Goal: Task Accomplishment & Management: Use online tool/utility

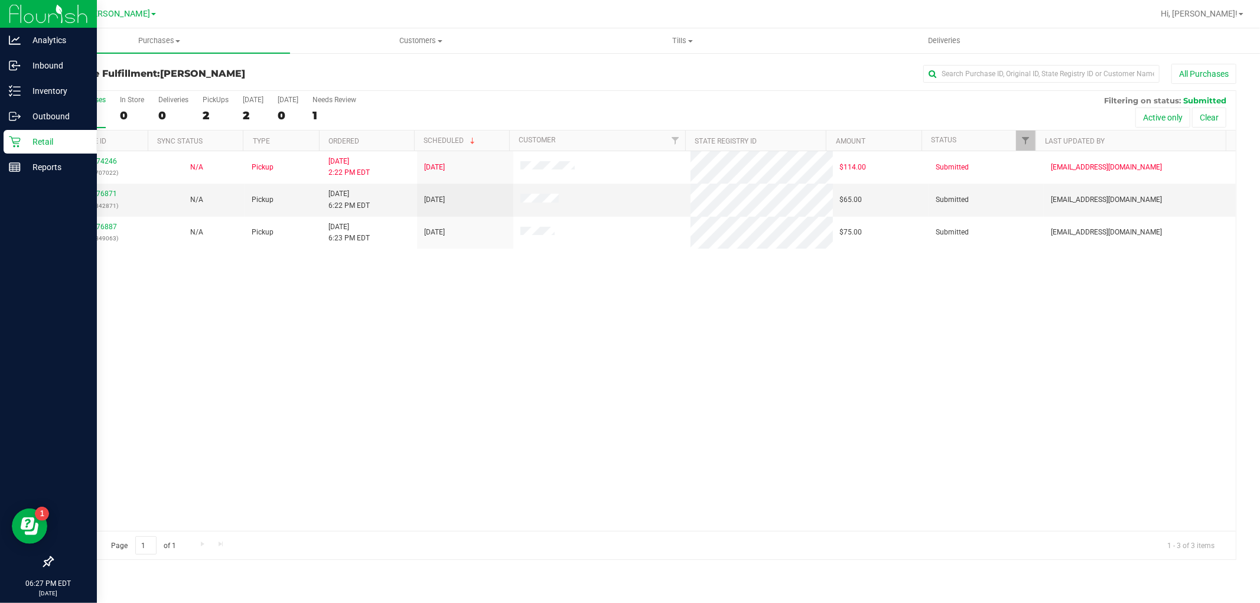
click at [41, 140] on p "Retail" at bounding box center [56, 142] width 71 height 14
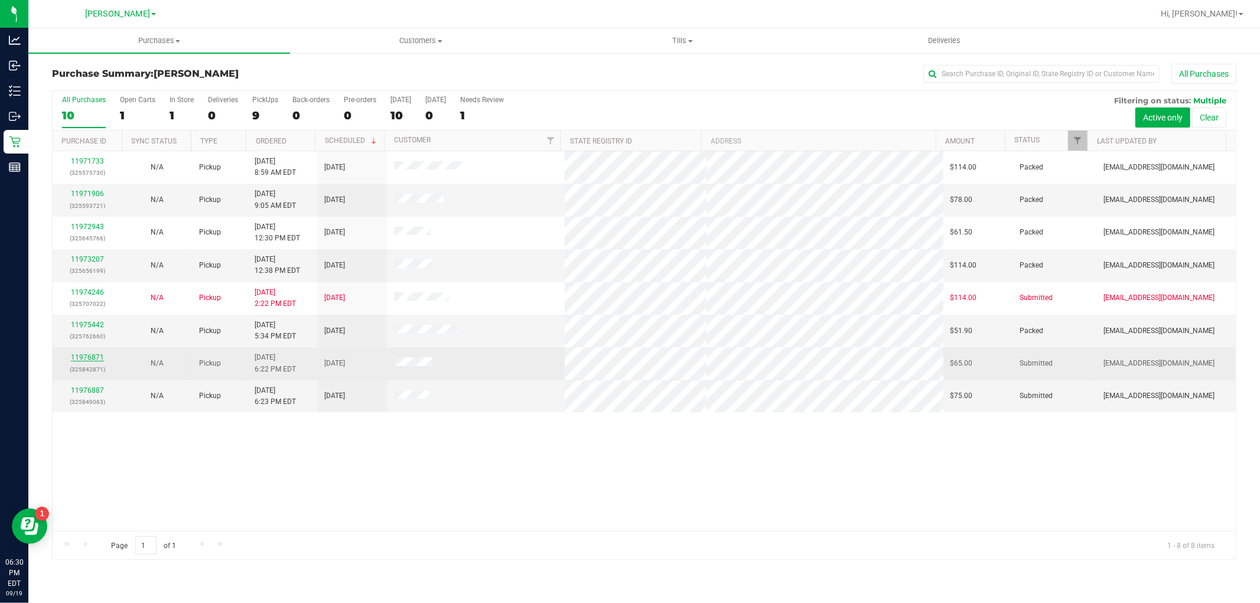
click at [93, 356] on link "11976871" at bounding box center [87, 357] width 33 height 8
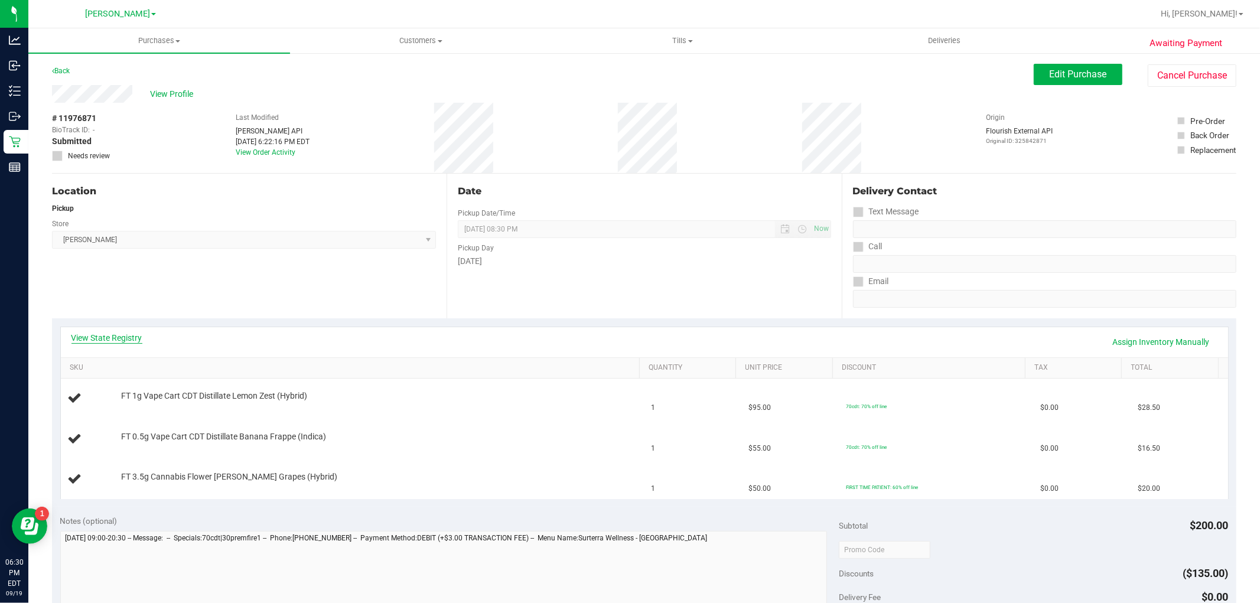
click at [95, 339] on link "View State Registry" at bounding box center [106, 338] width 71 height 12
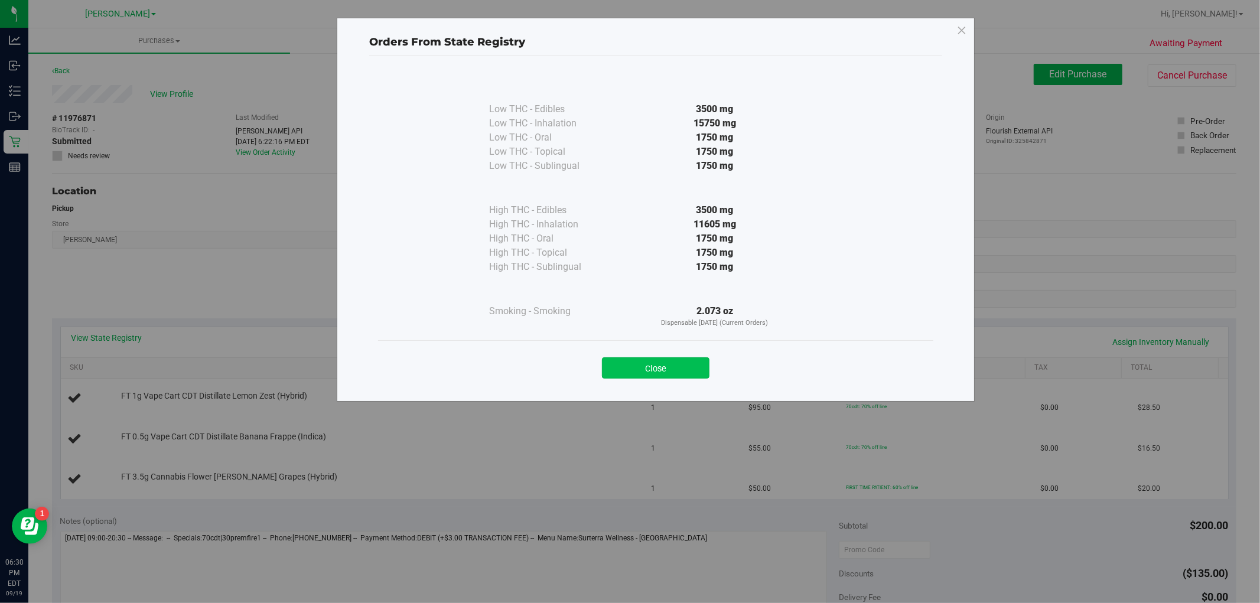
click at [633, 374] on button "Close" at bounding box center [655, 367] width 107 height 21
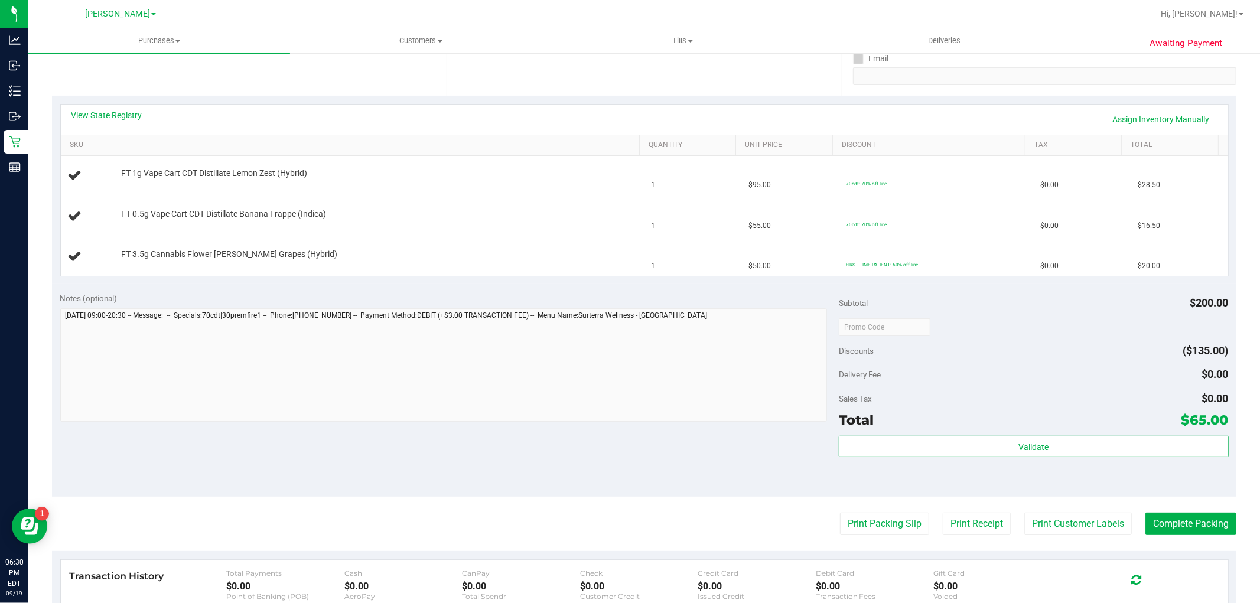
scroll to position [262, 0]
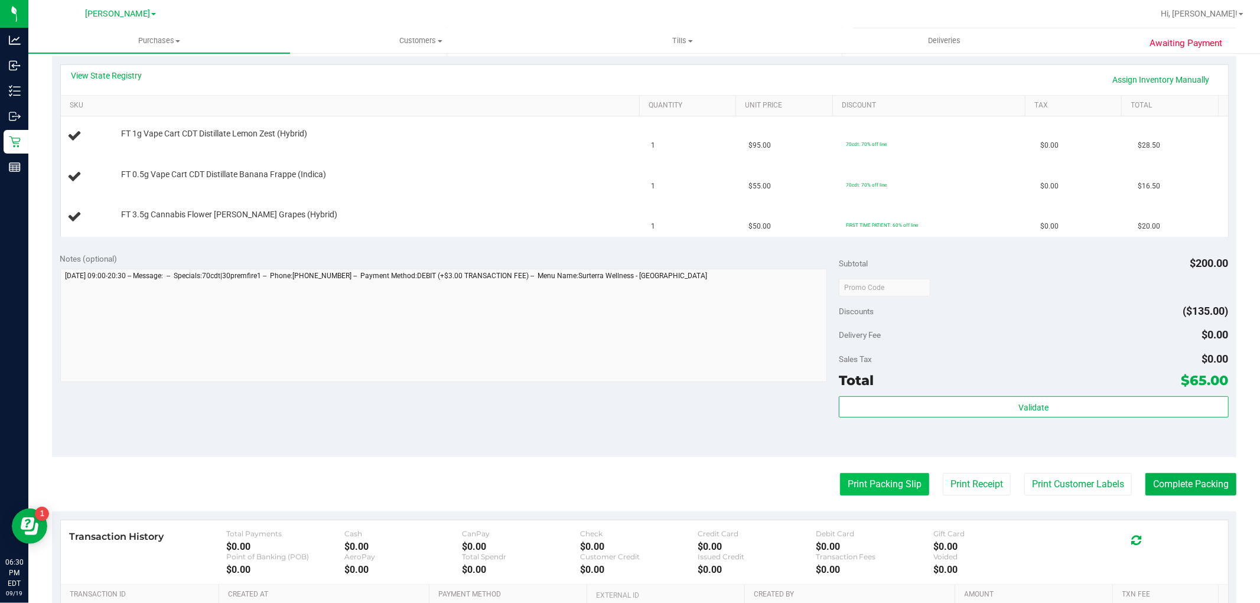
click at [860, 477] on button "Print Packing Slip" at bounding box center [884, 484] width 89 height 22
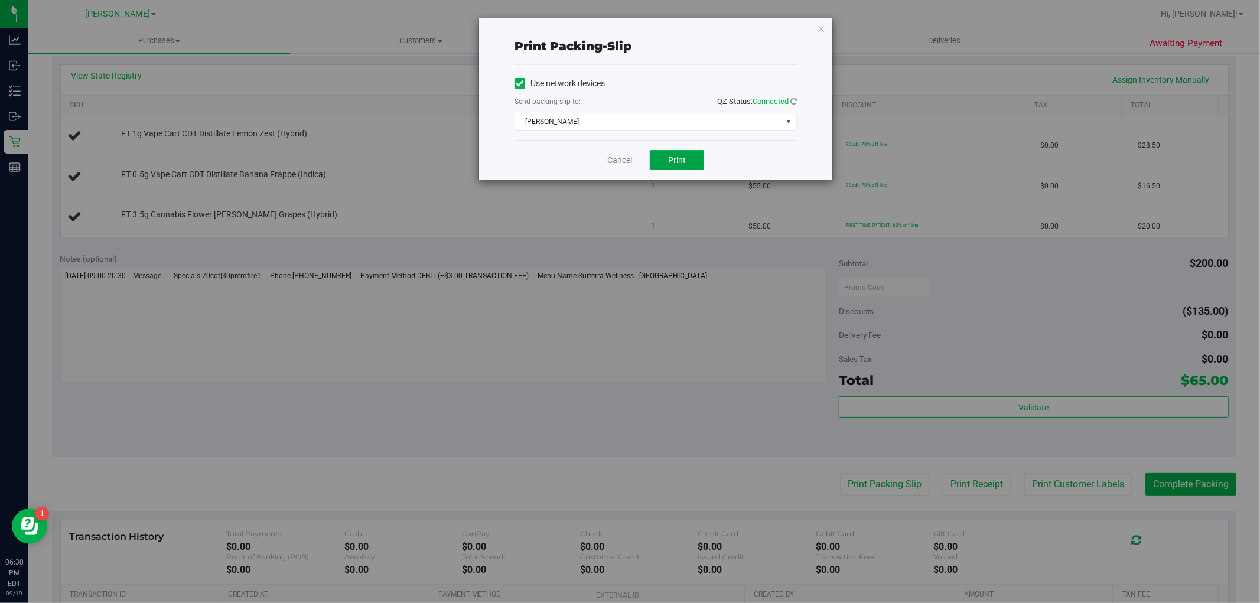
click at [674, 156] on span "Print" at bounding box center [677, 159] width 18 height 9
click at [815, 25] on div "Print packing-slip Use network devices Send packing-slip to: QZ Status: Connect…" at bounding box center [655, 98] width 353 height 161
click at [815, 26] on div "Print packing-slip Use network devices Send packing-slip to: QZ Status: Connect…" at bounding box center [655, 98] width 353 height 161
click at [821, 30] on icon "button" at bounding box center [821, 28] width 8 height 14
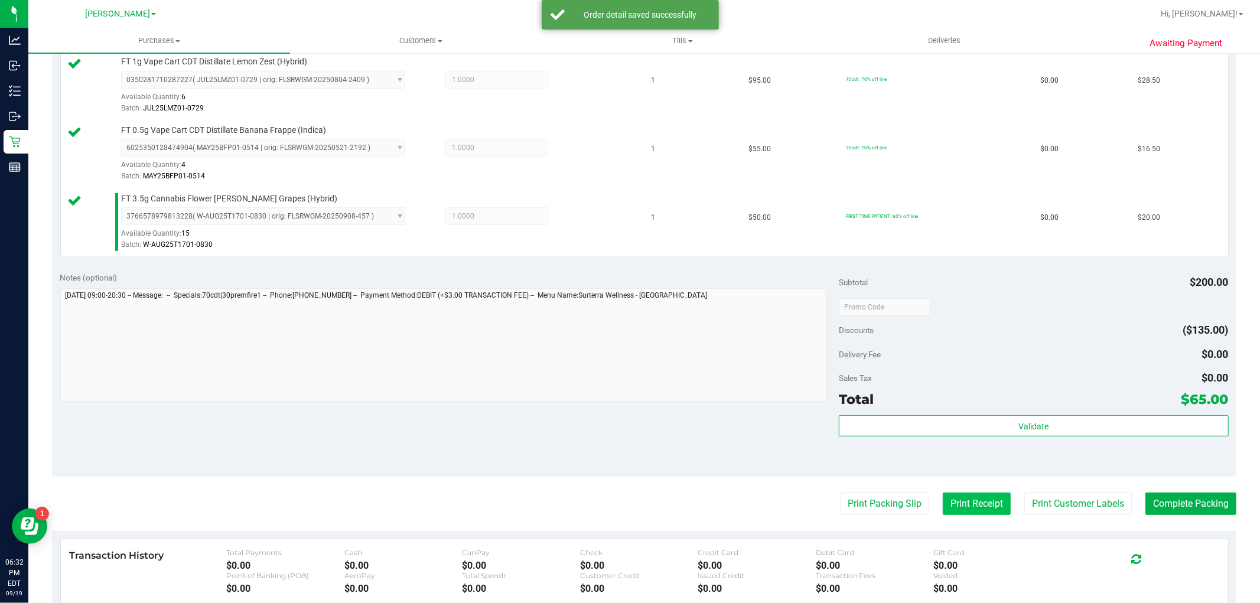
scroll to position [328, 0]
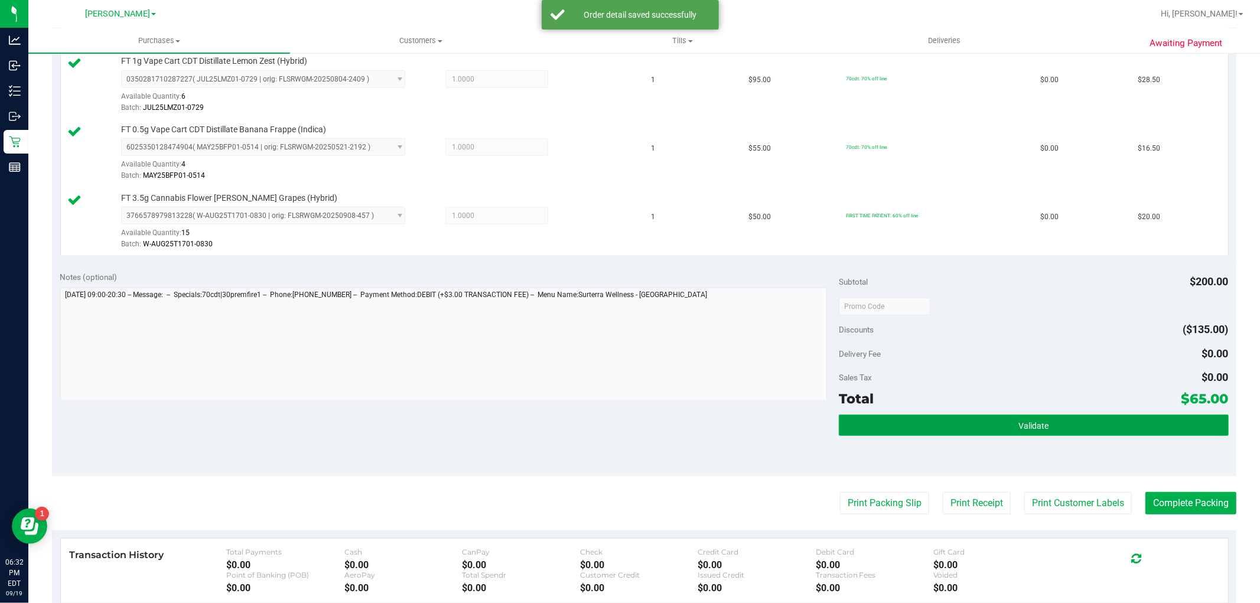
click at [991, 429] on button "Validate" at bounding box center [1033, 425] width 389 height 21
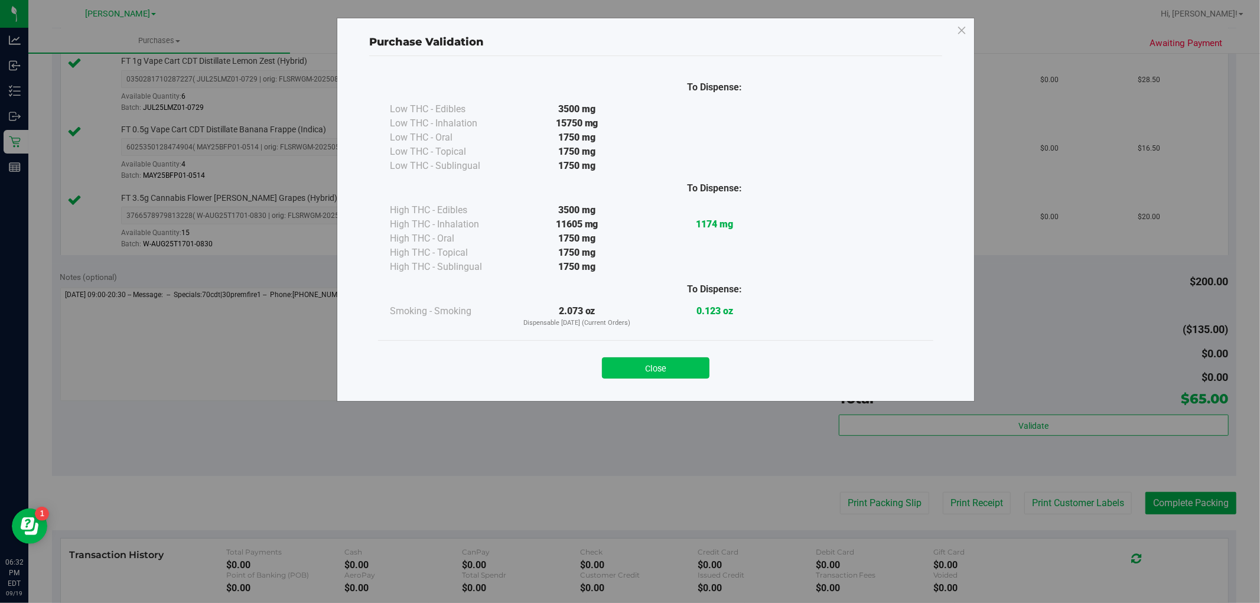
click at [642, 369] on button "Close" at bounding box center [655, 367] width 107 height 21
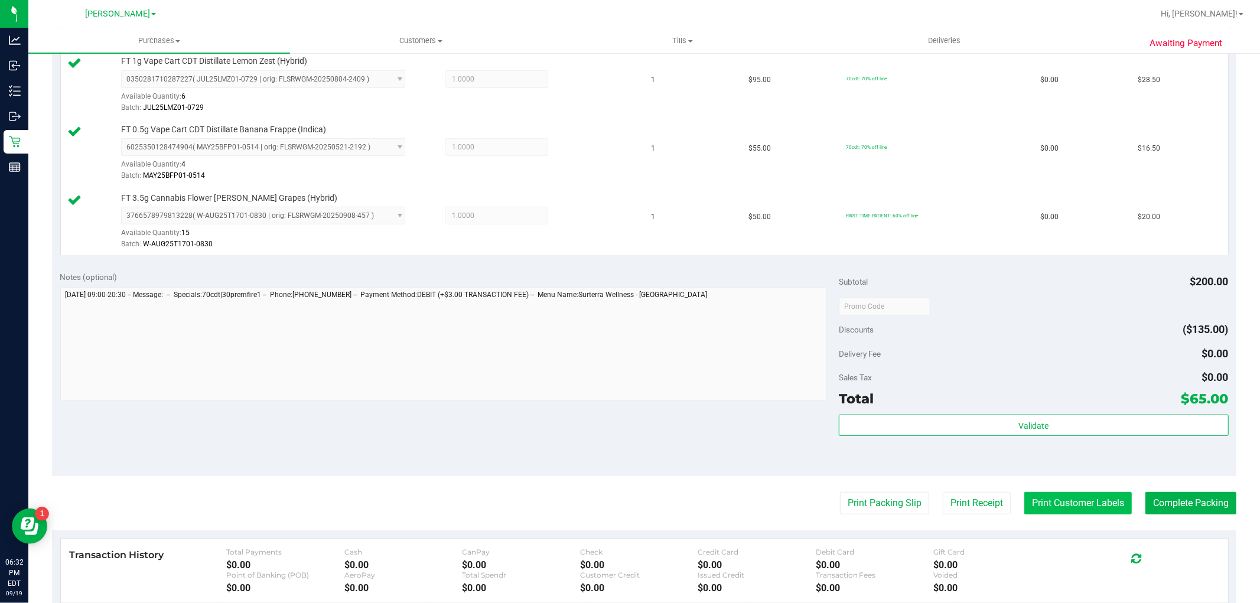
click at [1071, 500] on button "Print Customer Labels" at bounding box center [1077, 503] width 107 height 22
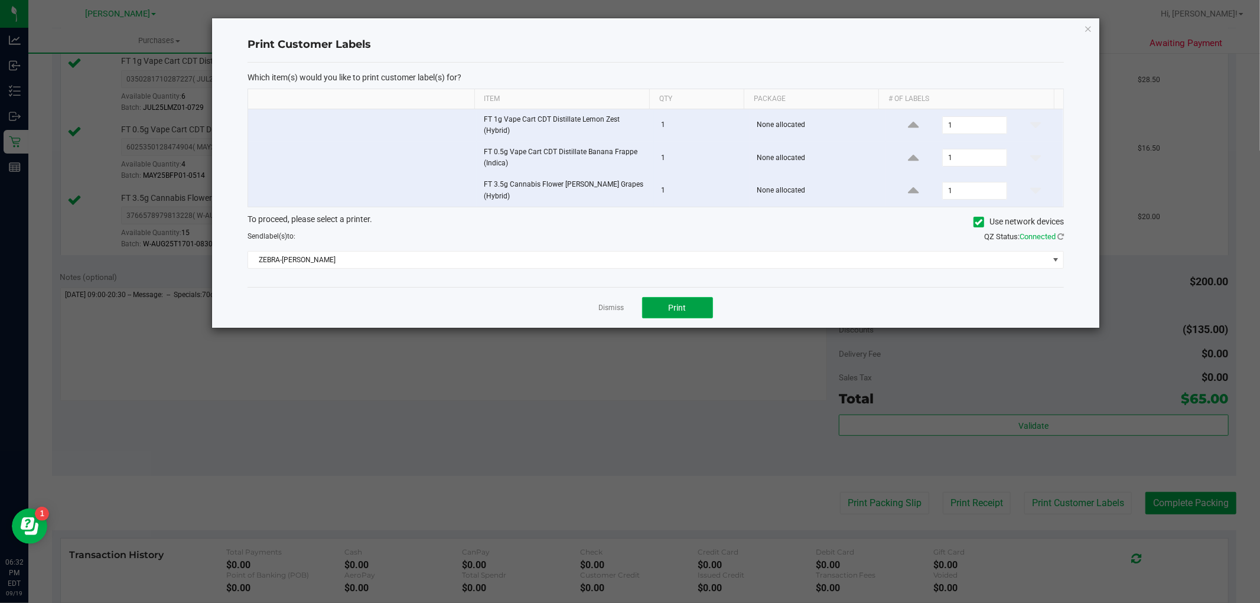
click at [697, 297] on button "Print" at bounding box center [677, 307] width 71 height 21
click at [1084, 28] on icon "button" at bounding box center [1088, 28] width 8 height 14
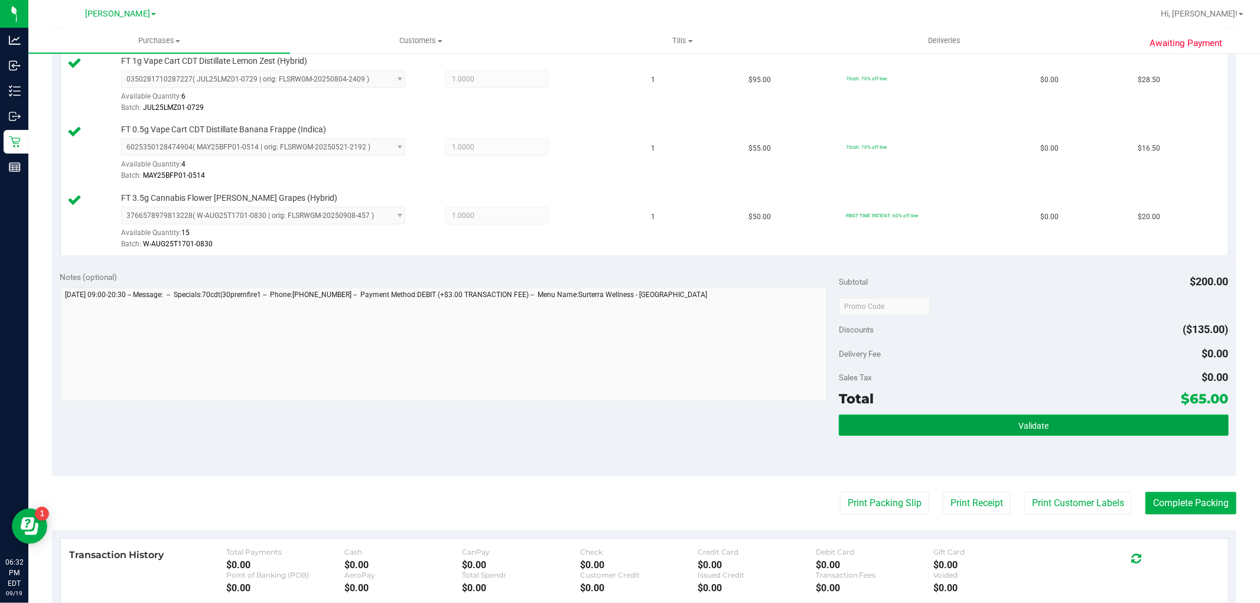
click at [936, 427] on button "Validate" at bounding box center [1033, 425] width 389 height 21
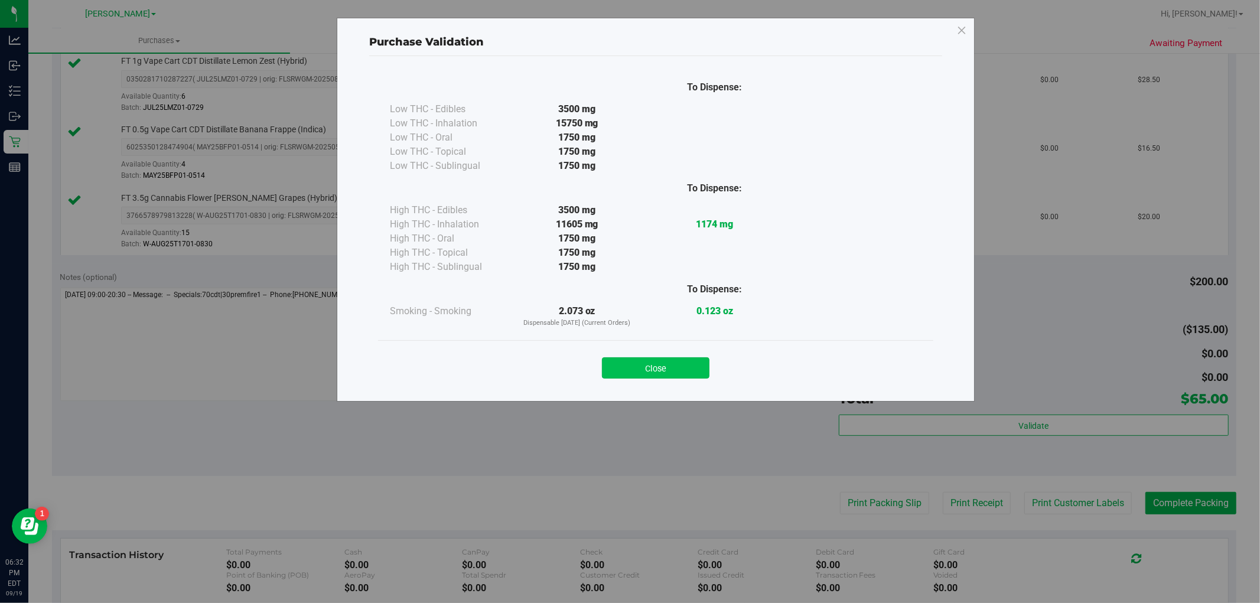
click at [660, 373] on button "Close" at bounding box center [655, 367] width 107 height 21
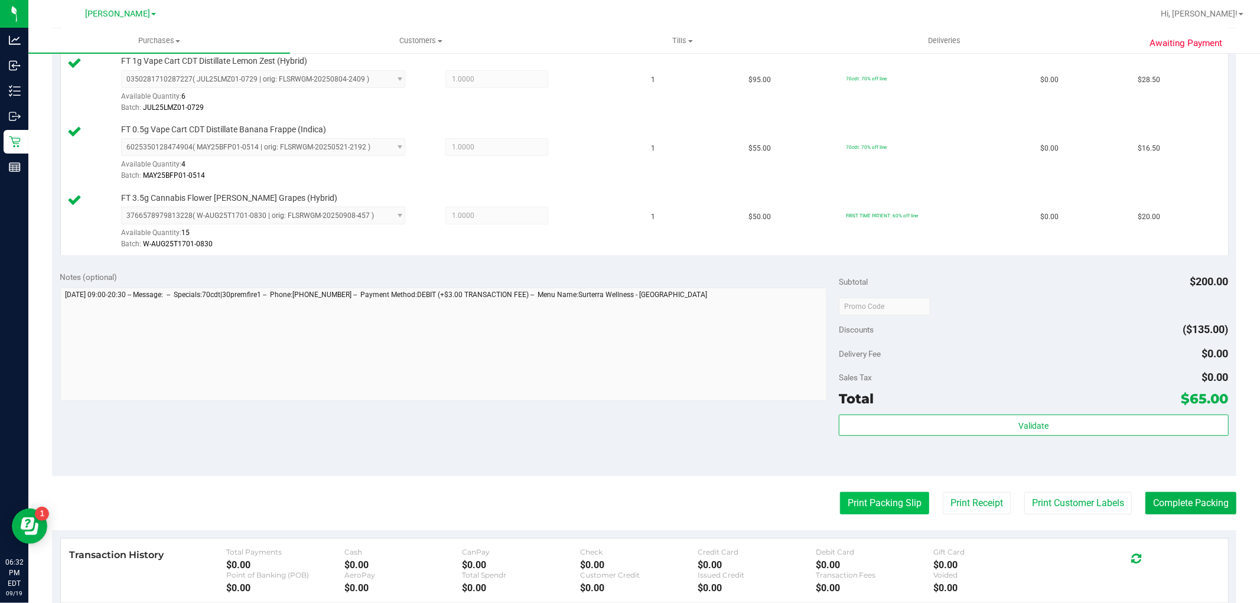
click at [861, 497] on button "Print Packing Slip" at bounding box center [884, 503] width 89 height 22
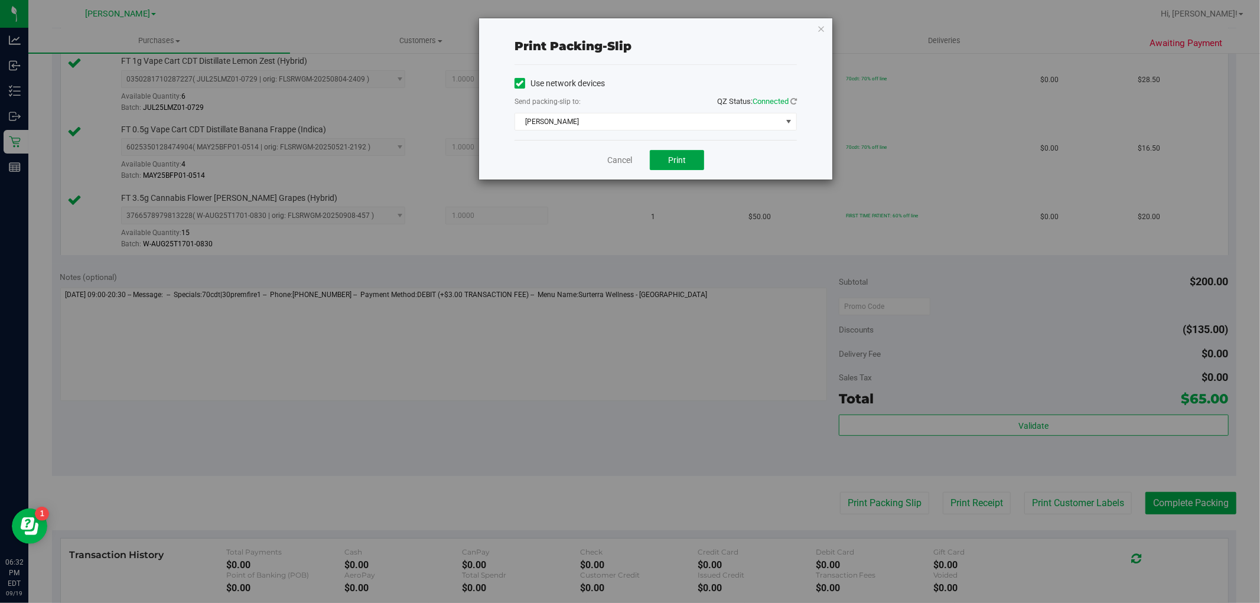
drag, startPoint x: 674, startPoint y: 162, endPoint x: 688, endPoint y: 260, distance: 99.0
click at [688, 260] on div "Print packing-slip Use network devices Send packing-slip to: QZ Status: Connect…" at bounding box center [634, 301] width 1268 height 603
click at [822, 25] on icon "button" at bounding box center [821, 28] width 8 height 14
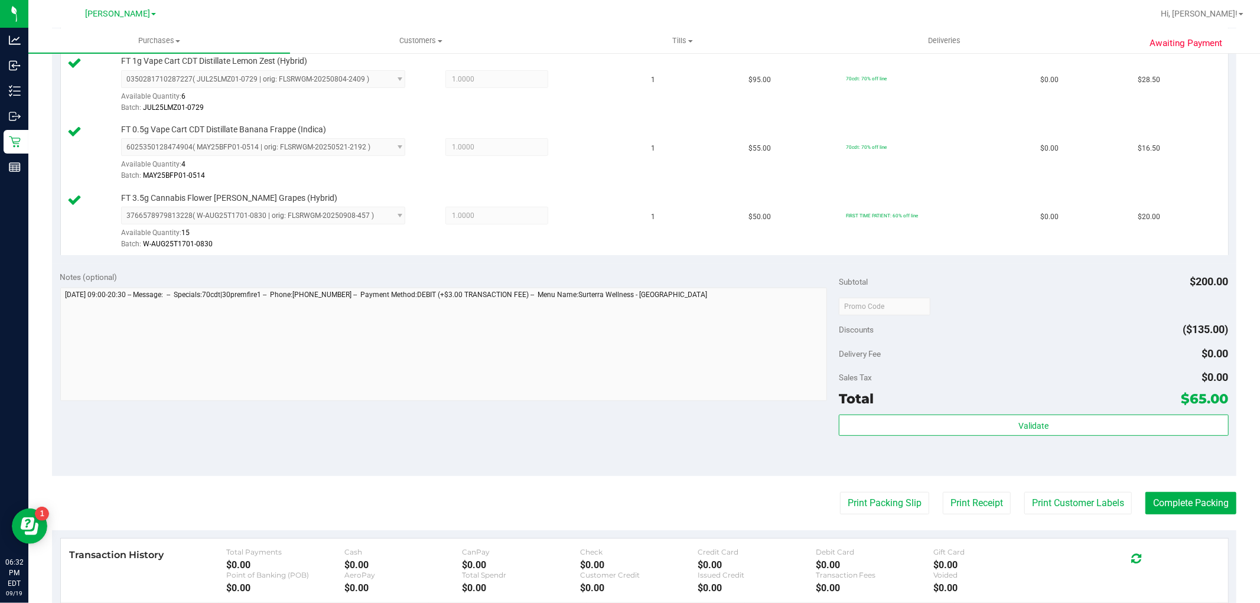
click at [994, 438] on div "Validate" at bounding box center [1033, 441] width 389 height 53
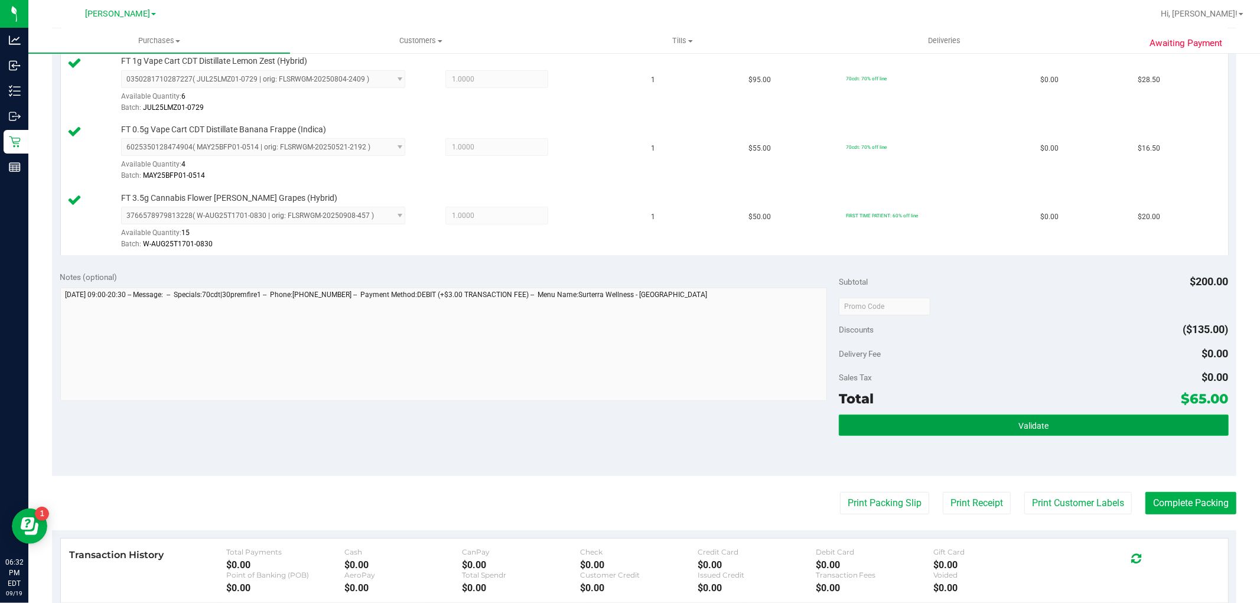
click at [985, 426] on button "Validate" at bounding box center [1033, 425] width 389 height 21
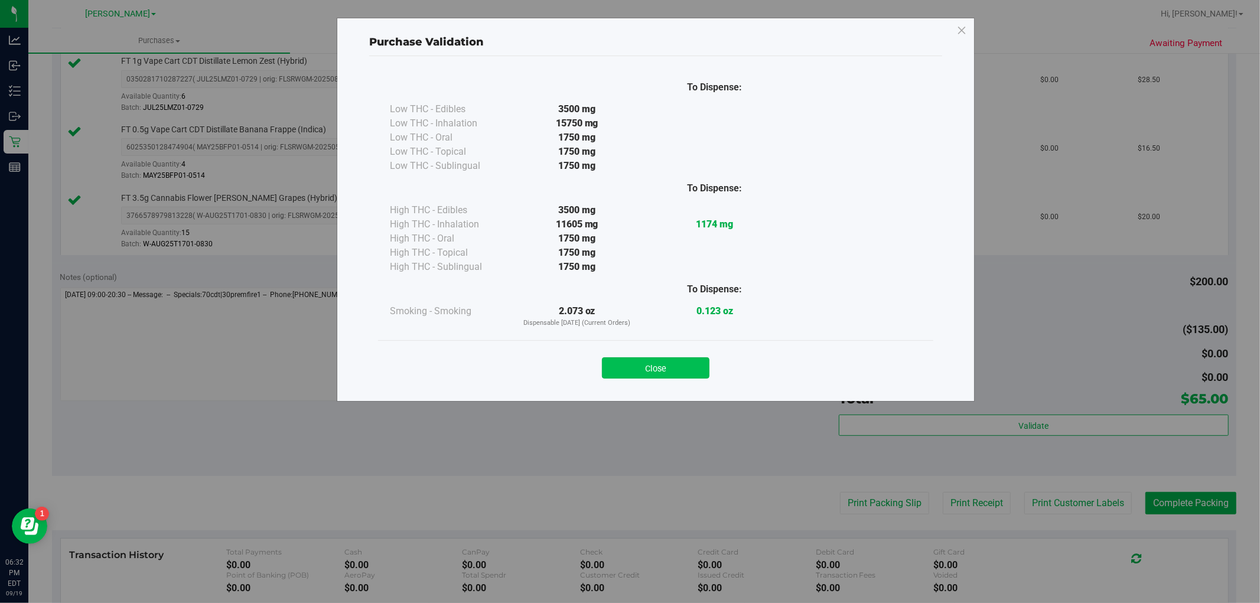
click at [666, 373] on button "Close" at bounding box center [655, 367] width 107 height 21
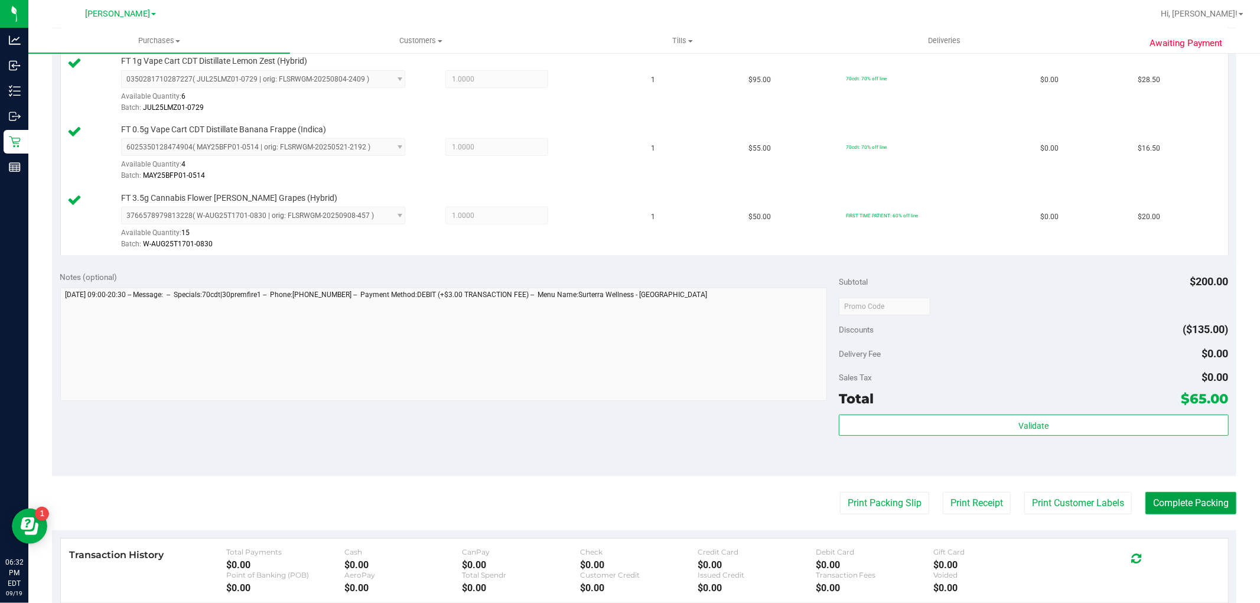
click at [1178, 497] on button "Complete Packing" at bounding box center [1190, 503] width 91 height 22
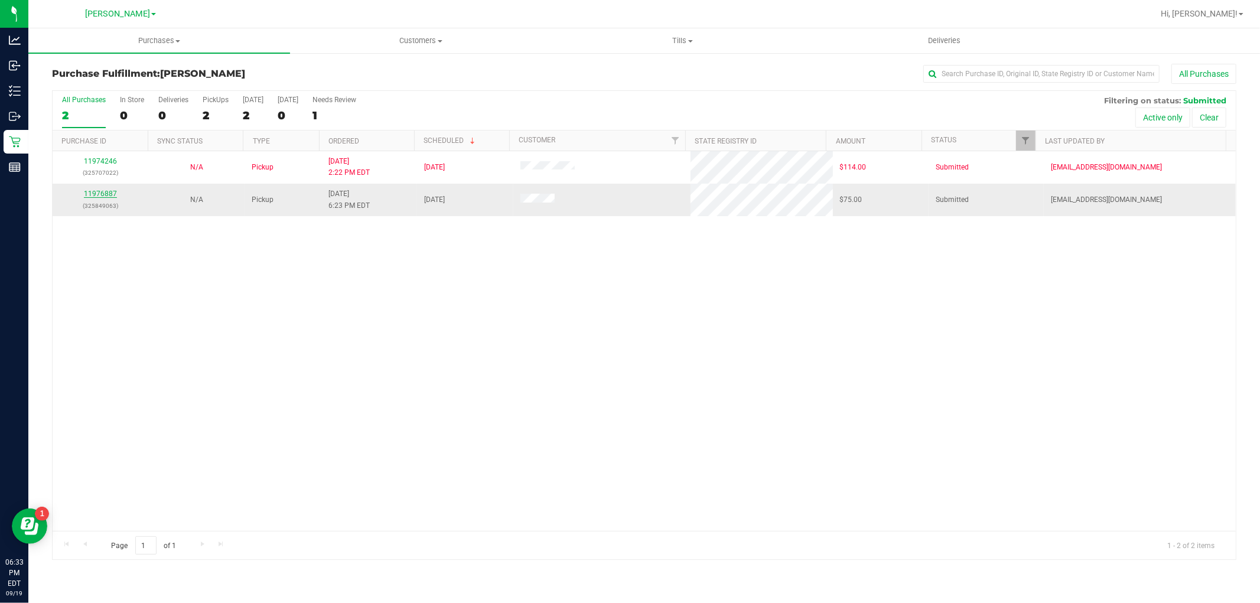
click at [105, 195] on link "11976887" at bounding box center [100, 194] width 33 height 8
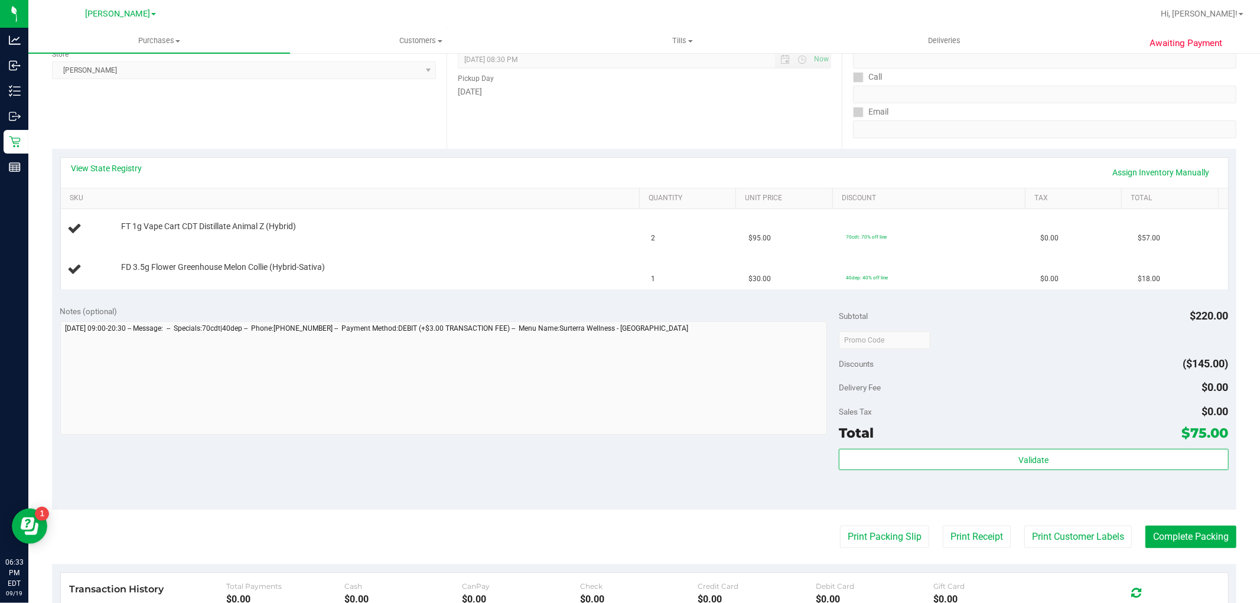
scroll to position [197, 0]
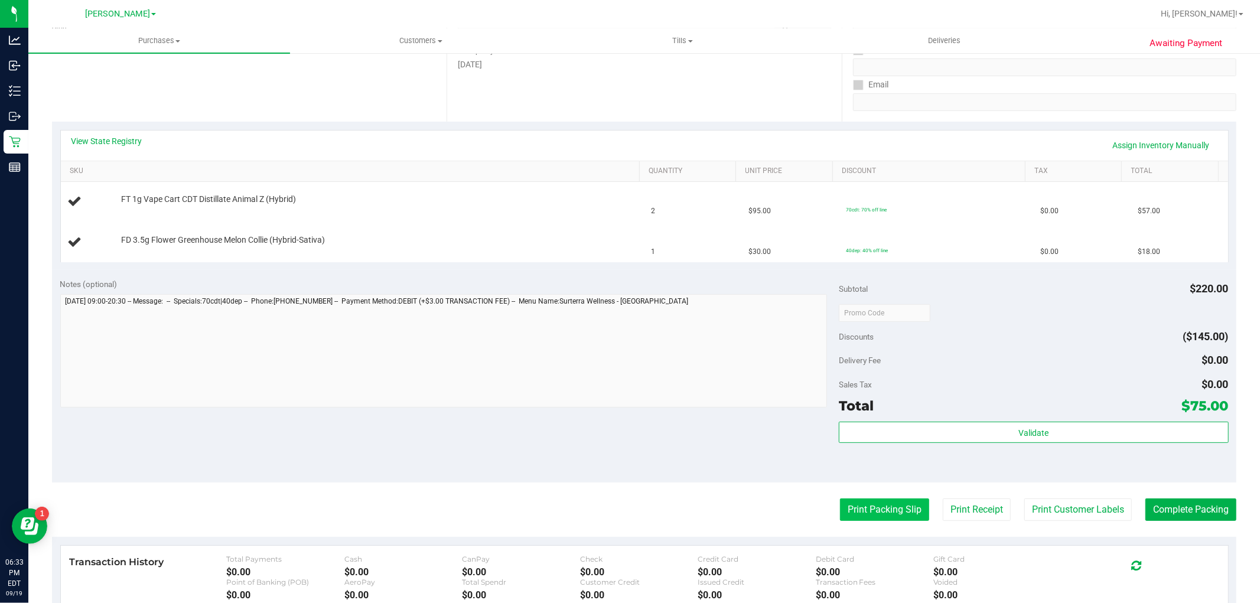
click at [880, 509] on button "Print Packing Slip" at bounding box center [884, 509] width 89 height 22
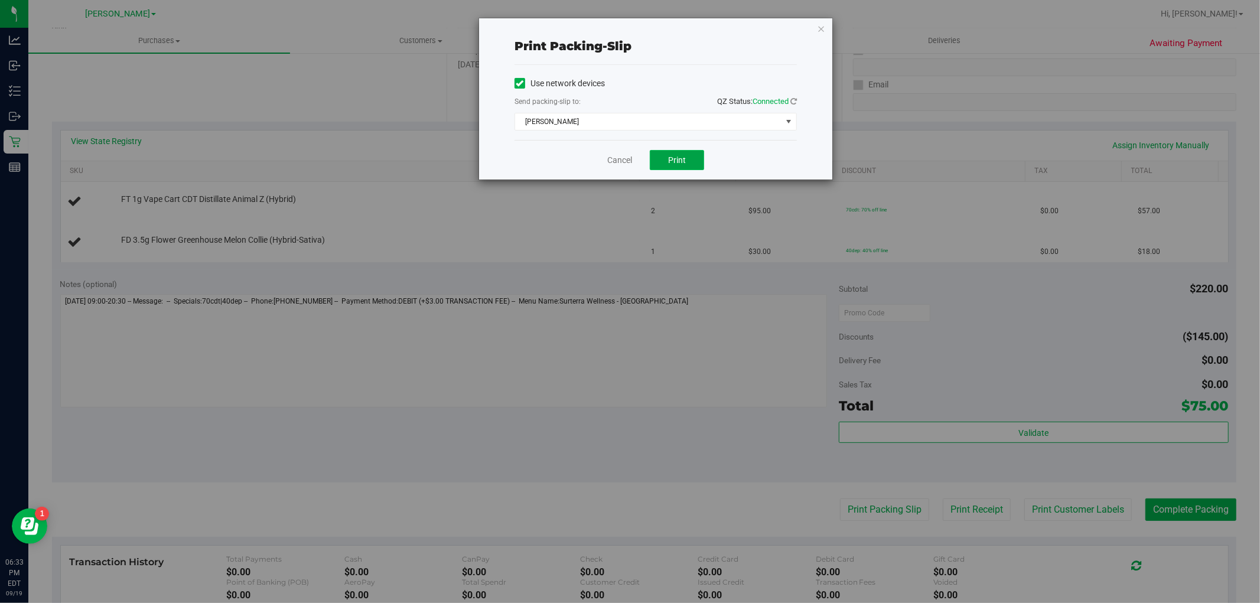
click at [681, 160] on span "Print" at bounding box center [677, 159] width 18 height 9
click at [822, 25] on icon "button" at bounding box center [821, 28] width 8 height 14
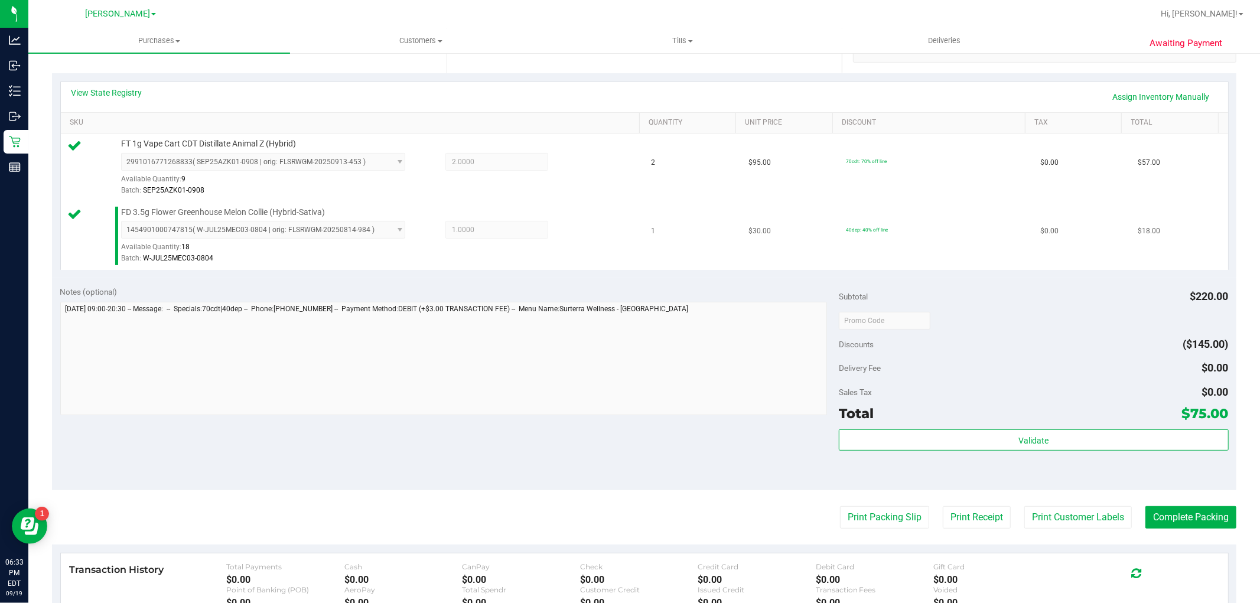
scroll to position [328, 0]
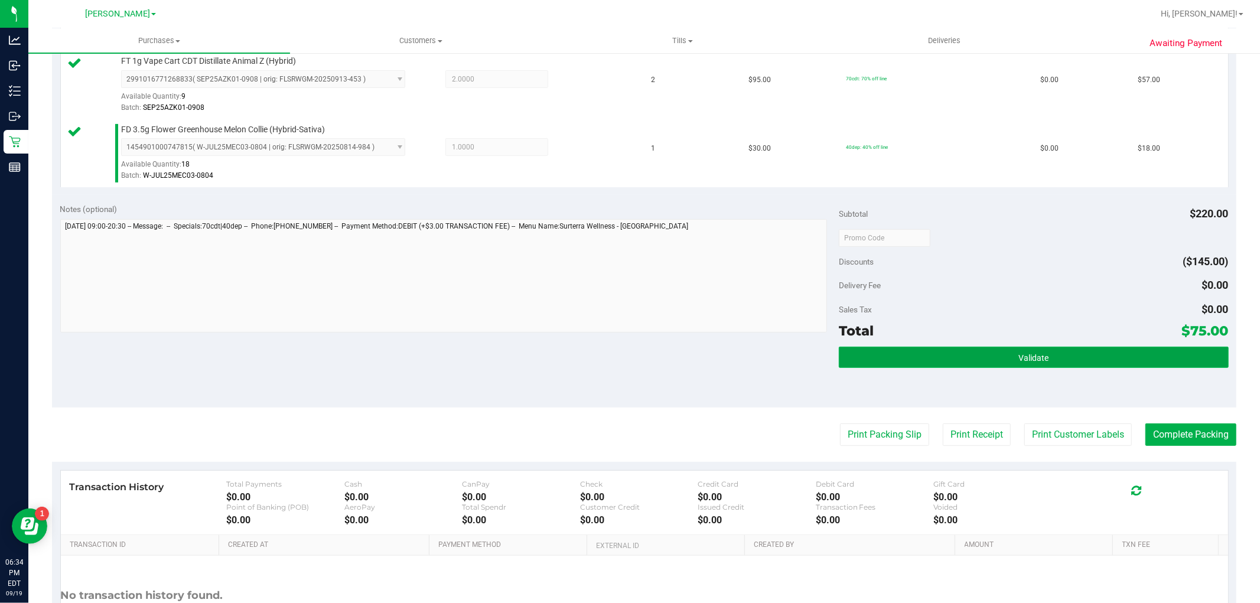
click at [935, 355] on button "Validate" at bounding box center [1033, 357] width 389 height 21
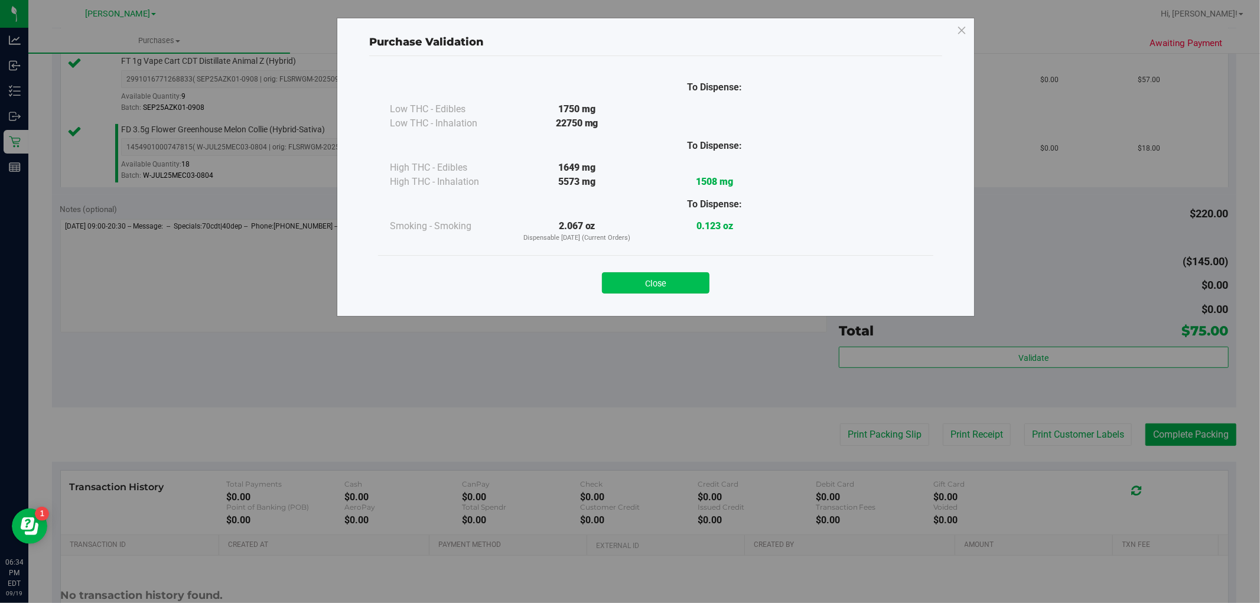
click at [620, 276] on button "Close" at bounding box center [655, 282] width 107 height 21
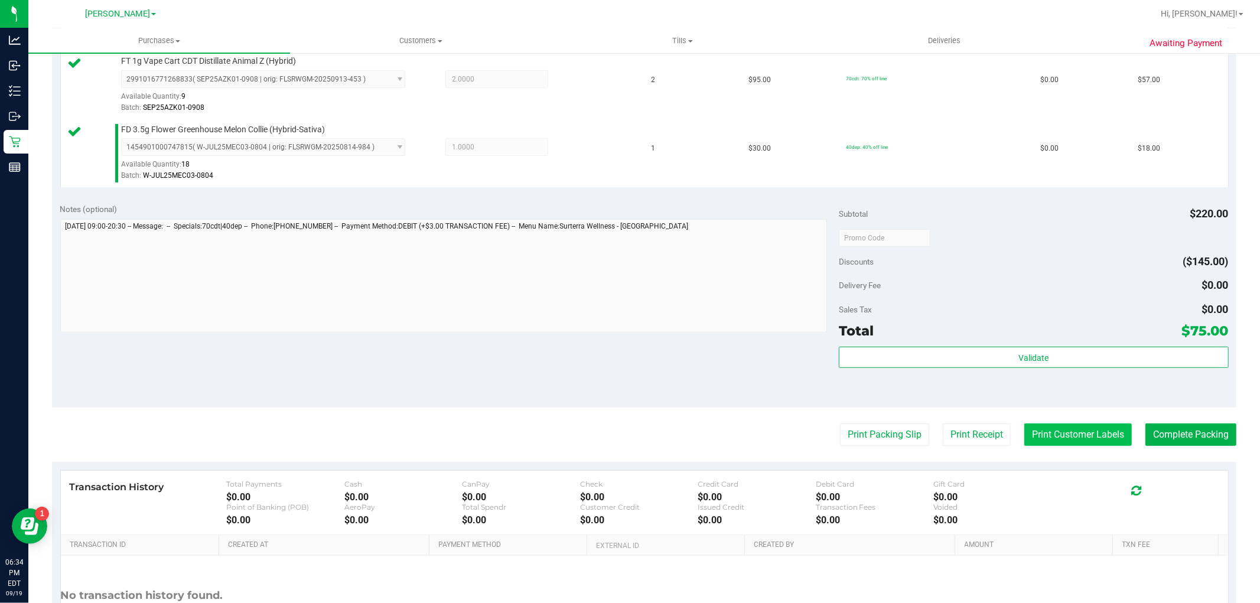
click at [1072, 442] on button "Print Customer Labels" at bounding box center [1077, 434] width 107 height 22
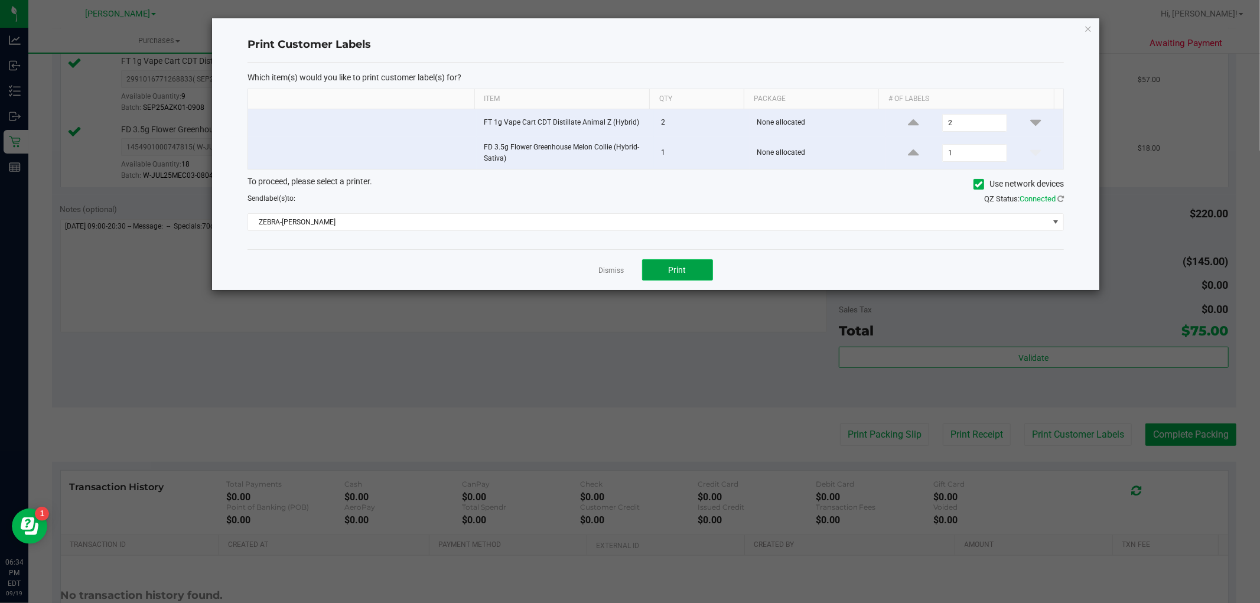
click at [675, 270] on span "Print" at bounding box center [677, 269] width 18 height 9
click at [1088, 22] on icon "button" at bounding box center [1088, 28] width 8 height 14
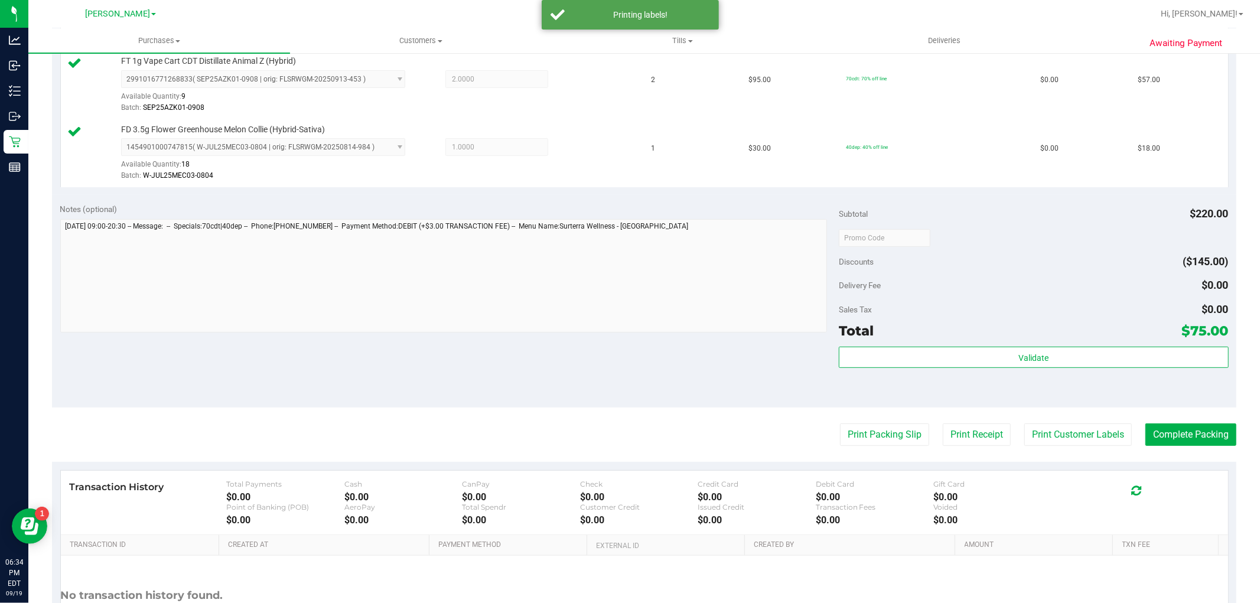
click at [1071, 373] on div "Validate" at bounding box center [1033, 373] width 389 height 53
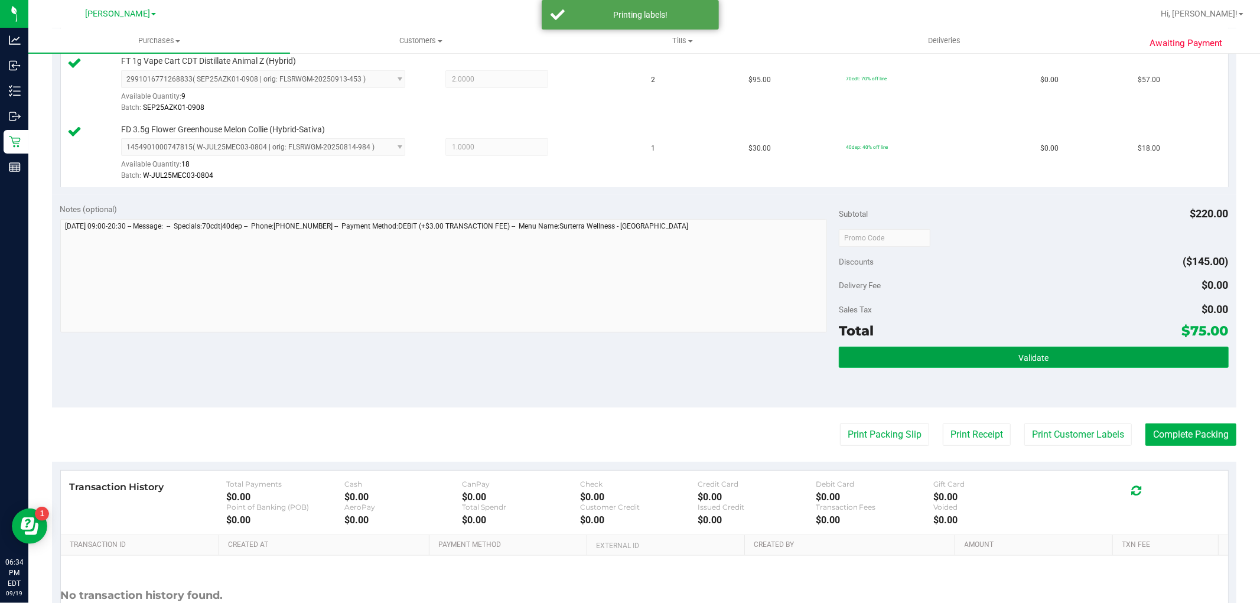
click at [1063, 363] on button "Validate" at bounding box center [1033, 357] width 389 height 21
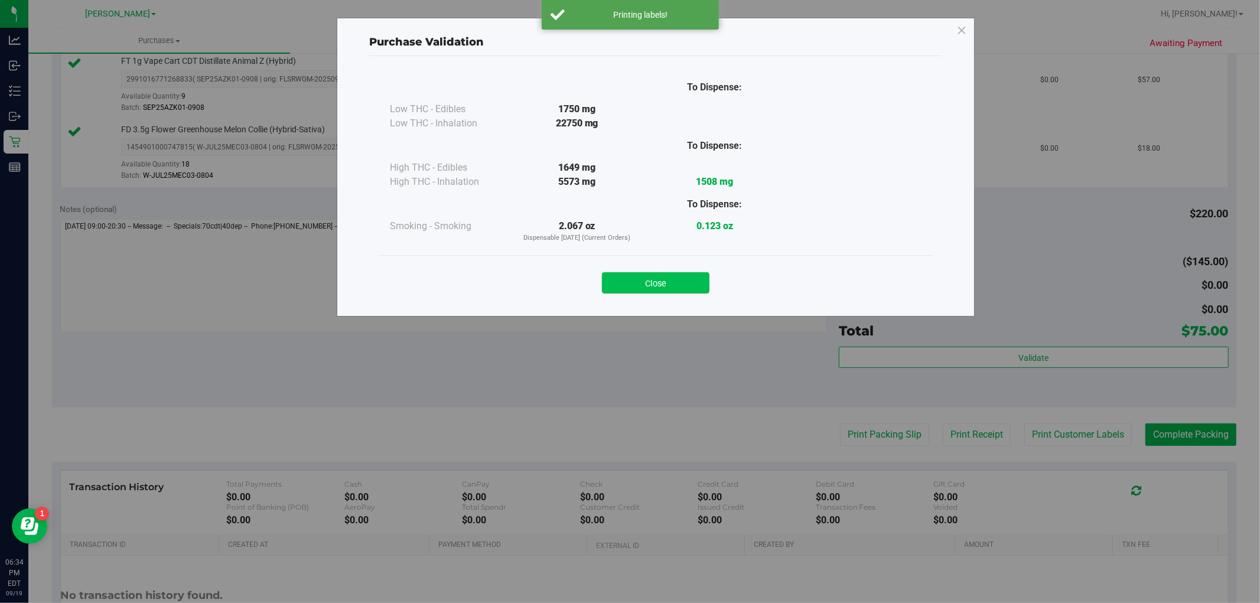
click at [660, 284] on button "Close" at bounding box center [655, 282] width 107 height 21
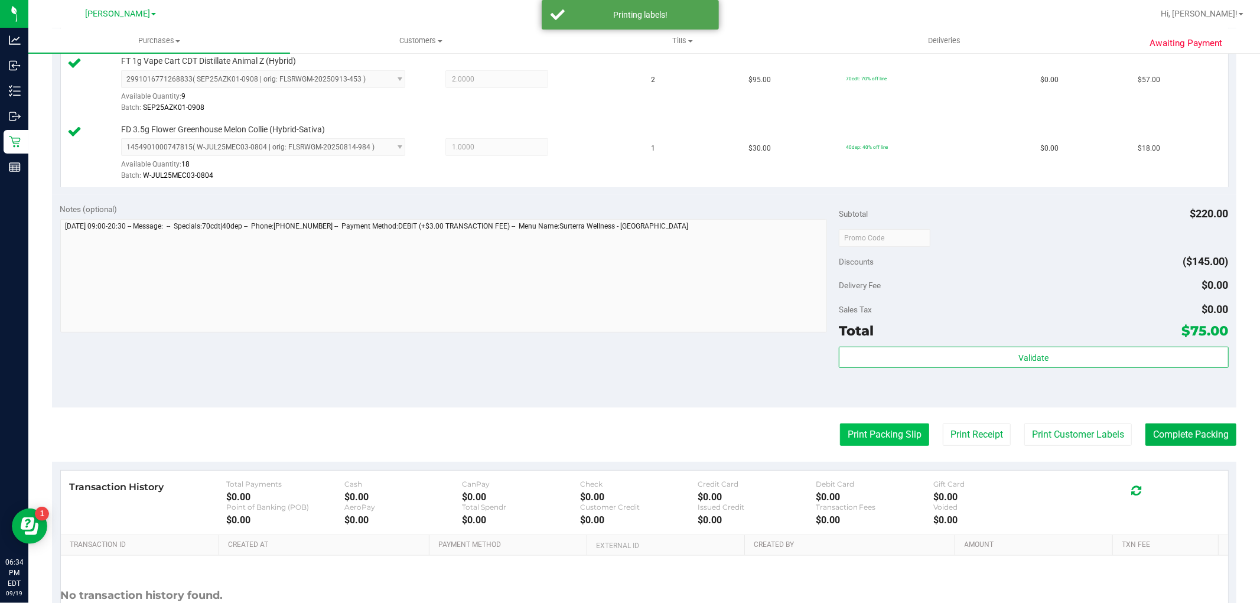
click at [879, 432] on button "Print Packing Slip" at bounding box center [884, 434] width 89 height 22
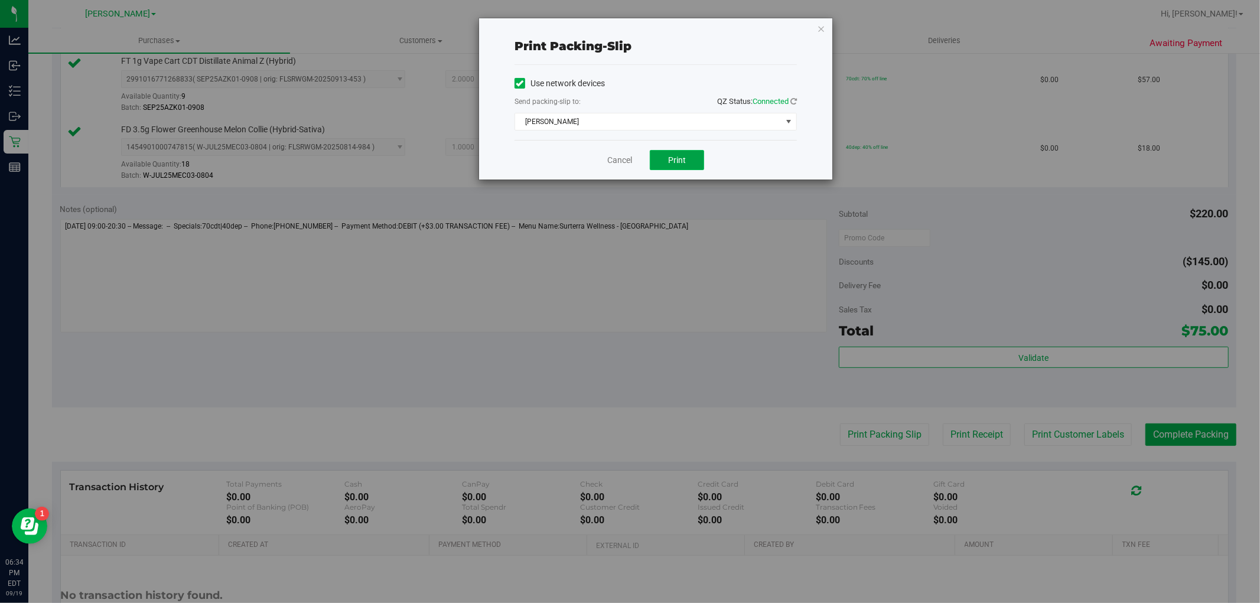
click at [679, 157] on span "Print" at bounding box center [677, 159] width 18 height 9
click at [822, 30] on icon "button" at bounding box center [821, 28] width 8 height 14
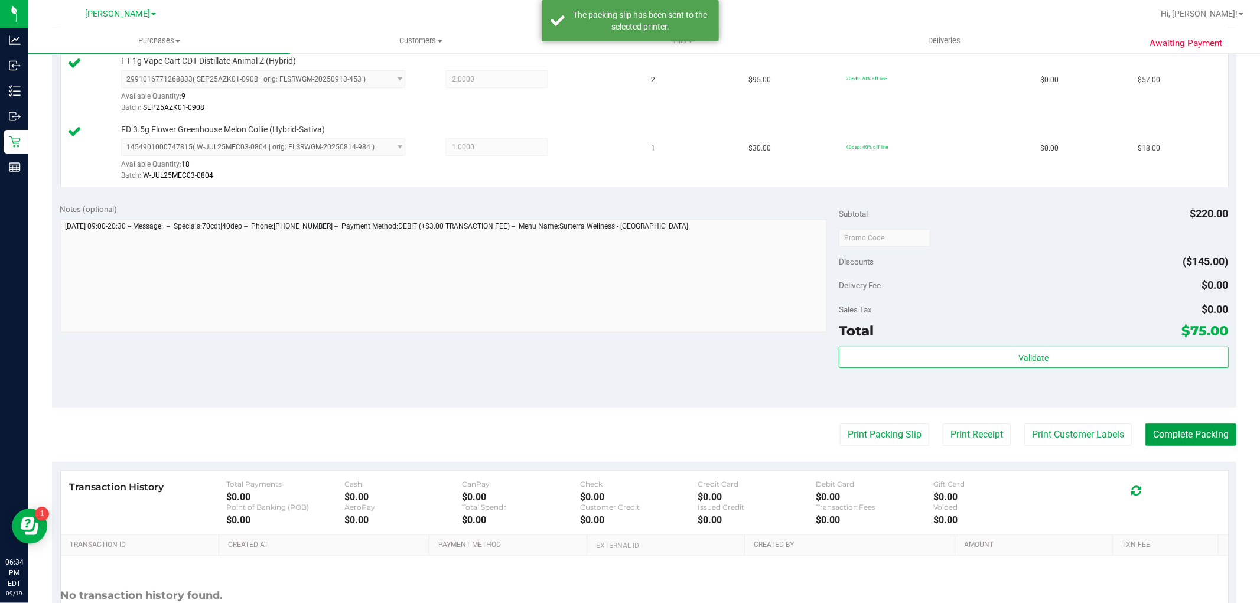
click at [1191, 438] on button "Complete Packing" at bounding box center [1190, 434] width 91 height 22
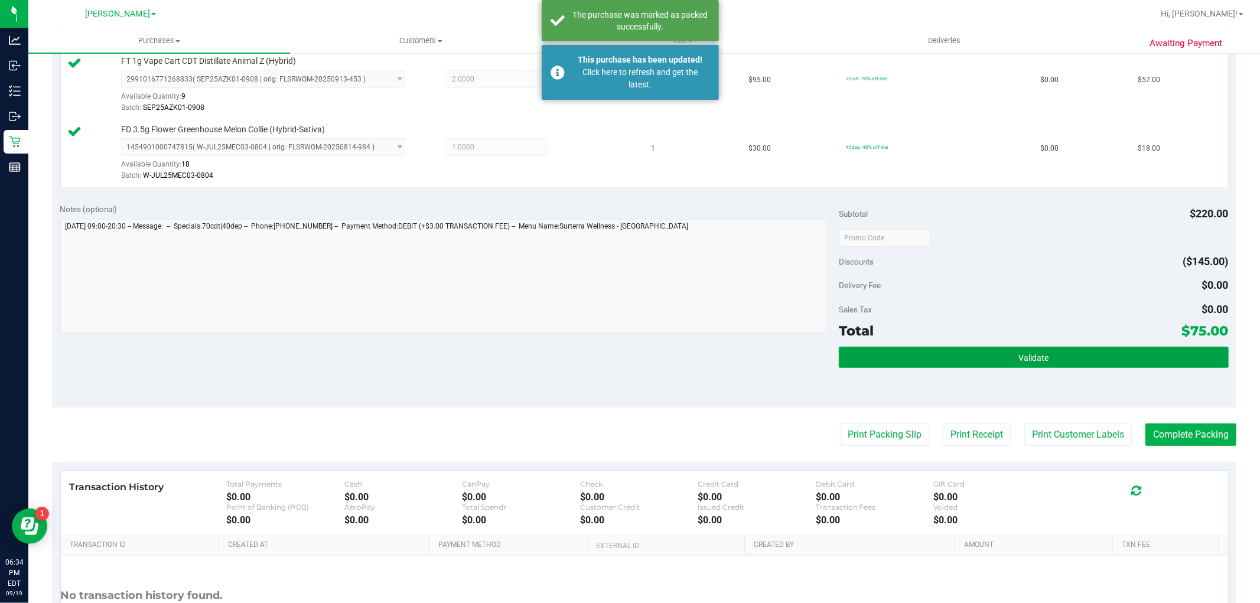
click at [1078, 356] on button "Validate" at bounding box center [1033, 357] width 389 height 21
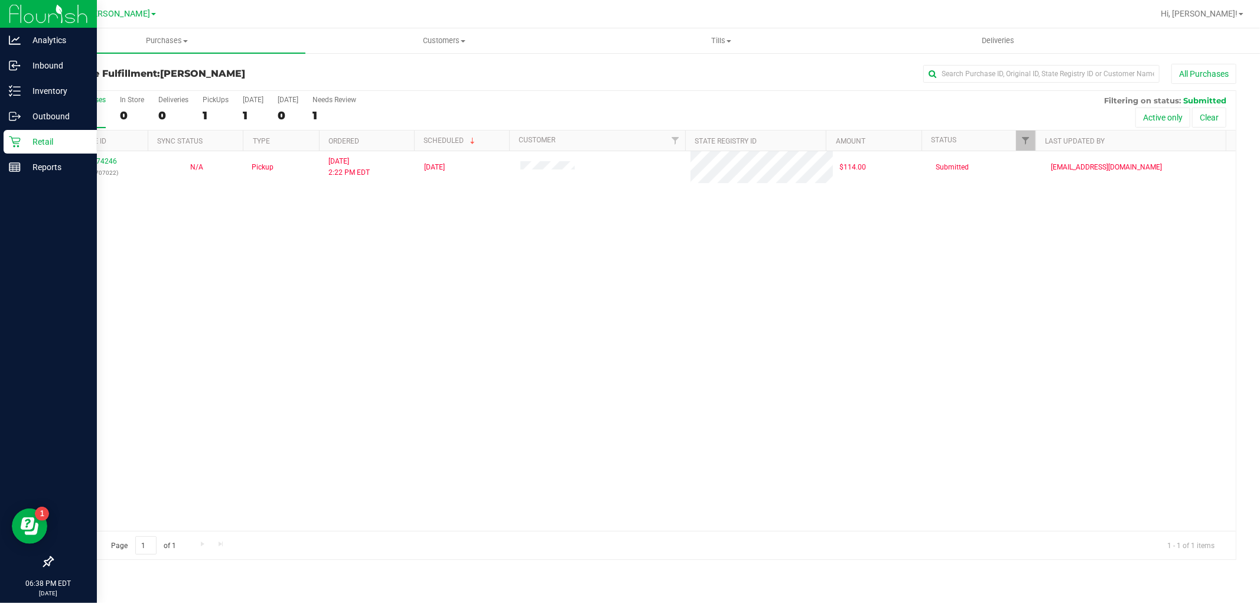
click at [14, 142] on icon at bounding box center [14, 141] width 11 height 11
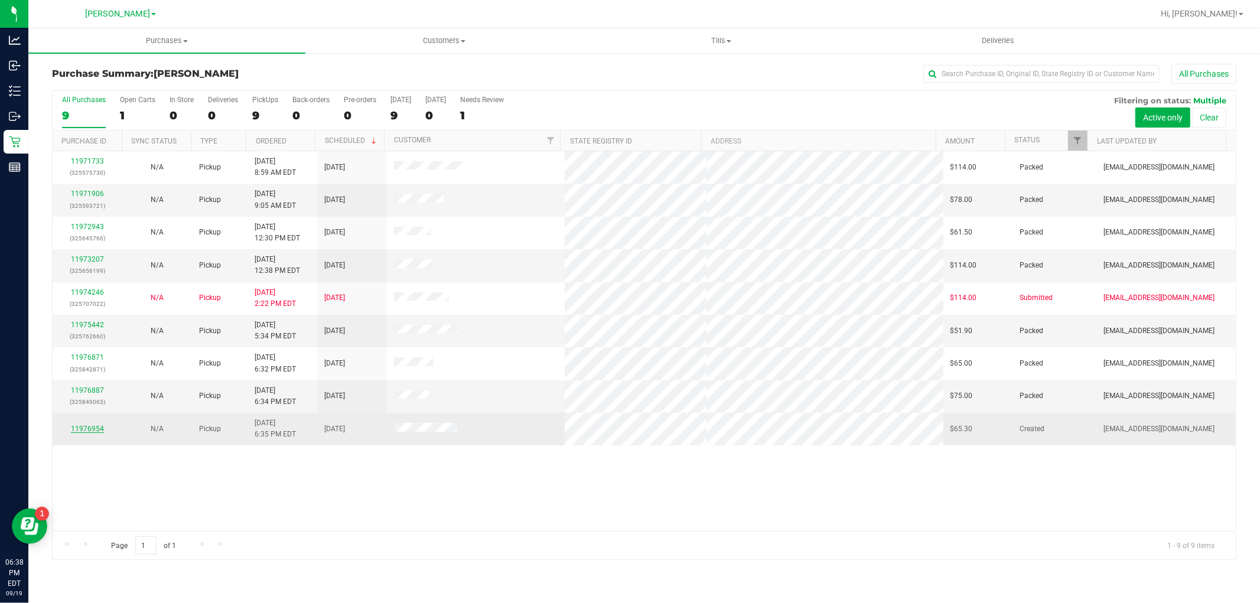
click at [84, 429] on link "11976954" at bounding box center [87, 429] width 33 height 8
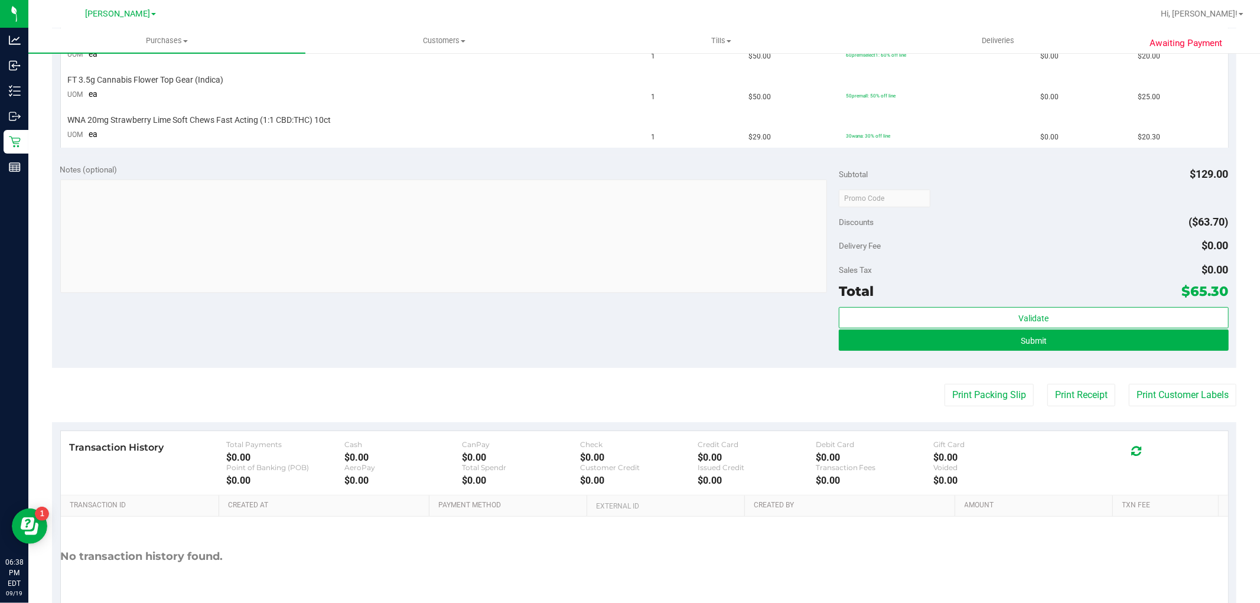
scroll to position [328, 0]
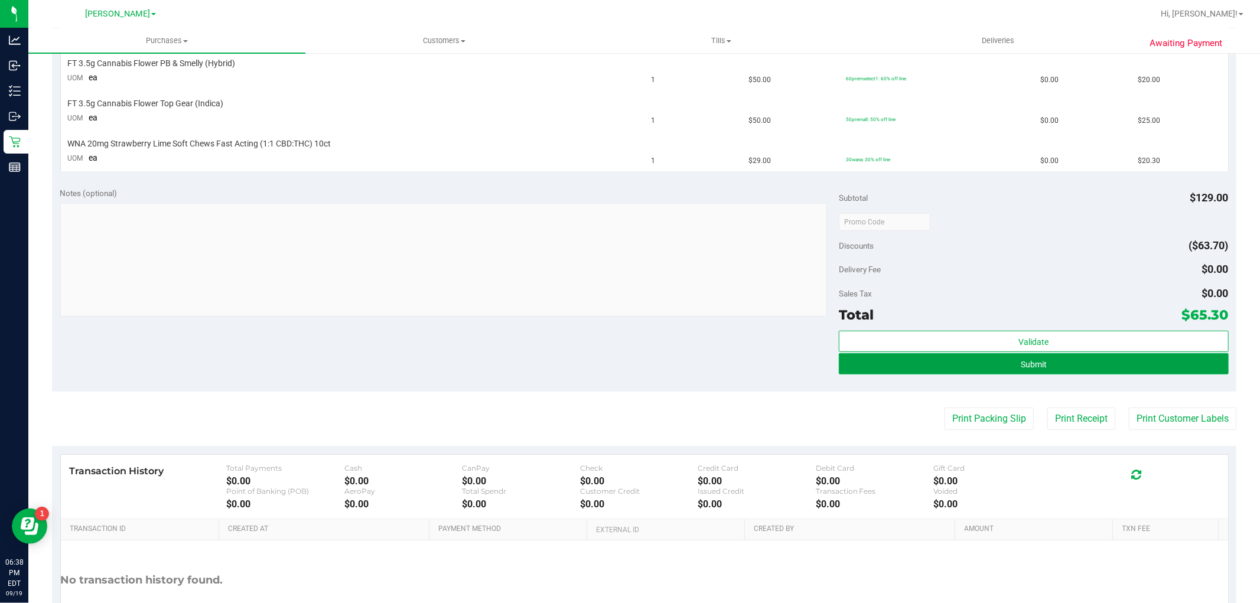
click at [955, 362] on button "Submit" at bounding box center [1033, 363] width 389 height 21
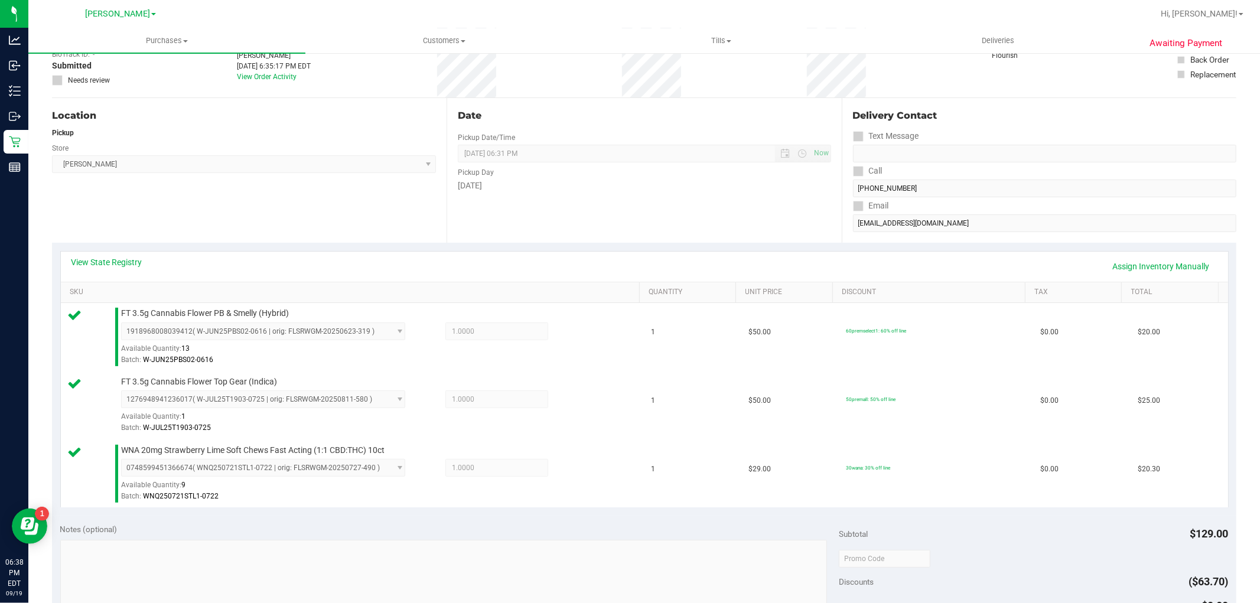
scroll to position [197, 0]
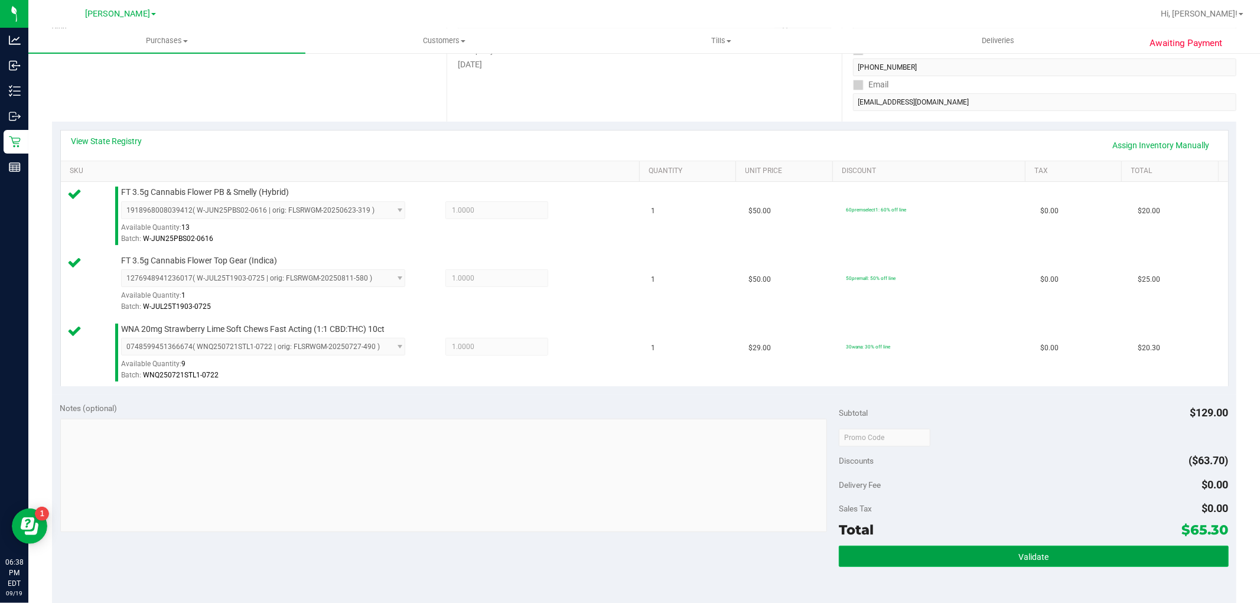
click at [1067, 558] on button "Validate" at bounding box center [1033, 556] width 389 height 21
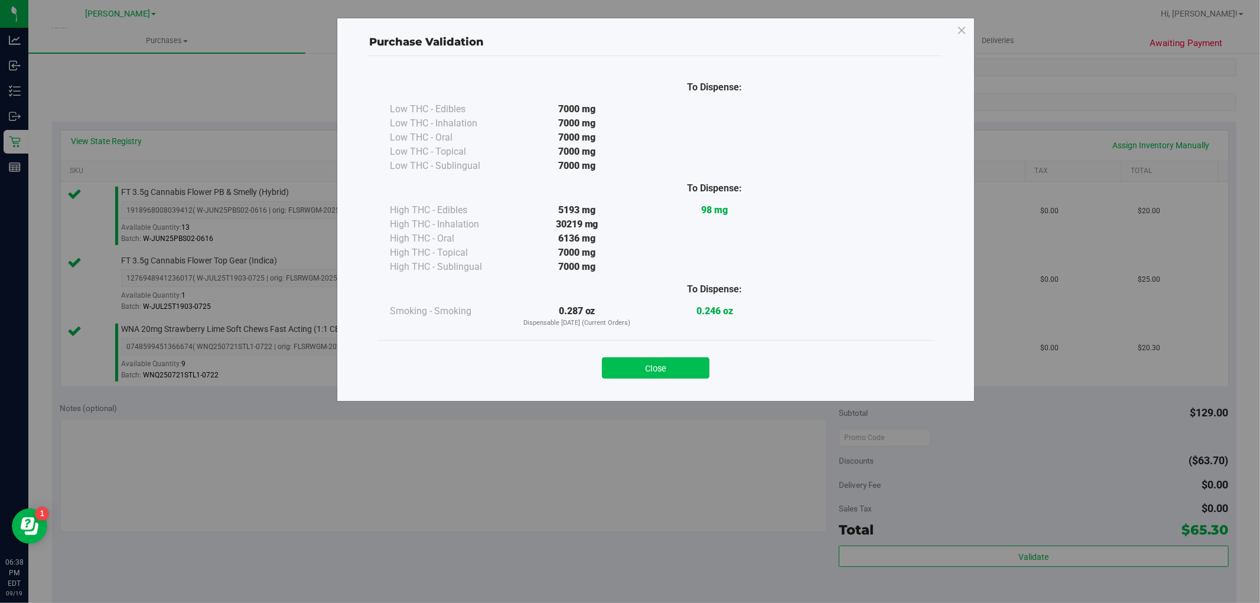
click at [664, 365] on button "Close" at bounding box center [655, 367] width 107 height 21
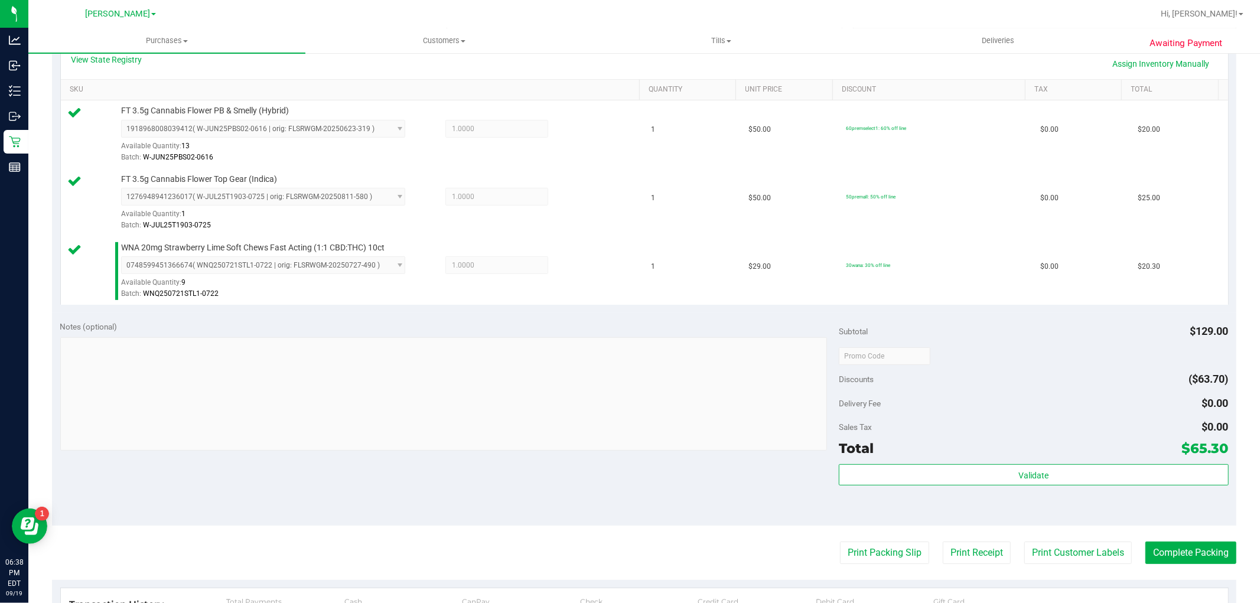
scroll to position [393, 0]
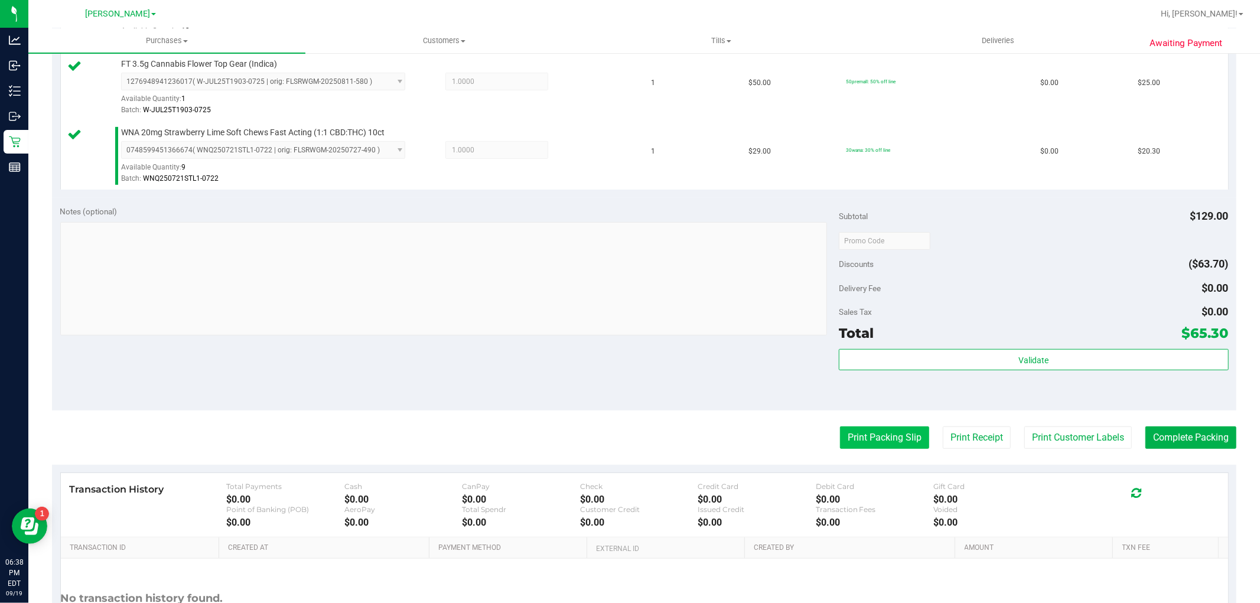
click at [858, 432] on button "Print Packing Slip" at bounding box center [884, 437] width 89 height 22
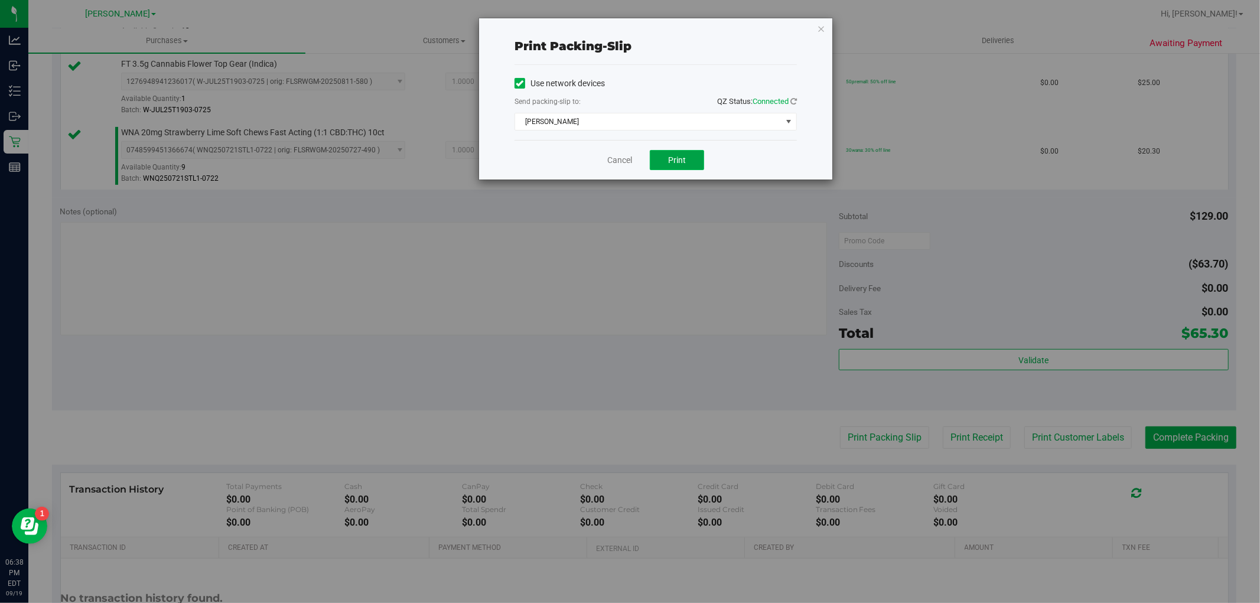
click at [670, 160] on span "Print" at bounding box center [677, 159] width 18 height 9
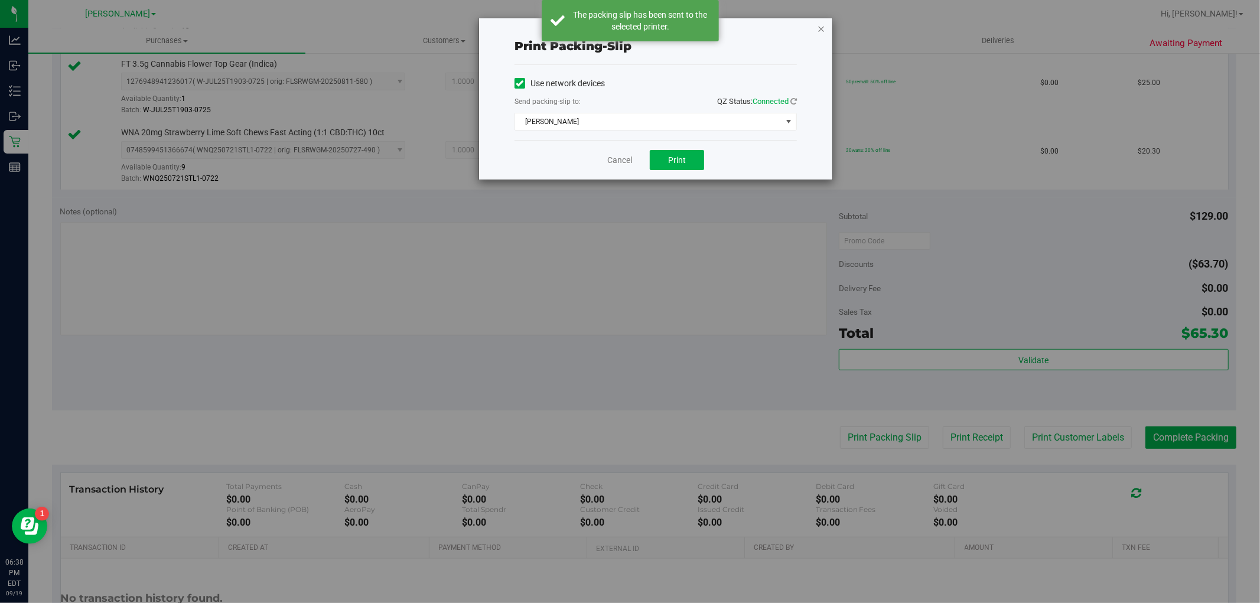
click at [824, 25] on icon "button" at bounding box center [821, 28] width 8 height 14
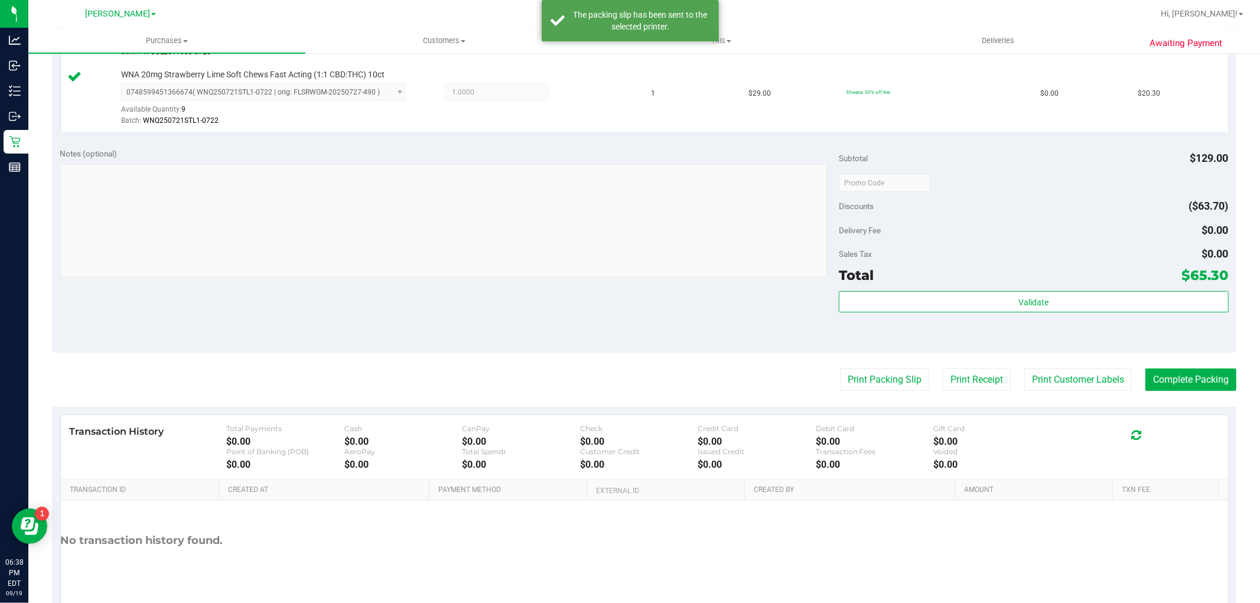
scroll to position [500, 0]
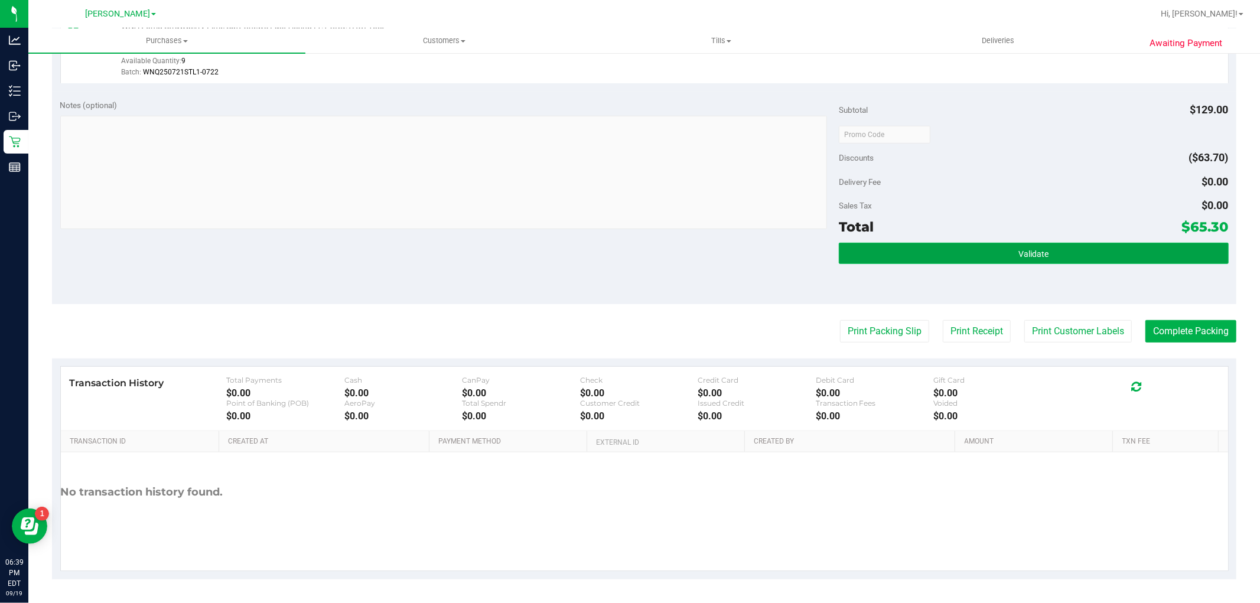
click at [1070, 246] on button "Validate" at bounding box center [1033, 253] width 389 height 21
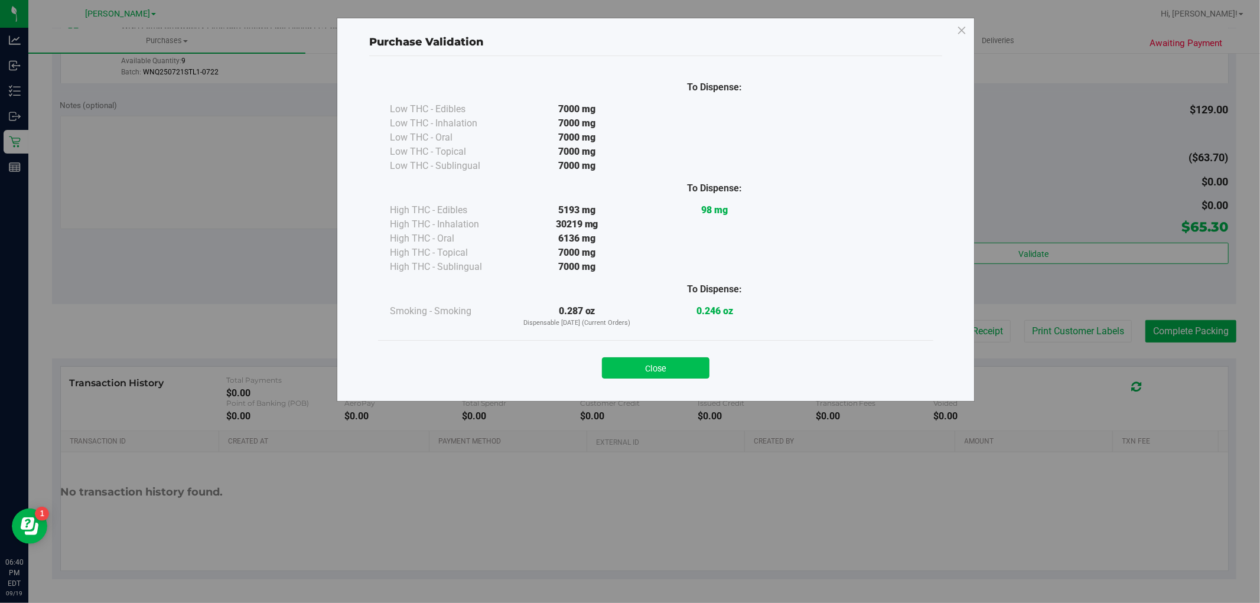
click at [650, 358] on button "Close" at bounding box center [655, 367] width 107 height 21
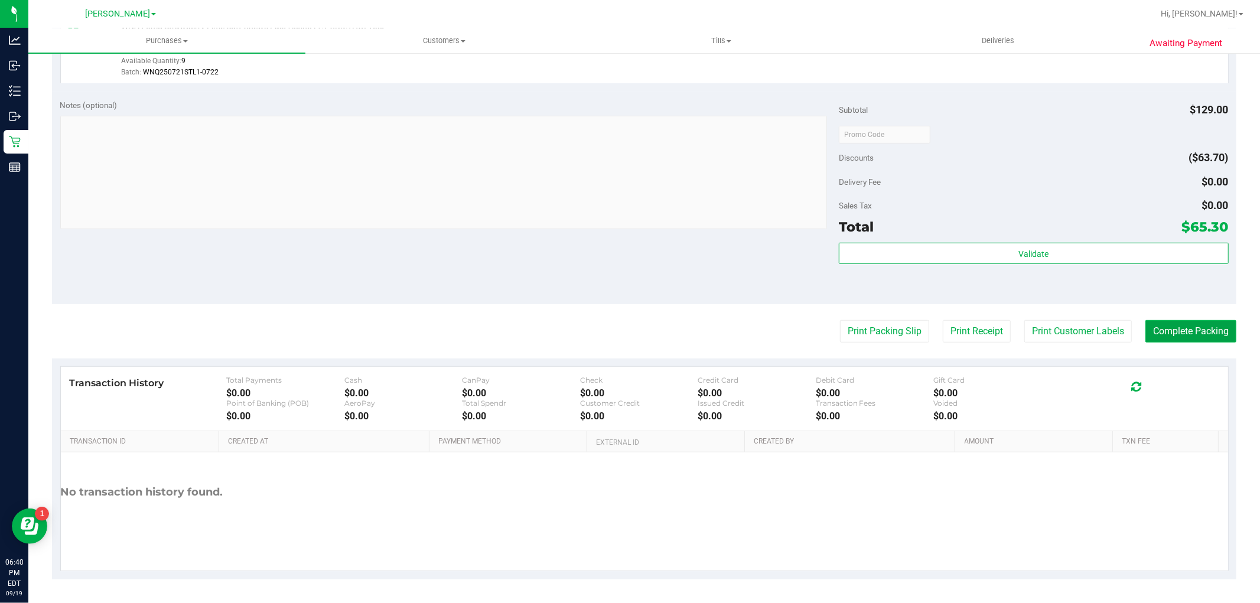
click at [1213, 326] on button "Complete Packing" at bounding box center [1190, 331] width 91 height 22
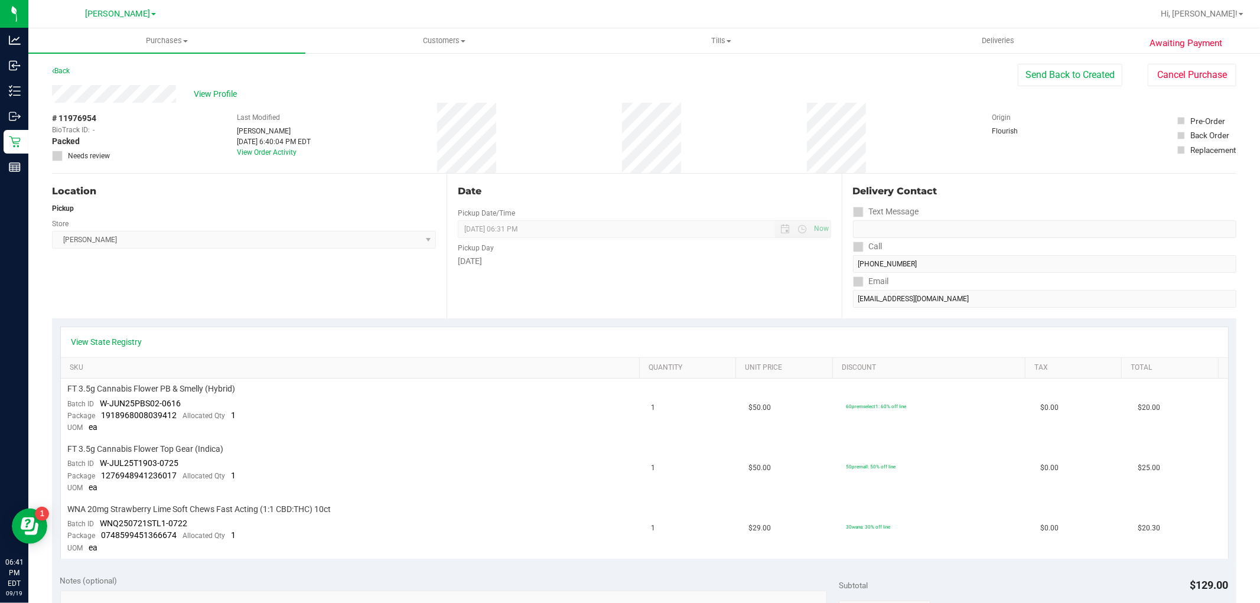
click at [429, 136] on div "# 11976954 BioTrack ID: - Packed Needs review Last Modified [PERSON_NAME] [DATE…" at bounding box center [644, 138] width 1184 height 70
click at [485, 132] on div "# 11976954 BioTrack ID: - Packed Needs review Last Modified [PERSON_NAME] [DATE…" at bounding box center [644, 138] width 1184 height 70
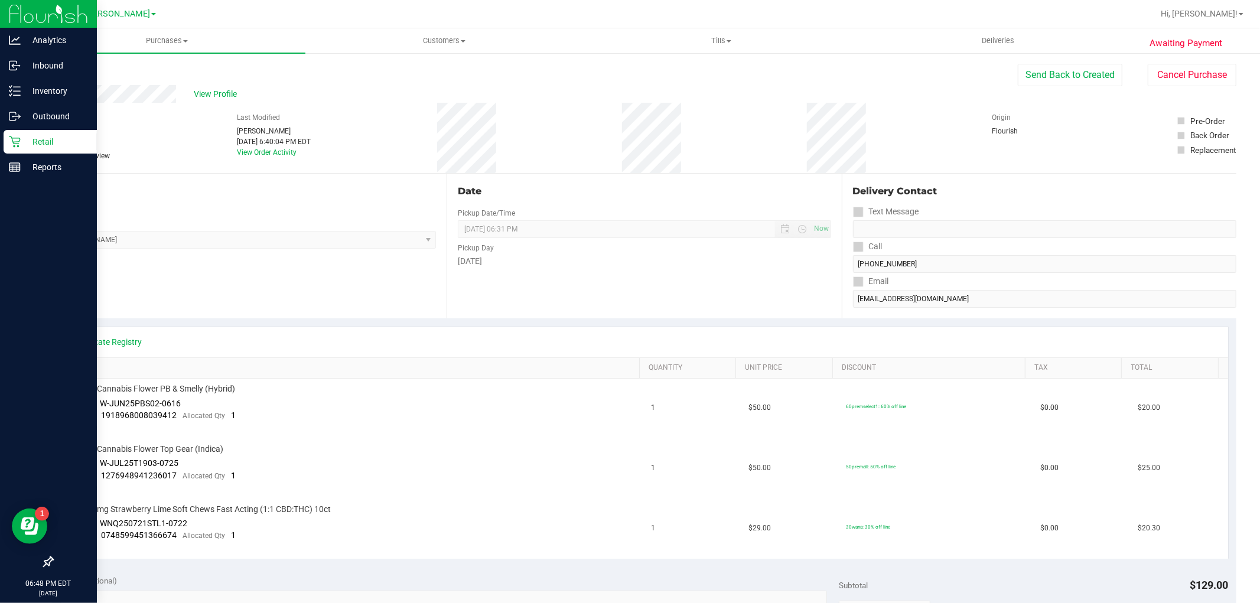
click at [25, 138] on p "Retail" at bounding box center [56, 142] width 71 height 14
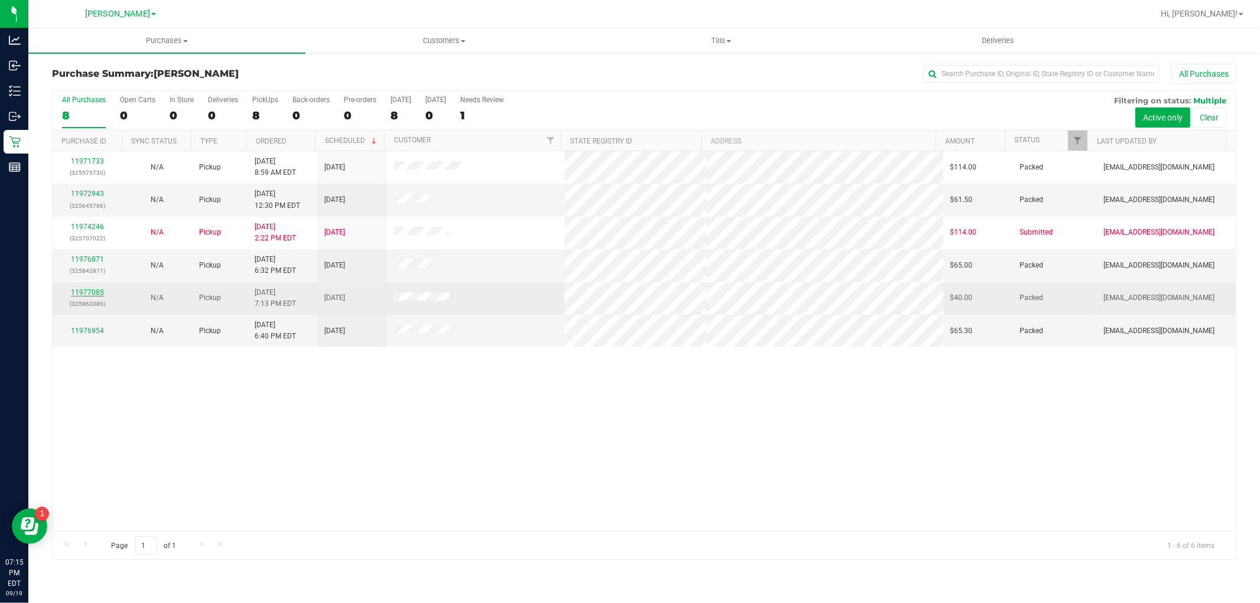
click at [89, 289] on link "11977085" at bounding box center [87, 292] width 33 height 8
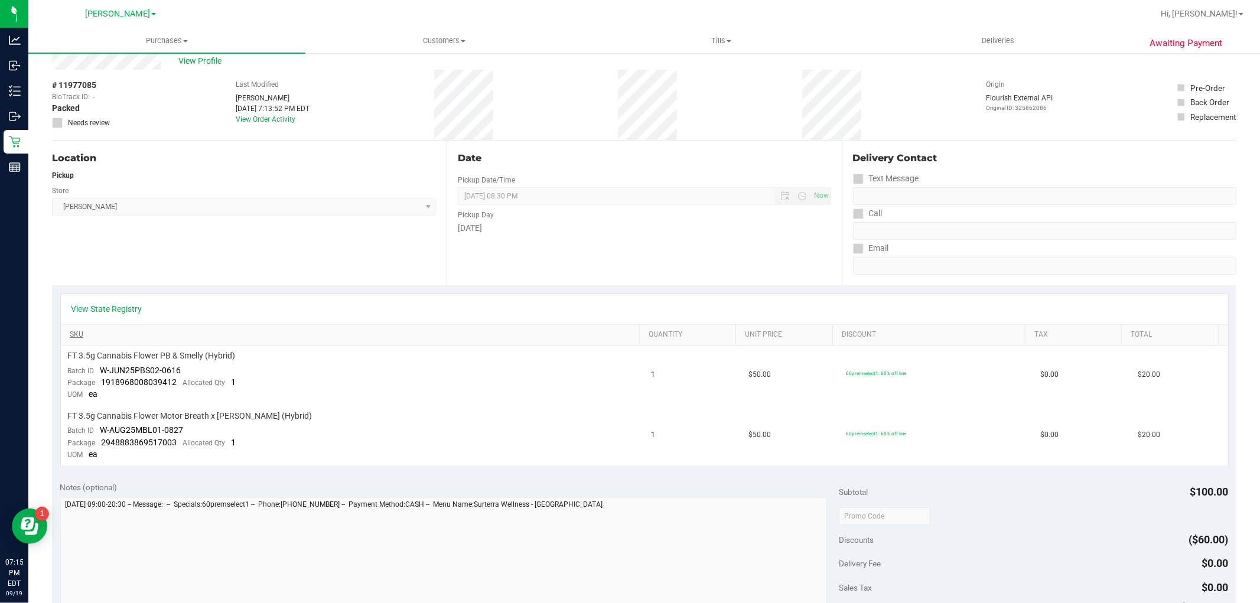
scroll to position [131, 0]
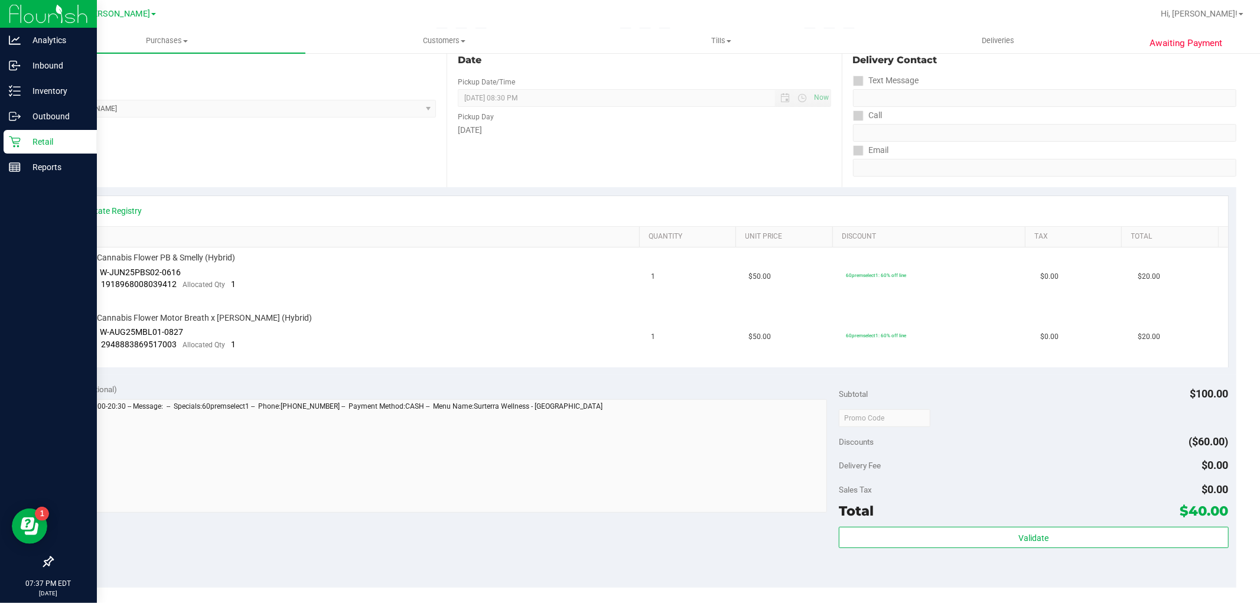
click at [35, 137] on p "Retail" at bounding box center [56, 142] width 71 height 14
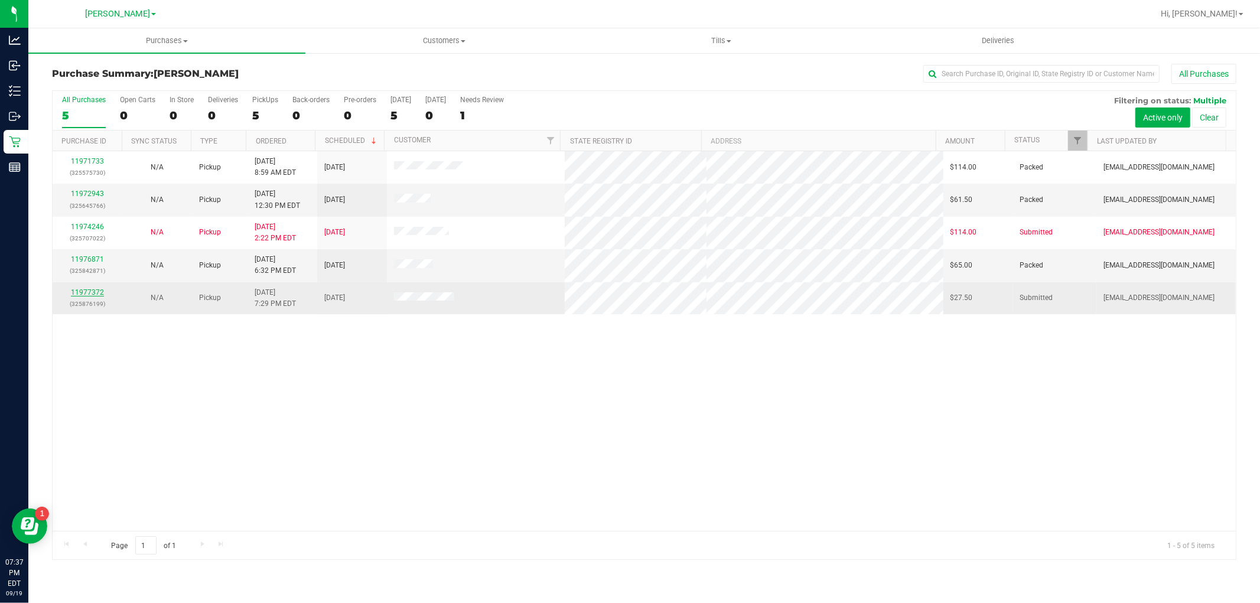
click at [90, 291] on link "11977372" at bounding box center [87, 292] width 33 height 8
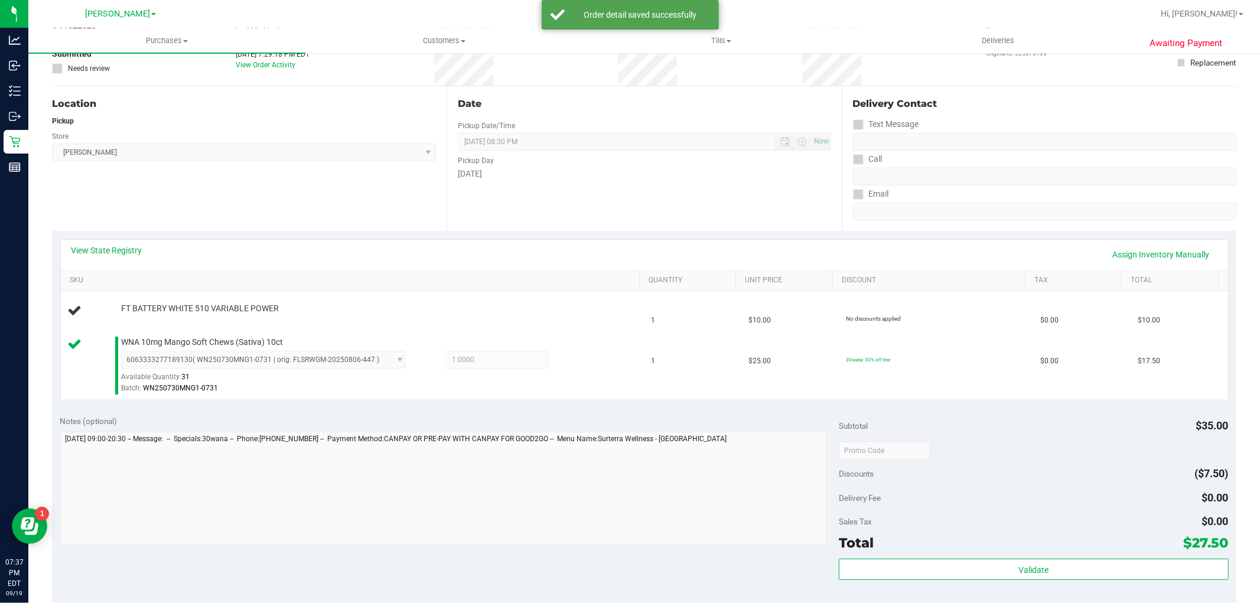
scroll to position [66, 0]
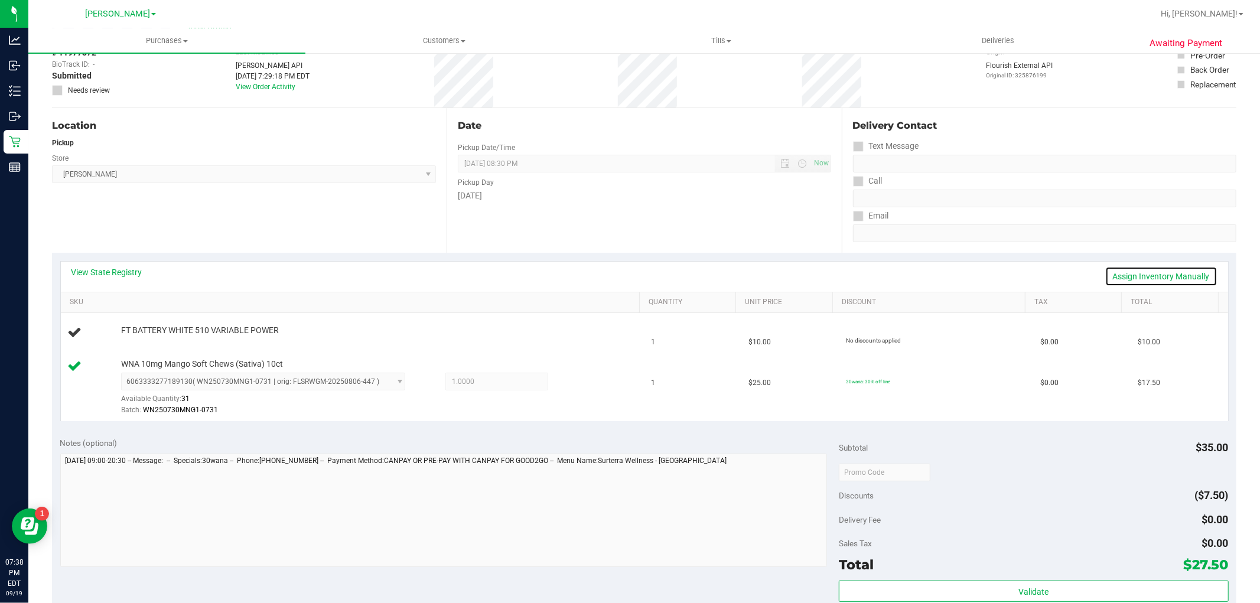
click at [1143, 273] on link "Assign Inventory Manually" at bounding box center [1161, 276] width 112 height 20
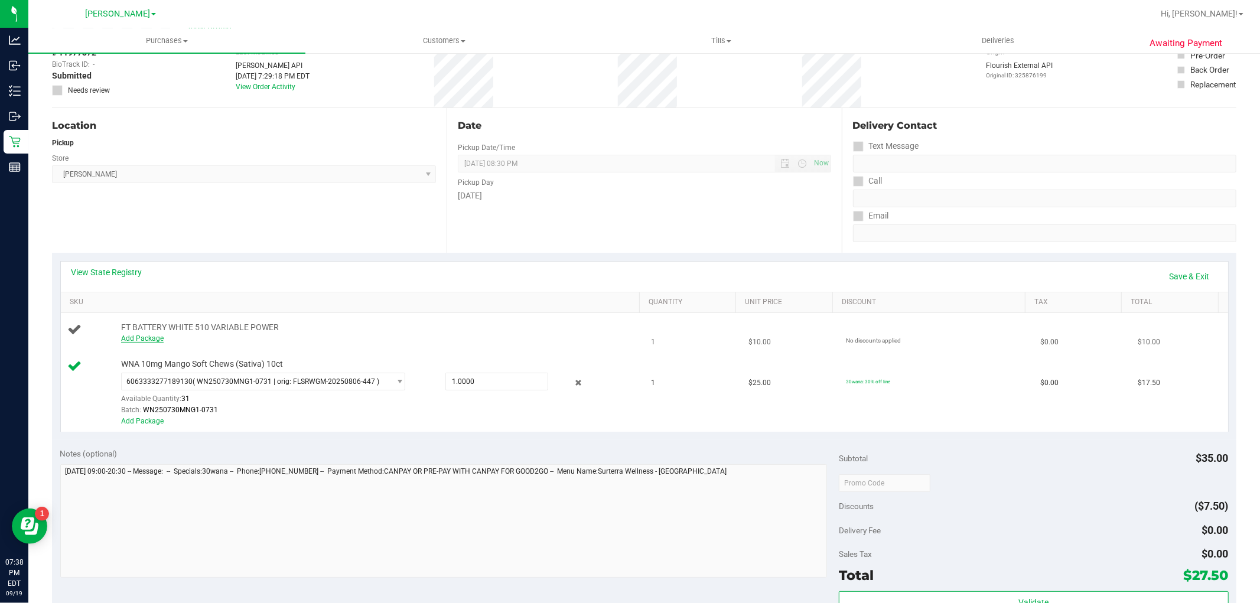
click at [132, 338] on link "Add Package" at bounding box center [142, 338] width 43 height 8
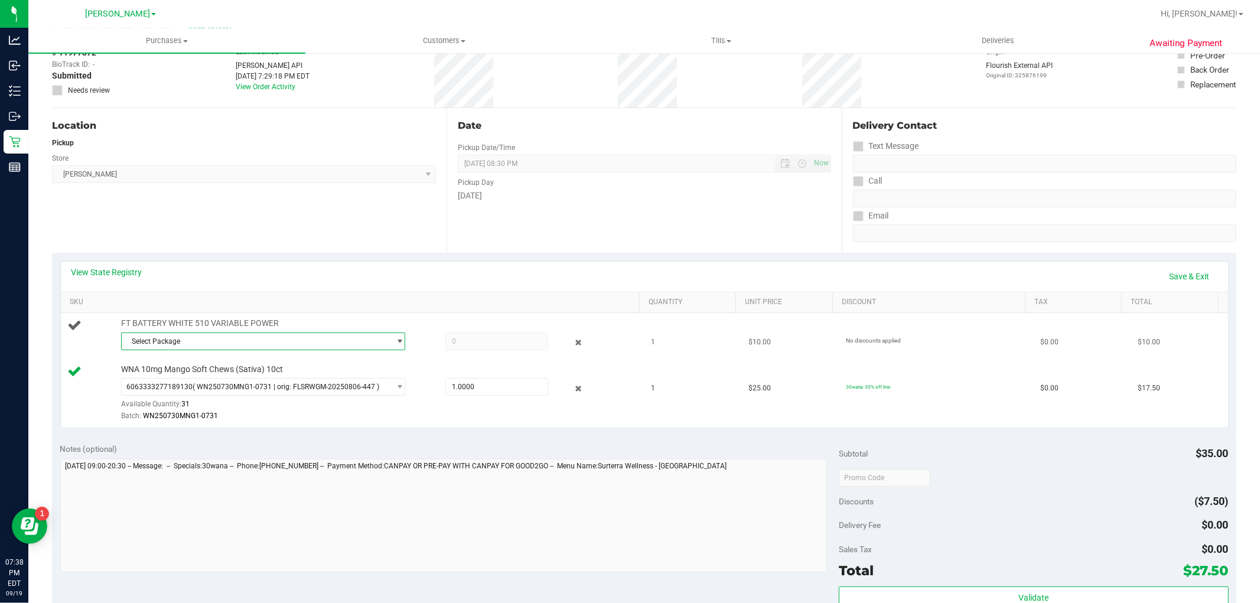
click at [168, 340] on span "Select Package" at bounding box center [256, 341] width 268 height 17
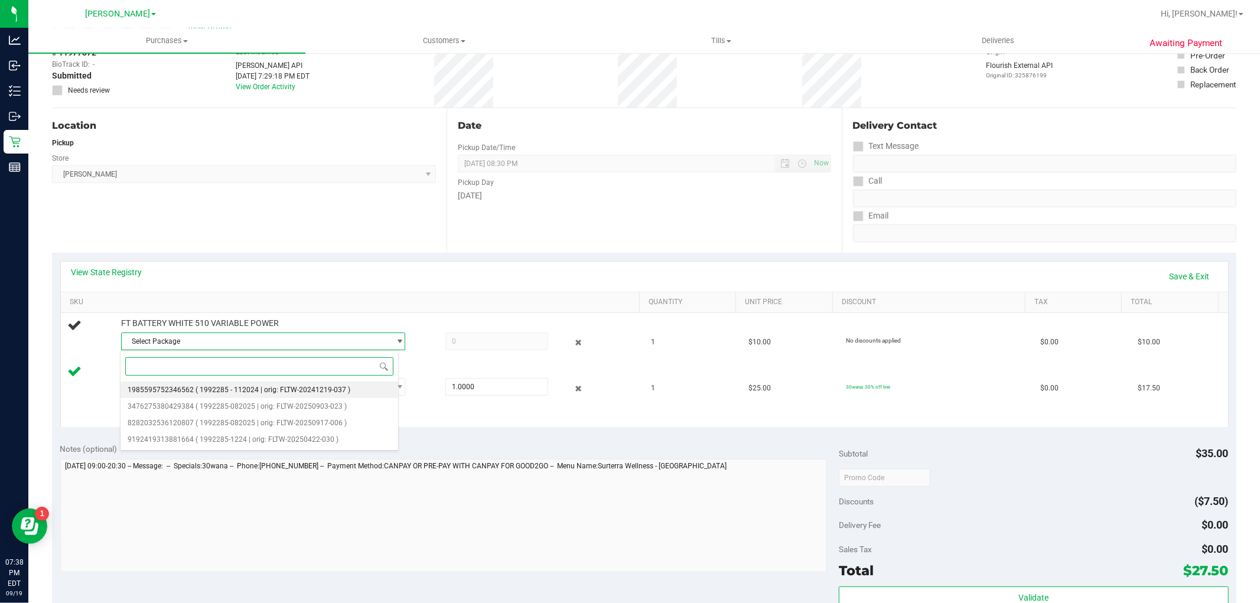
click at [234, 393] on span "( 1992285 - 112024 | orig: FLTW-20241219-037 )" at bounding box center [272, 390] width 155 height 8
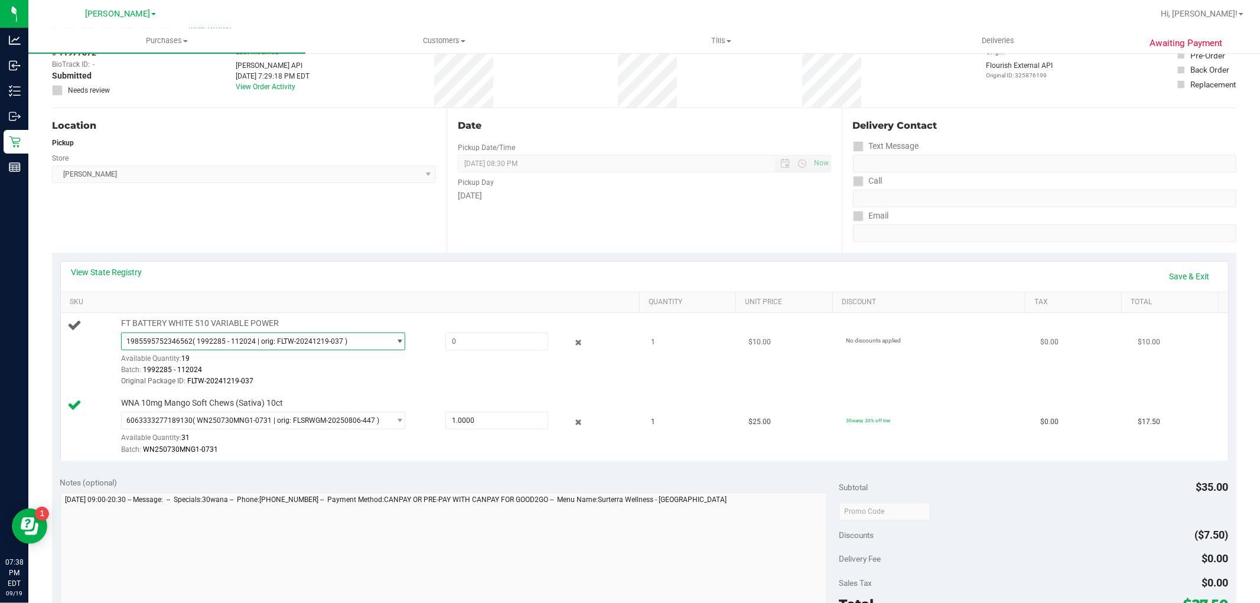
click at [258, 341] on span "( 1992285 - 112024 | orig: FLTW-20241219-037 )" at bounding box center [270, 341] width 155 height 8
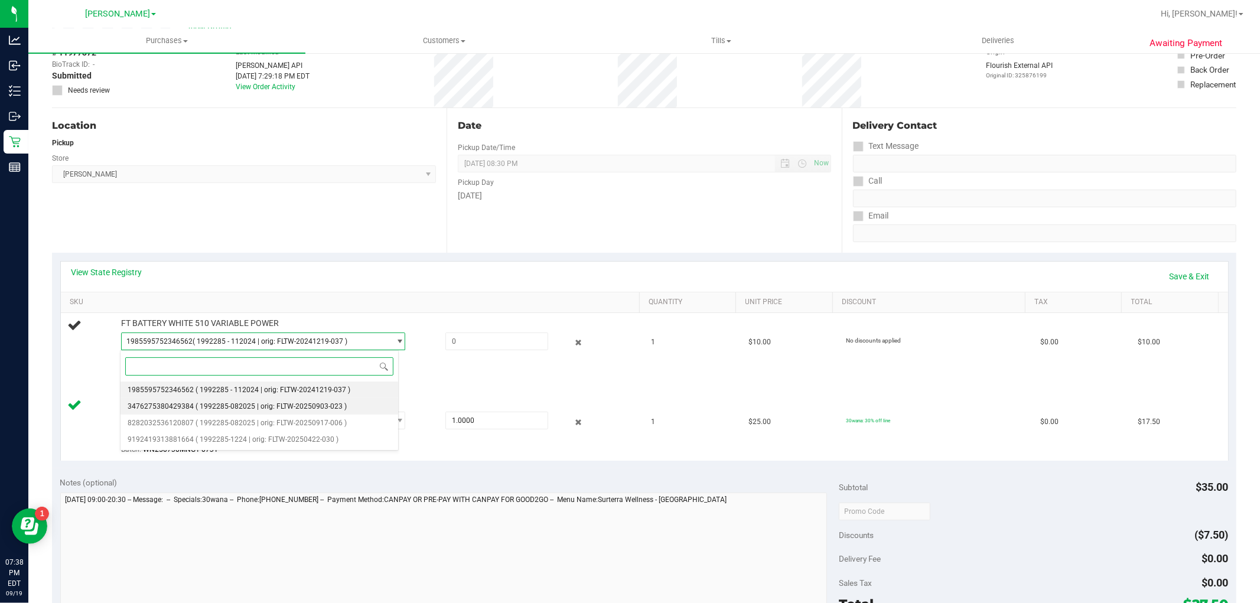
click at [240, 405] on span "( 1992285-082025 | orig: FLTW-20250903-023 )" at bounding box center [270, 406] width 151 height 8
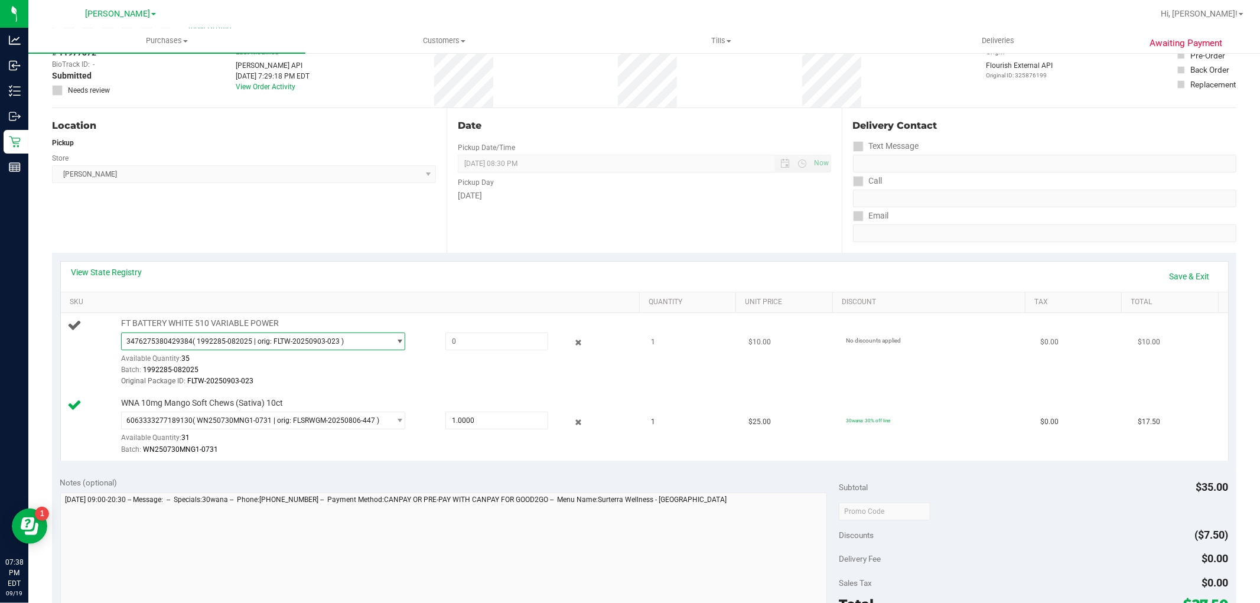
click at [264, 334] on span "3476275380429384 ( 1992285-082025 | orig: FLTW-20250903-023 )" at bounding box center [256, 341] width 268 height 17
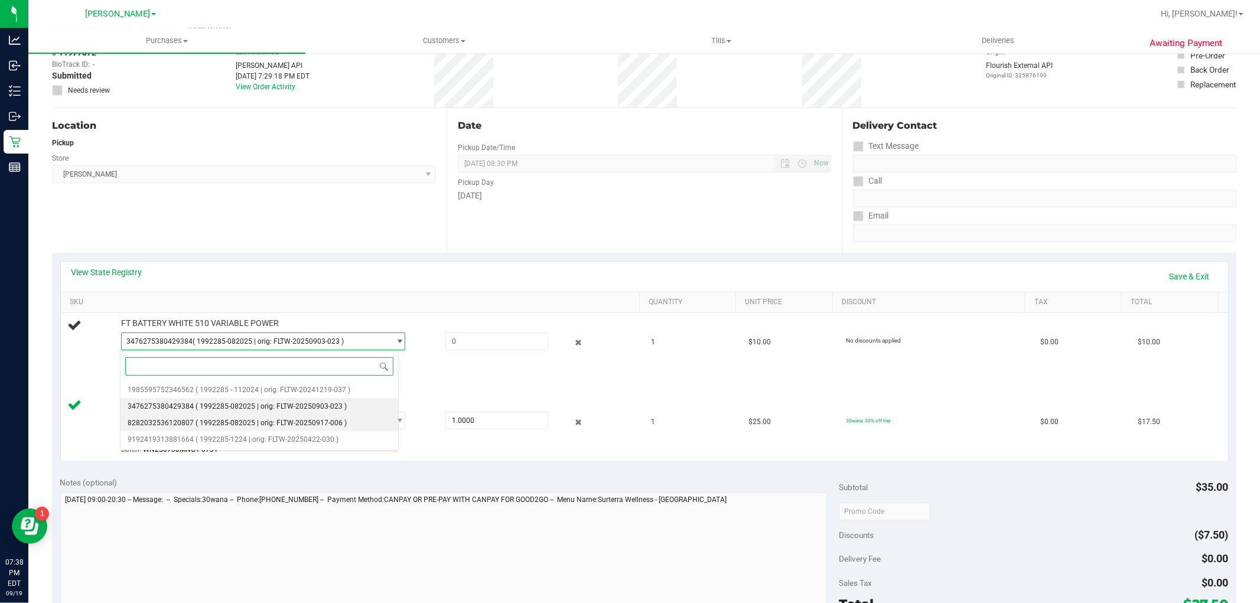
click at [251, 423] on span "( 1992285-082025 | orig: FLTW-20250917-006 )" at bounding box center [270, 423] width 151 height 8
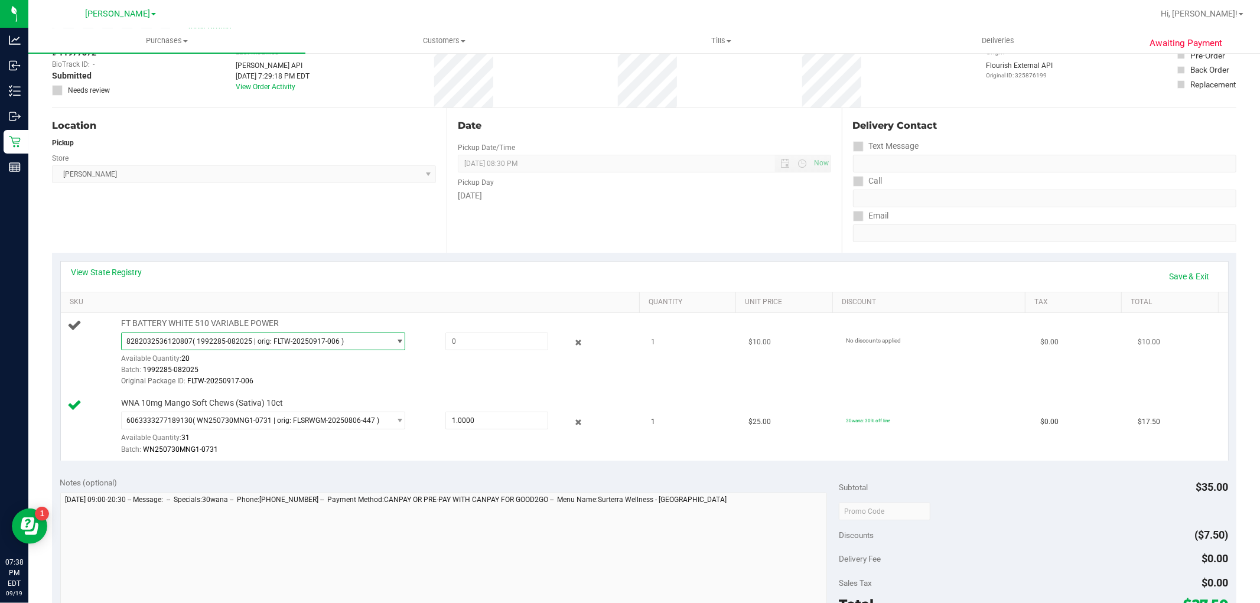
click at [270, 333] on span "8282032536120807 ( 1992285-082025 | orig: FLTW-20250917-006 )" at bounding box center [256, 341] width 268 height 17
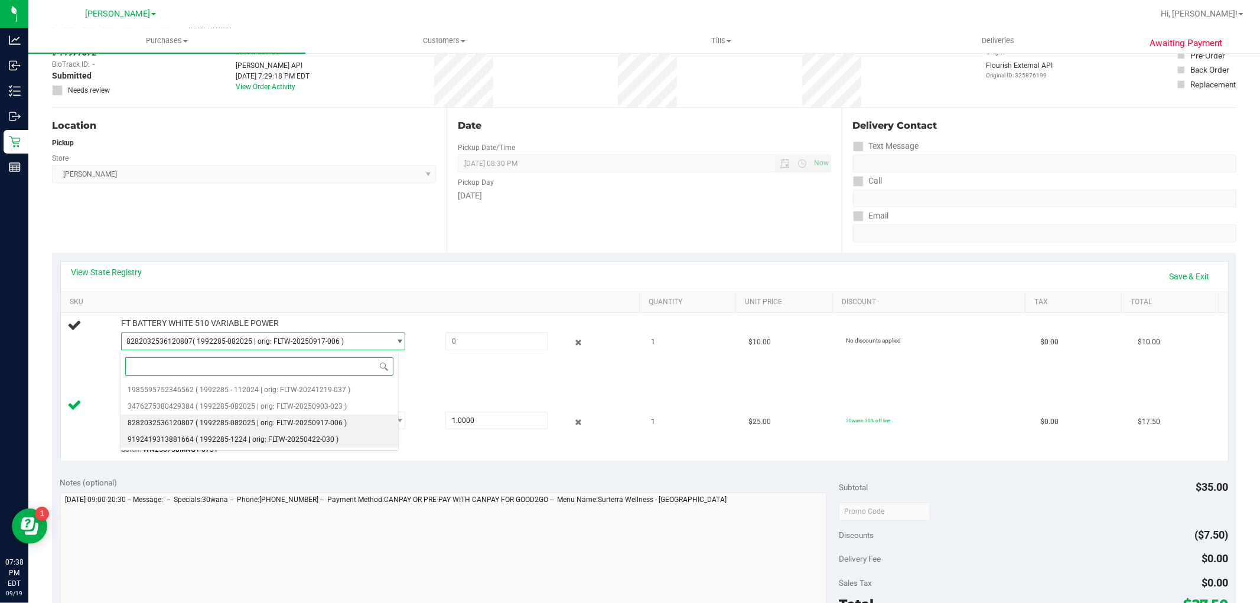
click at [263, 438] on span "( 1992285-1224 | orig: FLTW-20250422-030 )" at bounding box center [266, 439] width 143 height 8
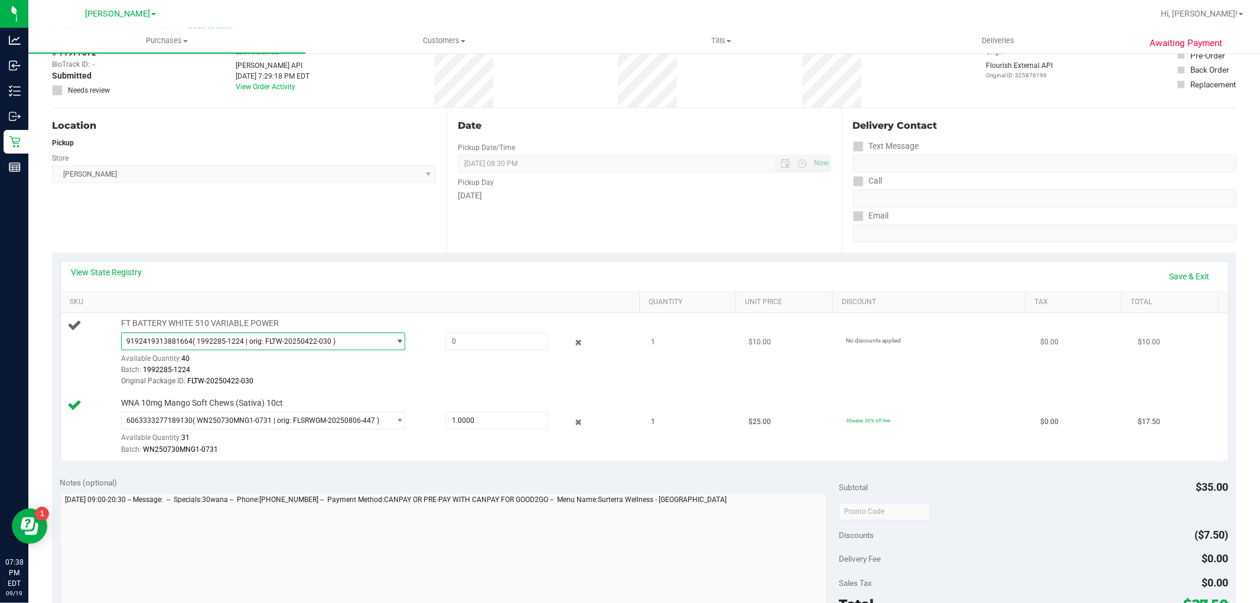
click at [282, 334] on span "9192419313881664 ( 1992285-1224 | orig: FLTW-20250422-030 )" at bounding box center [256, 341] width 268 height 17
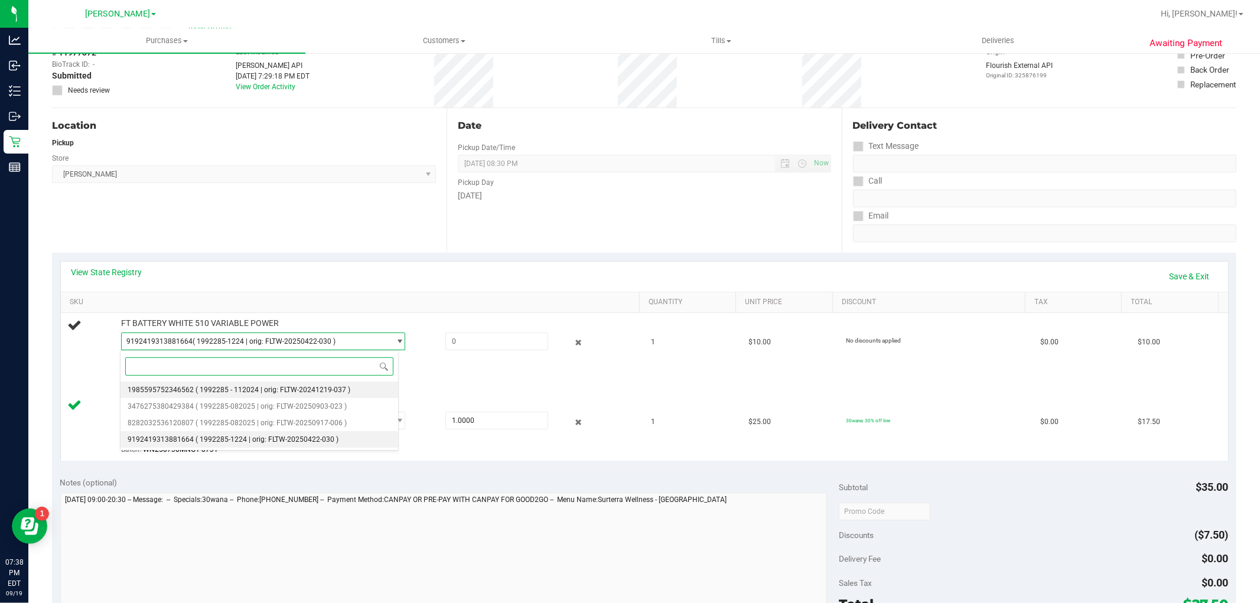
click at [266, 386] on span "( 1992285 - 112024 | orig: FLTW-20241219-037 )" at bounding box center [272, 390] width 155 height 8
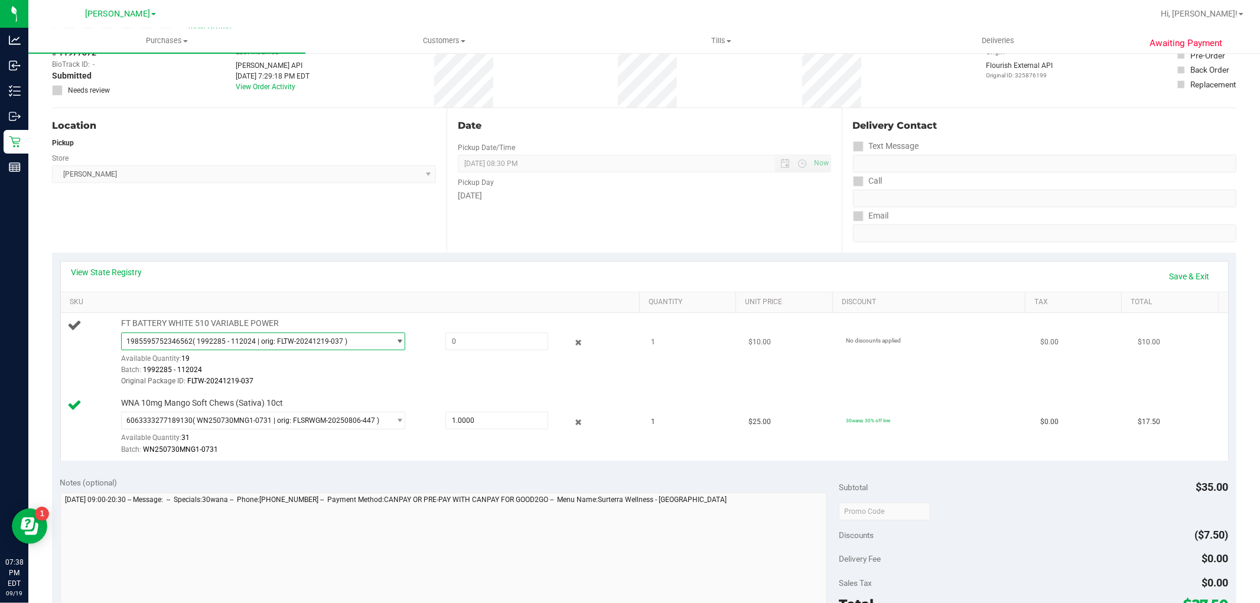
click at [254, 344] on span "( 1992285 - 112024 | orig: FLTW-20241219-037 )" at bounding box center [270, 341] width 155 height 8
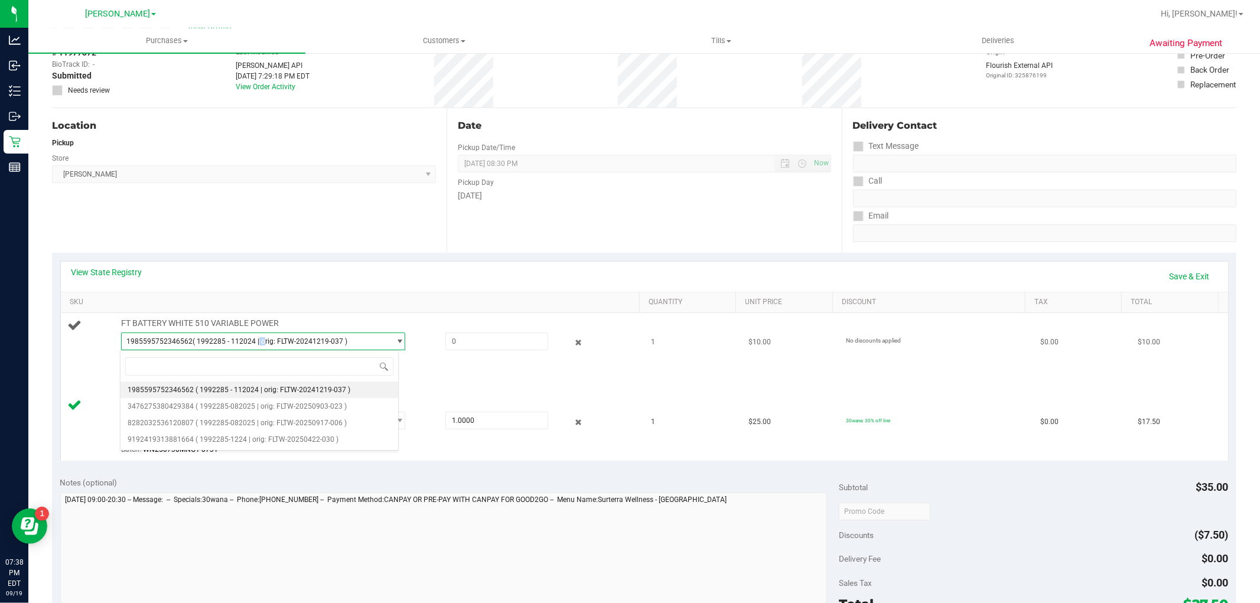
click at [254, 344] on span "( 1992285 - 112024 | orig: FLTW-20241219-037 )" at bounding box center [270, 341] width 155 height 8
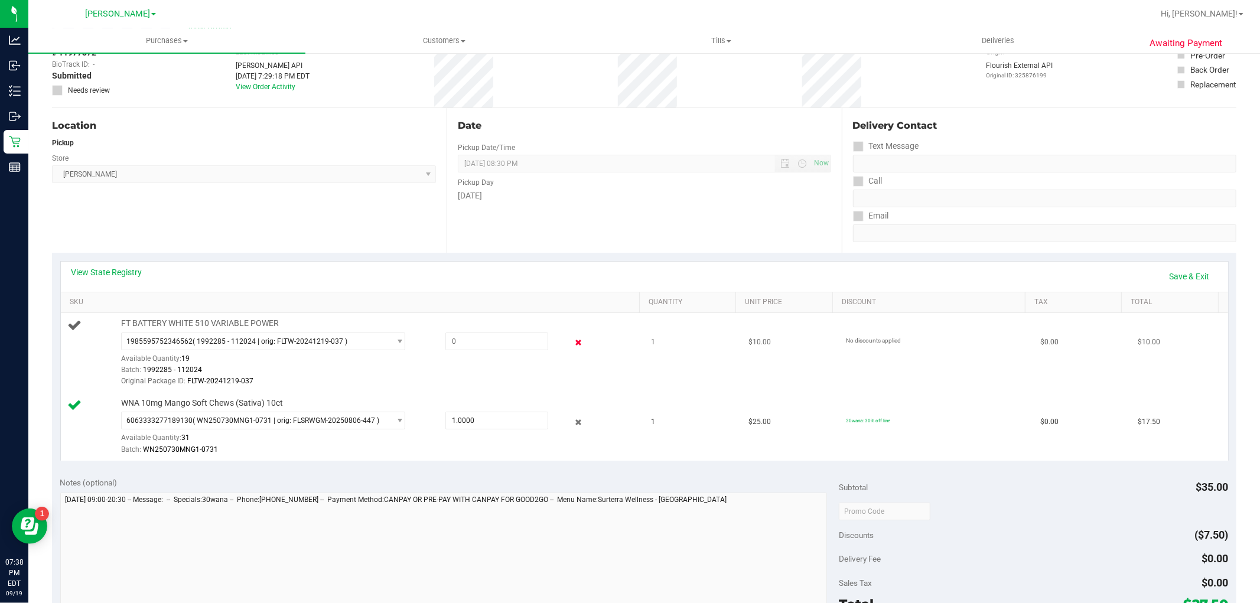
click at [572, 342] on icon at bounding box center [578, 343] width 12 height 14
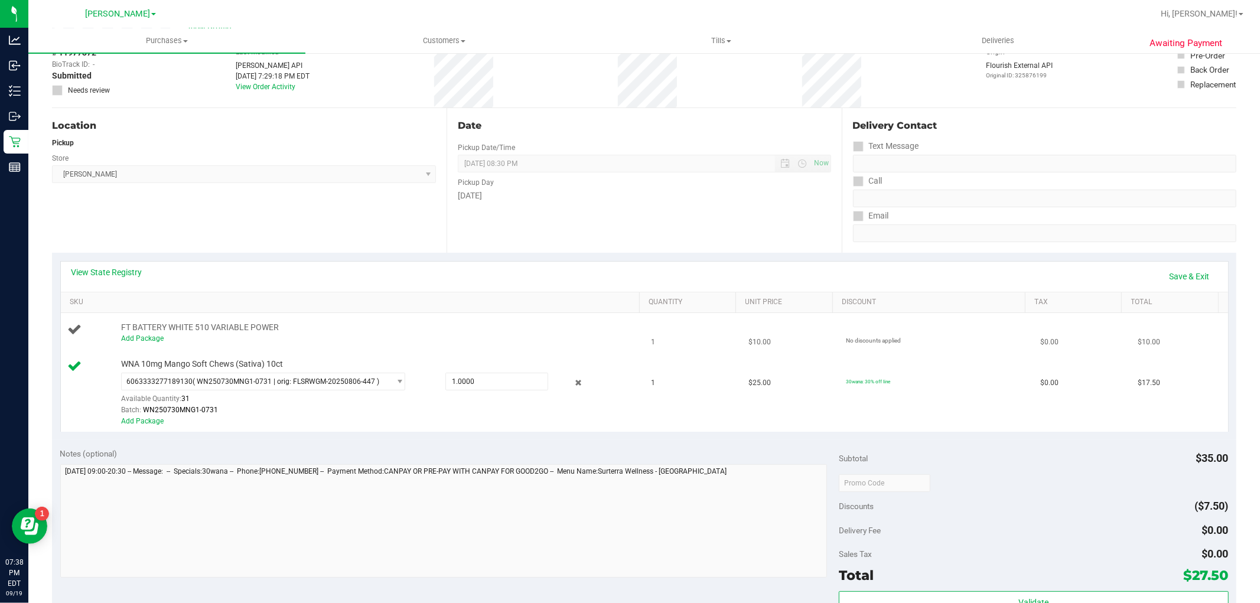
click at [514, 340] on div "Add Package" at bounding box center [377, 338] width 513 height 11
click at [121, 335] on link "Add Package" at bounding box center [142, 338] width 43 height 8
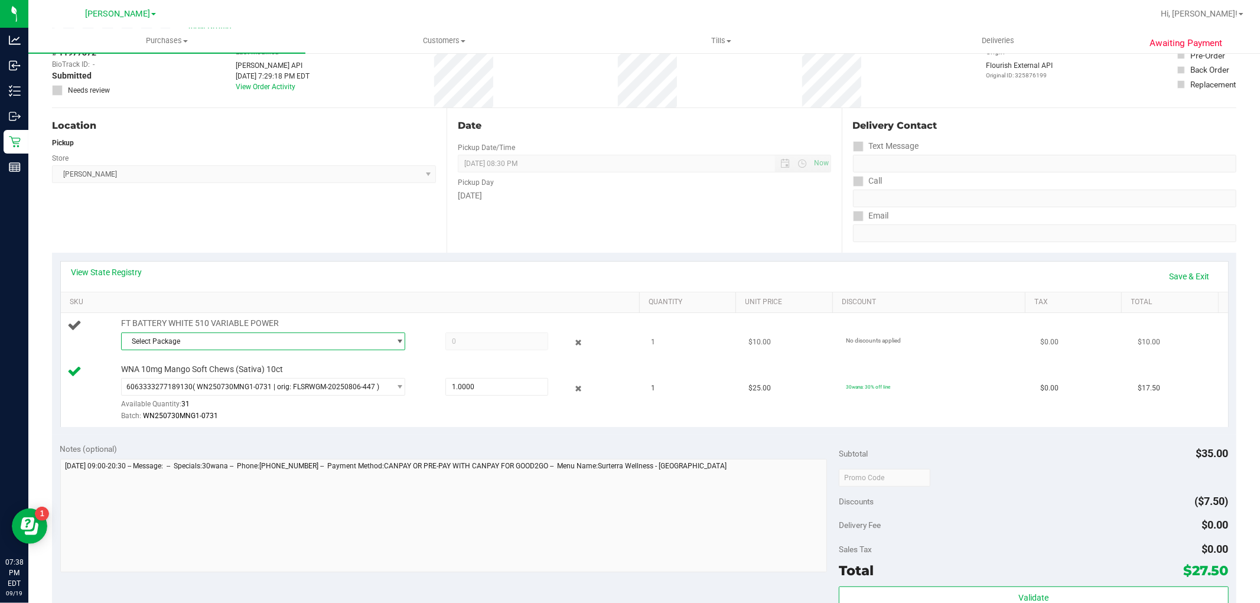
click at [158, 335] on span "Select Package" at bounding box center [256, 341] width 268 height 17
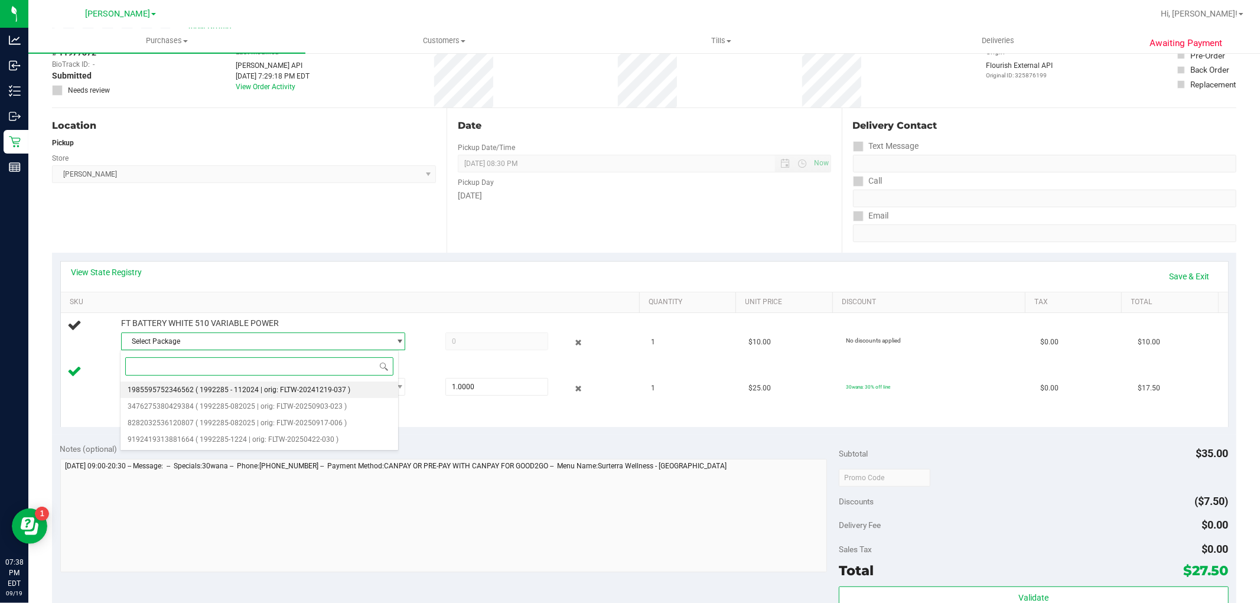
click at [187, 391] on span "1985595752346562" at bounding box center [161, 390] width 66 height 8
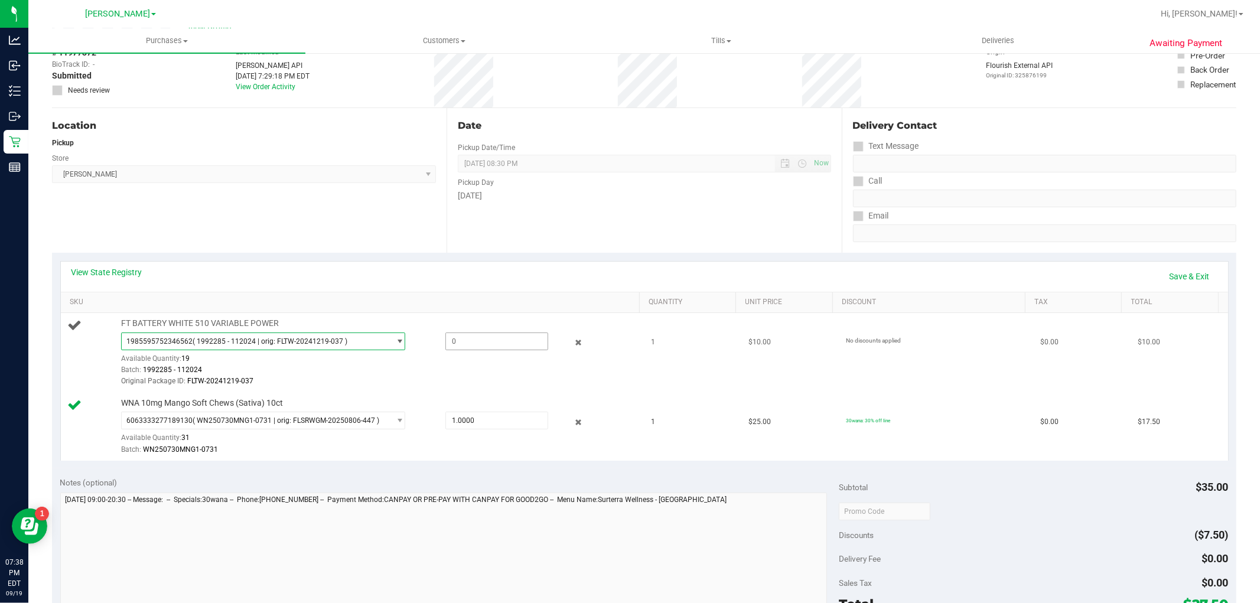
drag, startPoint x: 464, startPoint y: 335, endPoint x: 474, endPoint y: 340, distance: 11.6
click at [464, 335] on span at bounding box center [496, 341] width 103 height 18
type input "1"
type input "1.0000"
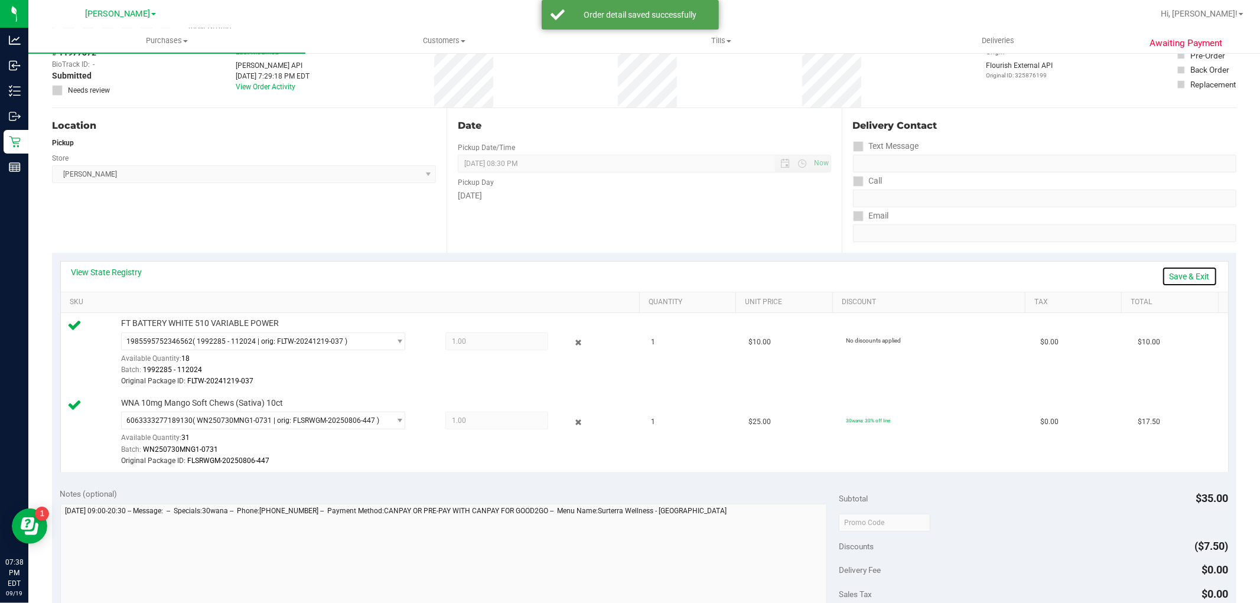
click at [1166, 273] on link "Save & Exit" at bounding box center [1190, 276] width 56 height 20
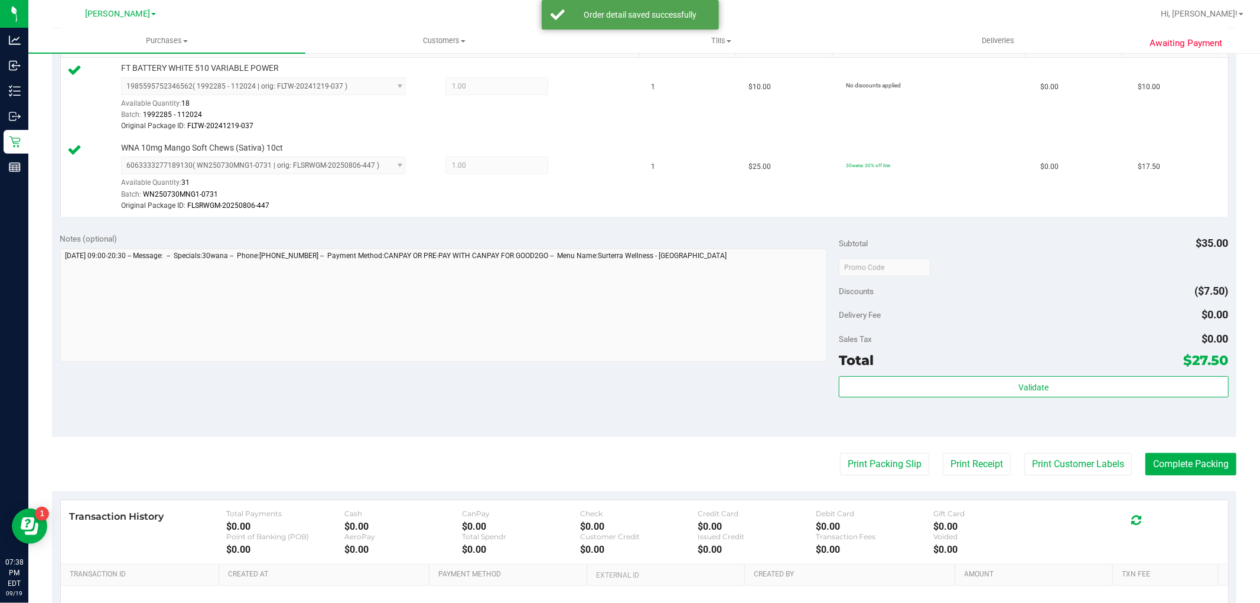
scroll to position [328, 0]
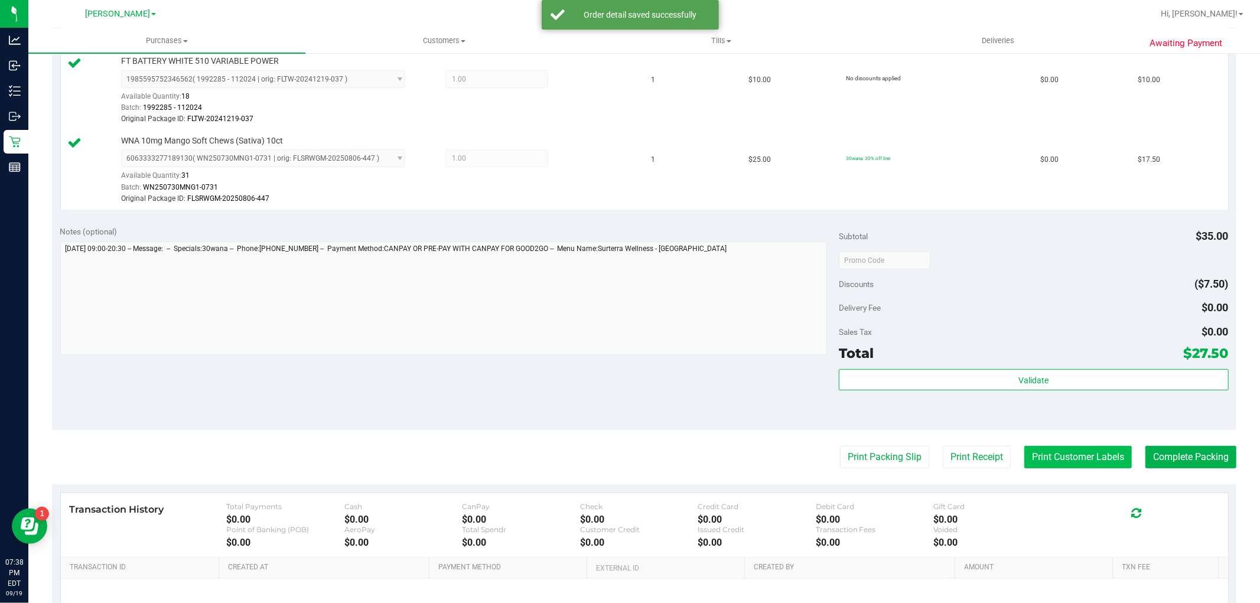
click at [1068, 453] on button "Print Customer Labels" at bounding box center [1077, 457] width 107 height 22
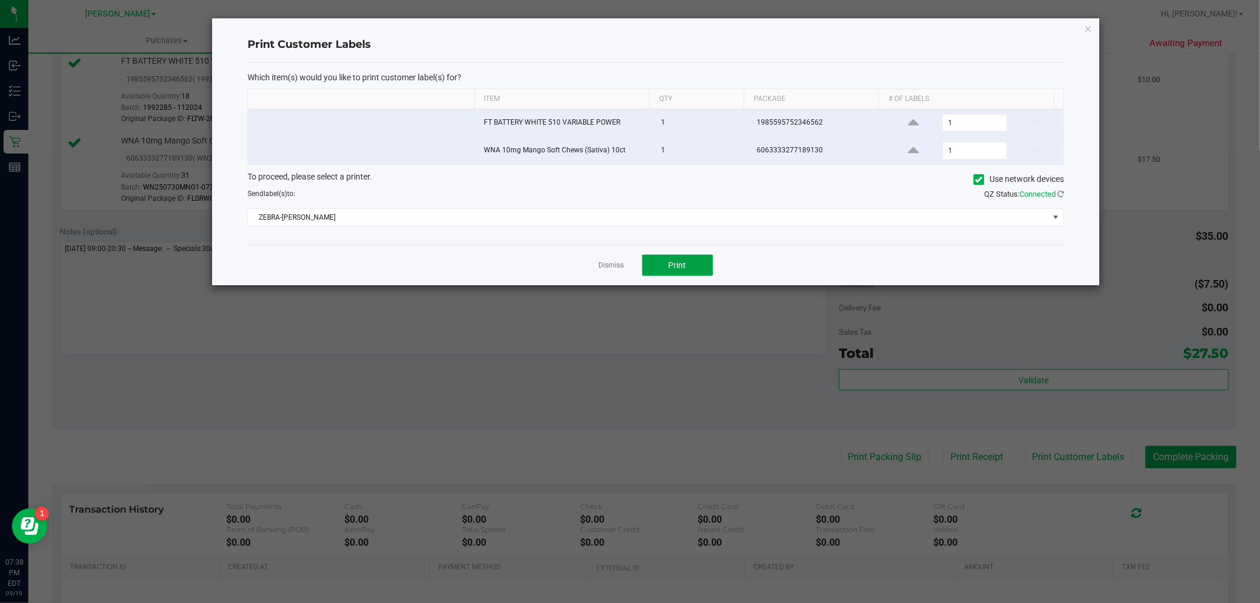
click at [688, 265] on button "Print" at bounding box center [677, 265] width 71 height 21
click at [1091, 26] on icon "button" at bounding box center [1088, 28] width 8 height 14
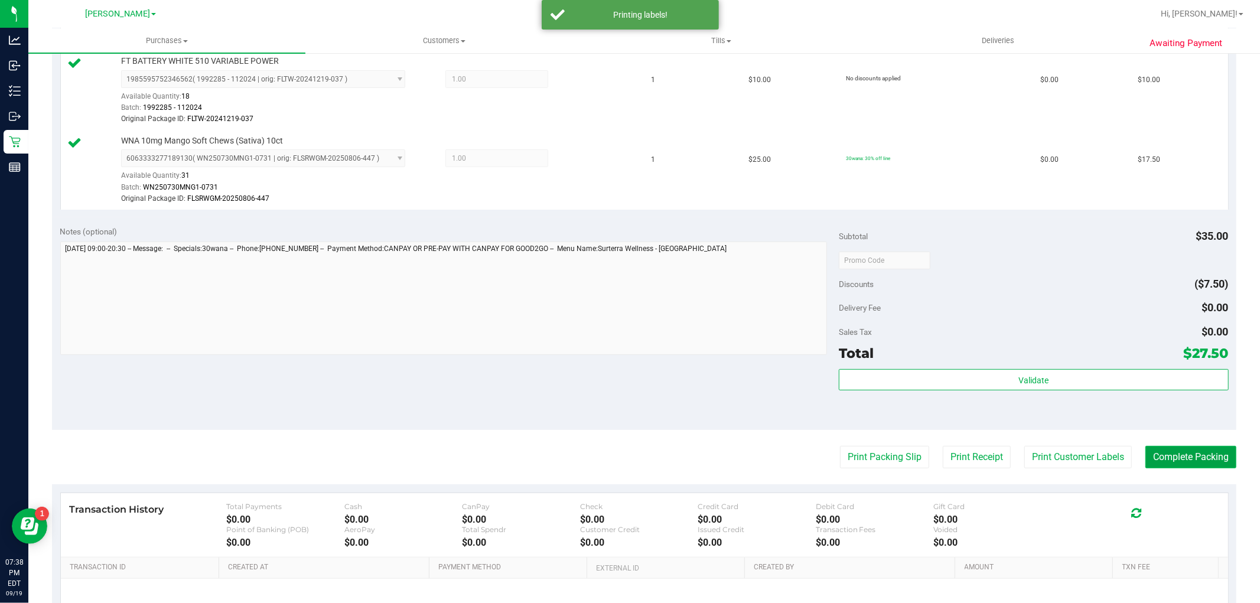
click at [1174, 457] on button "Complete Packing" at bounding box center [1190, 457] width 91 height 22
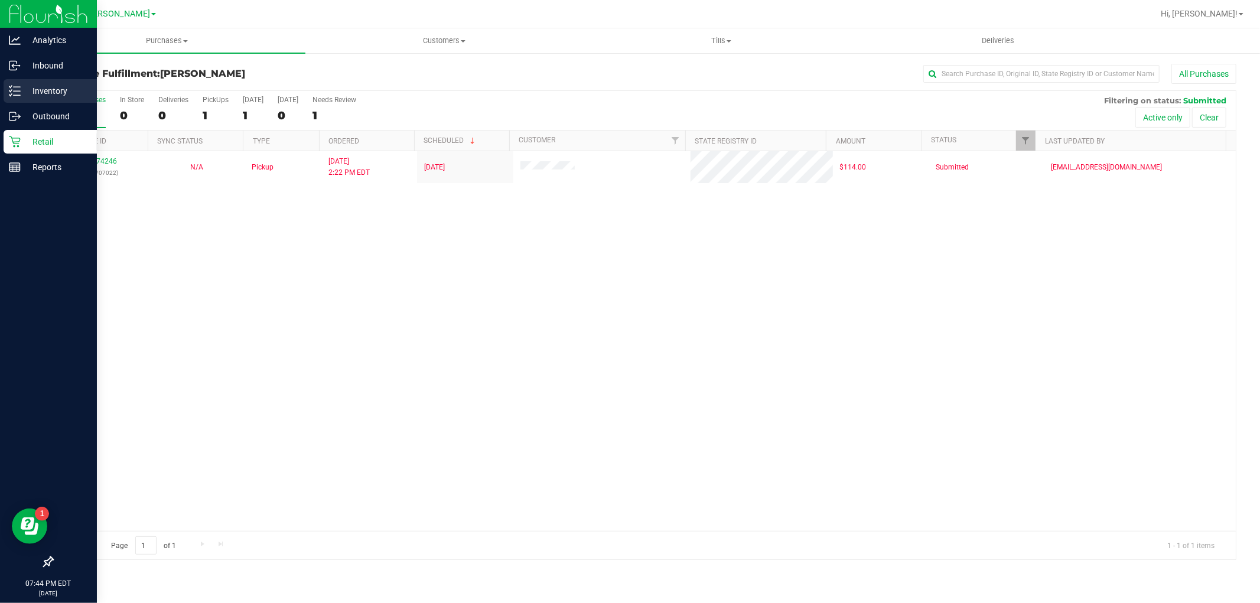
click at [14, 94] on icon at bounding box center [15, 91] width 12 height 12
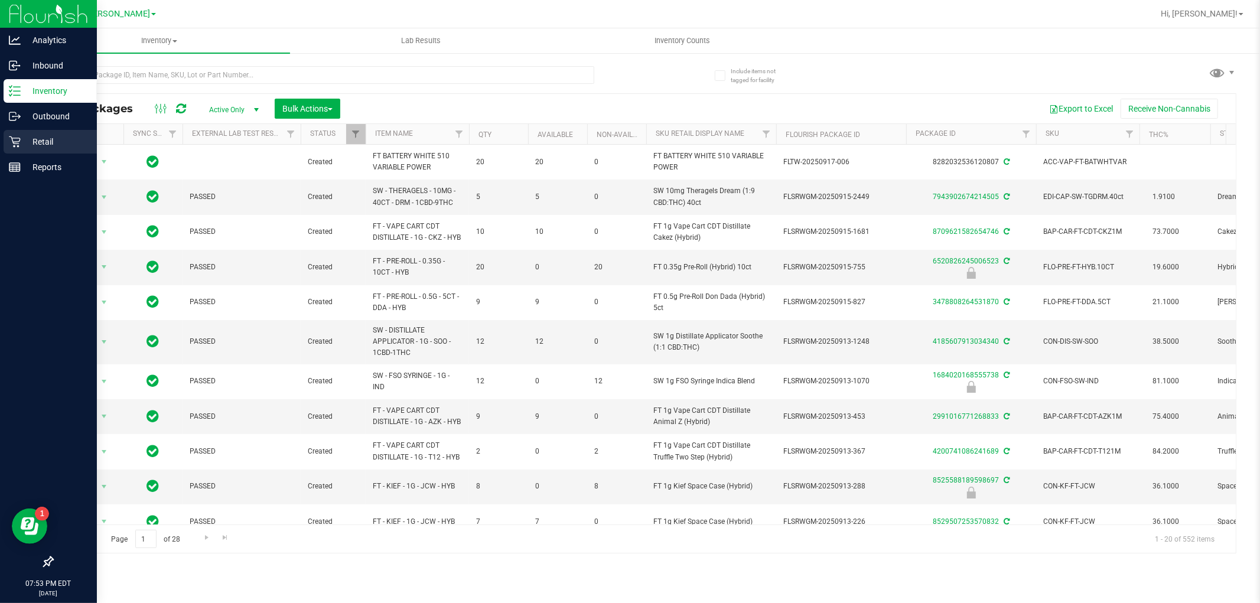
click at [4, 143] on div "Retail" at bounding box center [50, 142] width 93 height 24
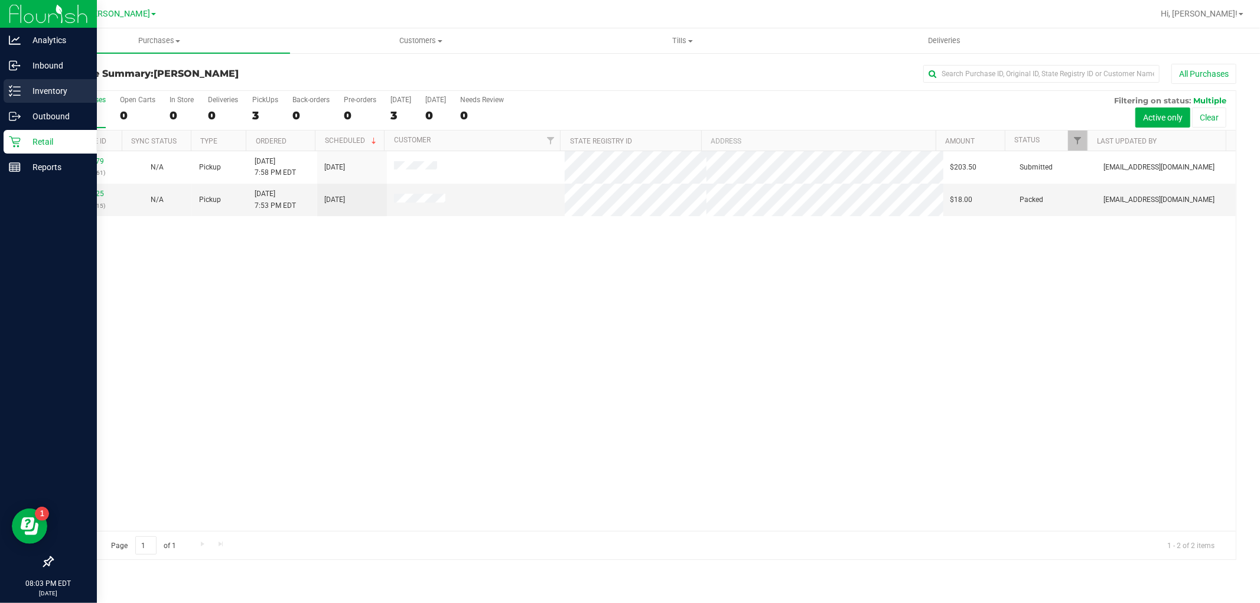
click at [8, 80] on div "Inventory" at bounding box center [50, 91] width 93 height 24
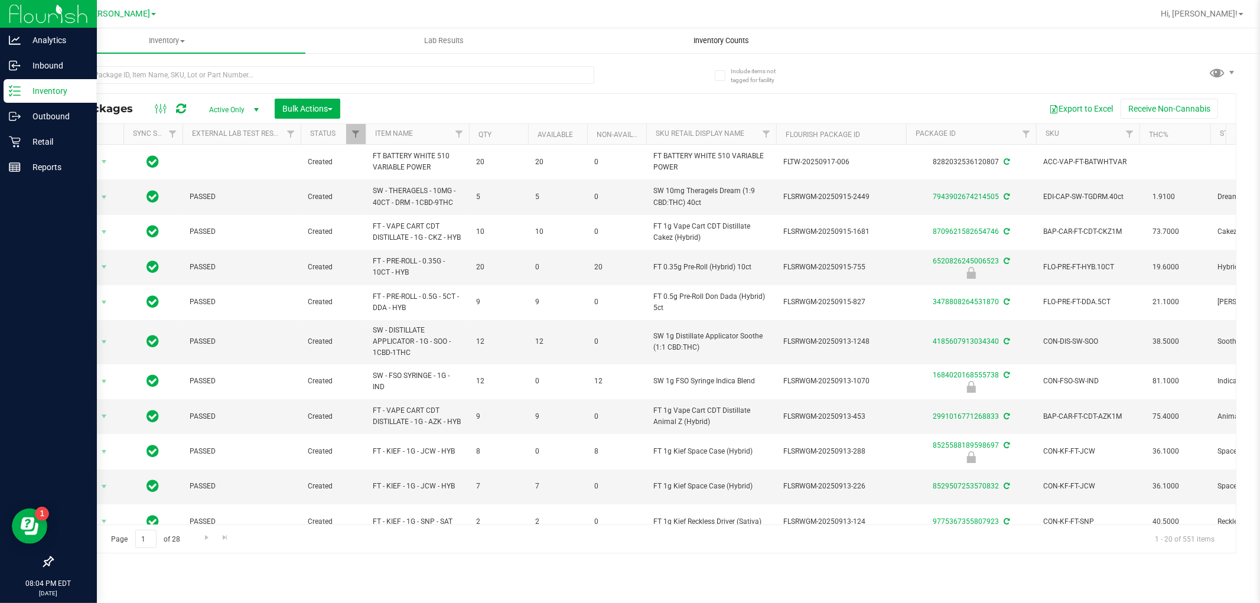
click at [719, 41] on span "Inventory Counts" at bounding box center [720, 40] width 87 height 11
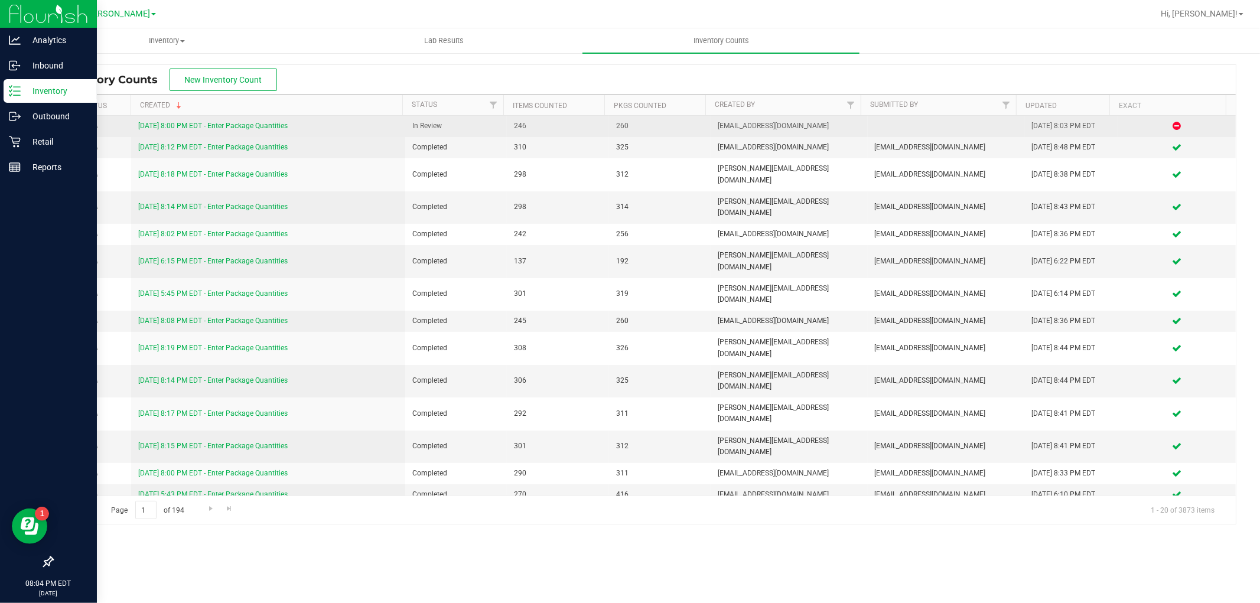
click at [256, 116] on td "[DATE] 8:00 PM EDT - Enter Package Quantities" at bounding box center [268, 126] width 274 height 21
click at [257, 122] on link "[DATE] 8:00 PM EDT - Enter Package Quantities" at bounding box center [212, 126] width 149 height 8
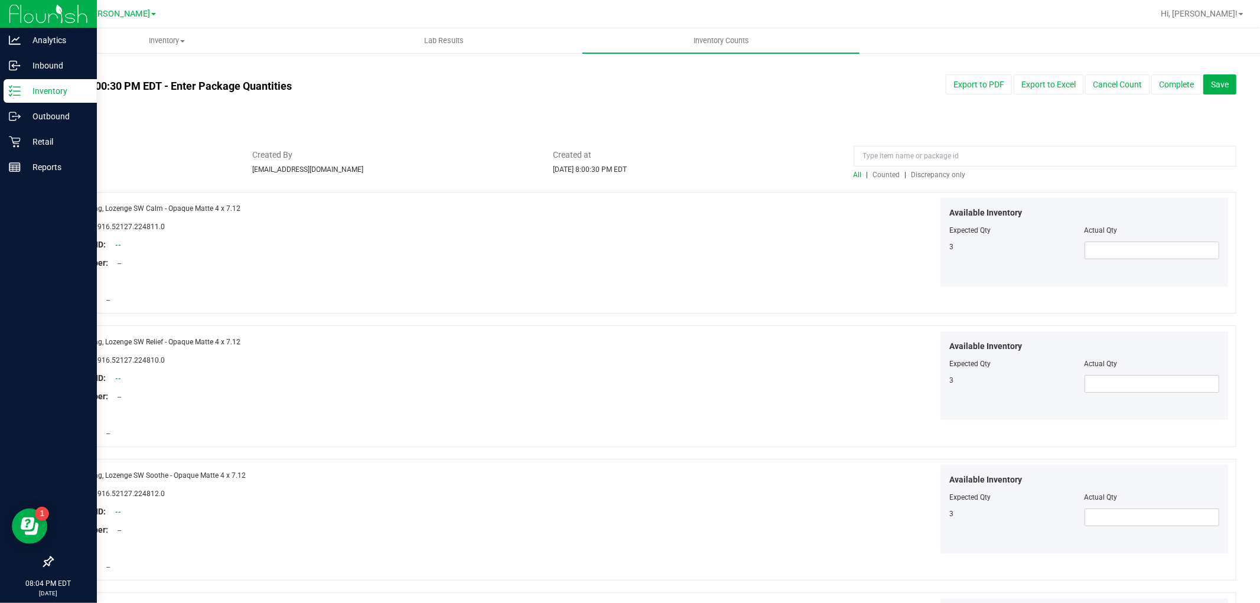
click at [918, 173] on span "Discrepancy only" at bounding box center [938, 175] width 54 height 8
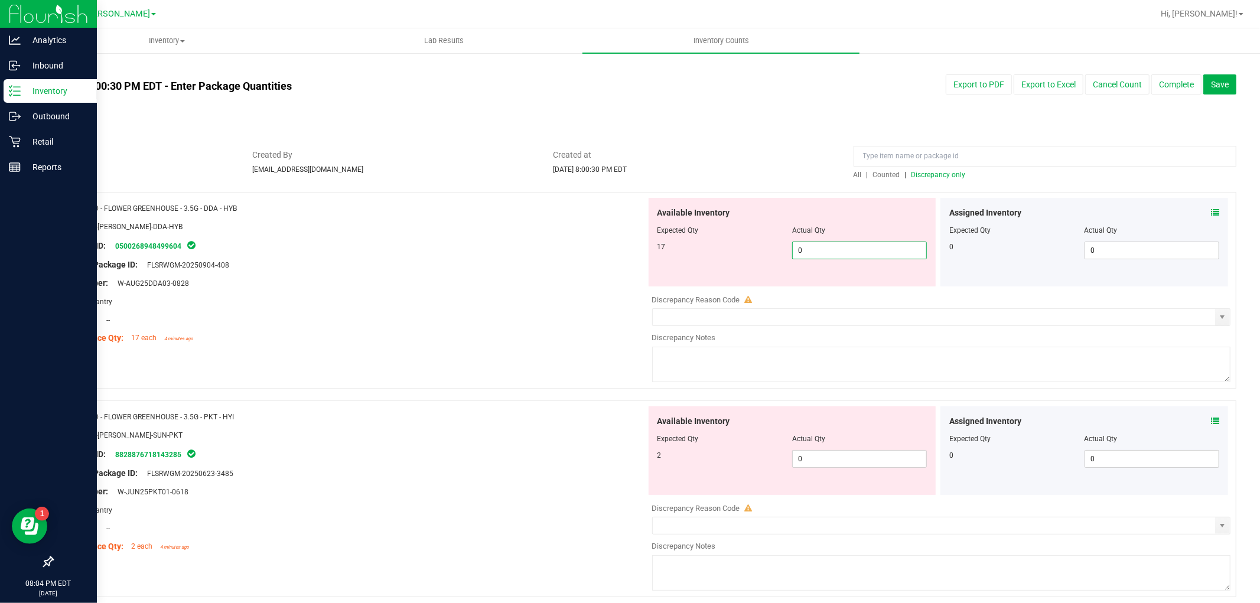
click at [894, 249] on span "0 0" at bounding box center [859, 251] width 135 height 18
type input "017"
type input "17"
click at [870, 451] on div "Available Inventory Expected Qty Actual Qty 2 0 0" at bounding box center [792, 450] width 288 height 89
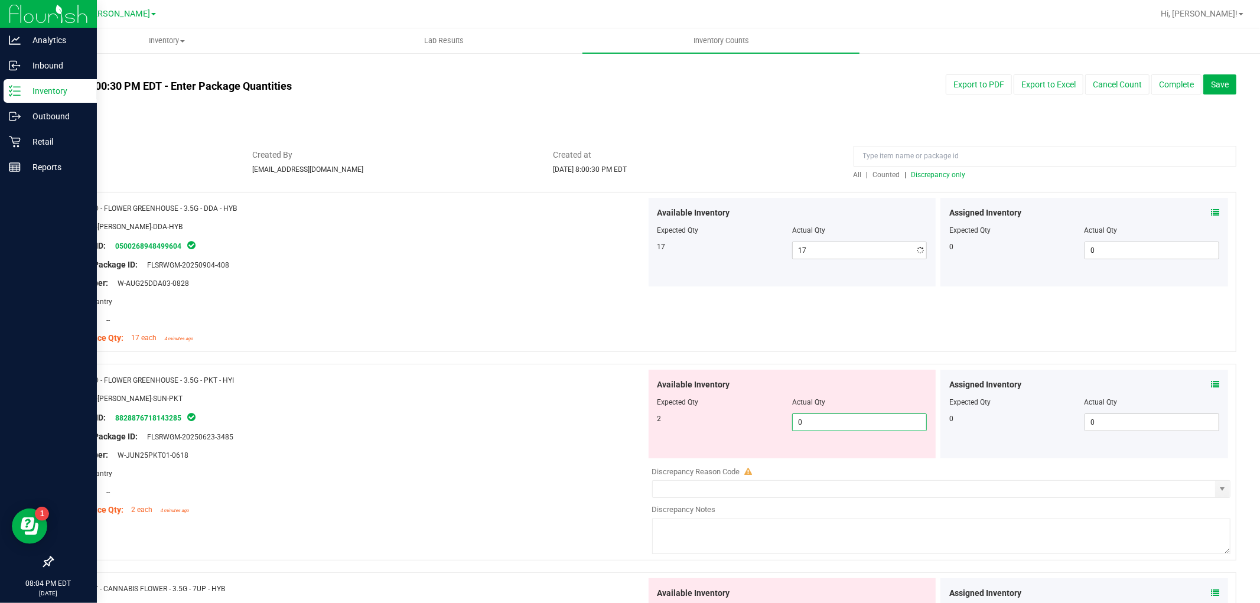
type input "02"
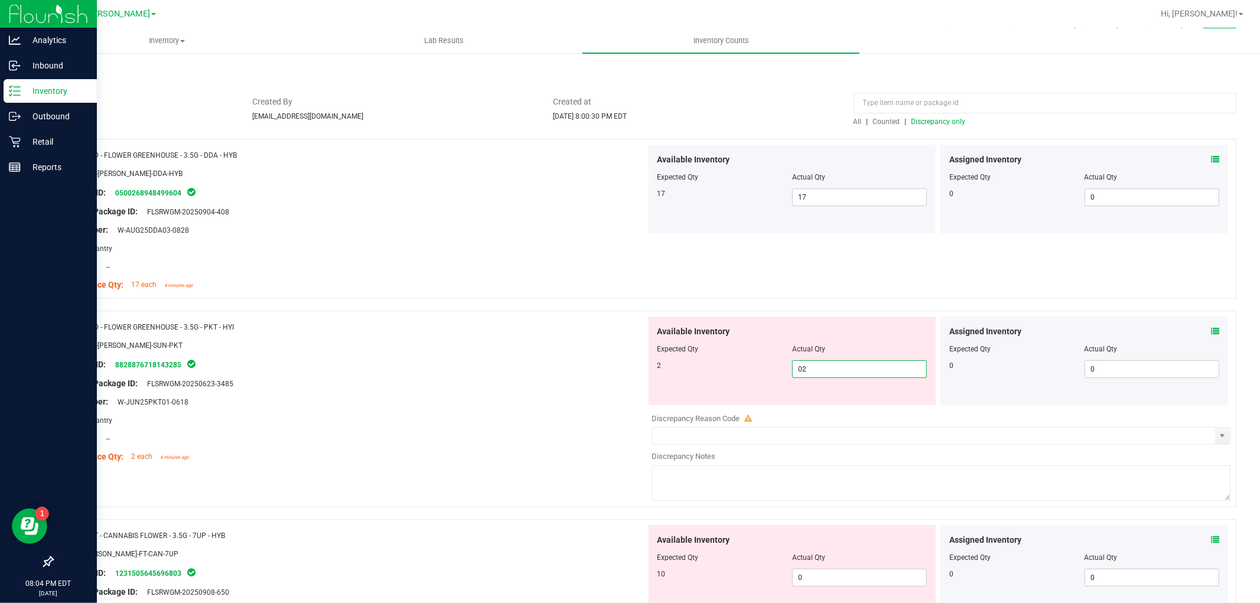
scroll to position [262, 0]
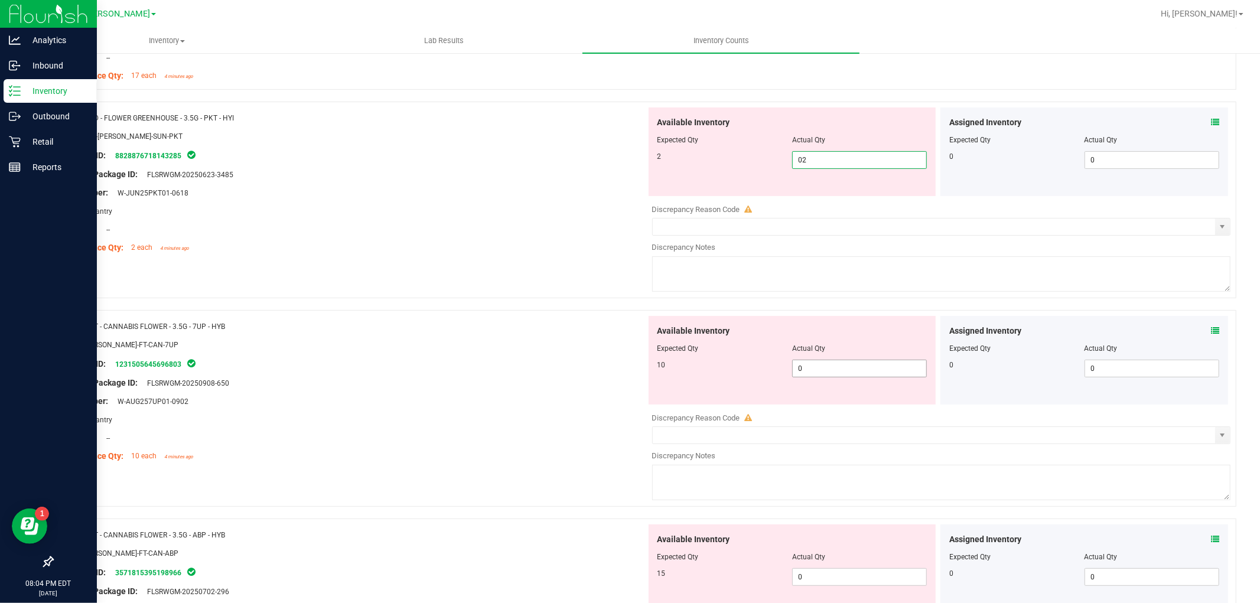
type input "2"
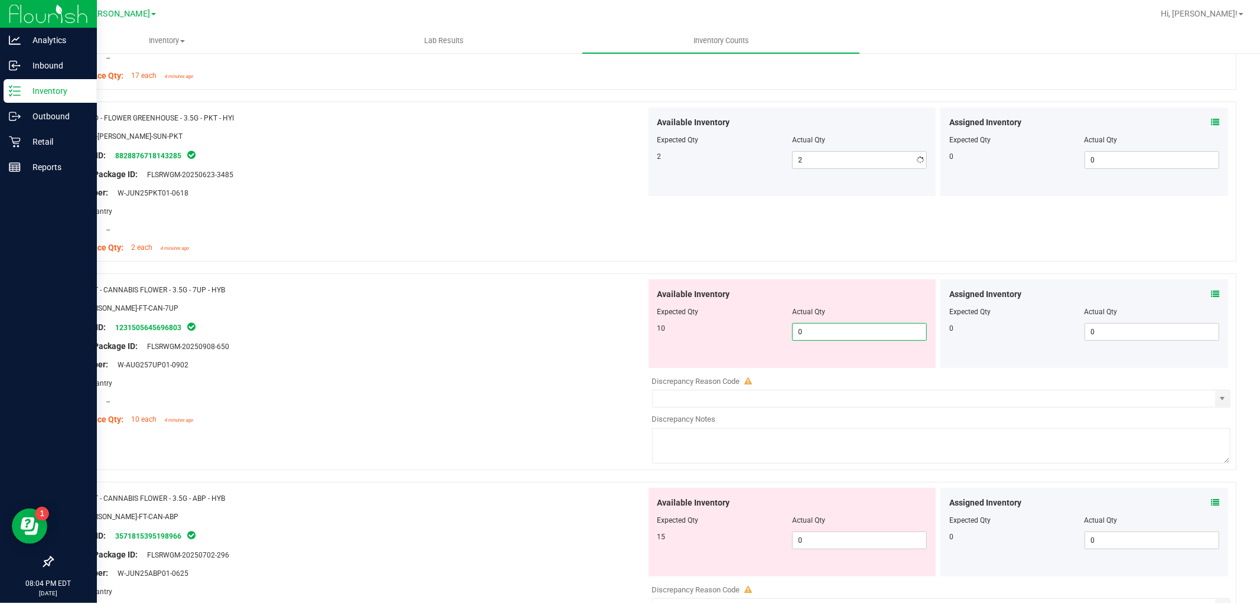
click at [849, 361] on div "Available Inventory Expected Qty Actual Qty 10 0 0" at bounding box center [792, 323] width 288 height 89
type input "010"
type input "10"
click at [830, 543] on div "Available Inventory Expected Qty Actual Qty 15 0 0" at bounding box center [938, 581] width 585 height 187
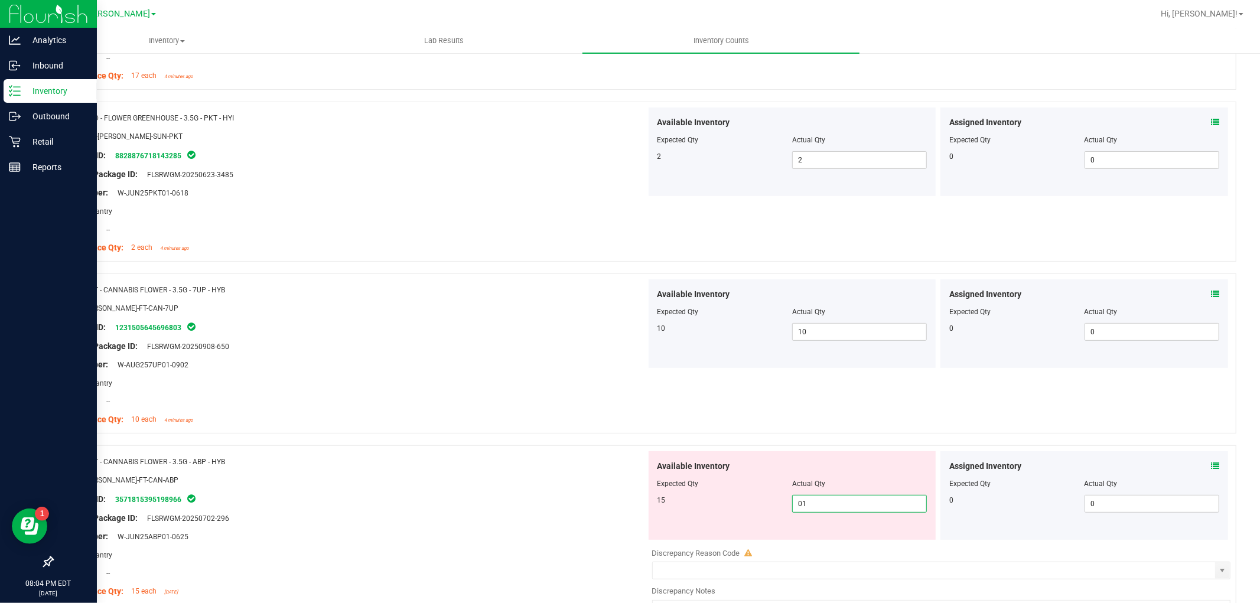
type input "015"
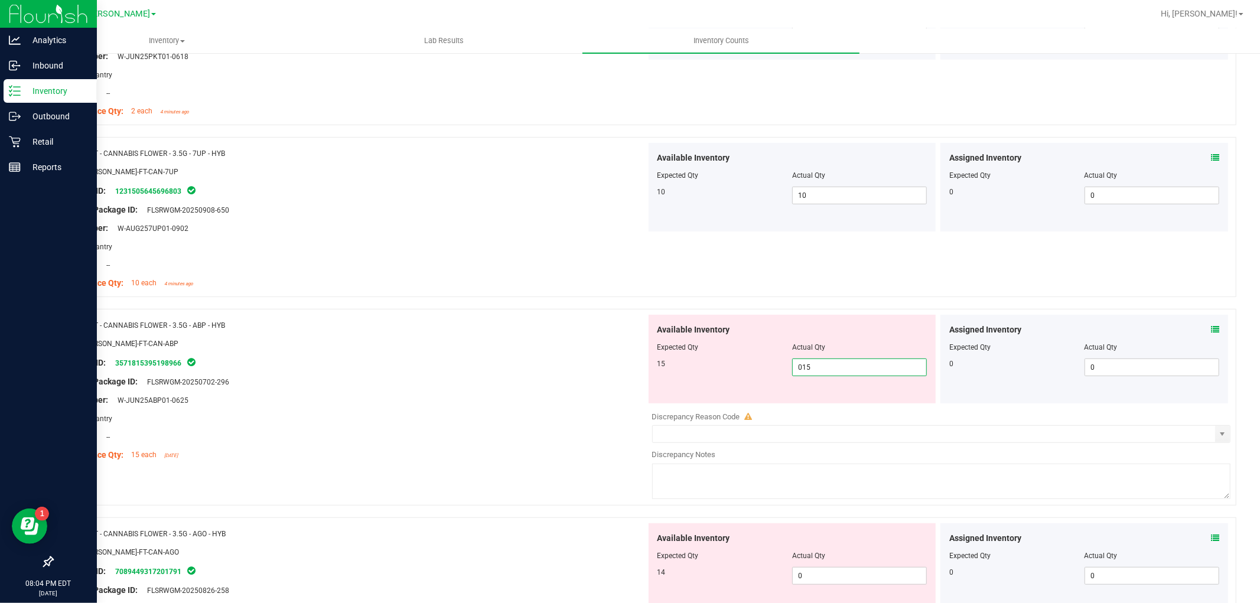
scroll to position [524, 0]
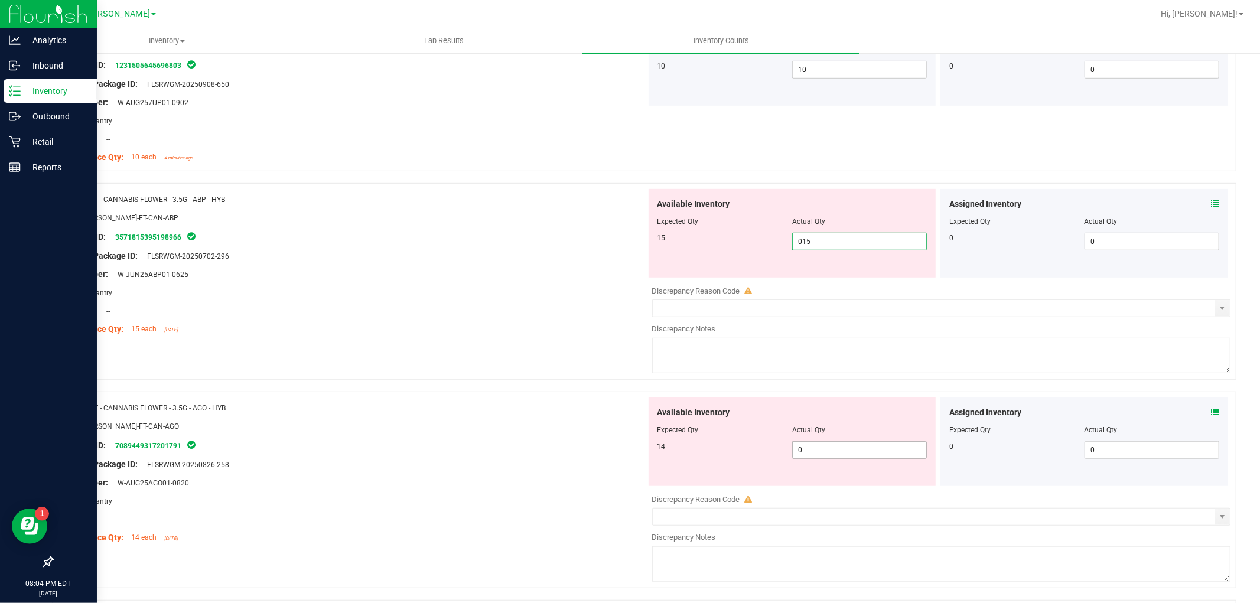
type input "15"
click at [839, 459] on div "Available Inventory Expected Qty Actual Qty 14 0 0" at bounding box center [938, 490] width 585 height 187
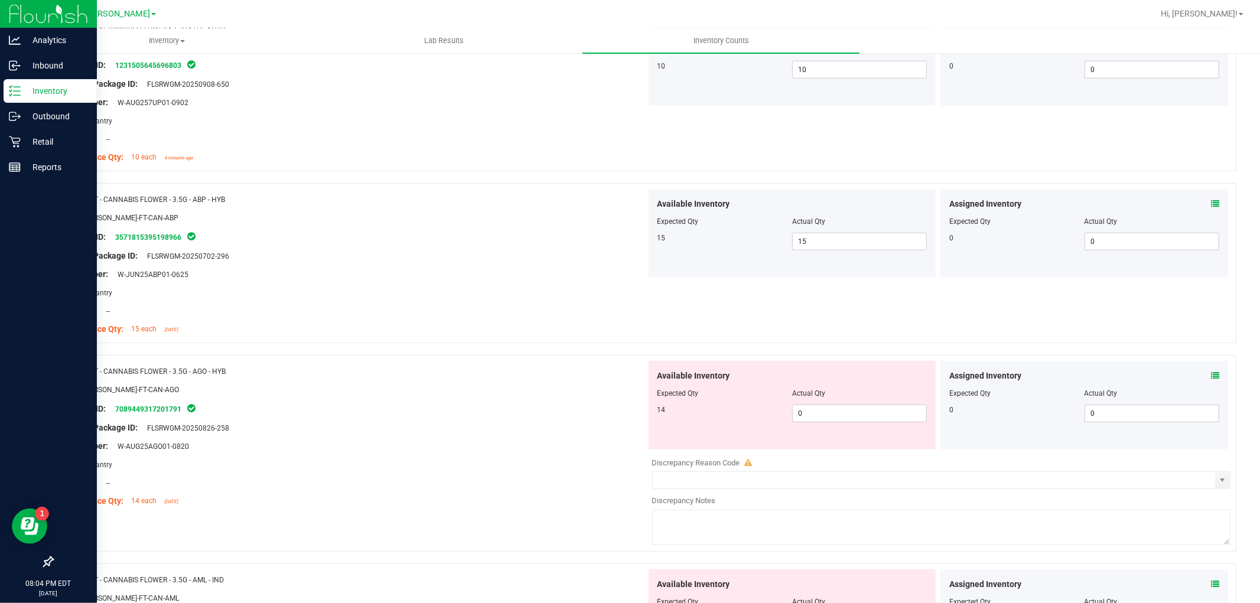
click at [836, 403] on div at bounding box center [792, 402] width 270 height 6
click at [805, 403] on div at bounding box center [792, 402] width 270 height 6
click at [805, 408] on span "0 0" at bounding box center [859, 413] width 135 height 18
type input "014"
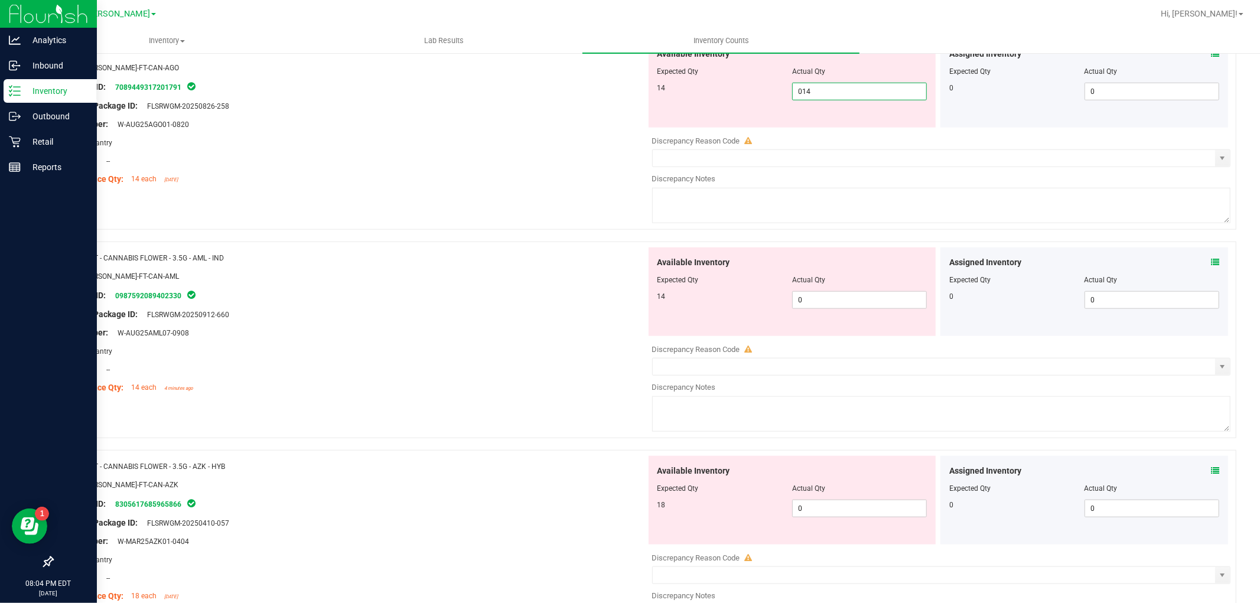
scroll to position [853, 0]
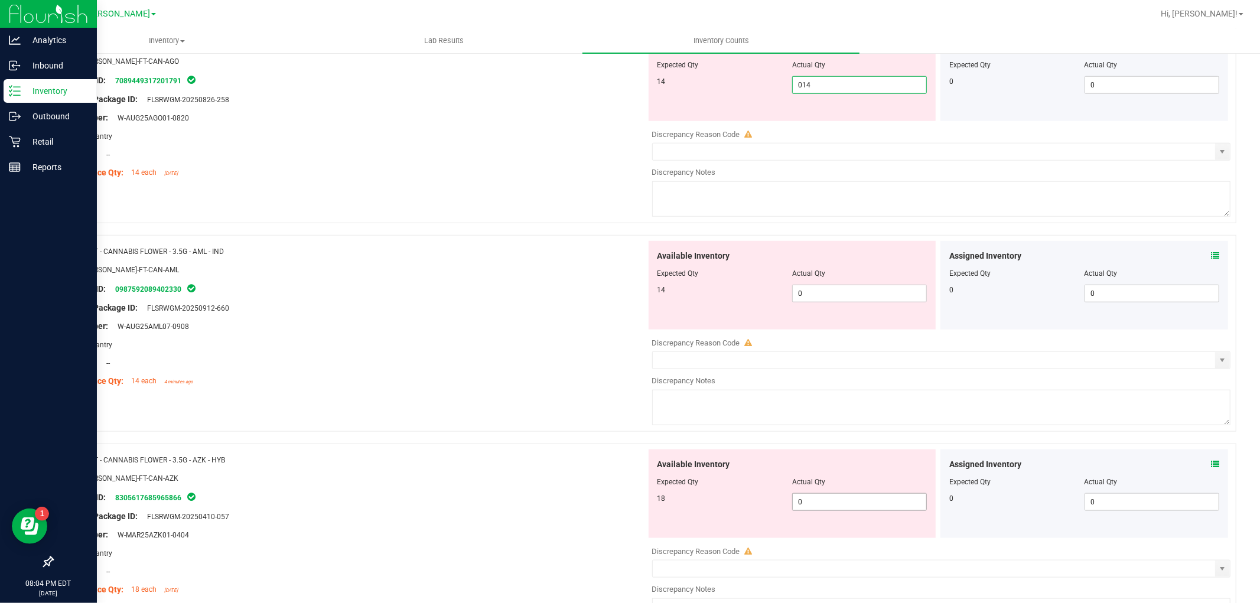
type input "14"
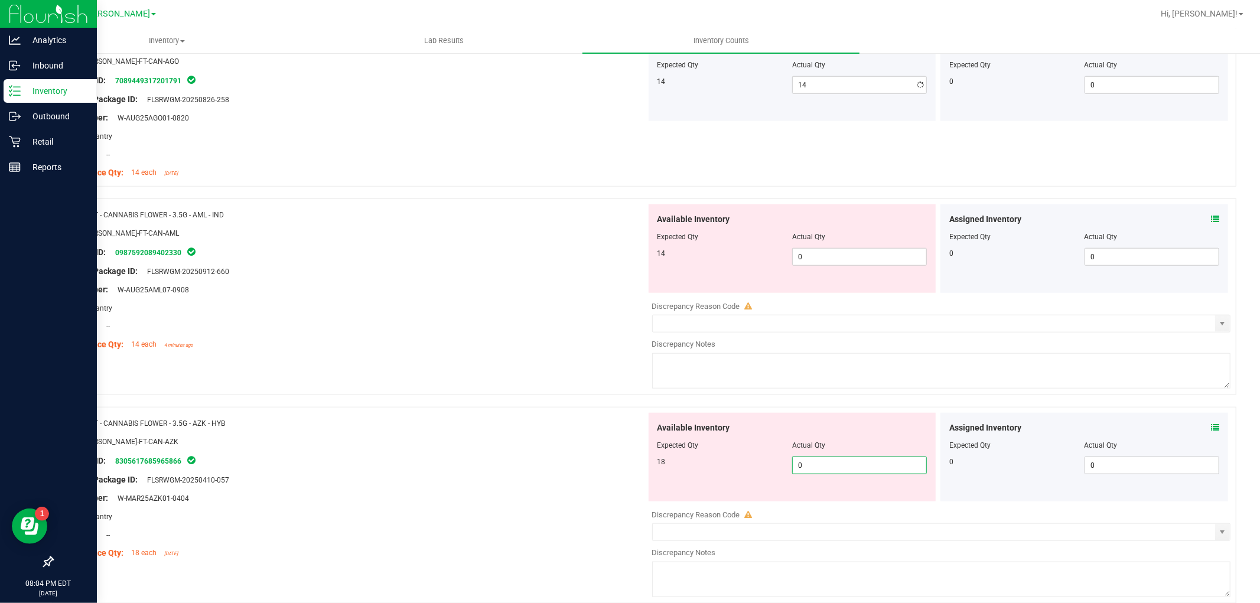
click at [812, 511] on div "Available Inventory Expected Qty Actual Qty 18 0 0" at bounding box center [938, 506] width 585 height 187
type input "018"
type input "18"
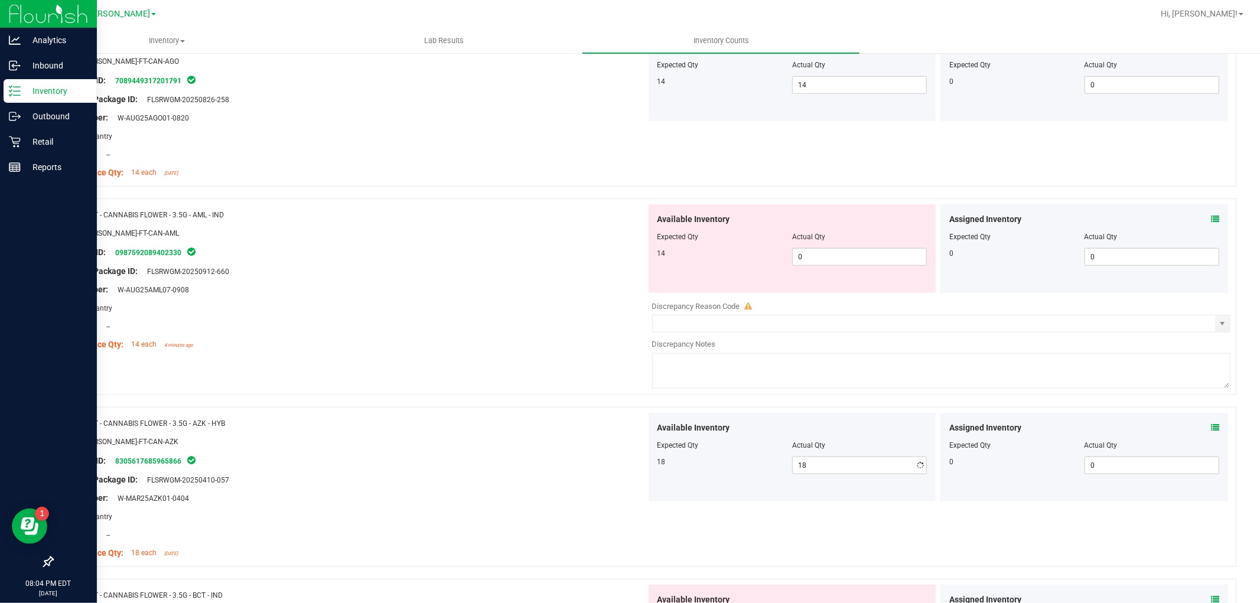
click at [625, 342] on div "Compliance Qty: 14 each 4 minutes ago" at bounding box center [353, 344] width 585 height 12
click at [859, 251] on span "0 0" at bounding box center [859, 257] width 135 height 18
type input "014"
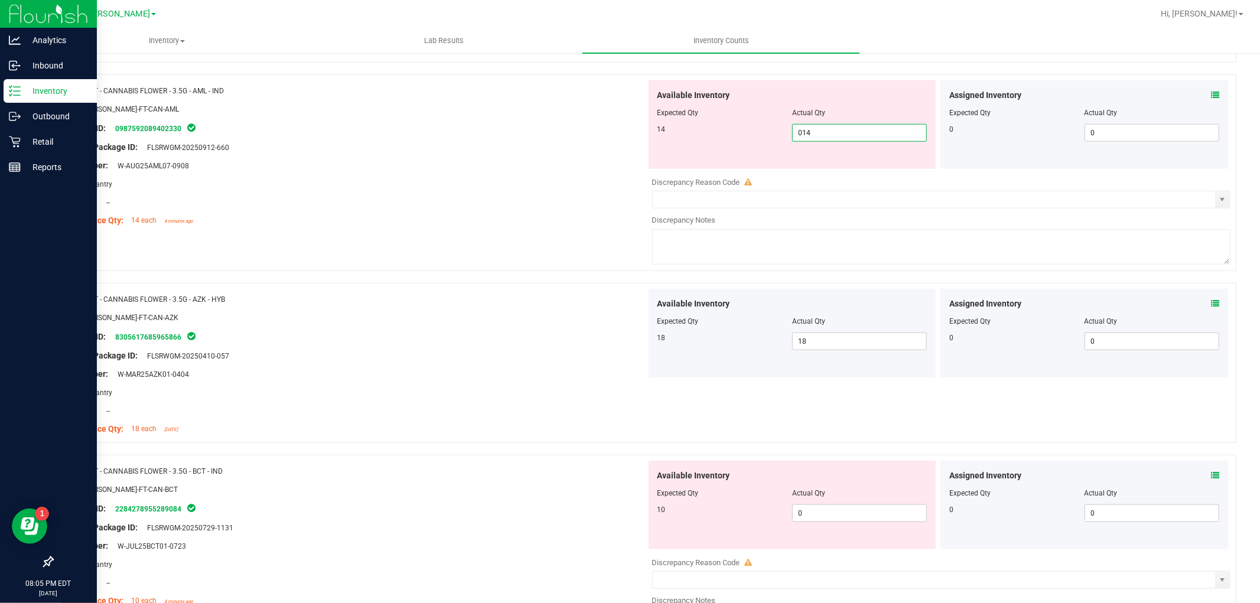
scroll to position [1049, 0]
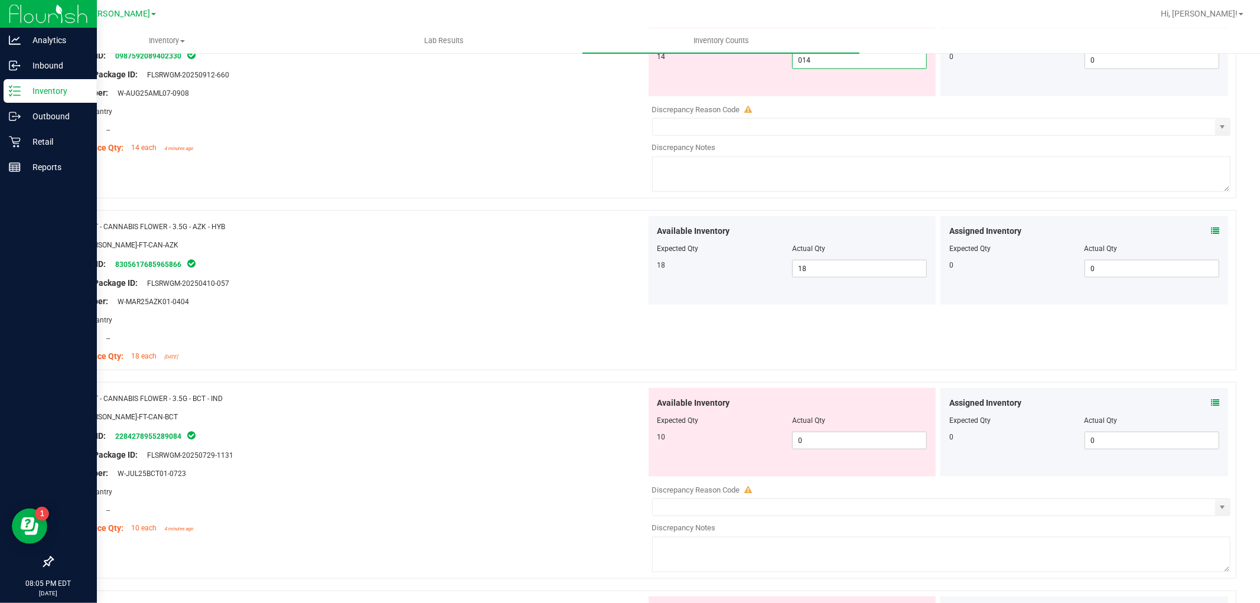
type input "14"
click at [805, 429] on div "Available Inventory Expected Qty Actual Qty 10 0 0" at bounding box center [792, 432] width 288 height 89
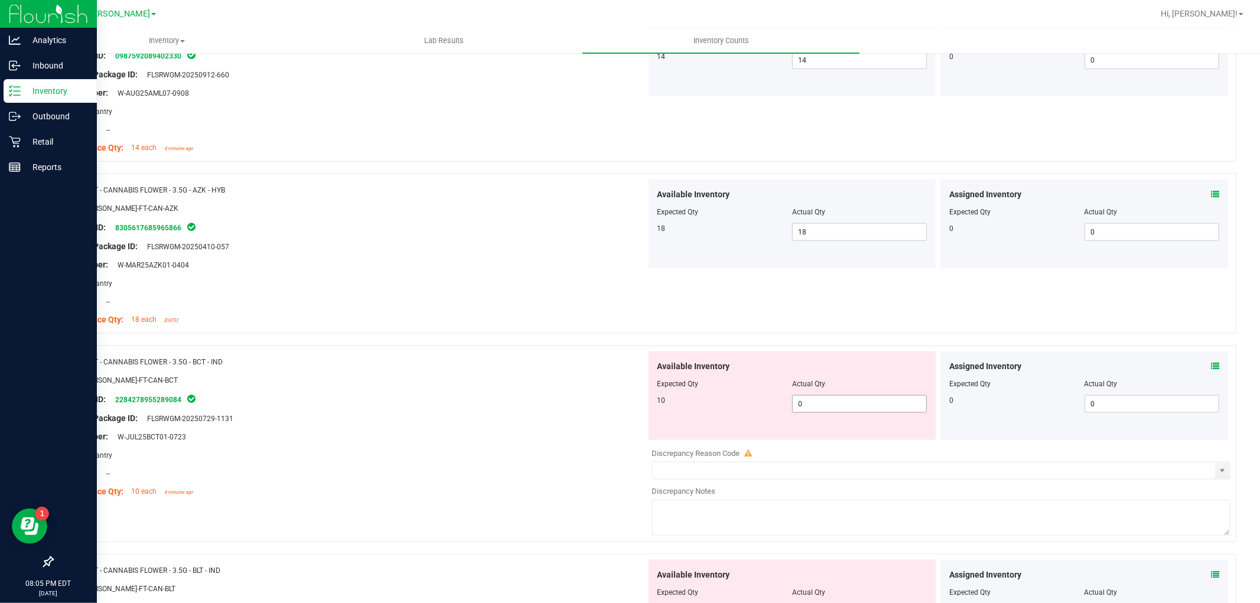
click at [815, 396] on span "0 0" at bounding box center [859, 404] width 135 height 18
type input "010"
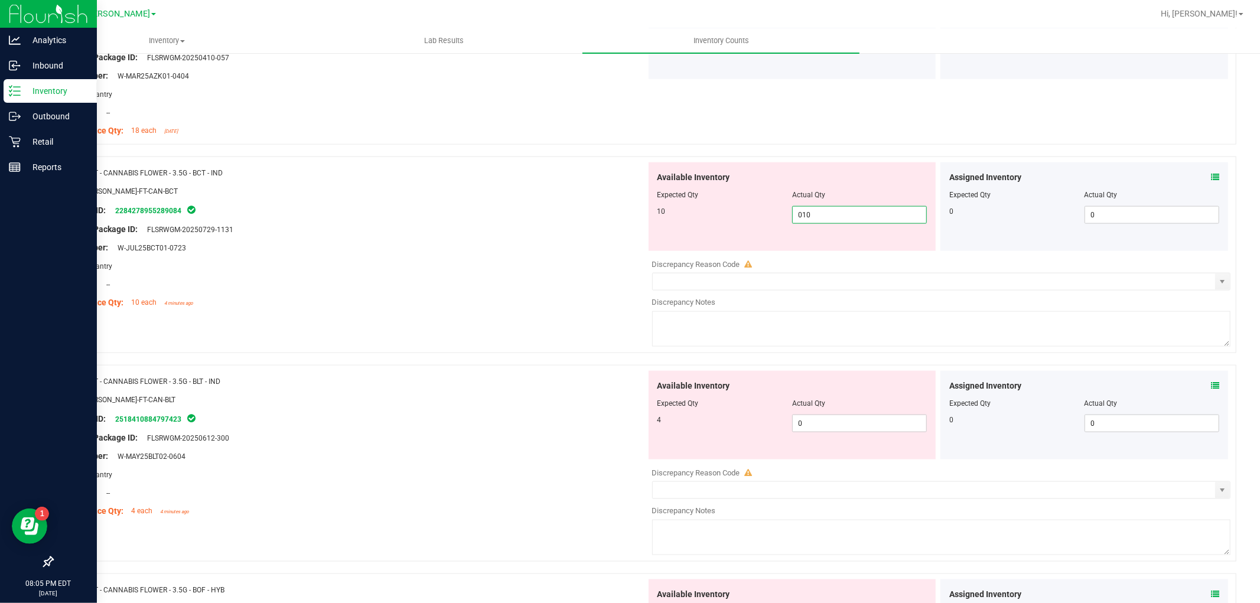
scroll to position [1312, 0]
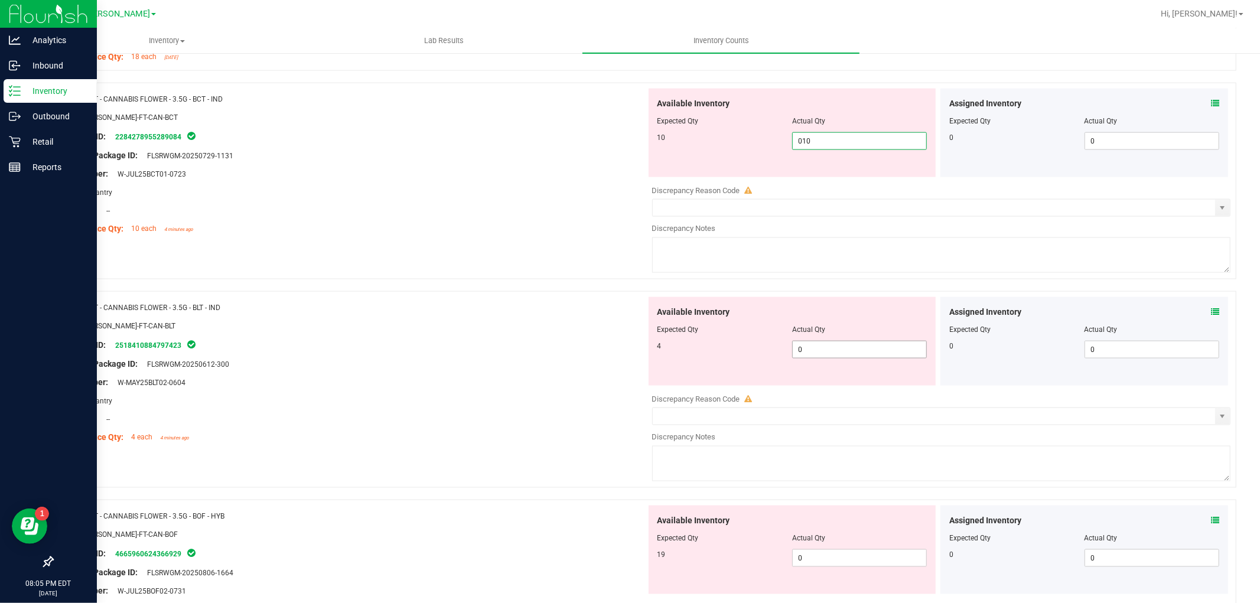
type input "10"
click at [821, 354] on div "Available Inventory Expected Qty Actual Qty 4 0 0" at bounding box center [938, 390] width 585 height 187
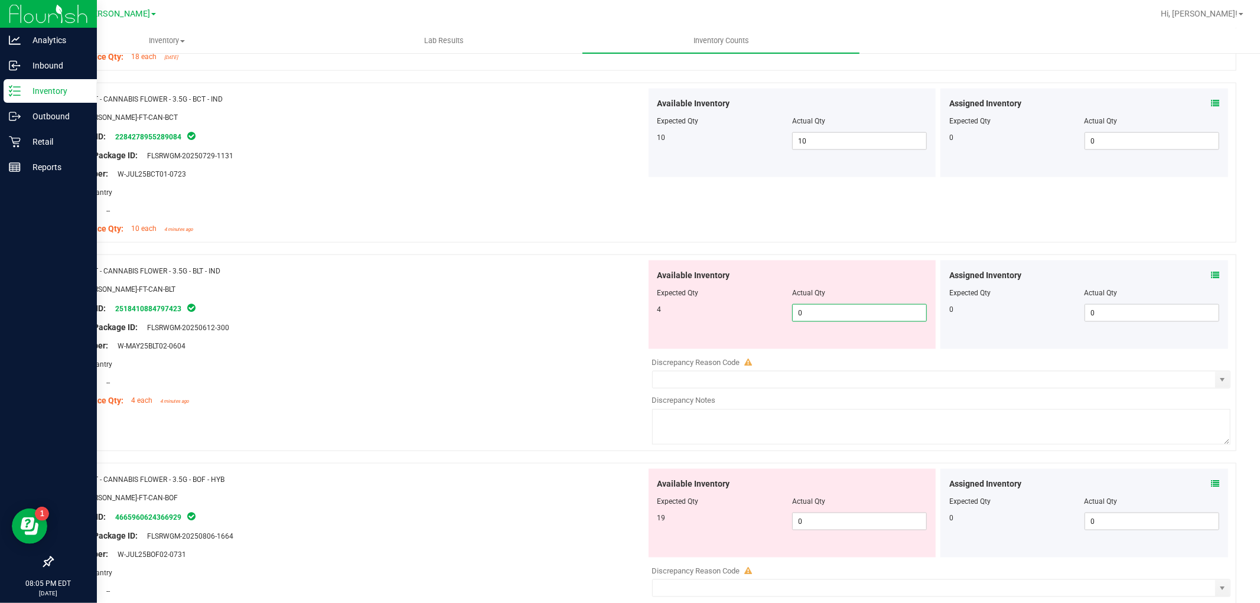
type input "04"
type input "4"
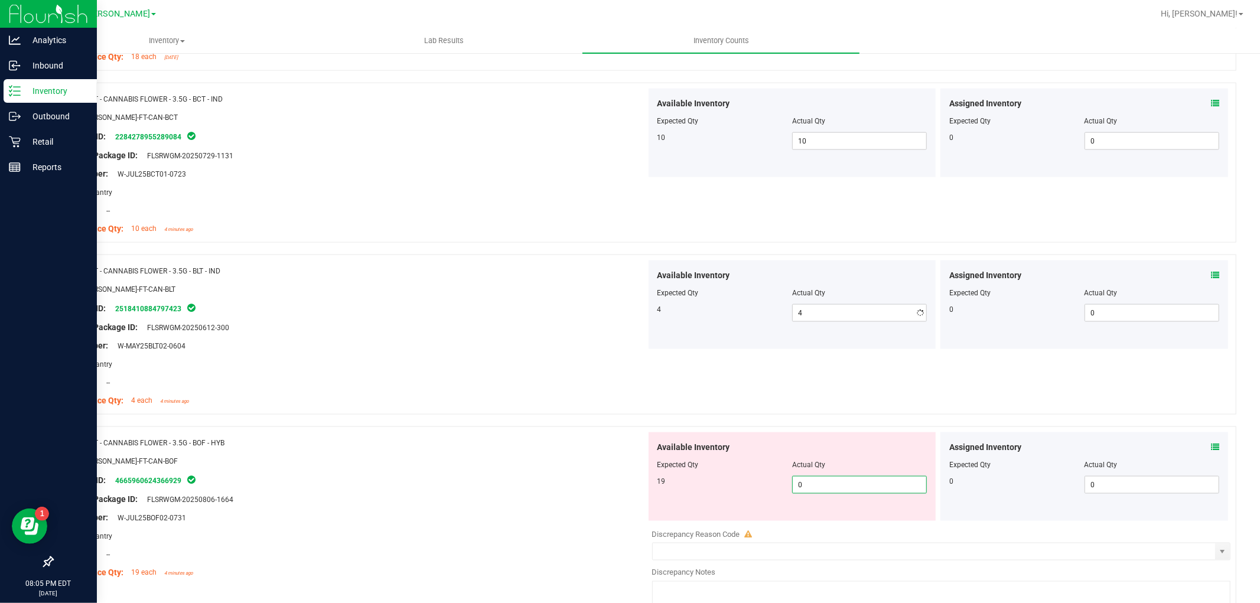
click at [824, 517] on div "Available Inventory Expected Qty Actual Qty 19 0 0" at bounding box center [792, 476] width 288 height 89
type input "019"
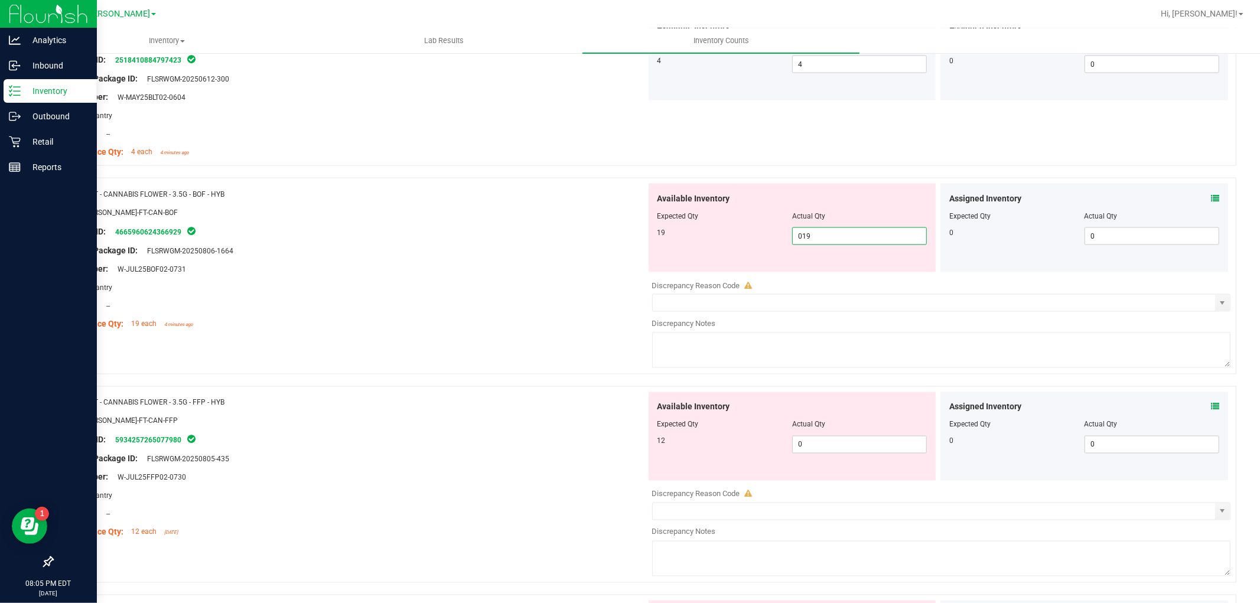
scroll to position [1640, 0]
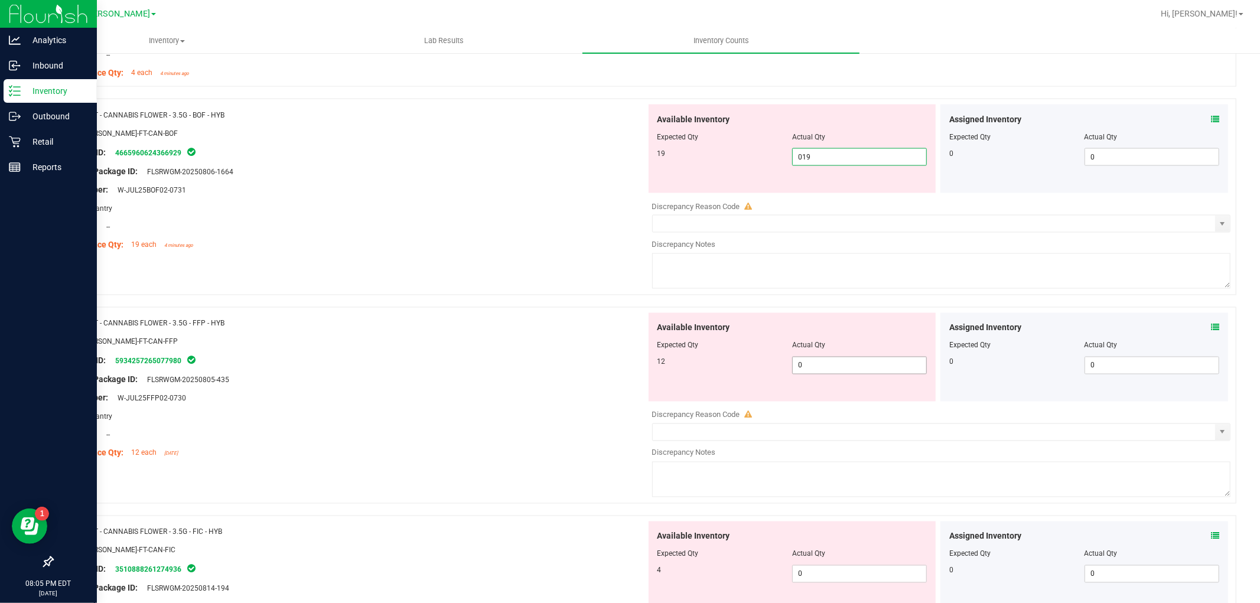
type input "19"
click at [850, 361] on div "Available Inventory Expected Qty Actual Qty 12 0 0" at bounding box center [792, 357] width 288 height 89
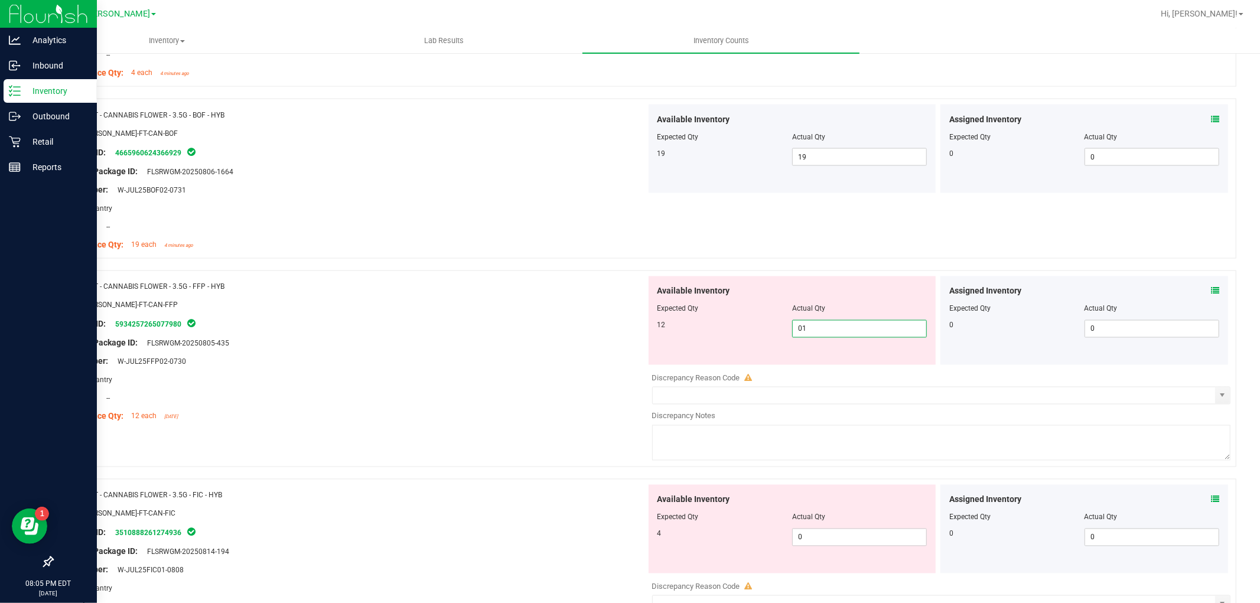
type input "012"
type input "12"
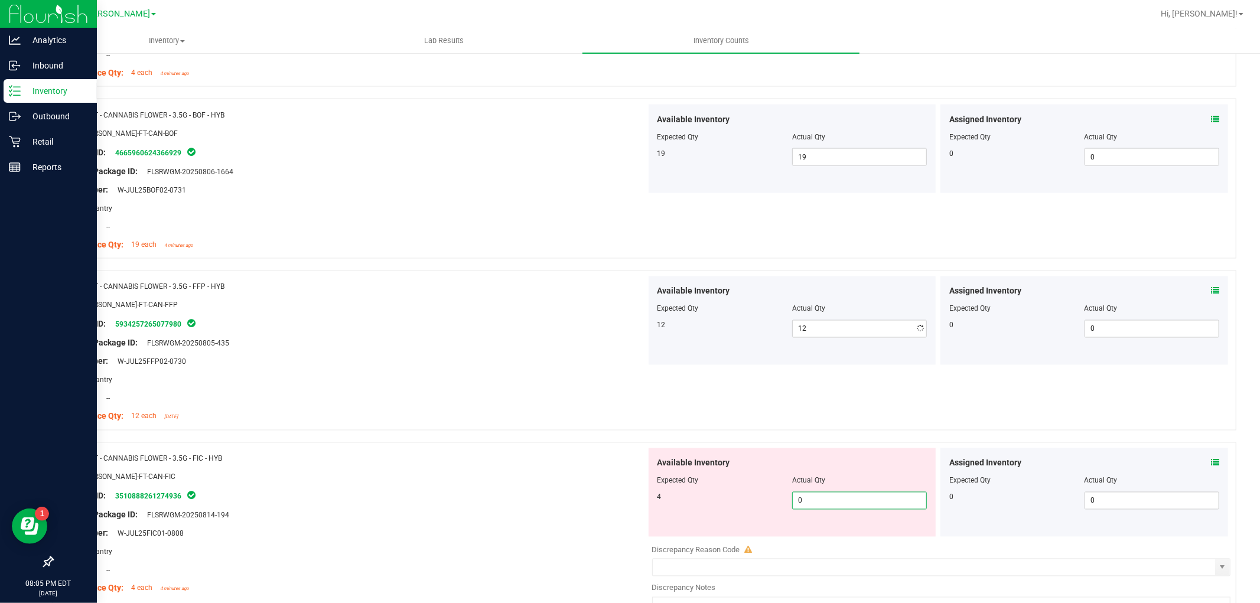
click at [825, 540] on div "Available Inventory Expected Qty Actual Qty 4 0 0" at bounding box center [938, 541] width 585 height 187
type input "04"
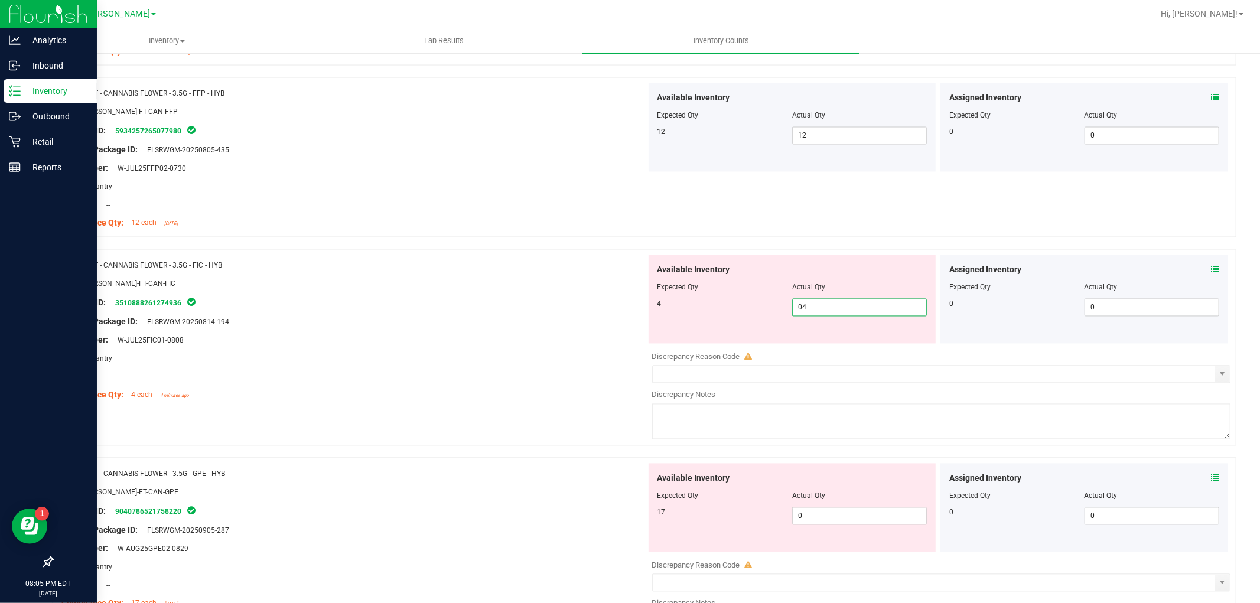
scroll to position [1837, 0]
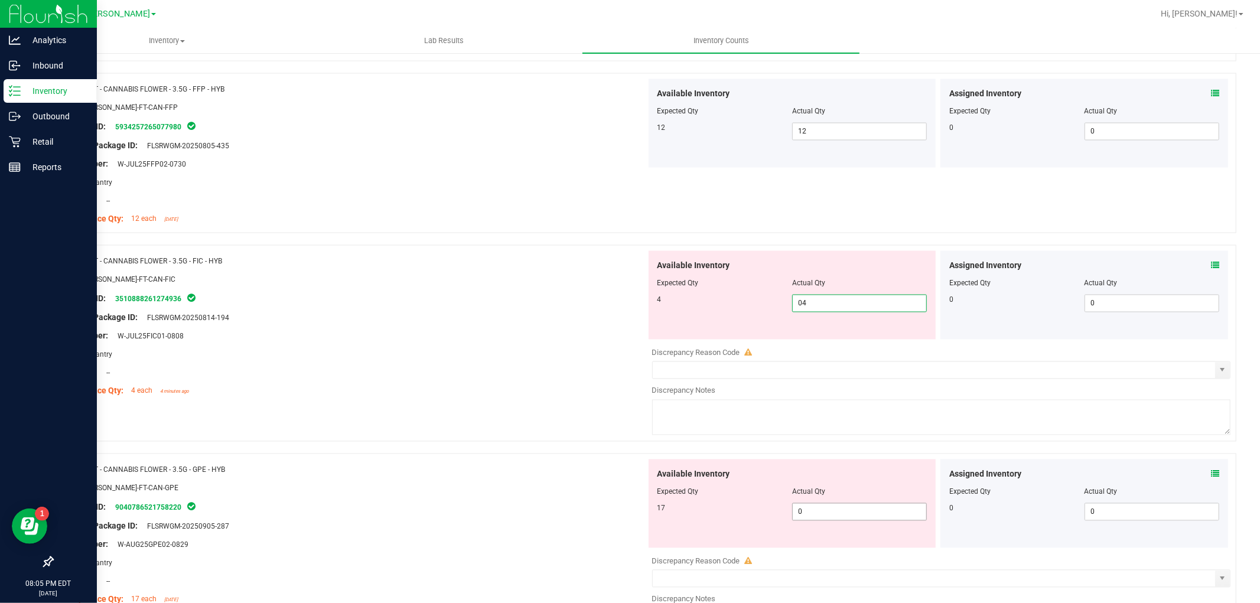
type input "4"
click at [824, 516] on div "Available Inventory Expected Qty Actual Qty 17 0 0" at bounding box center [938, 552] width 585 height 187
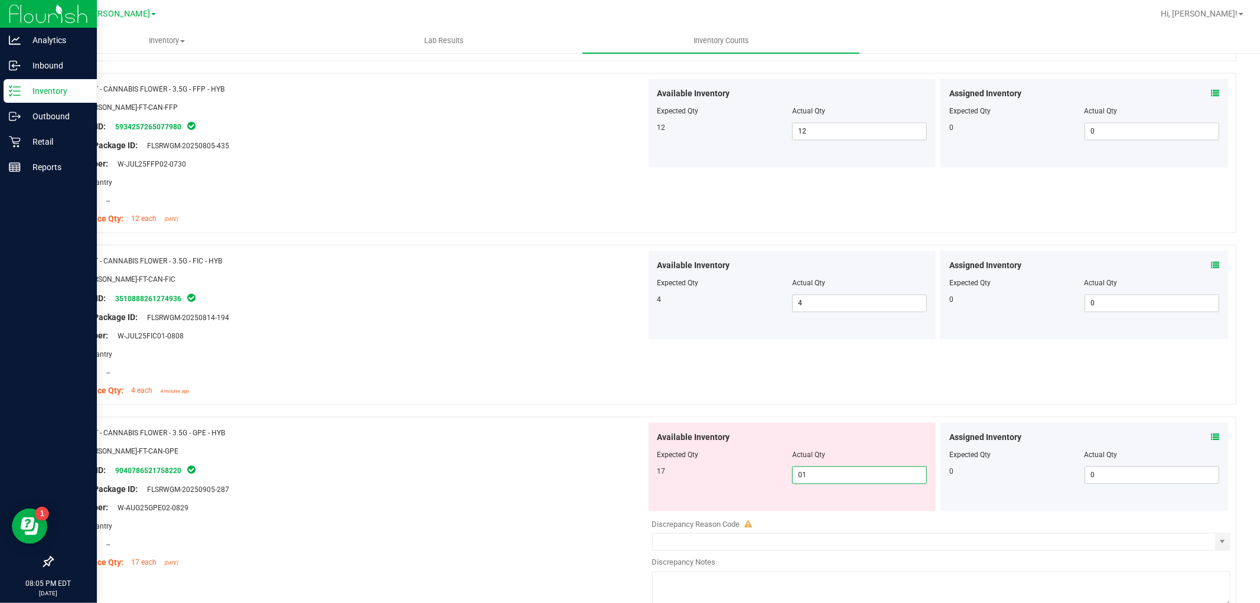
type input "017"
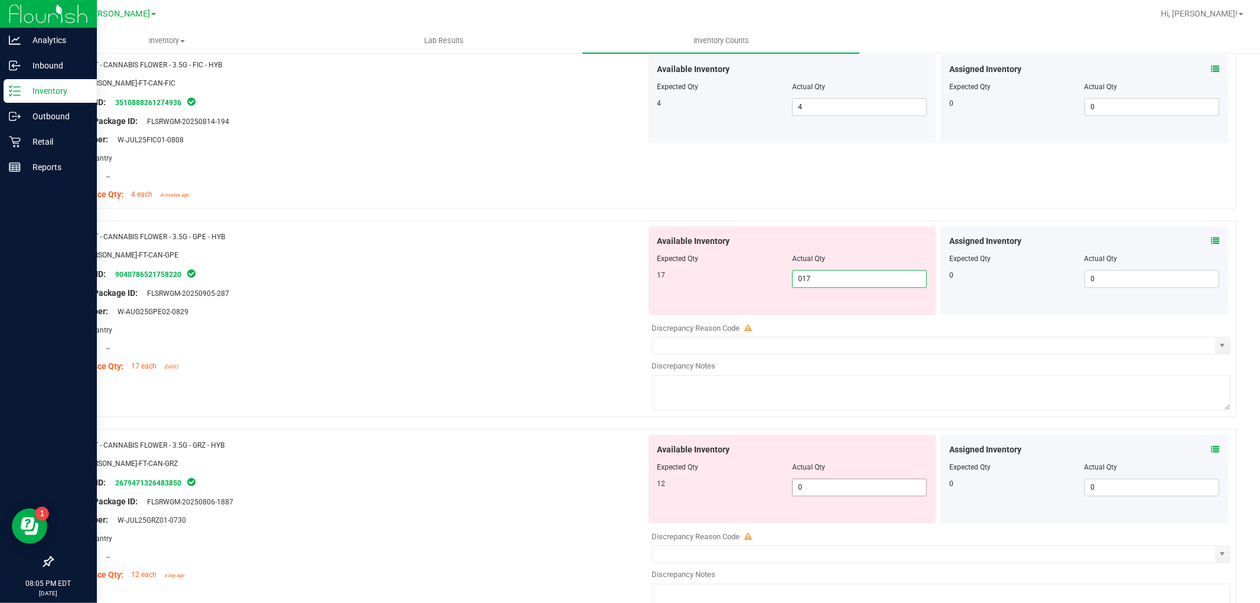
click at [835, 491] on div "Available Inventory Expected Qty Actual Qty 12 0 0" at bounding box center [938, 528] width 585 height 187
type input "17"
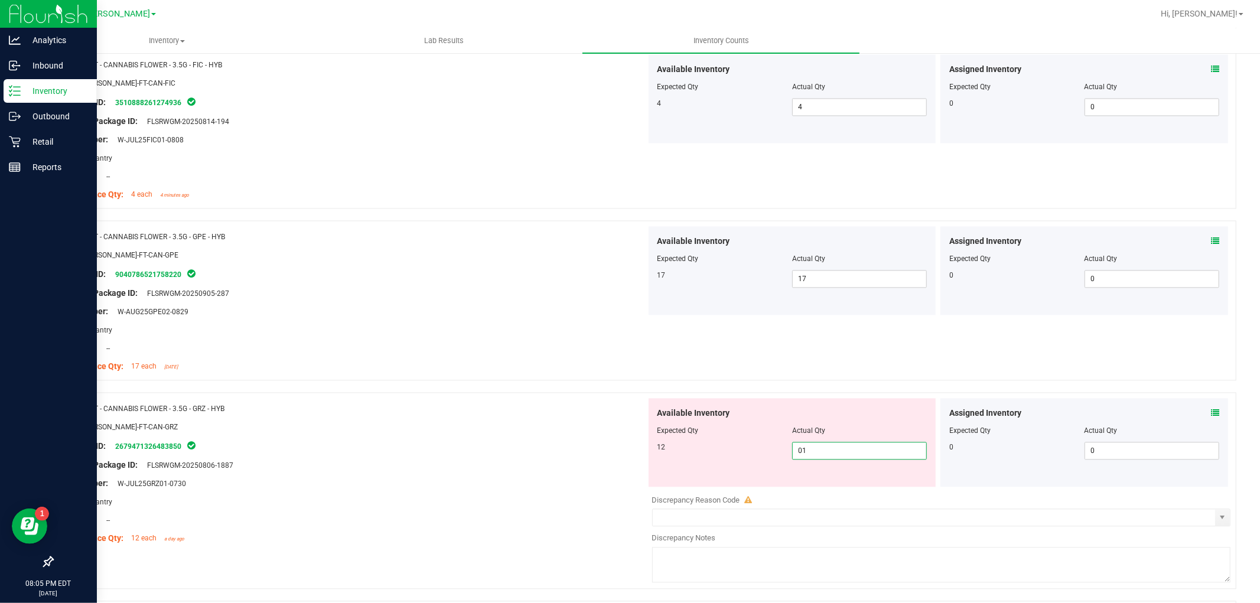
type input "012"
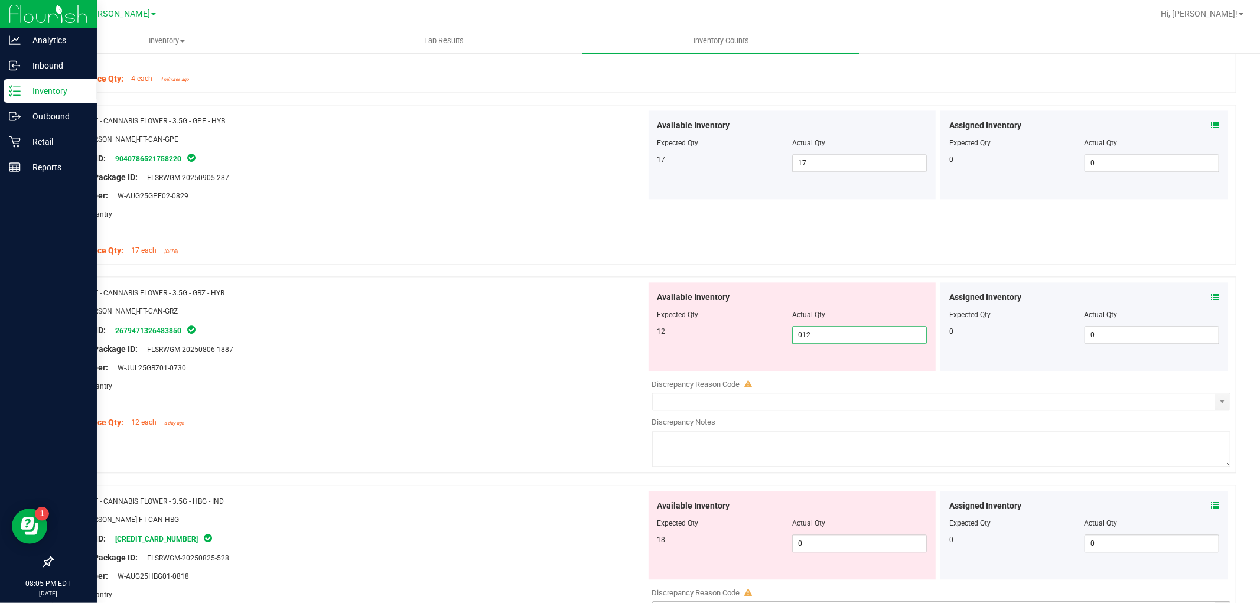
scroll to position [2296, 0]
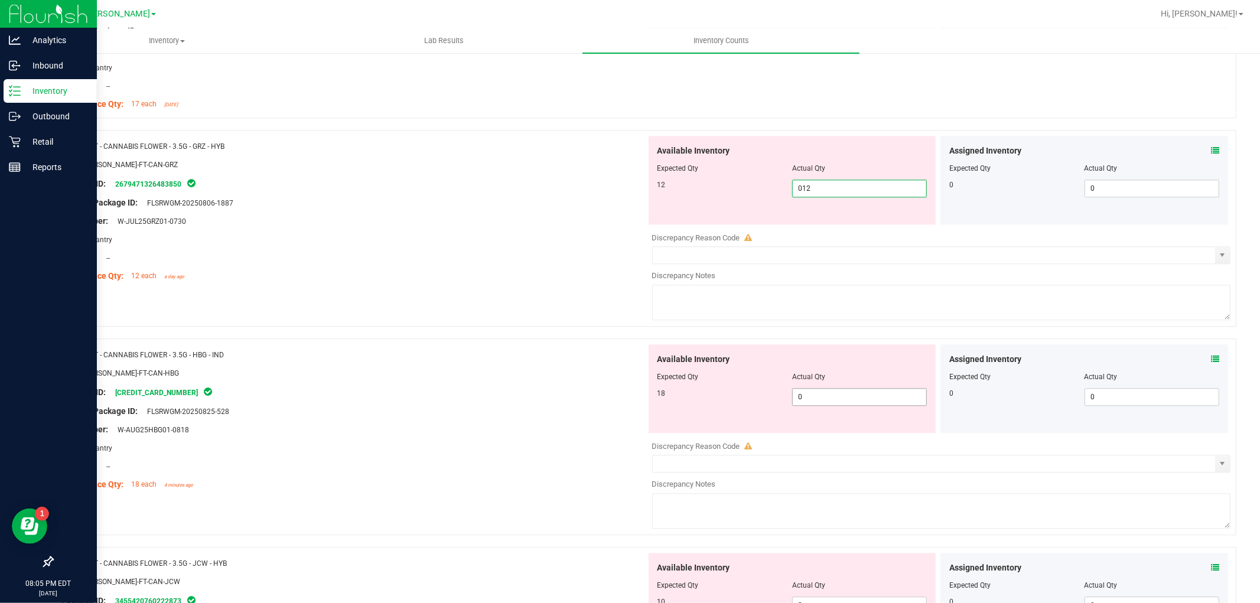
type input "12"
click at [827, 400] on div "Available Inventory Expected Qty Actual Qty 18 0 0" at bounding box center [938, 437] width 585 height 187
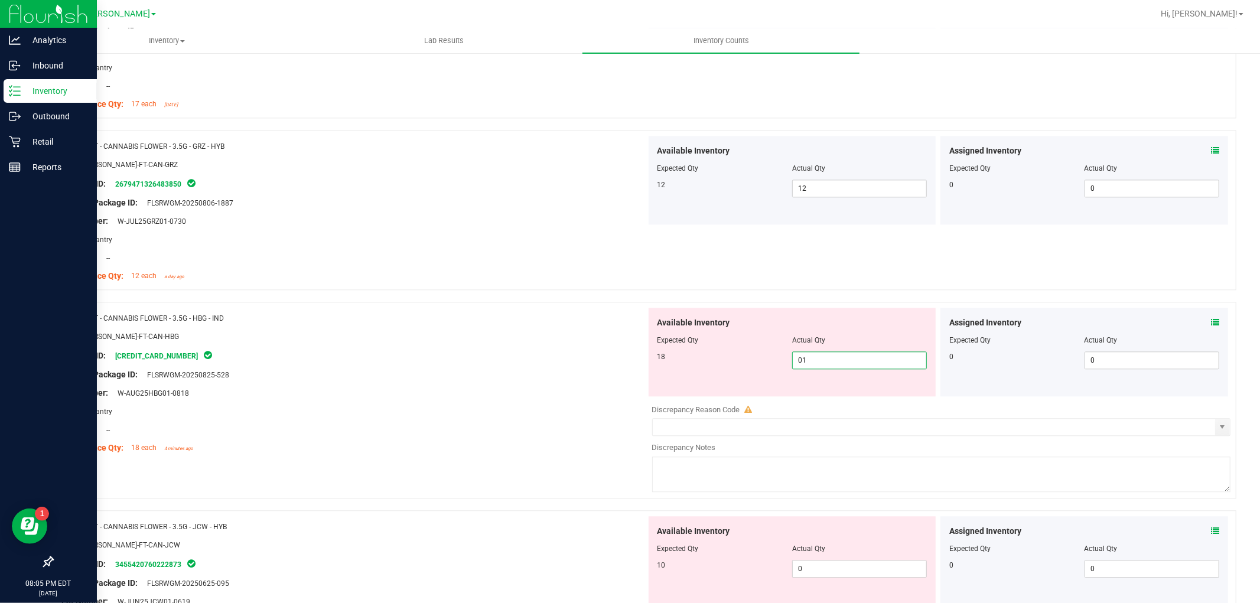
type input "018"
type input "18"
click at [828, 566] on div "Available Inventory Expected Qty Actual Qty 10 0 0" at bounding box center [792, 560] width 288 height 89
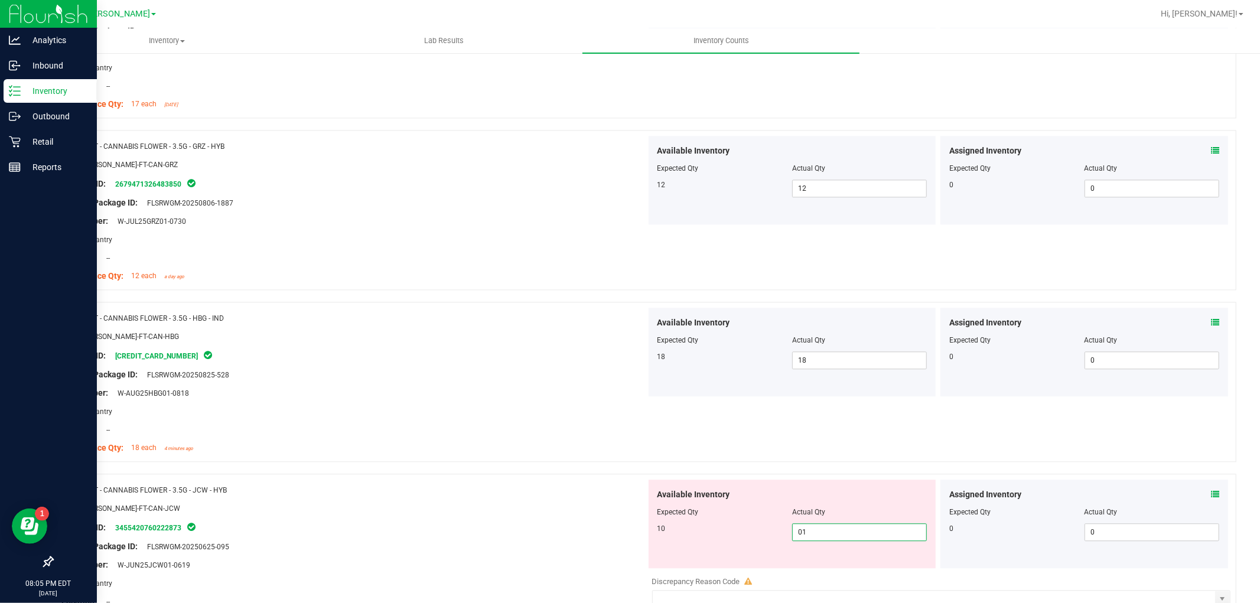
type input "010"
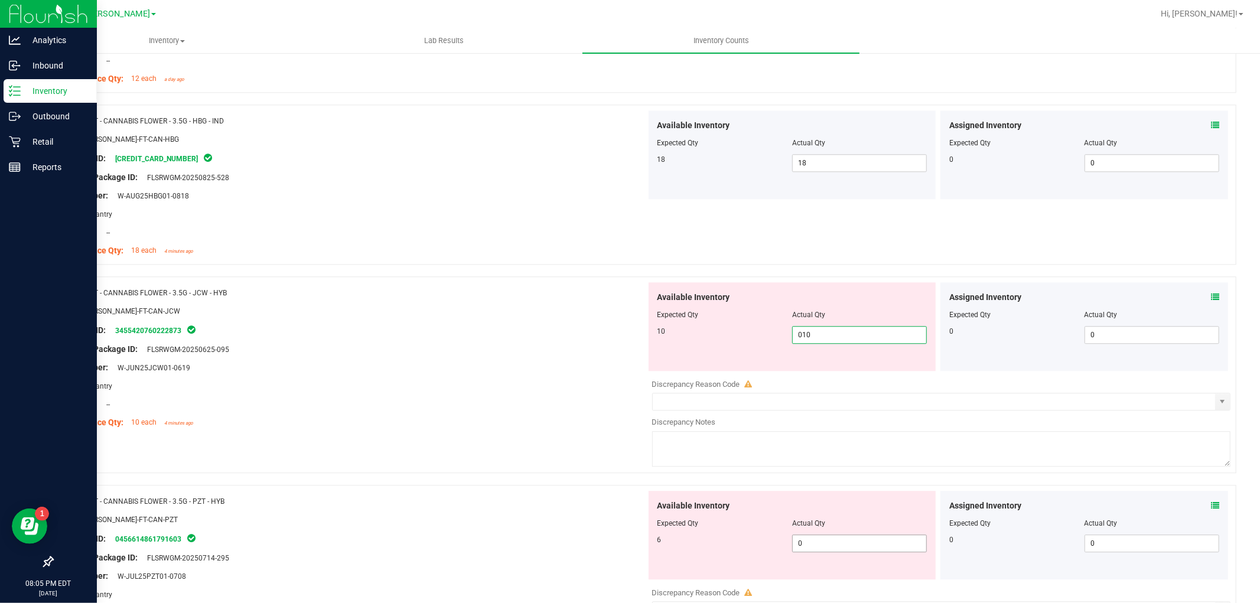
type input "10"
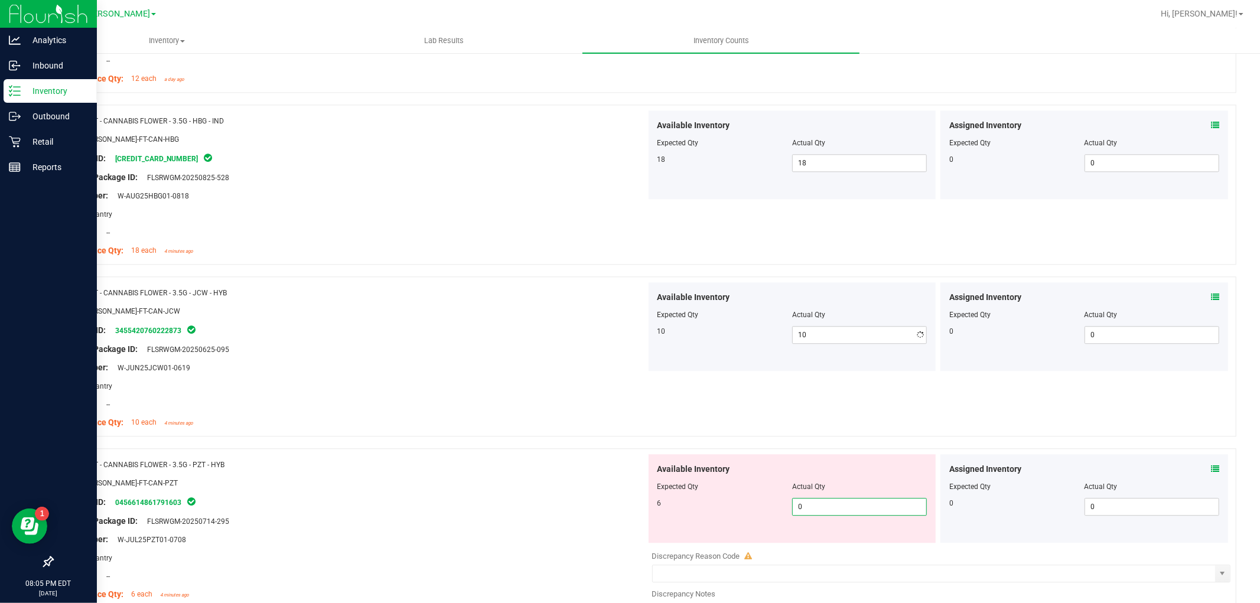
click at [818, 547] on div "Available Inventory Expected Qty Actual Qty 6 0 0" at bounding box center [938, 547] width 585 height 187
type input "06"
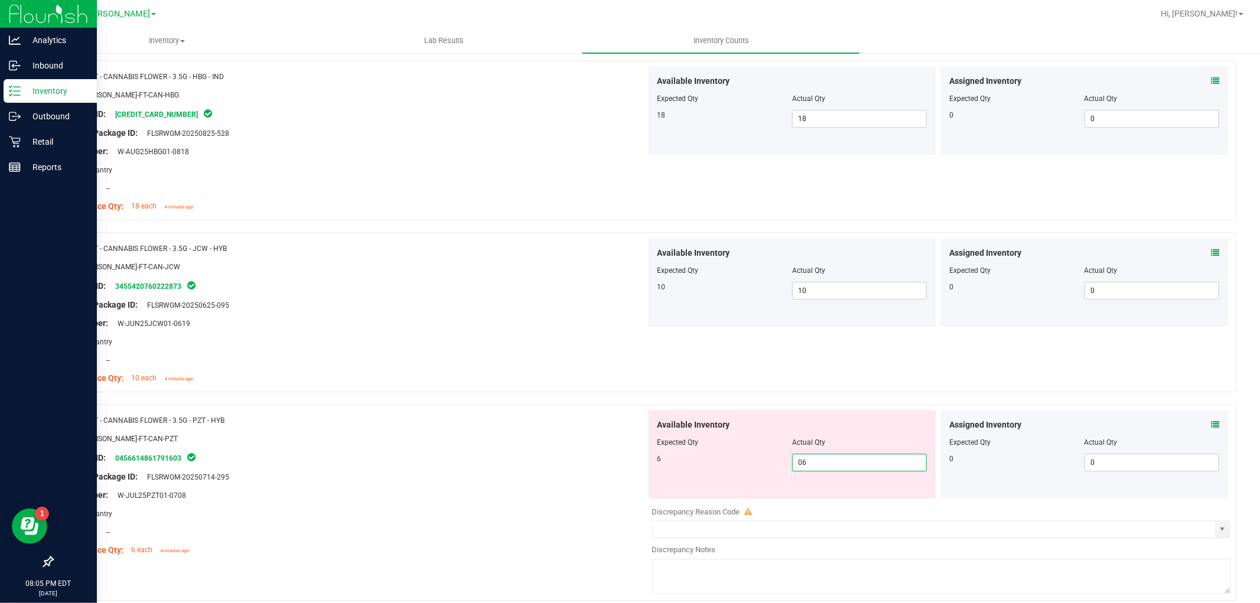
scroll to position [2755, 0]
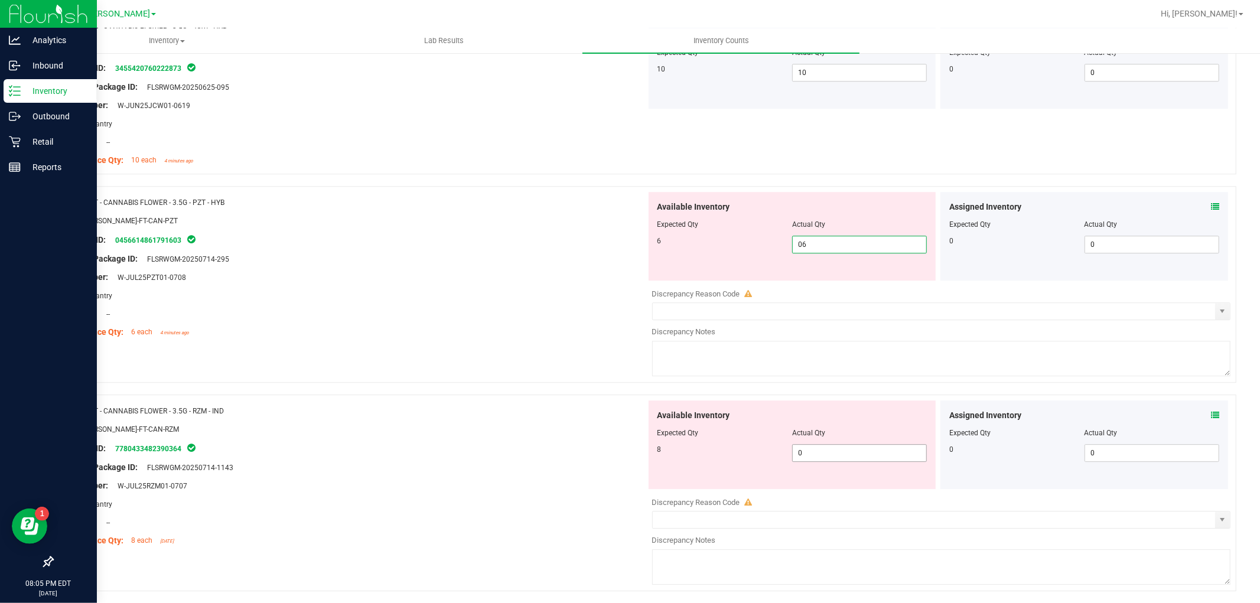
type input "6"
click at [815, 457] on div "Available Inventory Expected Qty Actual Qty 8 0 0" at bounding box center [938, 493] width 585 height 187
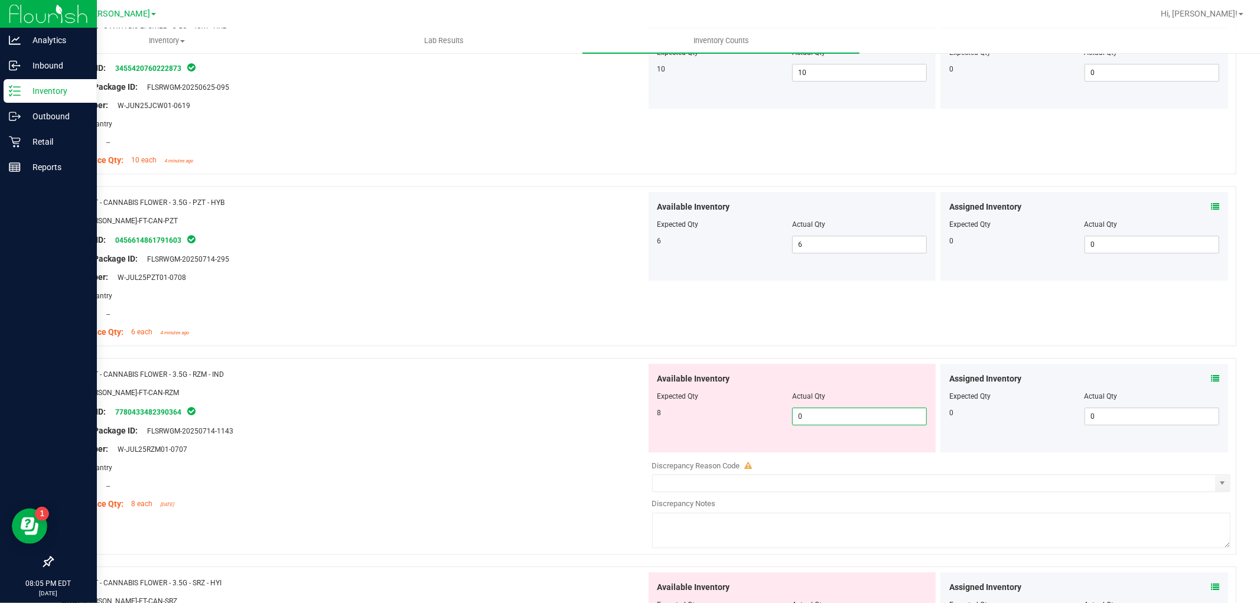
type input "08"
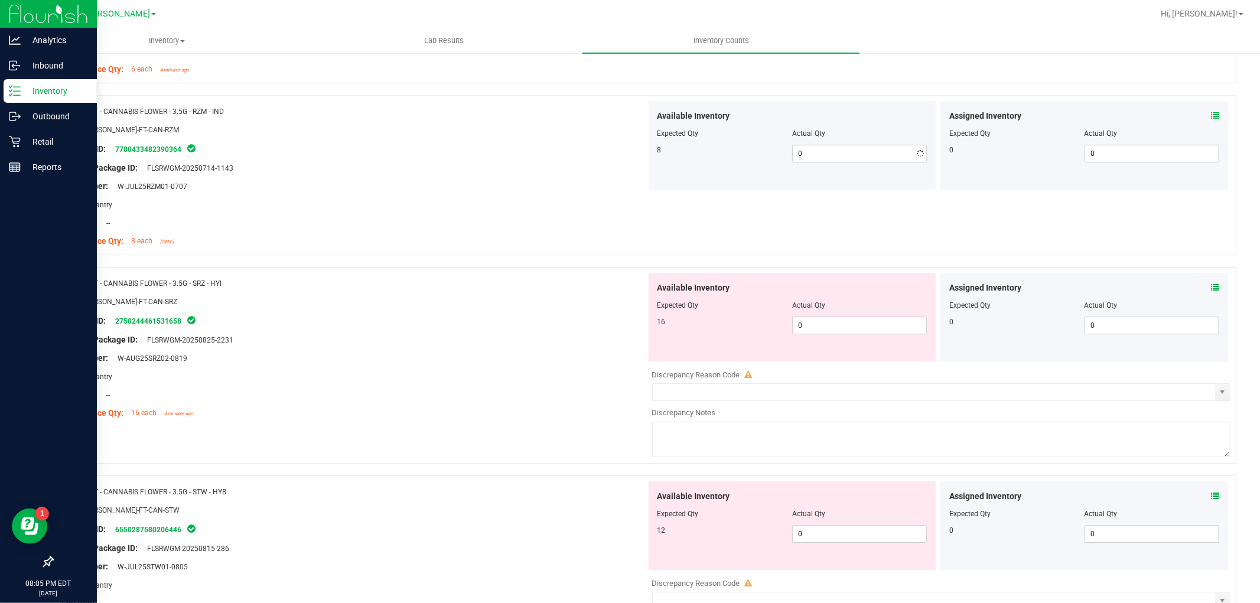
type input "8"
click at [831, 347] on div "Available Inventory Expected Qty Actual Qty 16 0 0" at bounding box center [792, 317] width 288 height 89
click at [833, 339] on div "Available Inventory Expected Qty Actual Qty 16 0 0" at bounding box center [792, 317] width 288 height 89
click at [837, 325] on span "0 0" at bounding box center [859, 326] width 135 height 18
type input "016"
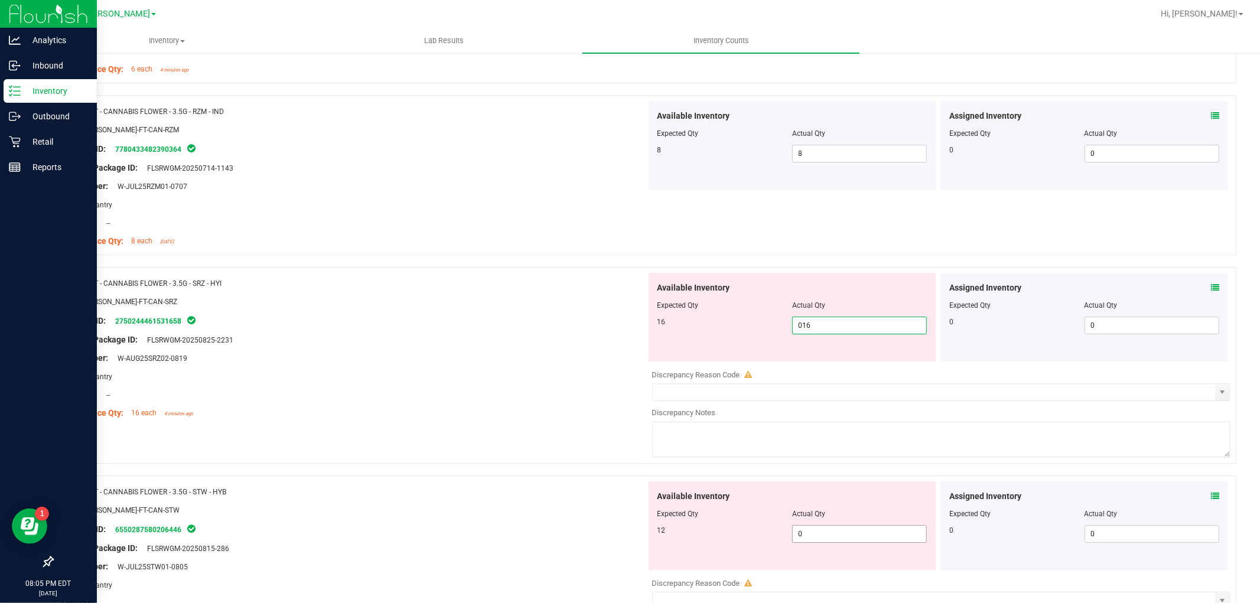
type input "16"
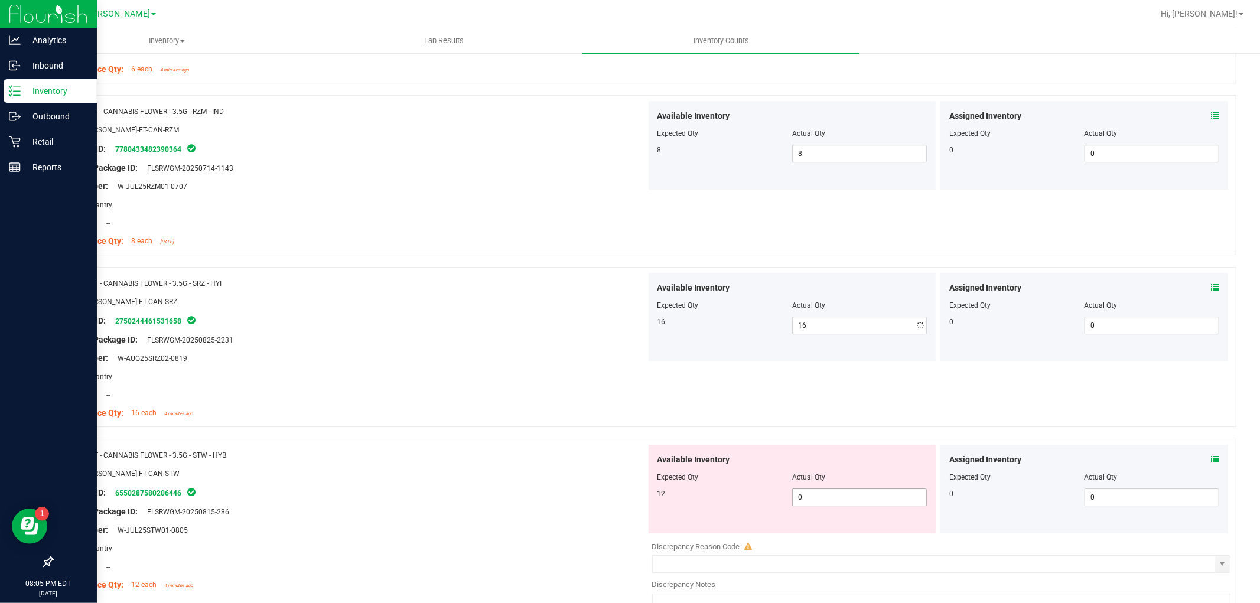
click at [823, 527] on div "Available Inventory Expected Qty Actual Qty 12 0 0" at bounding box center [792, 489] width 288 height 89
click at [824, 502] on span "0 0" at bounding box center [859, 497] width 135 height 18
type input "012"
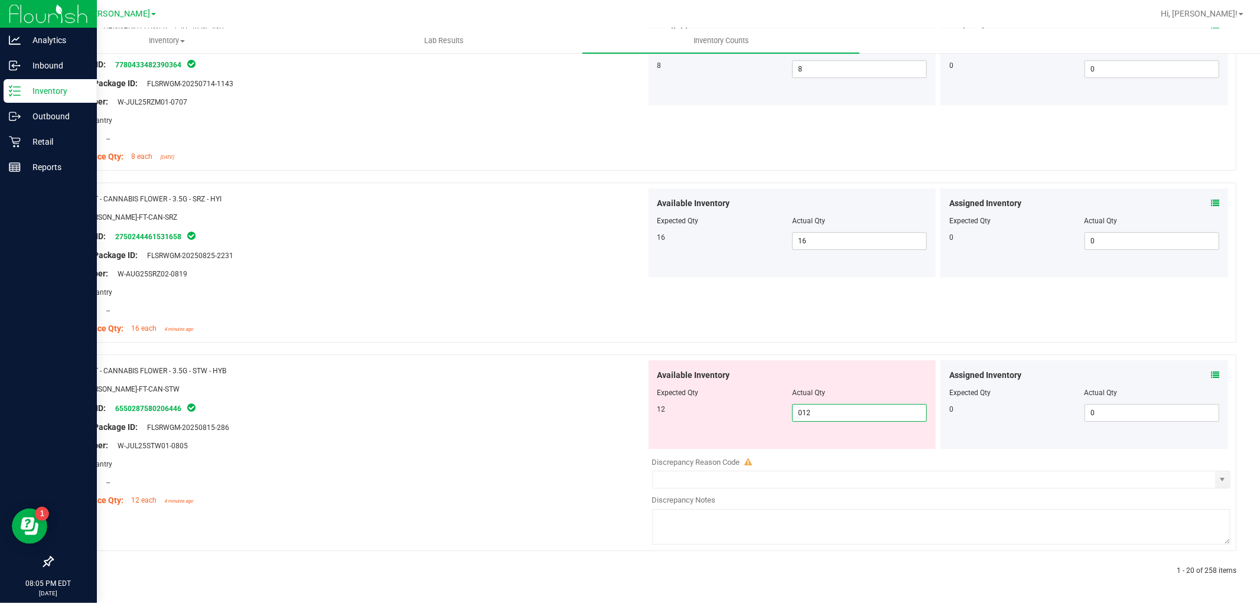
type input "12"
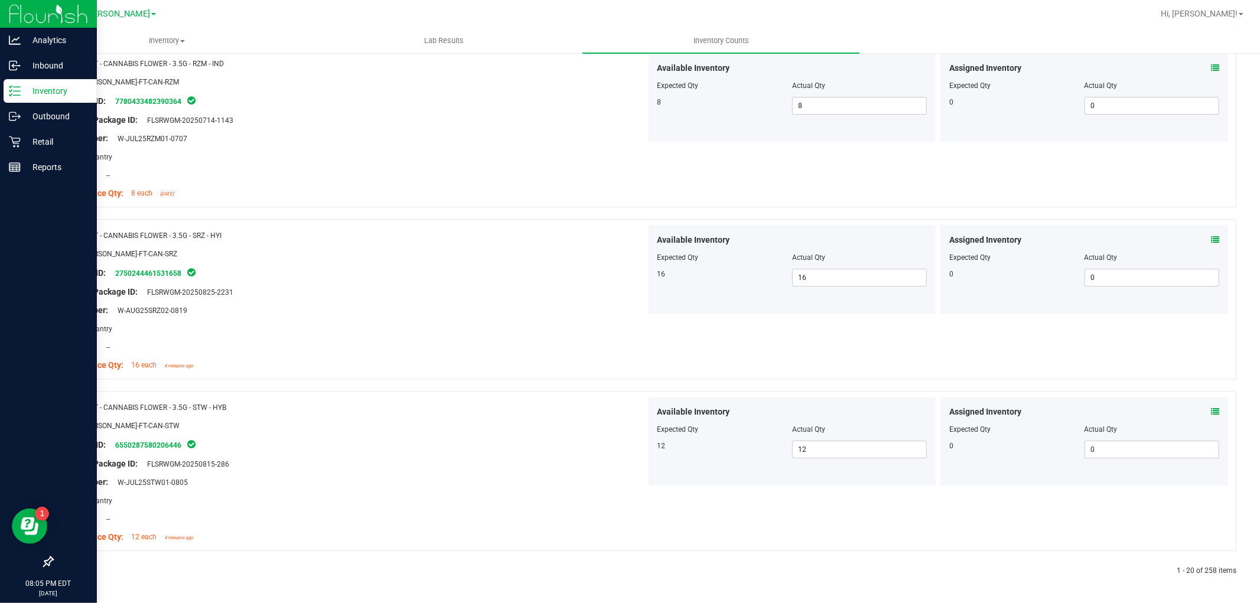
click at [81, 568] on link at bounding box center [81, 571] width 5 height 8
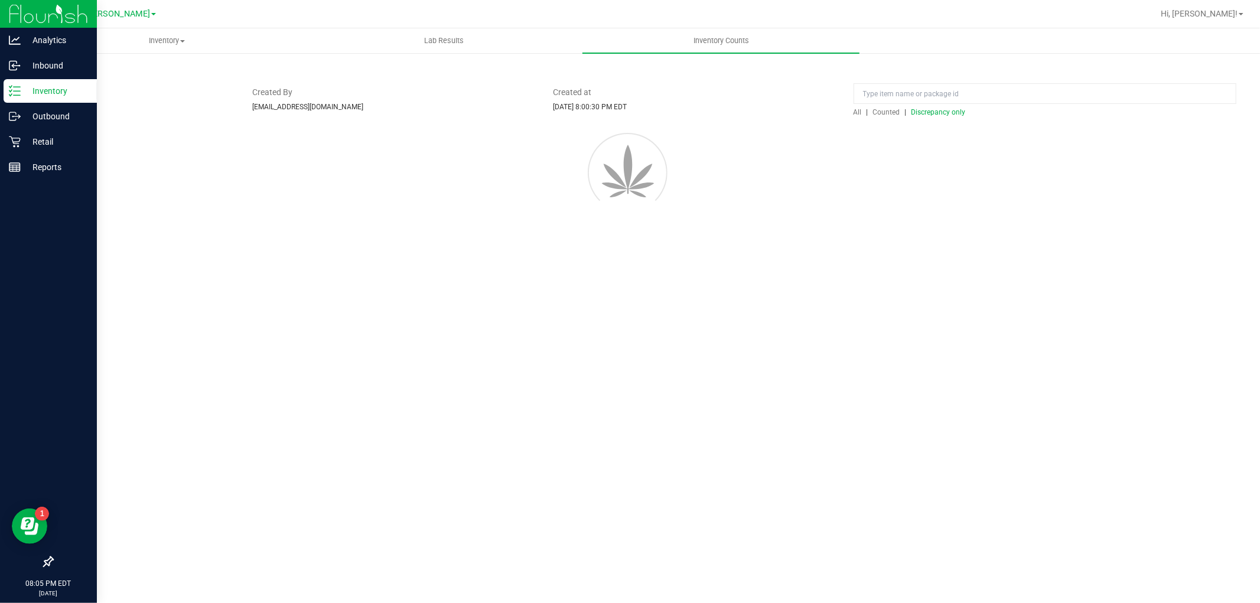
scroll to position [0, 0]
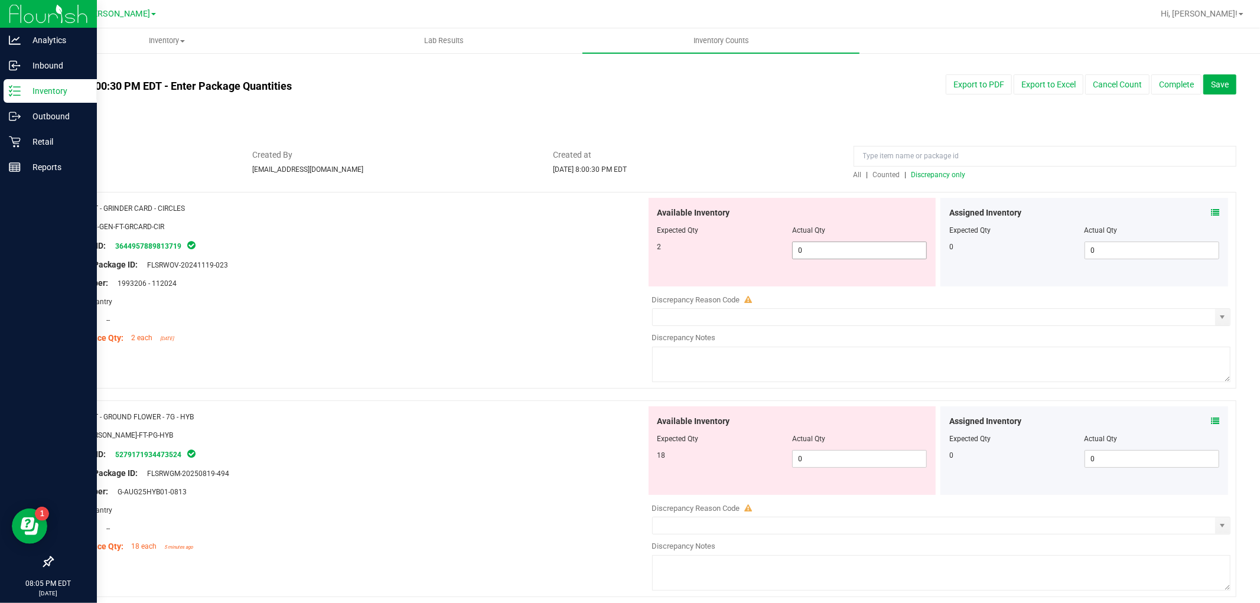
click at [862, 247] on span "0 0" at bounding box center [859, 251] width 135 height 18
type input "02"
type input "2"
click at [829, 461] on div "Available Inventory Expected Qty Actual Qty 18 0 0" at bounding box center [938, 499] width 585 height 187
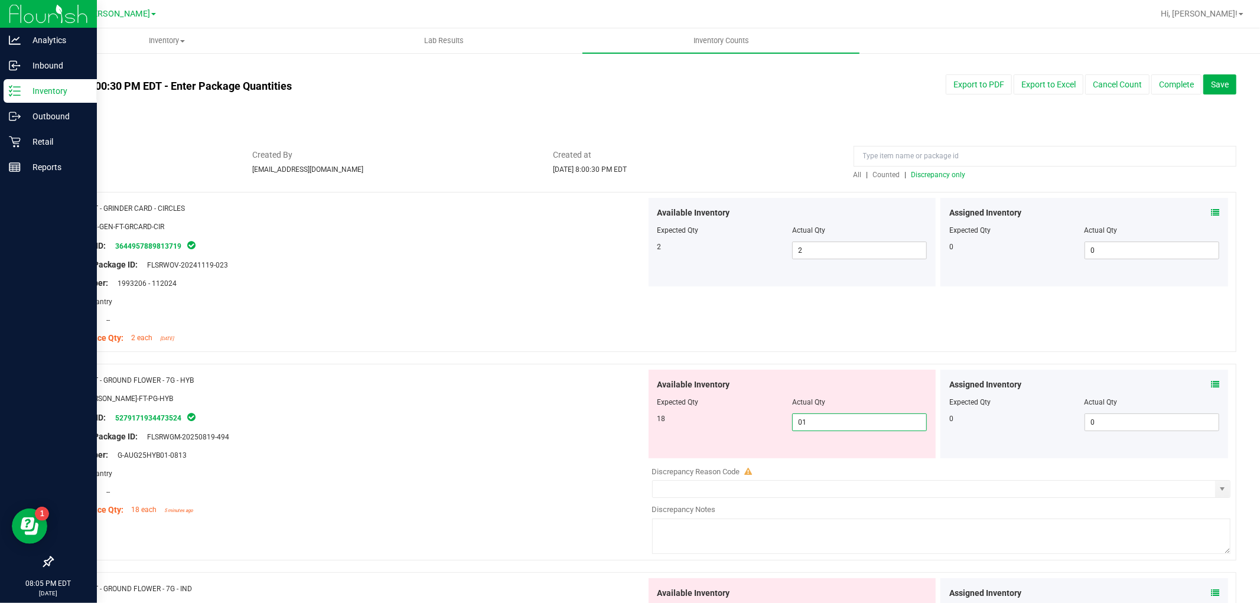
type input "018"
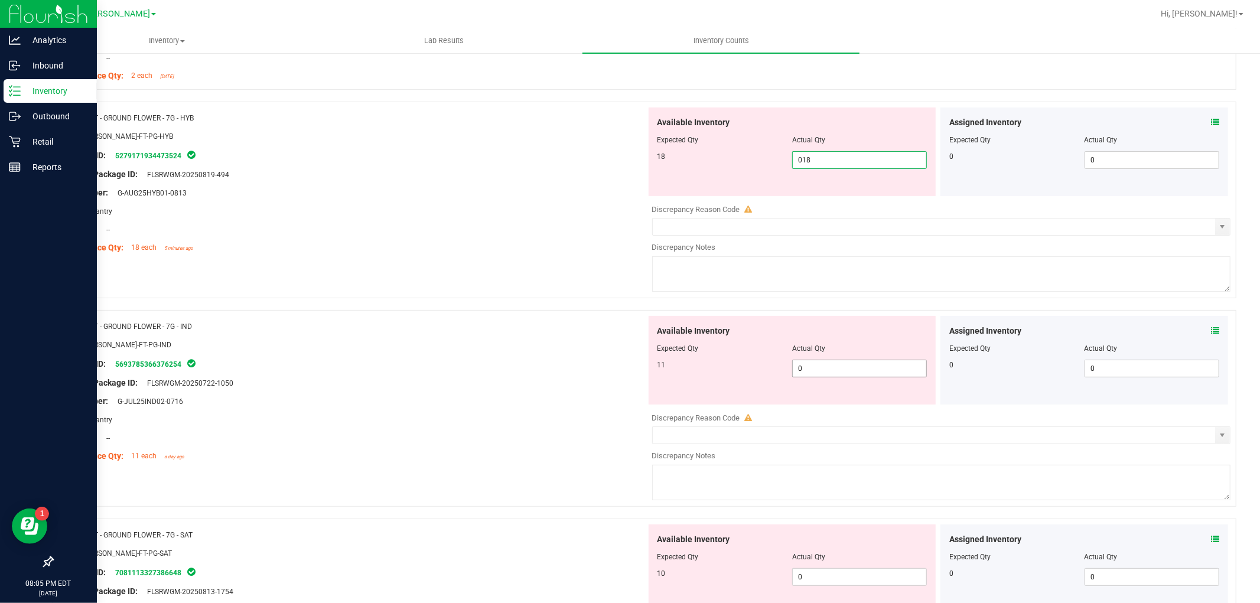
type input "18"
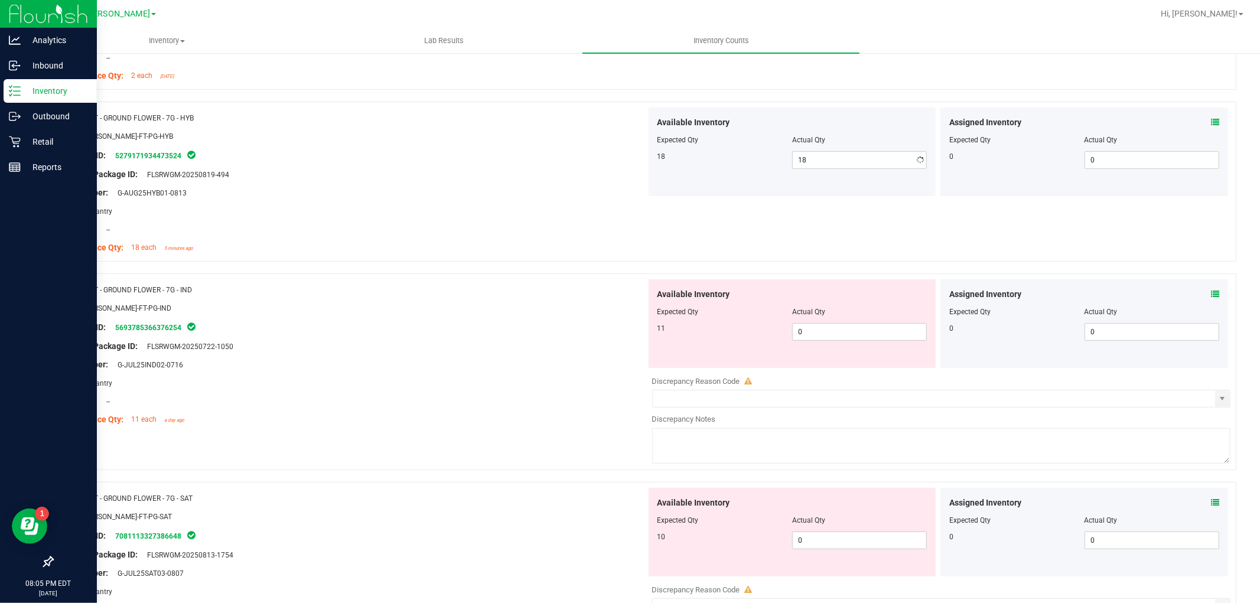
click at [804, 353] on div "Available Inventory Expected Qty Actual Qty 11 0 0" at bounding box center [792, 323] width 288 height 89
click at [833, 311] on div "Actual Qty" at bounding box center [859, 311] width 135 height 11
click at [834, 333] on span "0 0" at bounding box center [859, 332] width 135 height 18
type input "011"
type input "11"
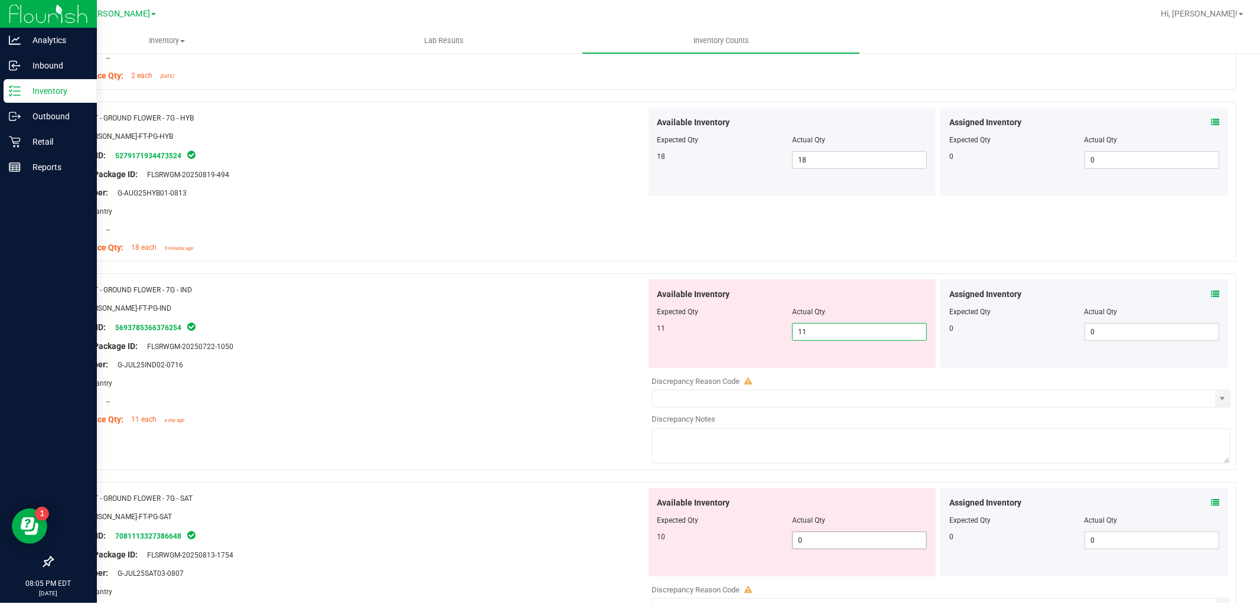
click at [833, 535] on div "Available Inventory Expected Qty Actual Qty 10 0 0" at bounding box center [792, 532] width 288 height 89
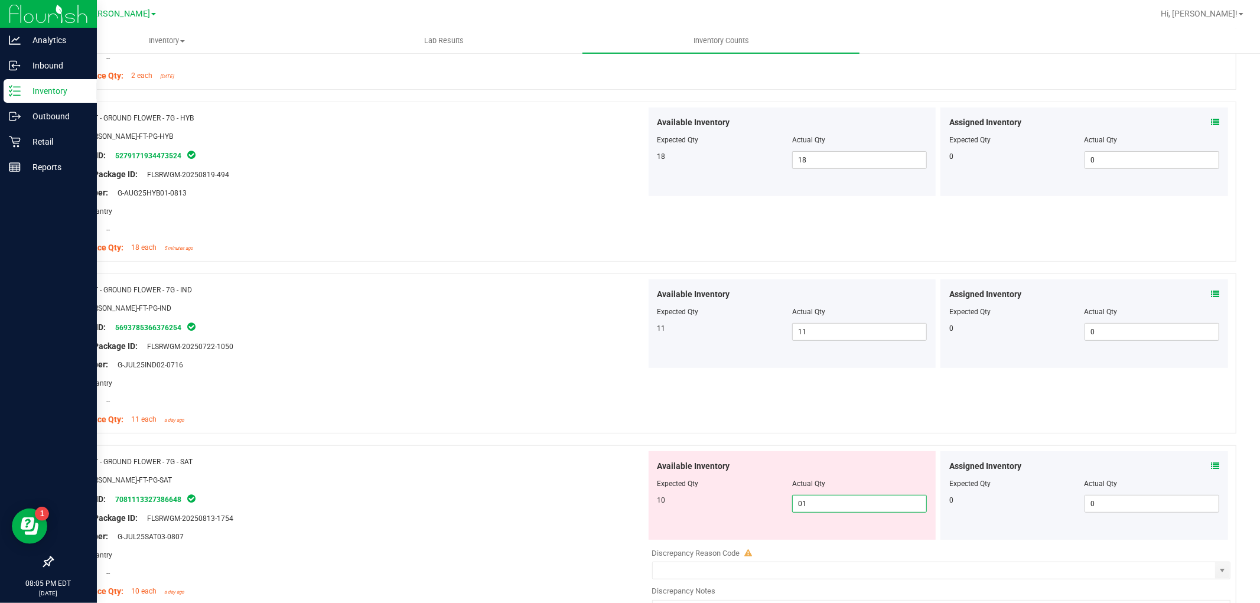
type input "010"
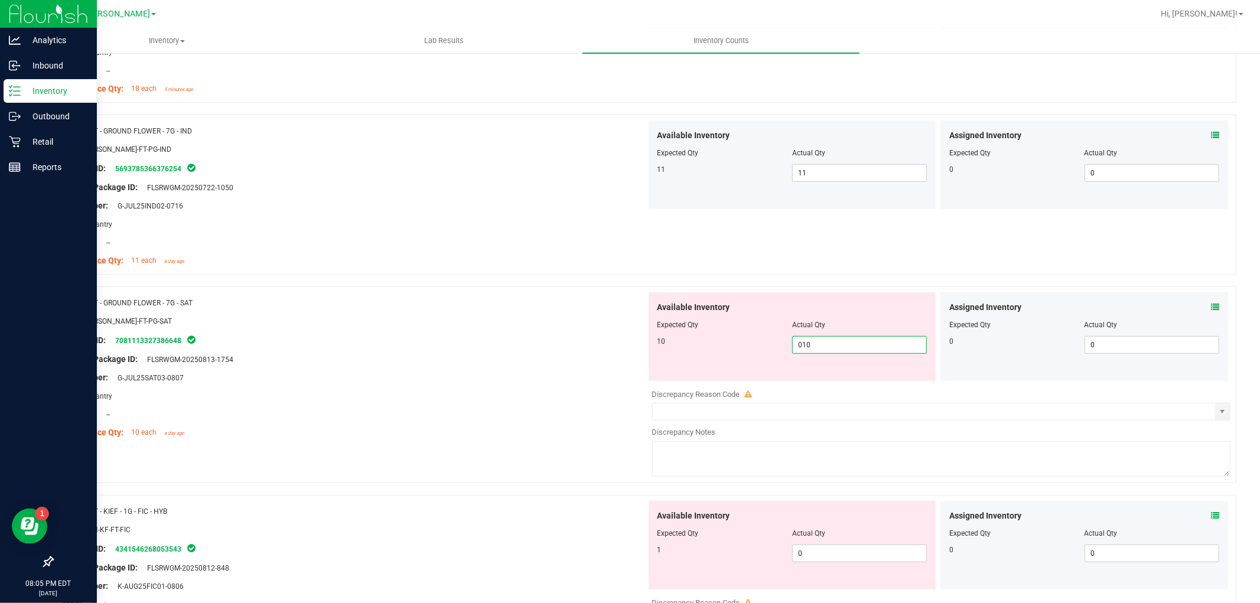
scroll to position [591, 0]
type input "10"
click at [830, 381] on div "Available Inventory Expected Qty Actual Qty 1 0 0" at bounding box center [792, 339] width 288 height 89
type input "01"
type input "1"
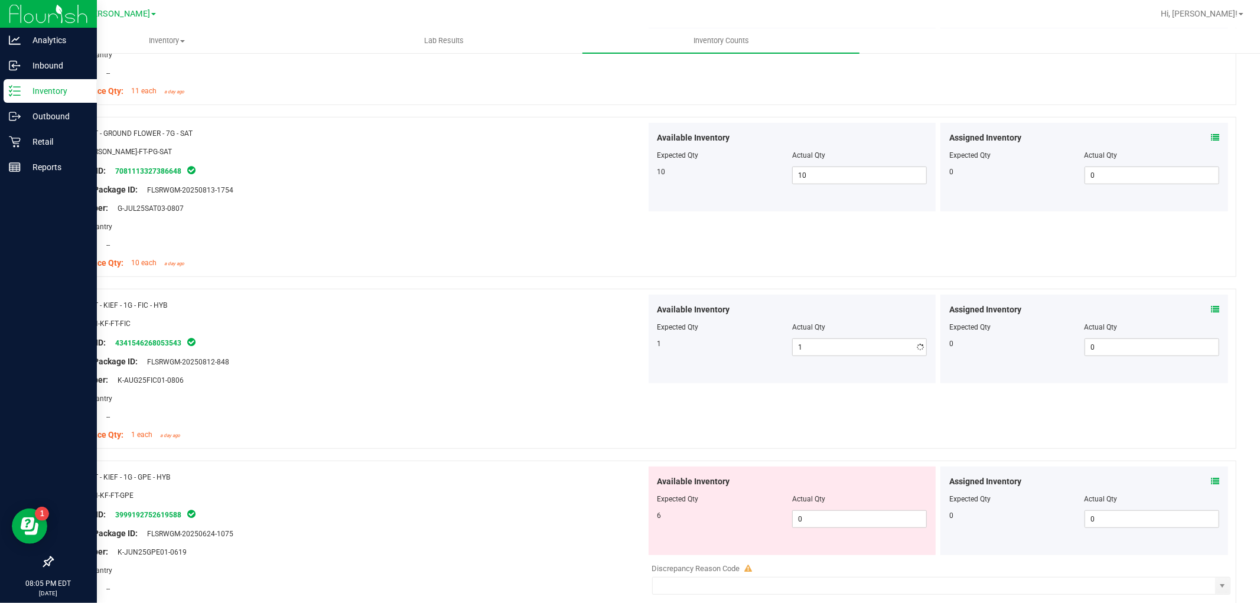
click at [809, 567] on div "Available Inventory Expected Qty Actual Qty 6 0 0" at bounding box center [938, 559] width 585 height 187
click at [809, 527] on span "0 0" at bounding box center [859, 519] width 135 height 18
type input "06"
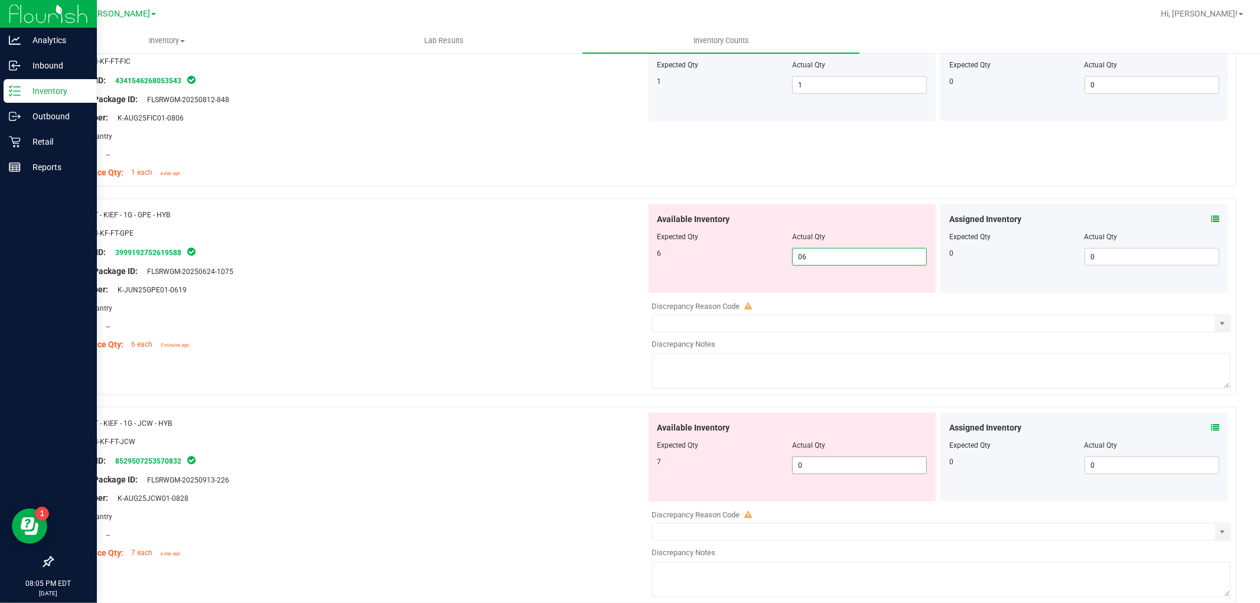
type input "6"
click at [818, 458] on div "Available Inventory Expected Qty Actual Qty 7 0 0" at bounding box center [792, 457] width 288 height 89
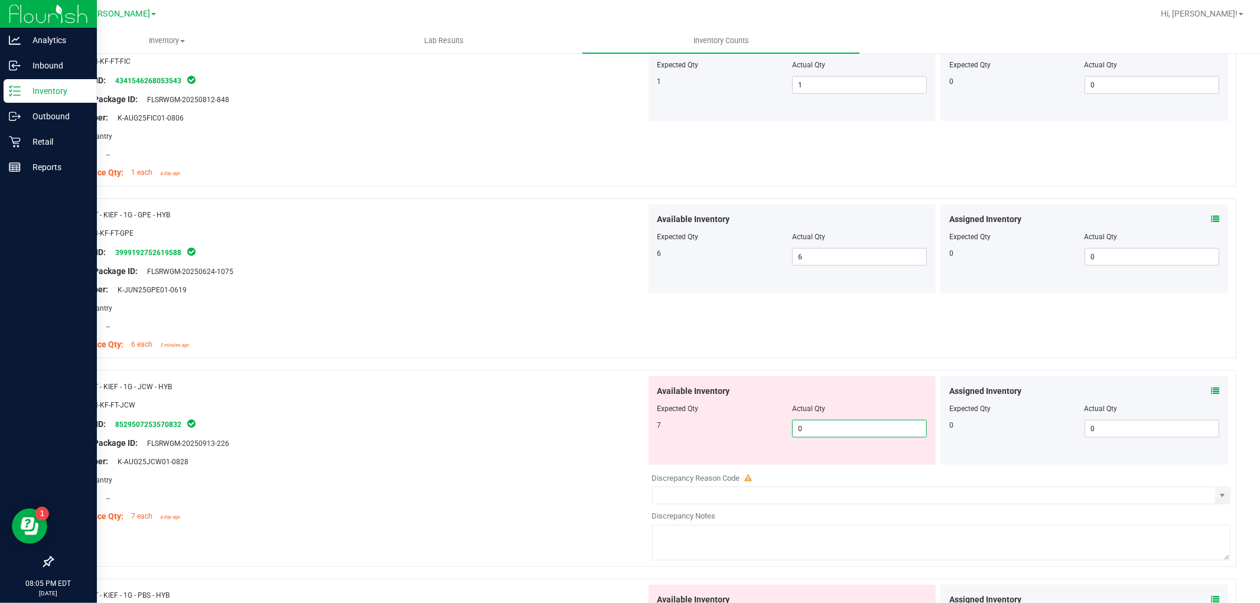
type input "07"
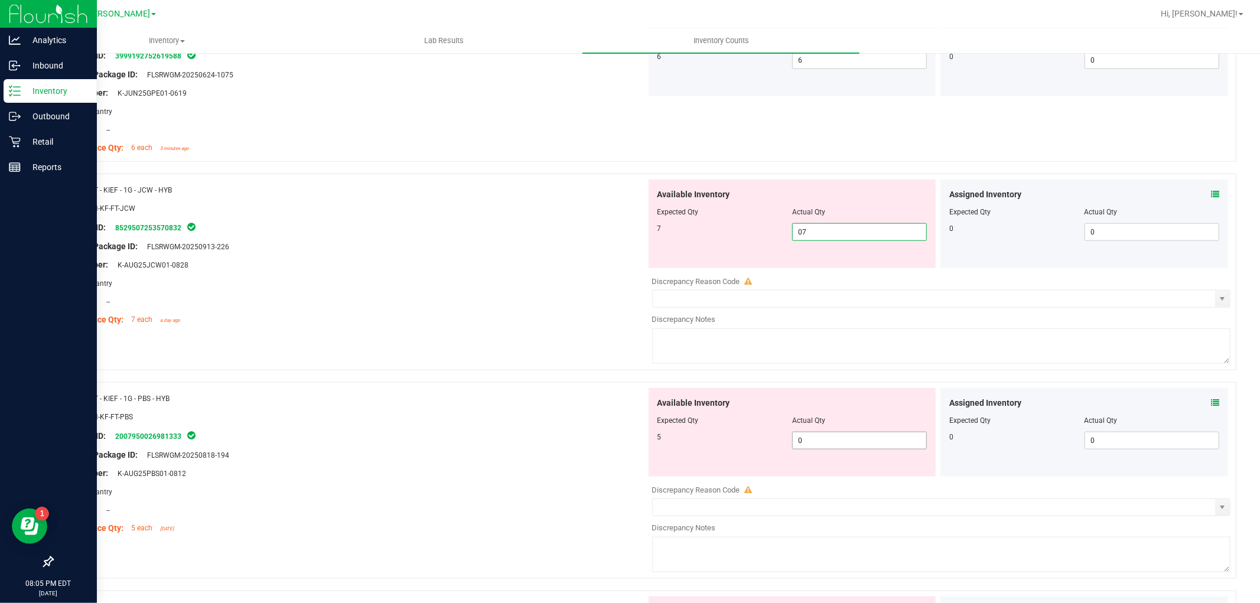
type input "7"
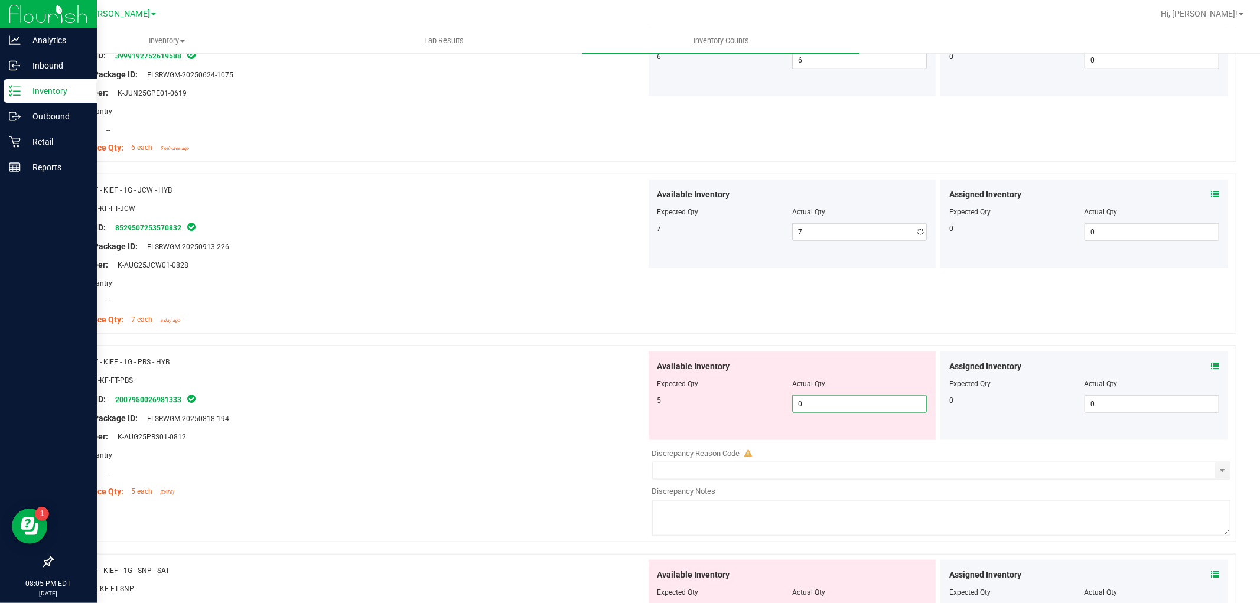
click at [821, 439] on div "Available Inventory Expected Qty Actual Qty 5 0 0" at bounding box center [792, 395] width 288 height 89
type input "05"
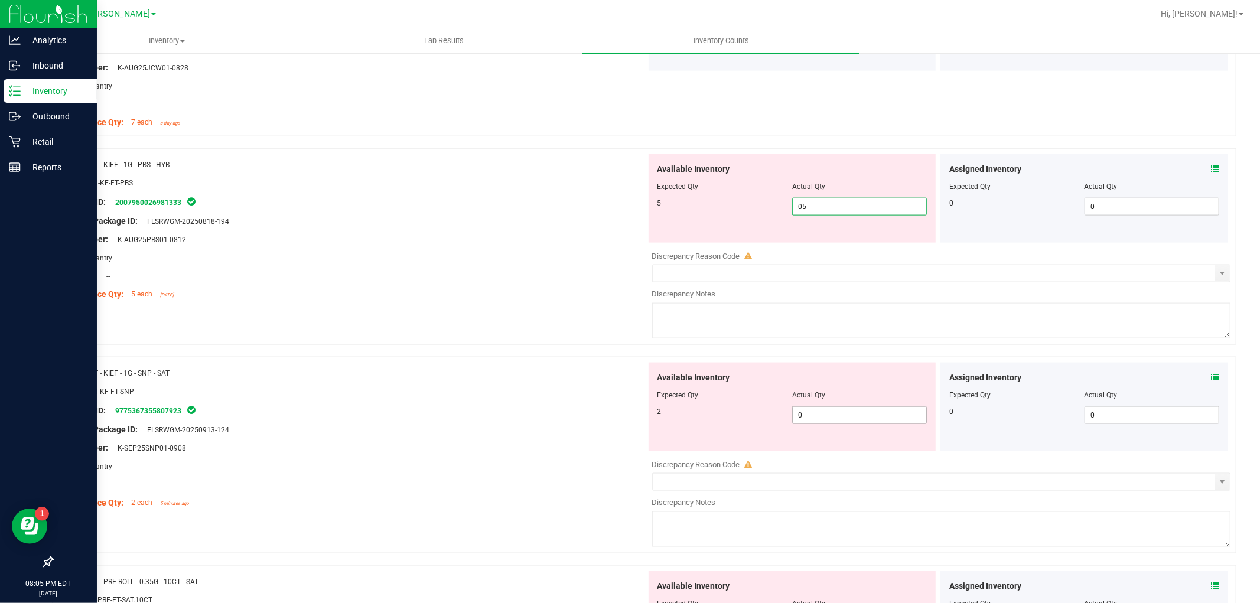
type input "5"
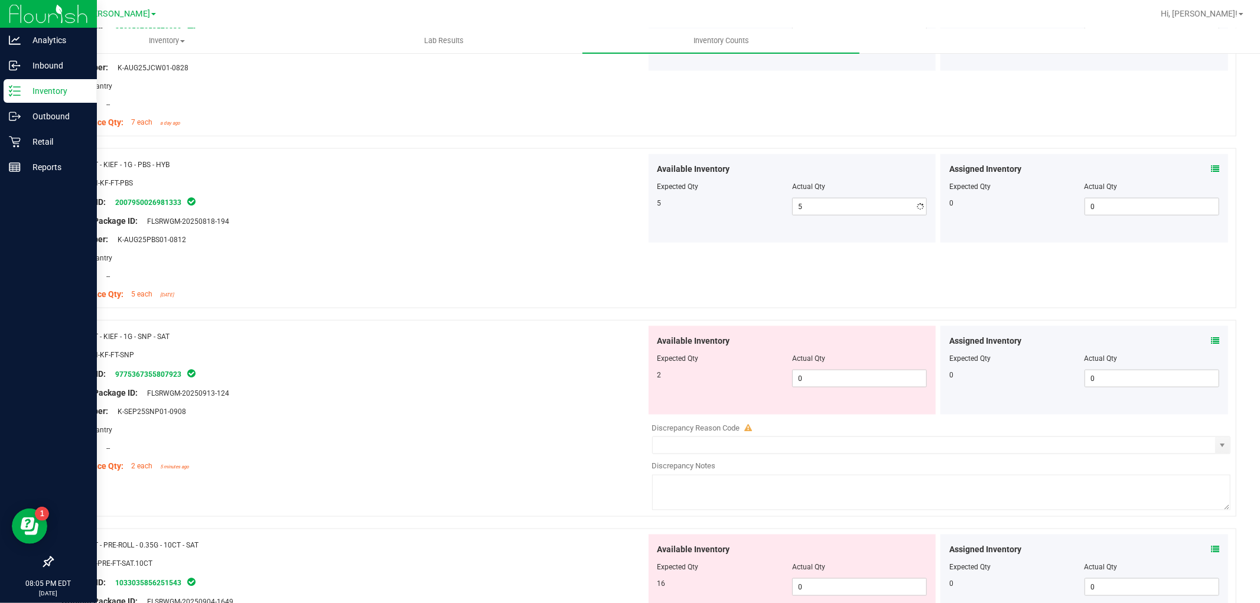
click at [825, 426] on div "Available Inventory Expected Qty Actual Qty 2 0 0" at bounding box center [938, 419] width 585 height 187
click at [830, 379] on span "0 0" at bounding box center [859, 379] width 135 height 18
type input "02"
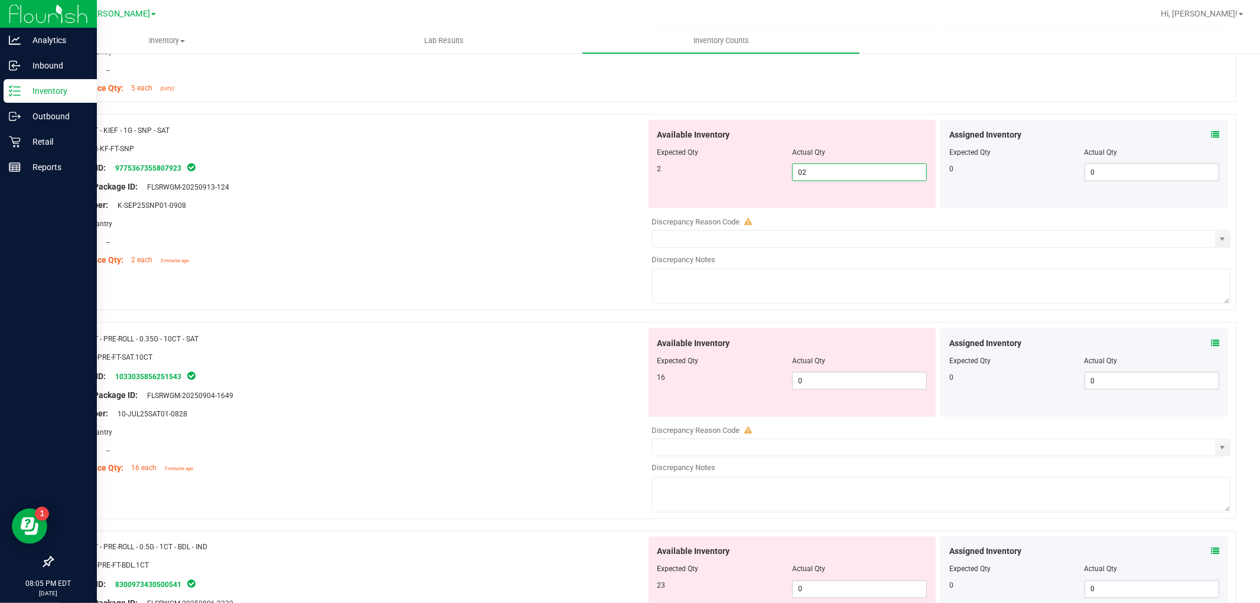
scroll to position [1574, 0]
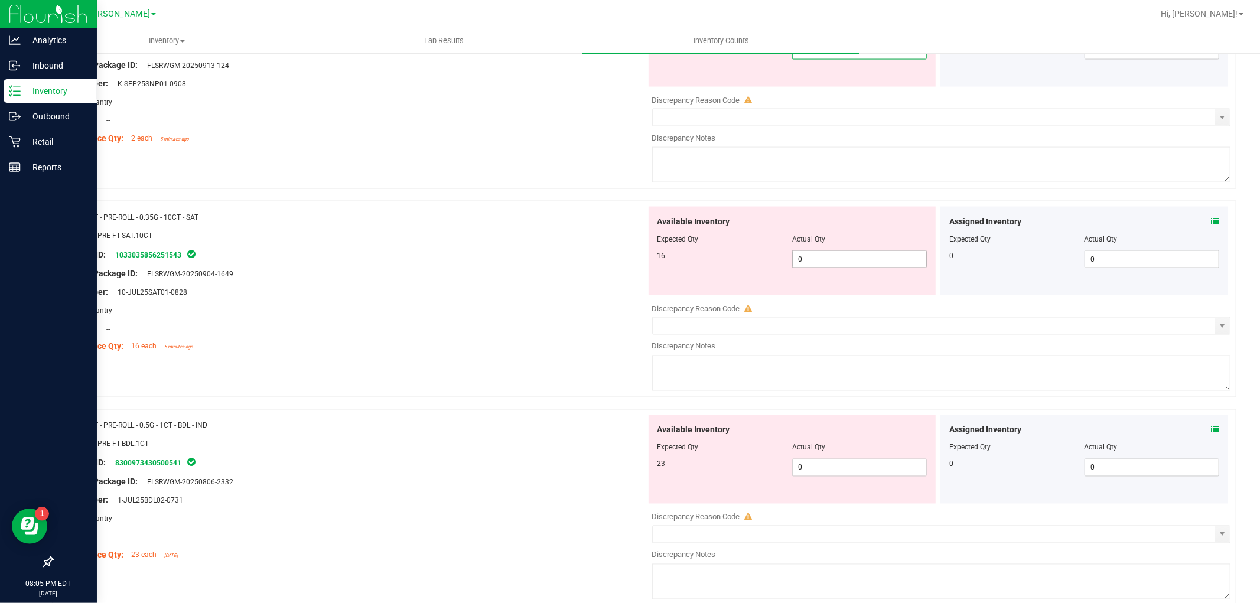
type input "2"
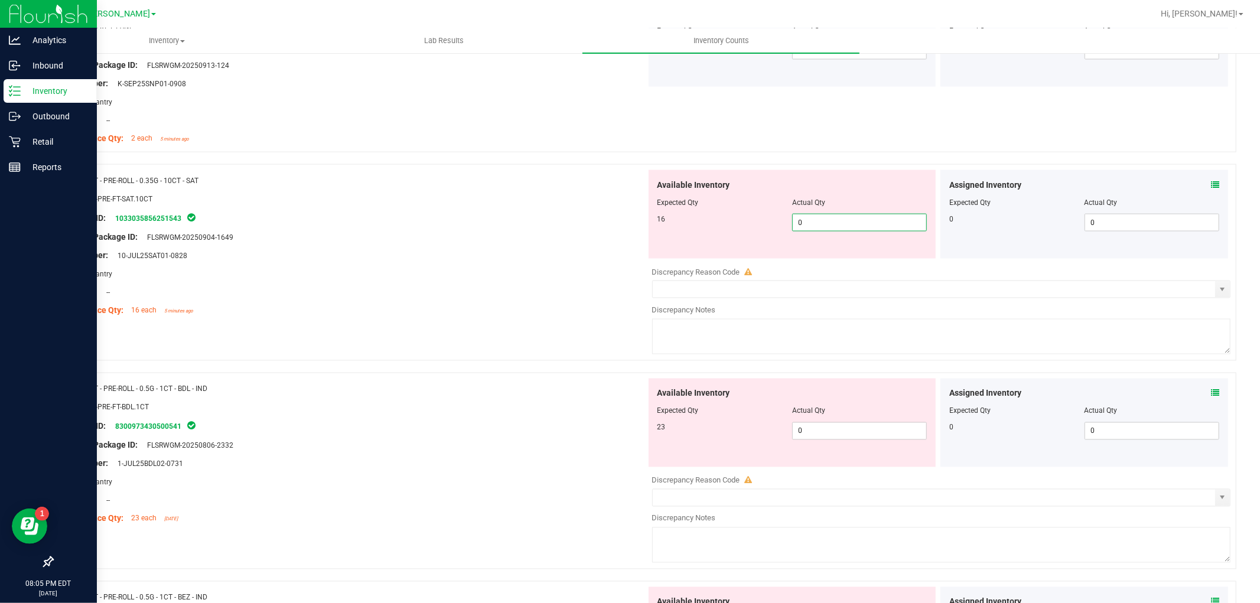
click at [828, 252] on div "Available Inventory Expected Qty Actual Qty 16 0 0" at bounding box center [792, 214] width 288 height 89
type input "016"
click at [846, 440] on div "Available Inventory Expected Qty Actual Qty 23 0 0" at bounding box center [938, 472] width 585 height 187
type input "16"
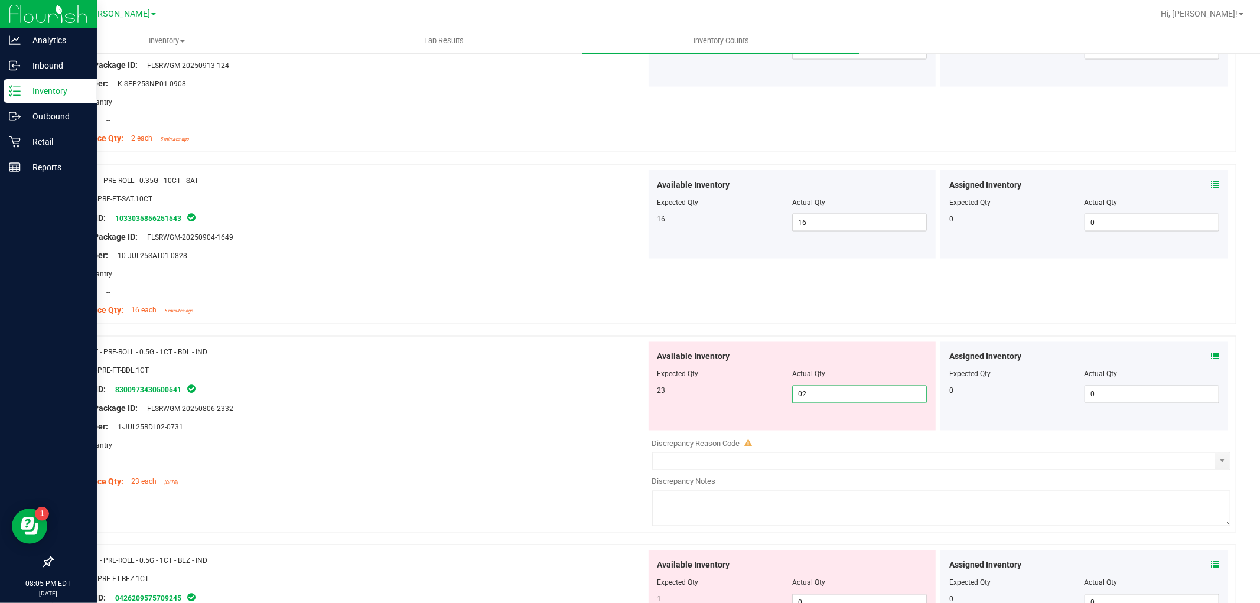
type input "023"
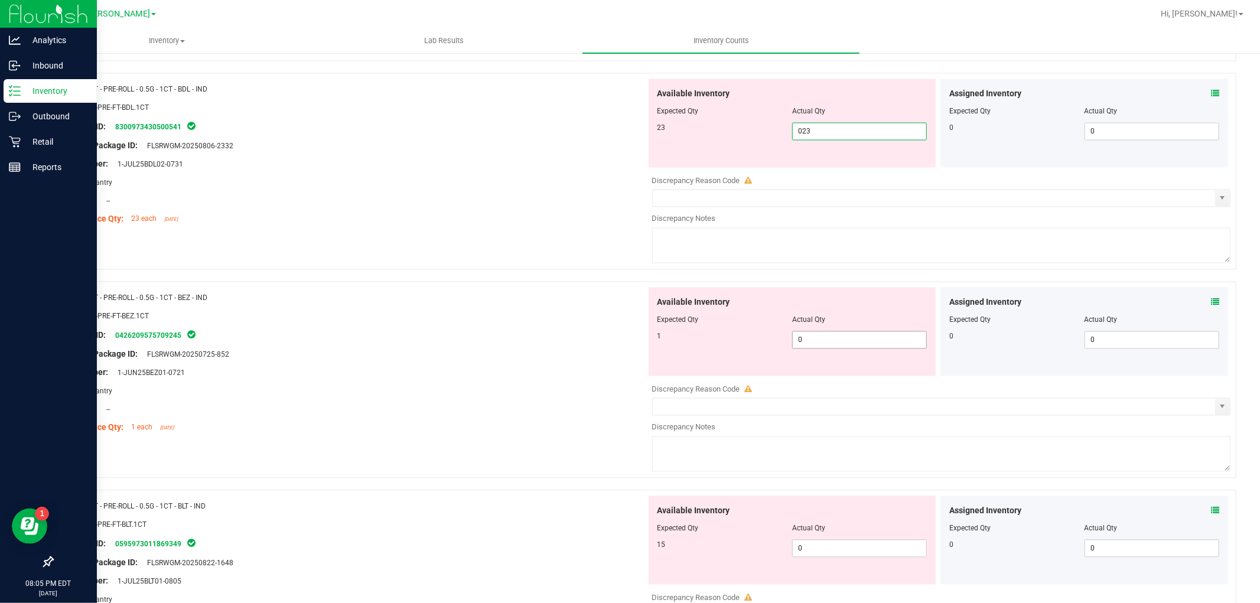
type input "23"
click at [831, 347] on div "Available Inventory Expected Qty Actual Qty 1 0 0" at bounding box center [938, 381] width 585 height 187
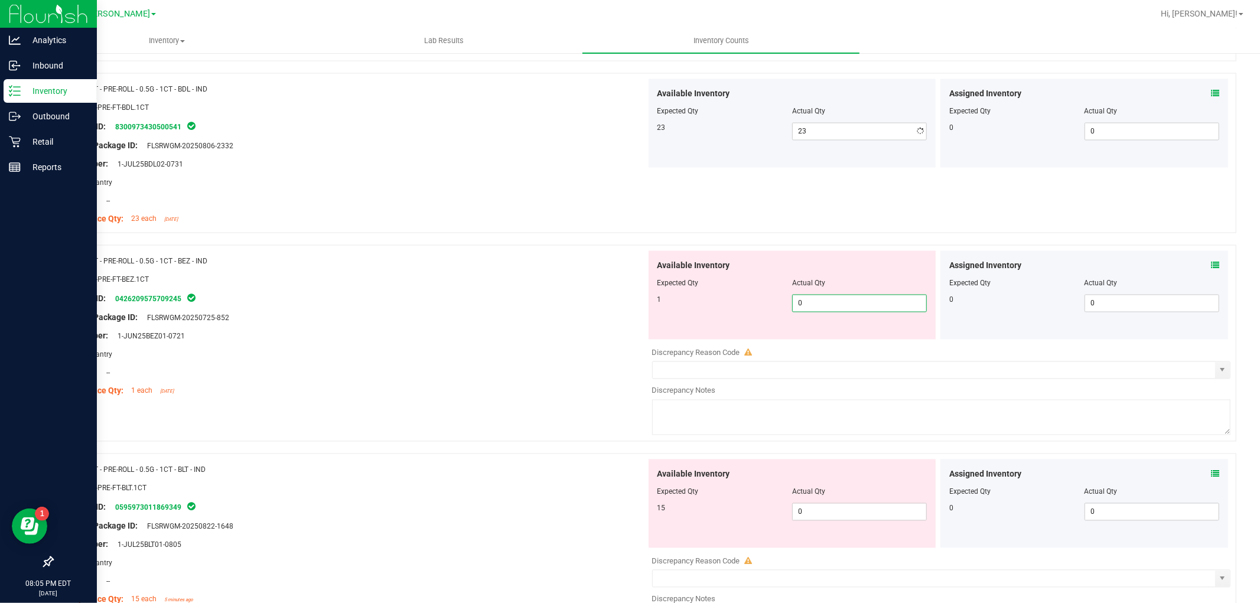
type input "01"
type input "1"
click at [812, 518] on div "Available Inventory Expected Qty Actual Qty 15 0 0" at bounding box center [938, 552] width 585 height 187
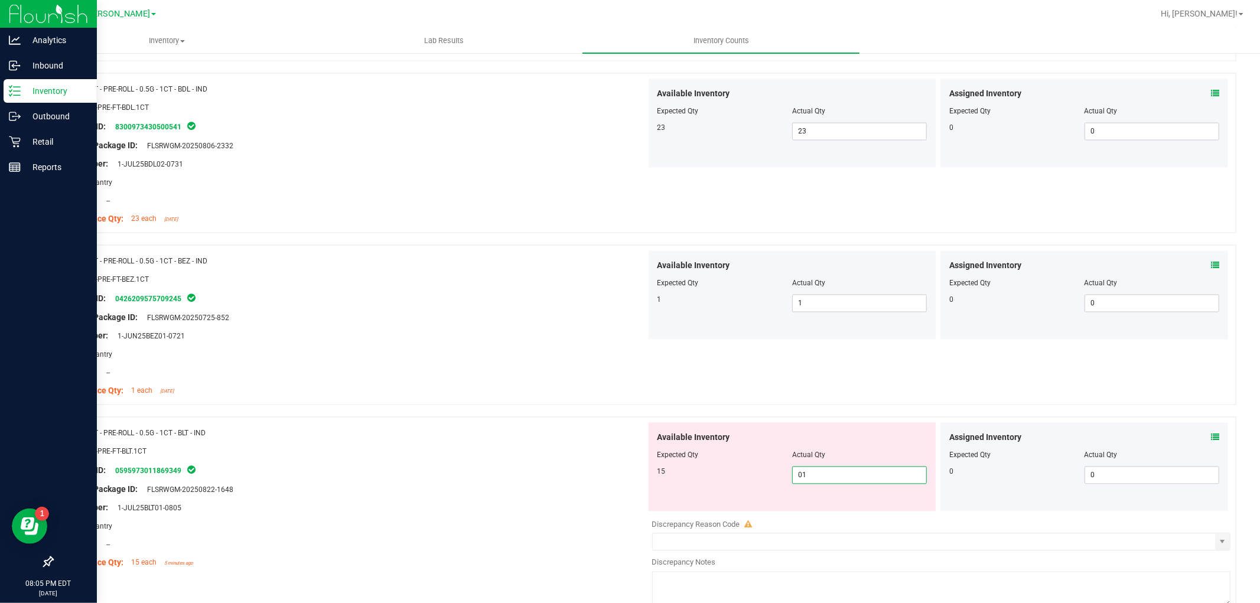
type input "015"
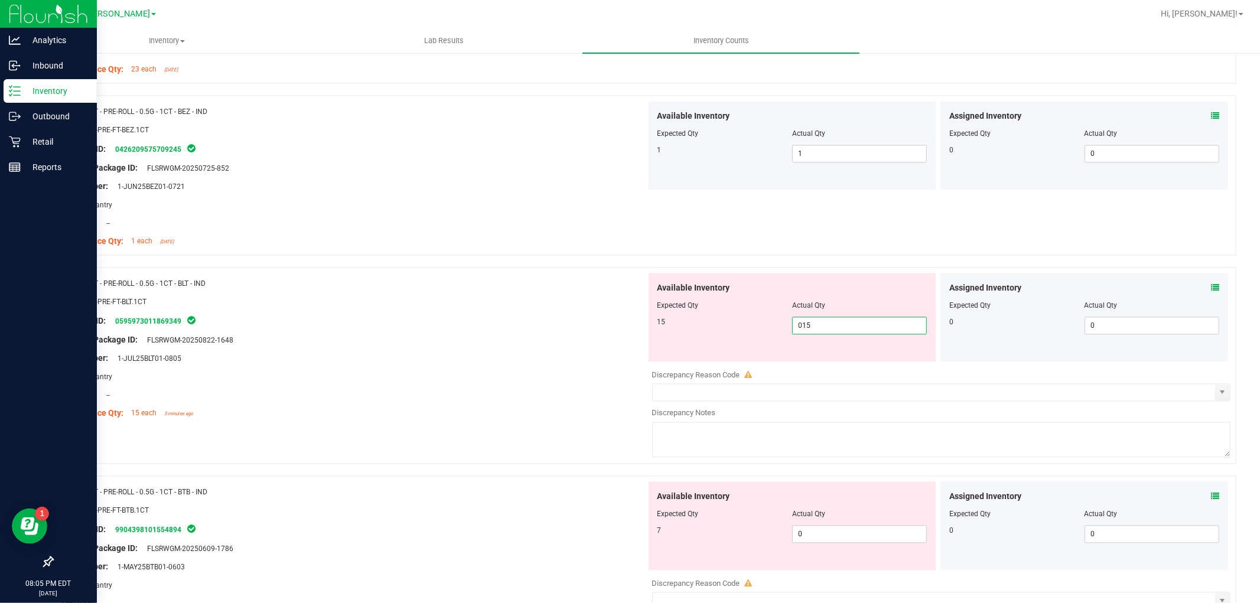
scroll to position [2099, 0]
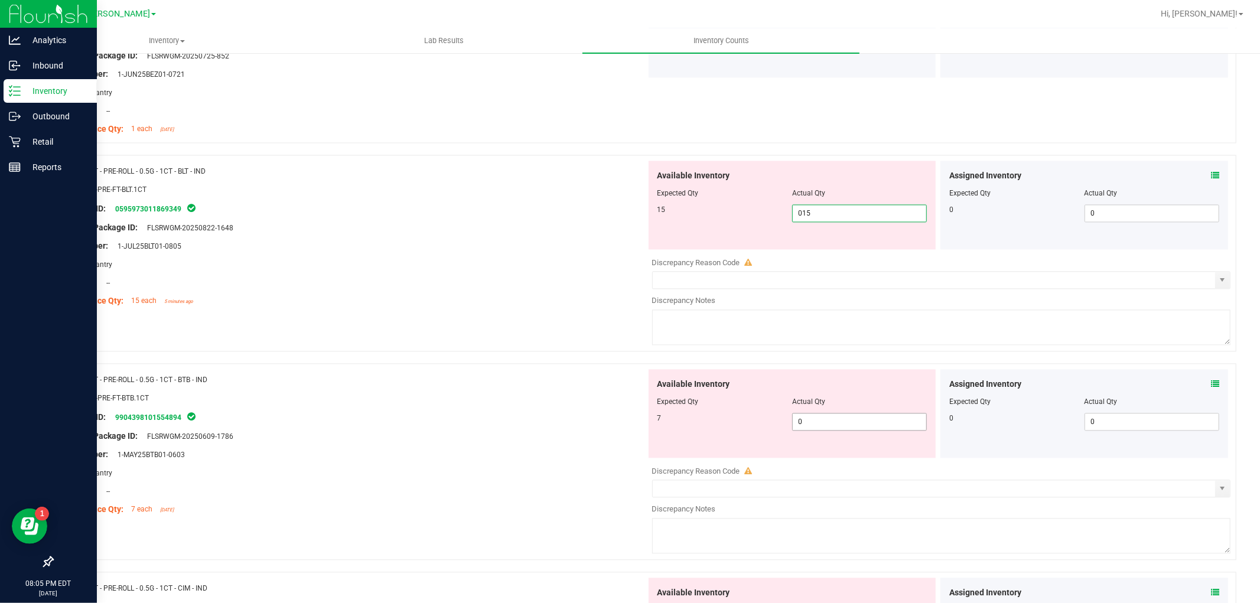
type input "15"
click at [808, 422] on div "Available Inventory Expected Qty Actual Qty 7 0 0" at bounding box center [938, 462] width 585 height 187
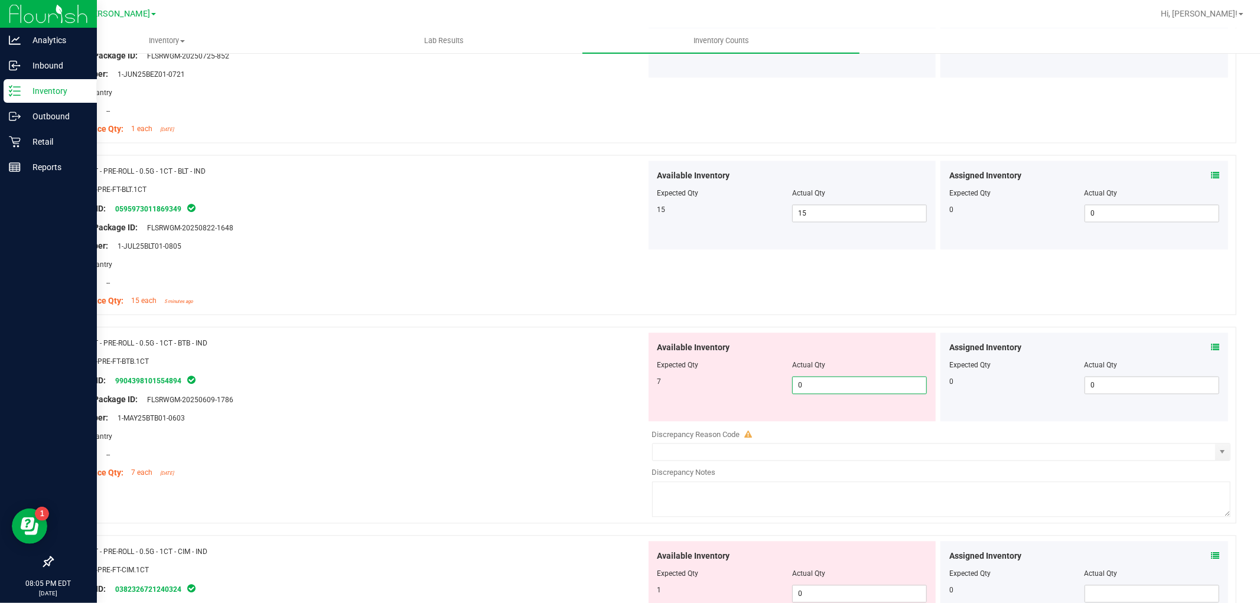
type input "07"
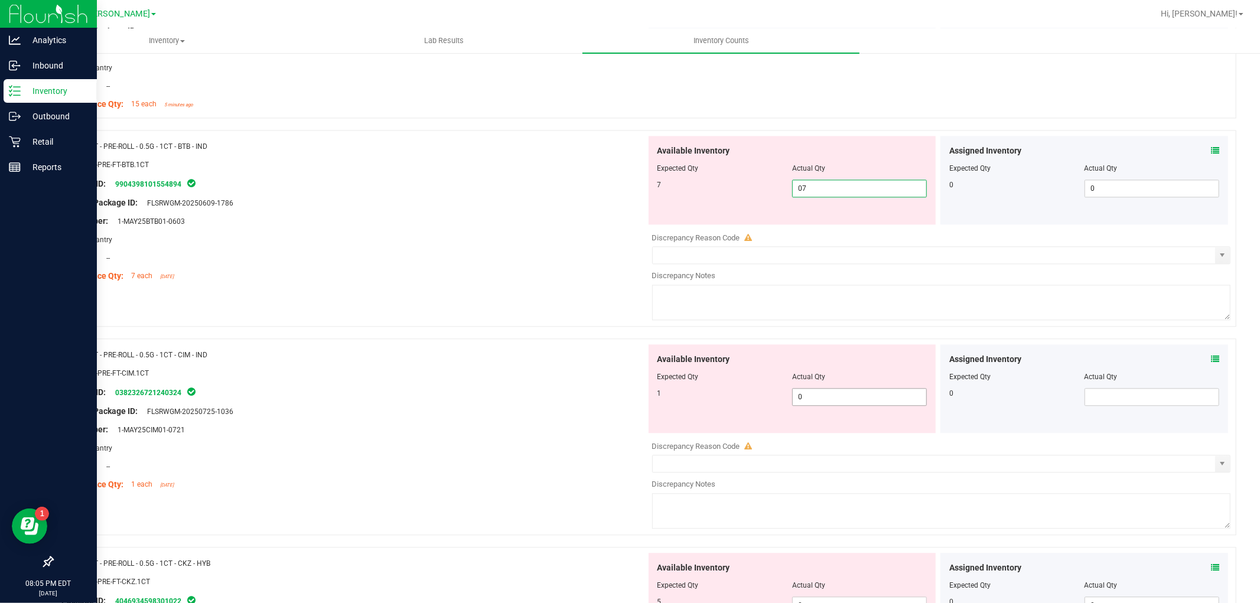
type input "7"
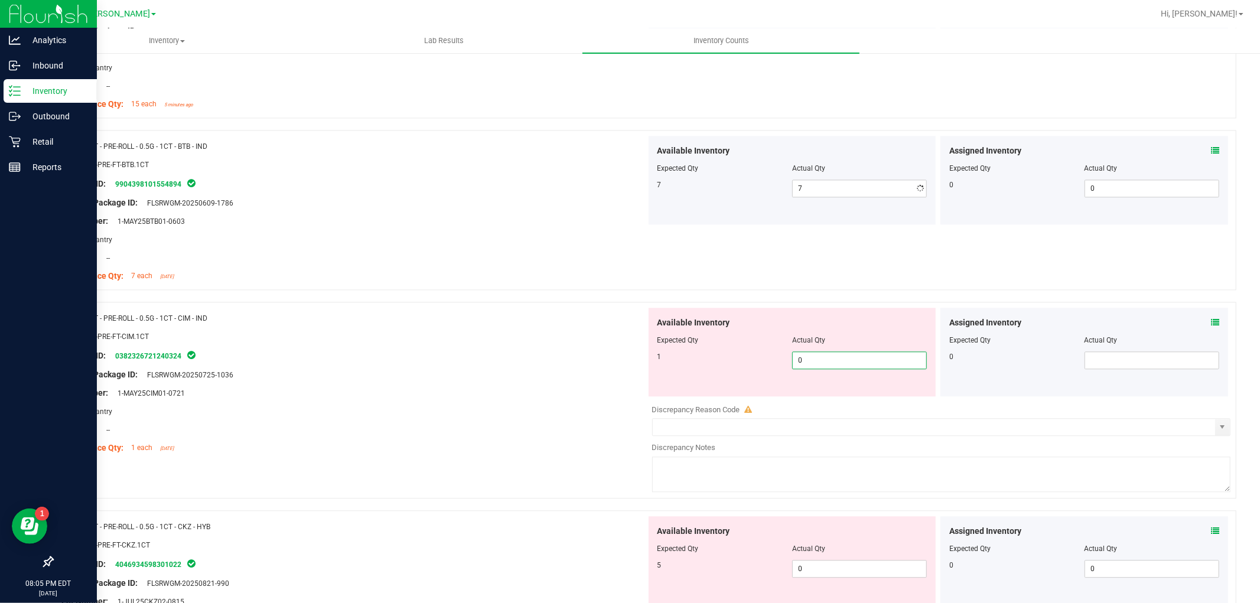
click at [812, 403] on div "Available Inventory Expected Qty Actual Qty 1 0 0" at bounding box center [938, 401] width 585 height 187
type input "01"
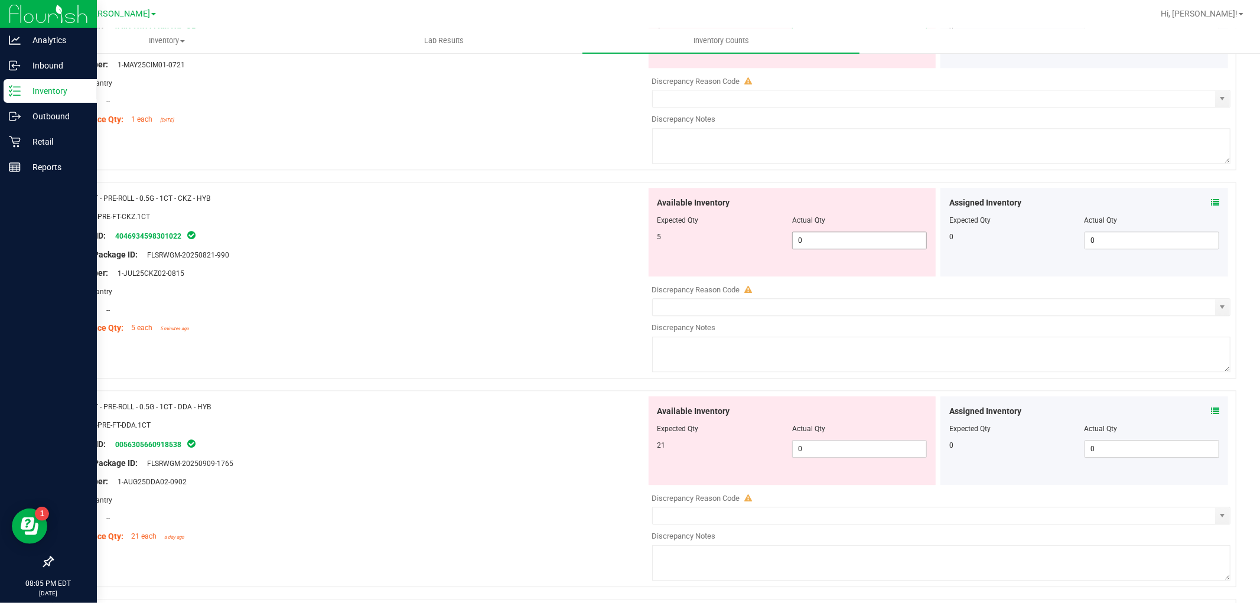
type input "1"
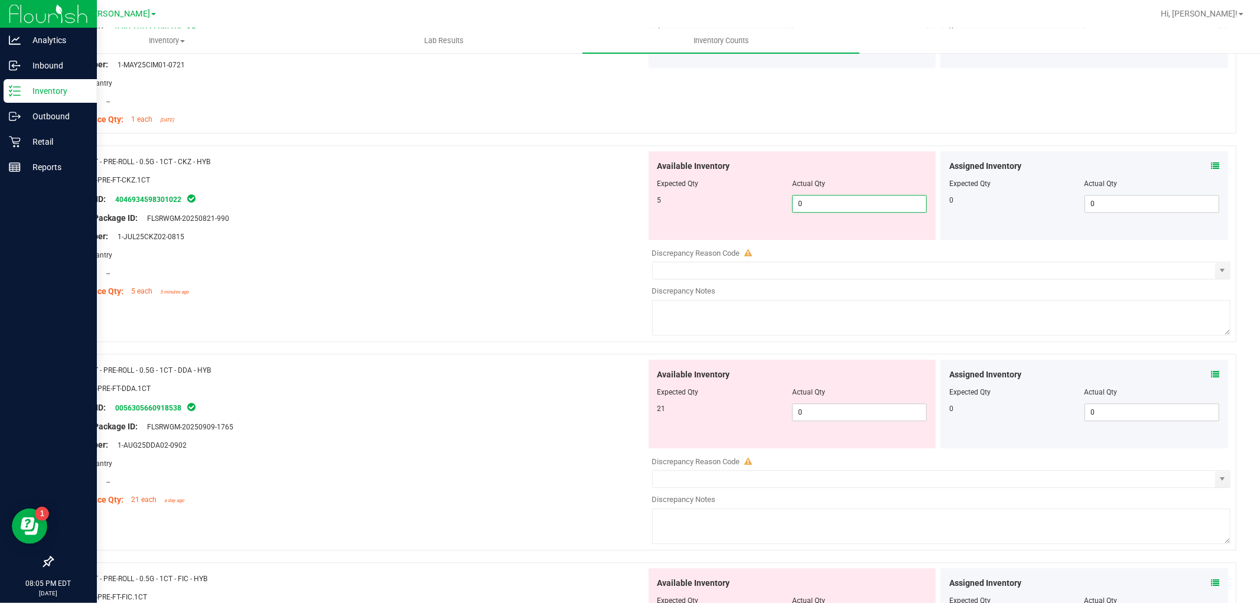
click at [828, 233] on div "Available Inventory Expected Qty Actual Qty 5 0 0" at bounding box center [792, 195] width 288 height 89
type input "05"
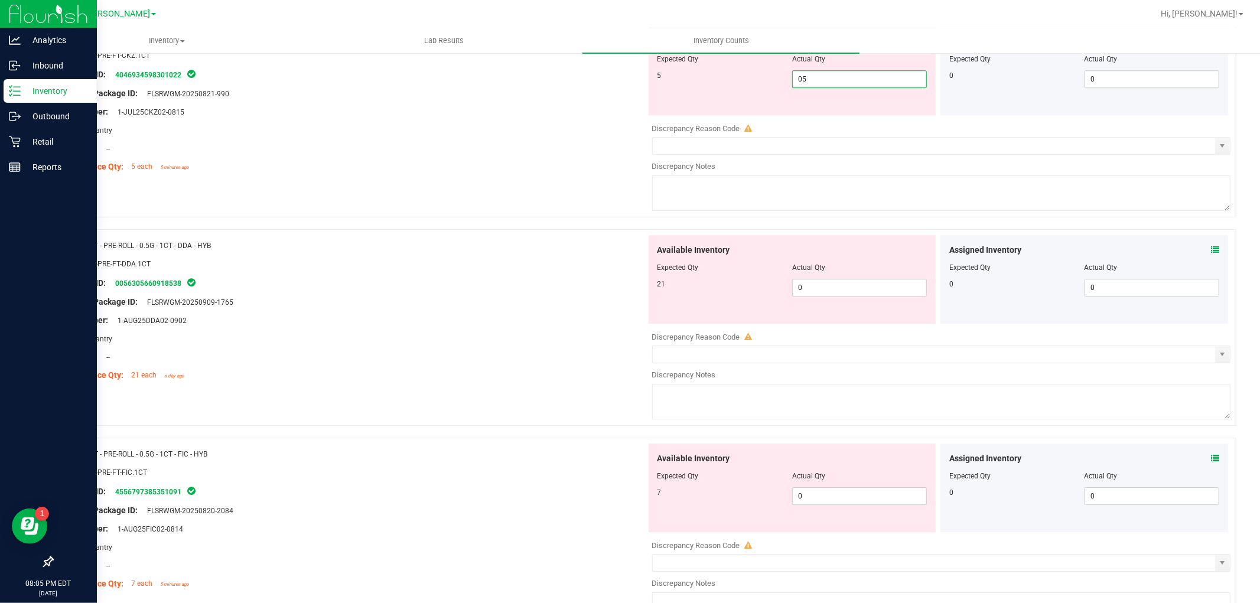
scroll to position [2821, 0]
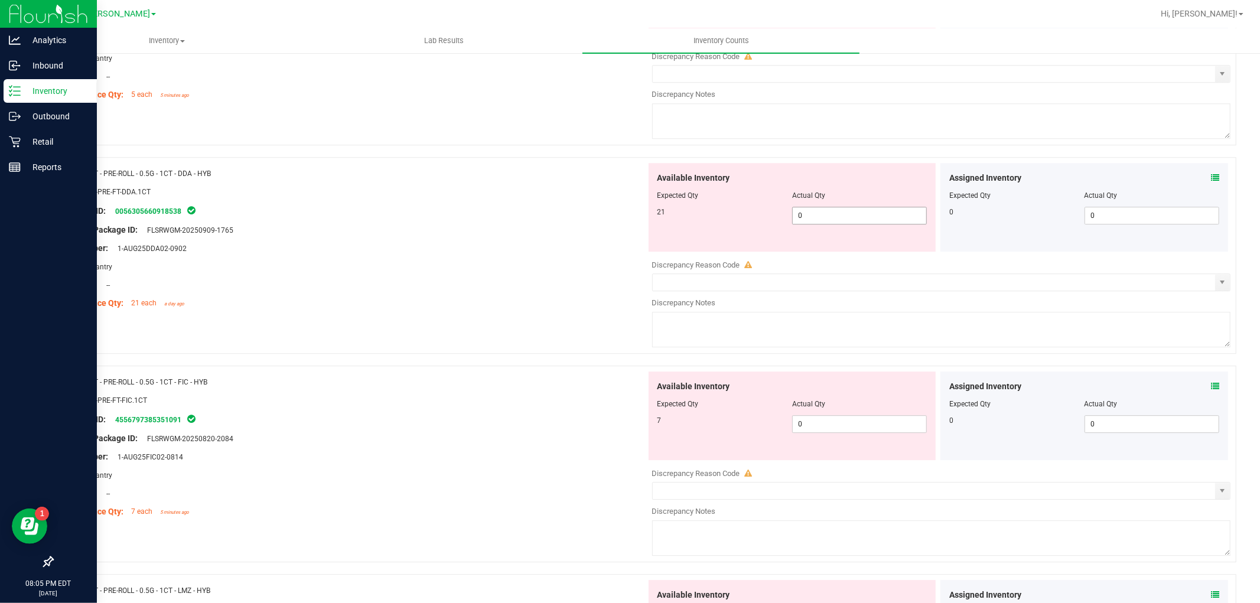
type input "5"
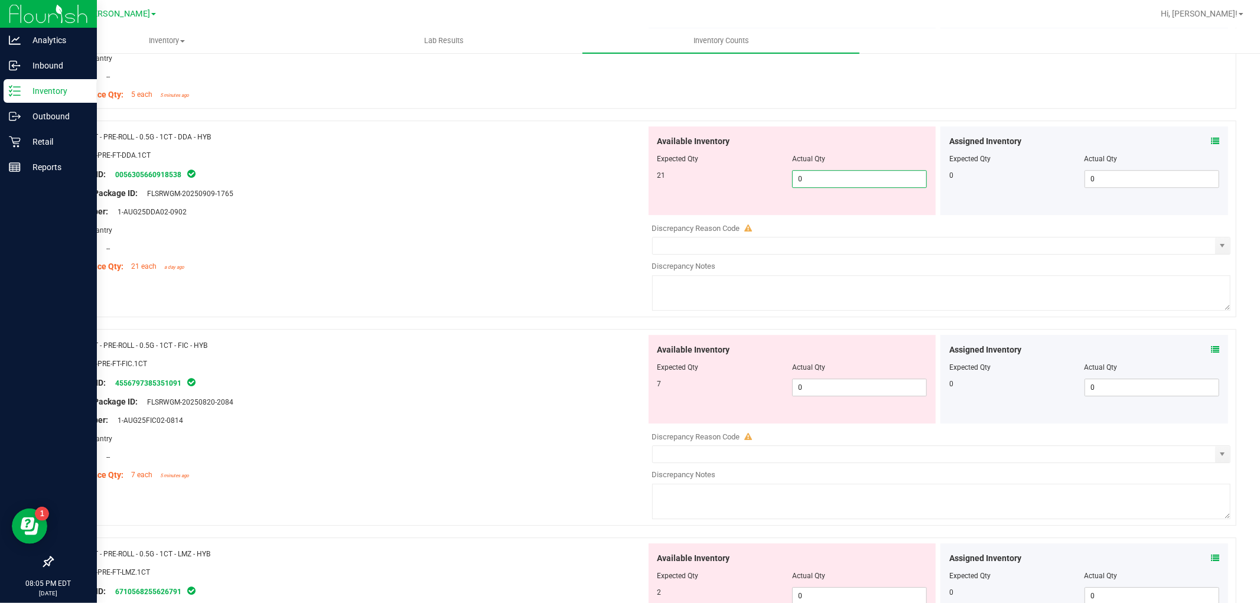
click at [839, 214] on div "Available Inventory Expected Qty Actual Qty 21 0 0" at bounding box center [792, 170] width 288 height 89
type input "021"
type input "21"
click at [826, 387] on div "Available Inventory Expected Qty Actual Qty 7 0 0" at bounding box center [938, 428] width 585 height 187
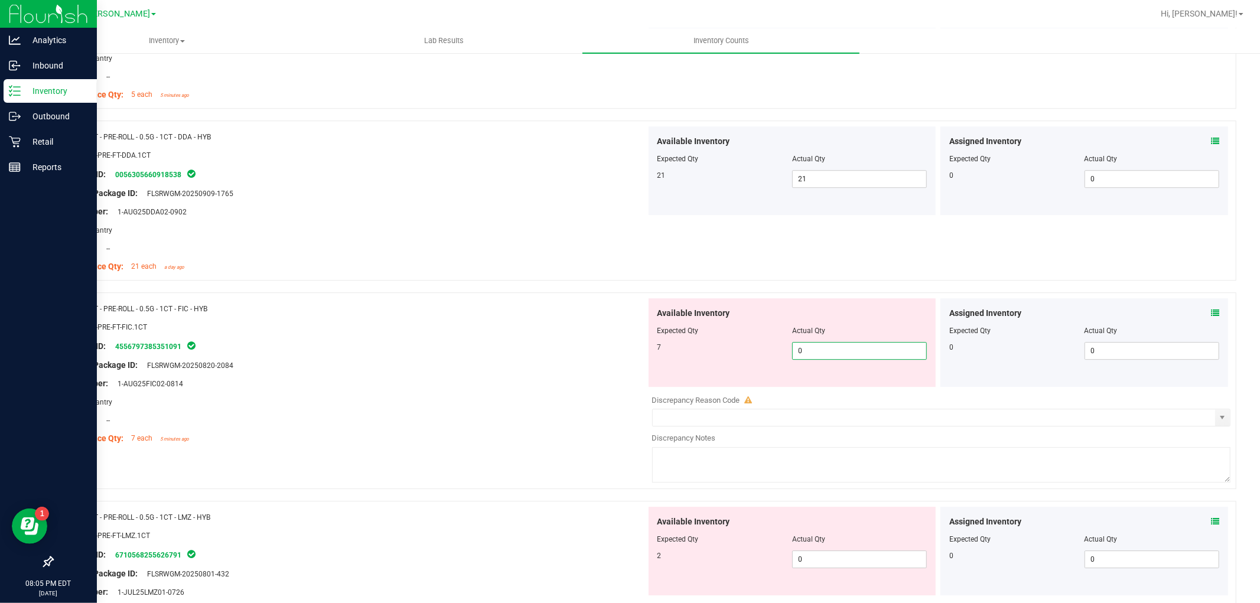
type input "07"
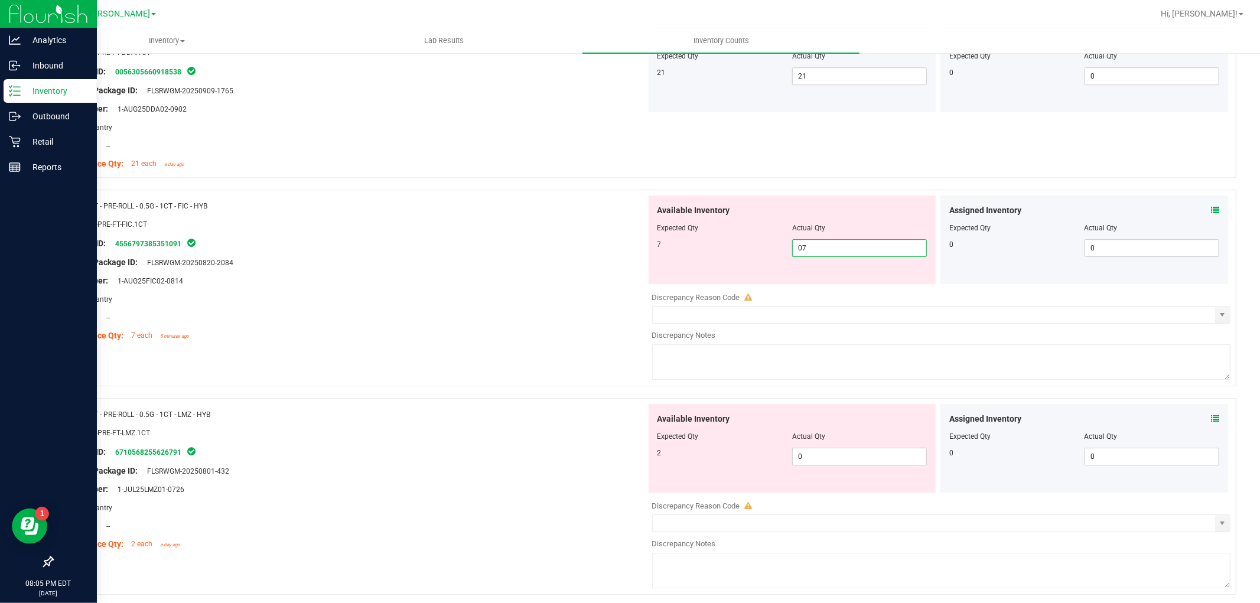
scroll to position [3018, 0]
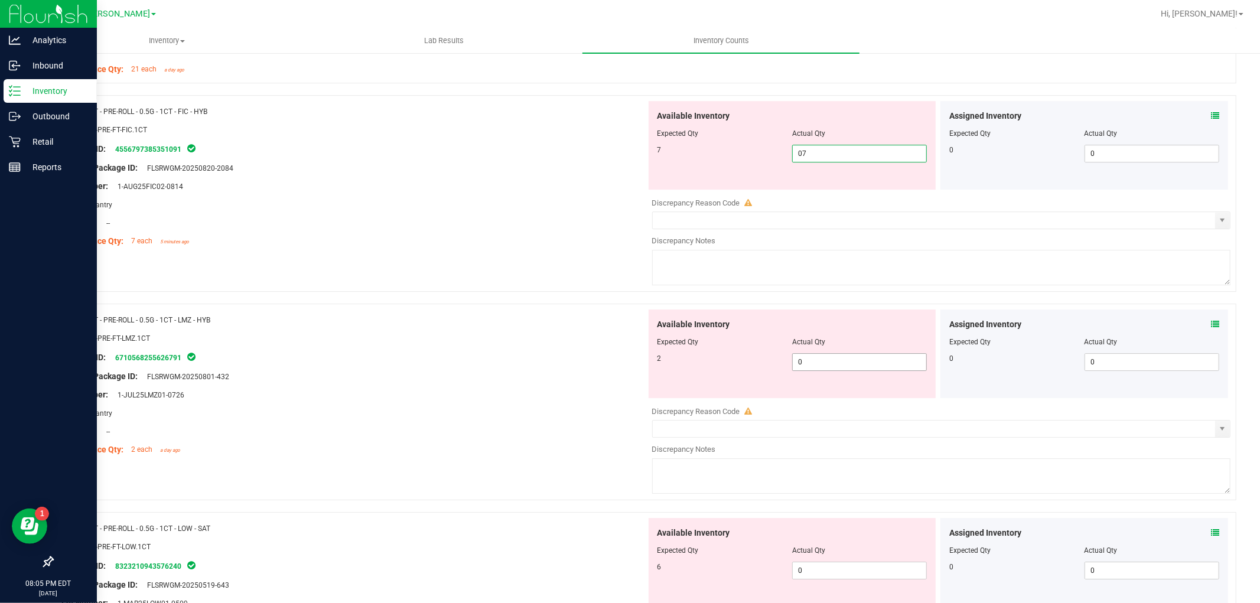
type input "7"
click at [835, 365] on div "Available Inventory Expected Qty Actual Qty 2 0 0" at bounding box center [938, 402] width 585 height 187
type input "02"
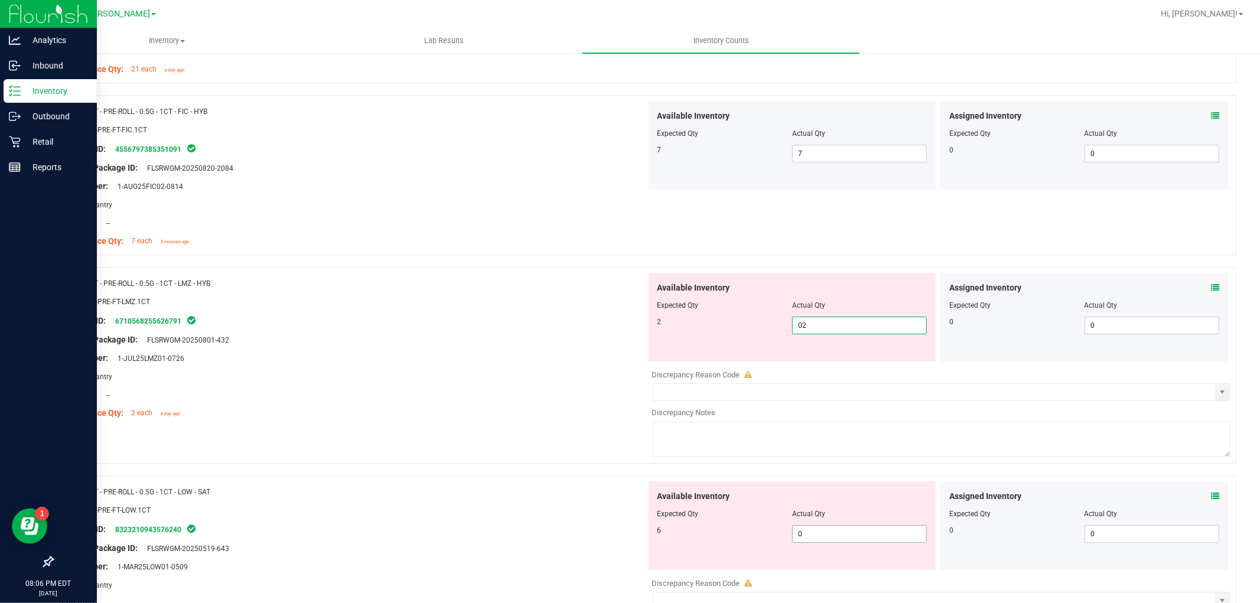
type input "2"
click at [833, 534] on div "Available Inventory Expected Qty Actual Qty 6 0 0" at bounding box center [938, 574] width 585 height 187
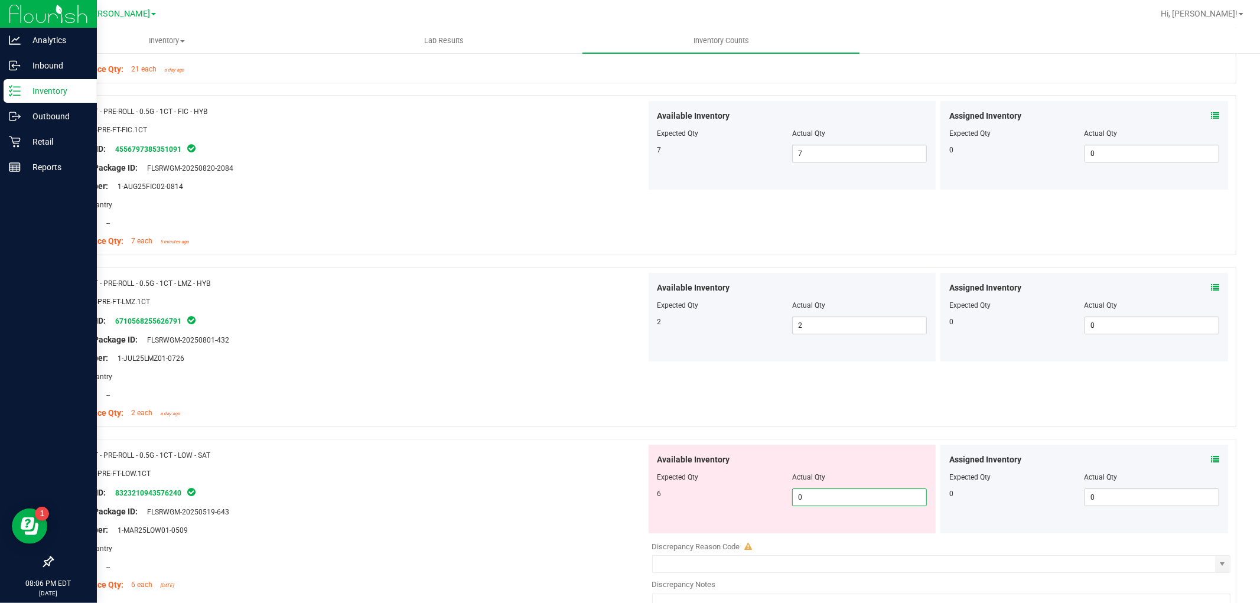
type input "06"
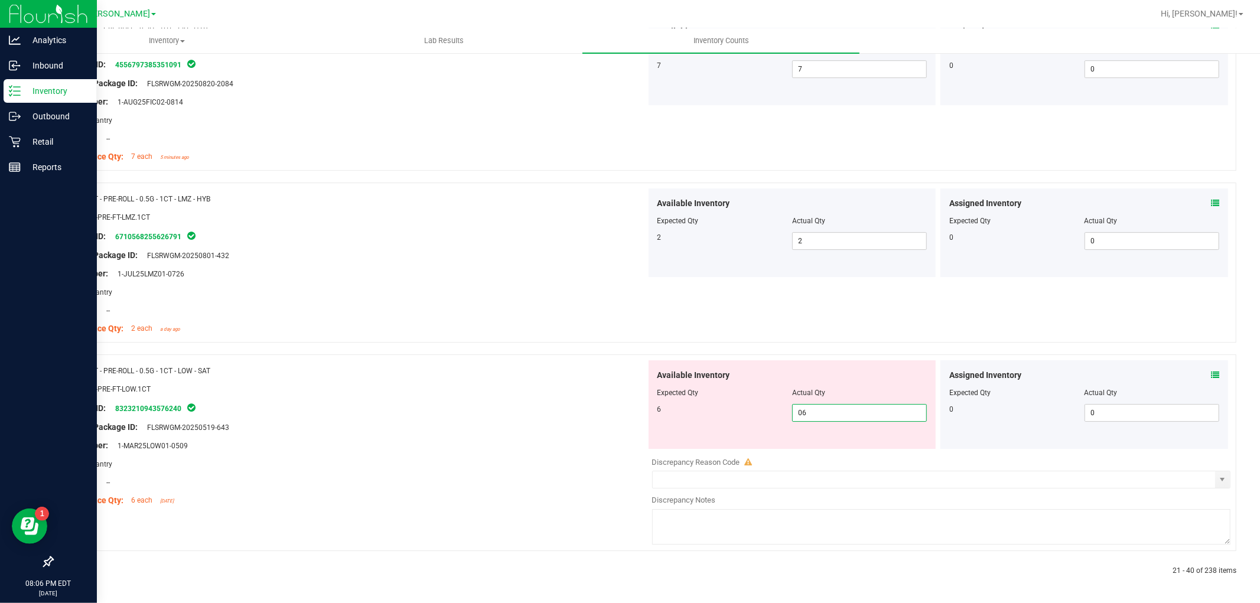
type input "6"
click at [604, 455] on div "Name: FT - PRE-ROLL - 0.5G - 1CT - LOW - SAT SKU: FLO-PRE-FT-LOW.1CT Package ID…" at bounding box center [353, 435] width 585 height 151
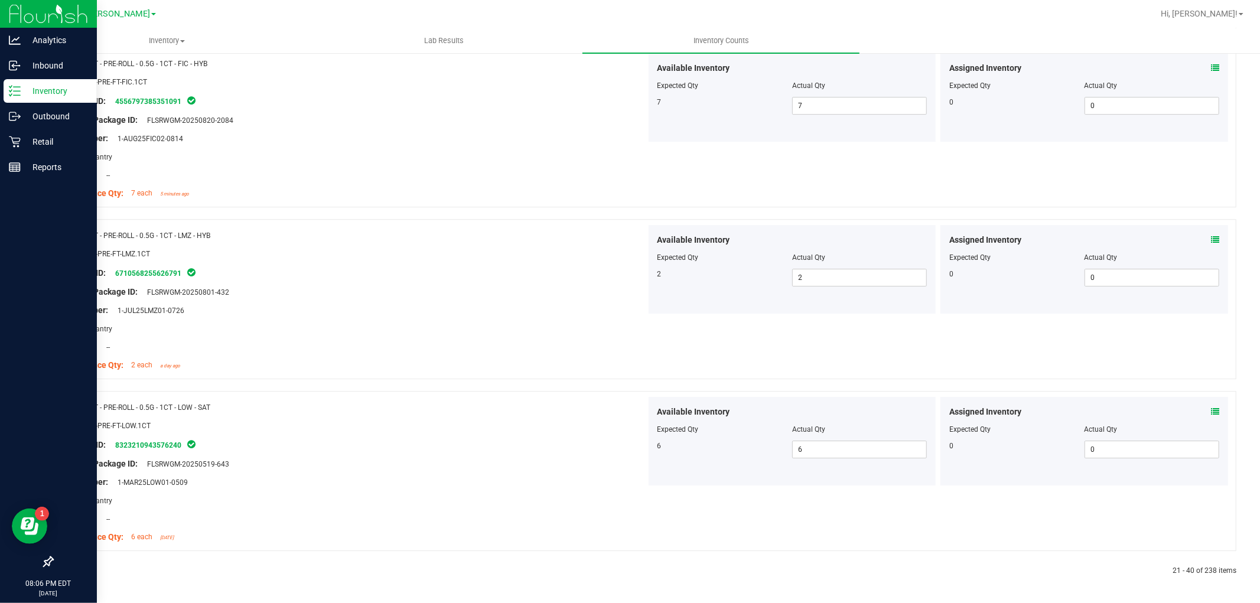
click at [79, 569] on icon at bounding box center [81, 570] width 4 height 7
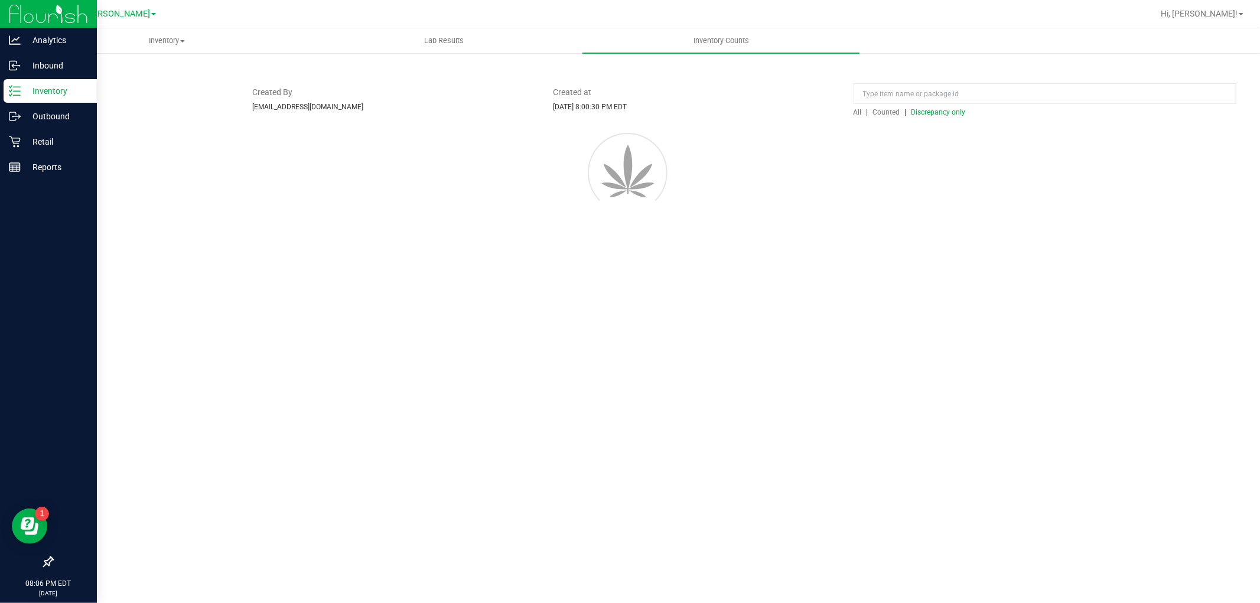
scroll to position [0, 0]
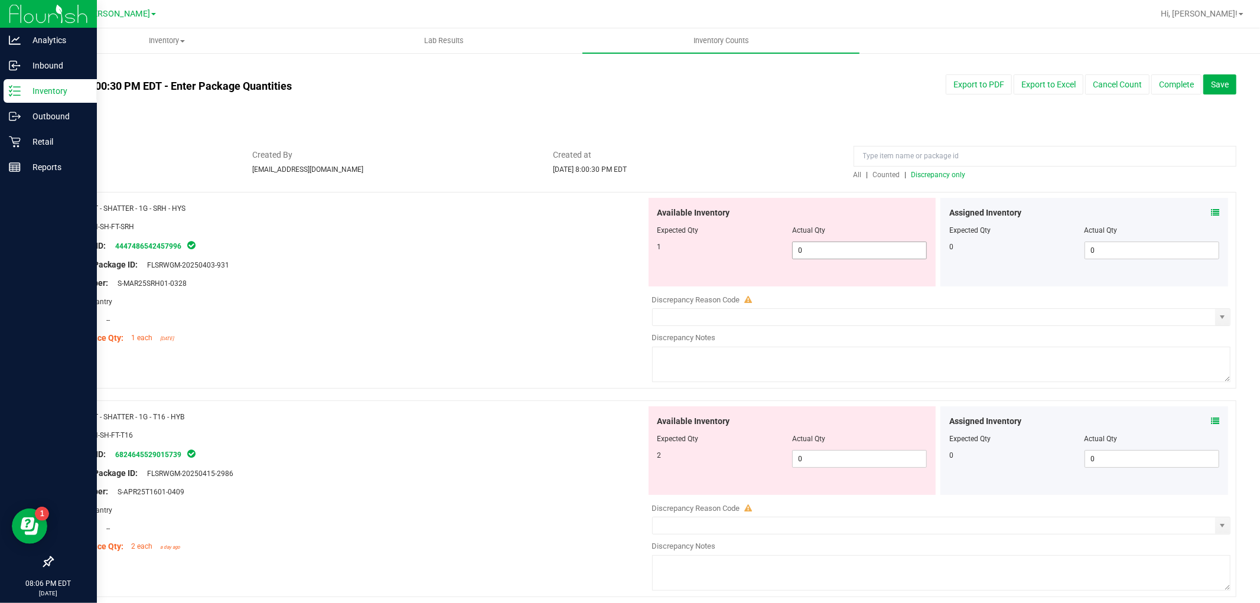
click at [822, 242] on span "0 0" at bounding box center [859, 251] width 135 height 18
click at [823, 246] on span "0 0" at bounding box center [859, 251] width 135 height 18
type input "01"
type input "1"
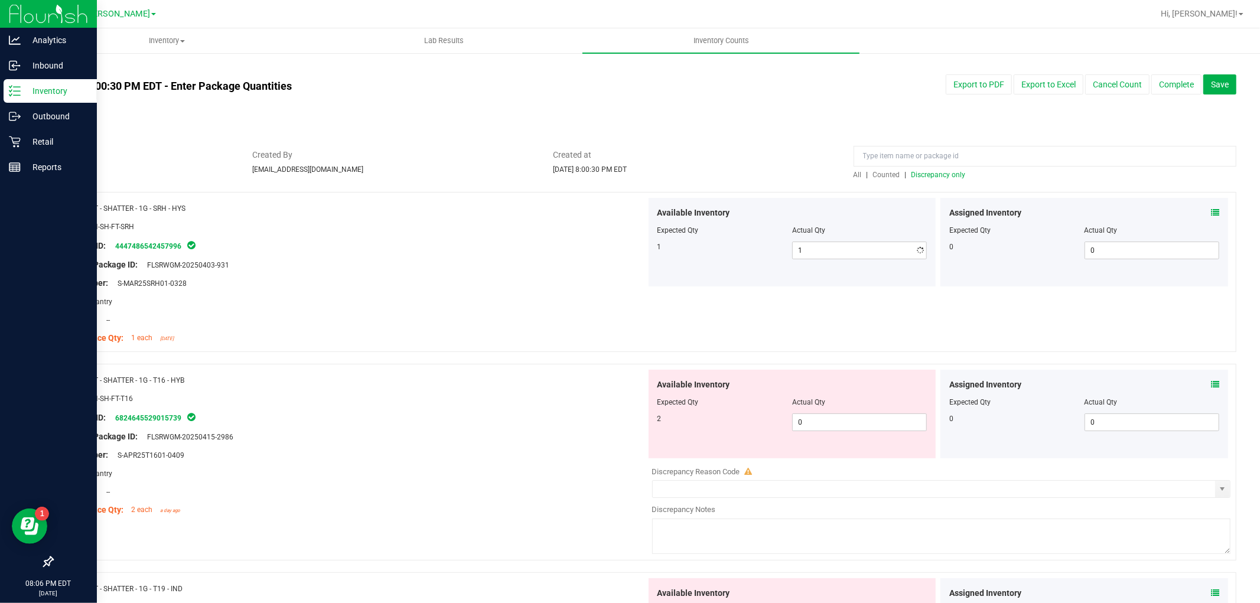
click at [846, 449] on div "Available Inventory Expected Qty Actual Qty 2 0 0" at bounding box center [792, 414] width 288 height 89
click at [845, 429] on span "0 0" at bounding box center [859, 422] width 135 height 18
type input "02"
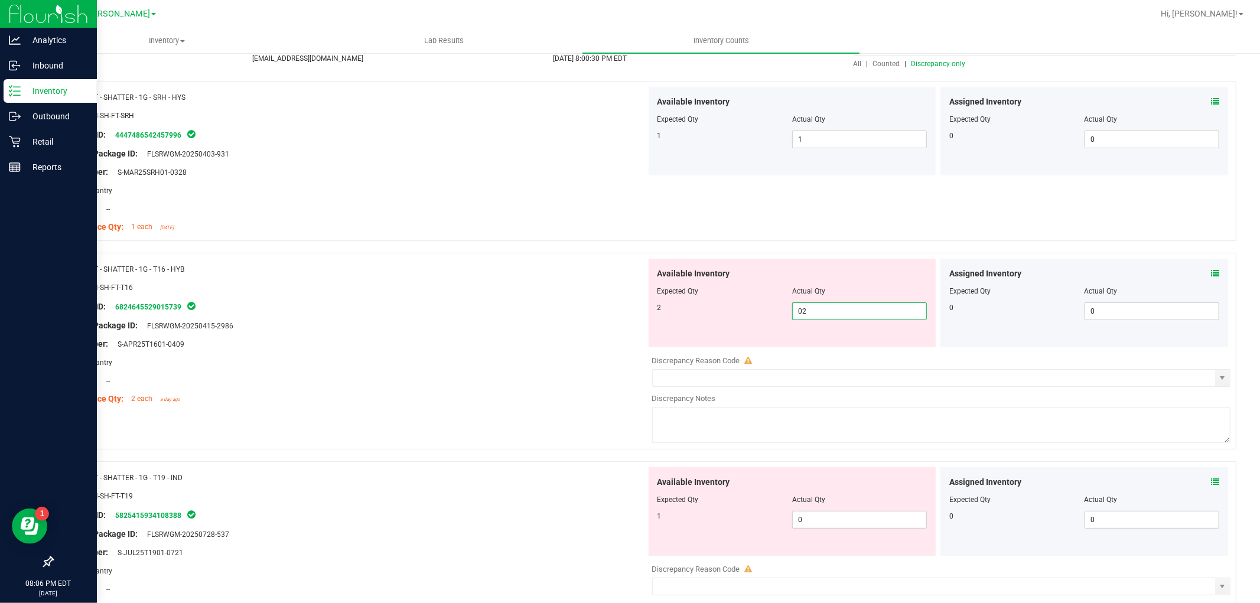
scroll to position [262, 0]
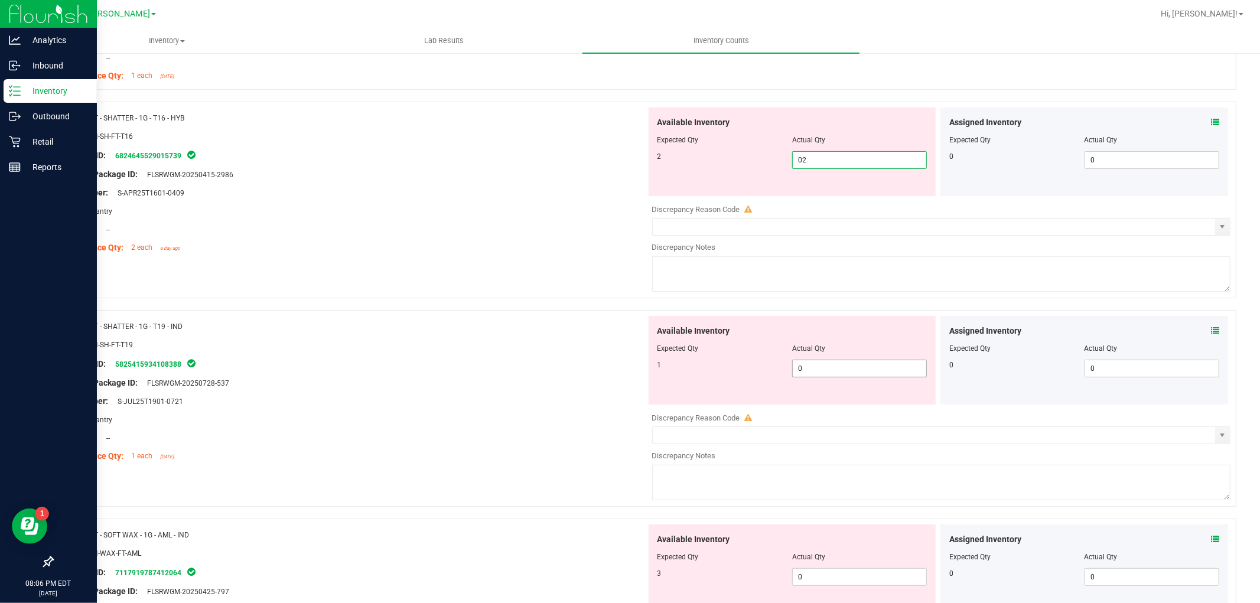
type input "2"
click at [814, 366] on div "Available Inventory Expected Qty Actual Qty 1 0 0" at bounding box center [792, 360] width 288 height 89
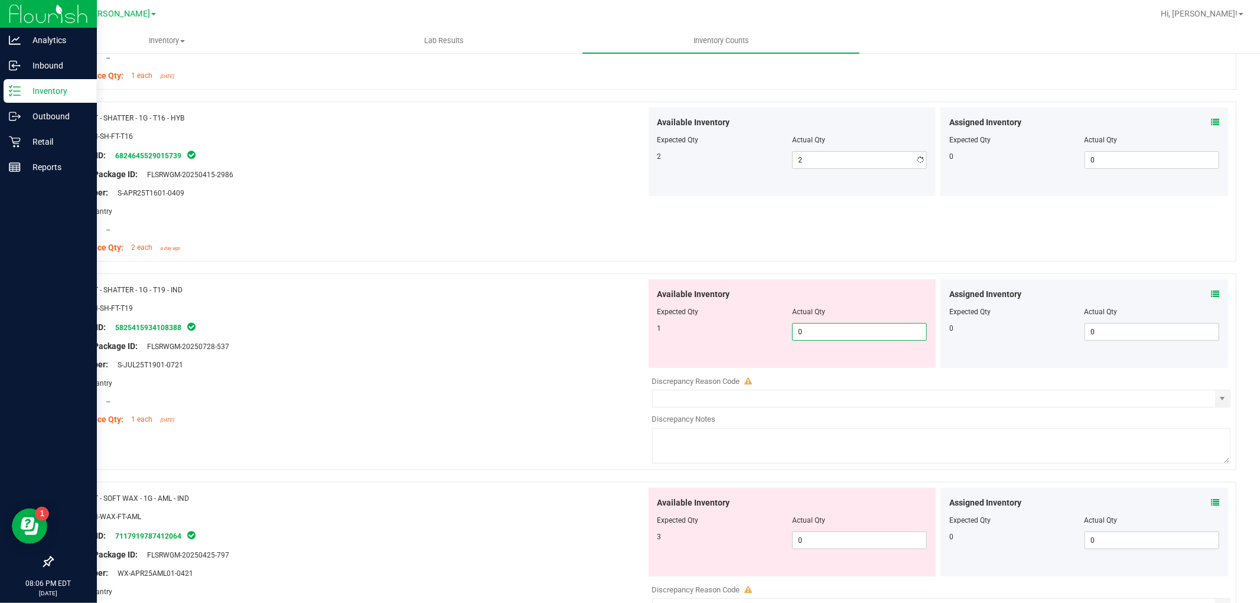
type input "01"
type input "1"
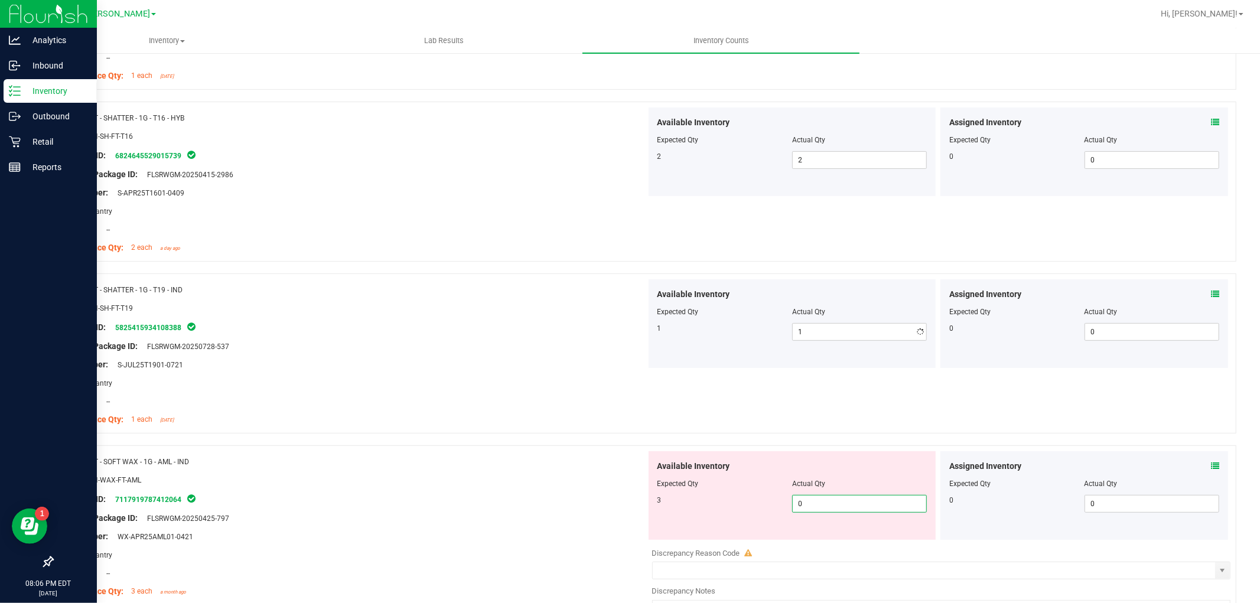
click at [830, 544] on div "Available Inventory Expected Qty Actual Qty 3 0 0" at bounding box center [938, 544] width 585 height 187
type input "03"
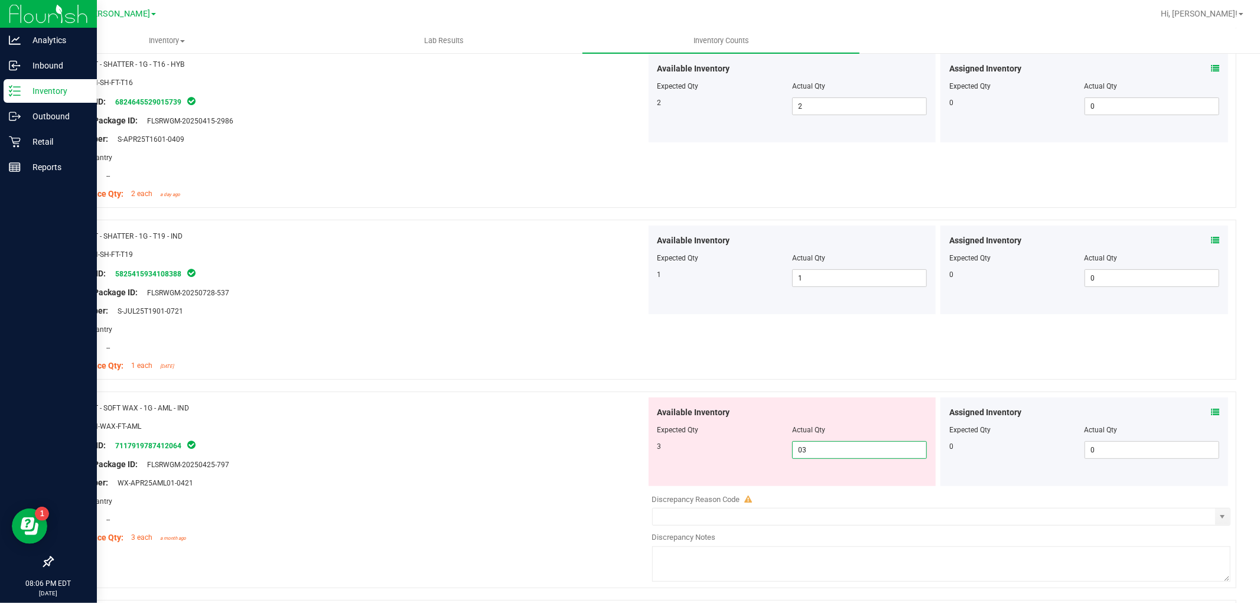
scroll to position [656, 0]
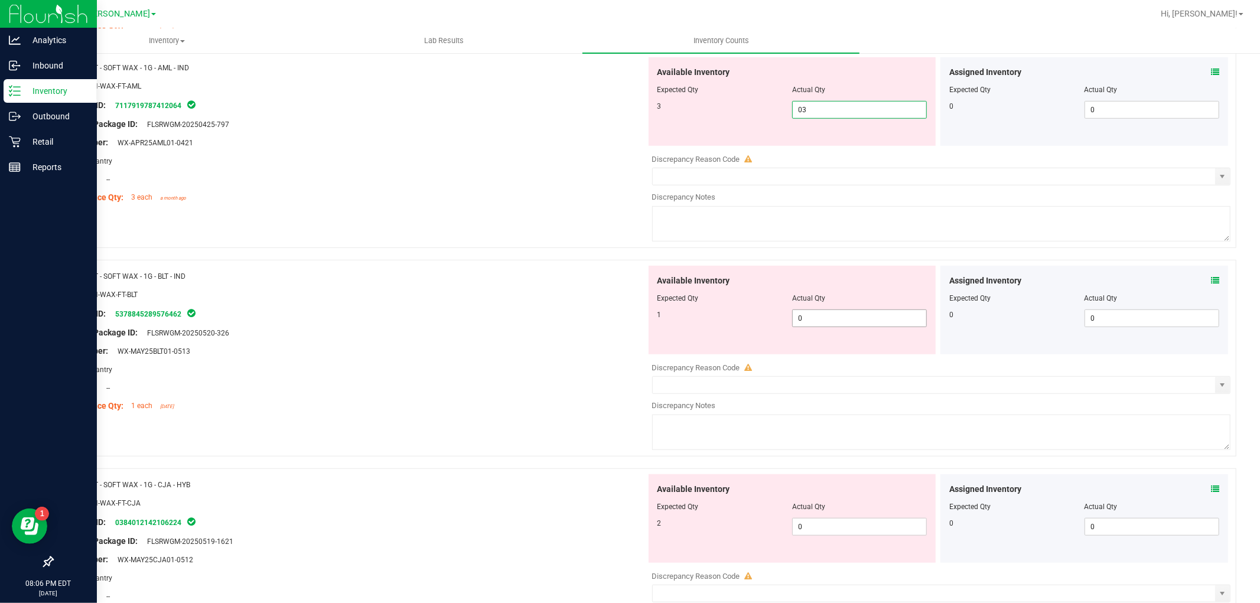
type input "3"
click at [839, 318] on div "Available Inventory Expected Qty Actual Qty 1 0 0" at bounding box center [938, 359] width 585 height 187
type input "01"
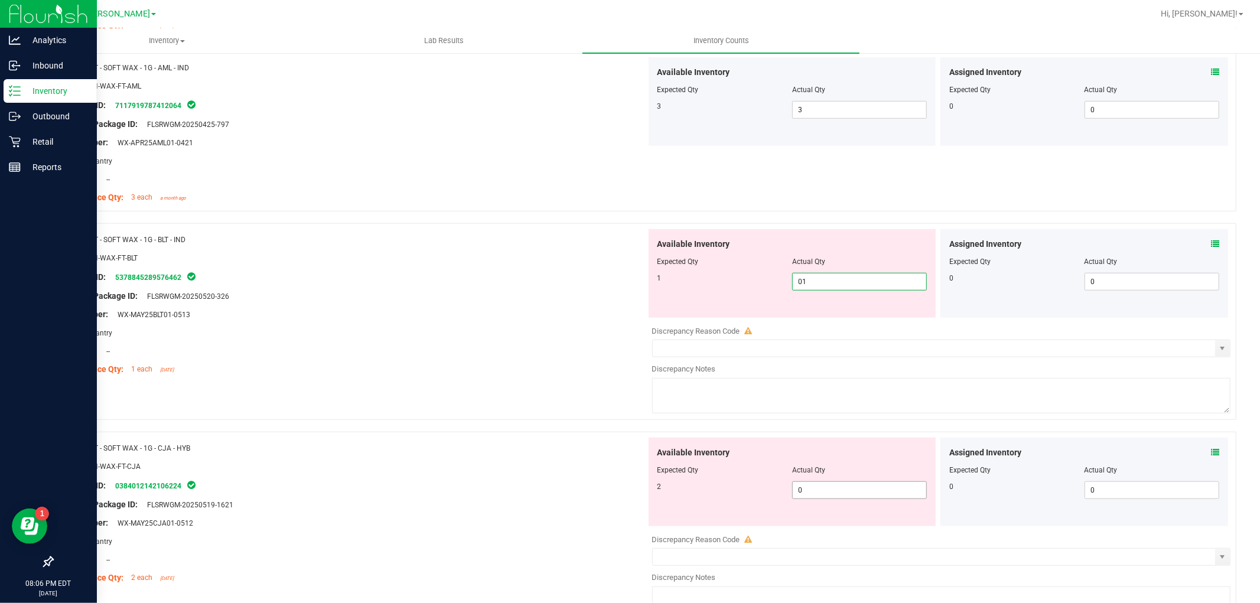
type input "1"
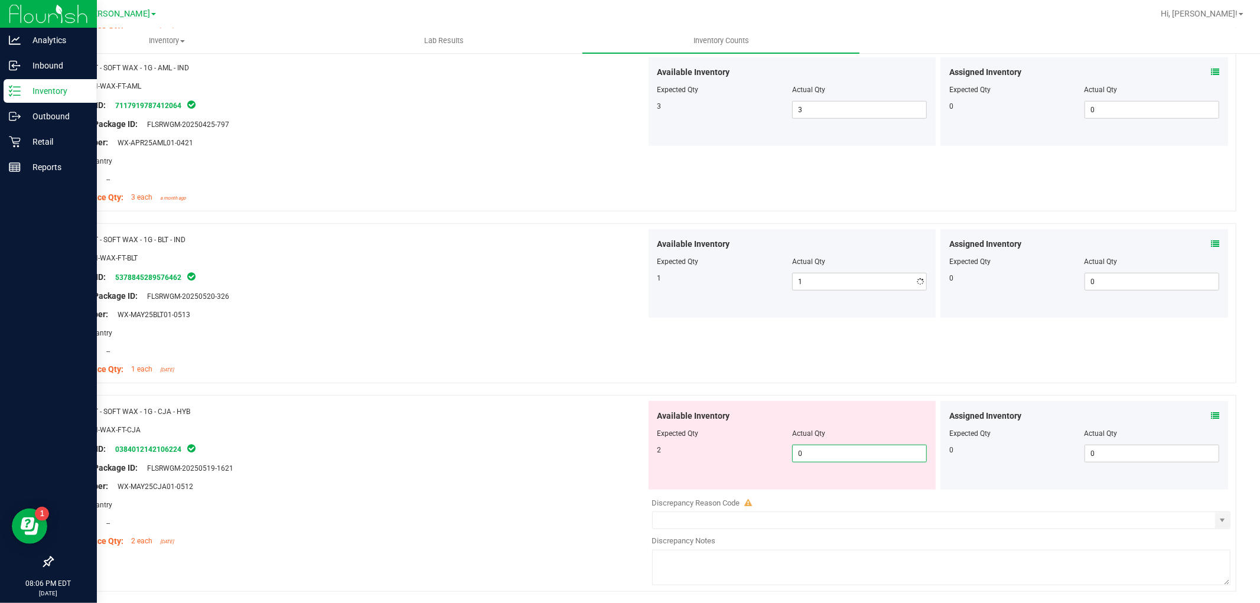
click at [821, 495] on div "Available Inventory Expected Qty Actual Qty 2 0 0" at bounding box center [938, 494] width 585 height 187
type input "02"
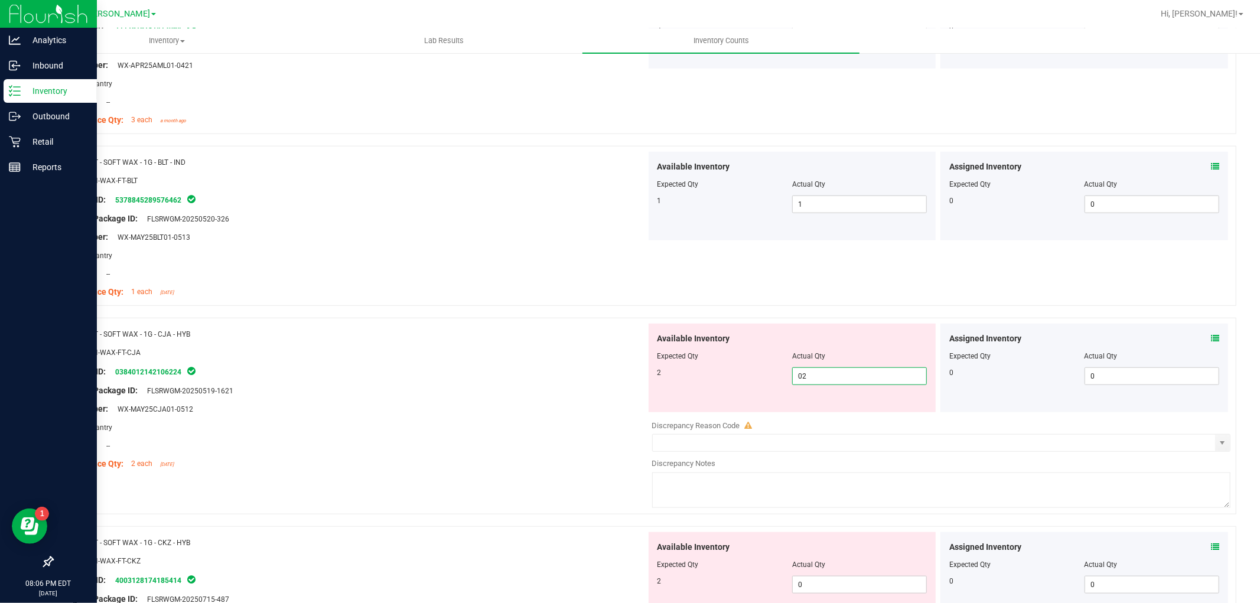
scroll to position [853, 0]
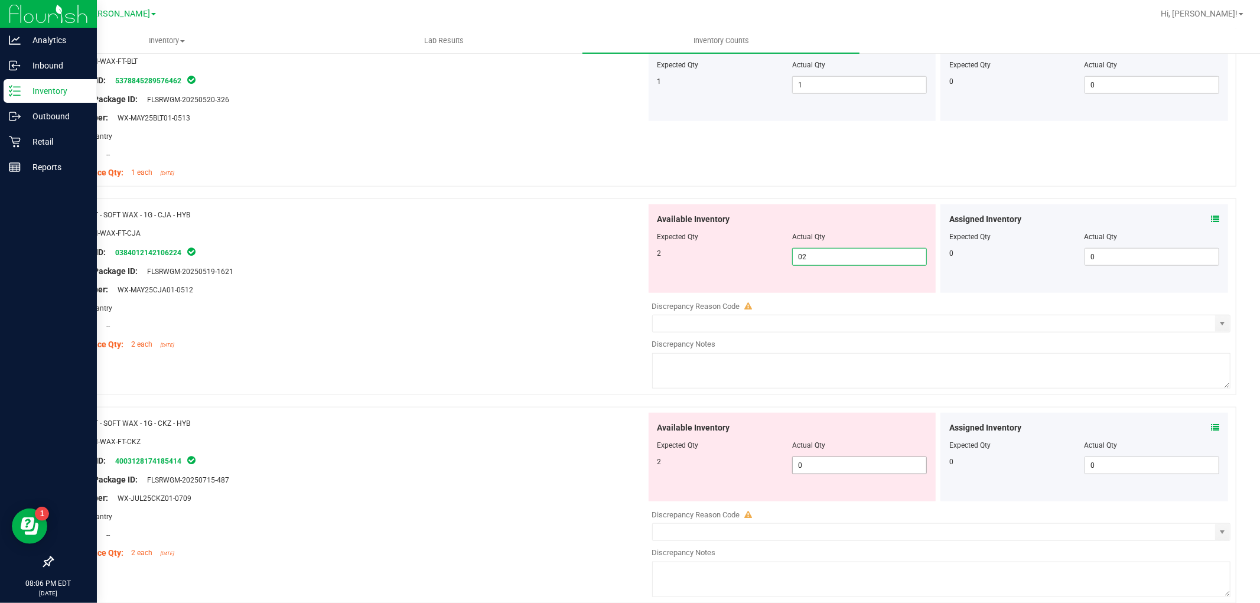
type input "2"
click at [831, 471] on div "Available Inventory Expected Qty Actual Qty 2 0 0" at bounding box center [938, 506] width 585 height 187
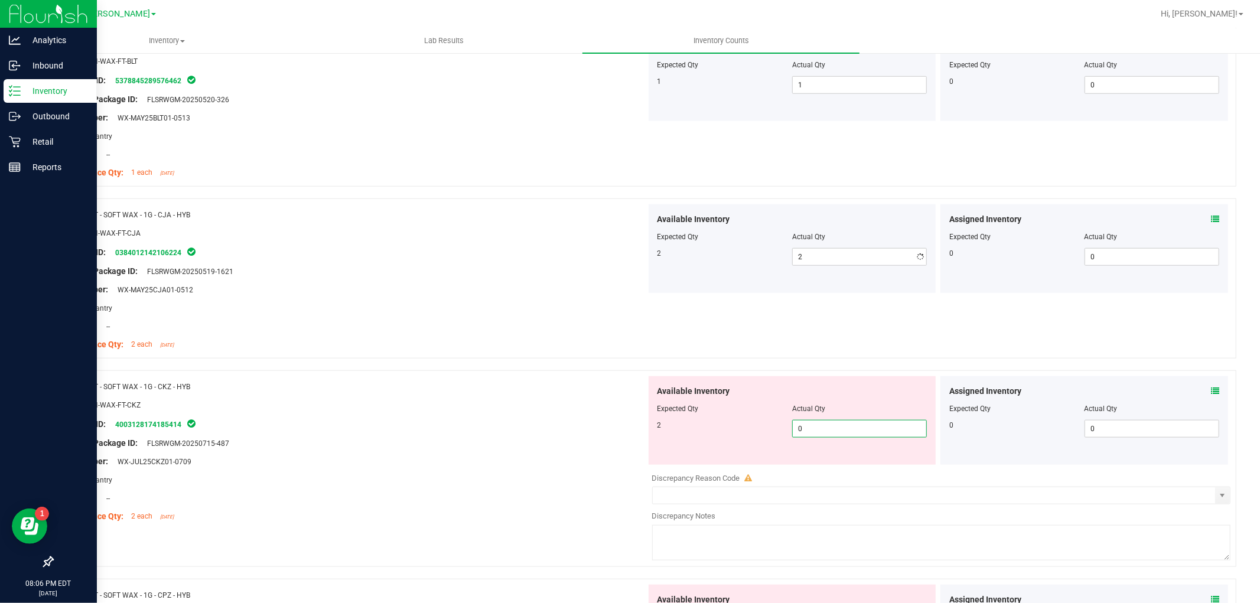
type input "02"
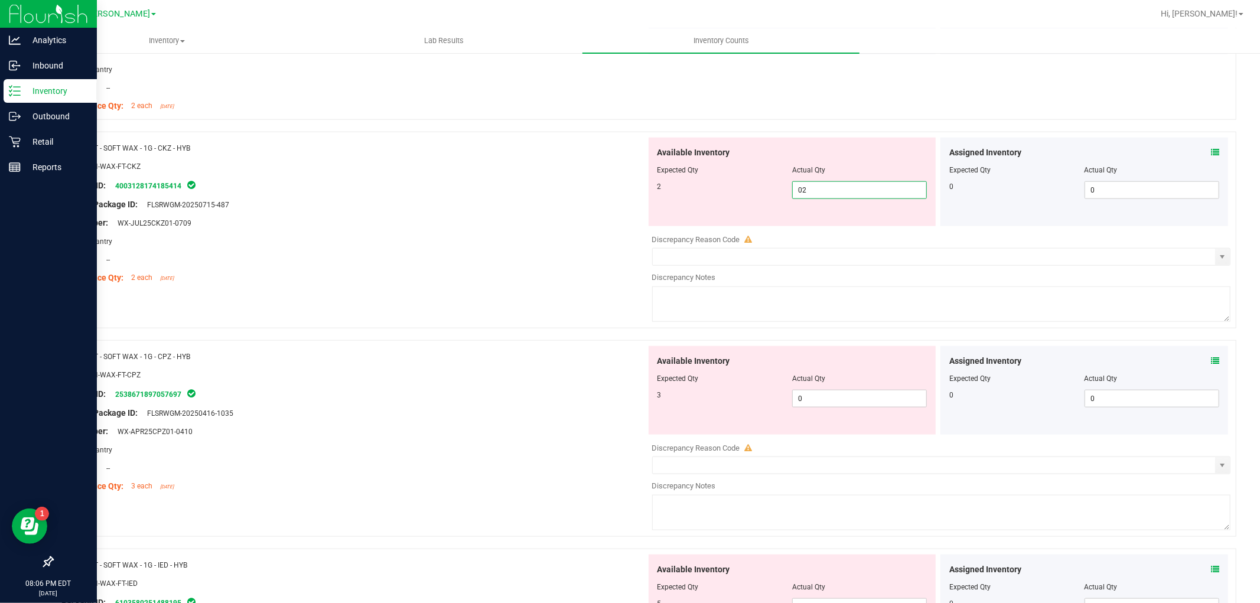
scroll to position [1115, 0]
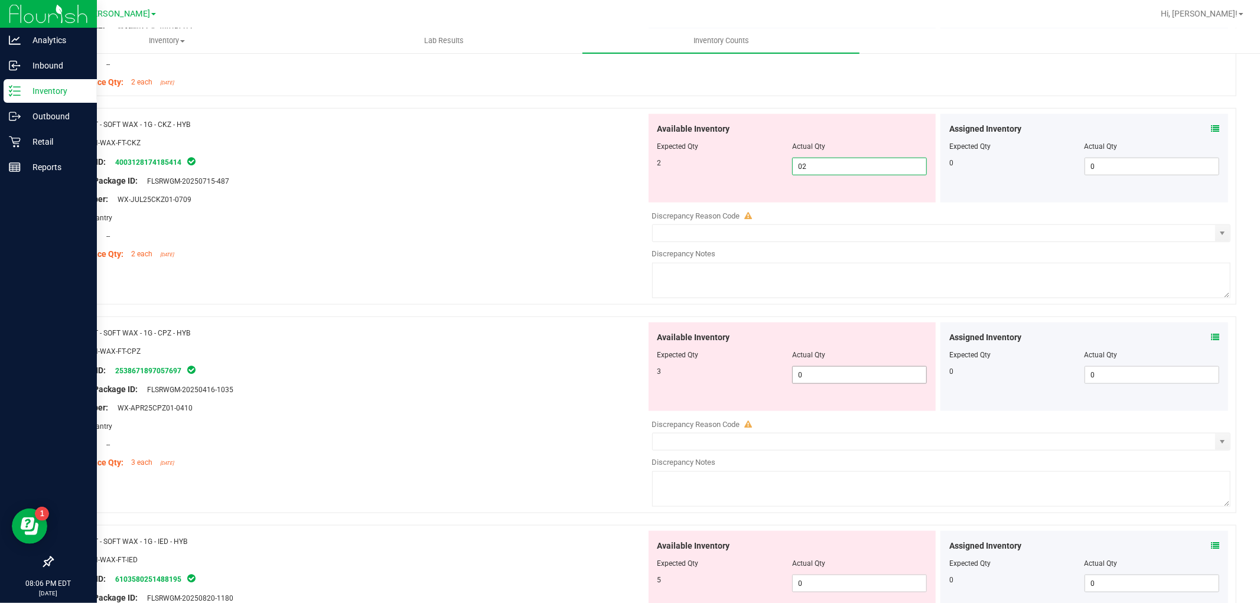
type input "2"
click at [843, 375] on div "Available Inventory Expected Qty Actual Qty 3 0 0" at bounding box center [938, 415] width 585 height 187
type input "03"
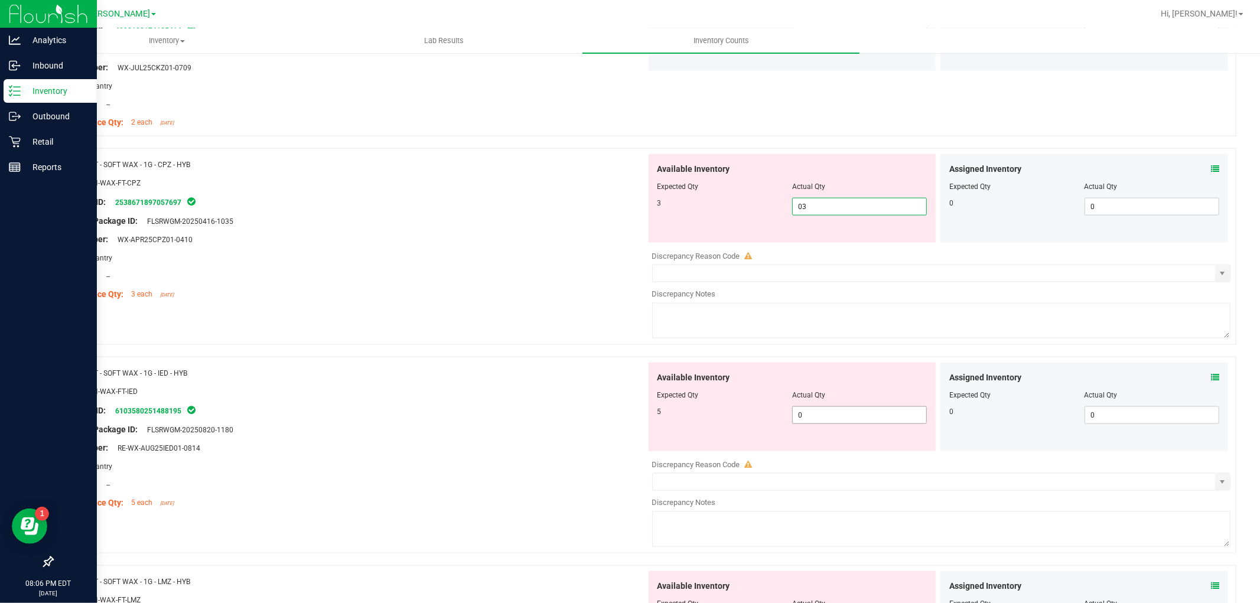
type input "3"
click at [828, 420] on div "Available Inventory Expected Qty Actual Qty 5 0 0" at bounding box center [938, 456] width 585 height 187
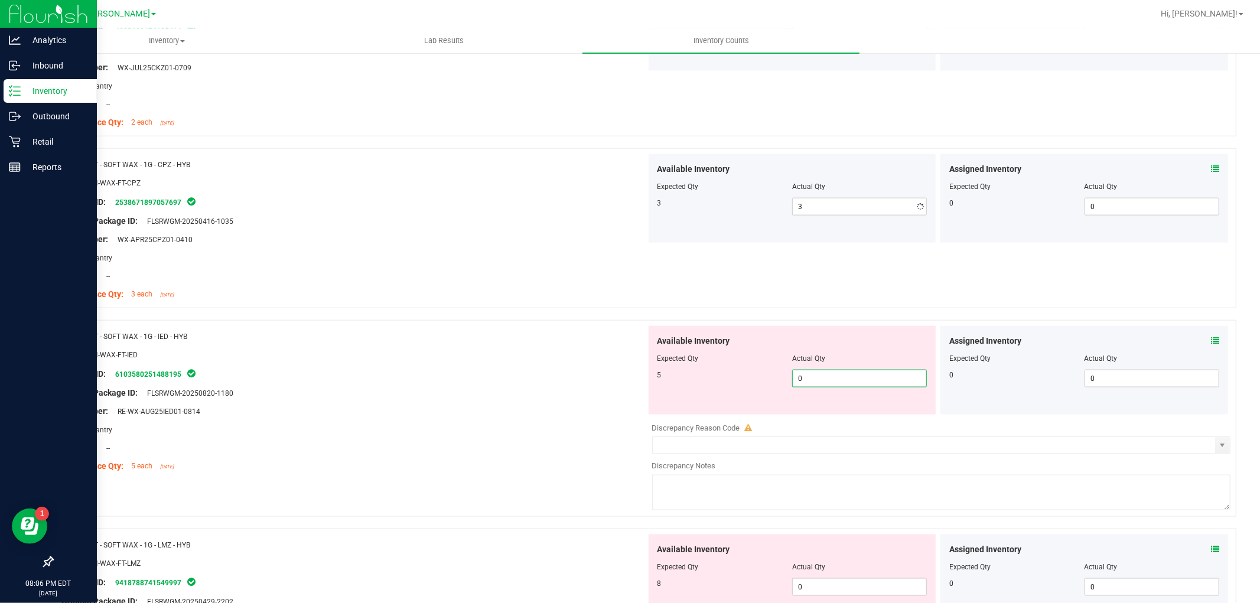
type input "05"
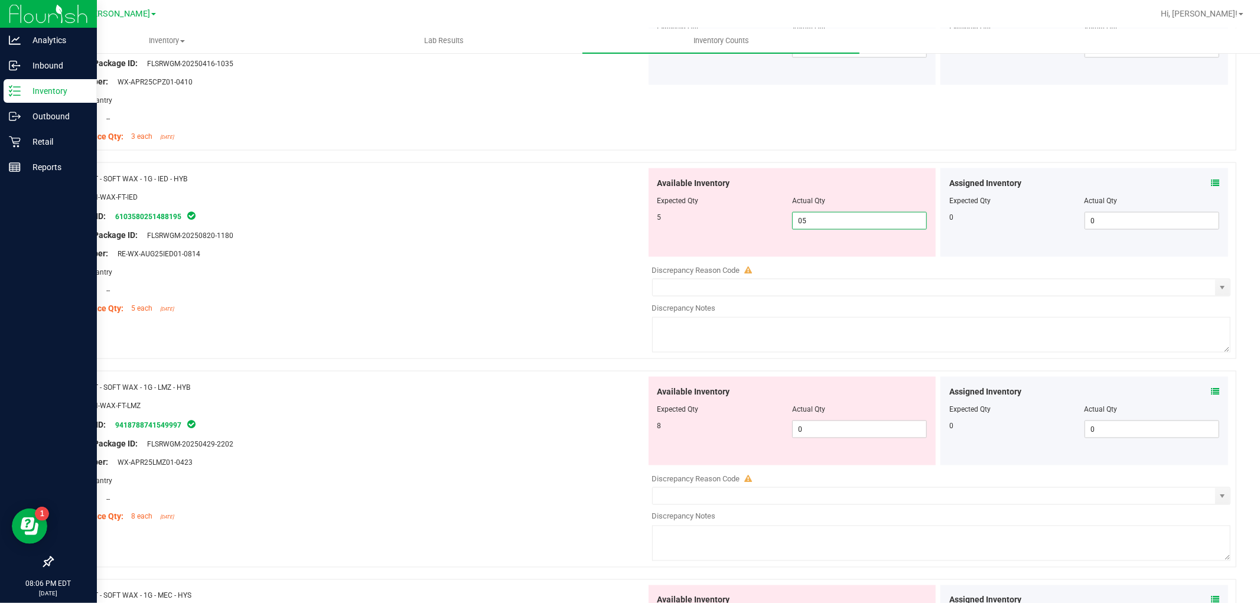
scroll to position [1574, 0]
type input "5"
click at [843, 262] on div "Available Inventory Expected Qty Actual Qty 8 0 0" at bounding box center [938, 263] width 585 height 187
type input "08"
type input "8"
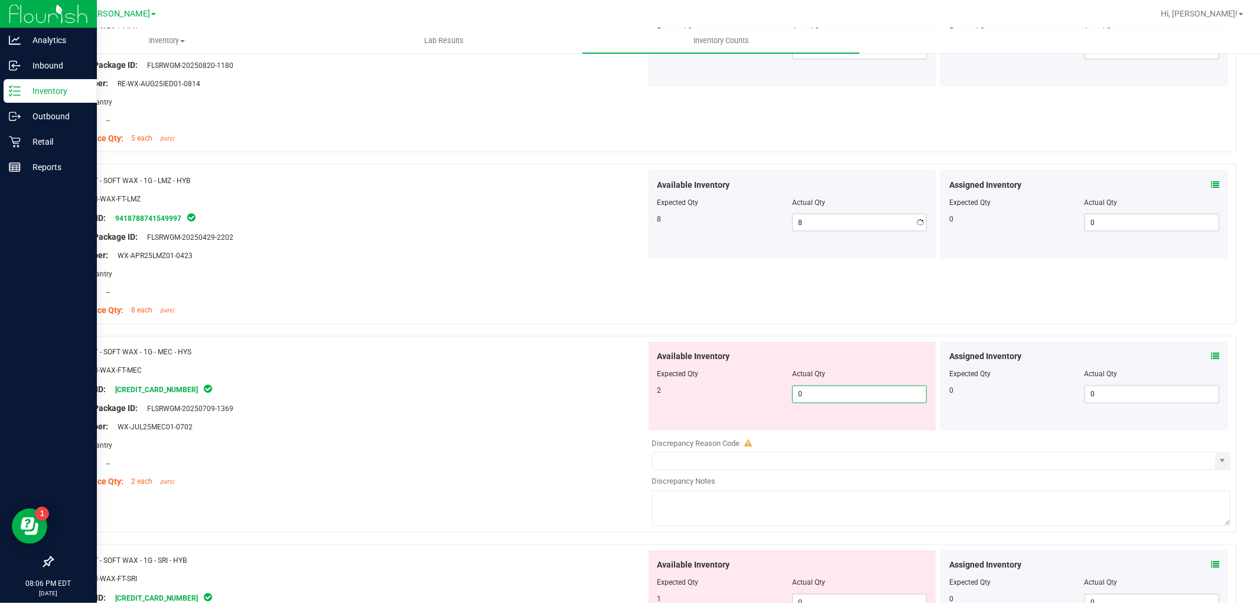
click at [836, 430] on div "Available Inventory Expected Qty Actual Qty 2 0 0" at bounding box center [792, 386] width 288 height 89
type input "02"
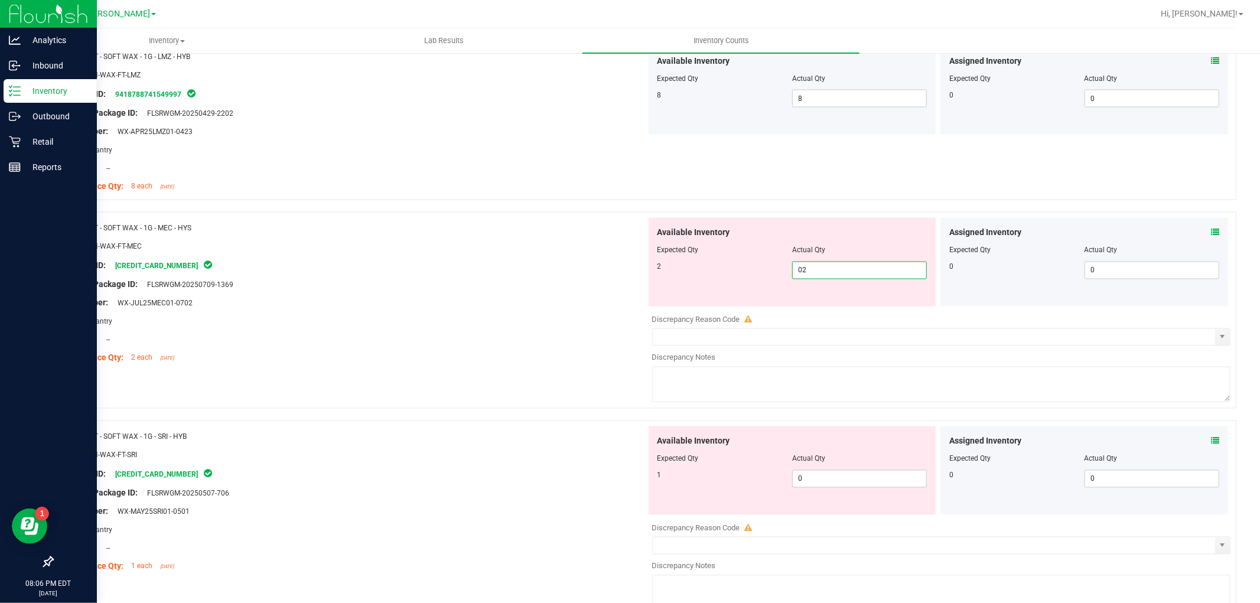
scroll to position [1837, 0]
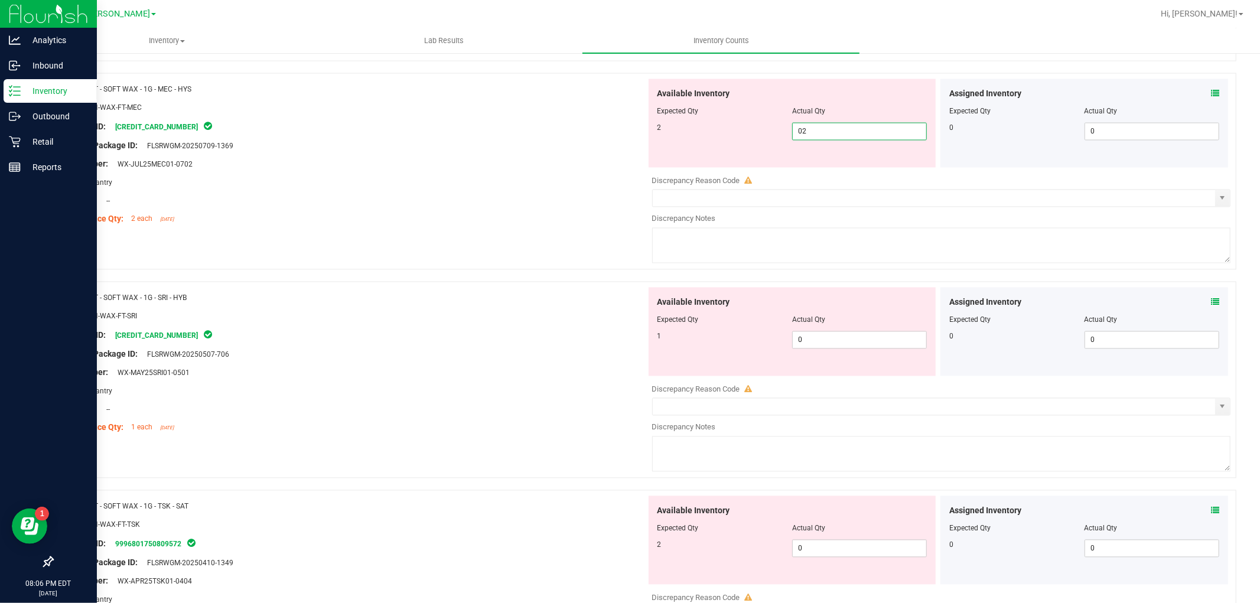
type input "2"
drag, startPoint x: 804, startPoint y: 315, endPoint x: 804, endPoint y: 332, distance: 16.5
click at [804, 326] on div "Available Inventory Expected Qty Actual Qty 1 0 0" at bounding box center [792, 332] width 288 height 89
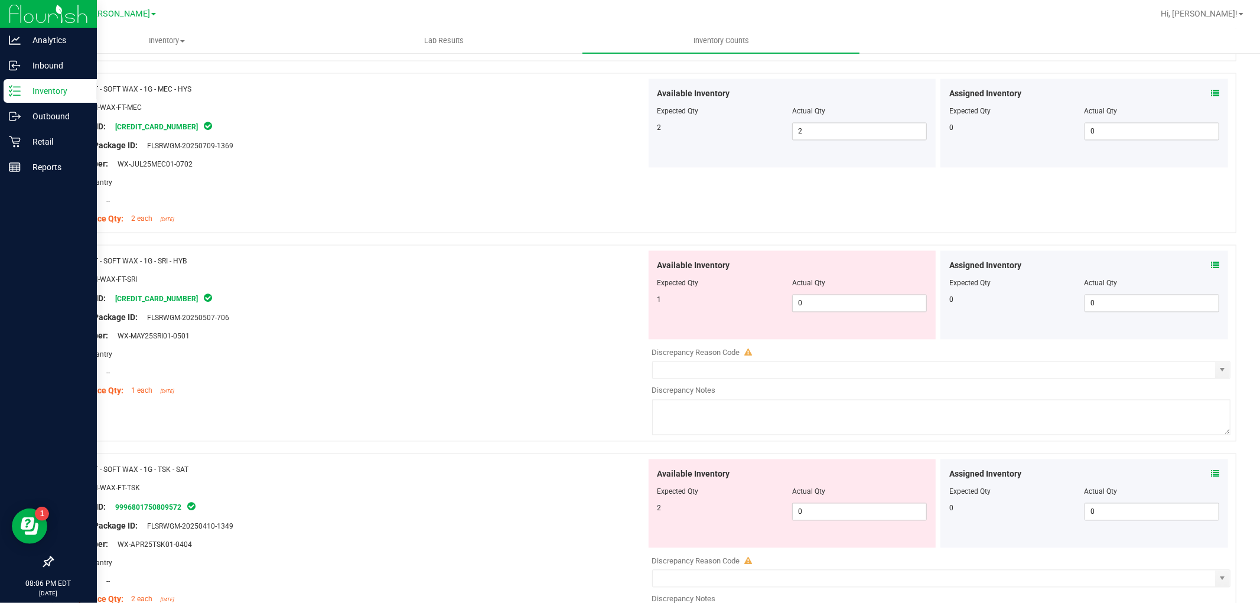
click at [809, 292] on div at bounding box center [792, 292] width 270 height 6
click at [815, 303] on span "0 0" at bounding box center [859, 304] width 135 height 18
type input "01"
type input "1"
click at [828, 512] on div "Available Inventory Expected Qty Actual Qty 2 0 0" at bounding box center [938, 552] width 585 height 187
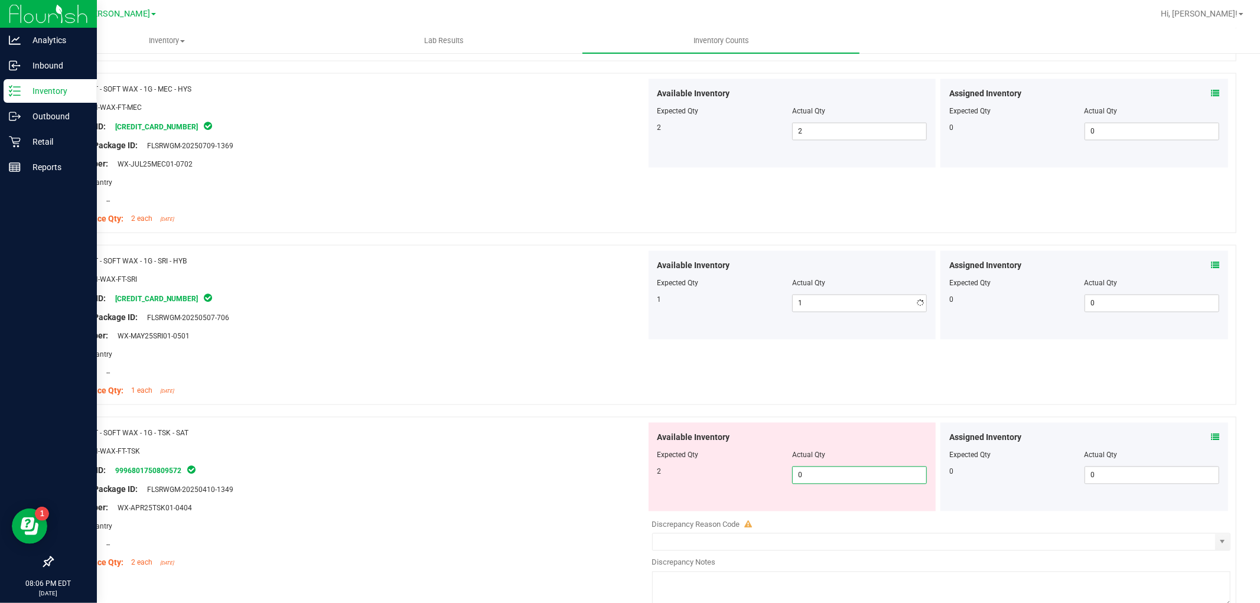
type input "02"
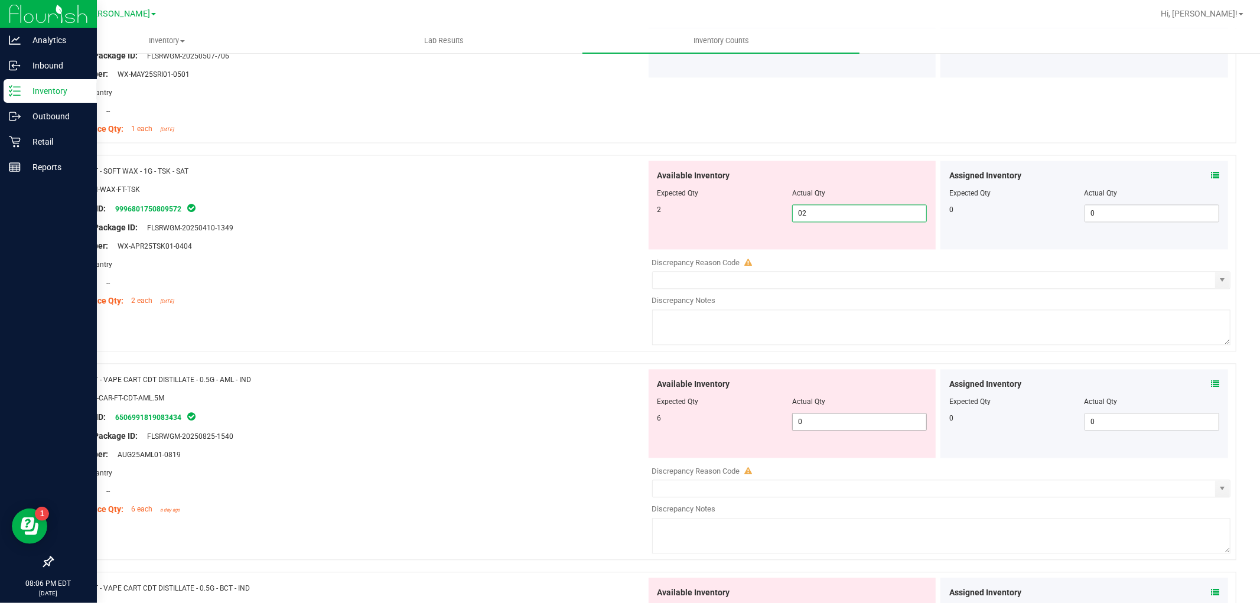
type input "2"
click at [824, 421] on div "Available Inventory Expected Qty Actual Qty 6 0 0" at bounding box center [792, 413] width 288 height 89
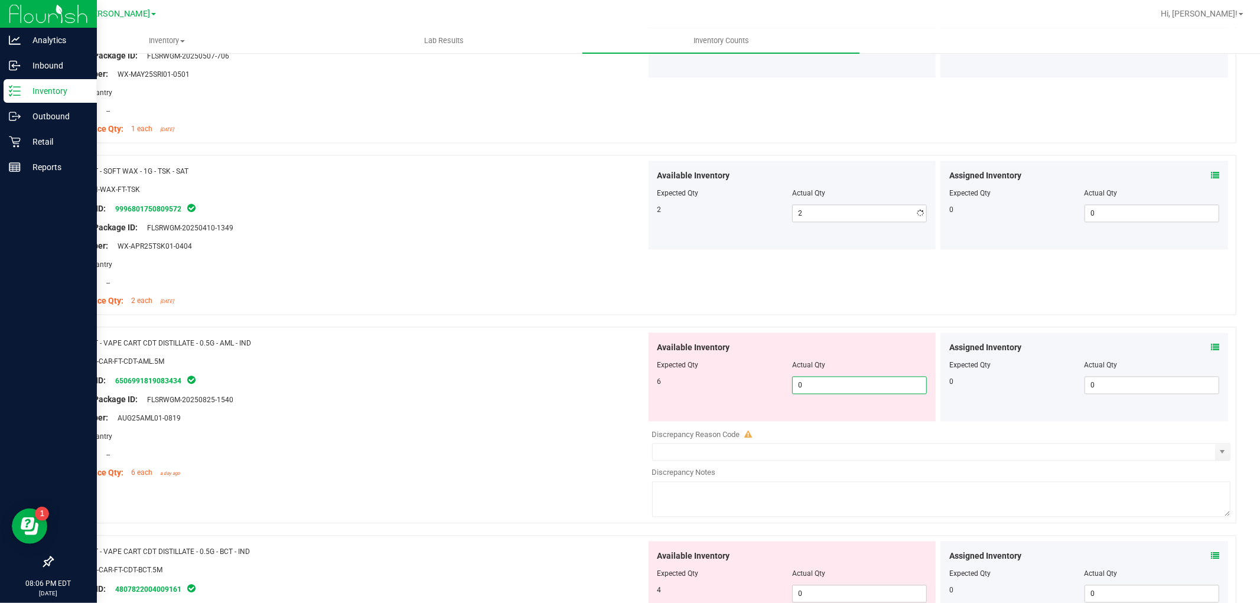
type input "06"
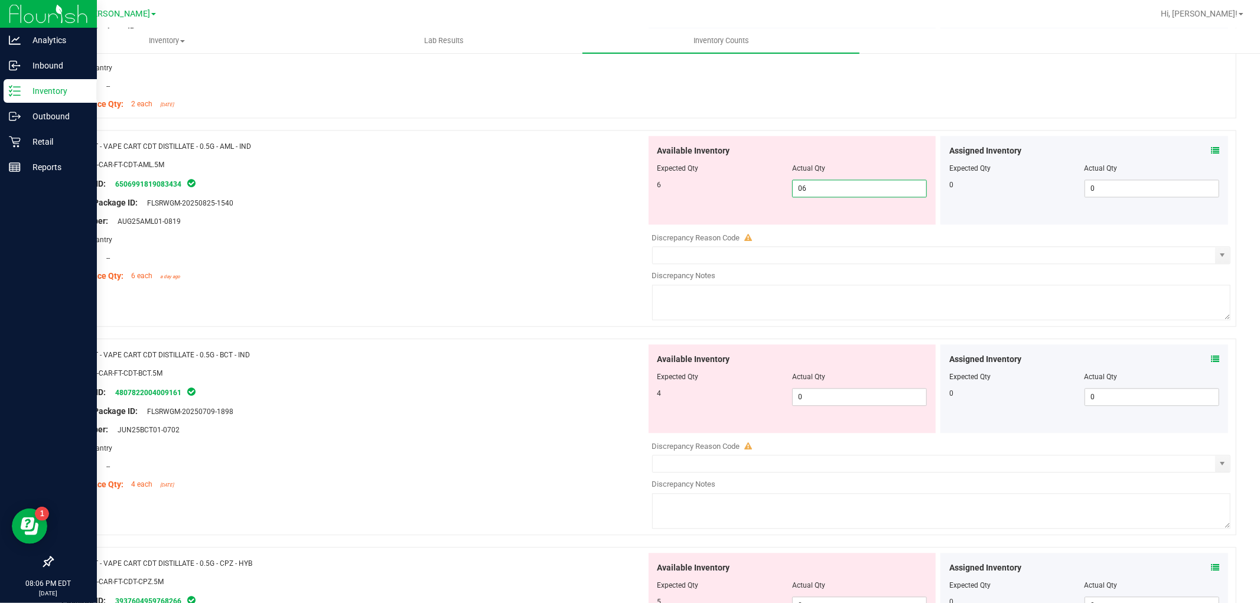
type input "6"
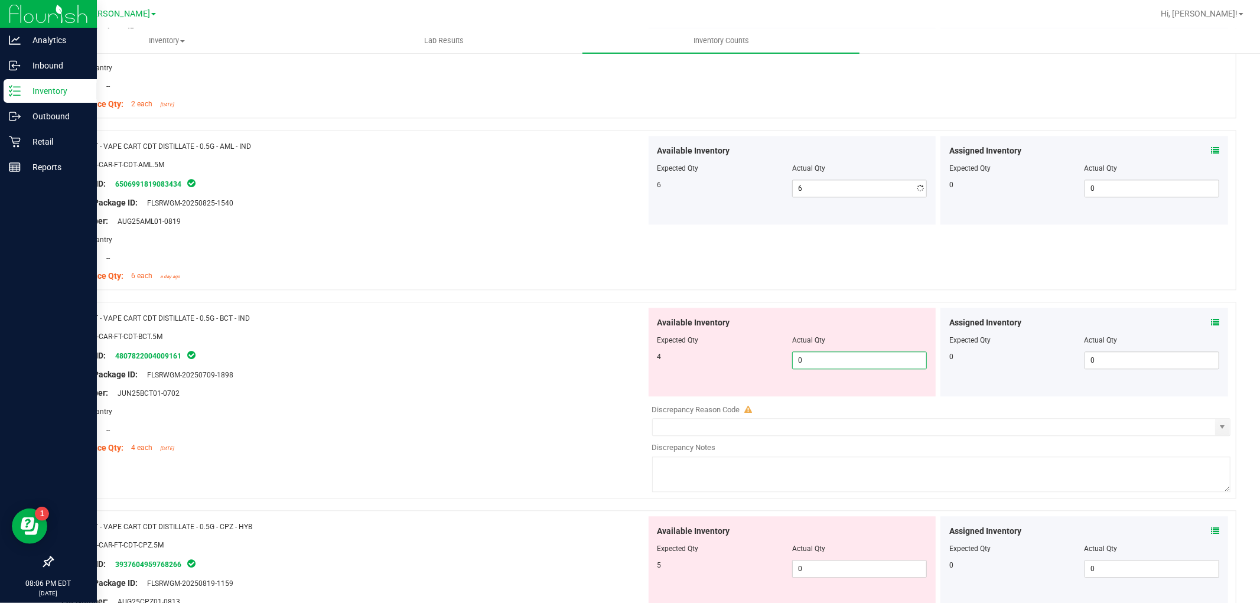
click at [837, 396] on div "Available Inventory Expected Qty Actual Qty 4 0 0" at bounding box center [792, 352] width 288 height 89
type input "04"
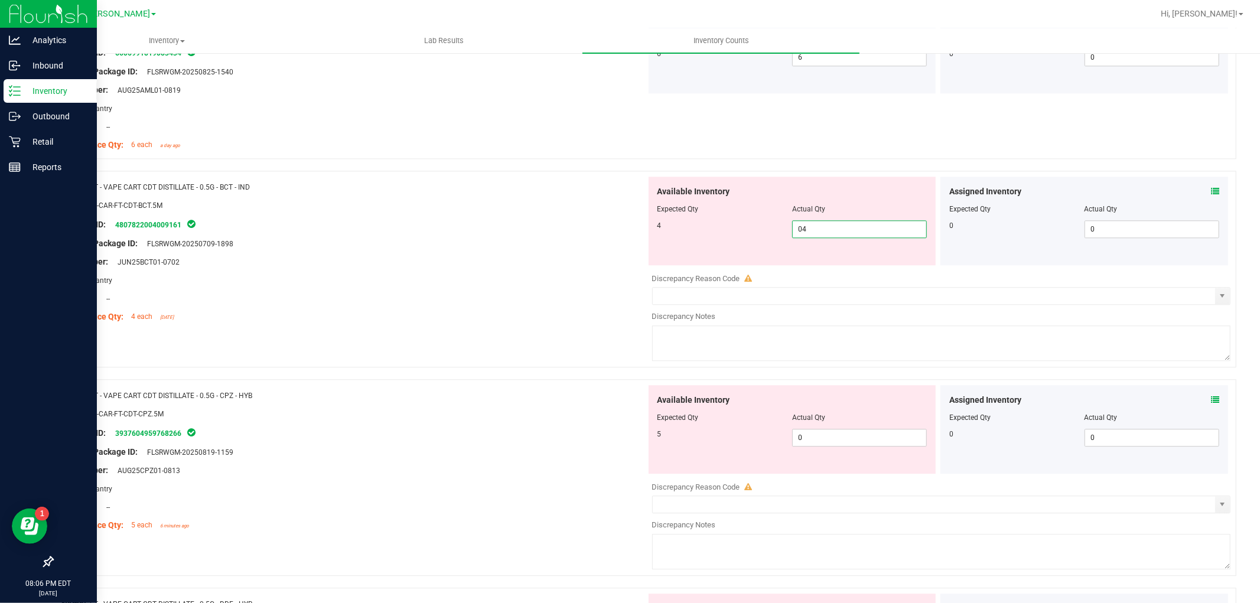
scroll to position [2559, 0]
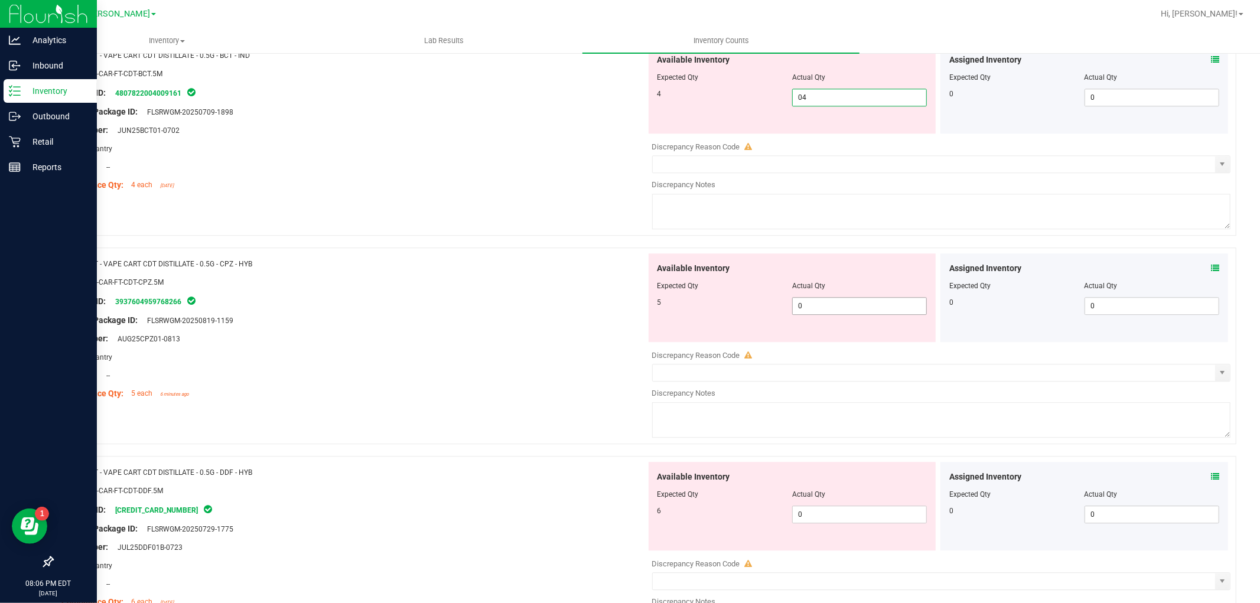
type input "4"
click at [811, 316] on div "Available Inventory Expected Qty Actual Qty 5 0 0" at bounding box center [938, 346] width 585 height 187
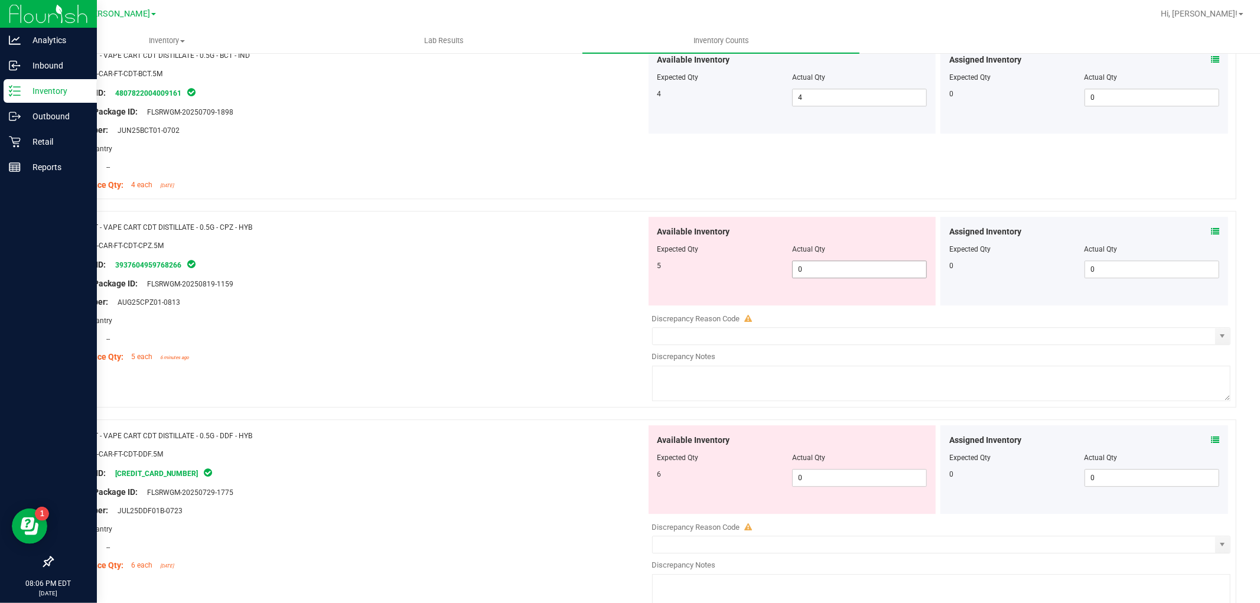
click at [845, 272] on span "0 0" at bounding box center [859, 269] width 135 height 18
type input "05"
type input "5"
click at [834, 471] on div "Available Inventory Expected Qty Actual Qty 6 0 0" at bounding box center [792, 469] width 288 height 89
type input "06"
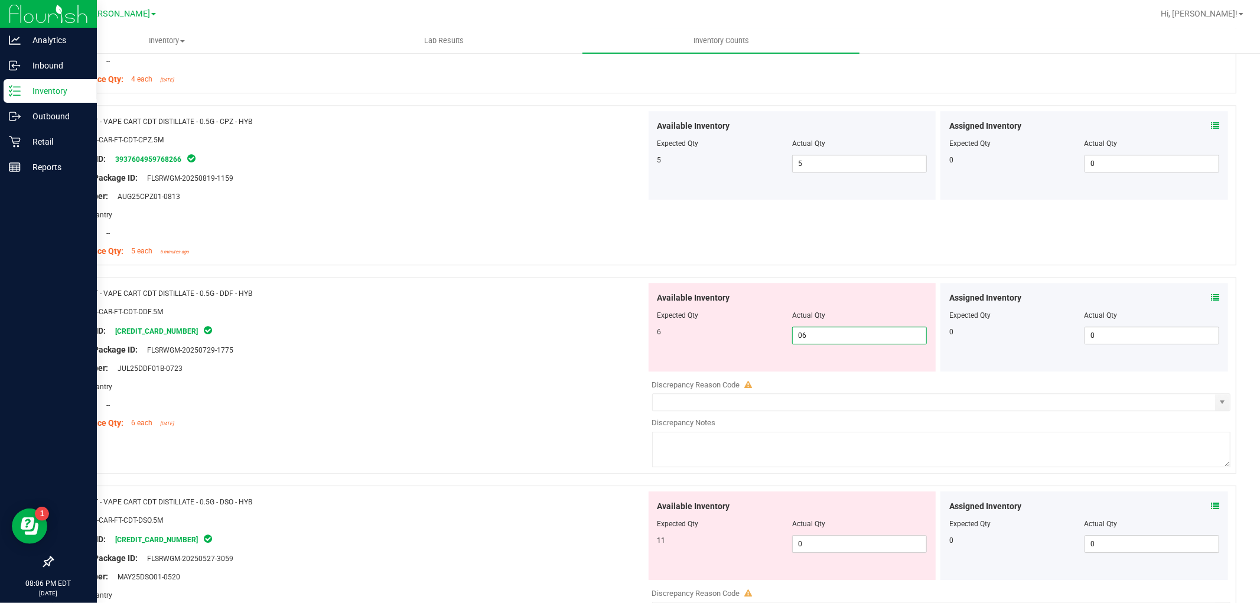
scroll to position [2755, 0]
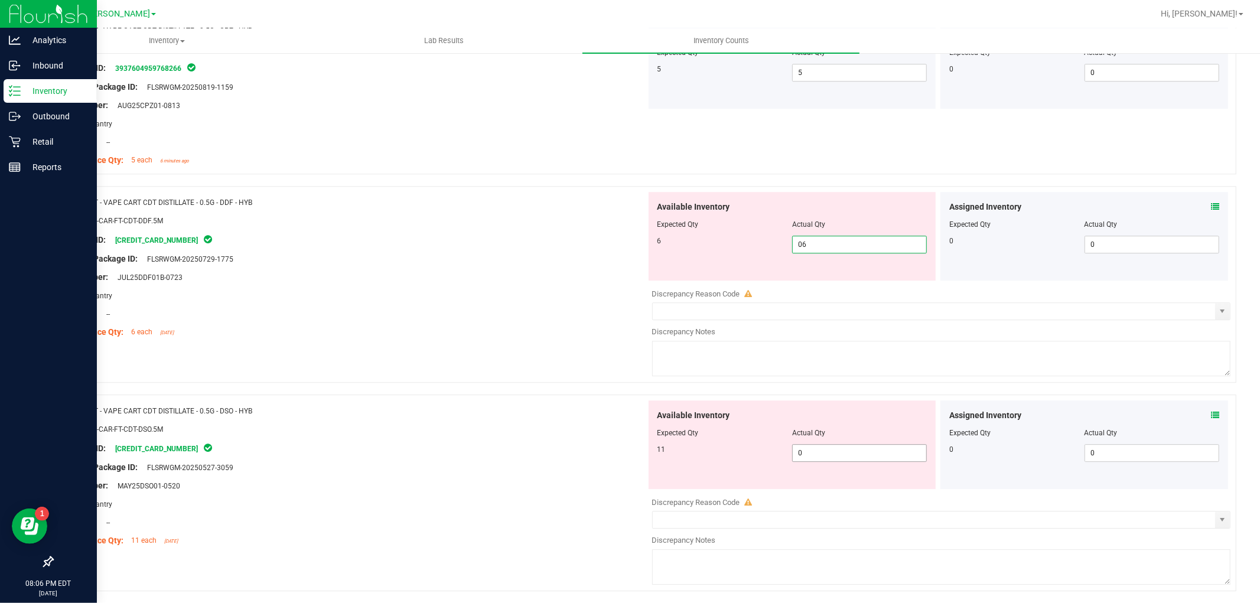
type input "6"
click at [824, 449] on div "Available Inventory Expected Qty Actual Qty 11 0 0" at bounding box center [792, 444] width 288 height 89
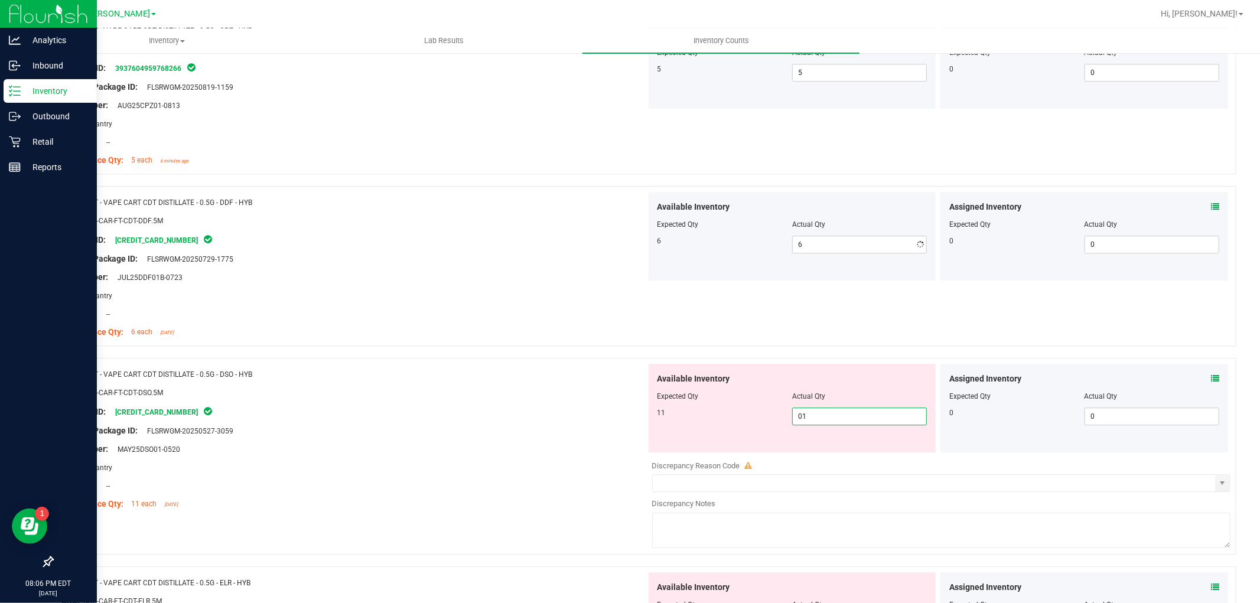
type input "011"
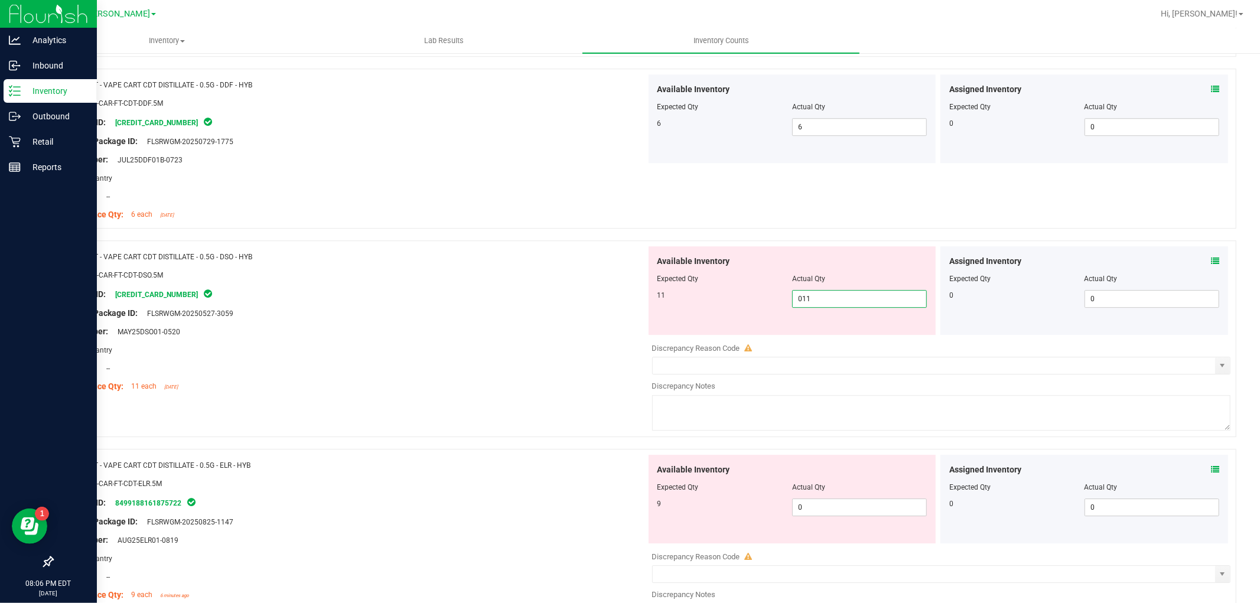
scroll to position [3018, 0]
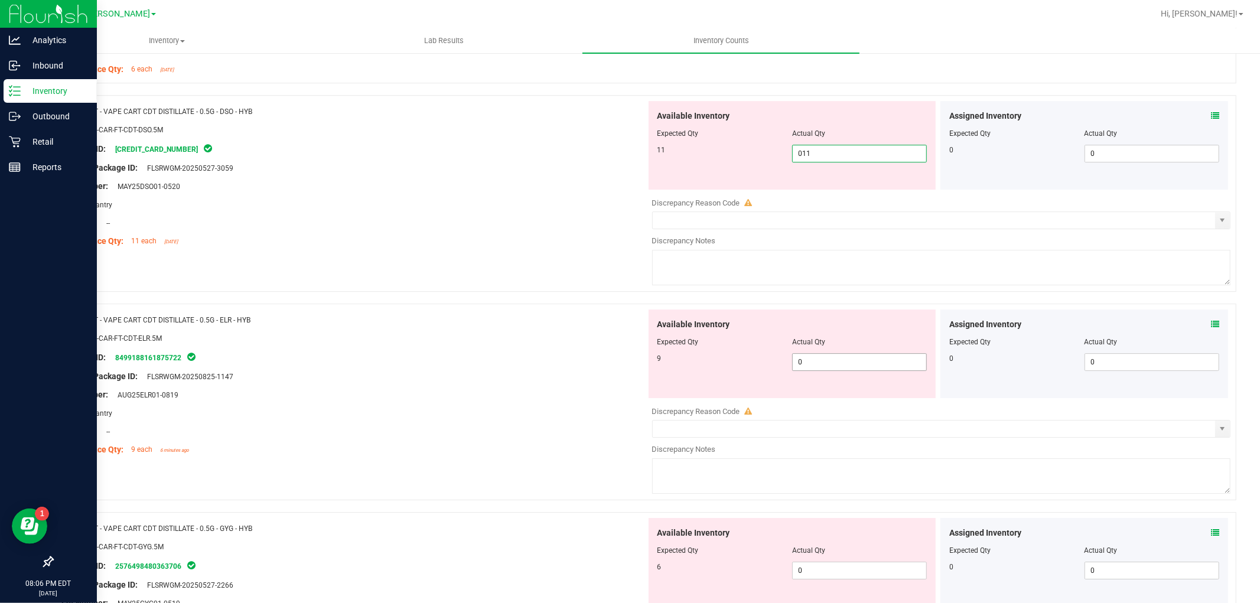
type input "11"
click at [829, 364] on div "Available Inventory Expected Qty Actual Qty 9 0 0" at bounding box center [938, 402] width 585 height 187
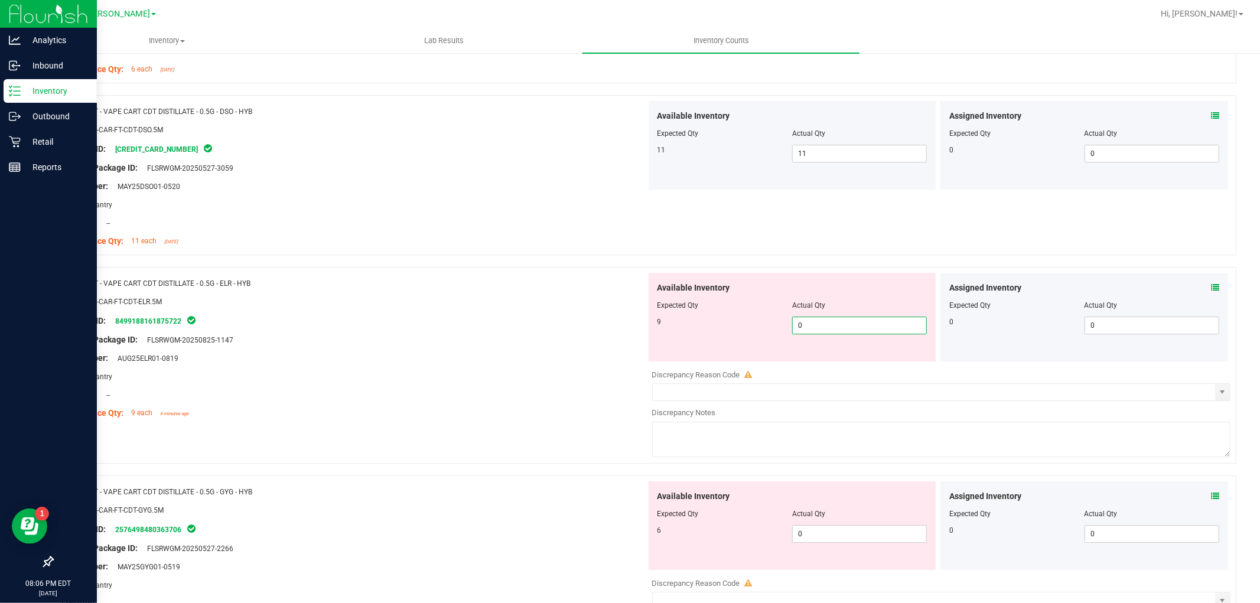
type input "09"
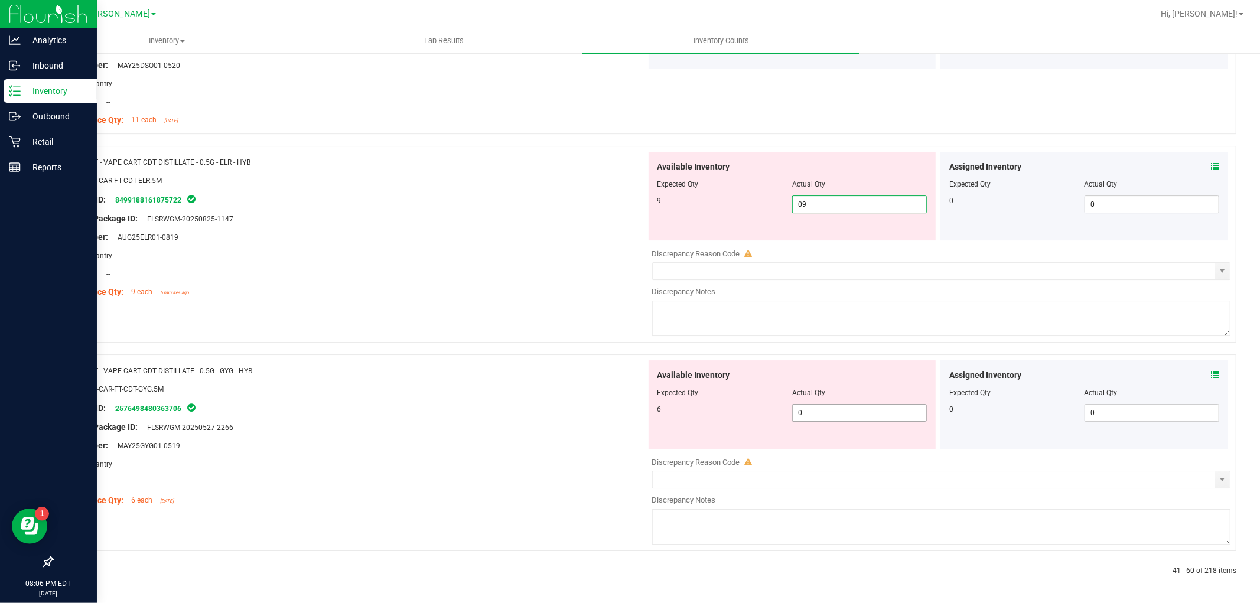
type input "9"
click at [824, 409] on span "0 0" at bounding box center [859, 413] width 135 height 18
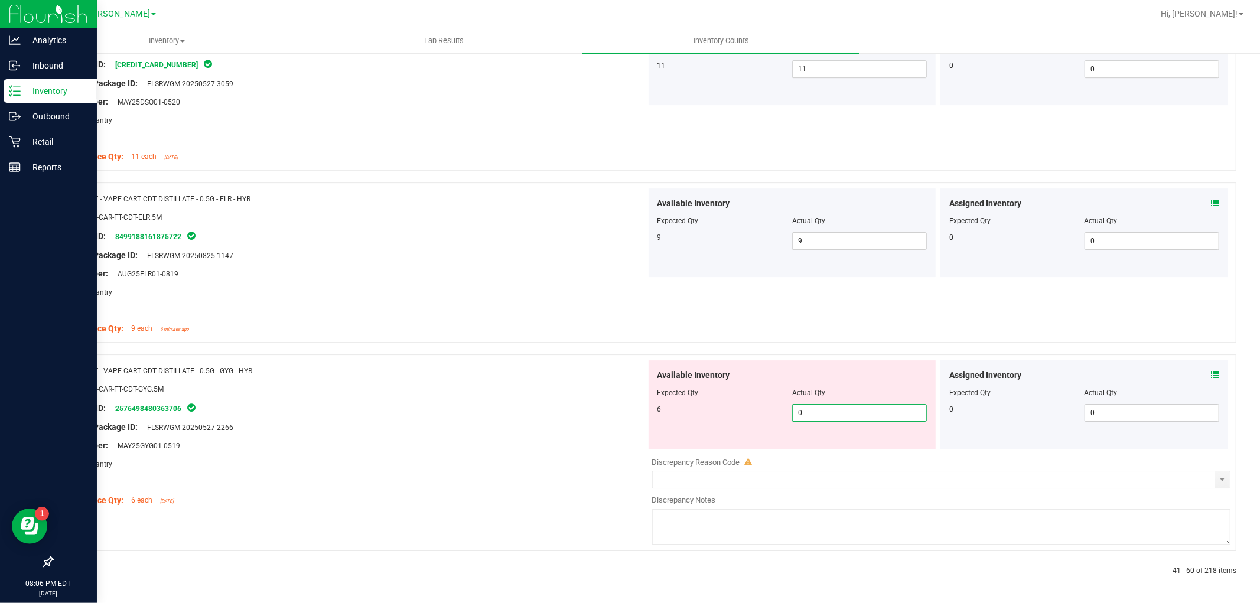
type input "06"
type input "6"
click at [458, 430] on div "Name: FT - VAPE CART CDT DISTILLATE - 0.5G - GYG - HYB SKU: BAP-CAR-FT-CDT-GYG.…" at bounding box center [353, 435] width 585 height 151
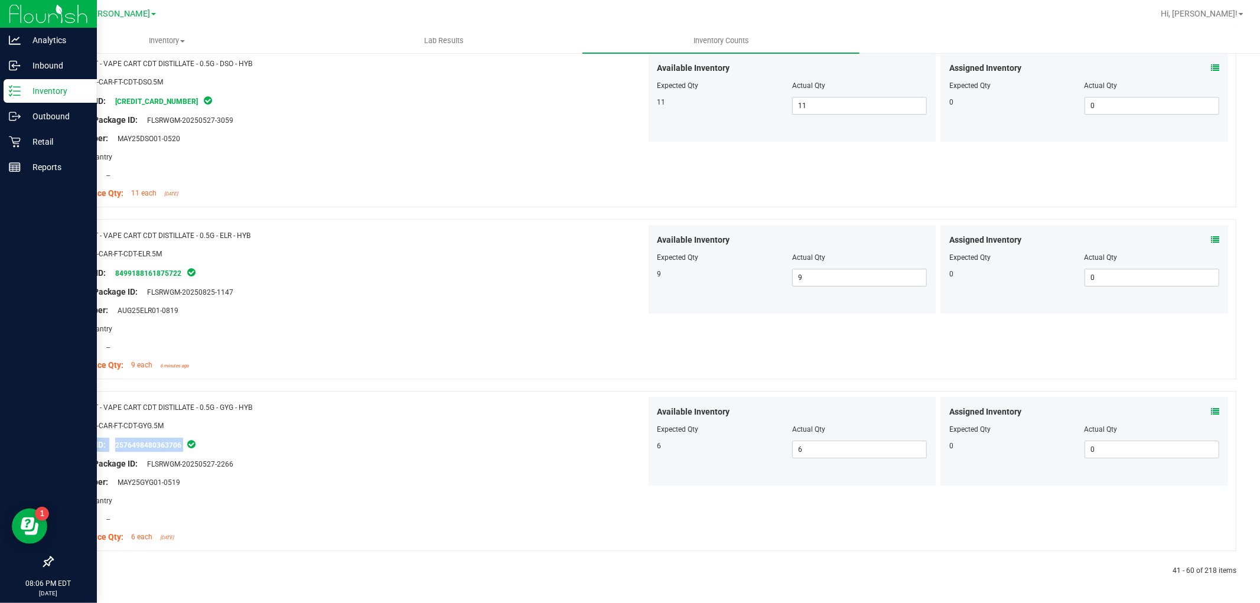
click at [79, 569] on icon at bounding box center [81, 570] width 4 height 7
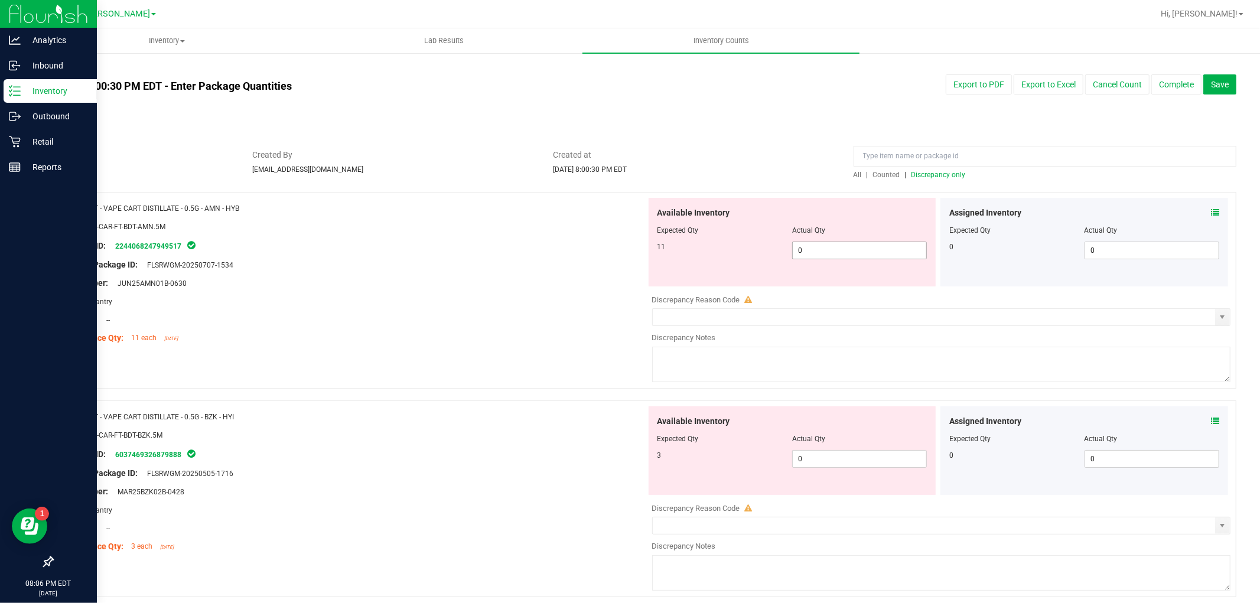
click at [804, 251] on span "0 0" at bounding box center [859, 251] width 135 height 18
type input "011"
type input "11"
click at [813, 464] on div "Available Inventory Expected Qty Actual Qty 3 0 0" at bounding box center [938, 499] width 585 height 187
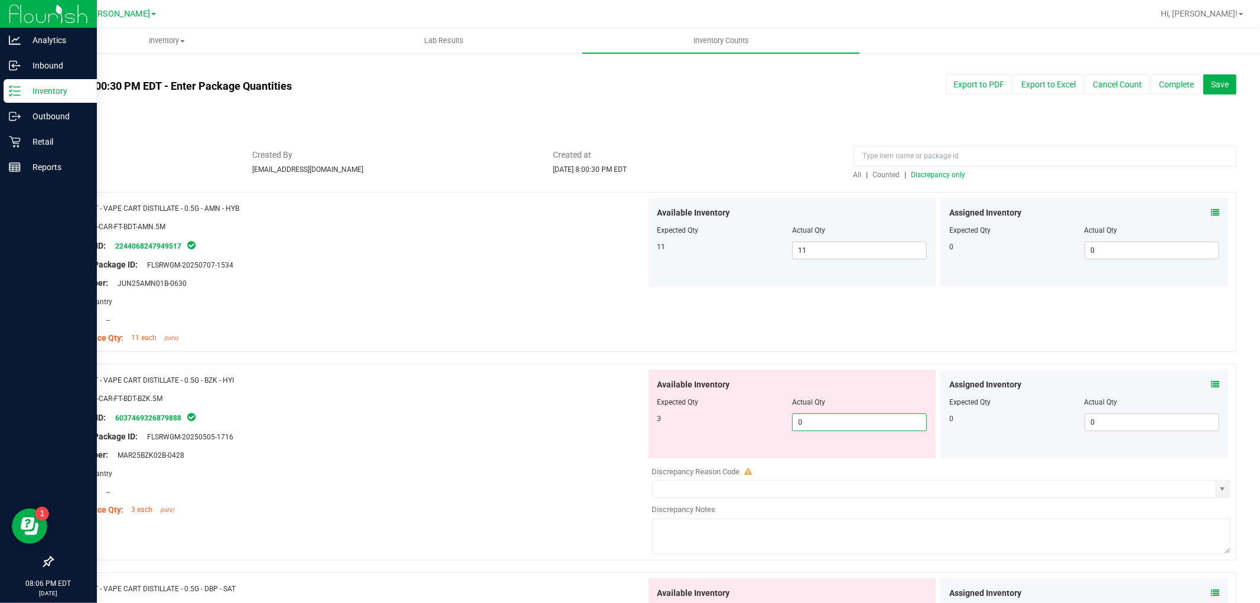
type input "03"
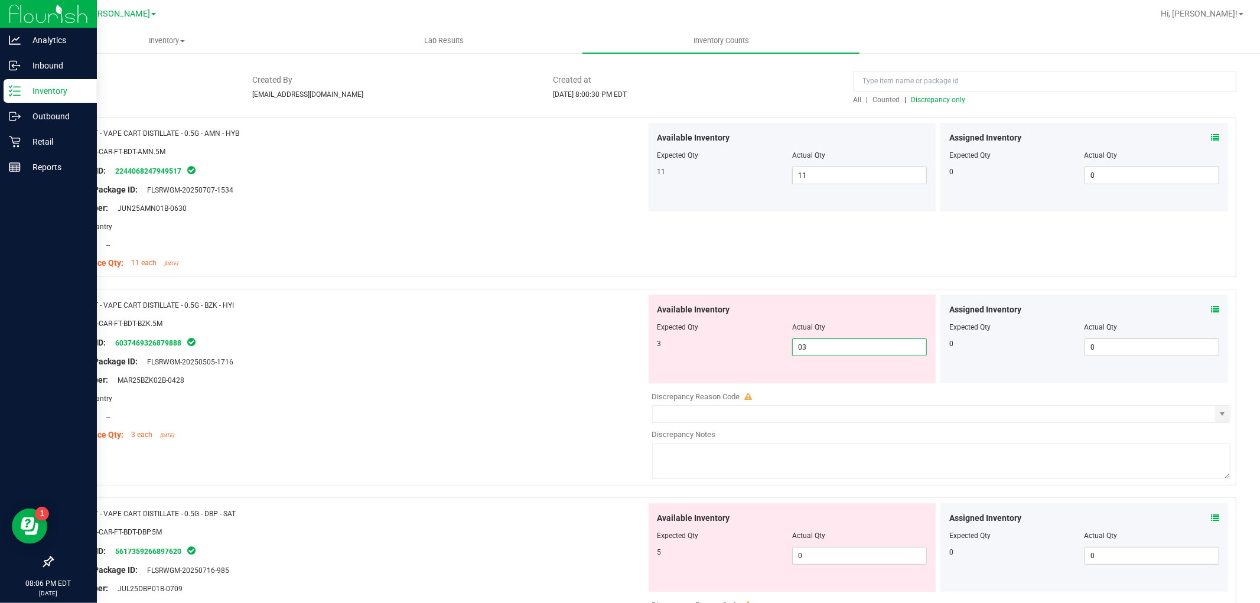
scroll to position [262, 0]
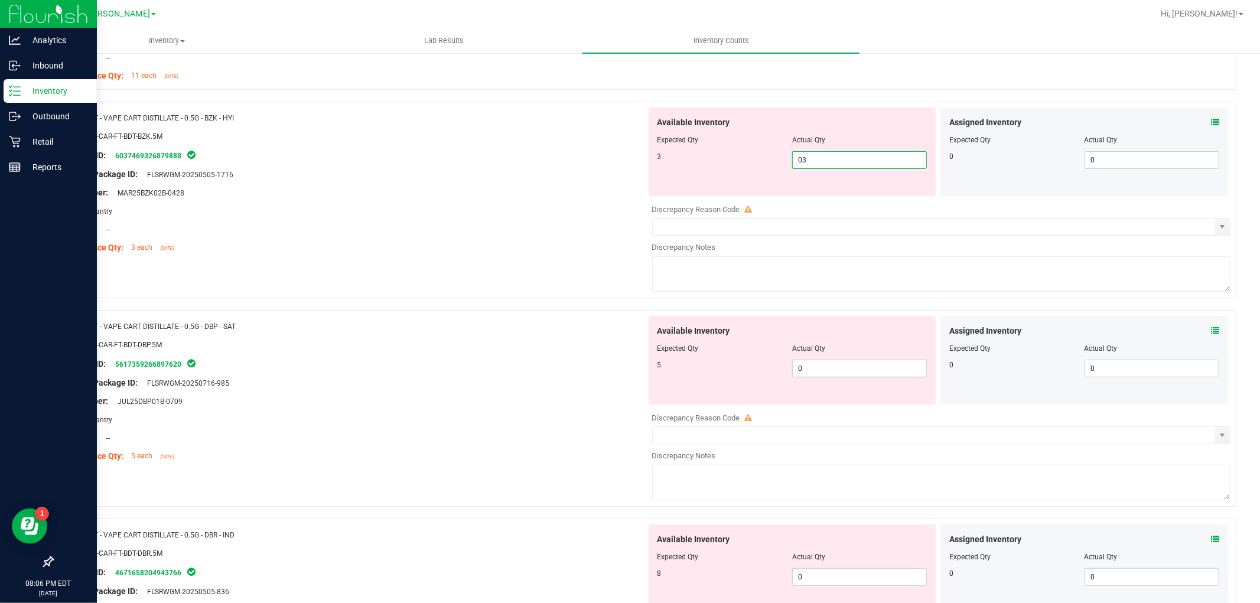
type input "3"
click at [829, 373] on div "Available Inventory Expected Qty Actual Qty 5 0 0" at bounding box center [938, 409] width 585 height 187
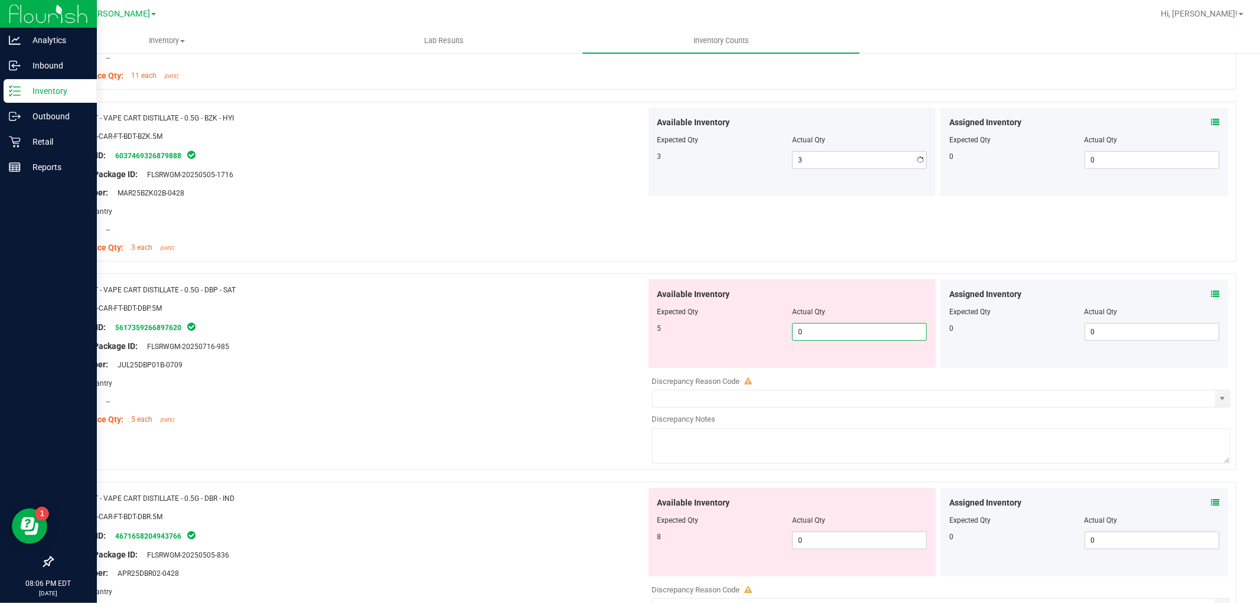
type input "05"
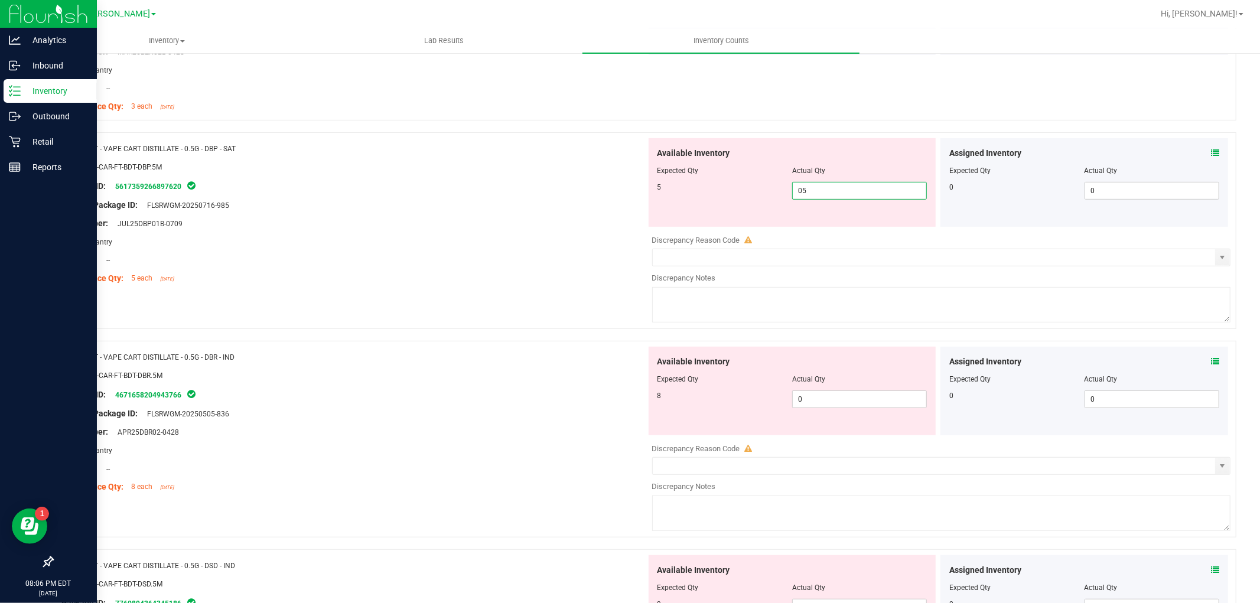
scroll to position [524, 0]
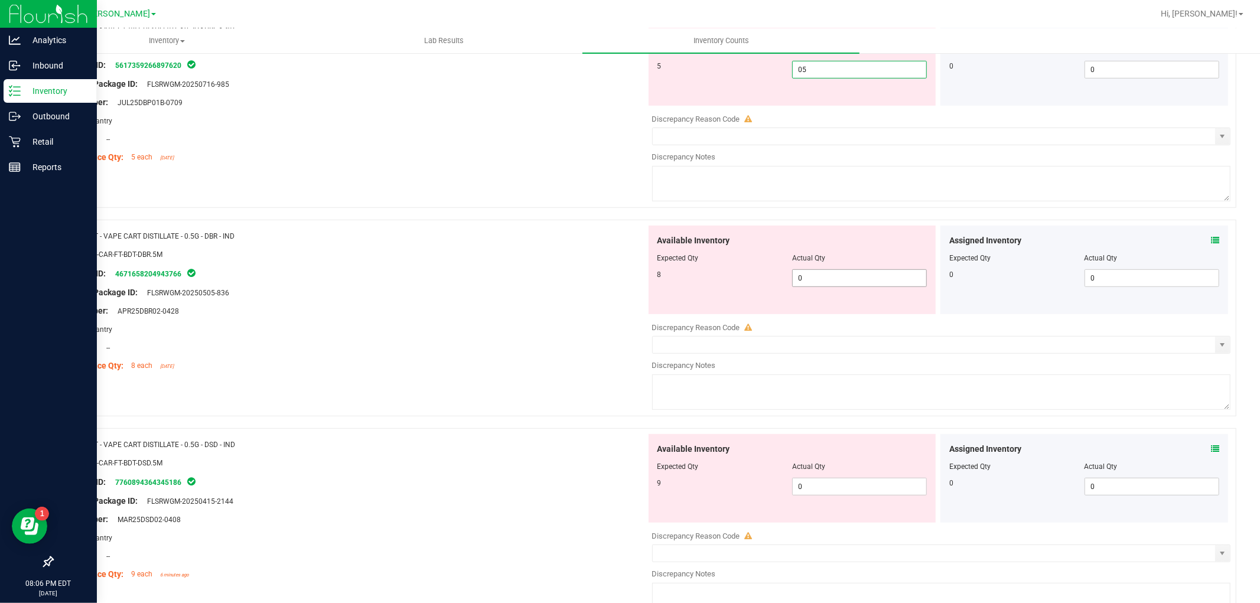
type input "5"
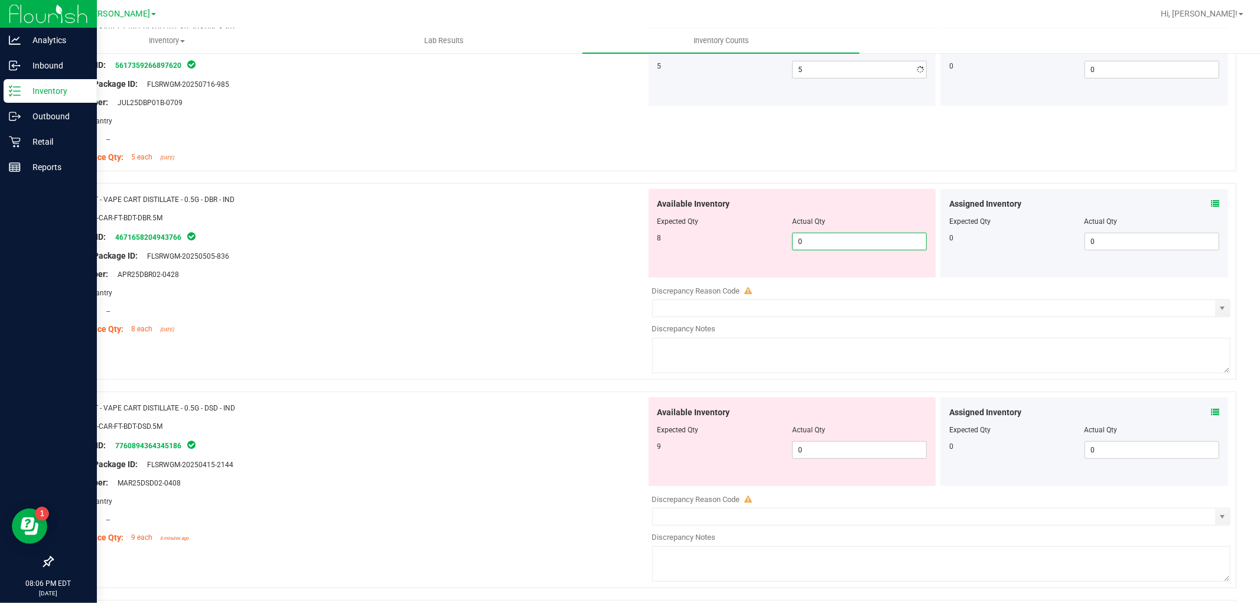
click at [823, 280] on div "Available Inventory Expected Qty Actual Qty 8 0 0" at bounding box center [938, 282] width 585 height 187
type input "08"
type input "8"
click at [826, 446] on div "Available Inventory Expected Qty Actual Qty 9 0 0" at bounding box center [792, 441] width 288 height 89
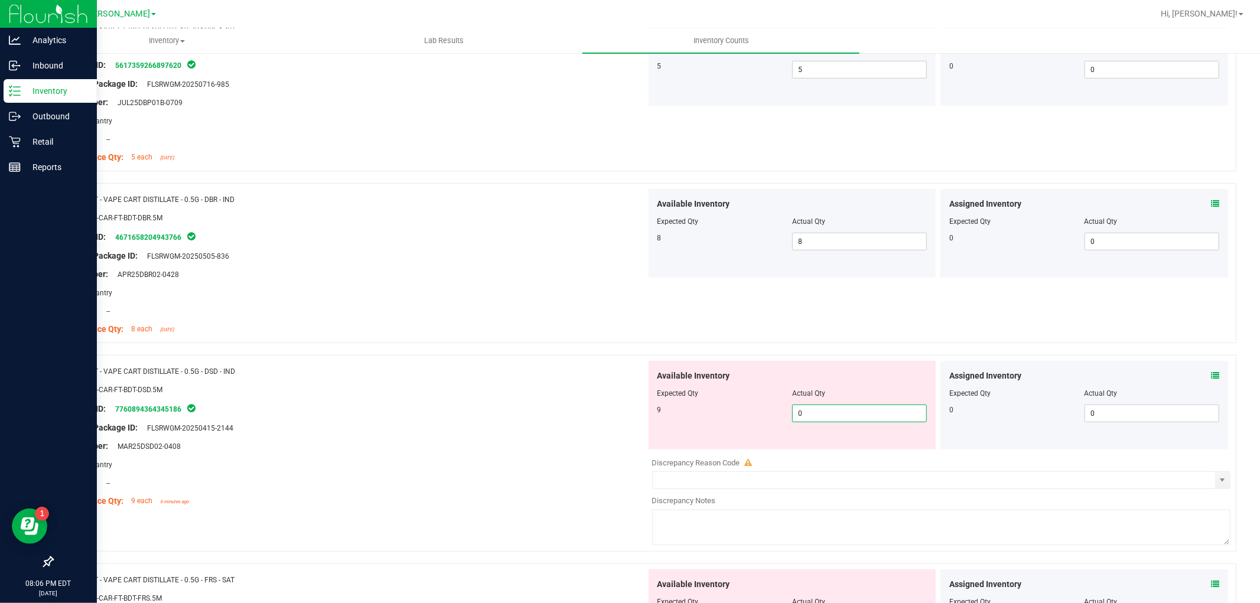
type input "09"
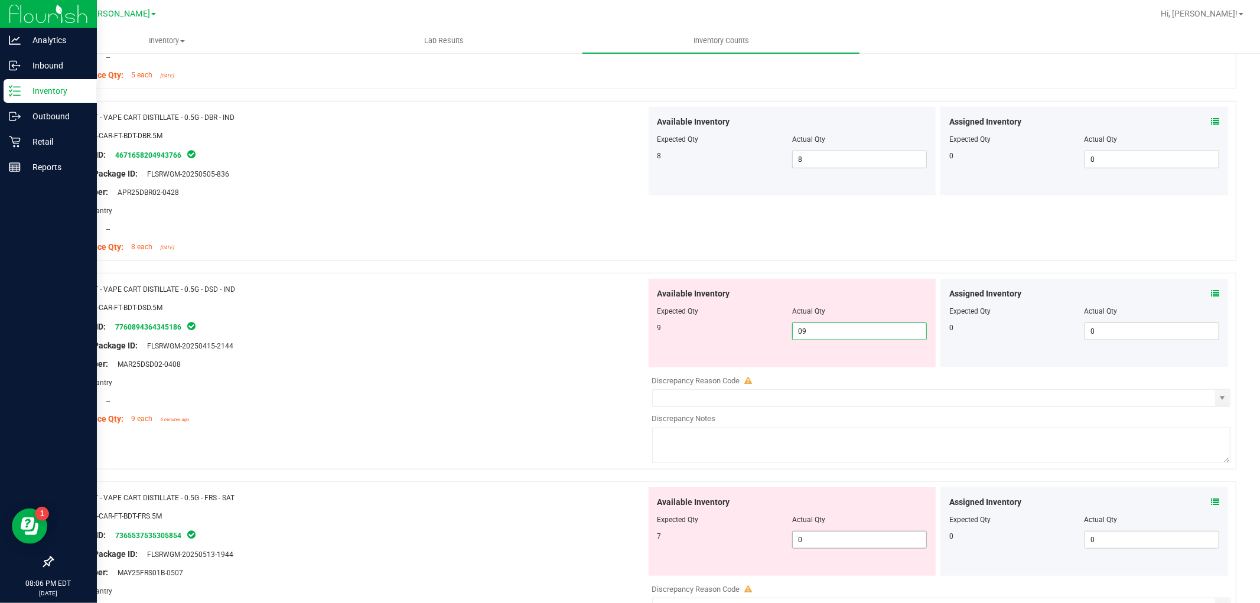
scroll to position [722, 0]
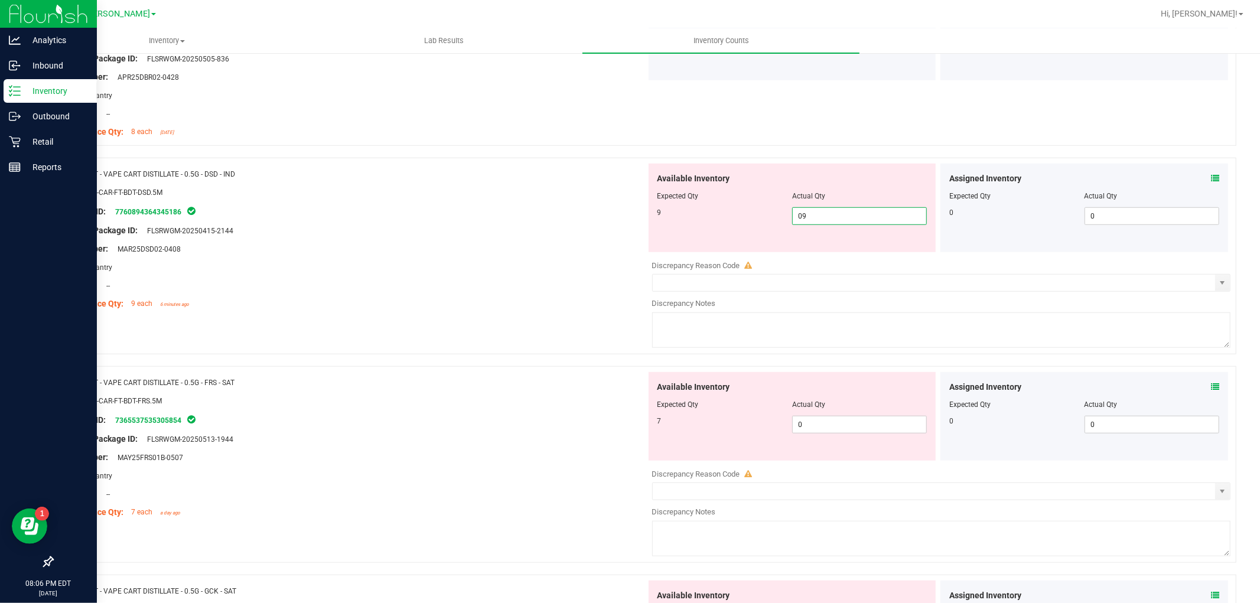
type input "9"
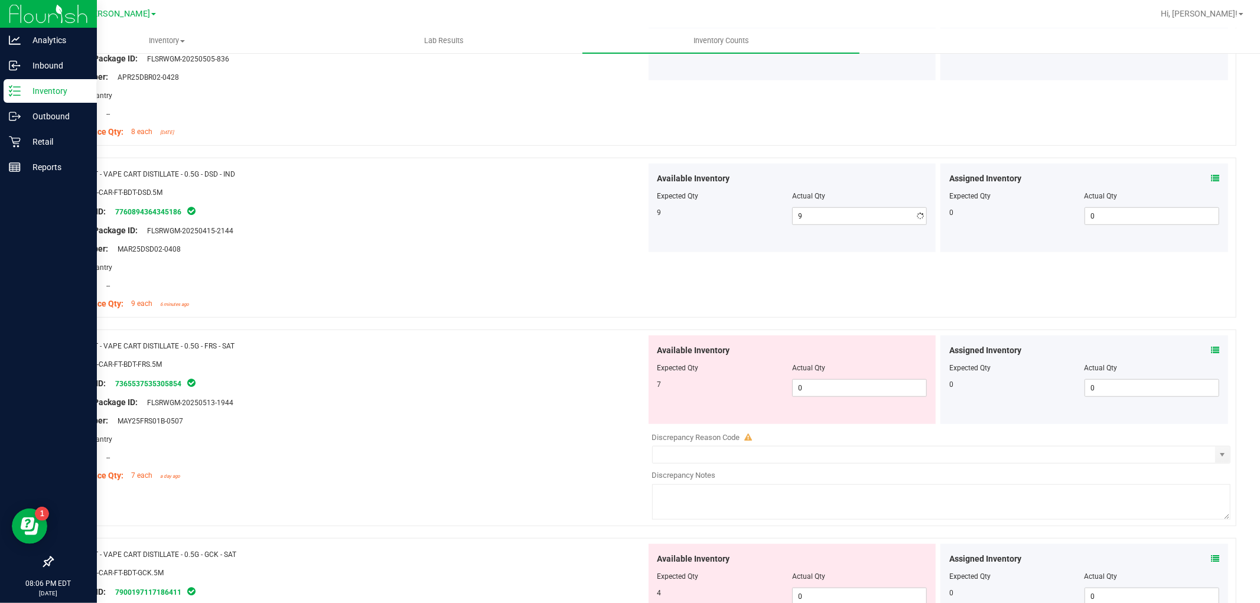
click at [805, 414] on div "Available Inventory Expected Qty Actual Qty 7 0 0" at bounding box center [792, 379] width 288 height 89
click at [823, 389] on span "0 0" at bounding box center [859, 388] width 135 height 18
type input "07"
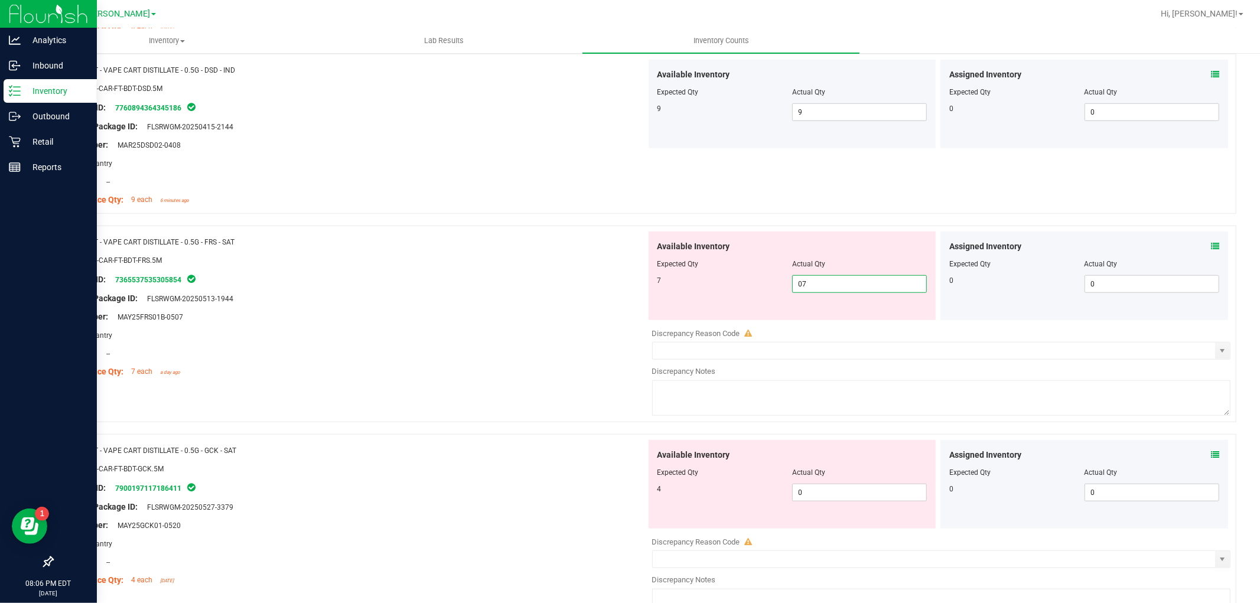
scroll to position [918, 0]
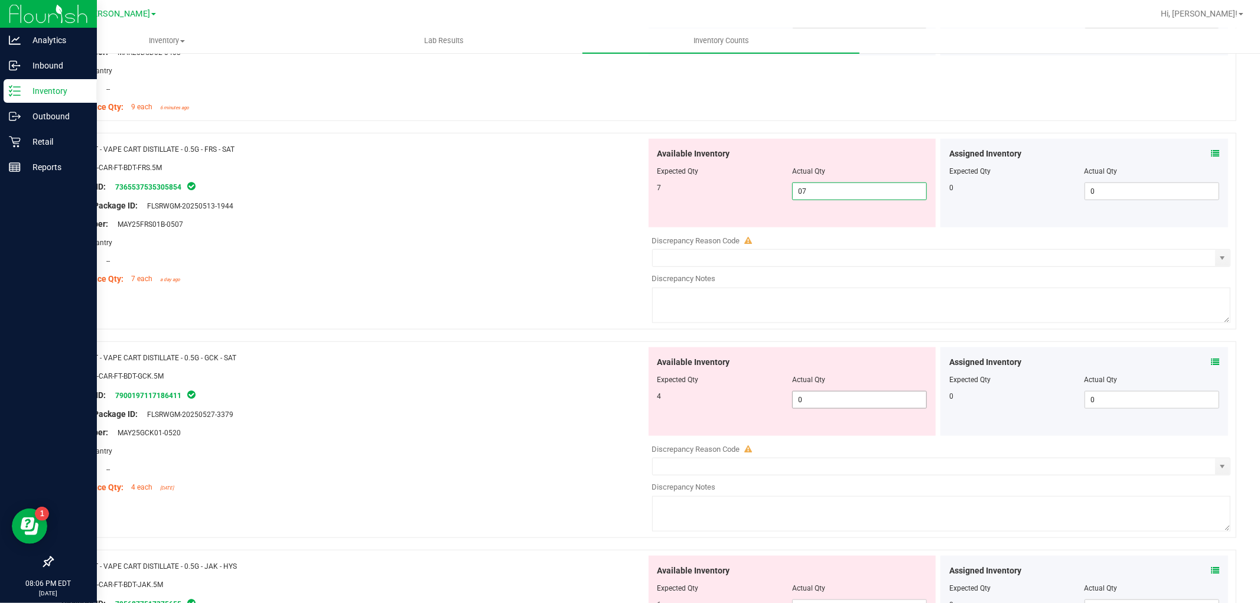
type input "7"
click at [820, 402] on div "Available Inventory Expected Qty Actual Qty 4 0 0" at bounding box center [938, 440] width 585 height 187
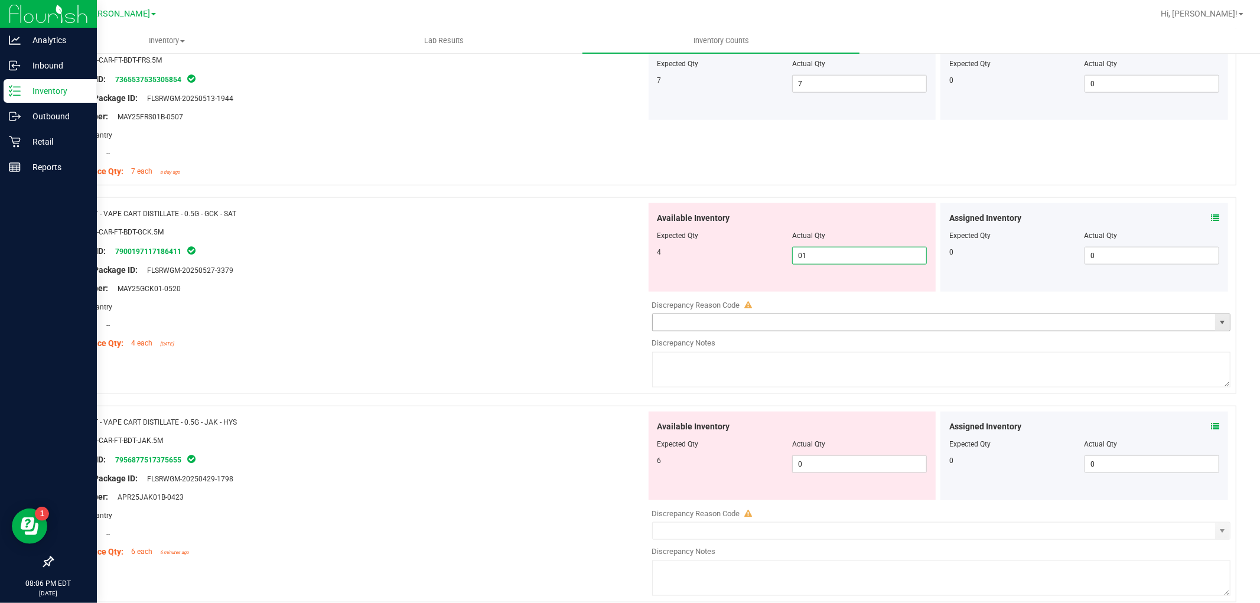
scroll to position [1181, 0]
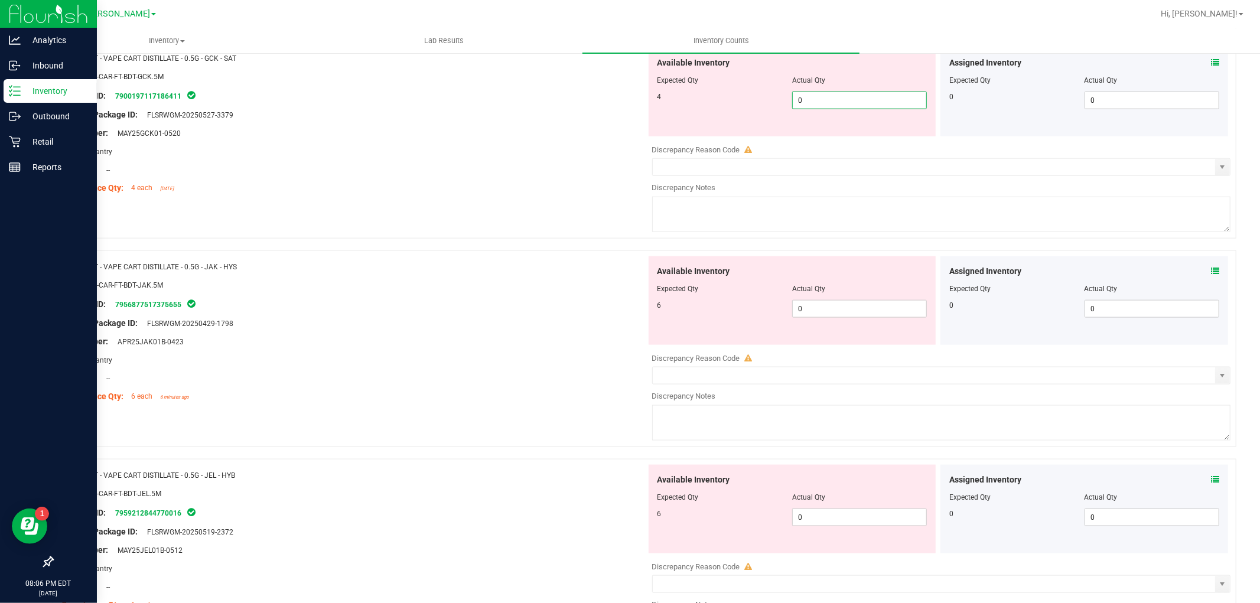
type input "04"
type input "4"
click at [836, 294] on div "Available Inventory Expected Qty Actual Qty 6 0 0" at bounding box center [792, 300] width 288 height 89
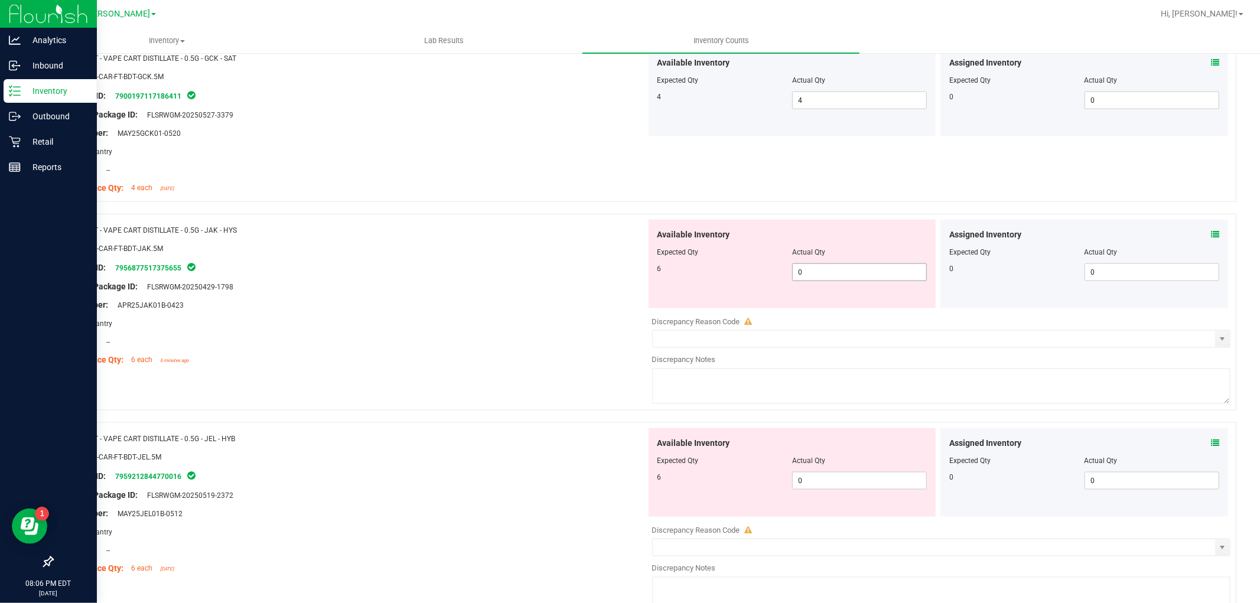
click at [841, 267] on span "0 0" at bounding box center [859, 272] width 135 height 18
type input "06"
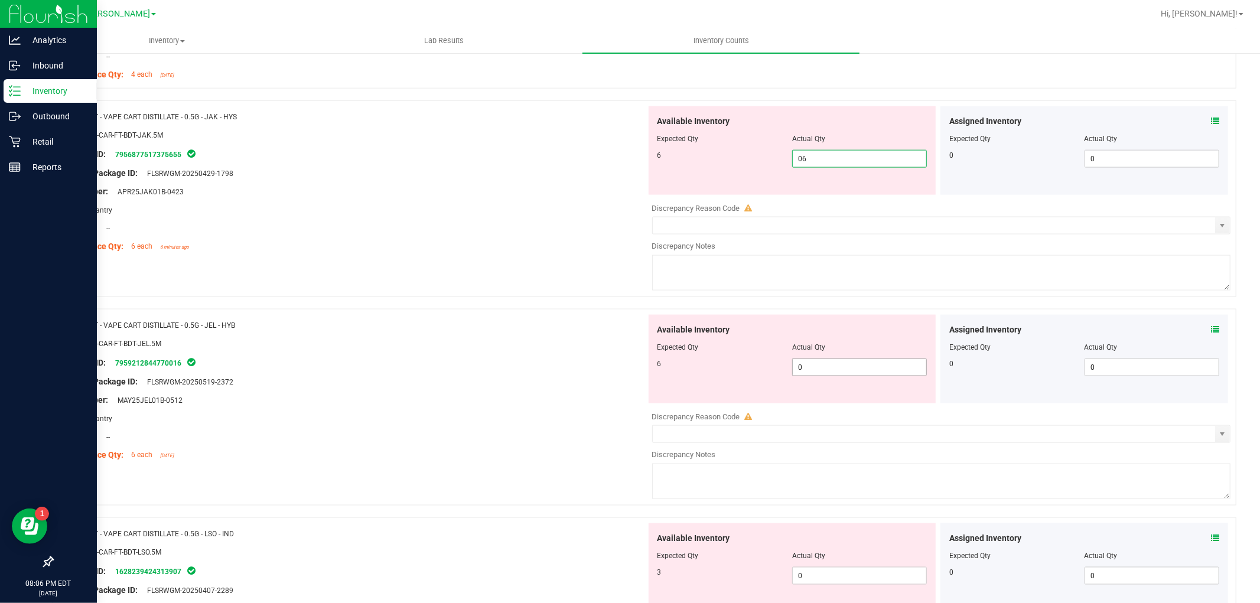
scroll to position [1378, 0]
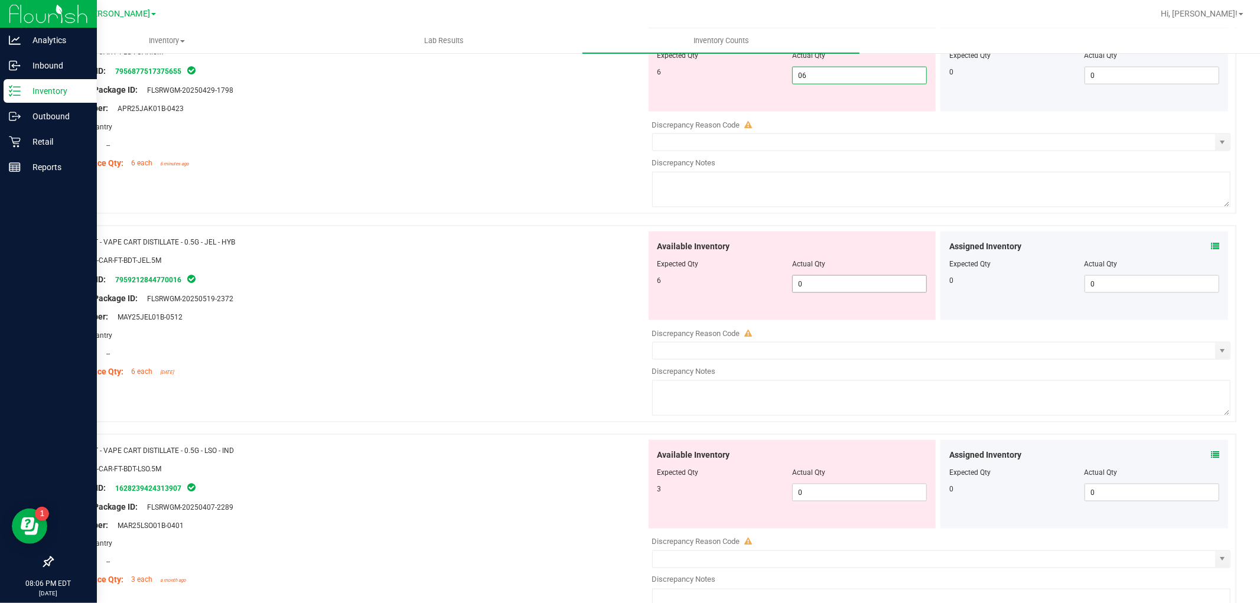
type input "6"
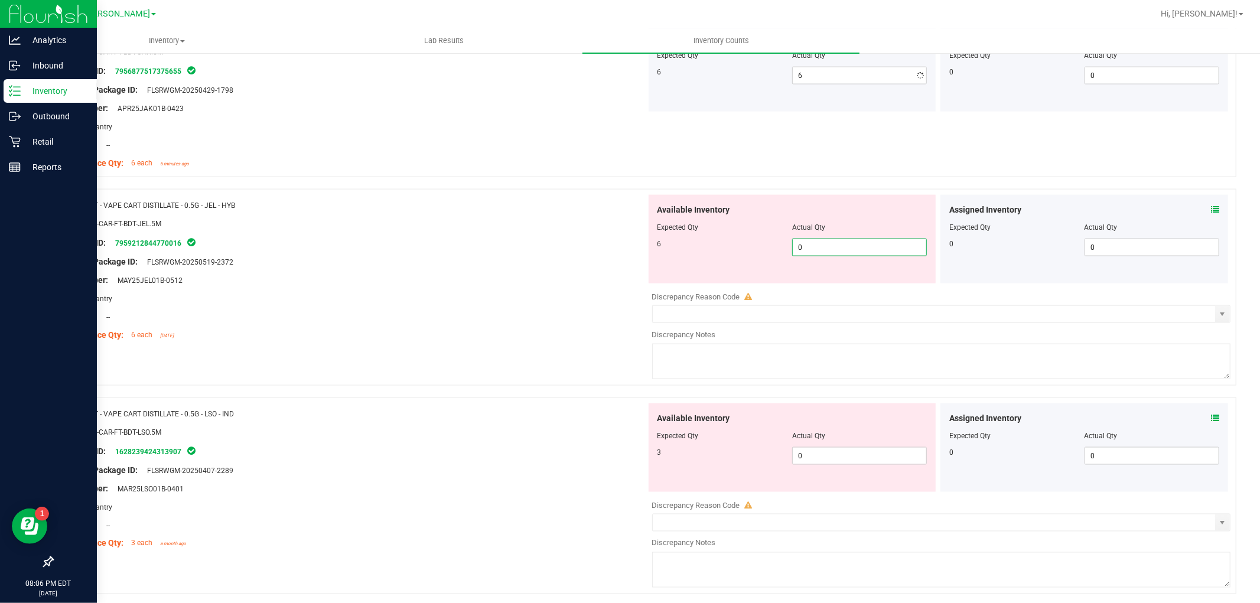
click at [827, 286] on div "Available Inventory Expected Qty Actual Qty 6 0 0" at bounding box center [938, 288] width 585 height 187
type input "06"
type input "6"
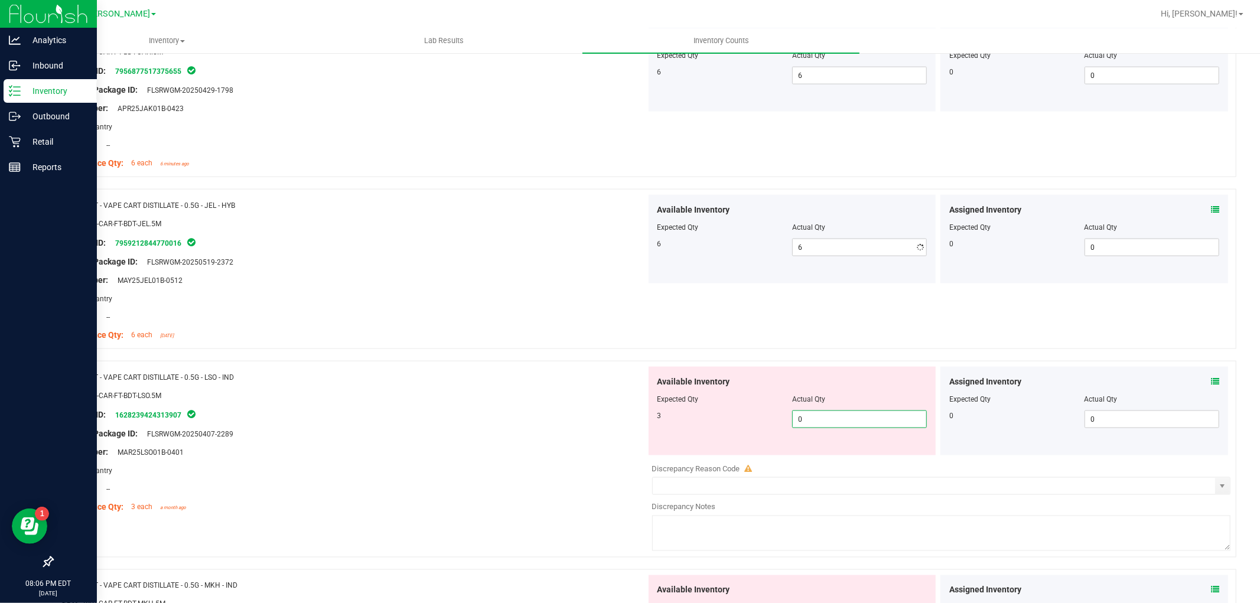
click at [819, 452] on div "Available Inventory Expected Qty Actual Qty 3 0 0" at bounding box center [792, 411] width 288 height 89
type input "03"
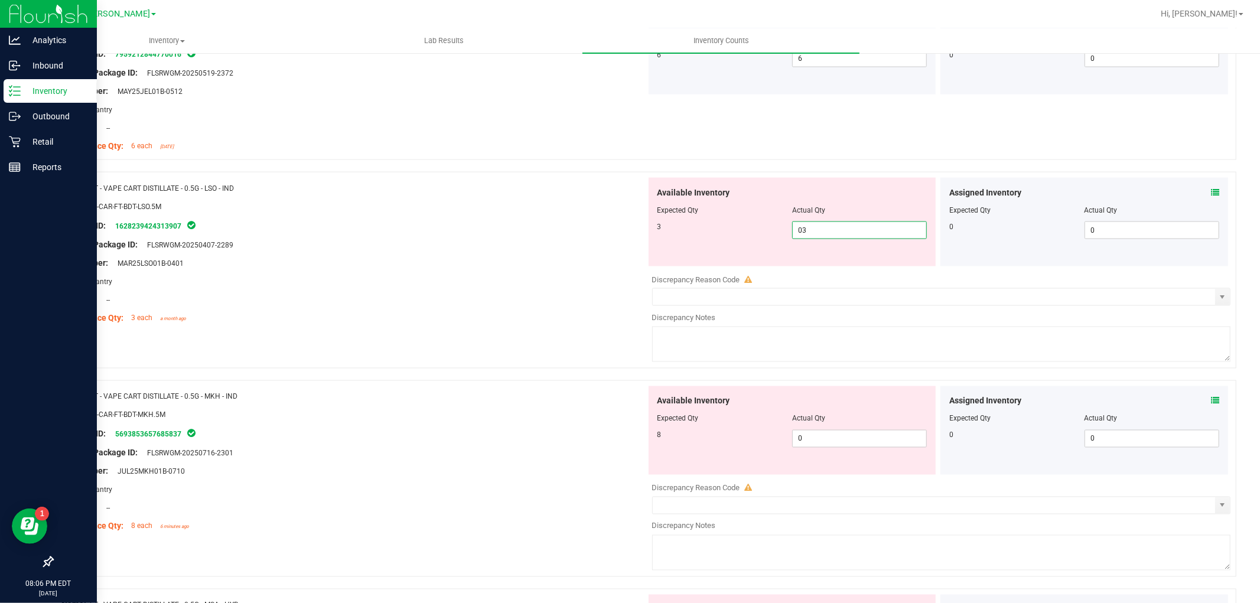
scroll to position [1705, 0]
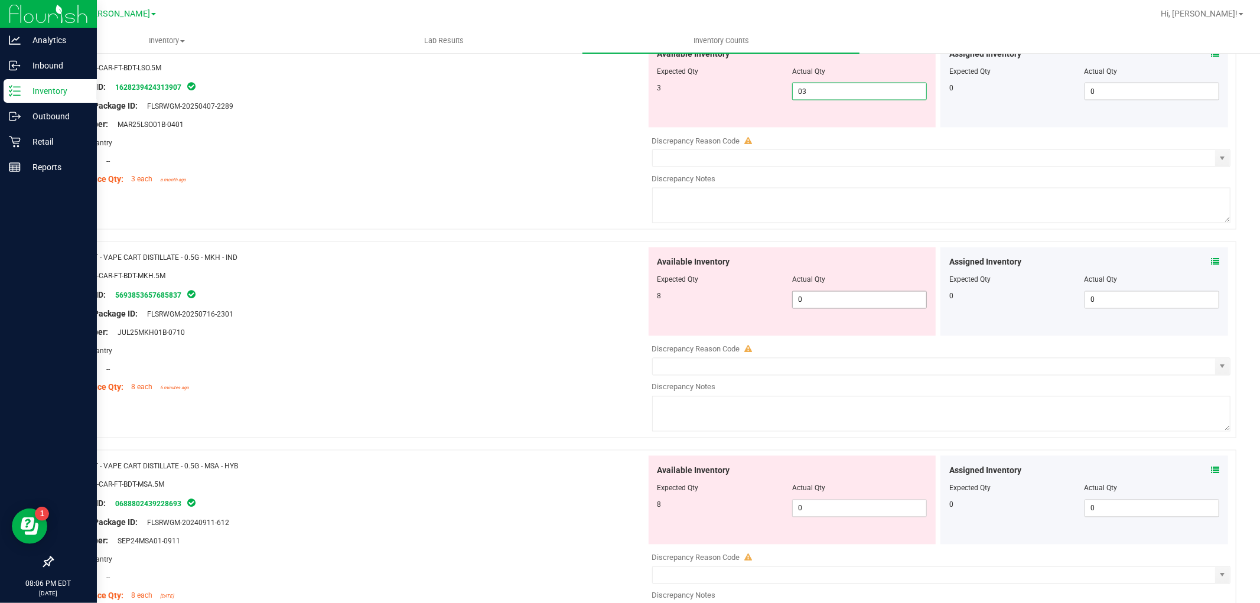
click at [821, 293] on div "Available Inventory Expected Qty Actual Qty 8 0 0" at bounding box center [792, 291] width 288 height 89
type input "3"
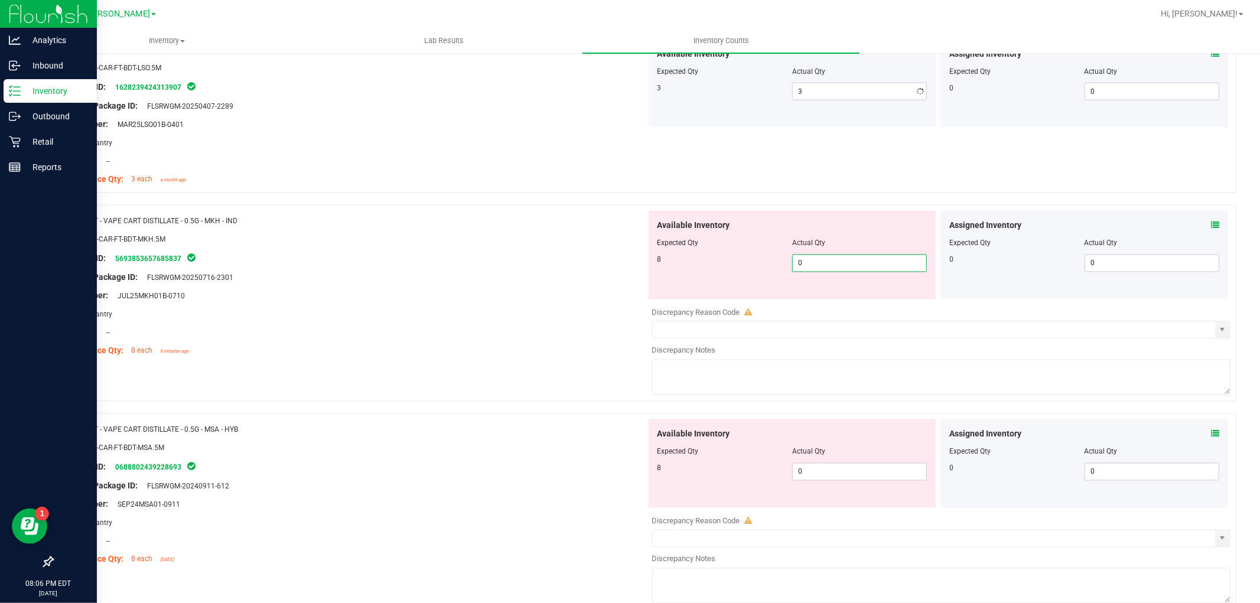
type input "08"
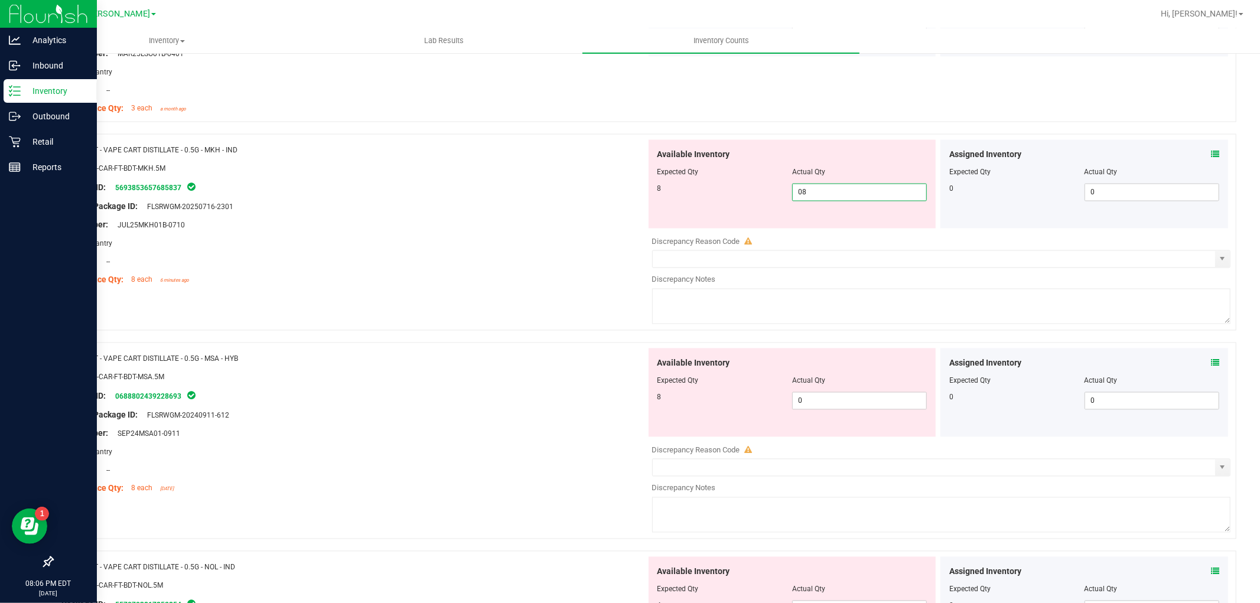
scroll to position [1903, 0]
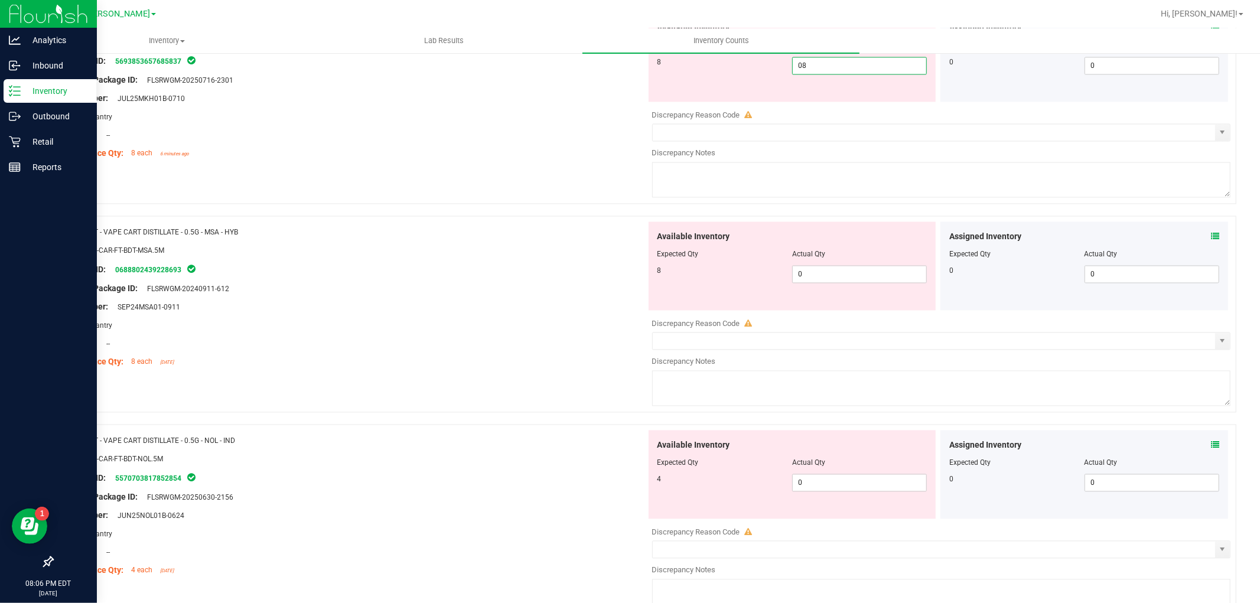
type input "8"
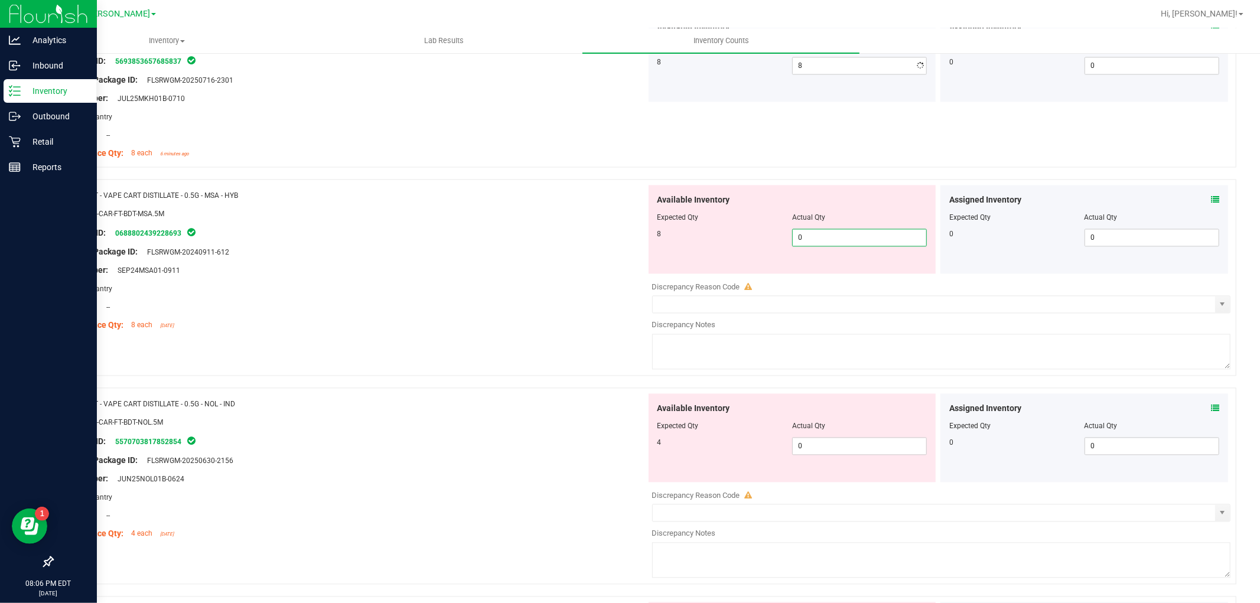
click at [839, 279] on div "Available Inventory Expected Qty Actual Qty 8 0 0" at bounding box center [938, 278] width 585 height 187
type input "08"
type input "8"
click at [831, 449] on div "Available Inventory Expected Qty Actual Qty 4 0 0" at bounding box center [938, 487] width 585 height 187
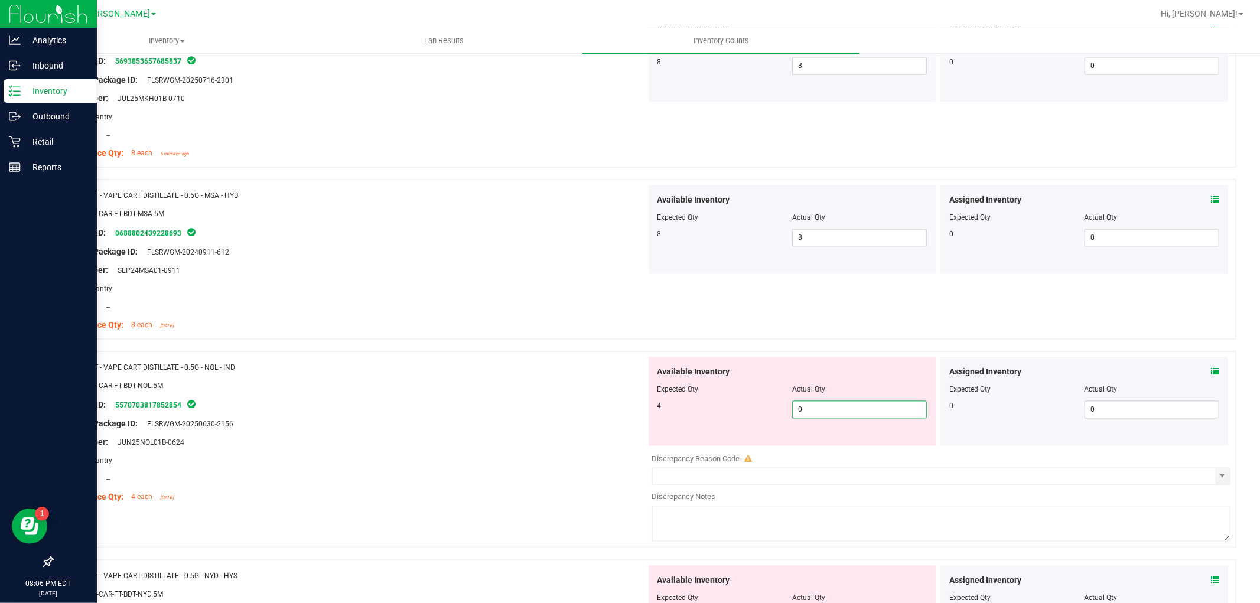
type input "04"
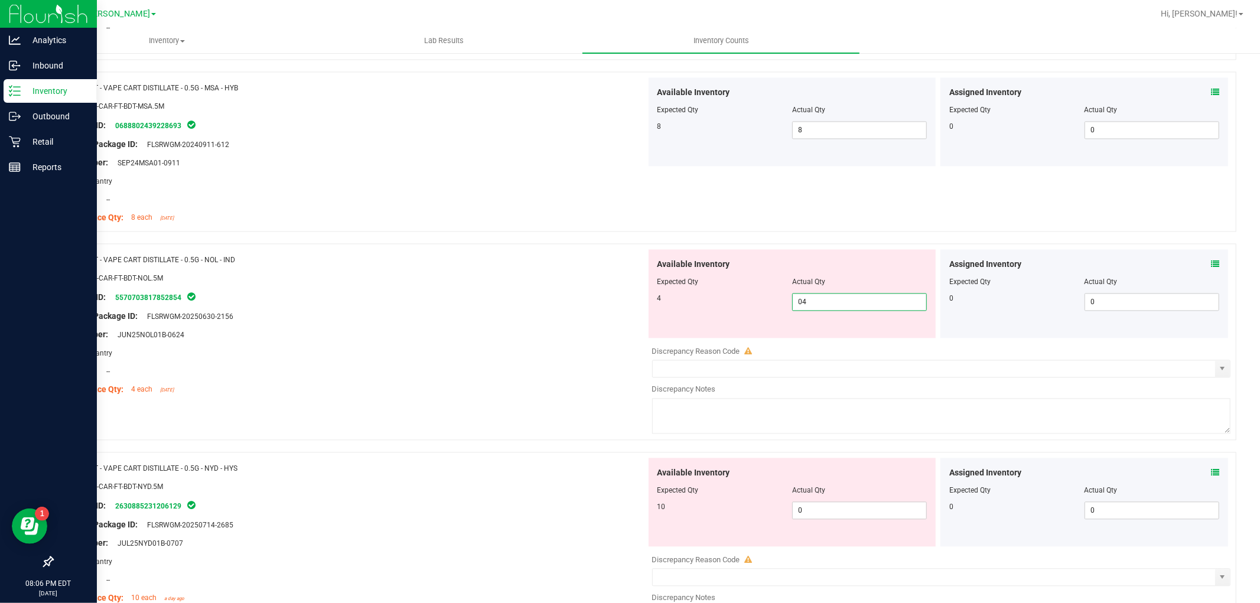
scroll to position [2099, 0]
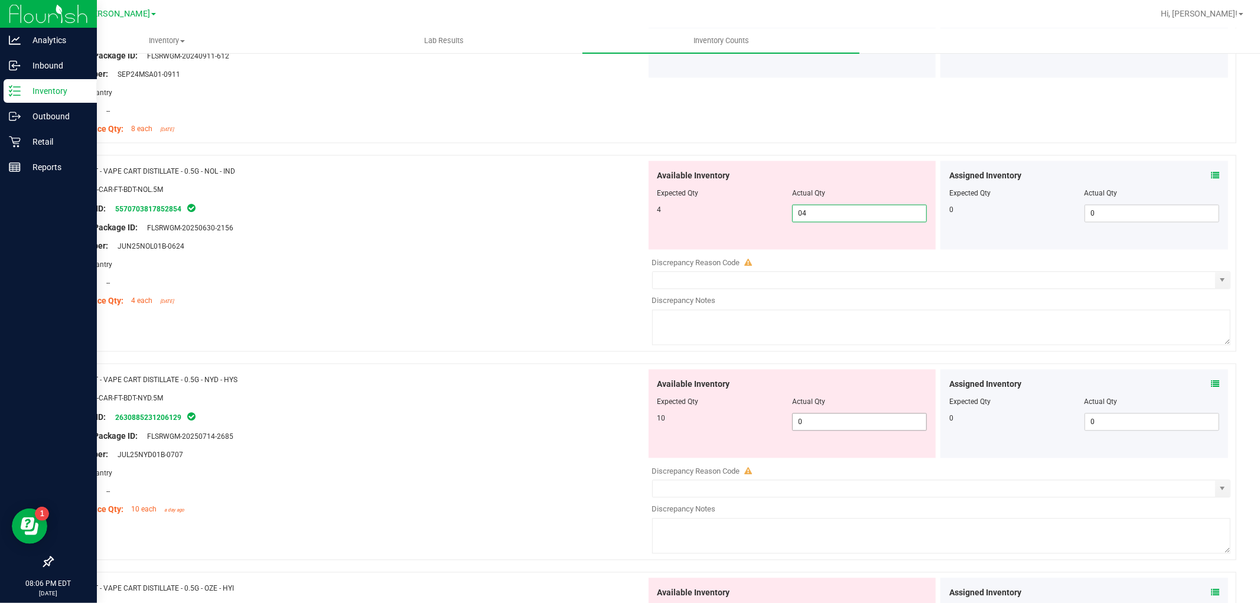
type input "4"
click at [830, 422] on div "Available Inventory Expected Qty Actual Qty 10 0 0" at bounding box center [938, 462] width 585 height 187
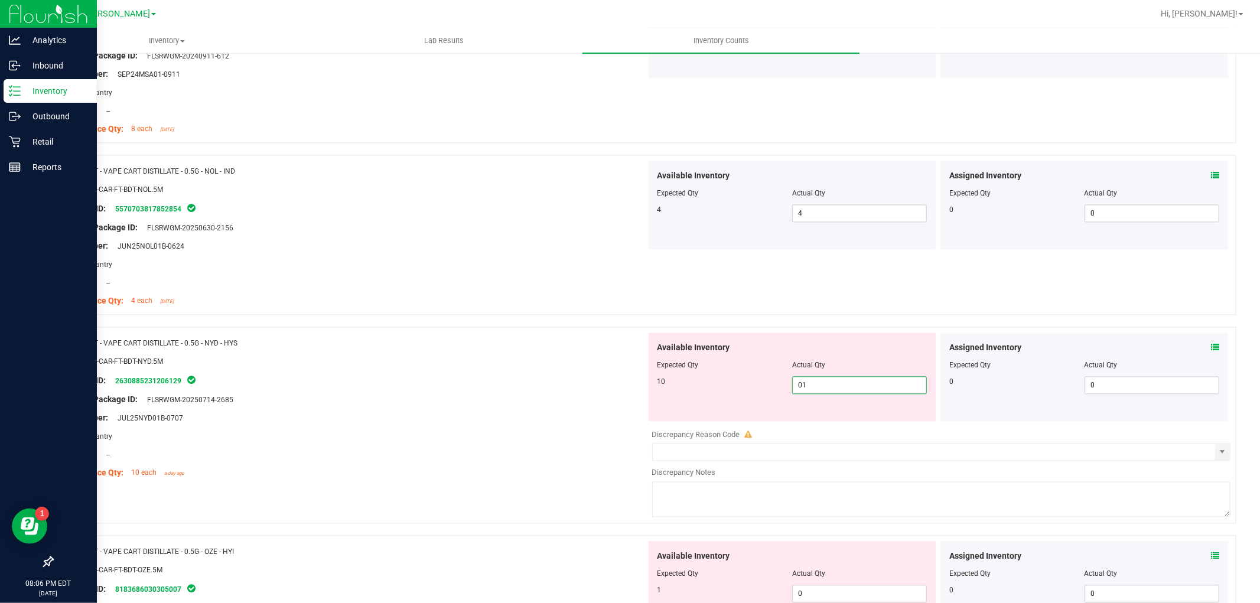
type input "010"
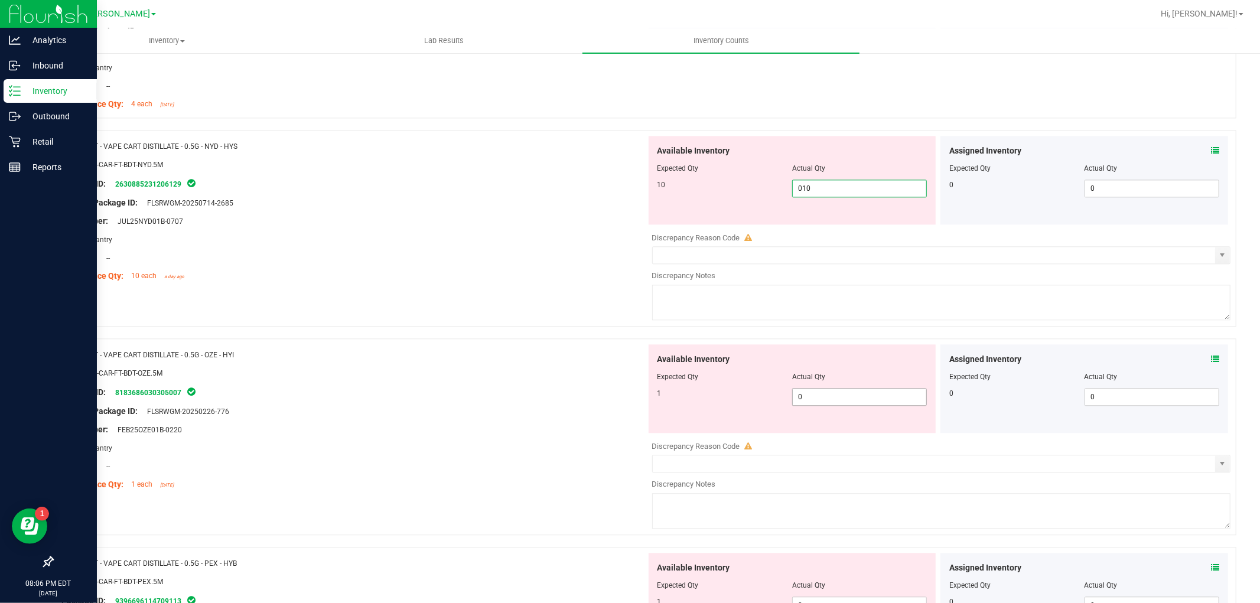
type input "10"
click at [824, 402] on div "Available Inventory Expected Qty Actual Qty 1 0 0" at bounding box center [938, 437] width 585 height 187
type input "01"
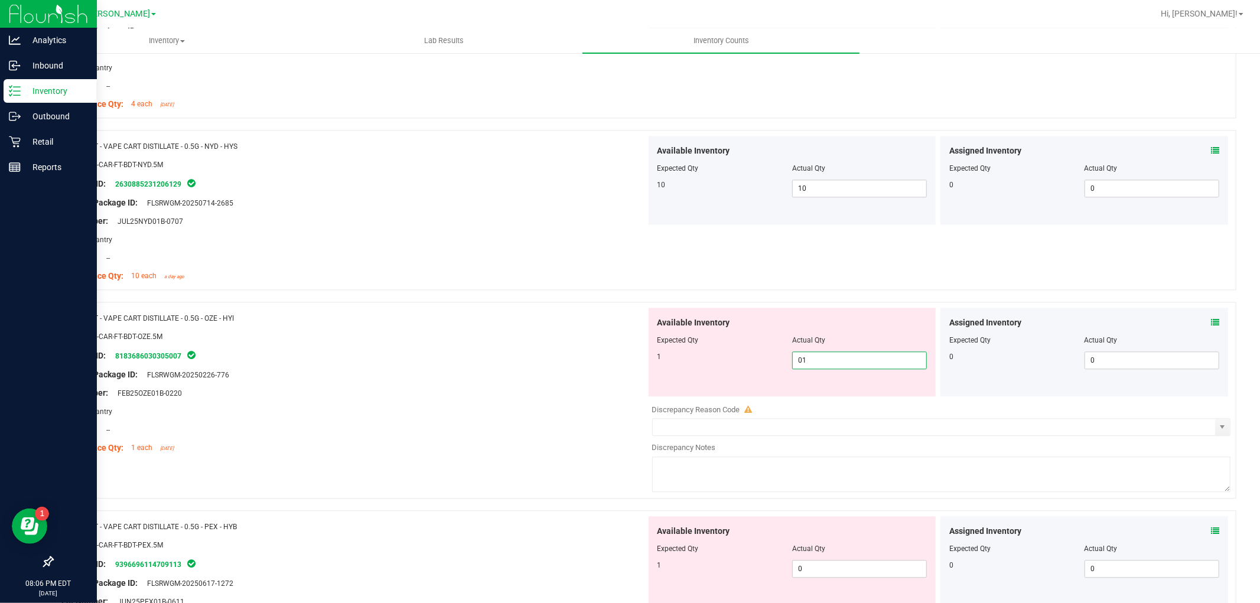
scroll to position [2624, 0]
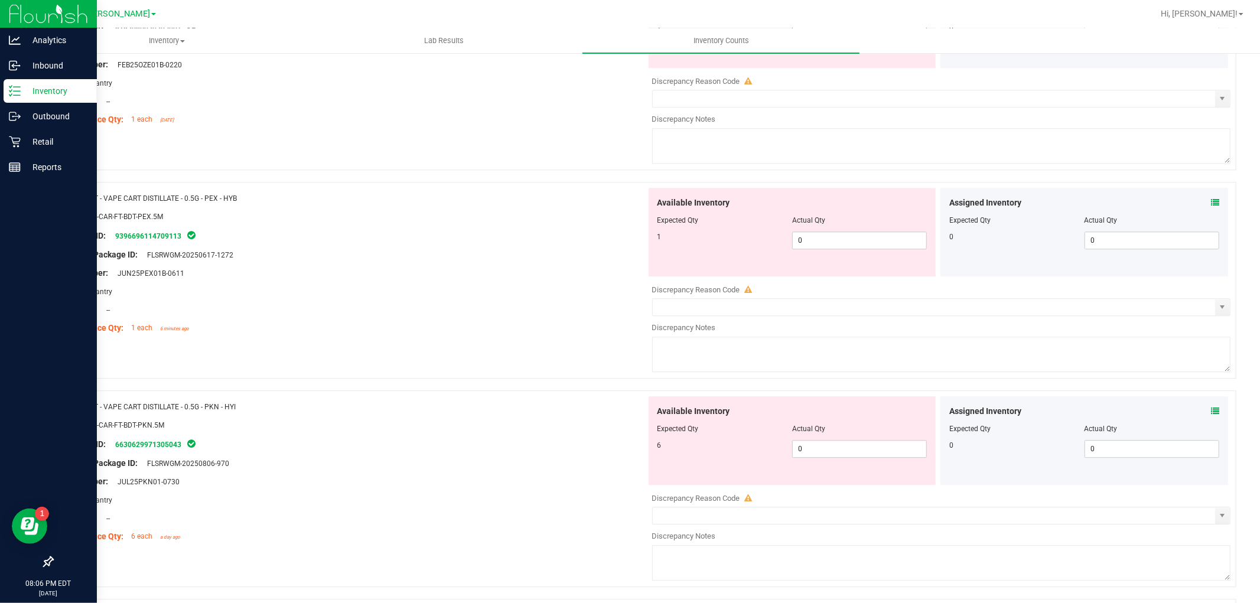
type input "1"
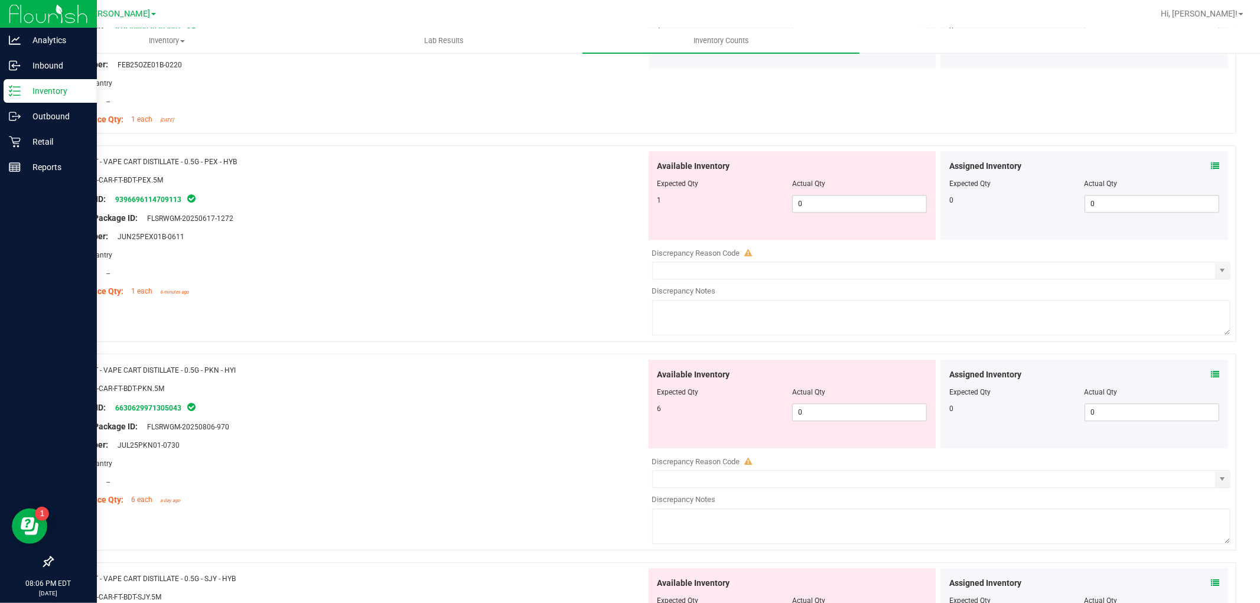
drag, startPoint x: 836, startPoint y: 232, endPoint x: 840, endPoint y: 240, distance: 9.0
click at [837, 232] on div "Available Inventory Expected Qty Actual Qty 1 0 0" at bounding box center [792, 195] width 288 height 89
click at [841, 207] on span "0 0" at bounding box center [859, 204] width 135 height 18
type input "01"
type input "1"
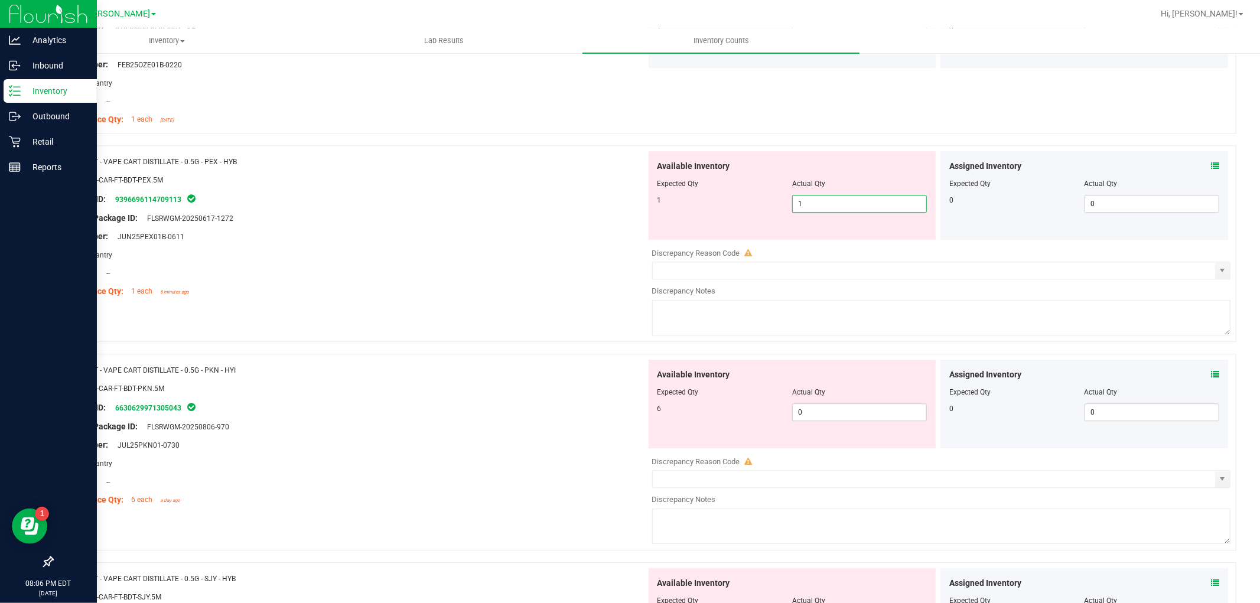
click at [855, 416] on div "Available Inventory Expected Qty Actual Qty 6 0 0" at bounding box center [938, 453] width 585 height 187
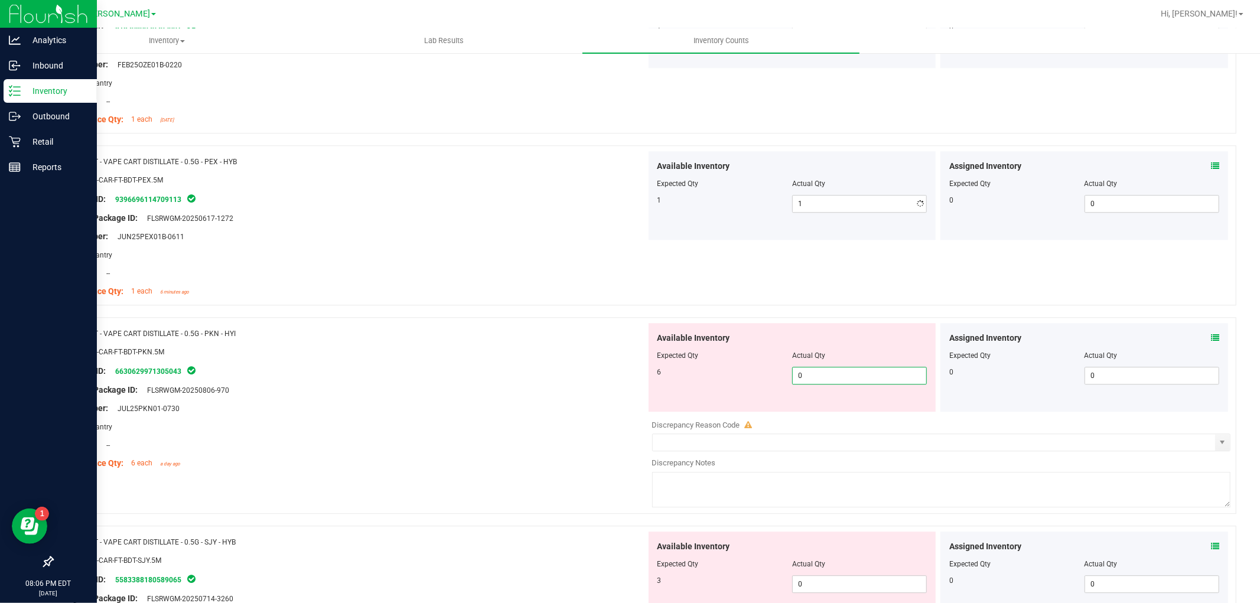
type input "06"
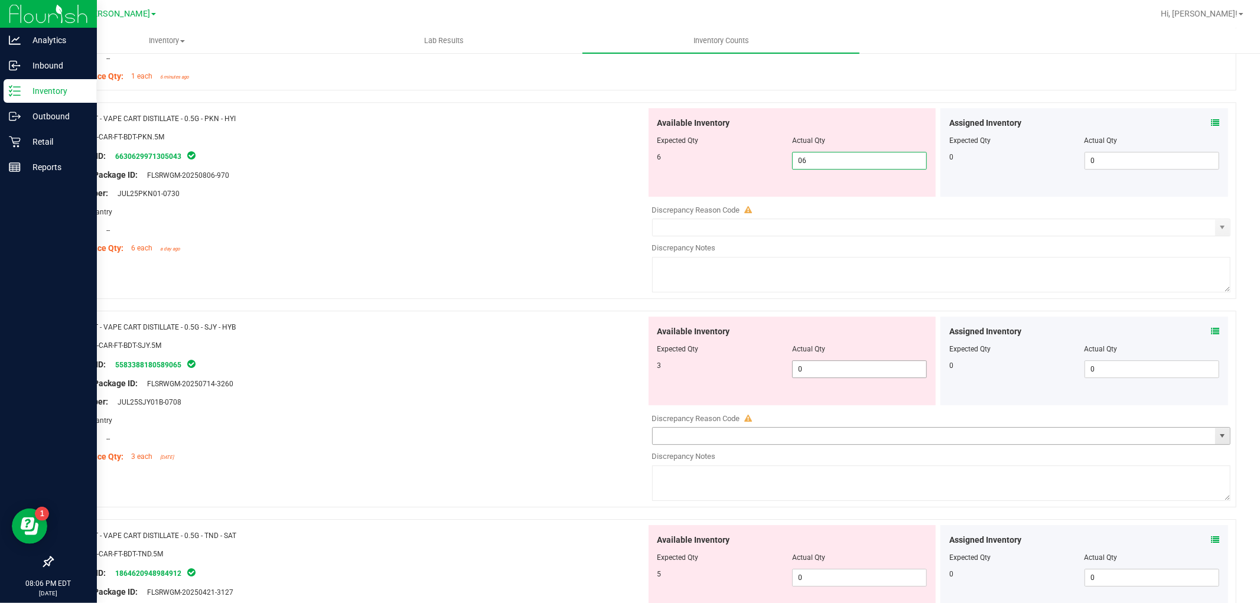
scroll to position [2886, 0]
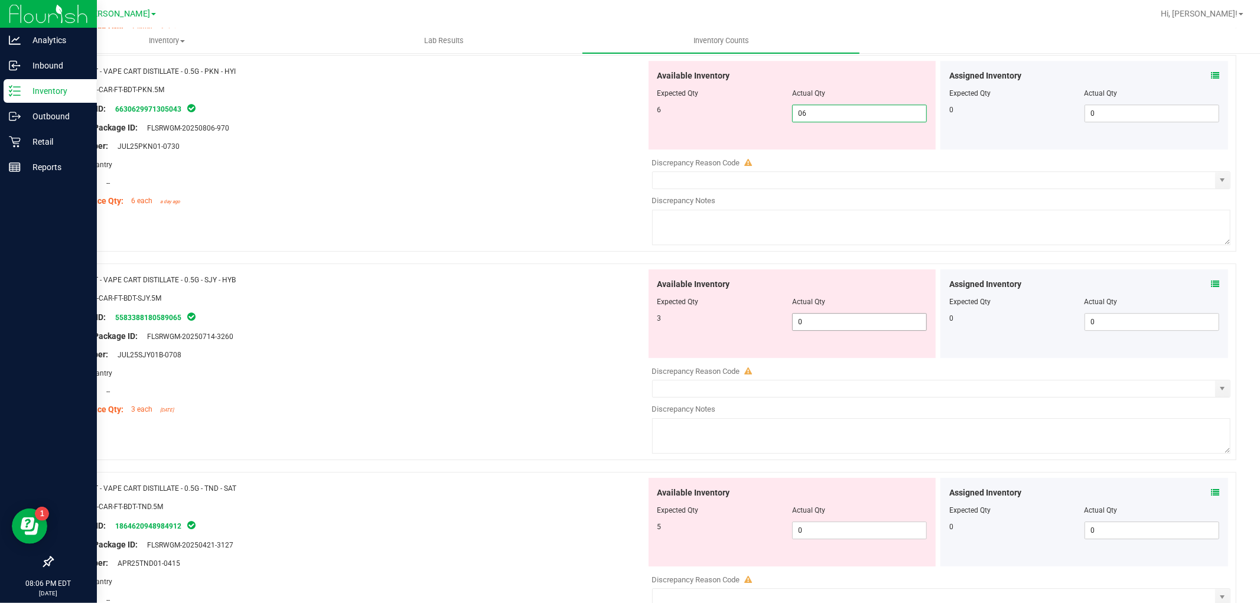
type input "6"
click at [844, 316] on div "Available Inventory Expected Qty Actual Qty 3 0 0" at bounding box center [792, 313] width 288 height 89
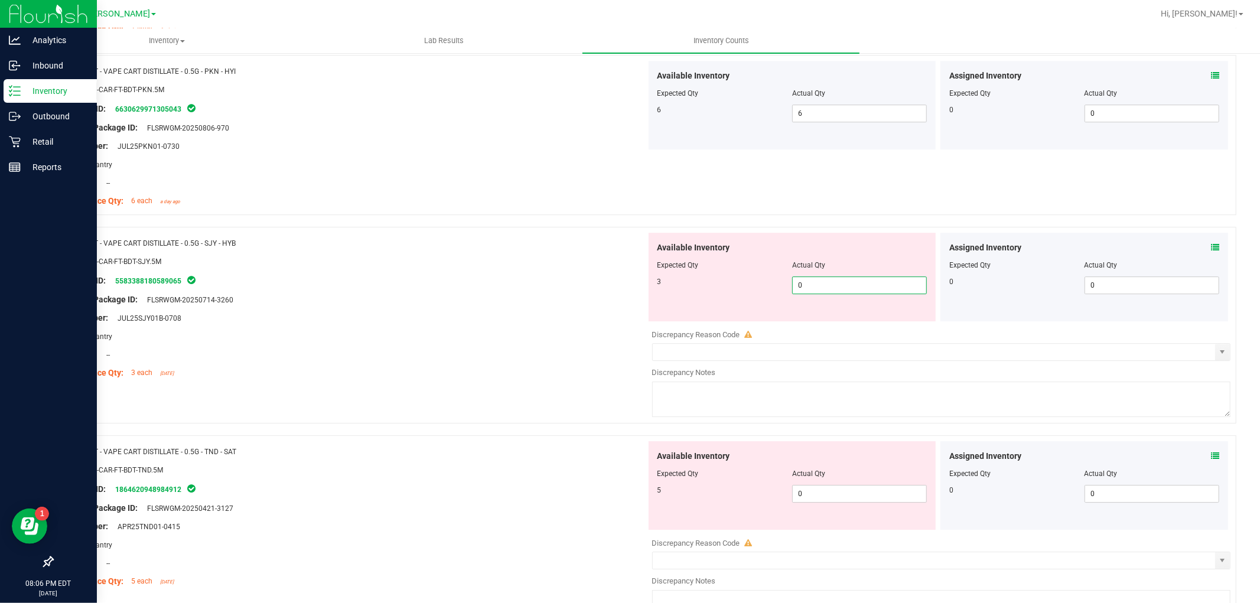
type input "03"
type input "3"
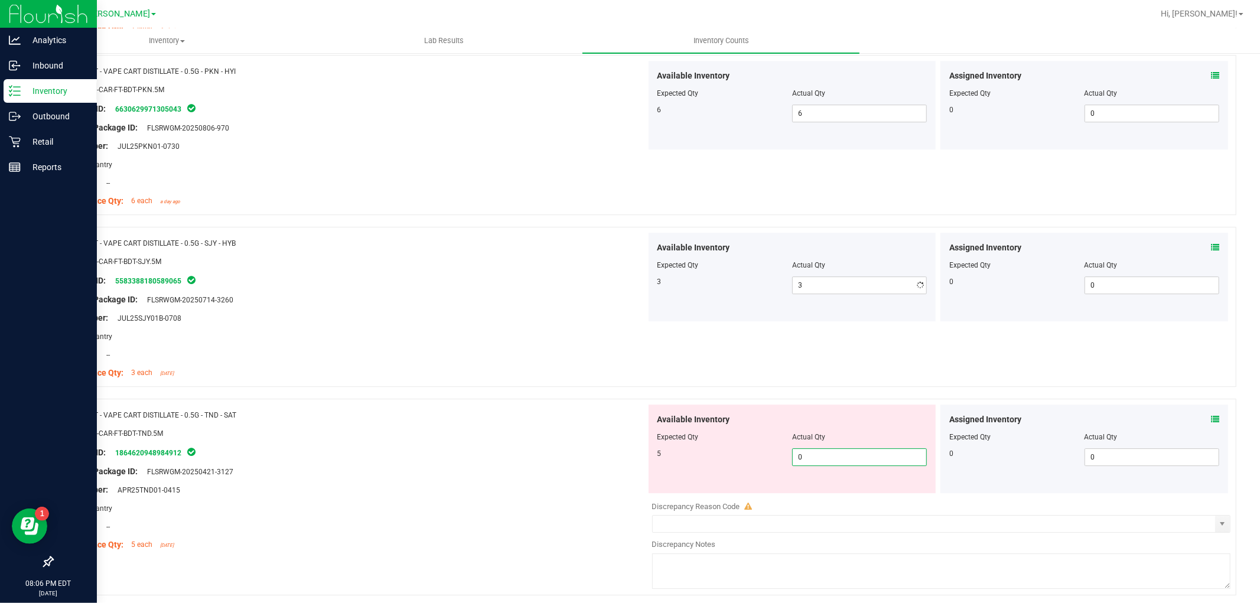
click at [833, 496] on div "Available Inventory Expected Qty Actual Qty 5 0 0" at bounding box center [938, 497] width 585 height 187
type input "05"
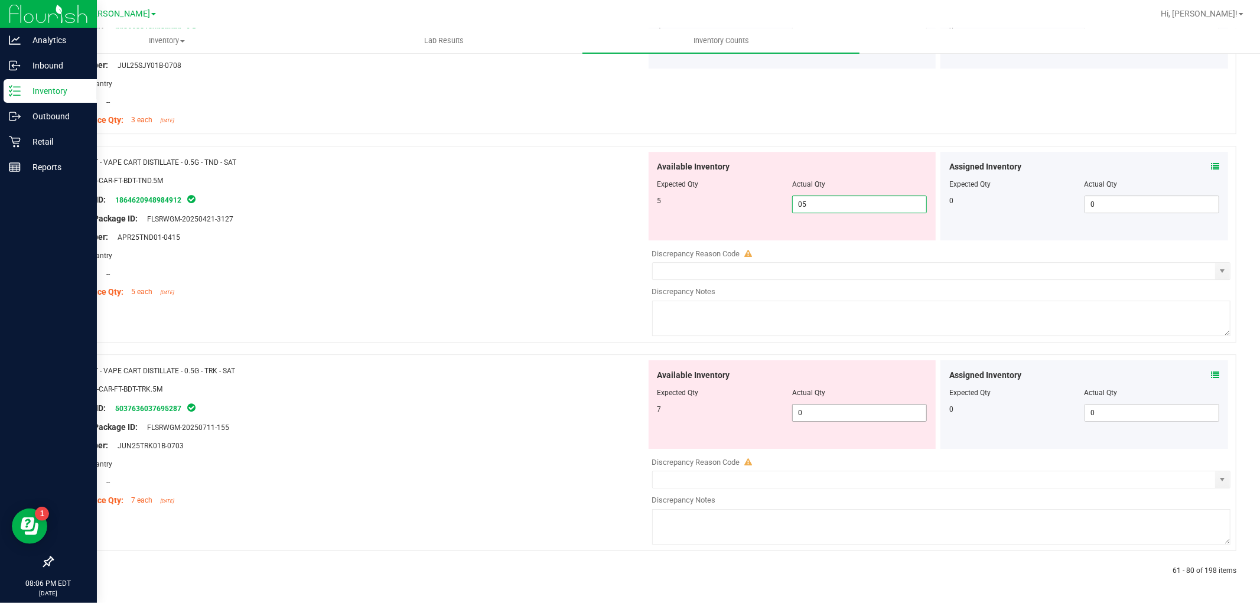
type input "5"
click at [835, 409] on span "0 0" at bounding box center [859, 413] width 135 height 18
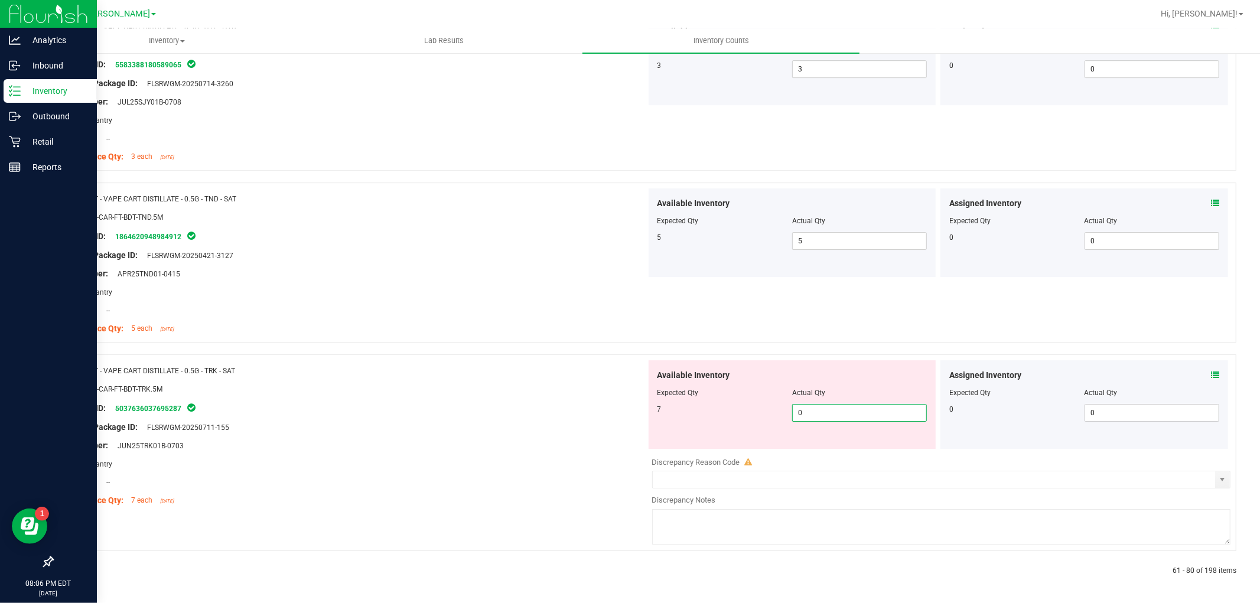
type input "07"
type input "7"
click at [599, 503] on div "Name: FT - VAPE CART DISTILLATE - 0.5G - TRK - SAT SKU: BAP-CAR-FT-BDT-TRK.5M P…" at bounding box center [353, 435] width 585 height 151
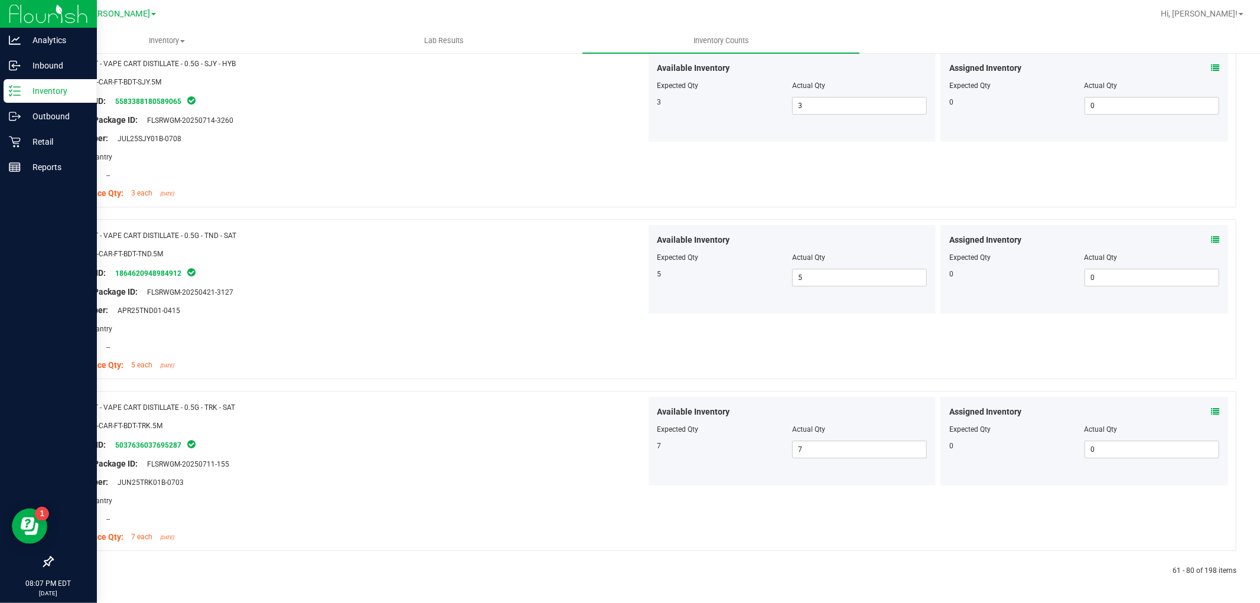
click at [80, 570] on icon at bounding box center [81, 570] width 4 height 7
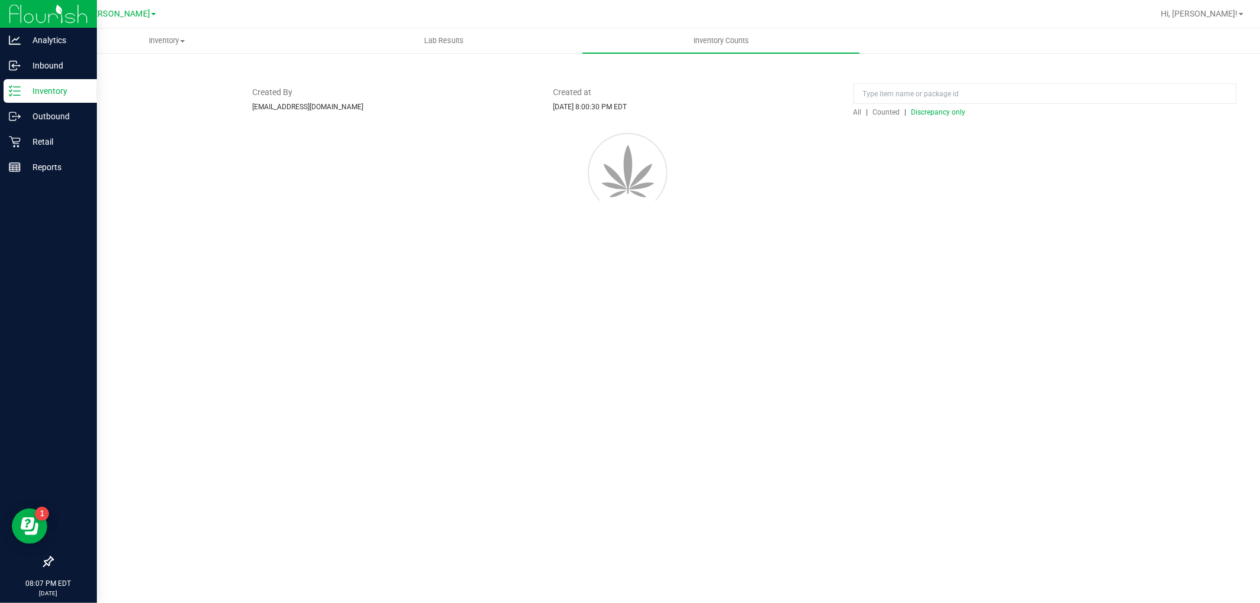
scroll to position [0, 0]
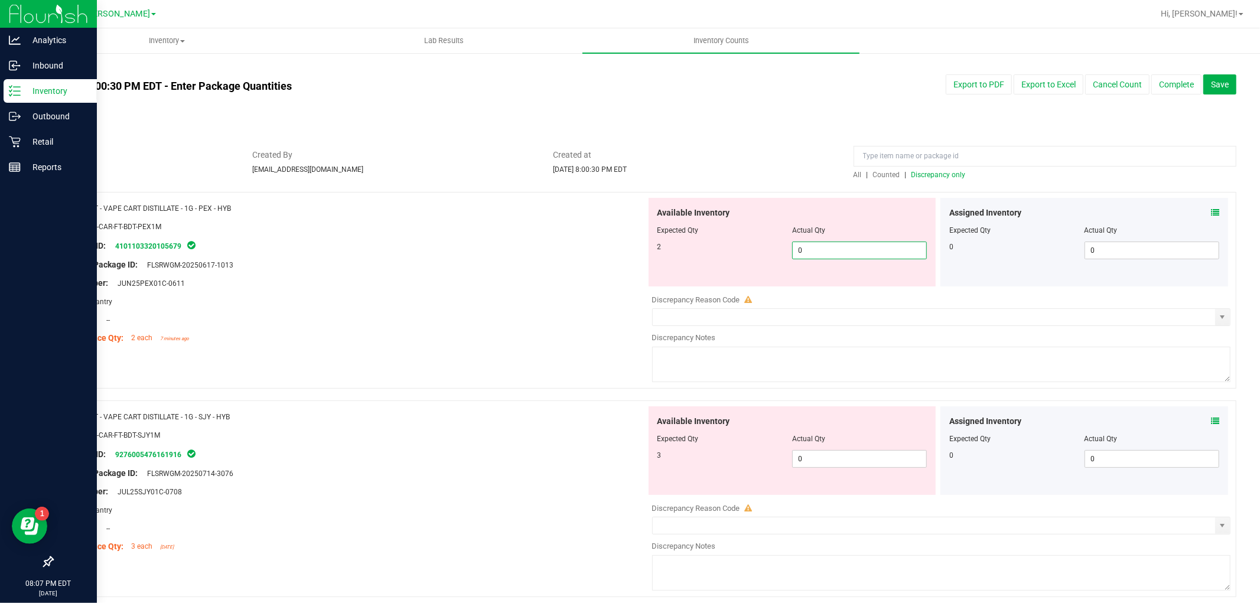
click at [810, 247] on span "0 0" at bounding box center [859, 251] width 135 height 18
type input "02"
type input "2"
click at [871, 455] on div "Available Inventory Expected Qty Actual Qty 3 0 0" at bounding box center [792, 450] width 288 height 89
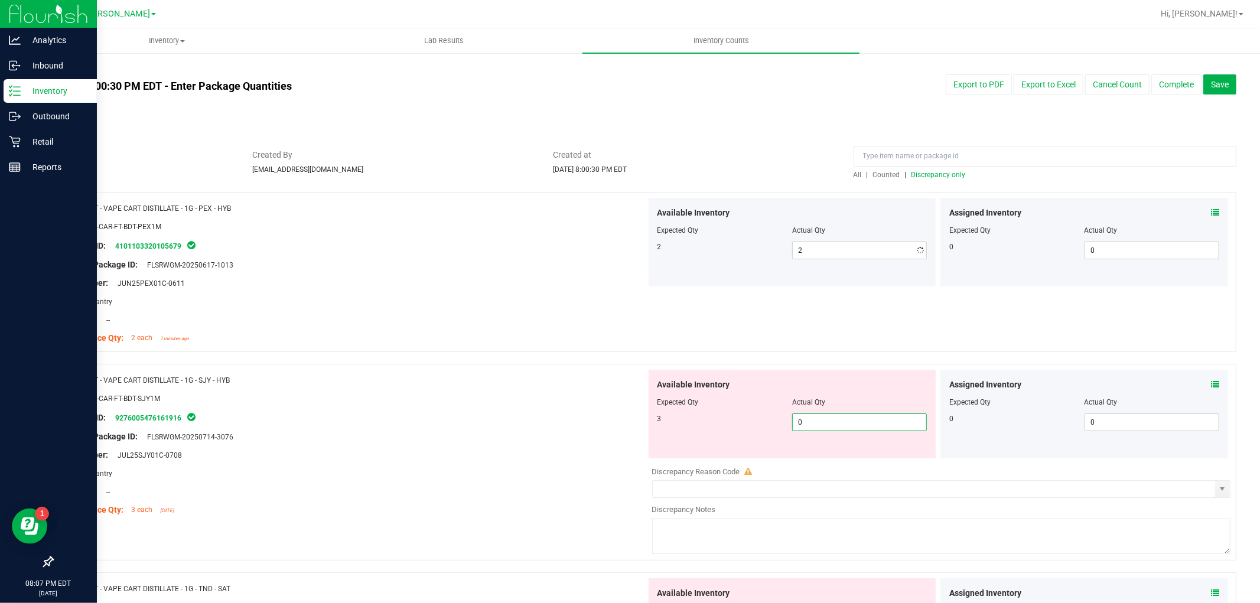
type input "03"
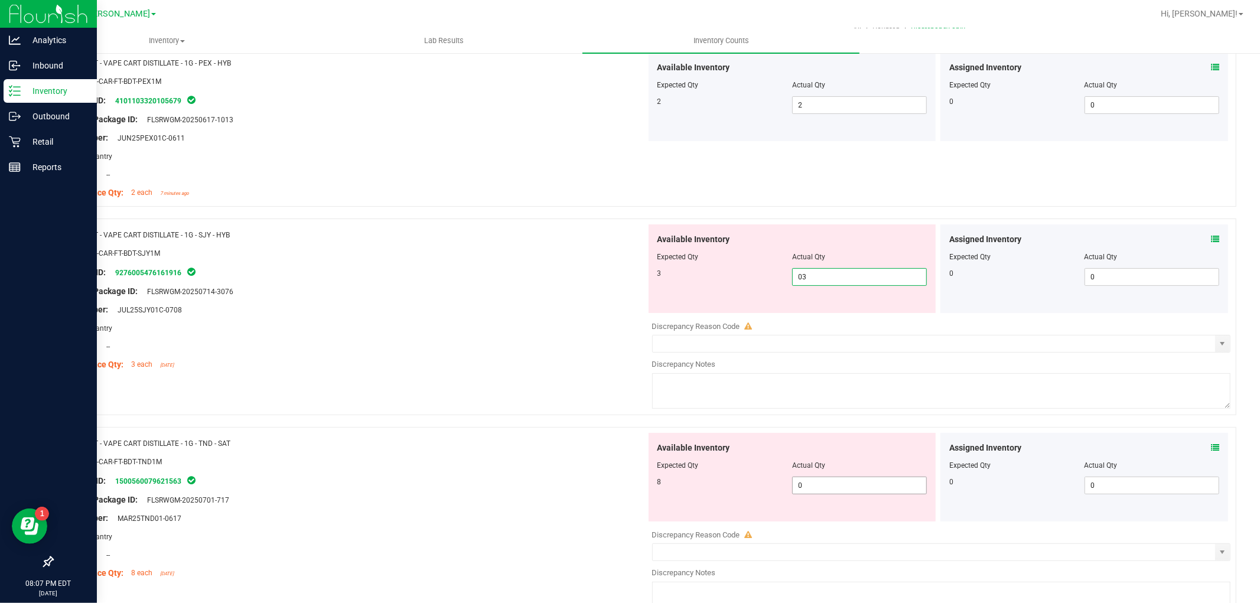
scroll to position [262, 0]
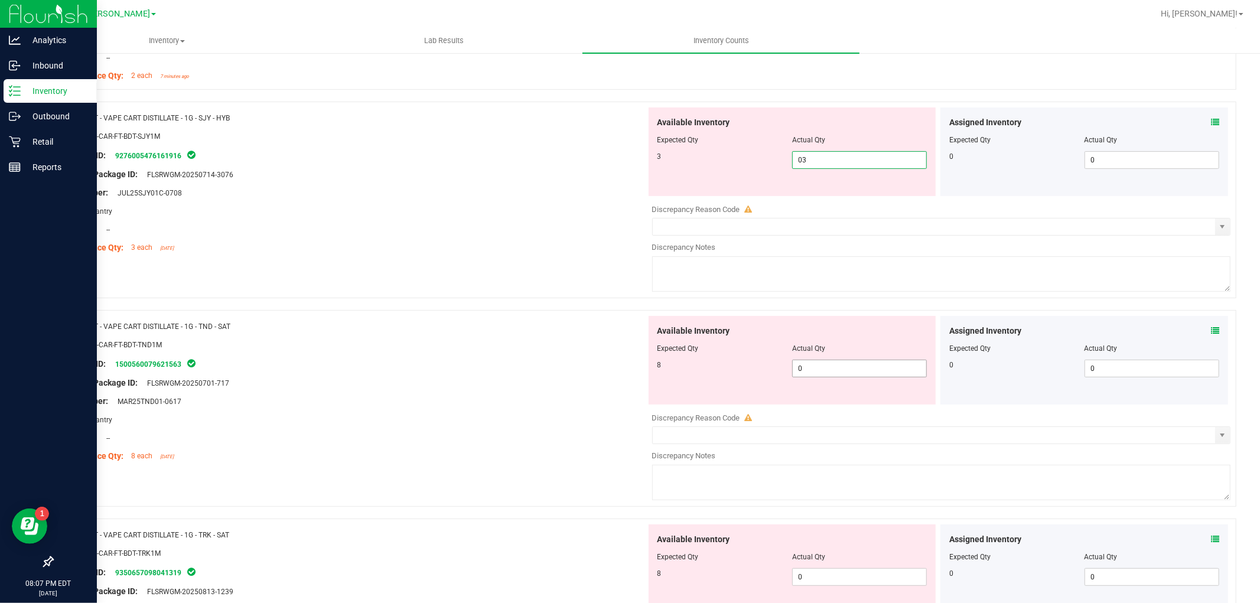
type input "3"
click at [857, 368] on div "Available Inventory Expected Qty Actual Qty 8 0 0" at bounding box center [938, 409] width 585 height 187
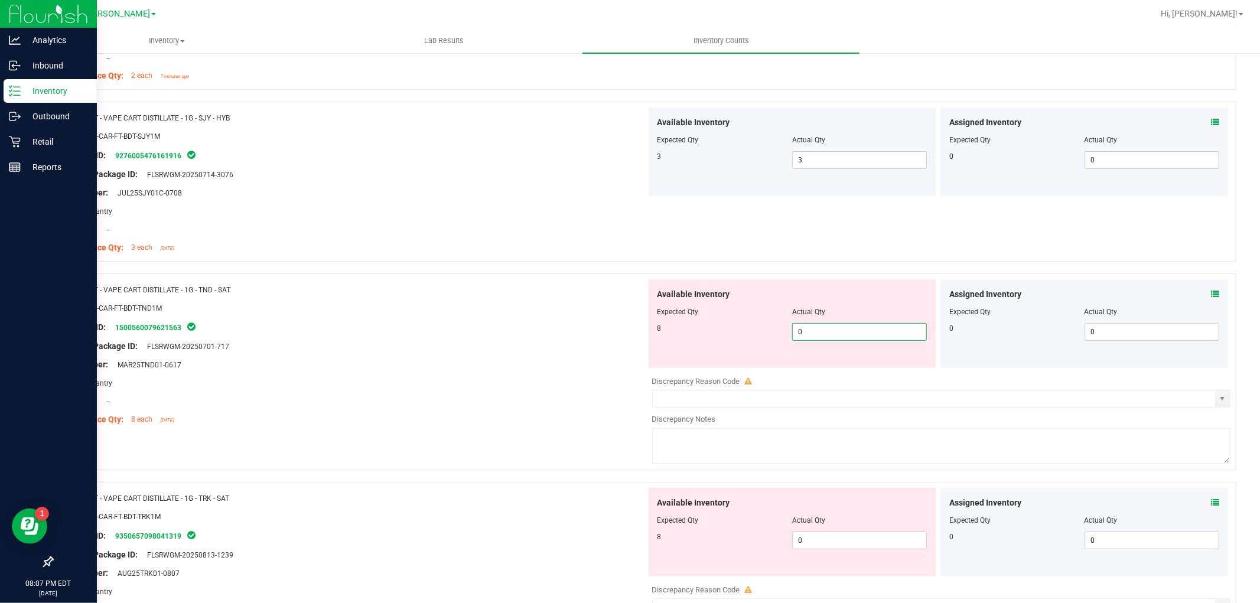
type input "08"
type input "8"
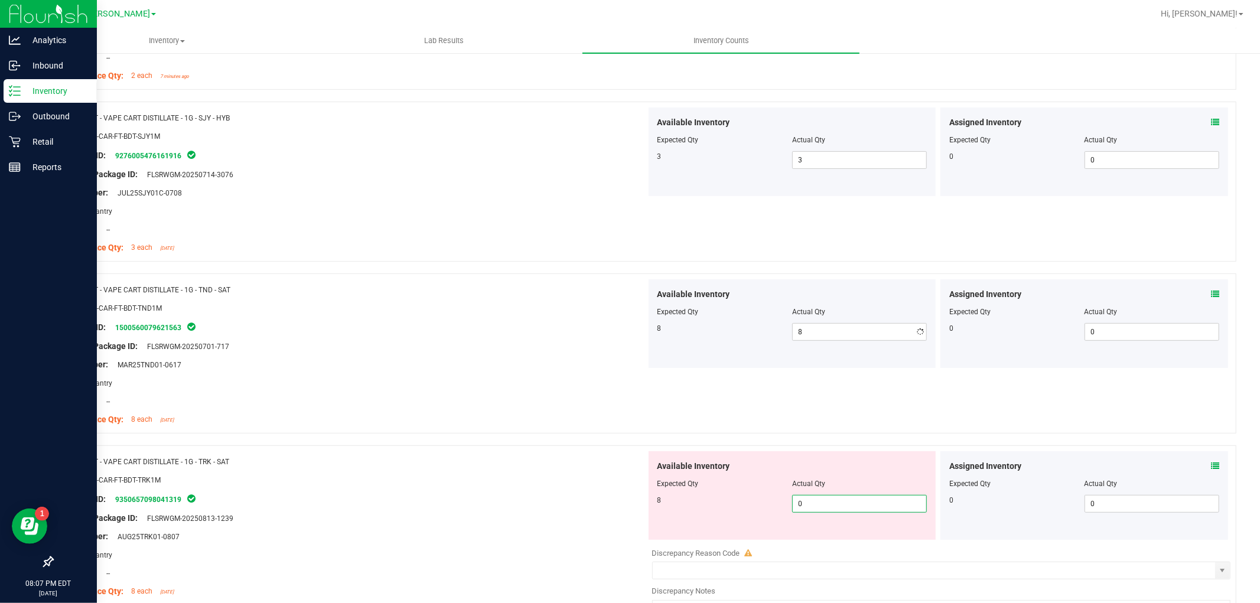
click at [828, 536] on div "Available Inventory Expected Qty Actual Qty 8 0 0" at bounding box center [792, 495] width 288 height 89
type input "08"
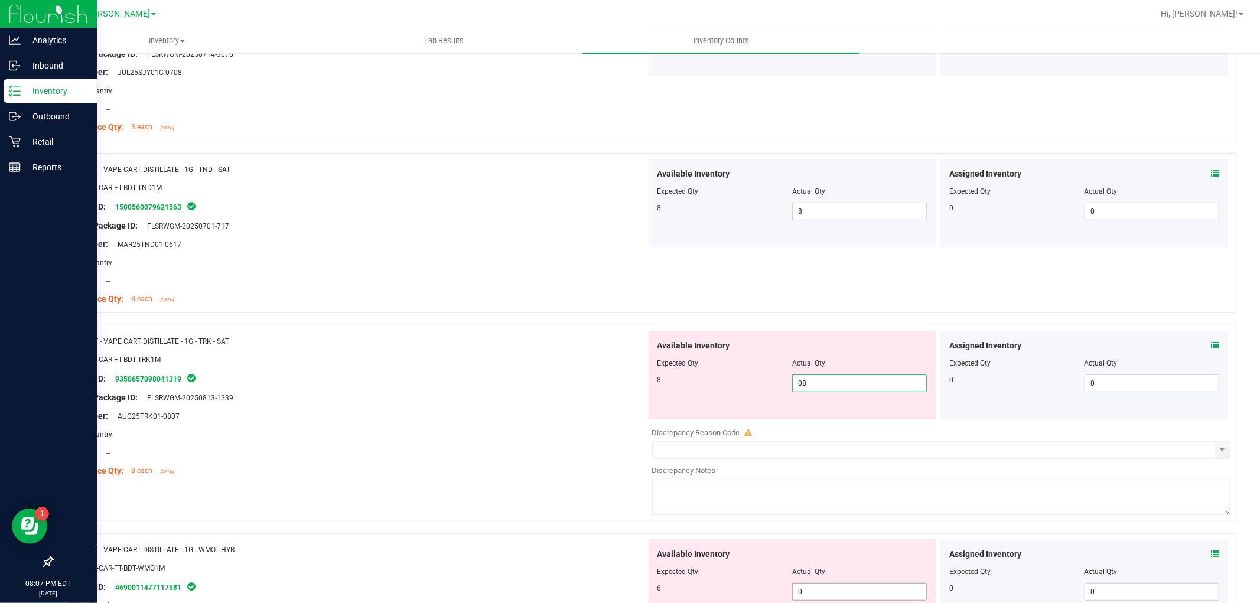
scroll to position [524, 0]
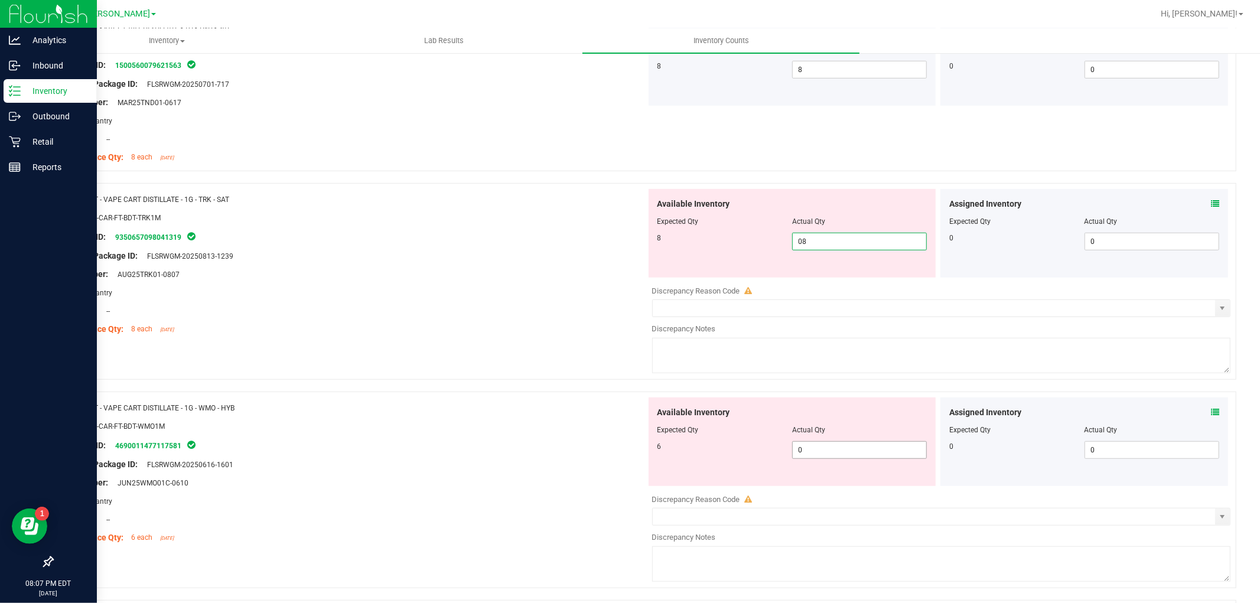
type input "8"
click at [833, 450] on div "Available Inventory Expected Qty Actual Qty 6 0 0" at bounding box center [938, 490] width 585 height 187
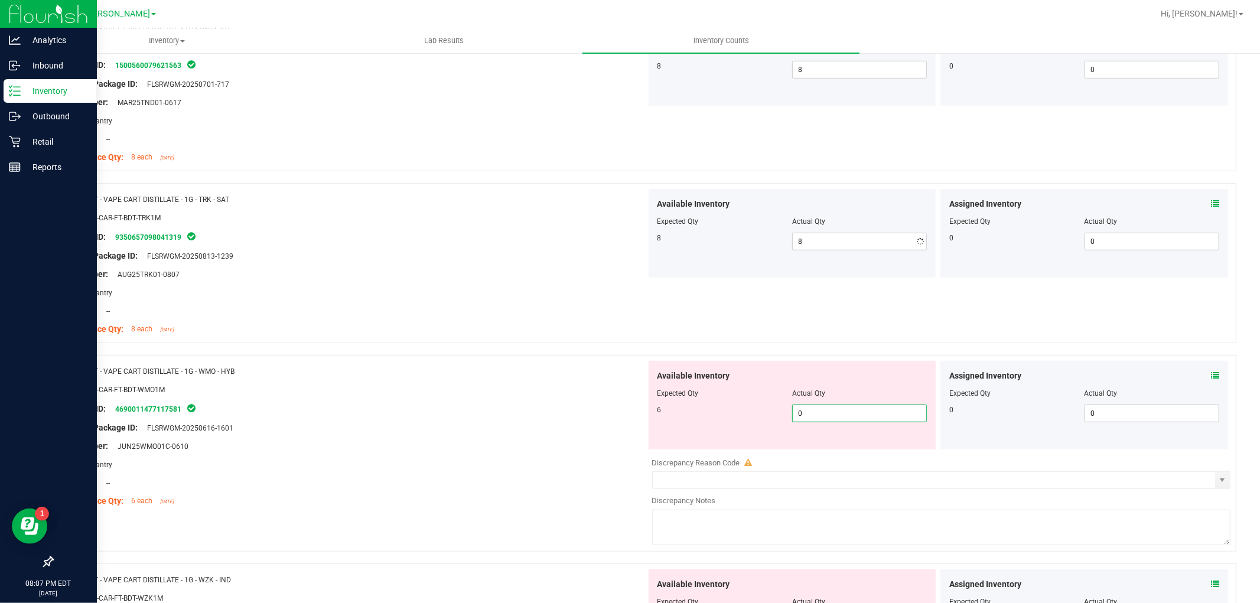
type input "06"
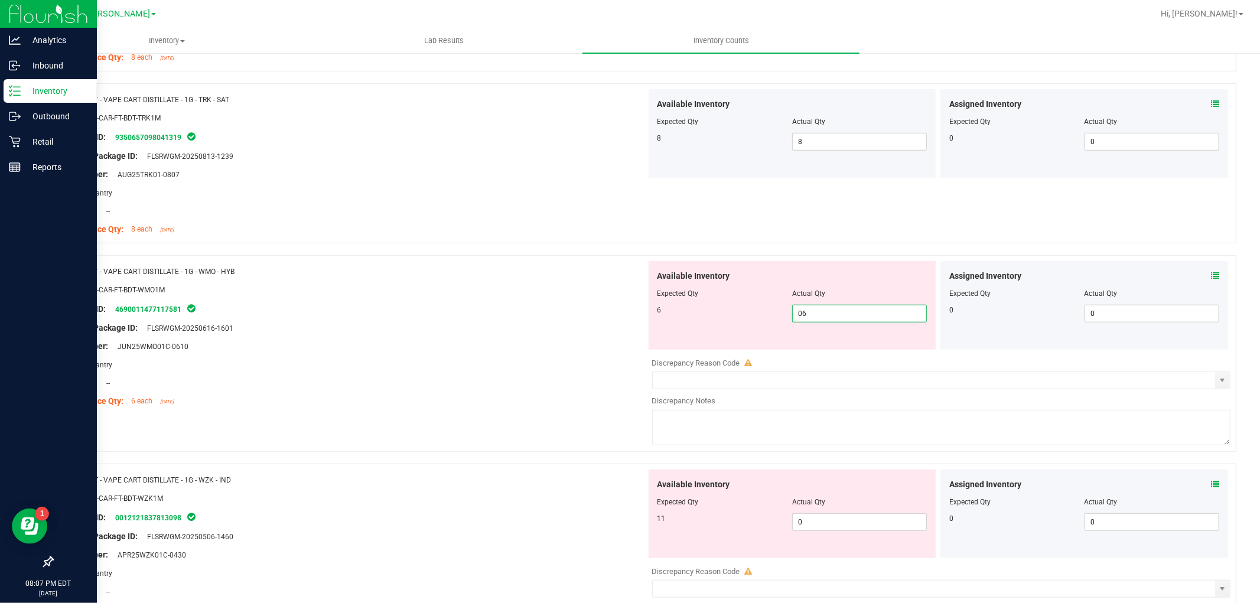
scroll to position [722, 0]
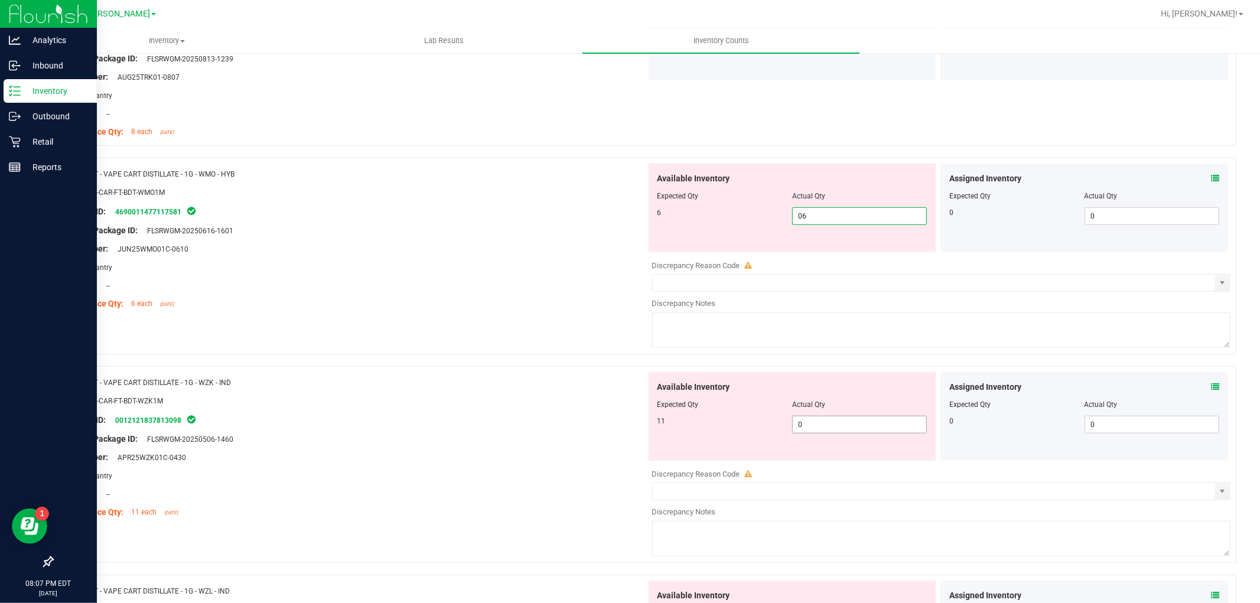
type input "6"
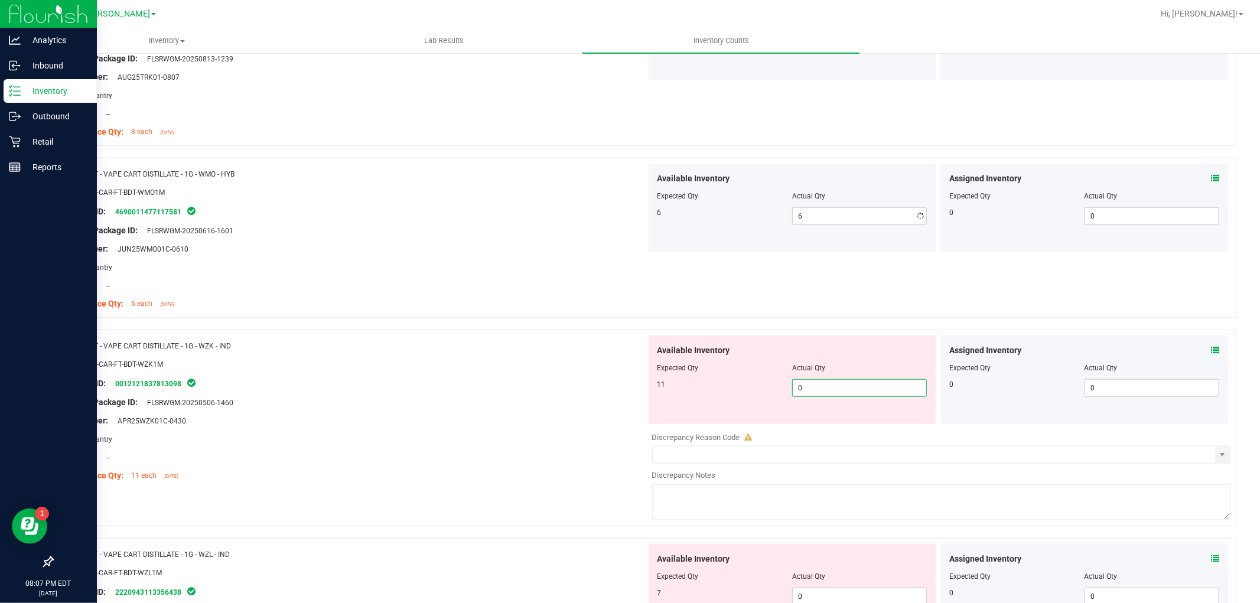
click at [817, 428] on div "Available Inventory Expected Qty Actual Qty 11 0 0" at bounding box center [938, 428] width 585 height 187
type input "011"
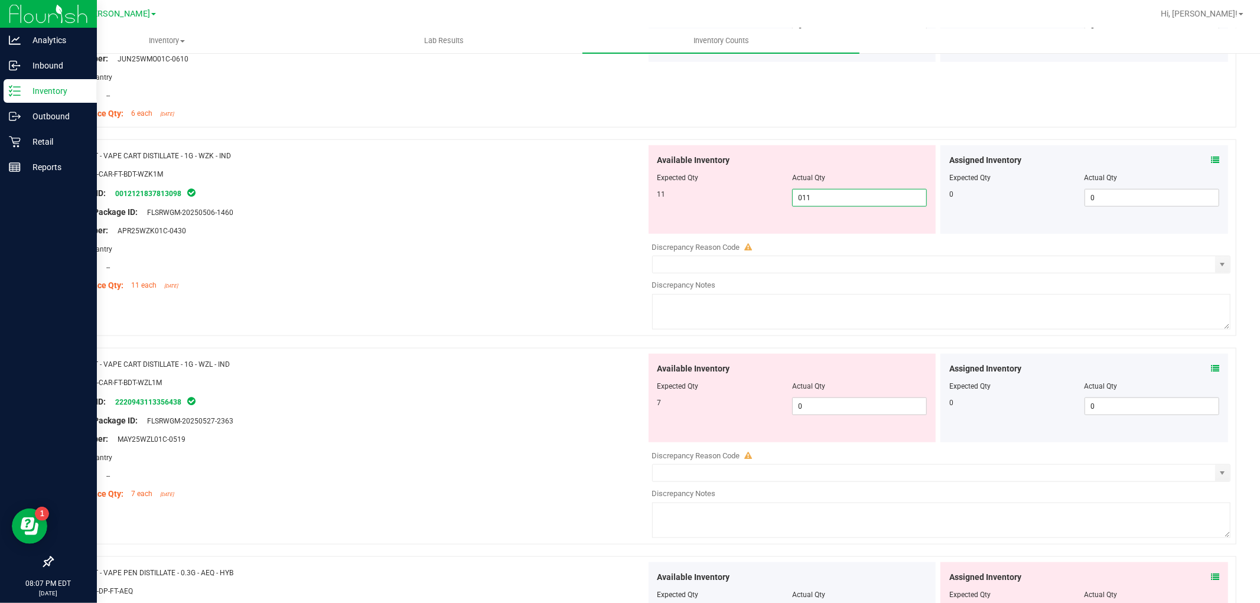
scroll to position [918, 0]
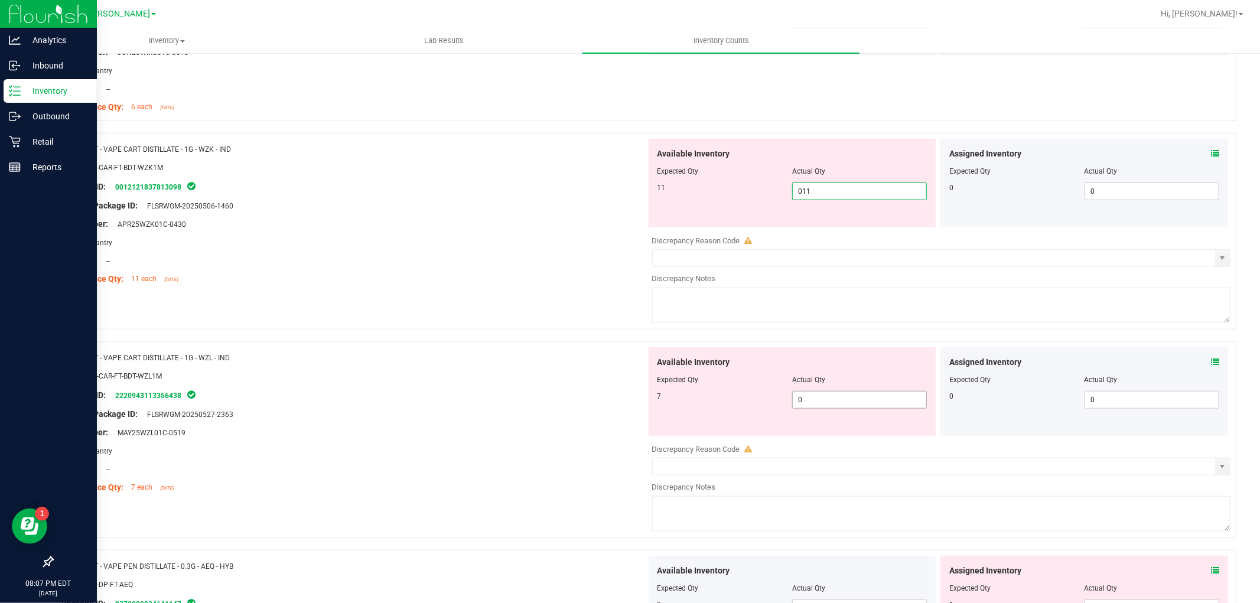
type input "11"
click at [822, 402] on div "Available Inventory Expected Qty Actual Qty 7 0 0" at bounding box center [938, 440] width 585 height 187
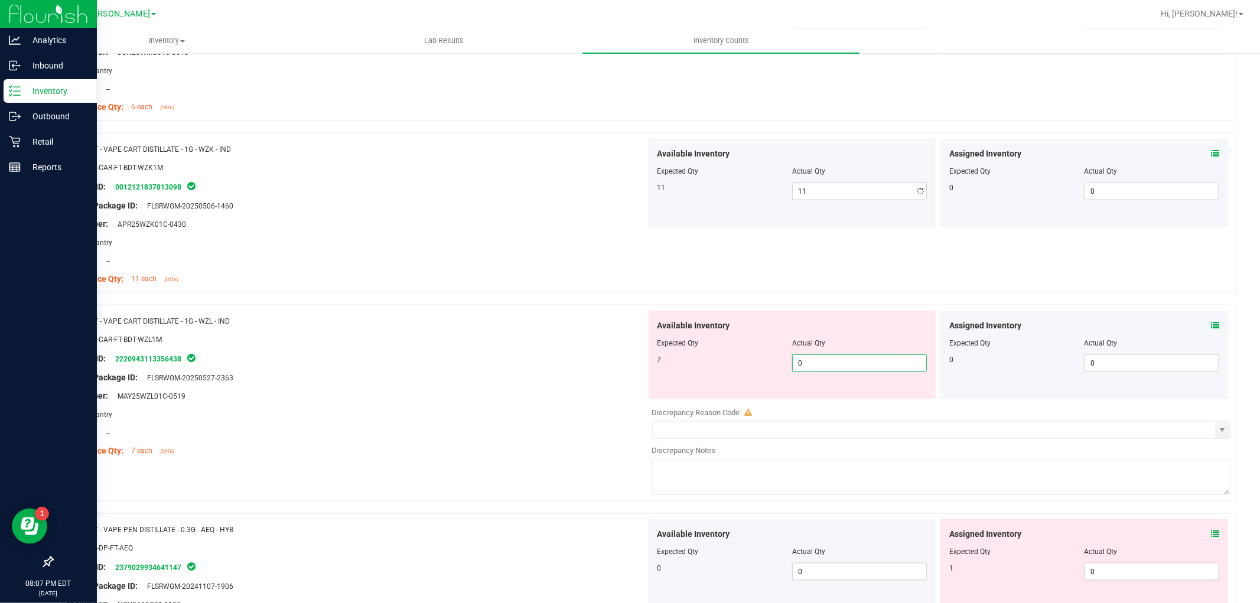
type input "07"
type input "7"
click at [1113, 569] on div "Assigned Inventory Expected Qty Actual Qty 1 0 0" at bounding box center [1084, 563] width 288 height 89
type input "01"
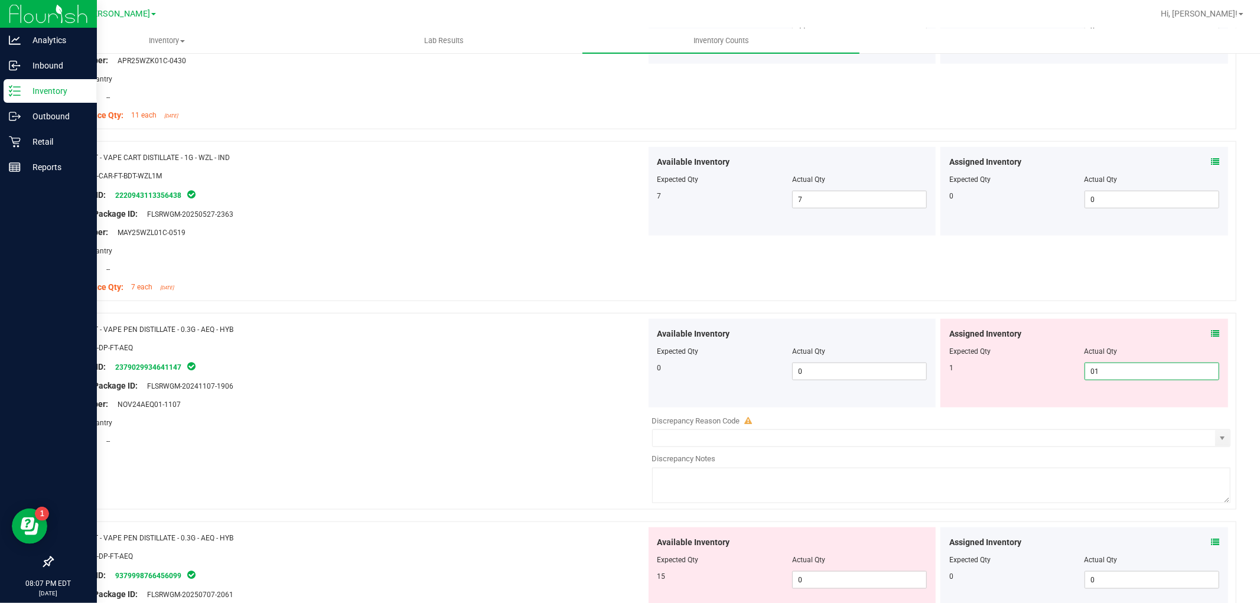
scroll to position [1181, 0]
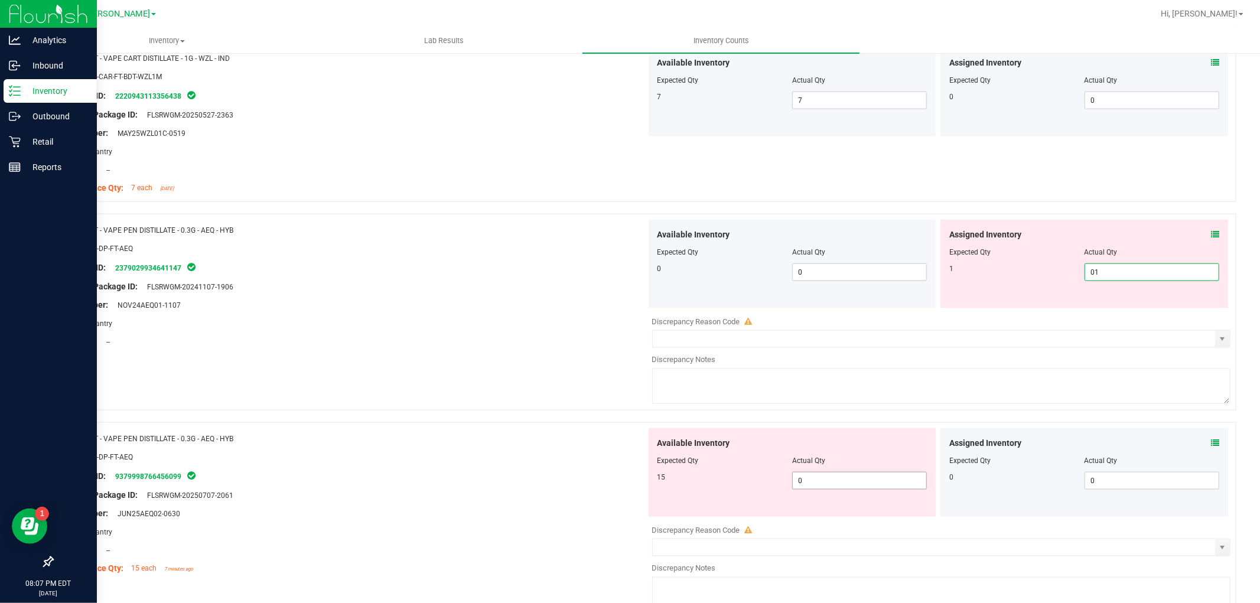
type input "1"
click at [860, 487] on div "Available Inventory Expected Qty Actual Qty 15 0 0" at bounding box center [938, 521] width 585 height 187
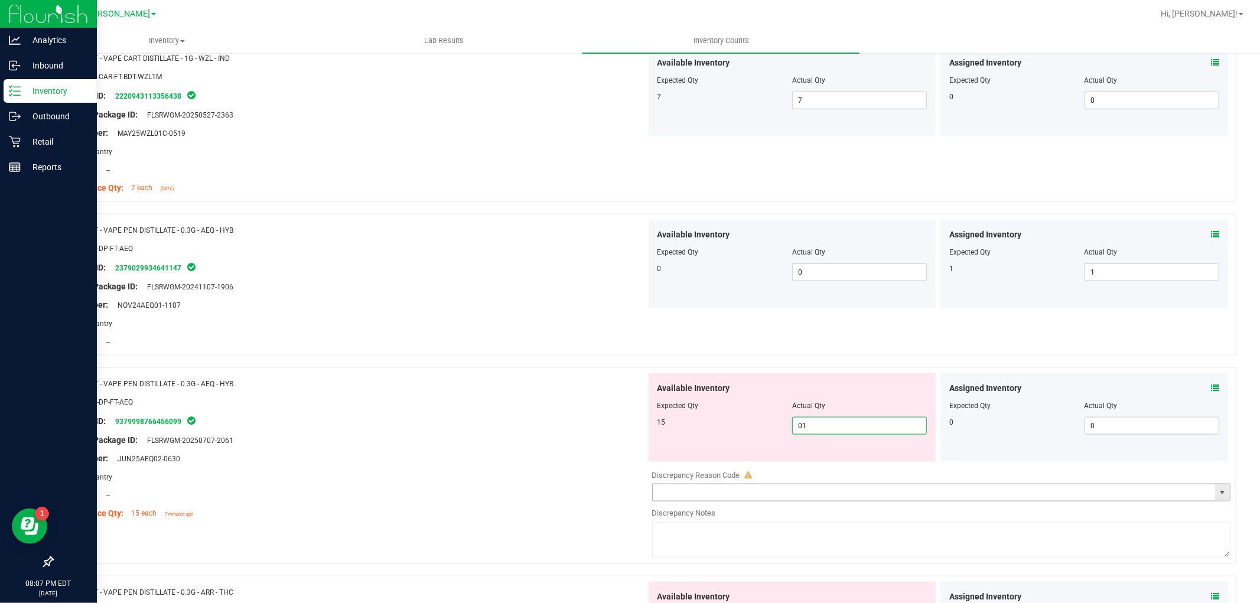
type input "015"
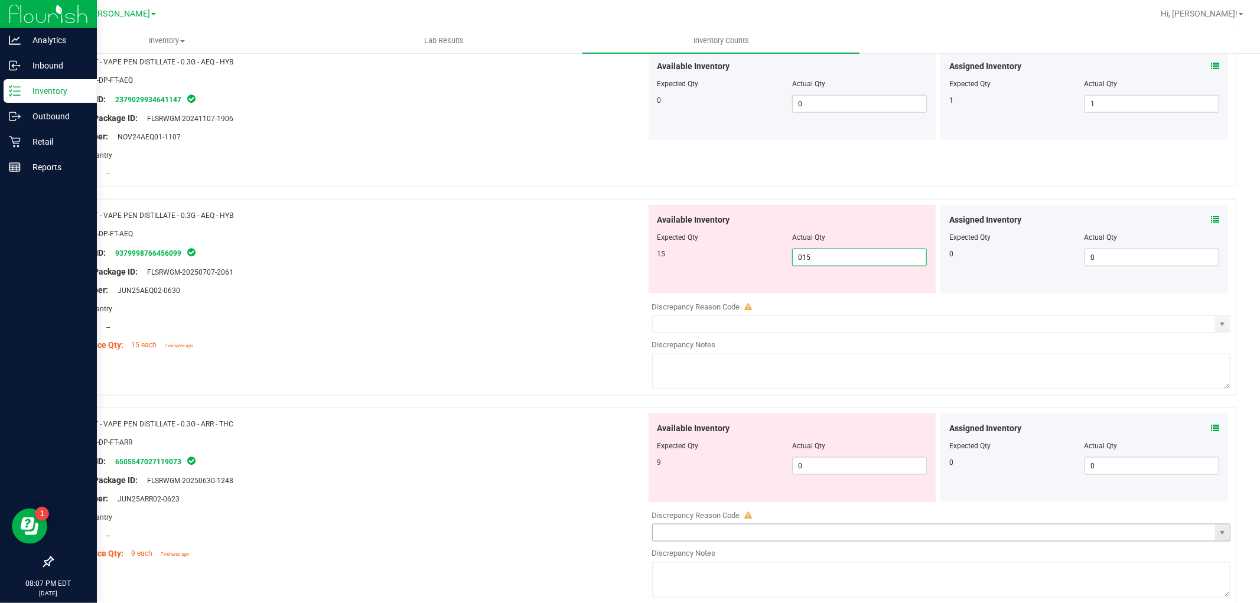
scroll to position [1443, 0]
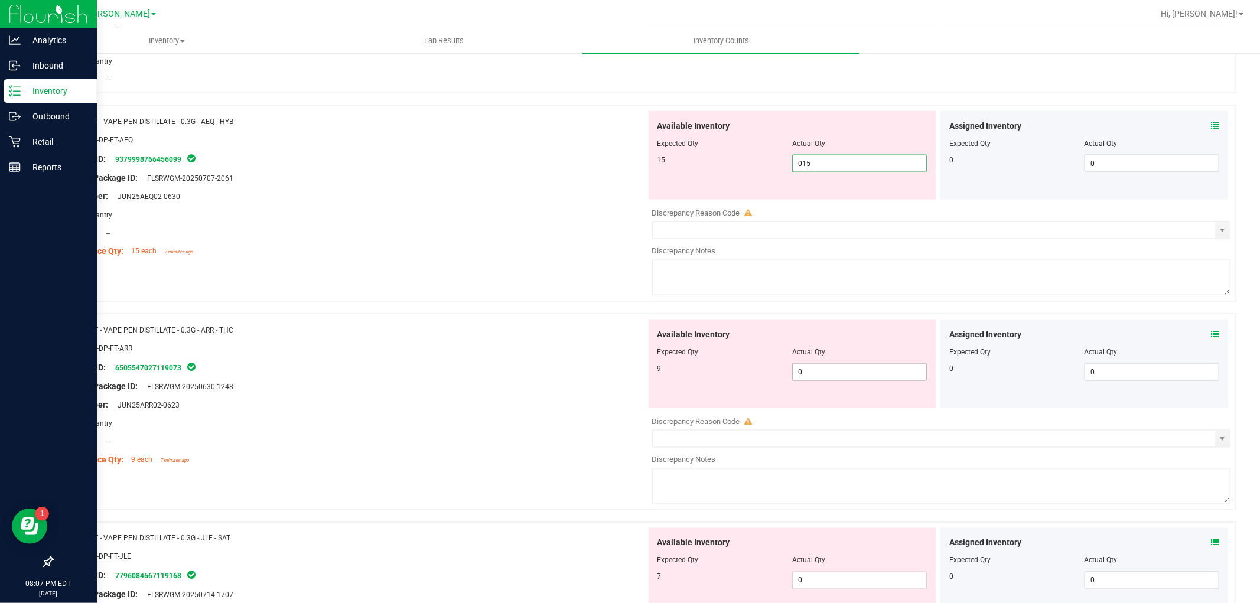
type input "15"
click at [827, 371] on div "Available Inventory Expected Qty Actual Qty 9 0 0" at bounding box center [792, 363] width 288 height 89
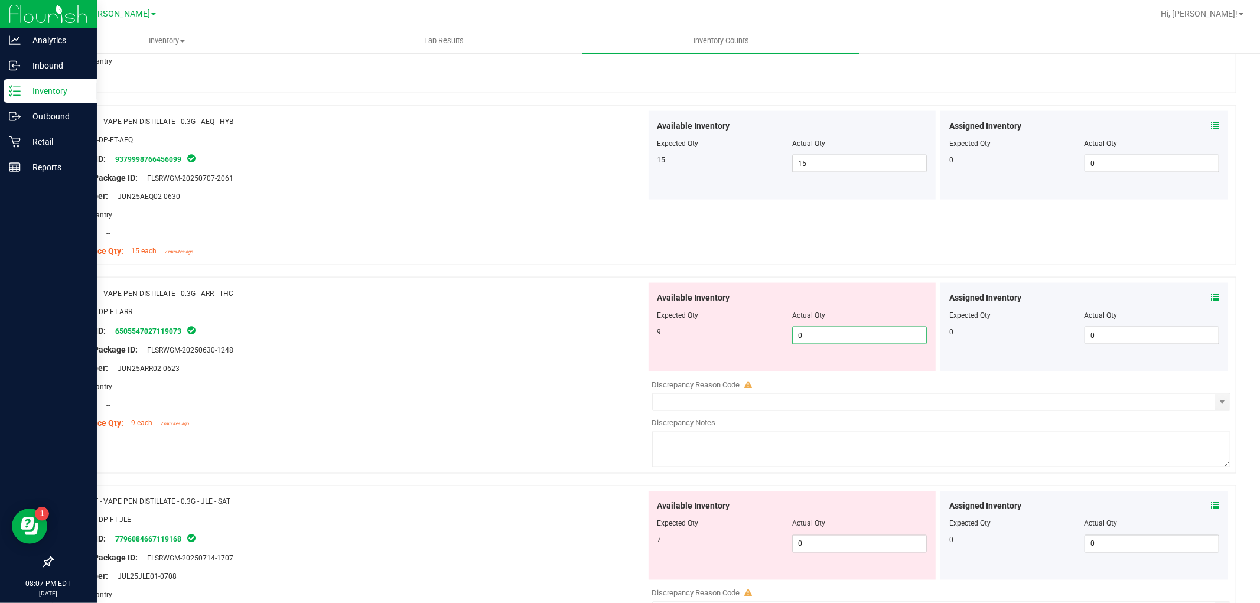
type input "09"
type input "9"
click at [833, 544] on div "Available Inventory Expected Qty Actual Qty 7 0 0" at bounding box center [938, 584] width 585 height 187
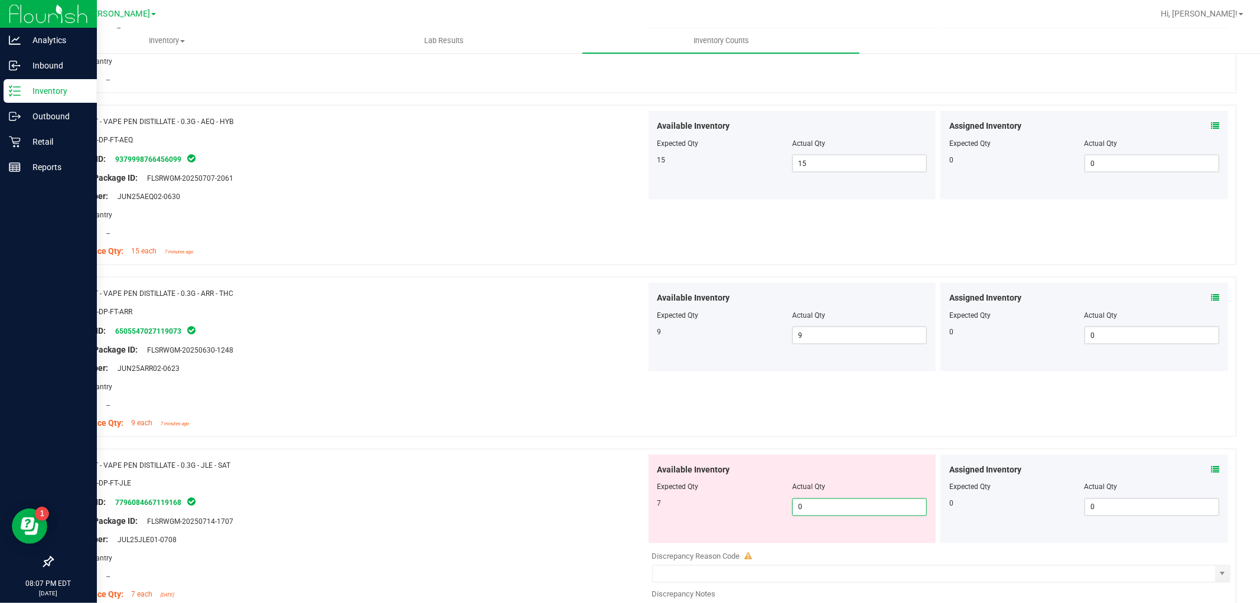
type input "07"
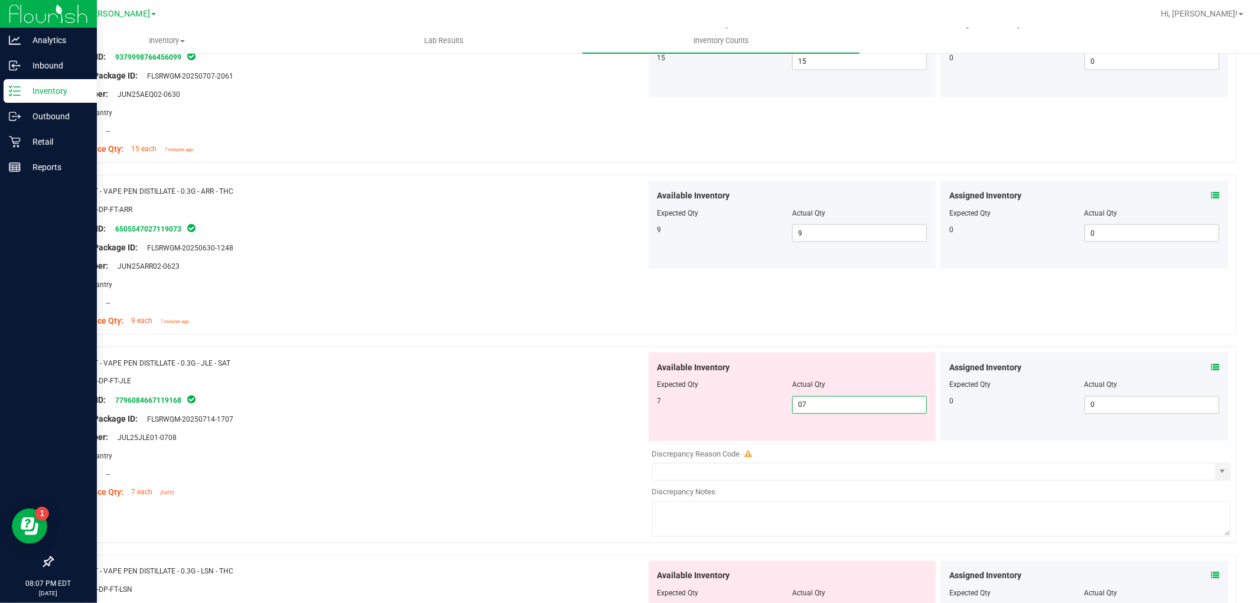
scroll to position [1640, 0]
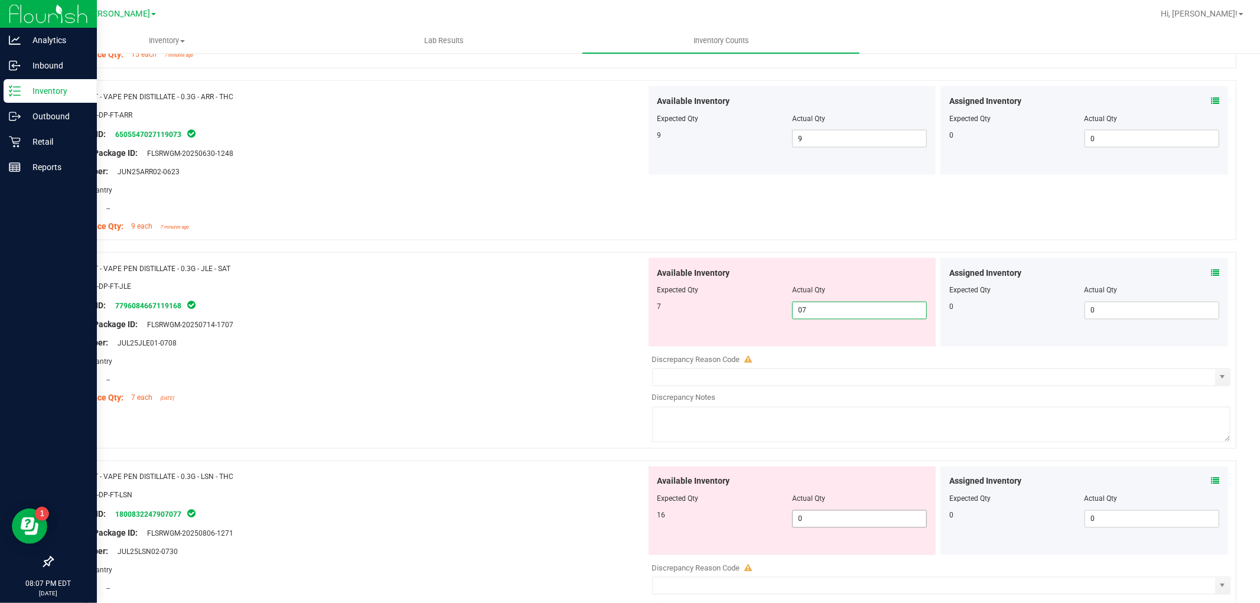
type input "7"
click at [824, 528] on div "Available Inventory Expected Qty Actual Qty 16 0 0" at bounding box center [938, 559] width 585 height 187
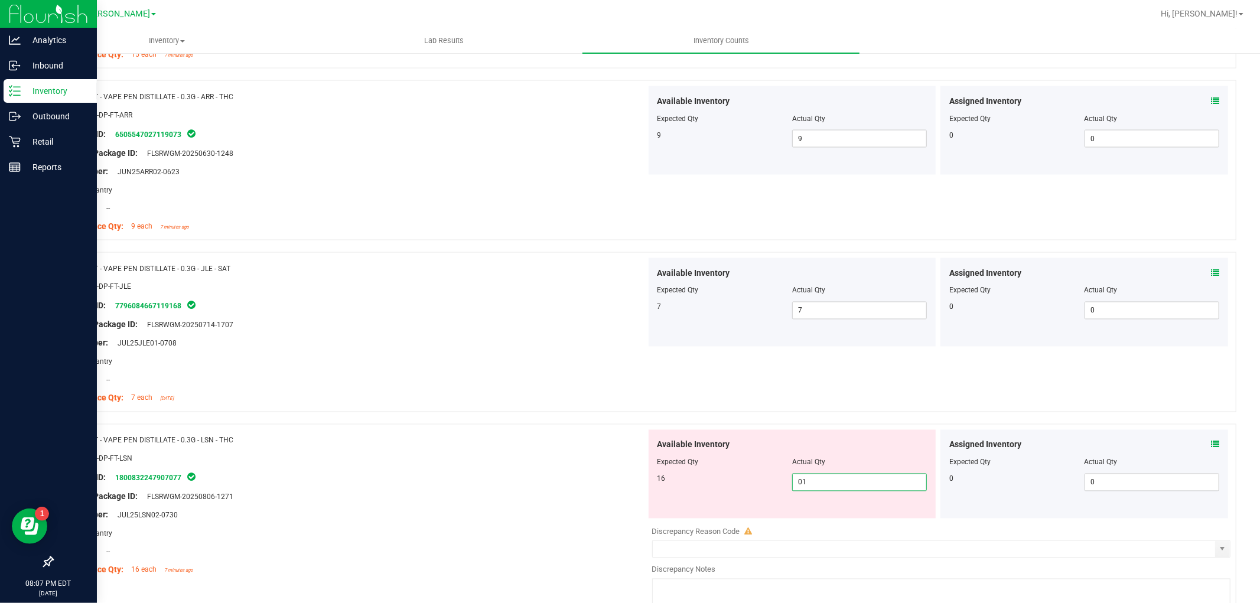
type input "016"
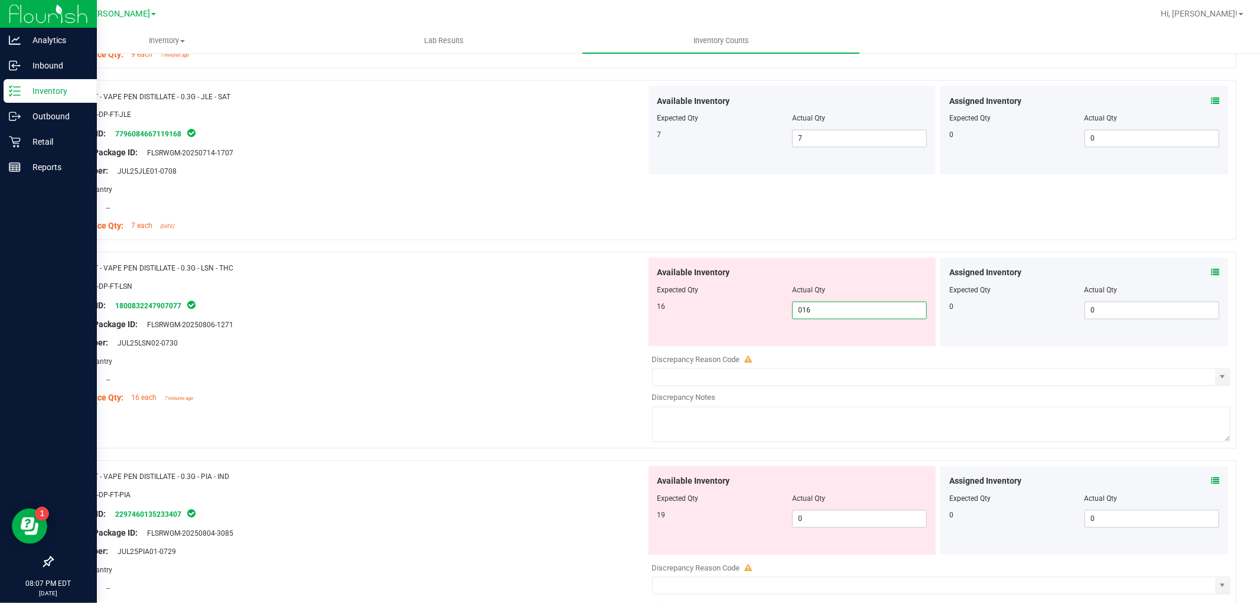
scroll to position [1968, 0]
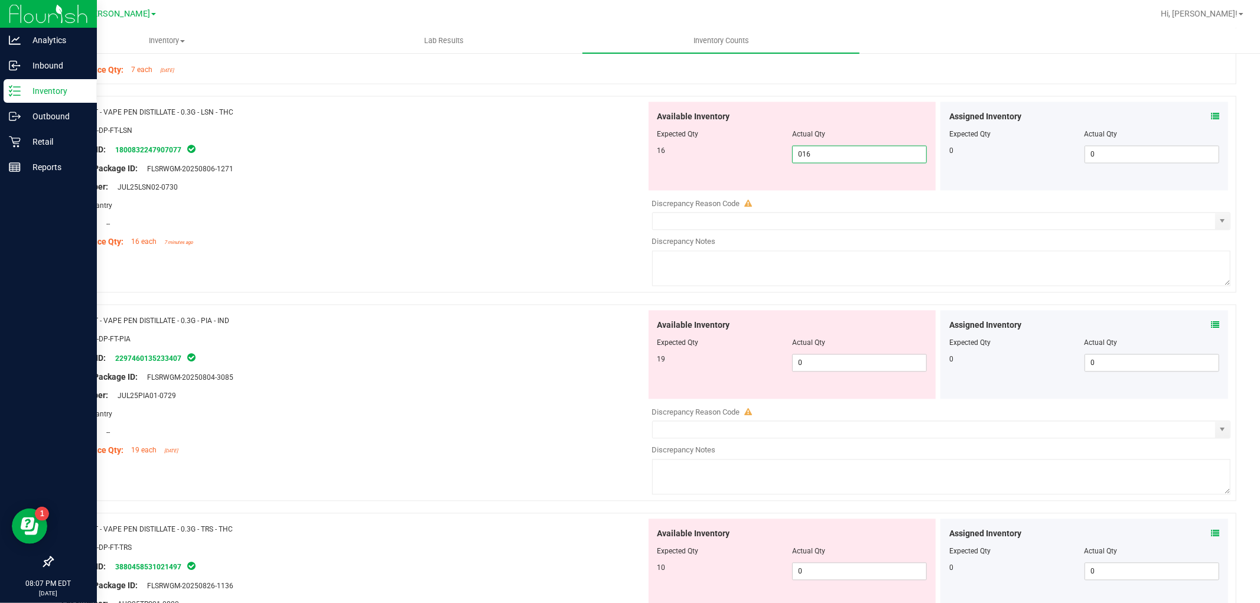
type input "16"
click at [817, 363] on div "Available Inventory Expected Qty Actual Qty 19 0 0" at bounding box center [938, 403] width 585 height 187
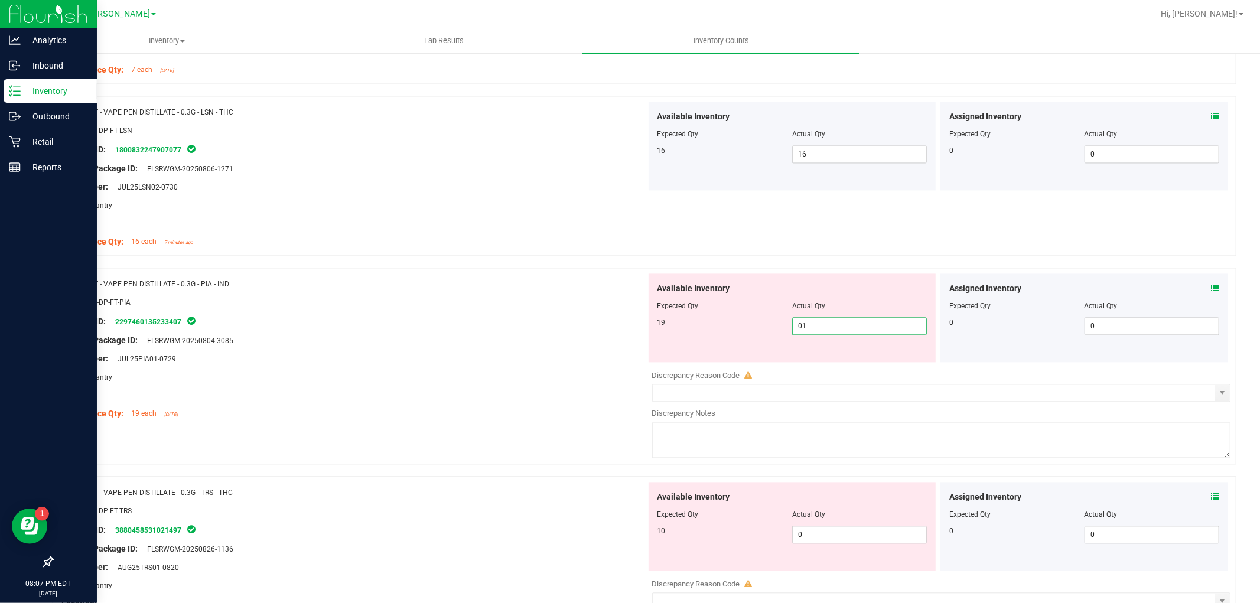
type input "019"
type input "19"
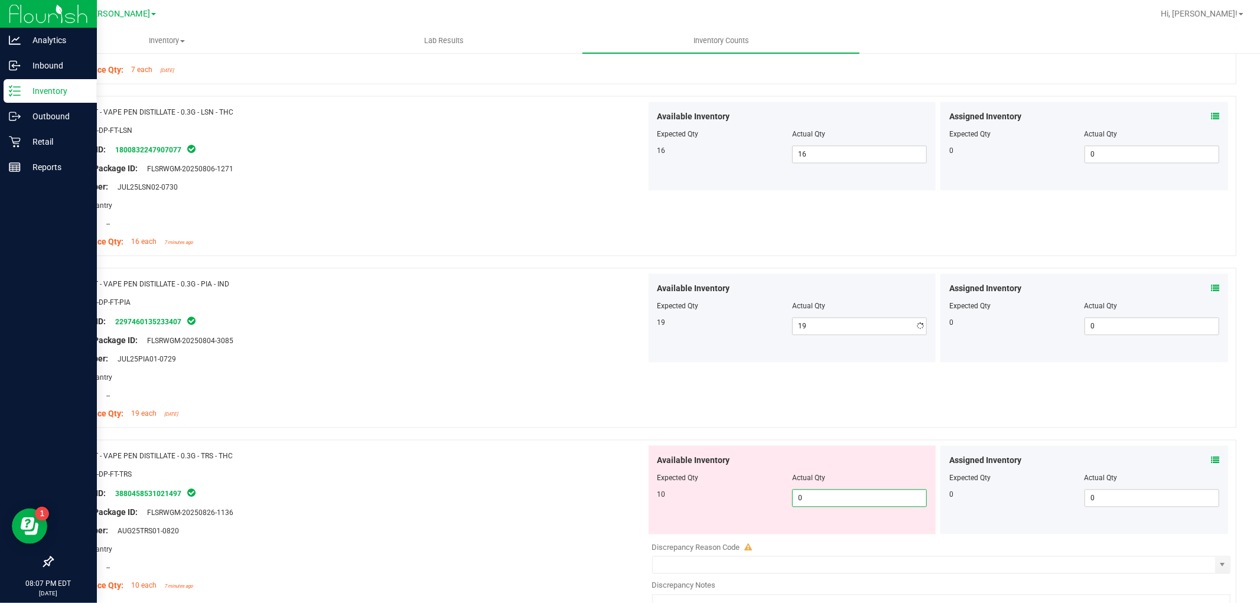
click at [839, 540] on div "Available Inventory Expected Qty Actual Qty 10 0 0" at bounding box center [938, 538] width 585 height 187
type input "010"
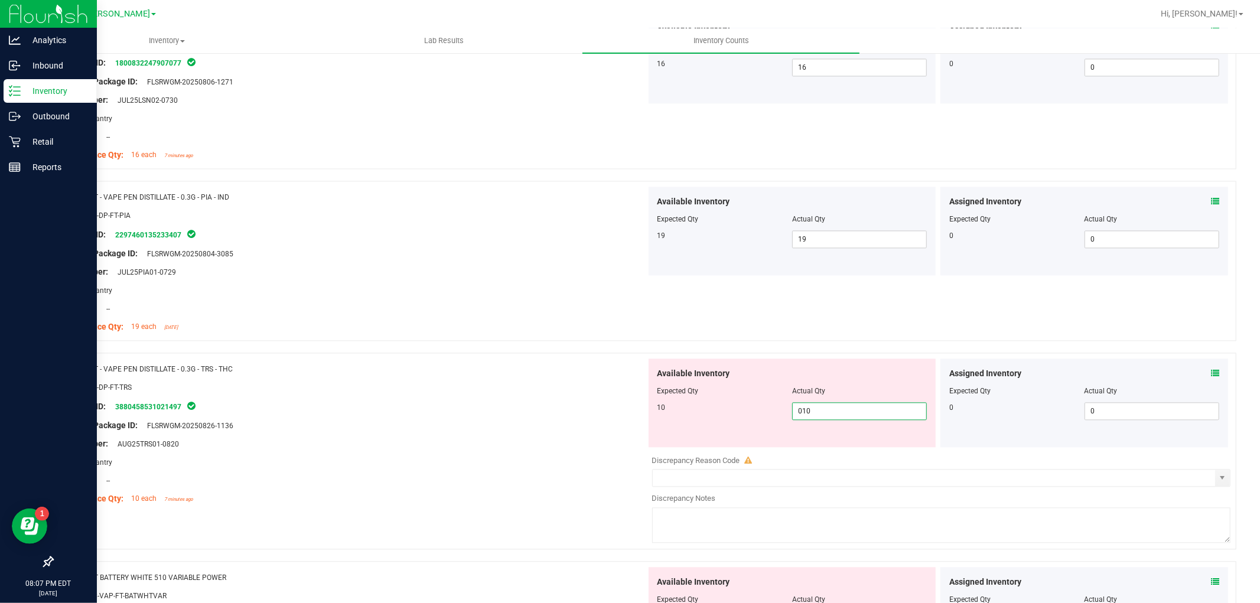
scroll to position [2296, 0]
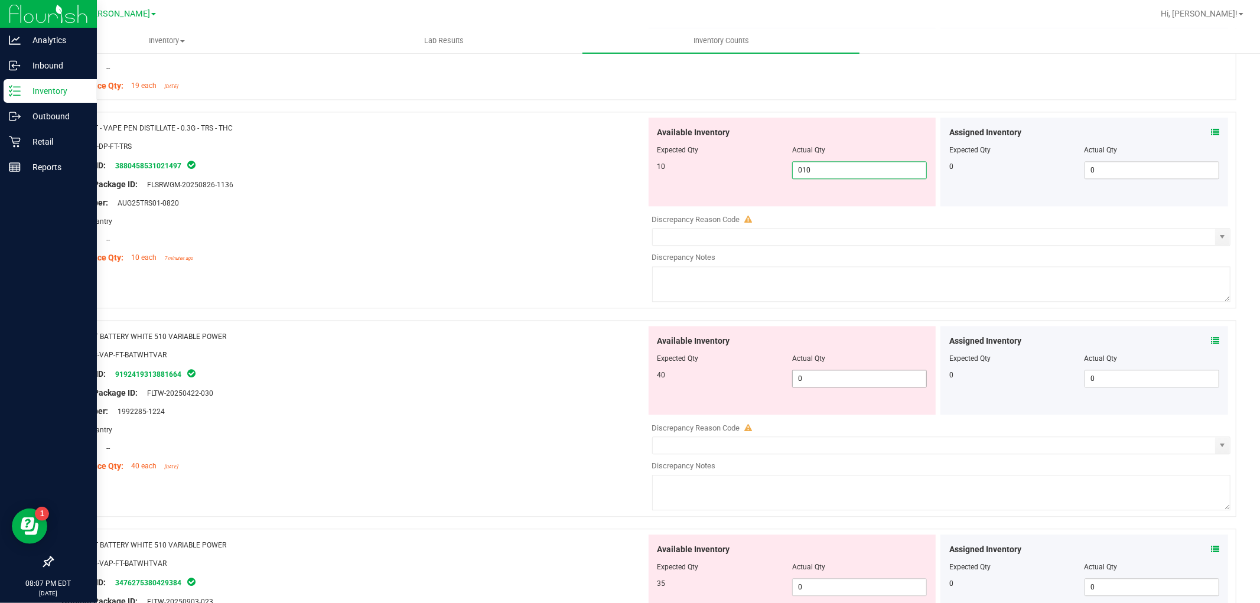
type input "10"
click at [839, 377] on div "Available Inventory Expected Qty Actual Qty 40 0 0" at bounding box center [792, 370] width 288 height 89
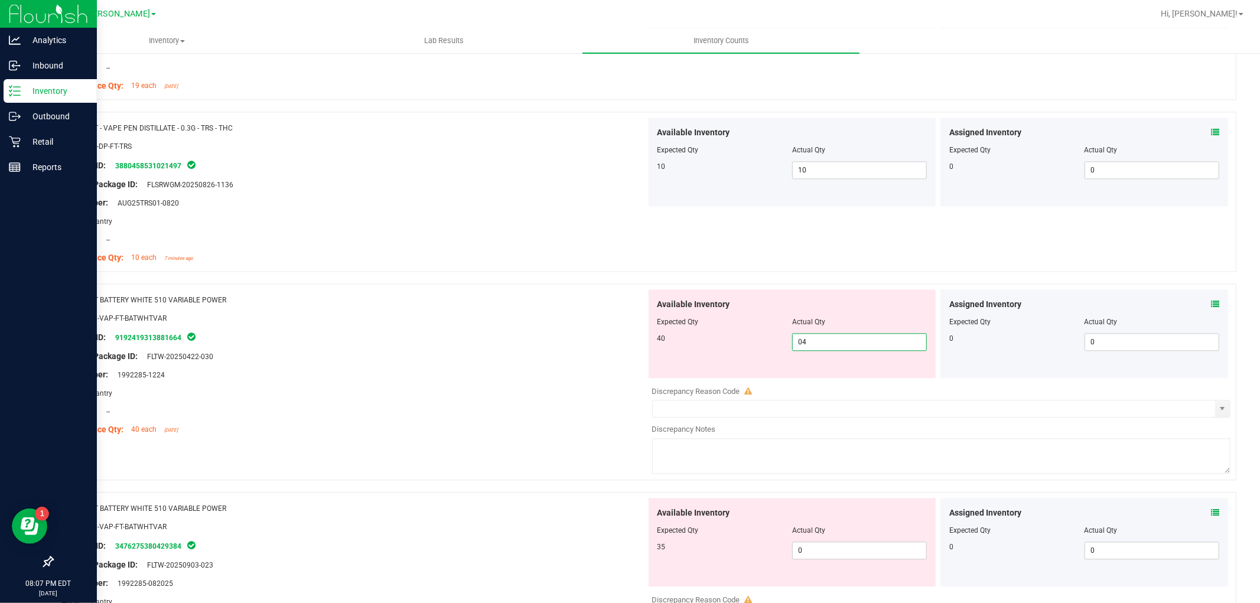
type input "040"
type input "40"
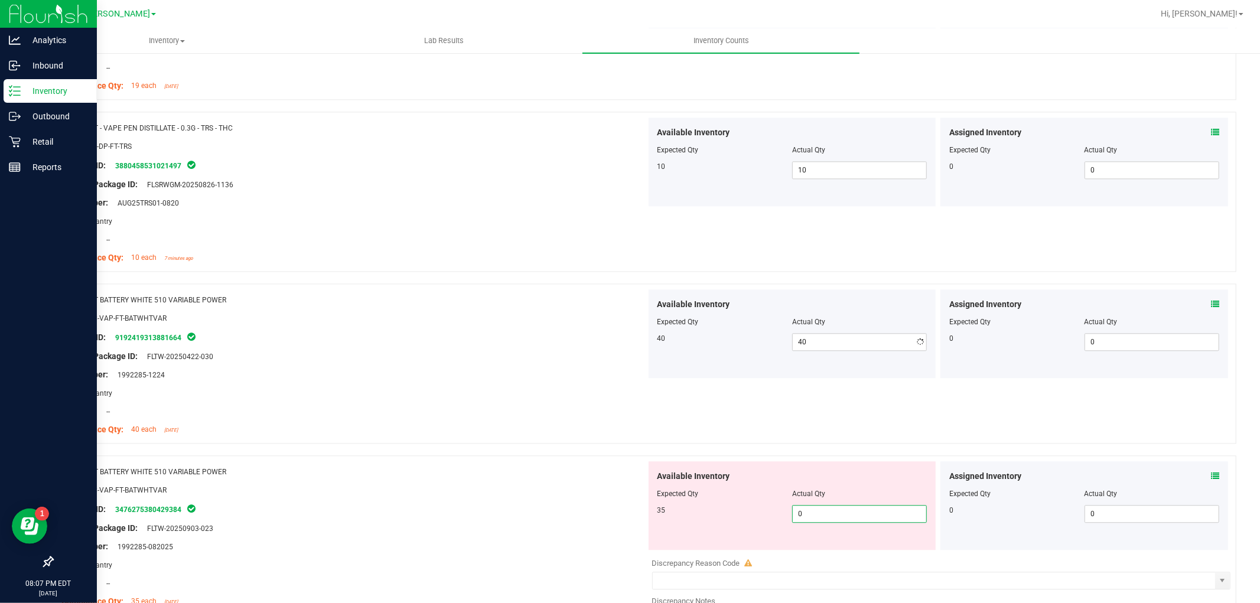
click at [840, 550] on div "Available Inventory Expected Qty Actual Qty 35 0 0" at bounding box center [938, 554] width 585 height 187
type input "035"
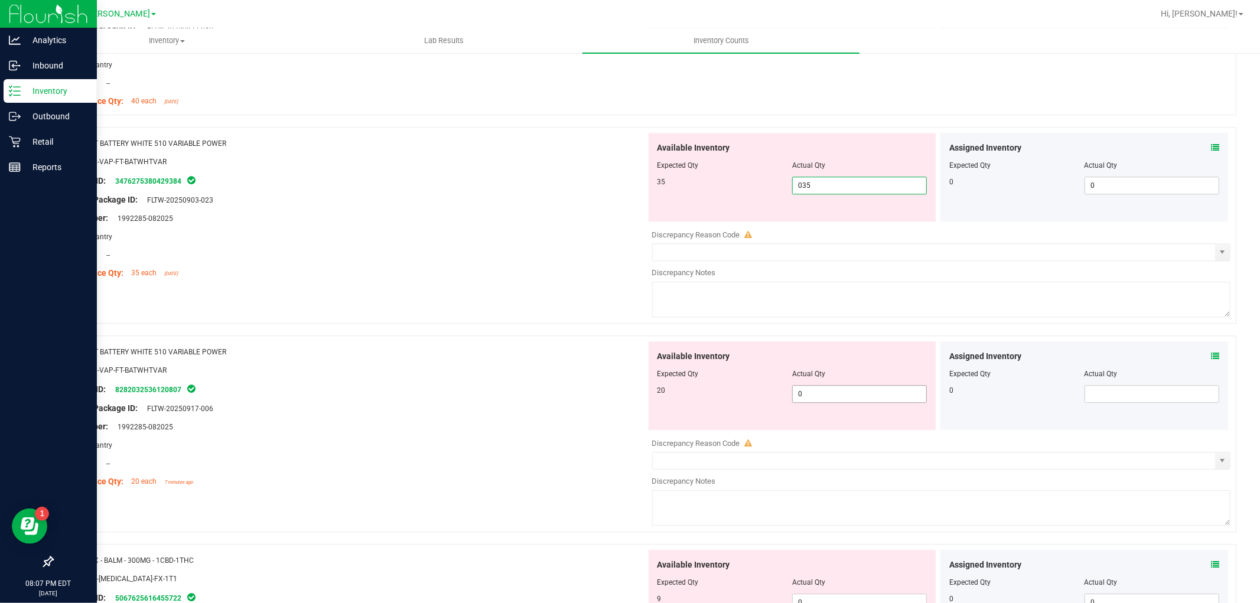
type input "35"
click at [811, 399] on div "Available Inventory Expected Qty Actual Qty 20 0 0" at bounding box center [938, 434] width 585 height 187
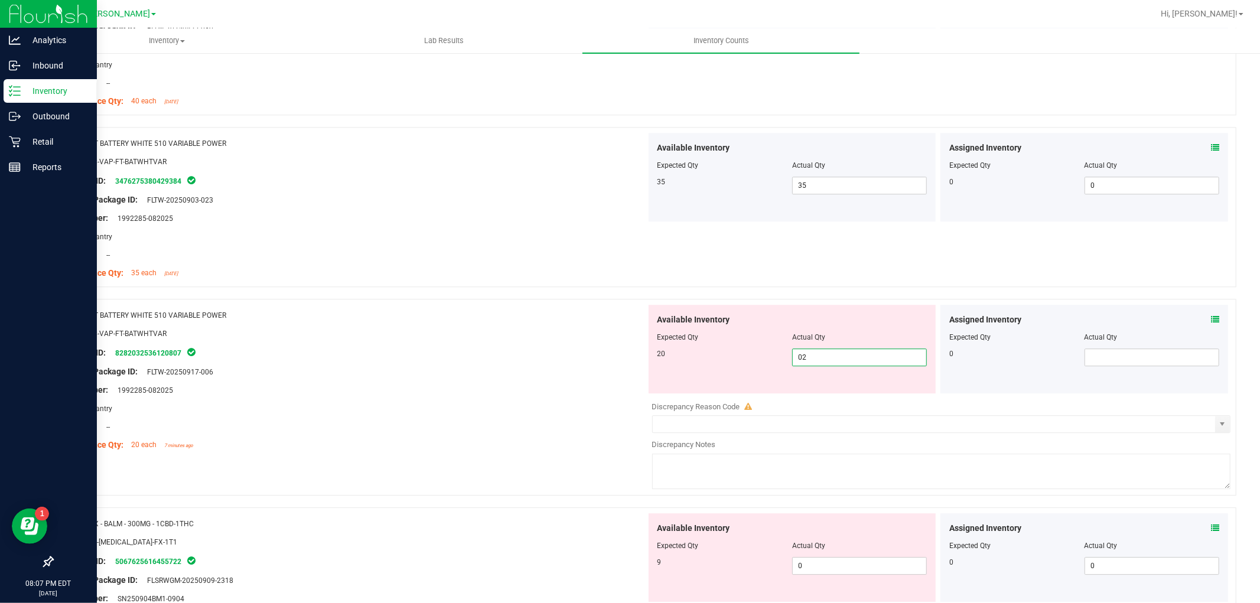
type input "020"
type input "20"
click at [845, 568] on div "Available Inventory Expected Qty Actual Qty 9 0 0" at bounding box center [938, 606] width 585 height 187
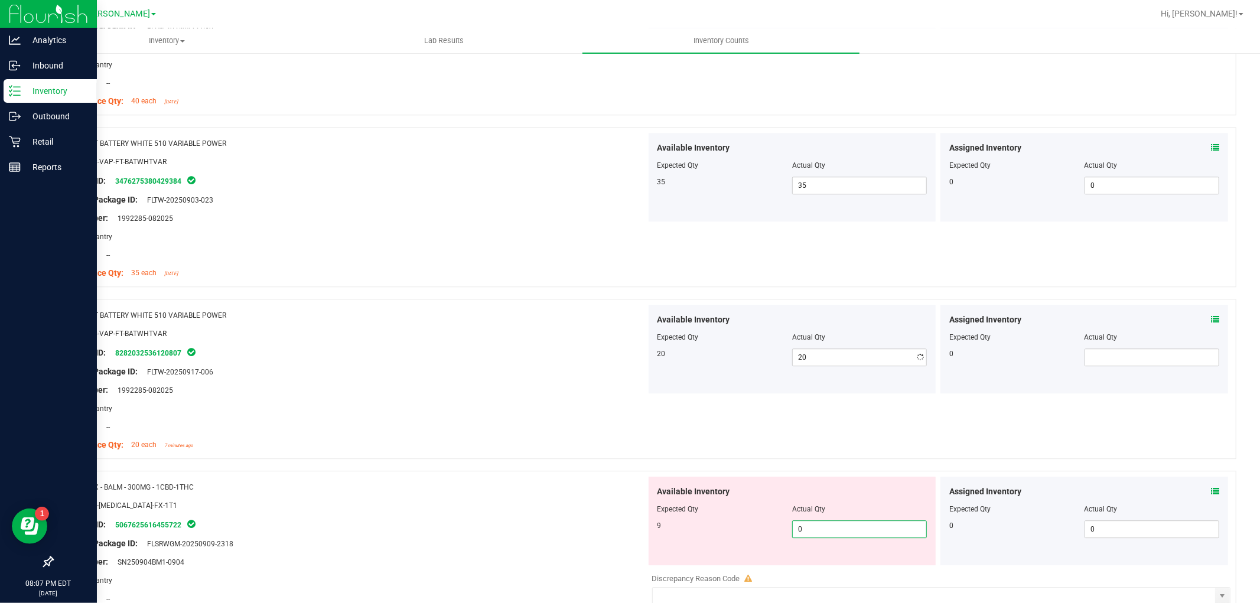
type input "09"
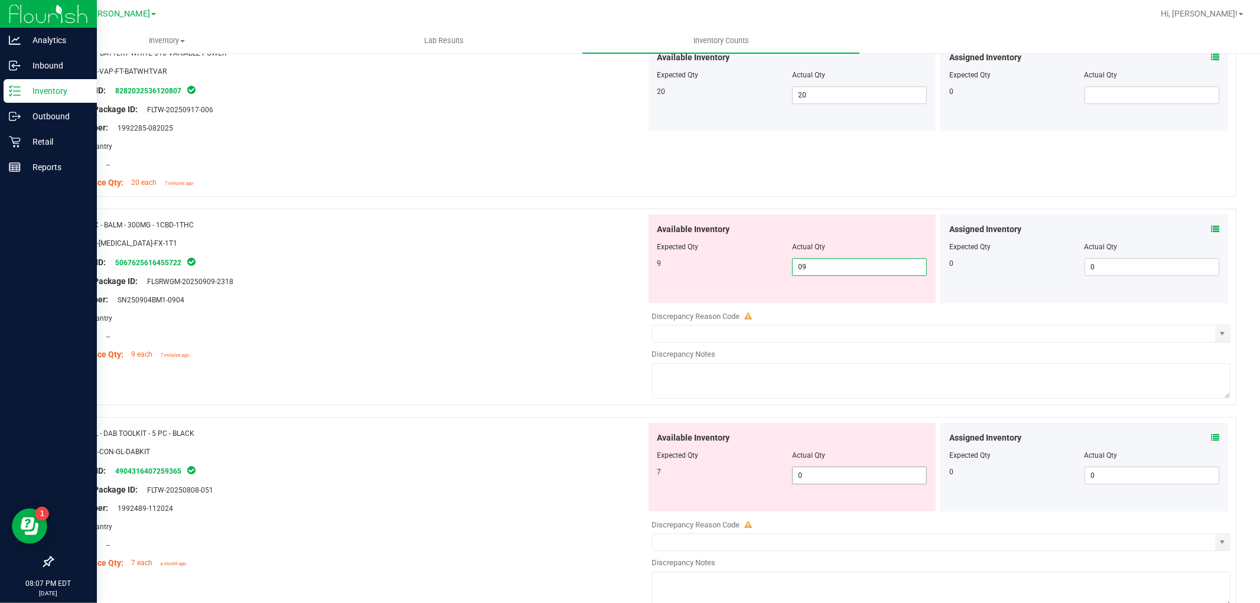
type input "9"
click at [854, 479] on div "Available Inventory Expected Qty Actual Qty 7 0 0" at bounding box center [938, 516] width 585 height 187
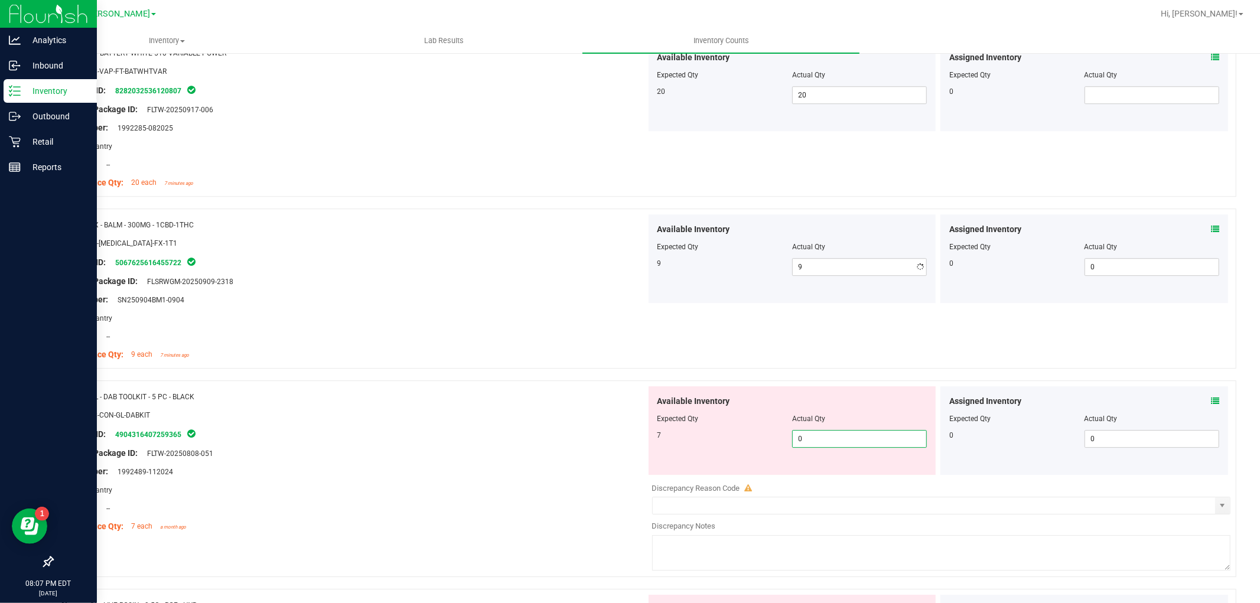
type input "07"
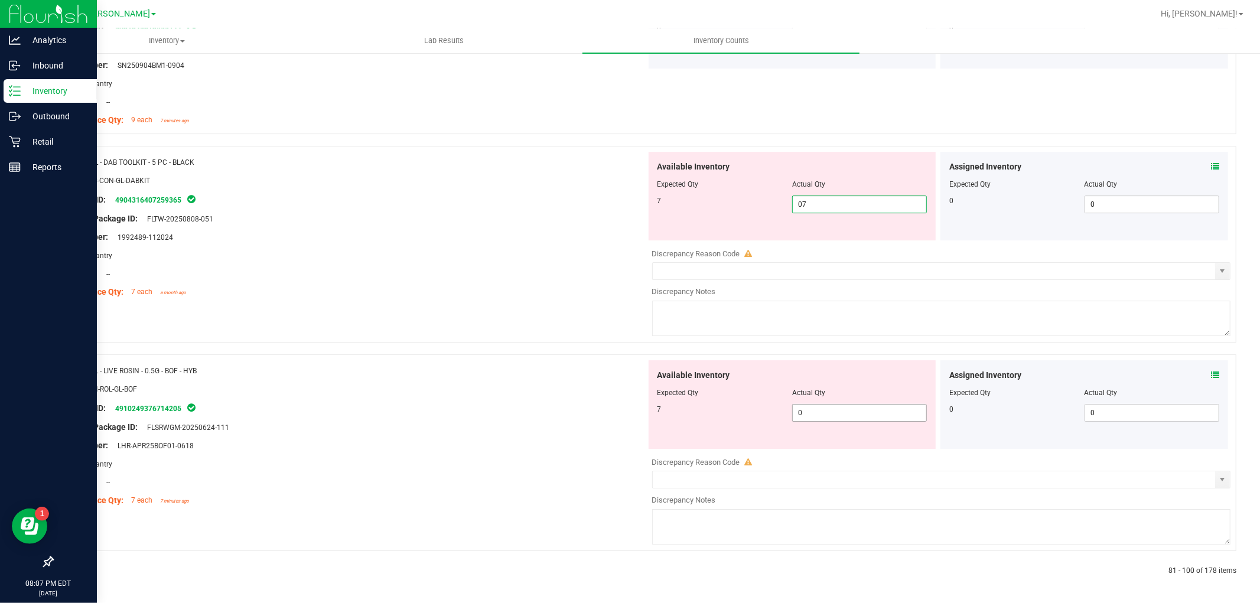
type input "7"
click at [821, 410] on span "0 0" at bounding box center [859, 413] width 135 height 18
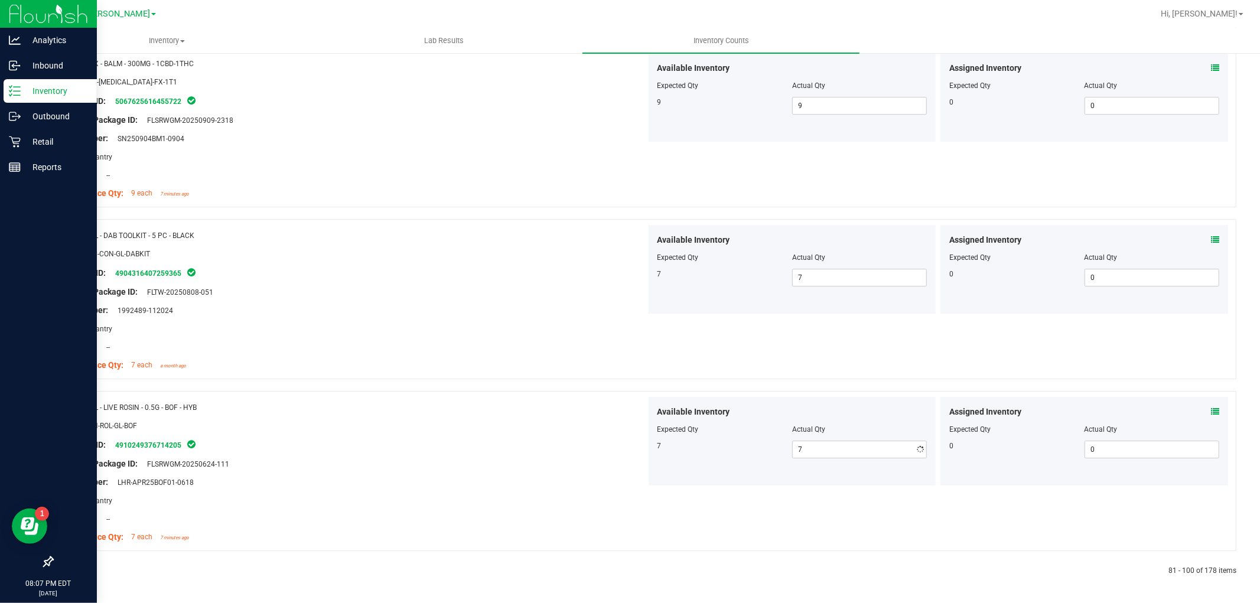
click at [620, 442] on div "Name: GL - LIVE ROSIN - 0.5G - BOF - HYB SKU: CON-ROL-GL-BOF Package ID: 491024…" at bounding box center [353, 472] width 585 height 151
click at [80, 569] on icon at bounding box center [81, 570] width 4 height 7
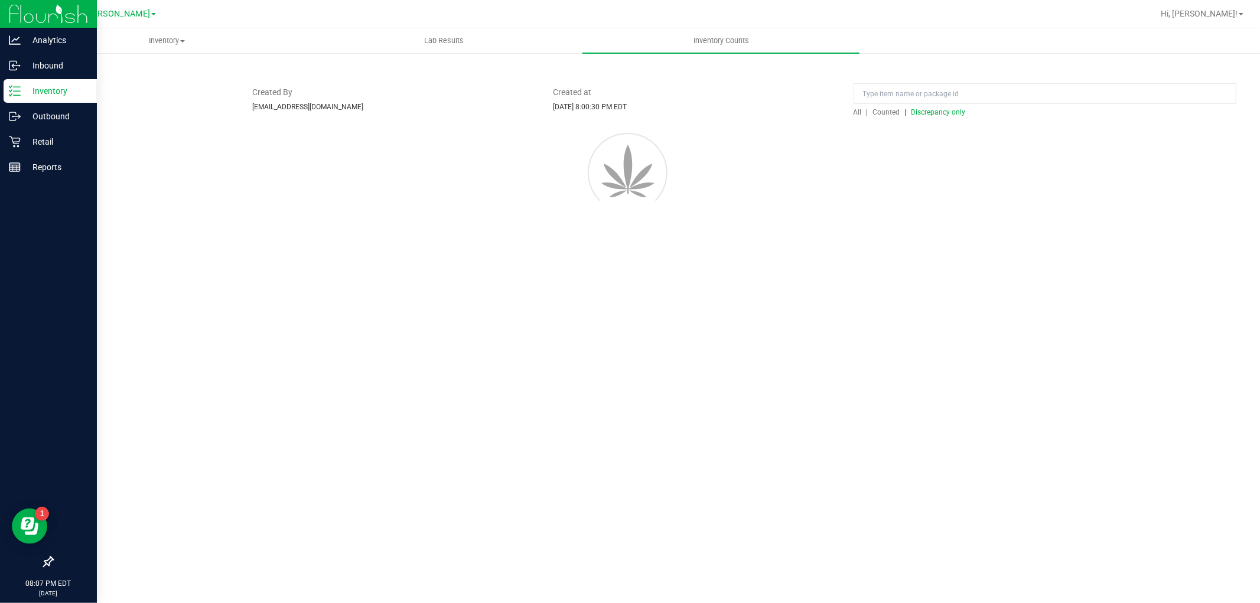
scroll to position [0, 0]
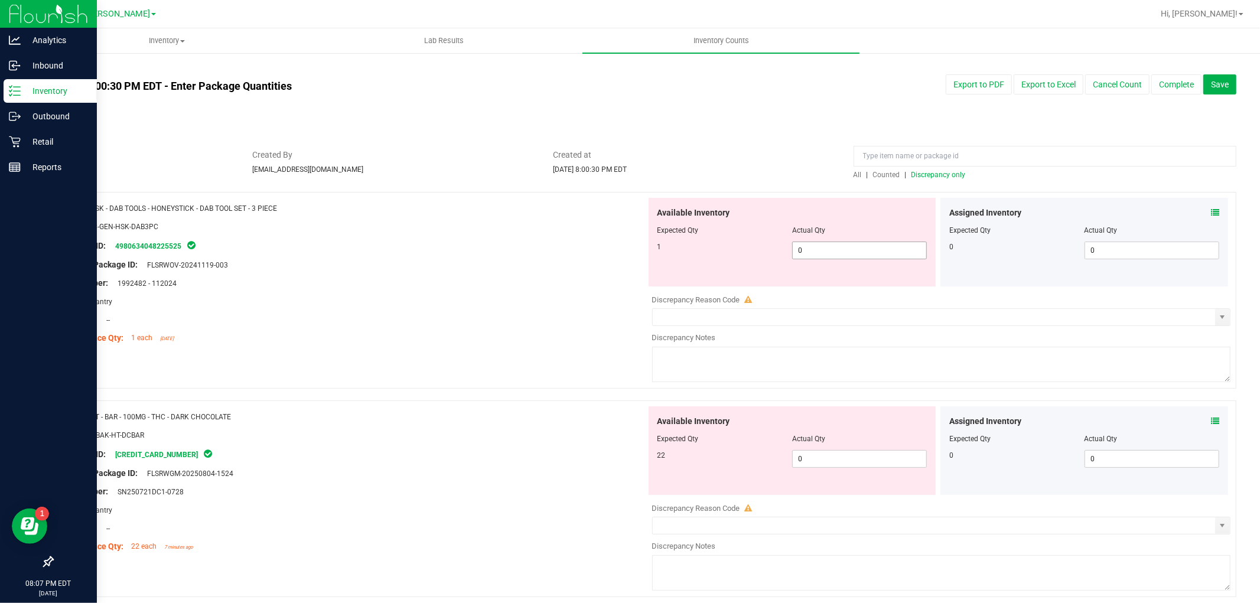
drag, startPoint x: 807, startPoint y: 252, endPoint x: 836, endPoint y: 279, distance: 40.1
click at [808, 252] on span "0 0" at bounding box center [859, 251] width 135 height 18
click at [852, 467] on div "Available Inventory Expected Qty Actual Qty 22 0 0" at bounding box center [938, 499] width 585 height 187
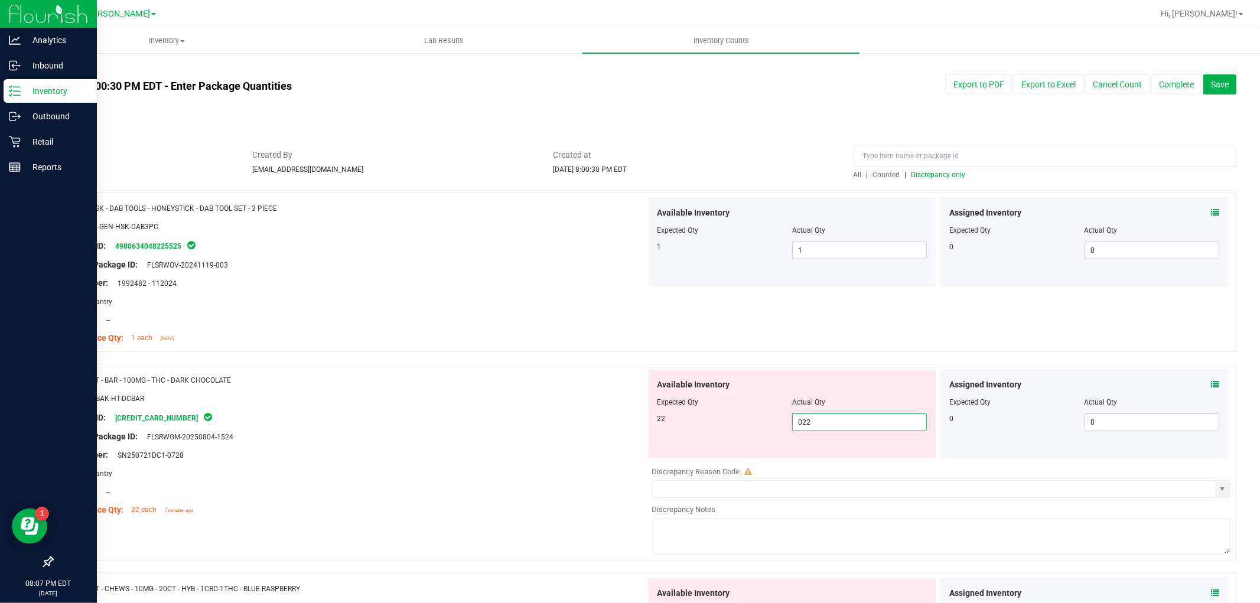
scroll to position [328, 0]
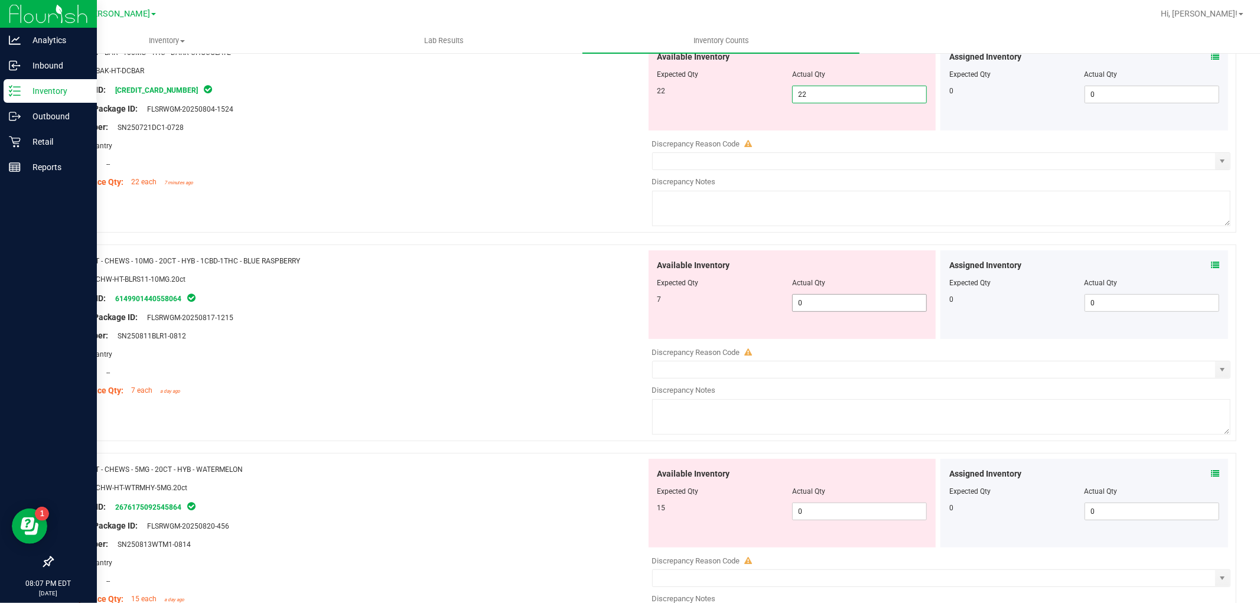
click at [839, 304] on div "Available Inventory Expected Qty Actual Qty 7 0 0" at bounding box center [938, 343] width 585 height 187
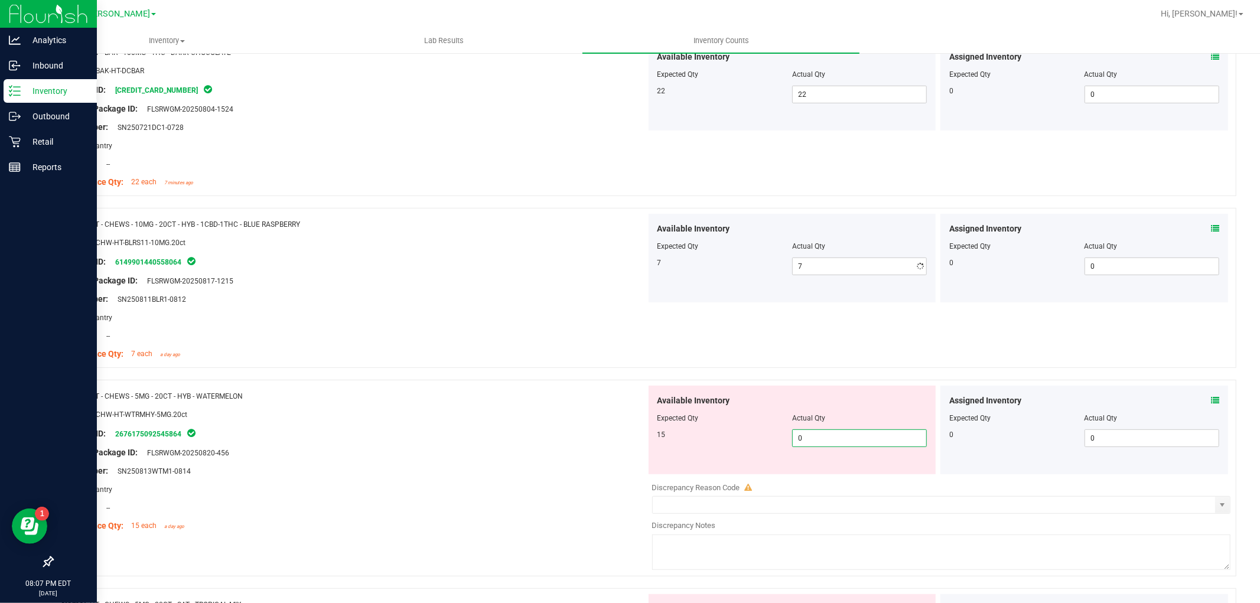
click at [858, 482] on div "Available Inventory Expected Qty Actual Qty 15 0 0" at bounding box center [938, 479] width 585 height 187
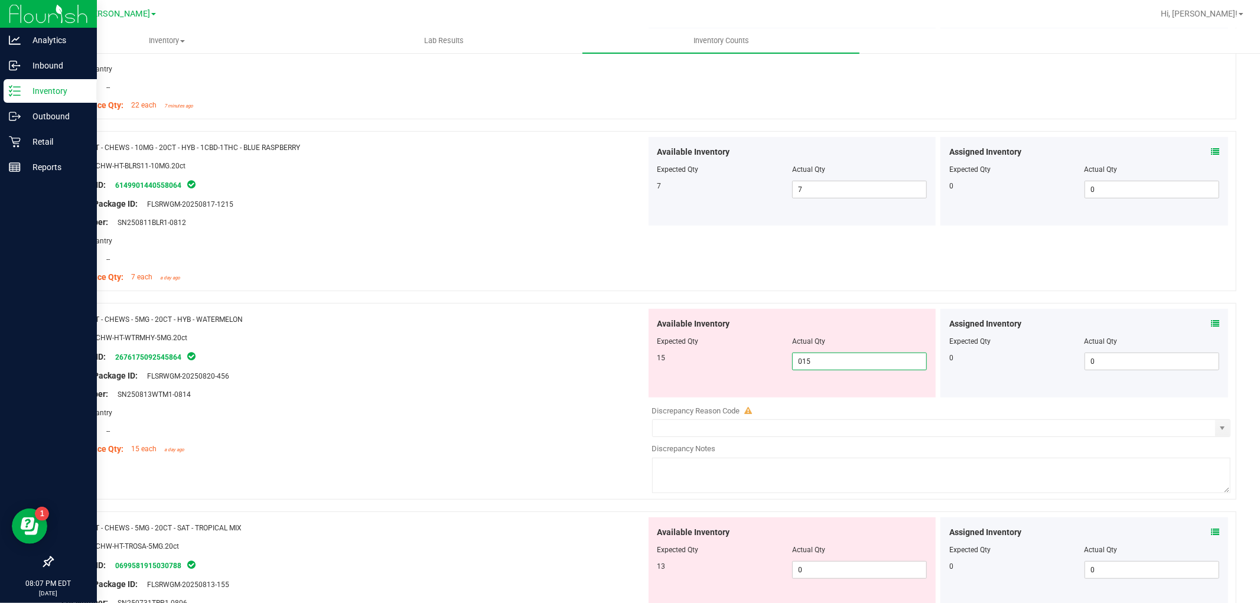
scroll to position [591, 0]
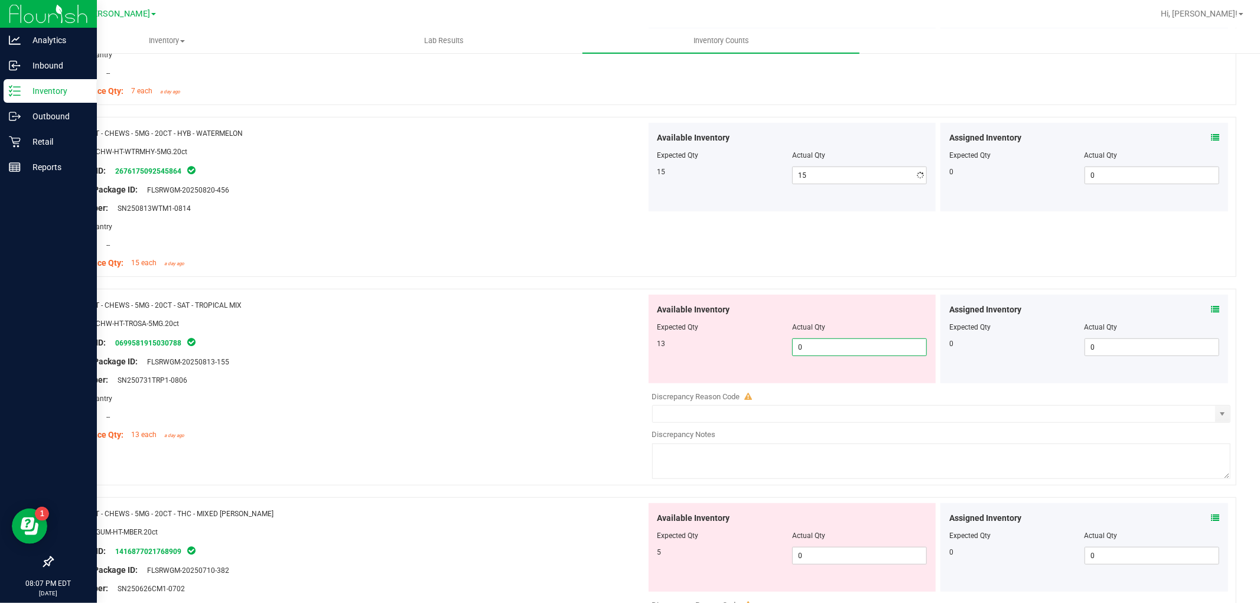
click at [835, 381] on div "Available Inventory Expected Qty Actual Qty 13 0 0" at bounding box center [792, 339] width 288 height 89
click at [819, 566] on div "Available Inventory Expected Qty Actual Qty 5 0 0" at bounding box center [938, 596] width 585 height 187
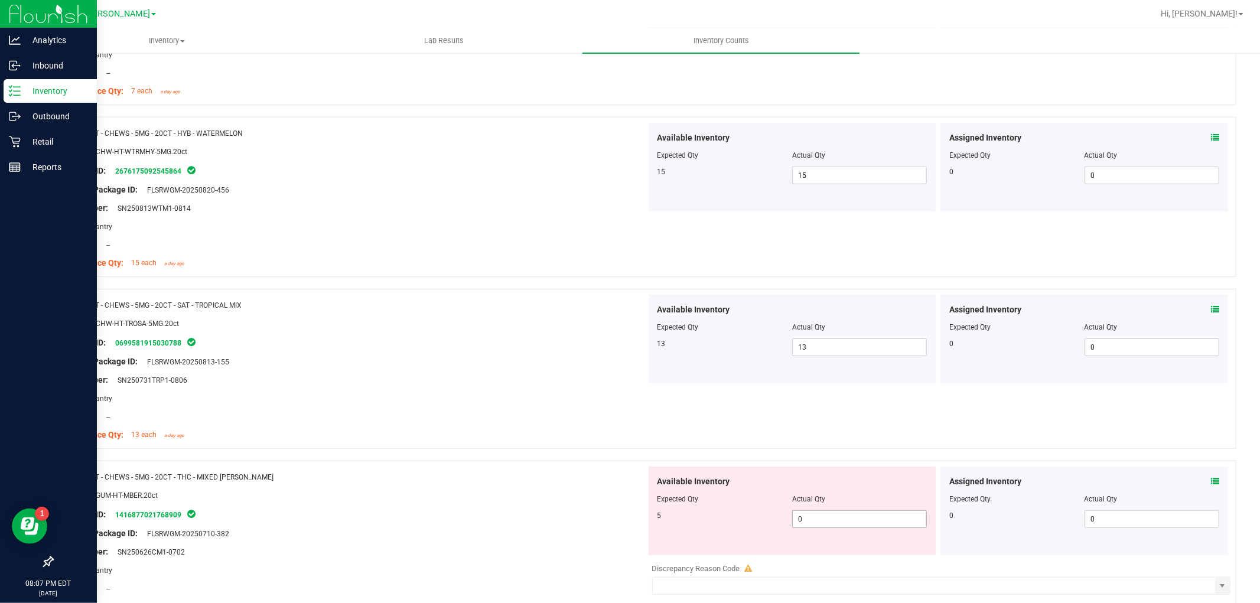
drag, startPoint x: 812, startPoint y: 531, endPoint x: 811, endPoint y: 513, distance: 18.9
click at [813, 530] on div "Available Inventory Expected Qty Actual Qty 5 0 0" at bounding box center [792, 510] width 288 height 89
click at [811, 512] on span "0 0" at bounding box center [859, 519] width 135 height 18
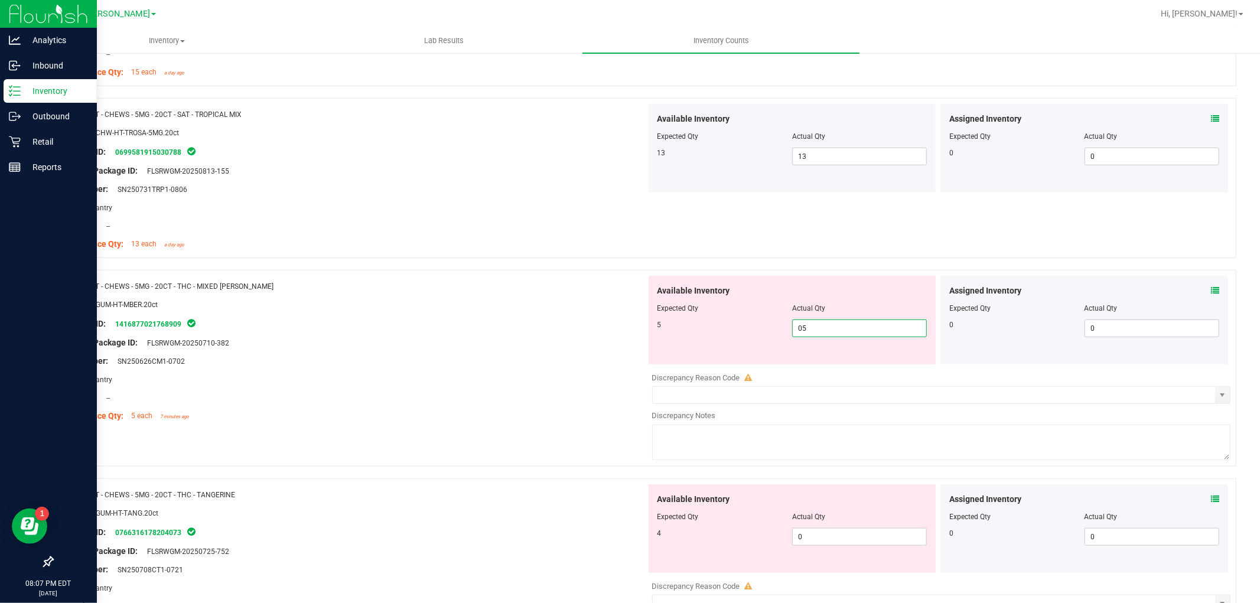
scroll to position [918, 0]
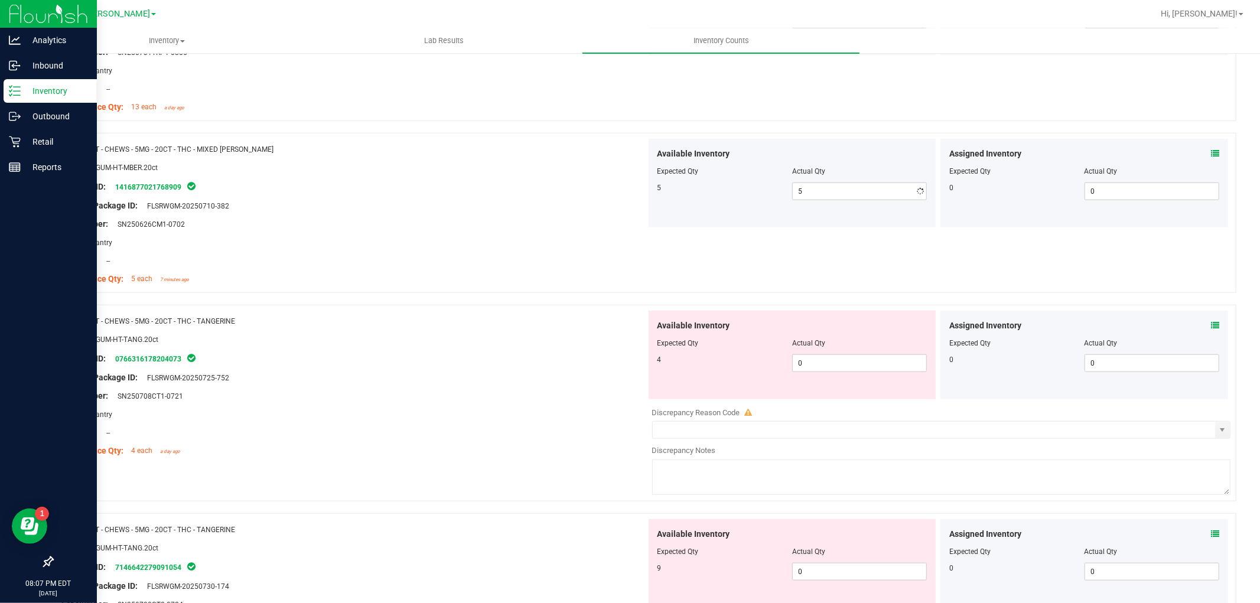
click at [823, 412] on div "Available Inventory Expected Qty Actual Qty 4 0 0" at bounding box center [938, 404] width 585 height 187
click at [828, 362] on span "0 0" at bounding box center [859, 363] width 135 height 18
click at [825, 577] on div "Available Inventory Expected Qty Actual Qty 9 0 0" at bounding box center [938, 612] width 585 height 187
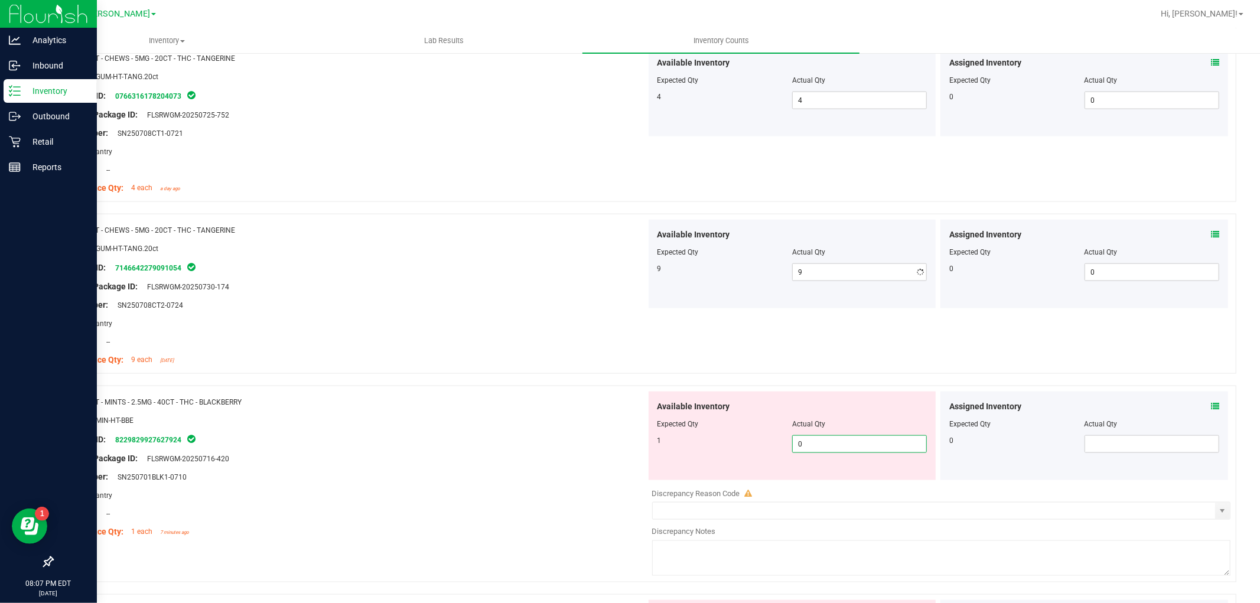
click at [837, 484] on div "Available Inventory Expected Qty Actual Qty 1 0 0" at bounding box center [938, 485] width 585 height 187
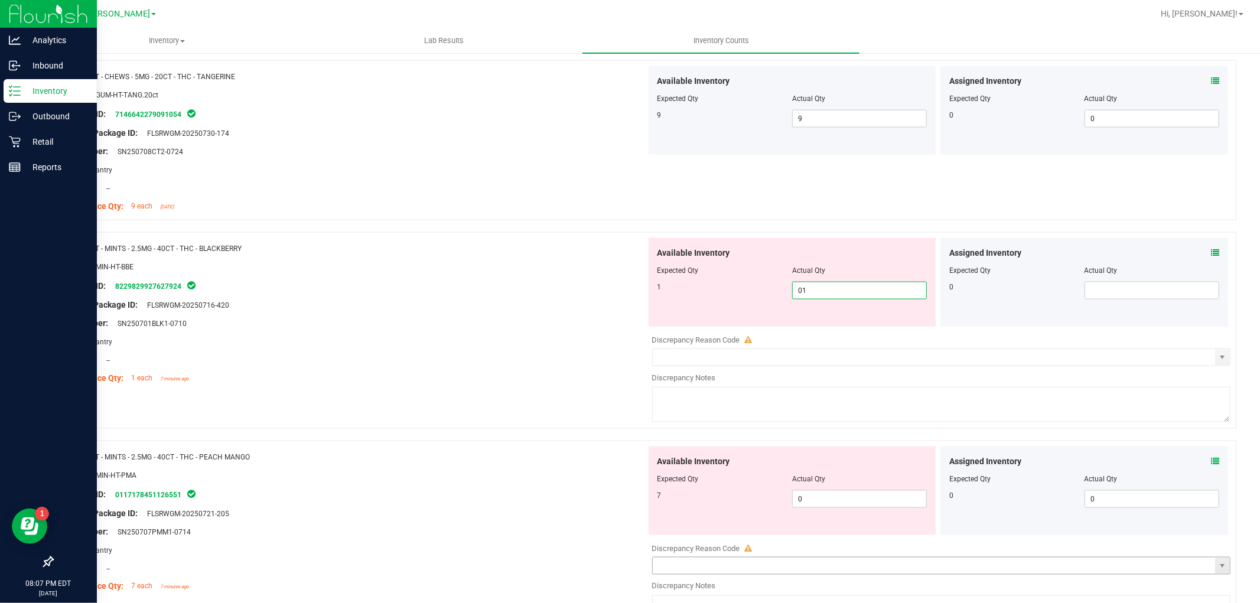
scroll to position [1509, 0]
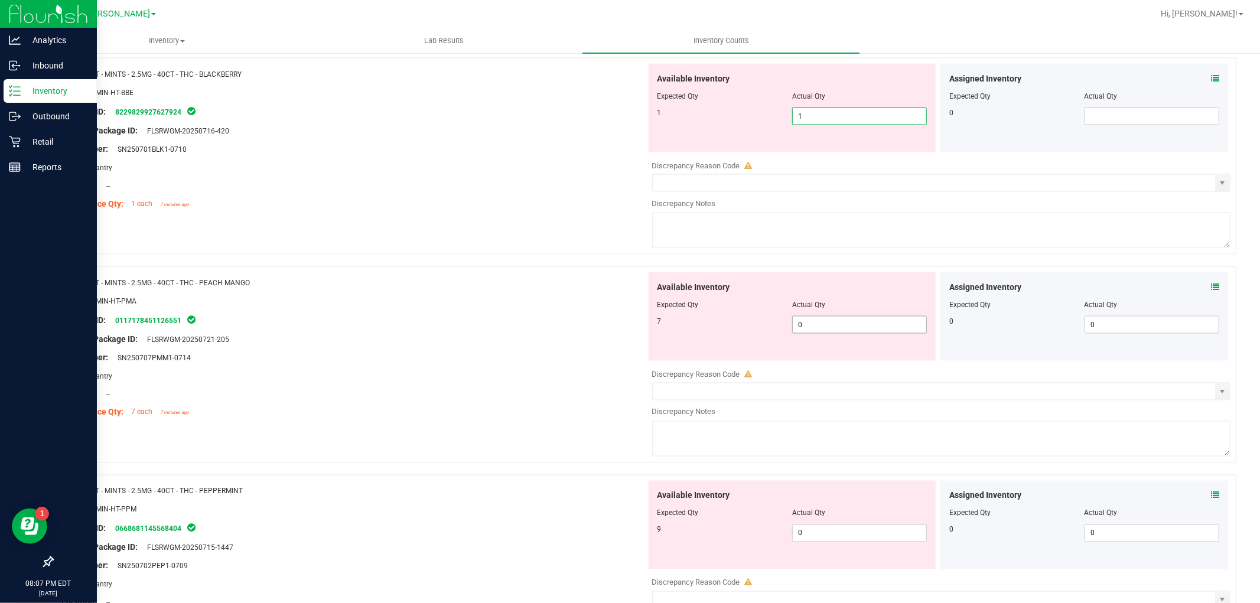
click at [822, 319] on div "Available Inventory Expected Qty Actual Qty 7 0 0" at bounding box center [792, 316] width 288 height 89
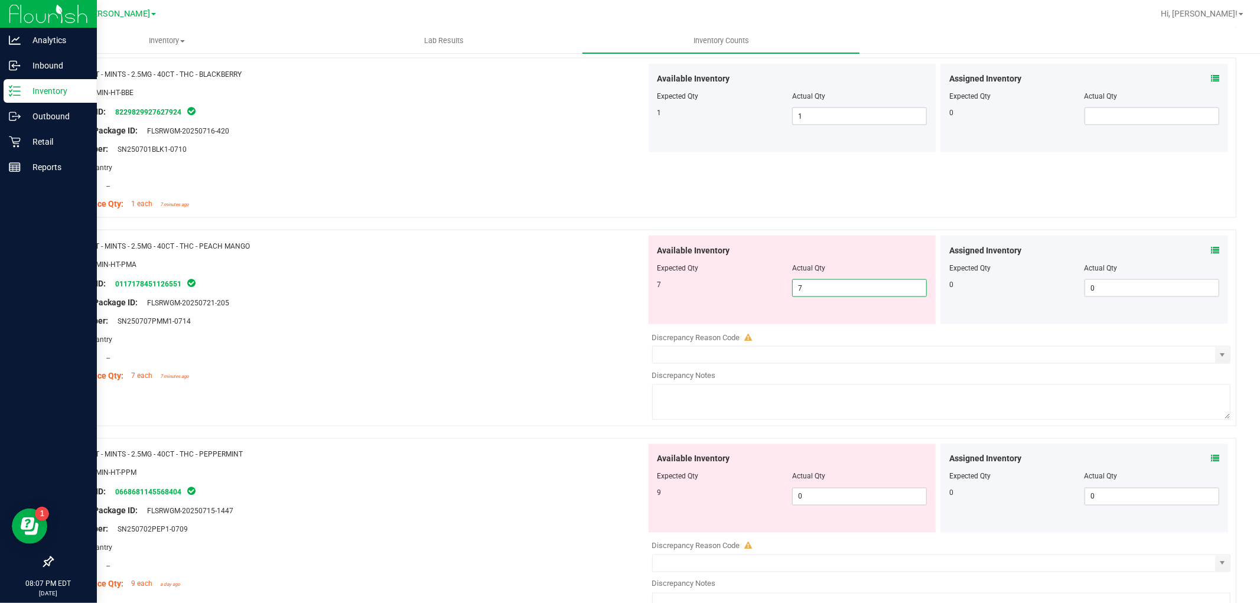
click at [839, 506] on div "Available Inventory Expected Qty Actual Qty 9 0 0" at bounding box center [938, 537] width 585 height 187
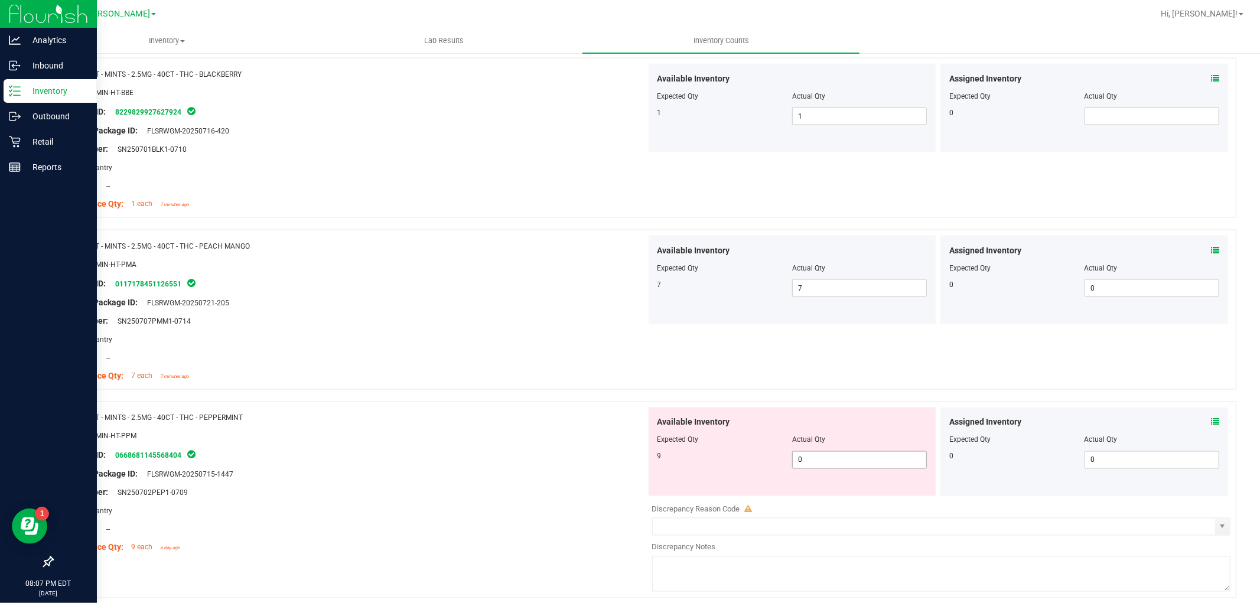
drag, startPoint x: 837, startPoint y: 446, endPoint x: 837, endPoint y: 456, distance: 10.6
click at [839, 448] on div at bounding box center [792, 448] width 270 height 6
click at [841, 465] on span "0 0" at bounding box center [859, 460] width 135 height 18
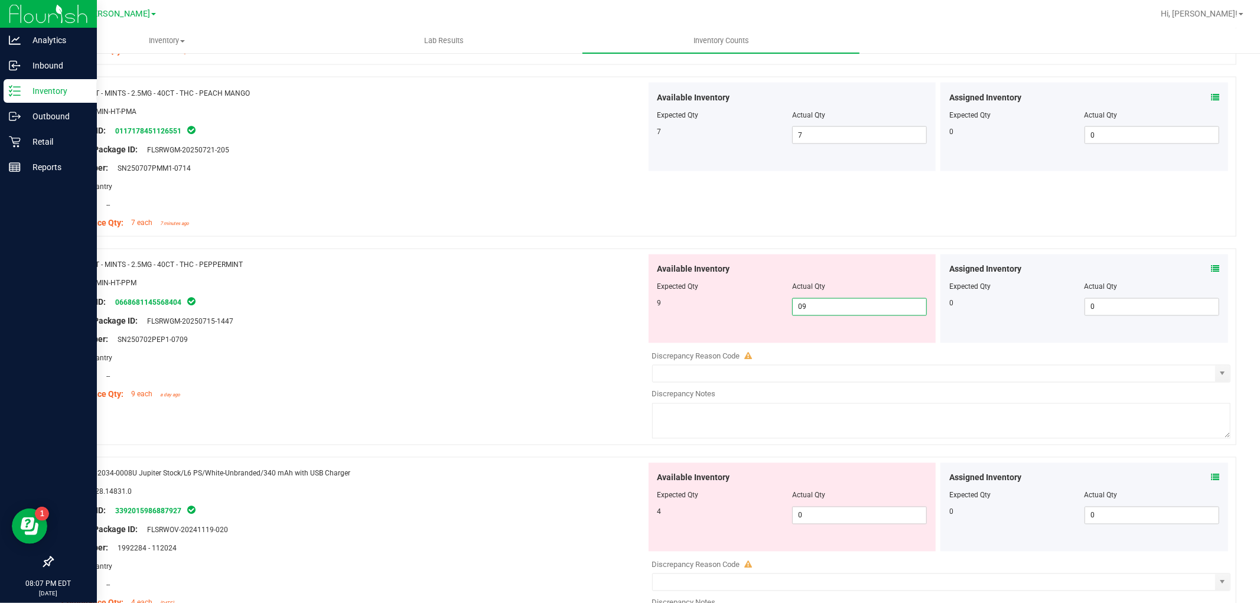
scroll to position [1837, 0]
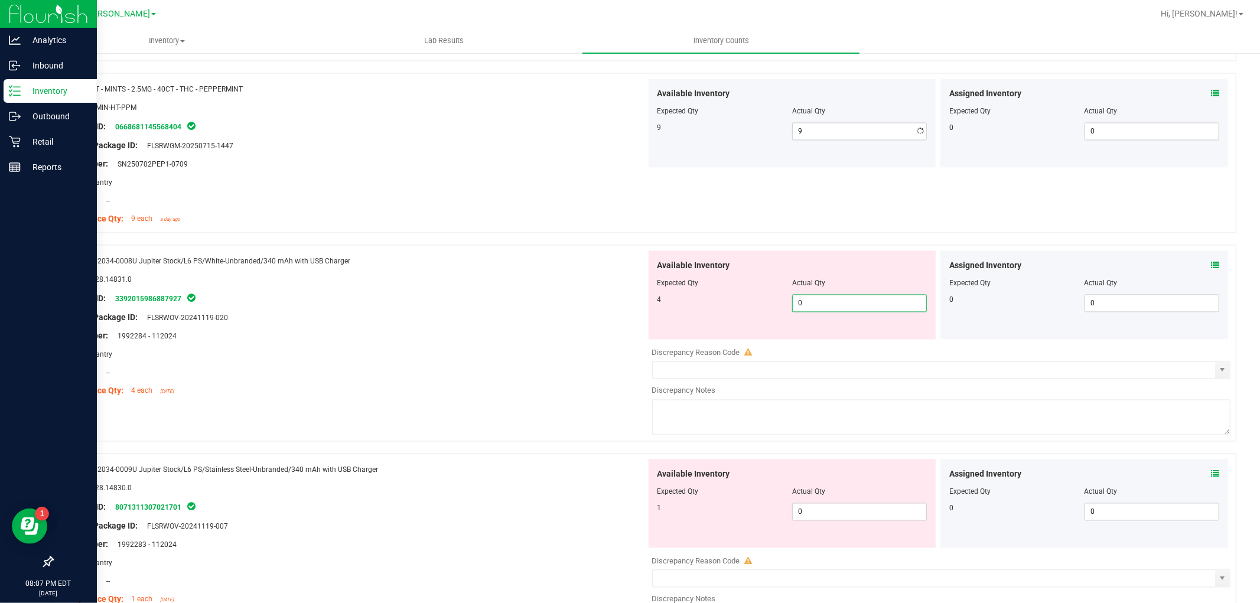
click at [821, 343] on div "Available Inventory Expected Qty Actual Qty 4 0 0" at bounding box center [938, 344] width 585 height 187
click at [839, 508] on div "Available Inventory Expected Qty Actual Qty 1 0 0" at bounding box center [792, 503] width 288 height 89
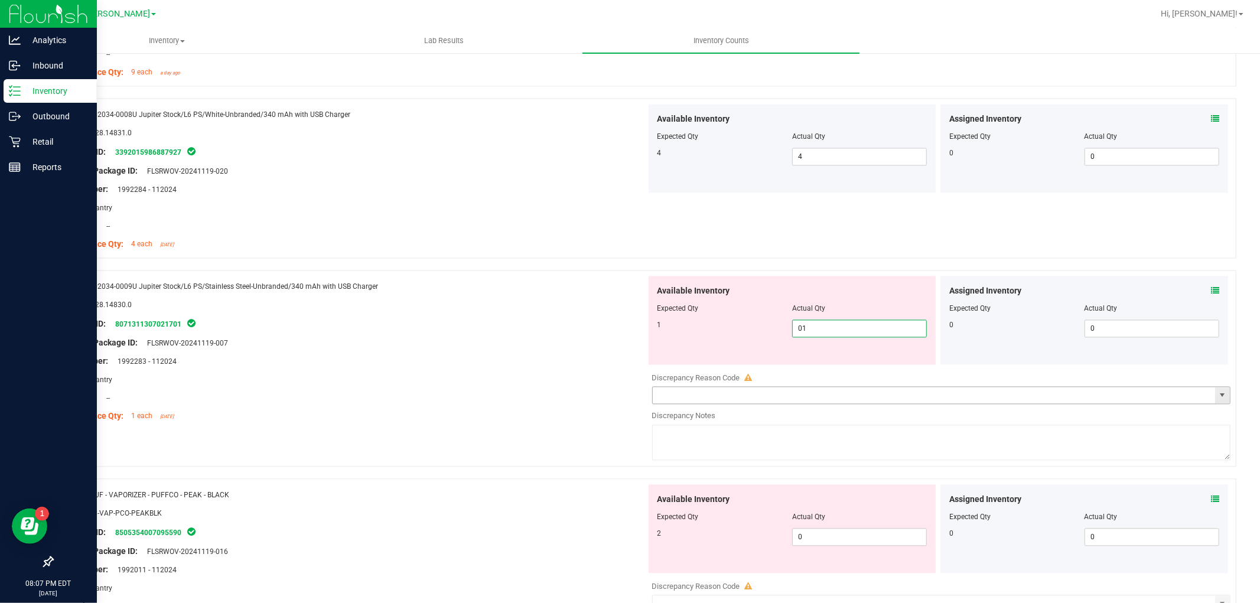
scroll to position [2165, 0]
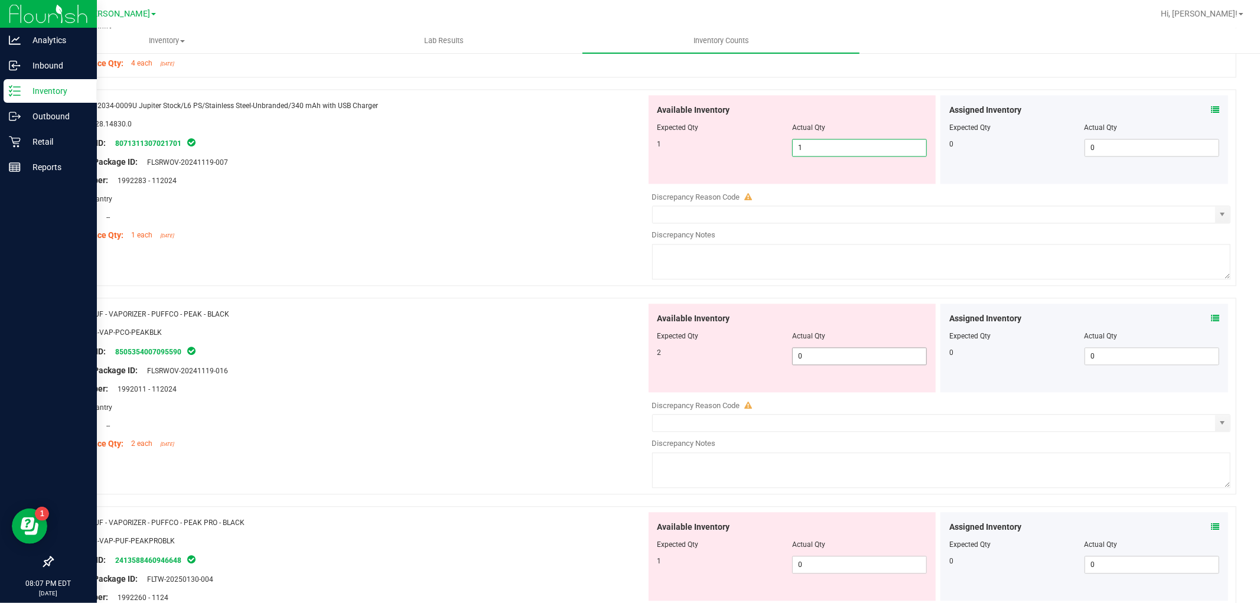
click at [837, 361] on div "Available Inventory Expected Qty Actual Qty 2 0 0" at bounding box center [938, 397] width 585 height 187
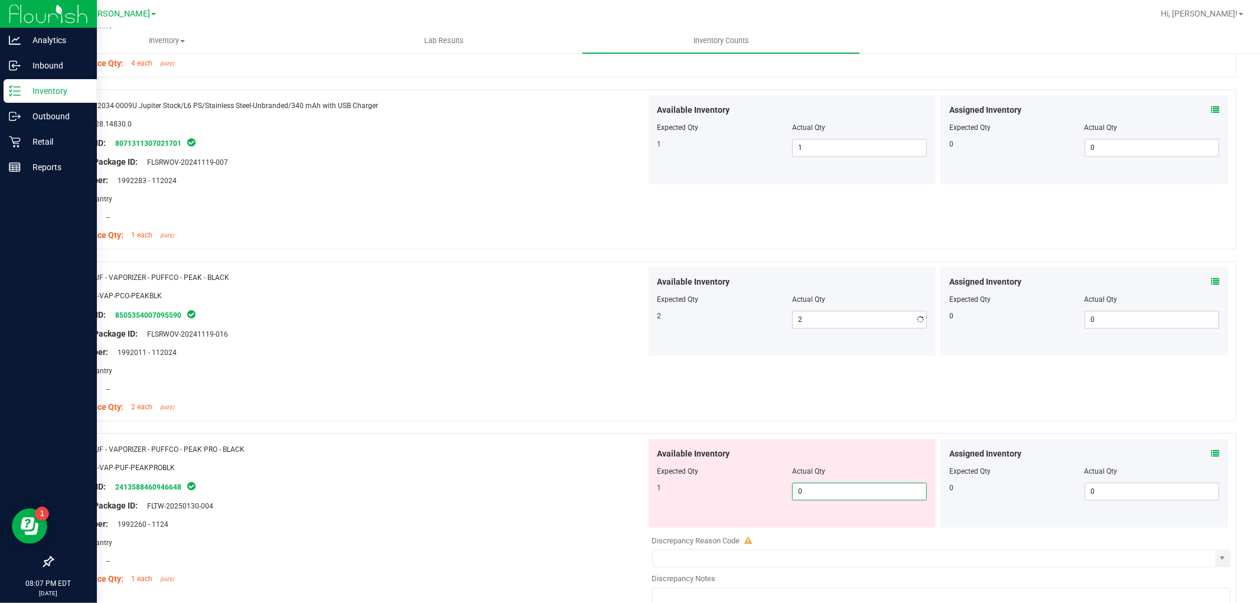
click at [861, 533] on div "Available Inventory Expected Qty Actual Qty 1 0 0" at bounding box center [938, 532] width 585 height 187
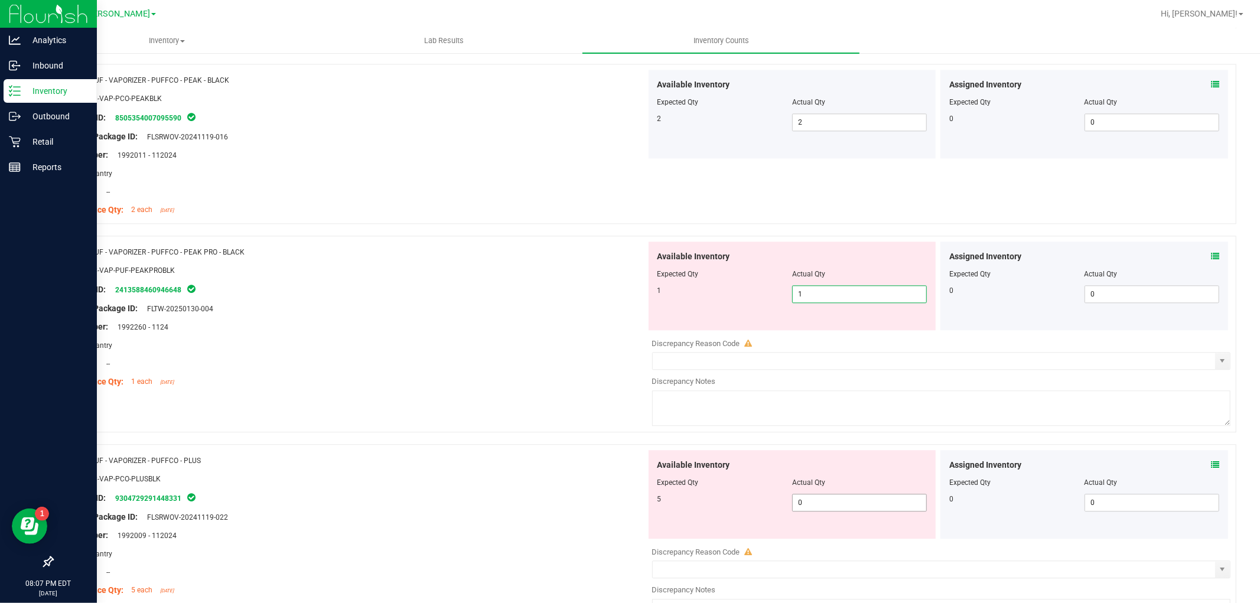
click at [818, 504] on div "Available Inventory Expected Qty Actual Qty 5 0 0" at bounding box center [938, 543] width 585 height 187
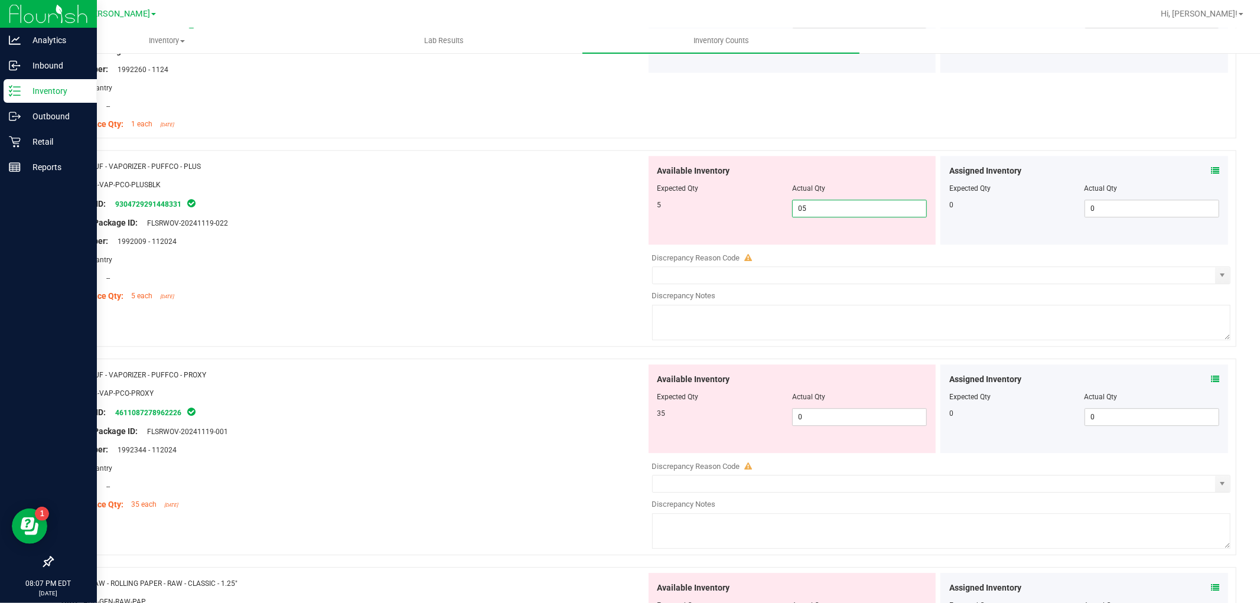
scroll to position [2624, 0]
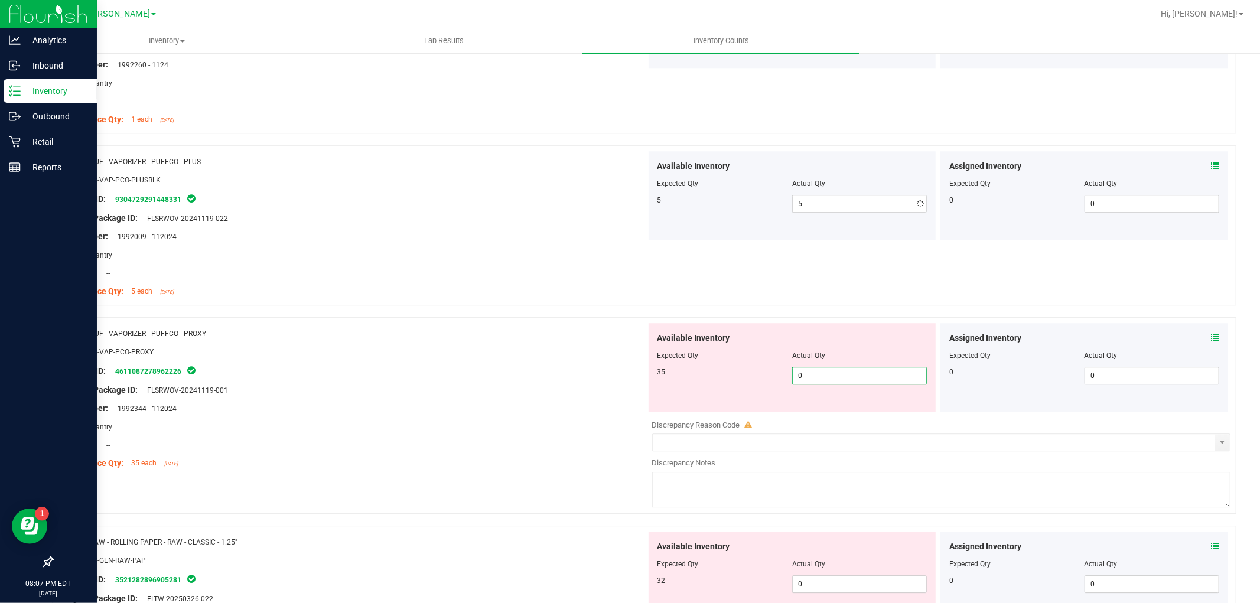
click at [837, 412] on div "Available Inventory Expected Qty Actual Qty 35 0 0" at bounding box center [938, 416] width 585 height 187
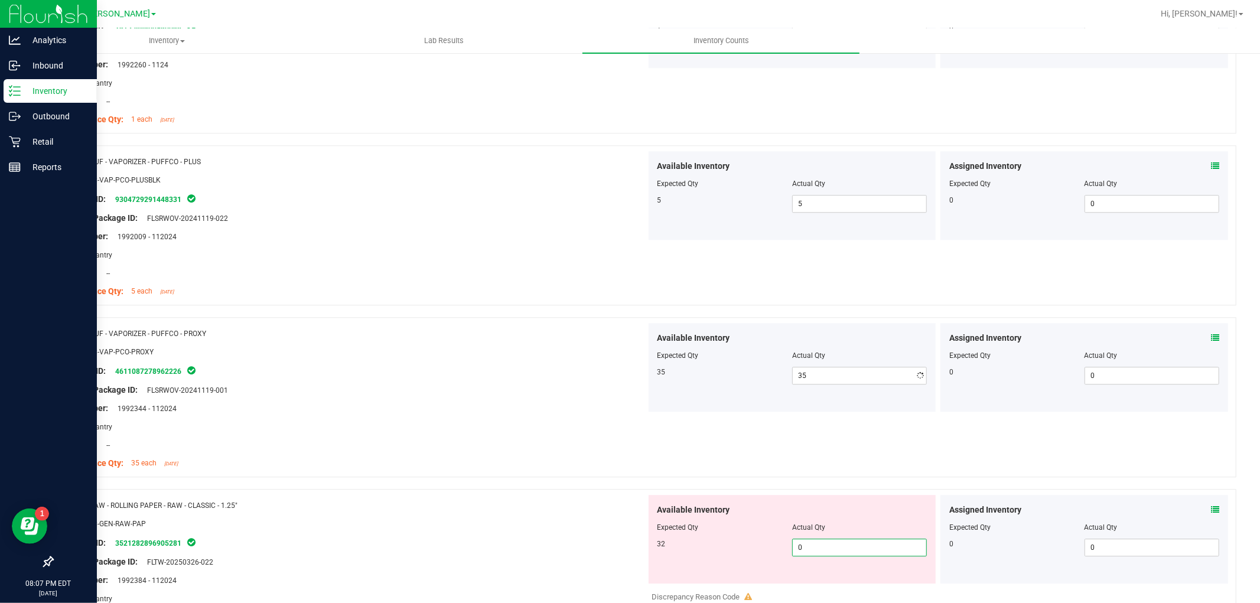
click at [831, 585] on div "Available Inventory Expected Qty Actual Qty 32 0 0" at bounding box center [938, 588] width 585 height 187
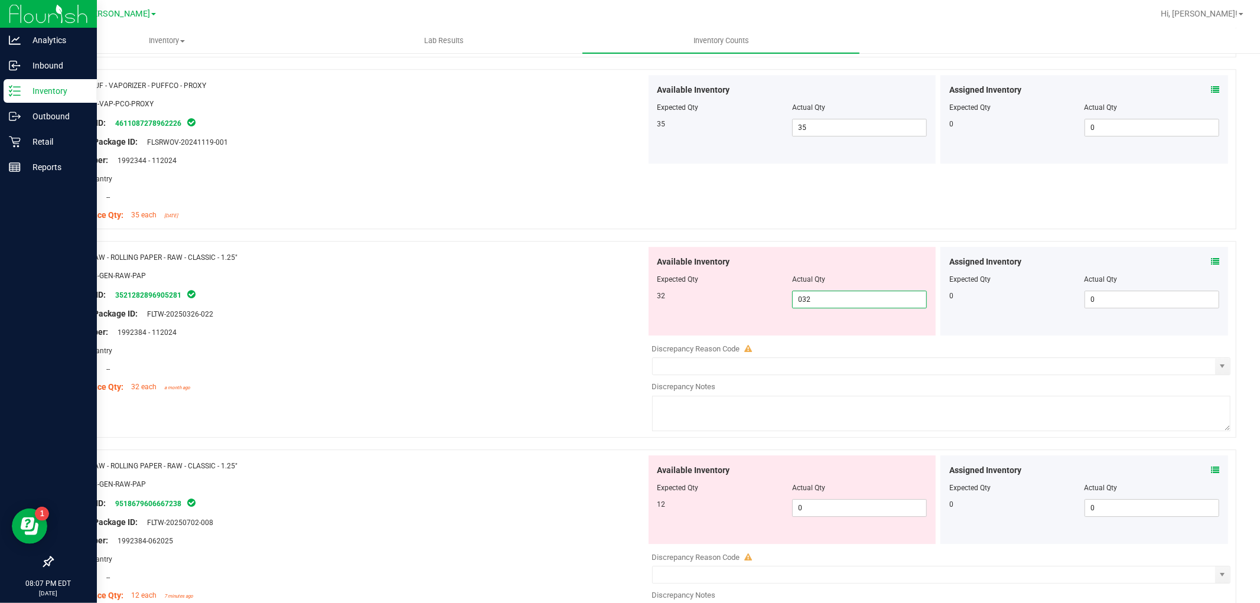
scroll to position [3018, 0]
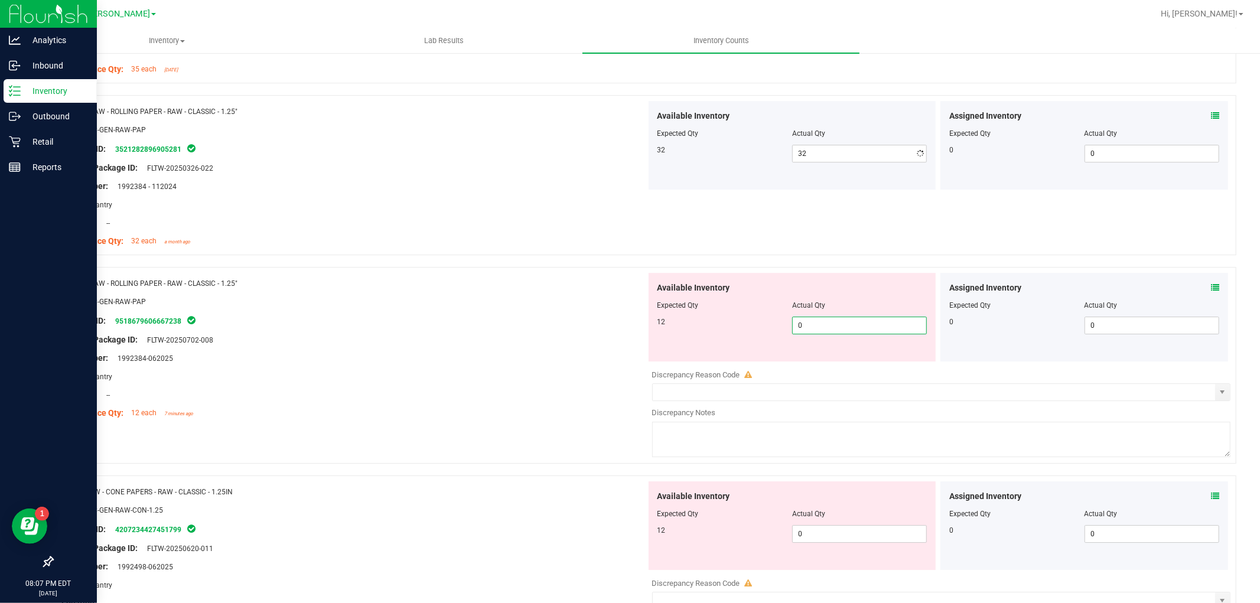
click at [825, 365] on div "Available Inventory Expected Qty Actual Qty 12 0 0" at bounding box center [938, 366] width 585 height 187
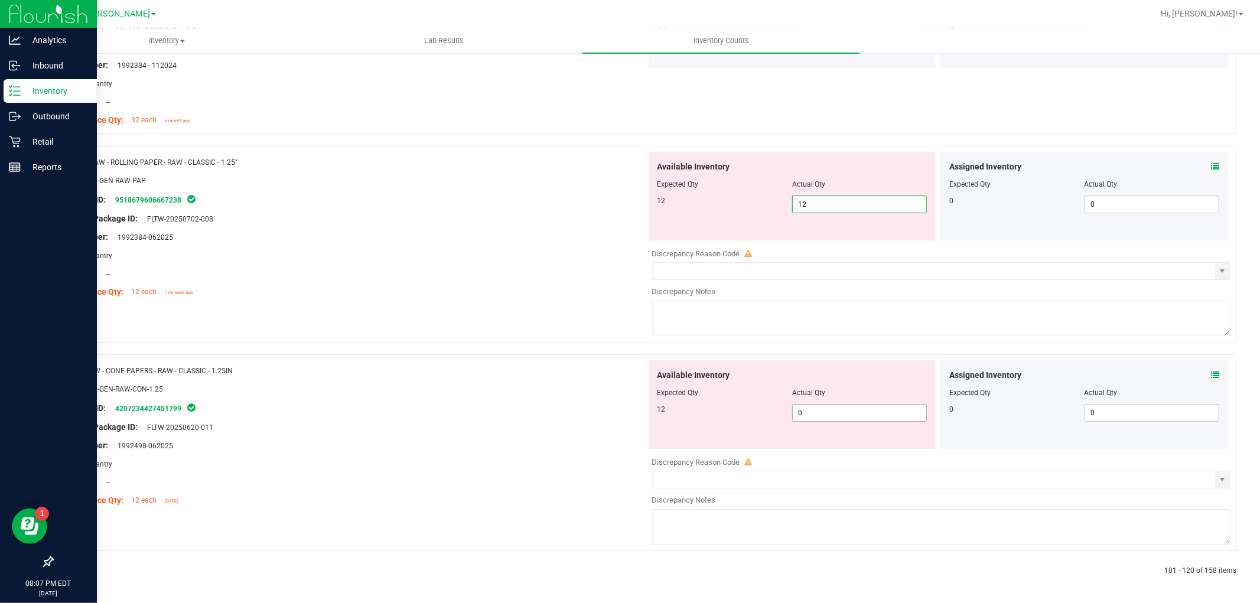
click at [834, 411] on span "0 0" at bounding box center [859, 413] width 135 height 18
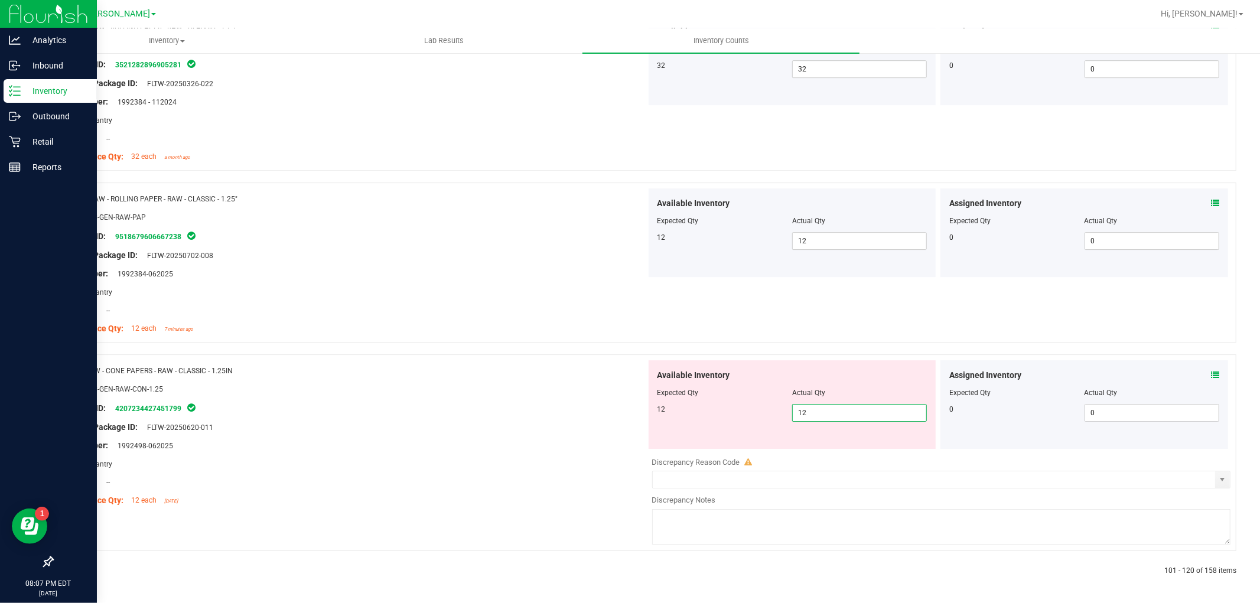
click at [541, 457] on div "Name: RW - CONE PAPERS - RAW - CLASSIC - 1.25IN SKU: ACC-GEN-RAW-CON-1.25 Packa…" at bounding box center [353, 435] width 585 height 151
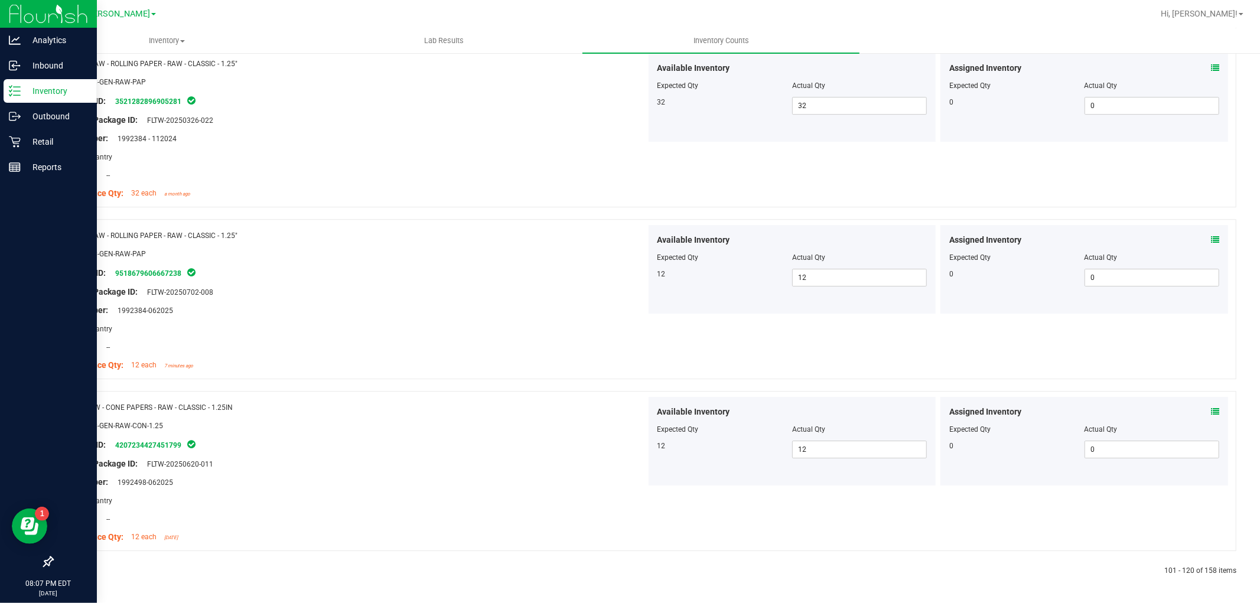
click at [77, 568] on div at bounding box center [348, 571] width 592 height 11
click at [81, 573] on link at bounding box center [81, 571] width 5 height 8
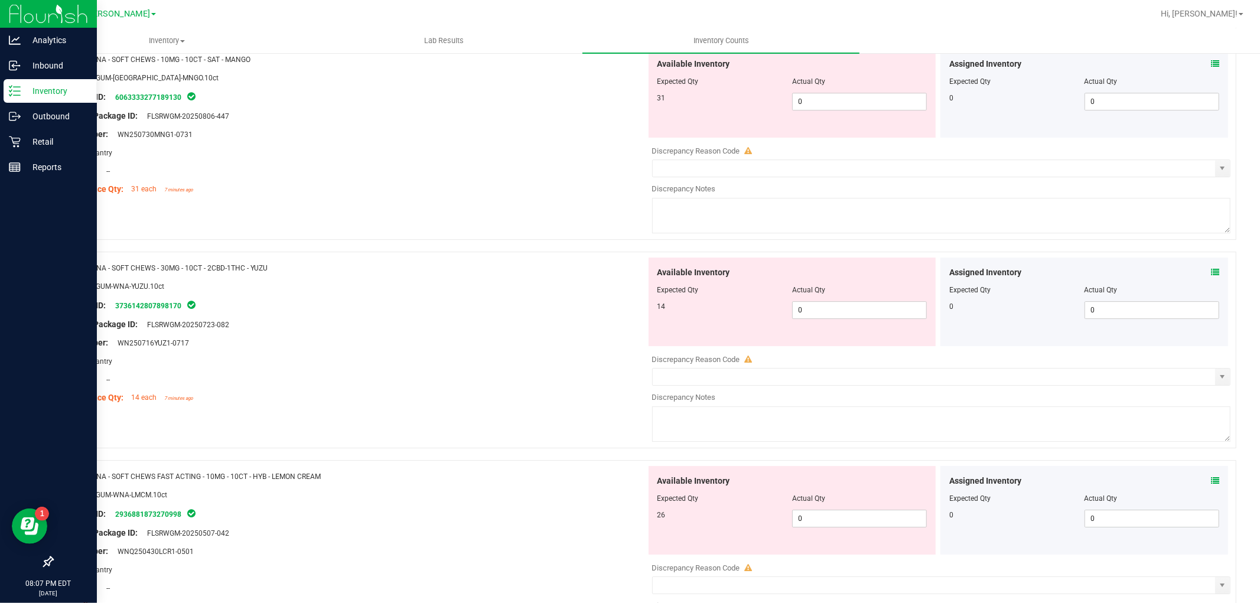
scroll to position [0, 0]
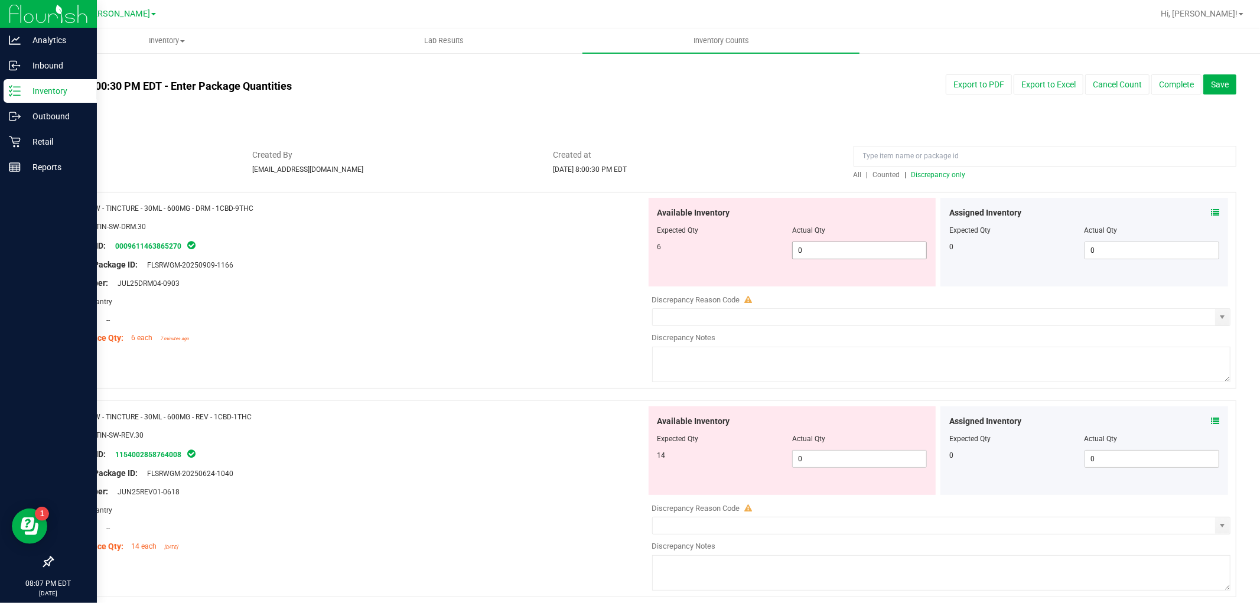
click at [833, 250] on span "0 0" at bounding box center [859, 251] width 135 height 18
click at [875, 453] on div "Available Inventory Expected Qty Actual Qty 14 0 0" at bounding box center [792, 450] width 288 height 89
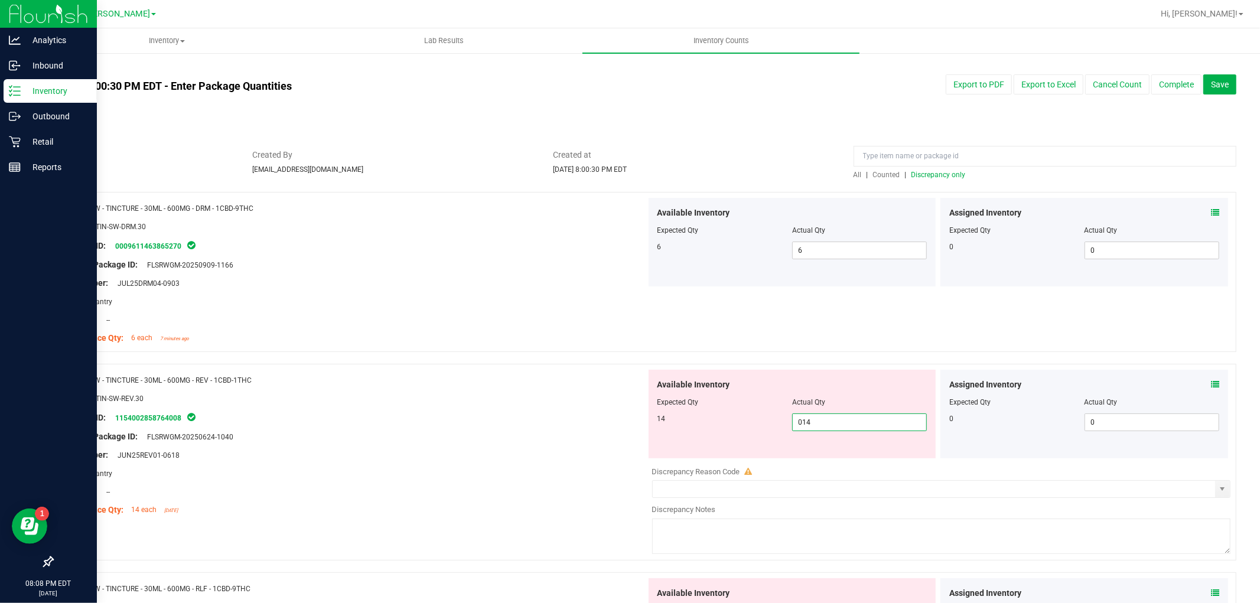
scroll to position [262, 0]
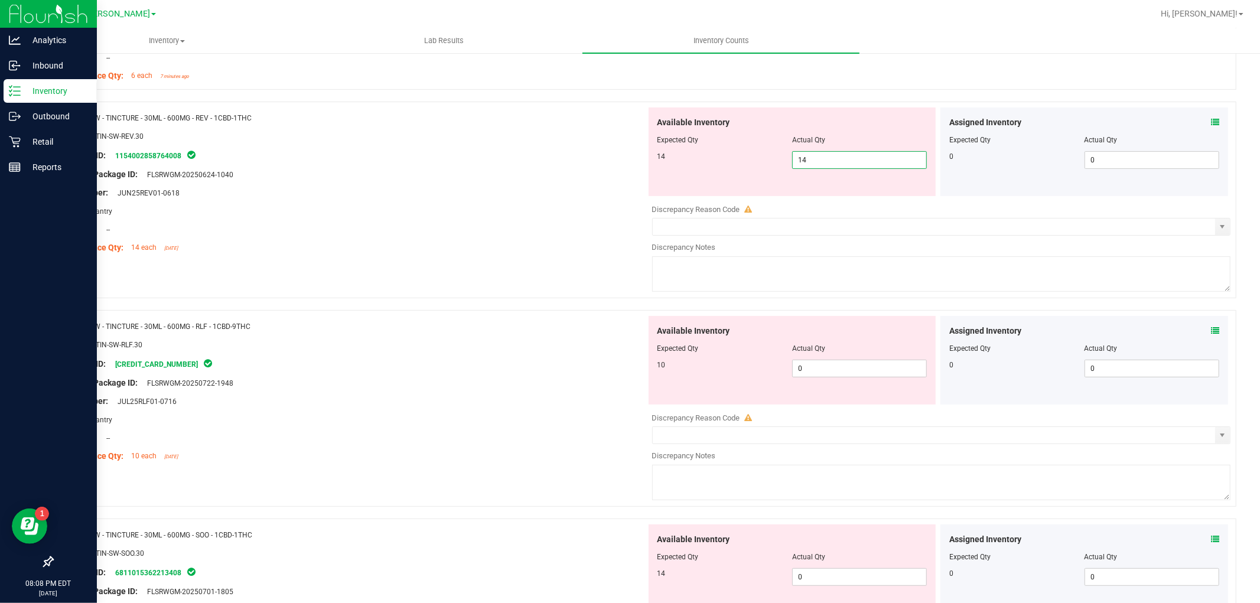
click at [865, 367] on div "Available Inventory Expected Qty Actual Qty 10 0 0" at bounding box center [792, 360] width 288 height 89
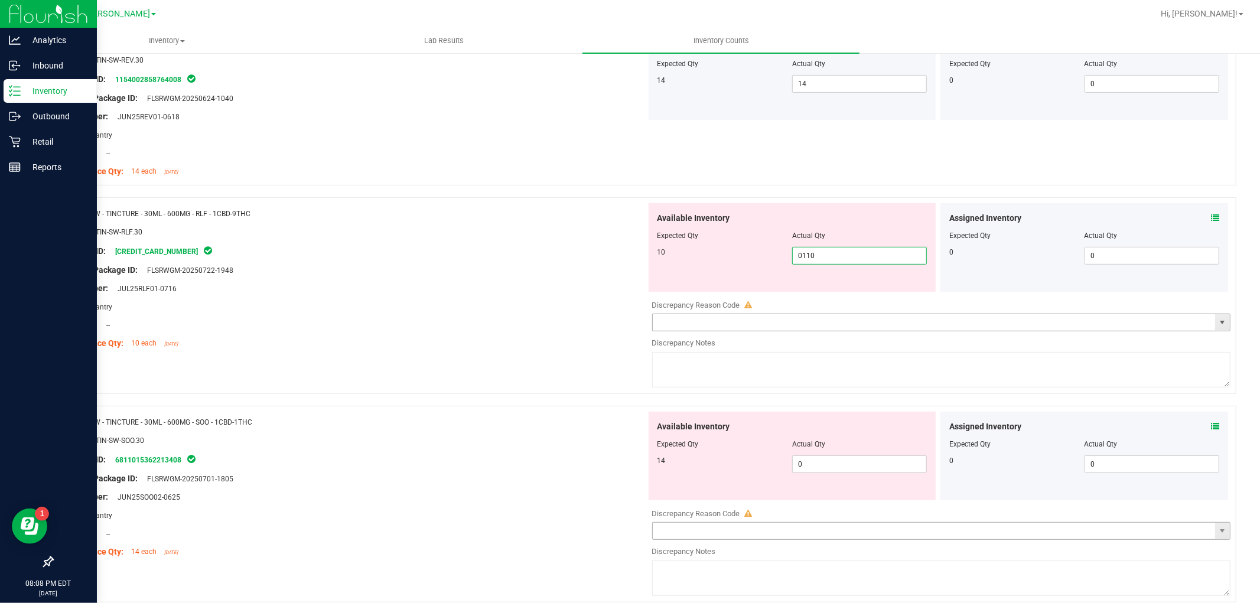
scroll to position [459, 0]
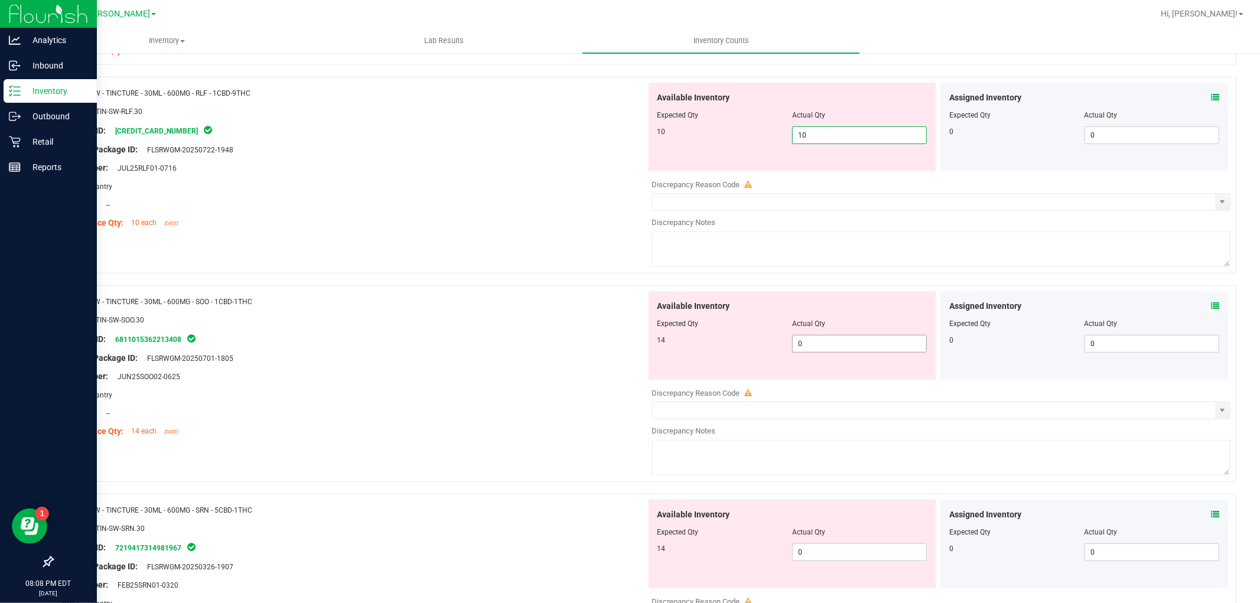
click at [852, 346] on div "Available Inventory Expected Qty Actual Qty 14 0 0" at bounding box center [938, 384] width 585 height 187
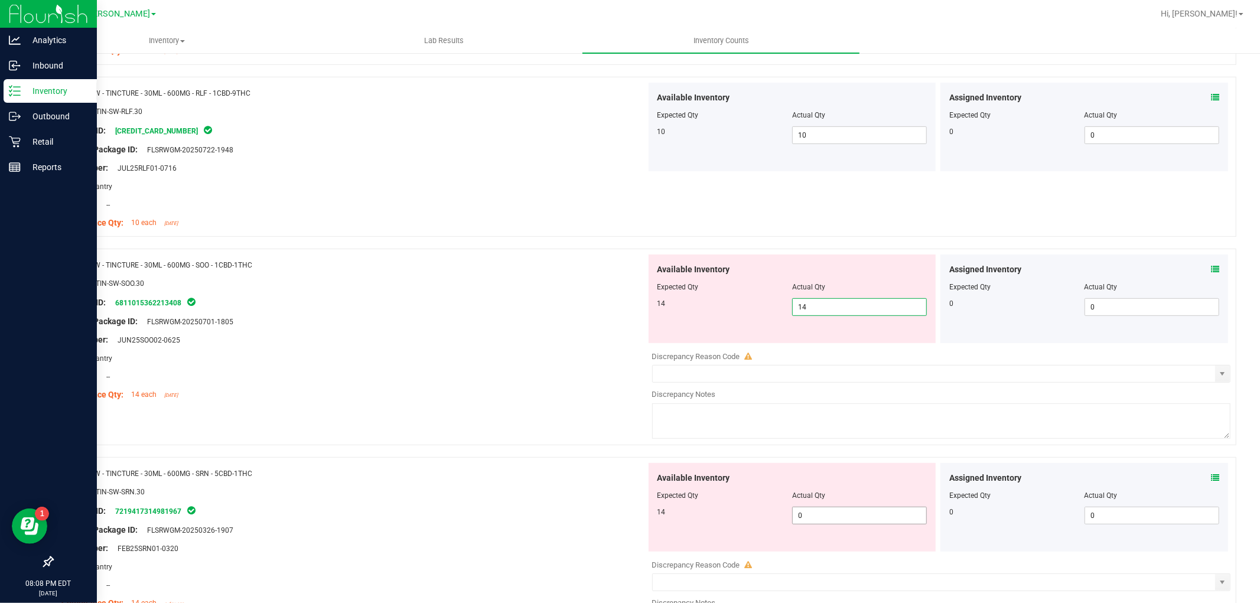
click at [846, 517] on div "Available Inventory Expected Qty Actual Qty 14 0 0" at bounding box center [938, 556] width 585 height 187
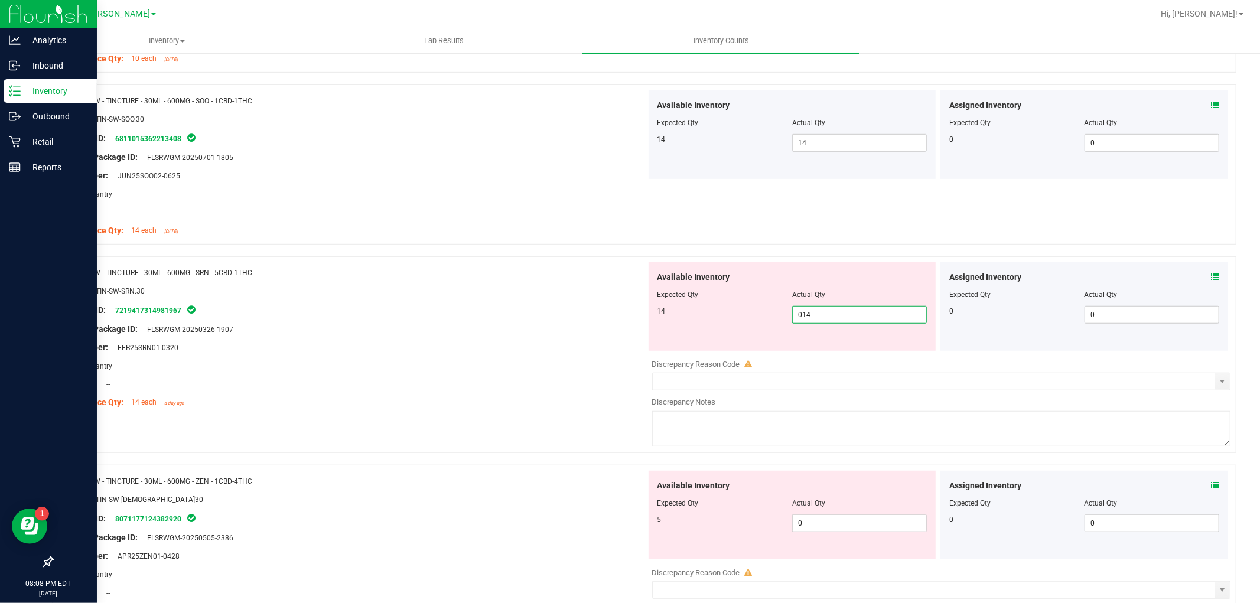
scroll to position [722, 0]
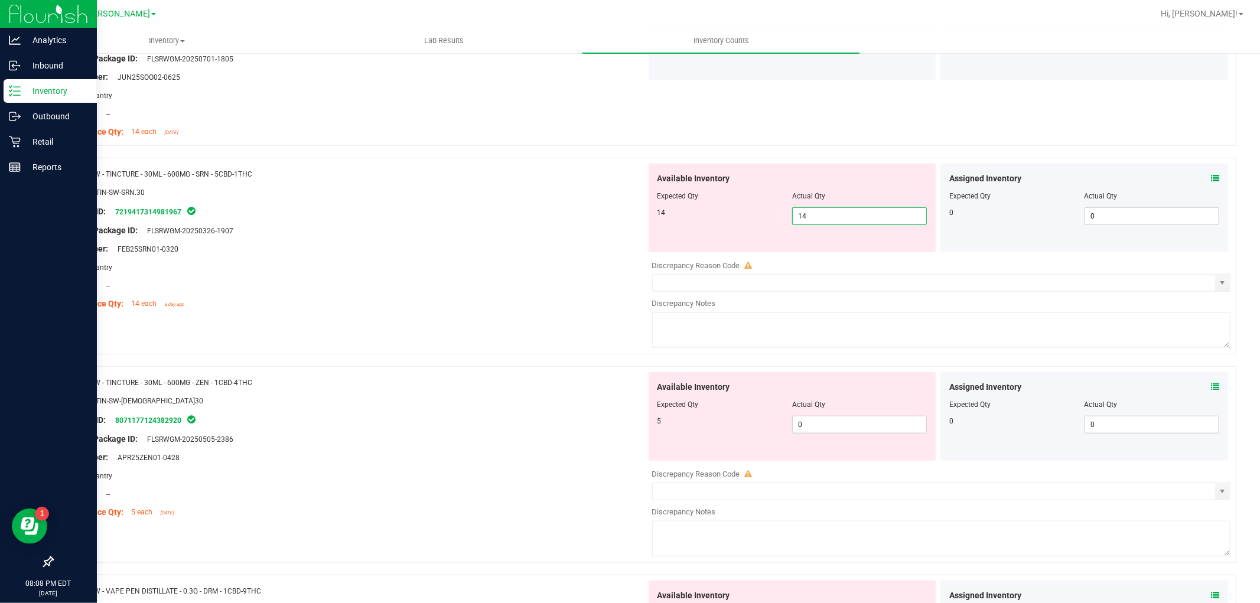
click at [842, 433] on div "Available Inventory Expected Qty Actual Qty 5 0 0" at bounding box center [938, 465] width 585 height 187
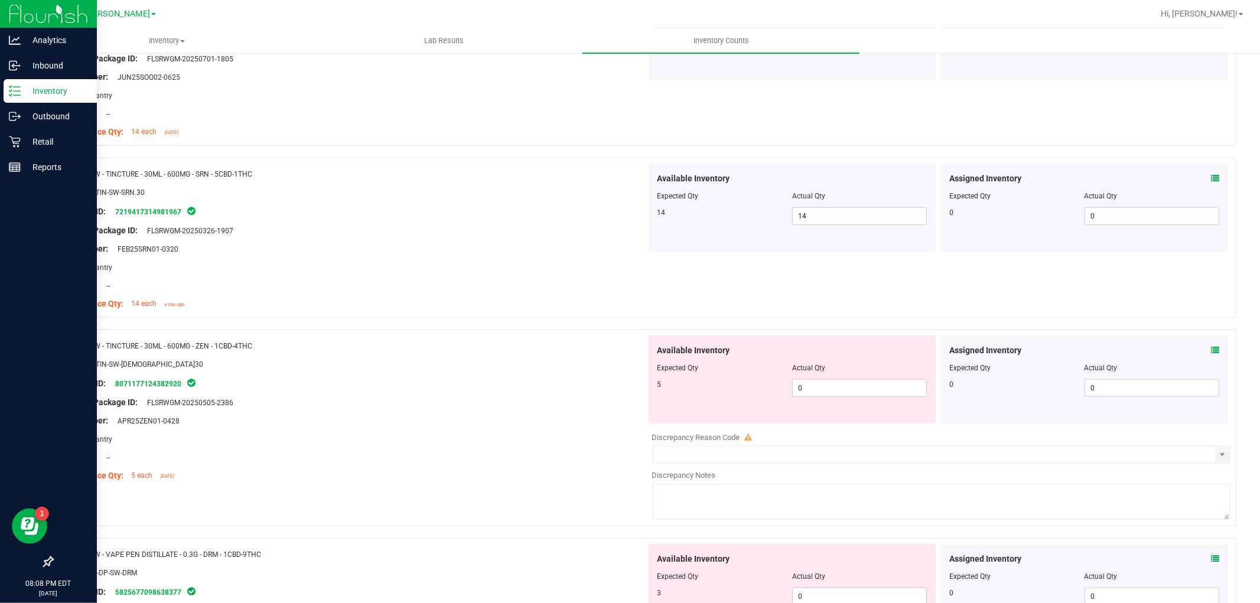
click at [846, 369] on div "Actual Qty" at bounding box center [859, 368] width 135 height 11
click at [847, 391] on span "0 0" at bounding box center [859, 388] width 135 height 18
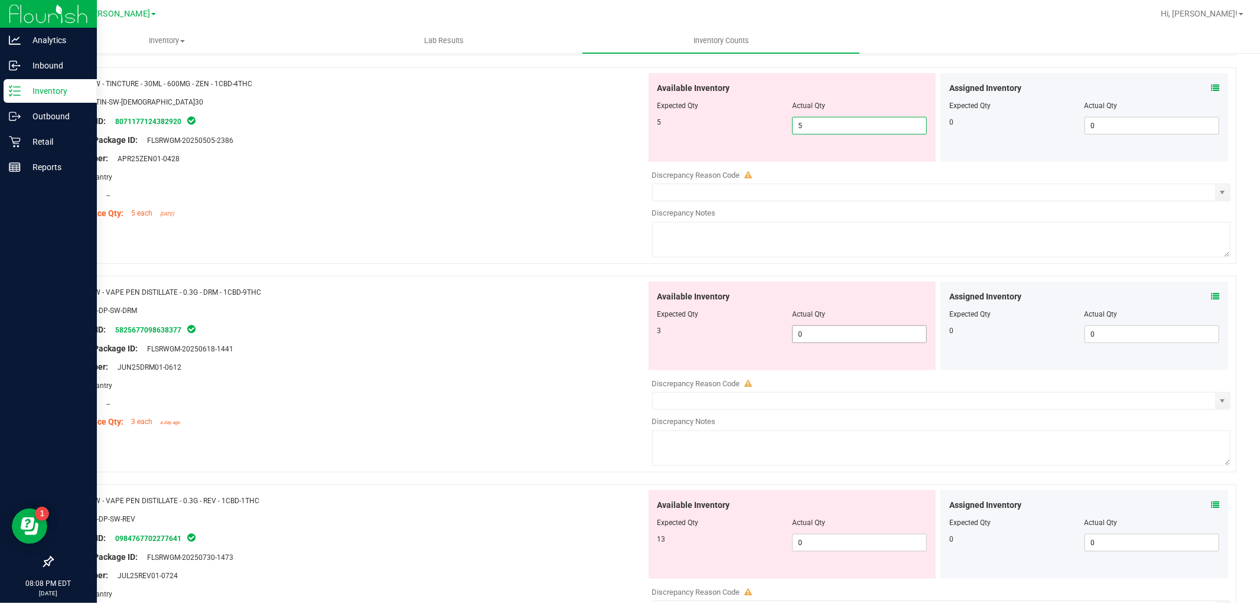
click at [843, 334] on div "Available Inventory Expected Qty Actual Qty 3 0 0" at bounding box center [938, 375] width 585 height 187
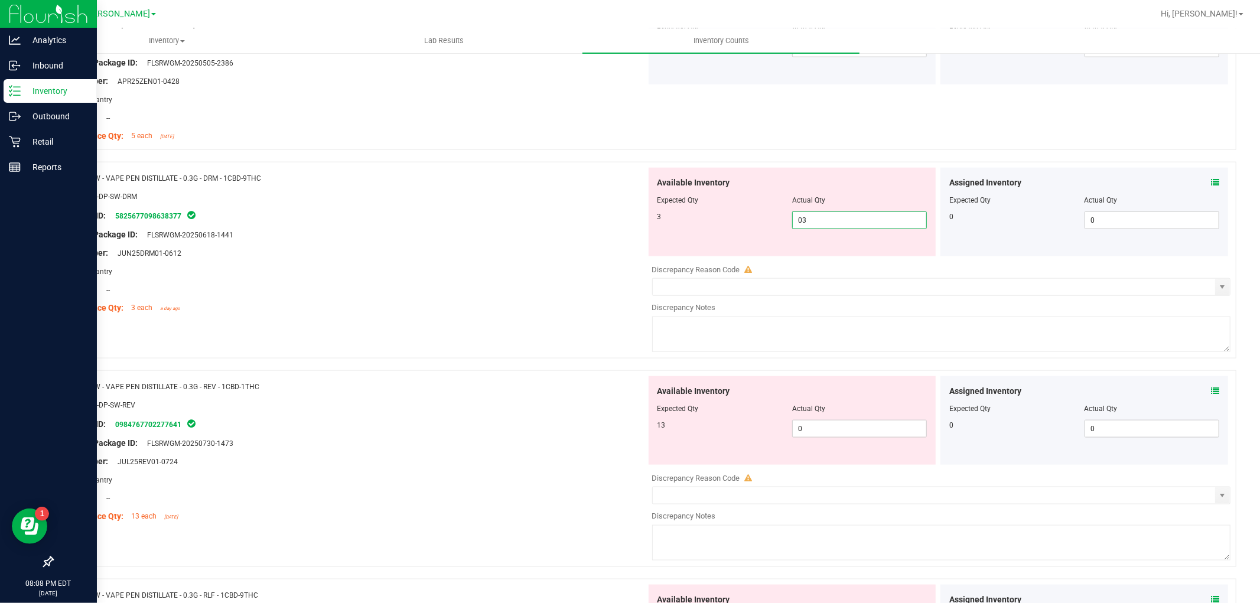
scroll to position [1181, 0]
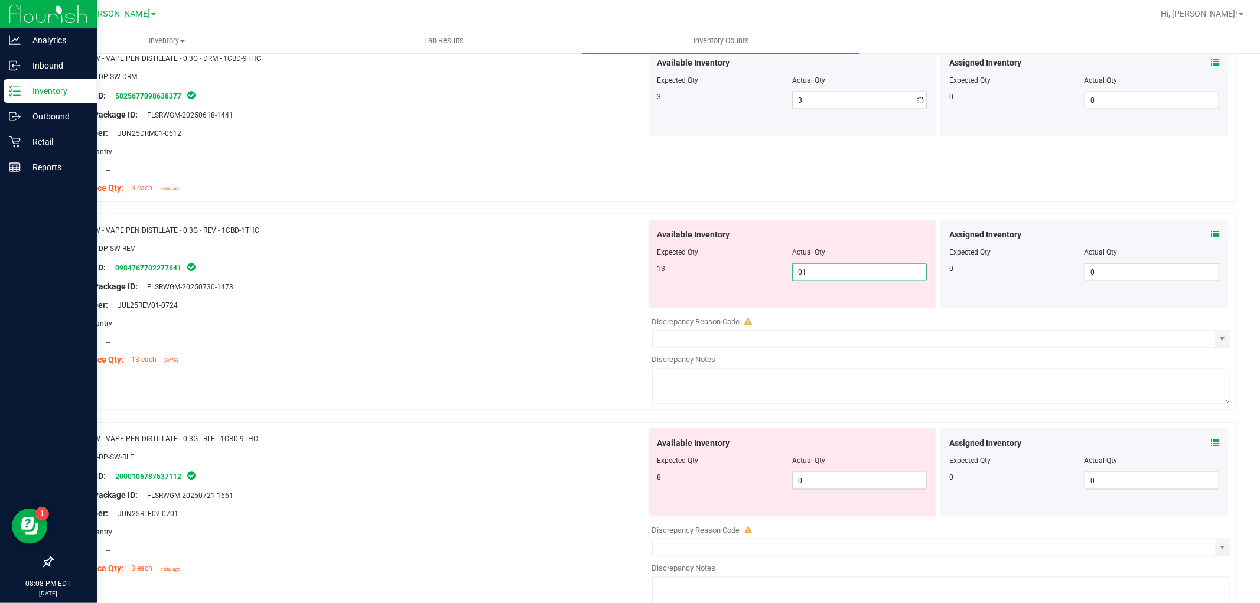
click at [854, 305] on div "Available Inventory Expected Qty Actual Qty 13 0 01" at bounding box center [792, 264] width 288 height 89
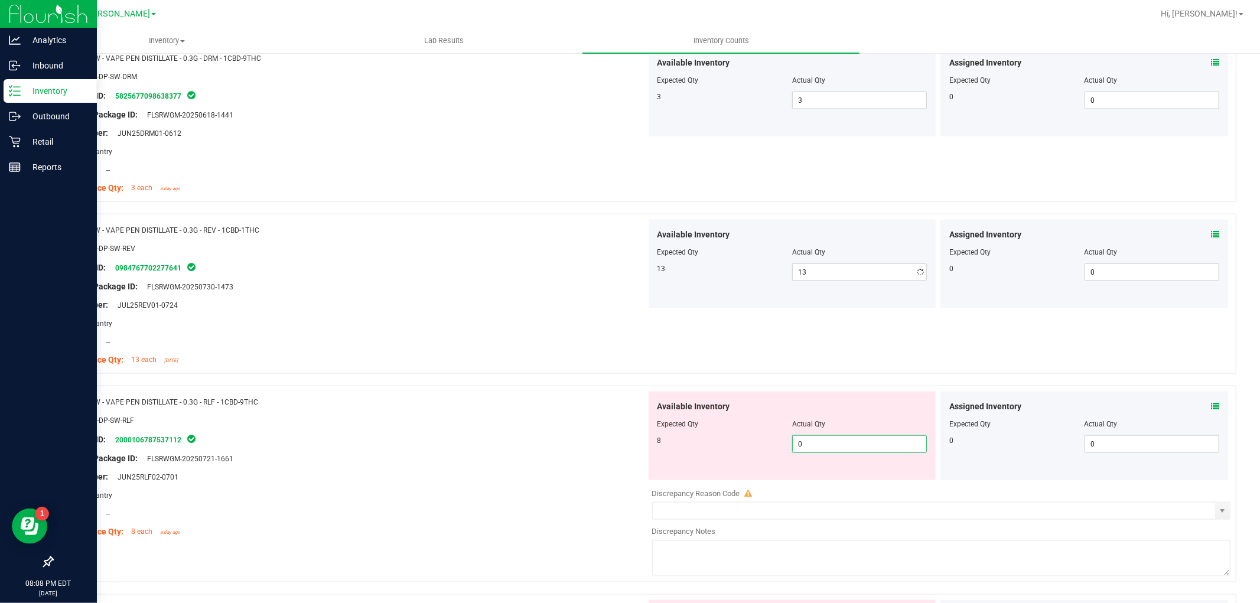
click at [842, 485] on div "Available Inventory Expected Qty Actual Qty 8 0 0" at bounding box center [938, 485] width 585 height 187
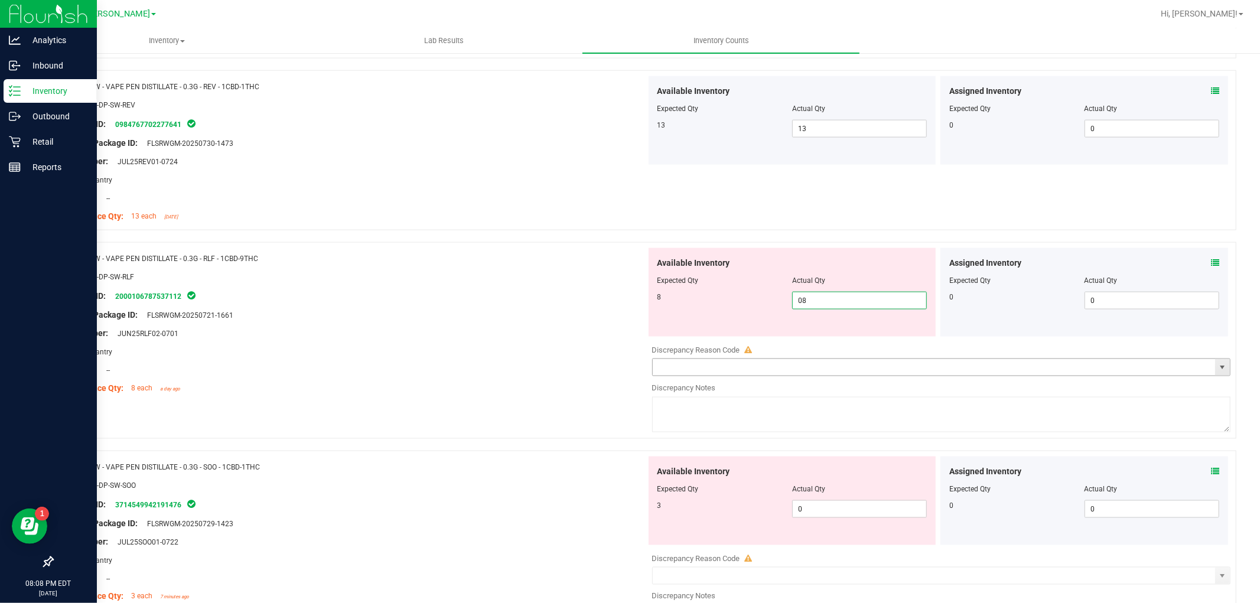
scroll to position [1509, 0]
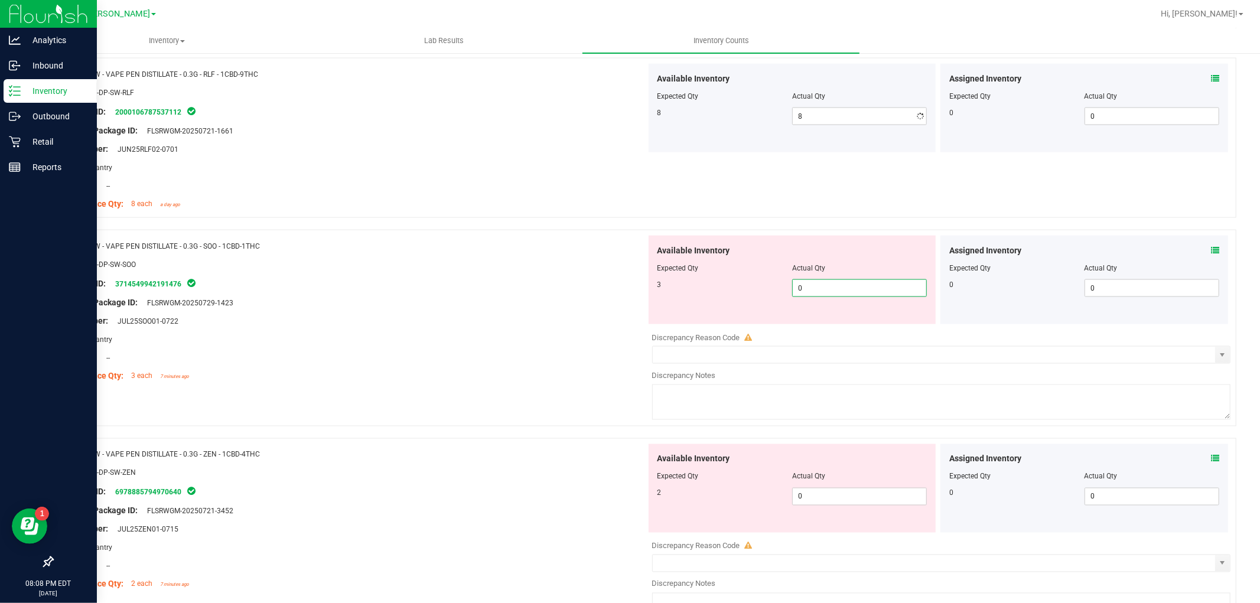
click at [834, 323] on div "Available Inventory Expected Qty Actual Qty 3 0 0" at bounding box center [792, 280] width 288 height 89
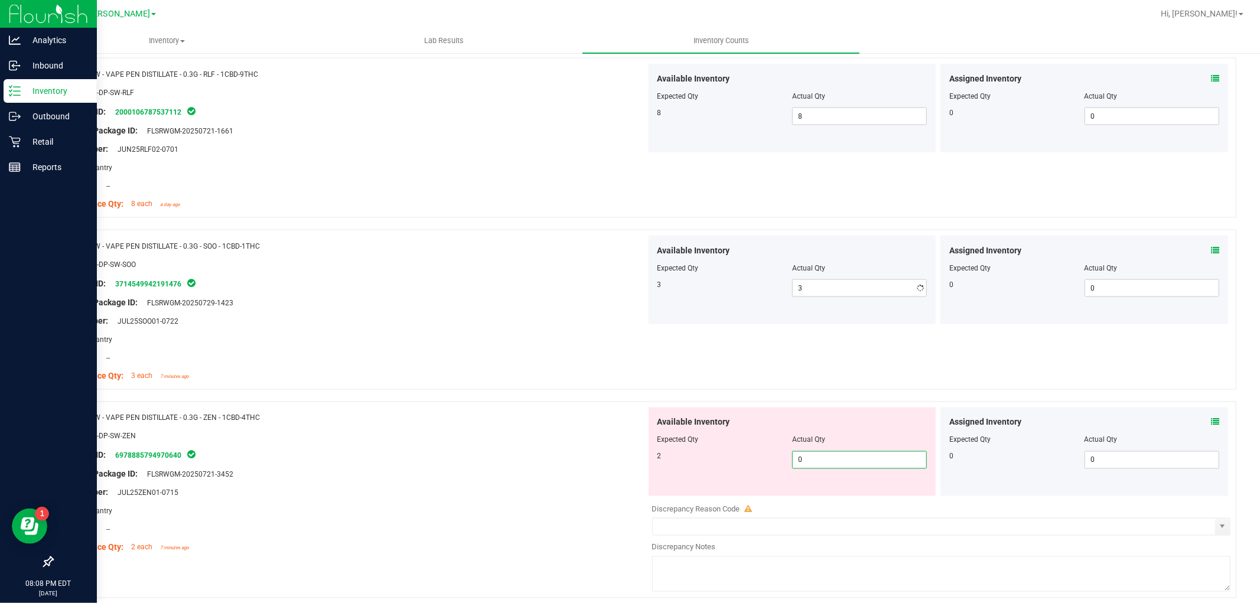
click at [836, 490] on div "Available Inventory Expected Qty Actual Qty 2 0 0" at bounding box center [792, 451] width 288 height 89
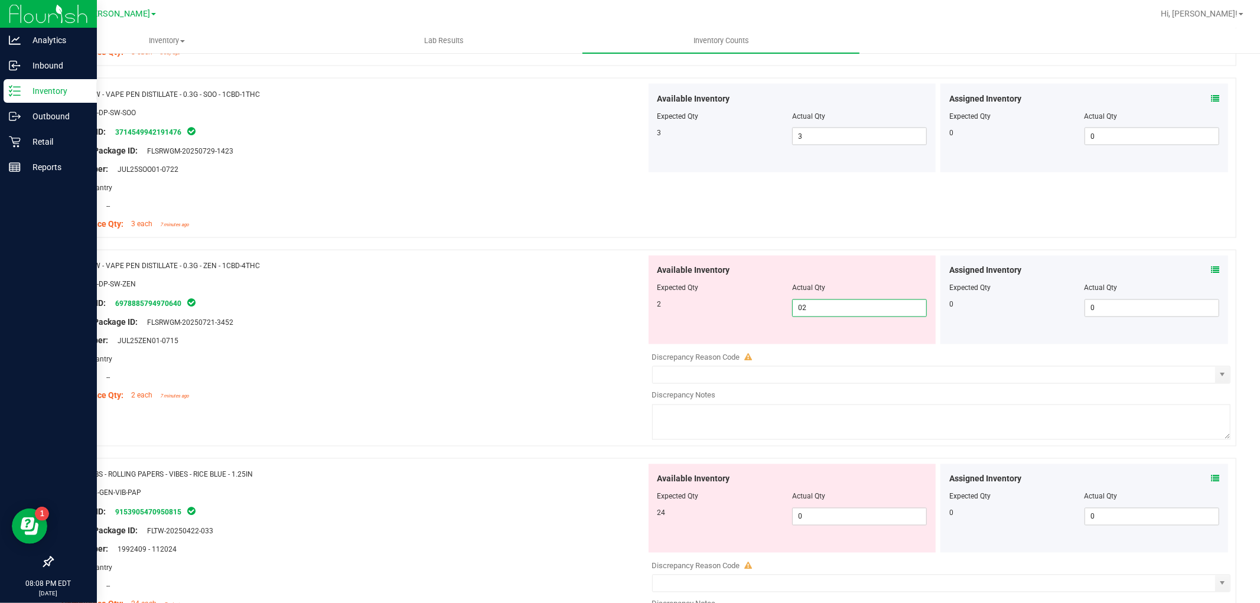
scroll to position [1837, 0]
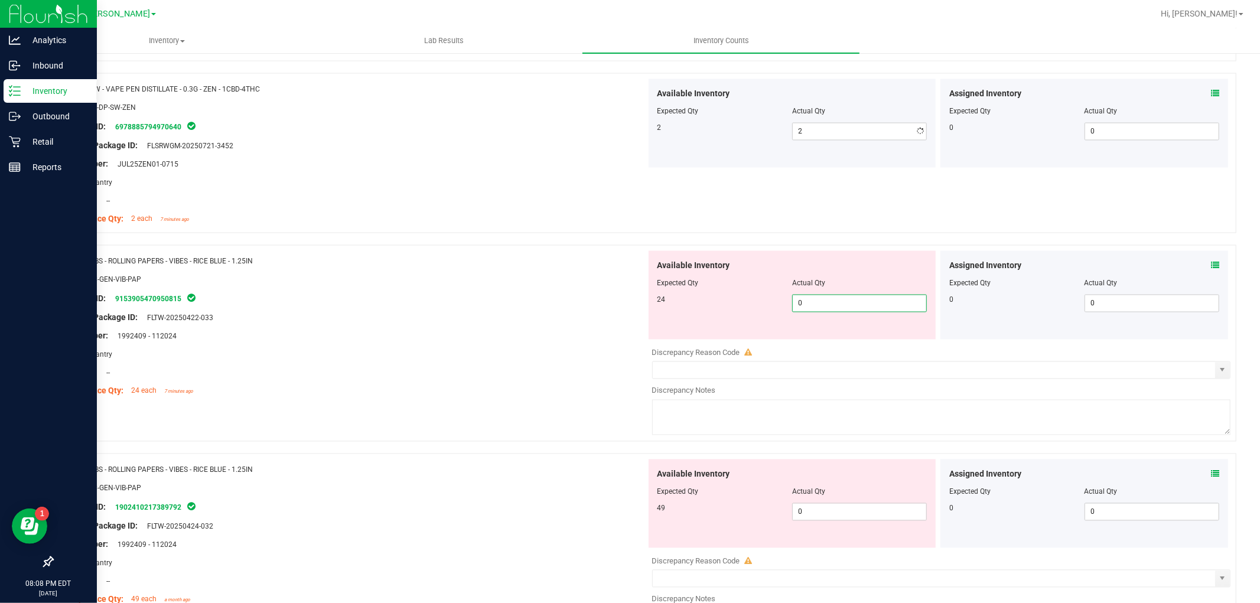
click at [837, 349] on div "Available Inventory Expected Qty Actual Qty 24 0 0" at bounding box center [938, 344] width 585 height 187
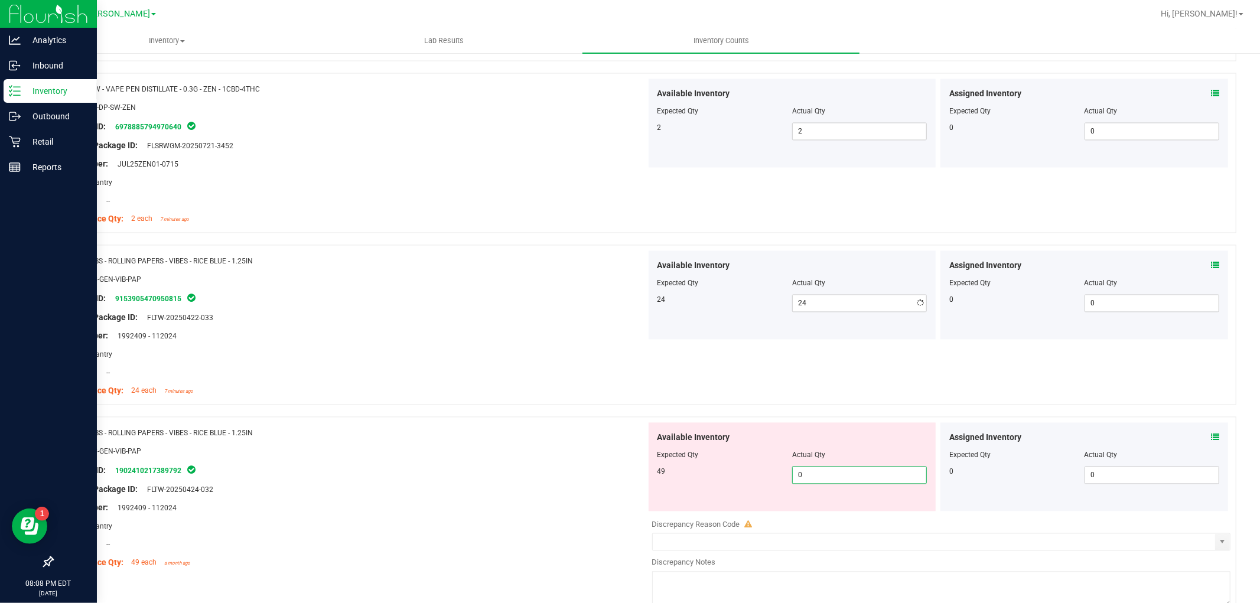
click at [850, 510] on div "Available Inventory Expected Qty Actual Qty 49 0 0" at bounding box center [792, 467] width 288 height 89
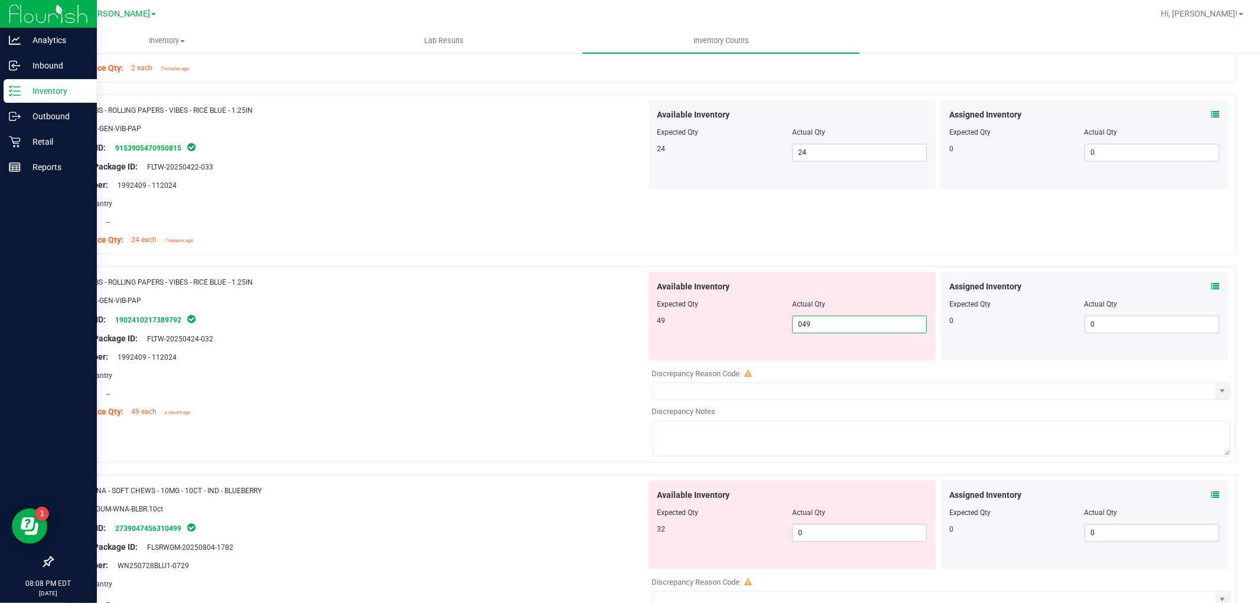
scroll to position [2099, 0]
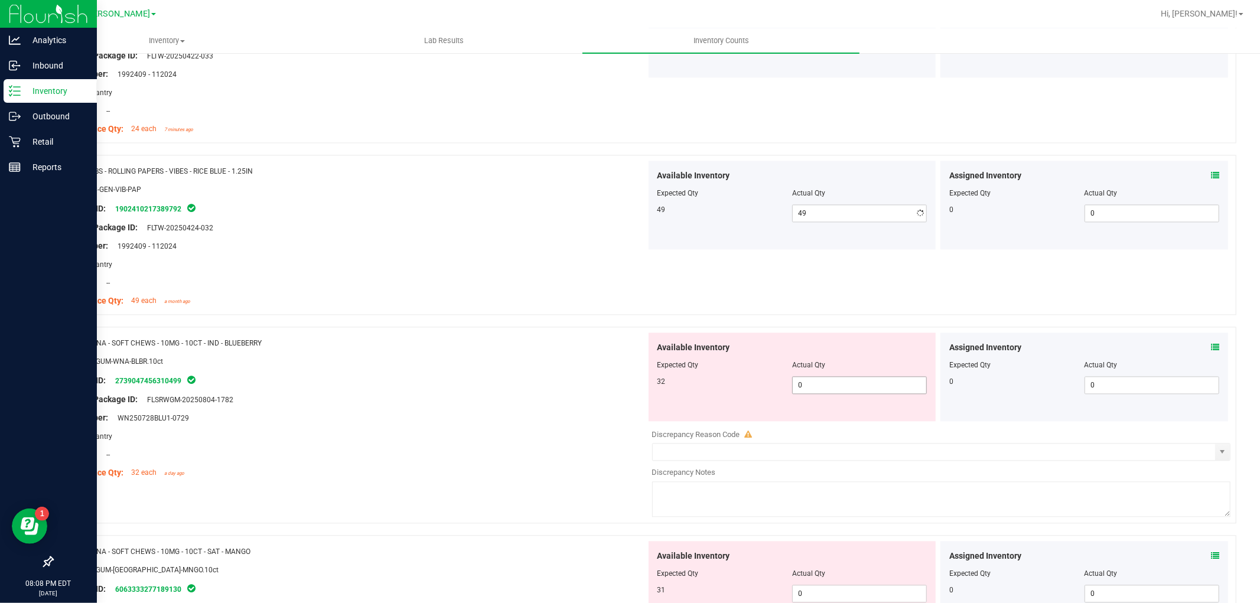
click at [858, 414] on div "Available Inventory Expected Qty Actual Qty 32 0 0" at bounding box center [792, 376] width 288 height 89
click at [857, 392] on span "0 0" at bounding box center [859, 385] width 135 height 18
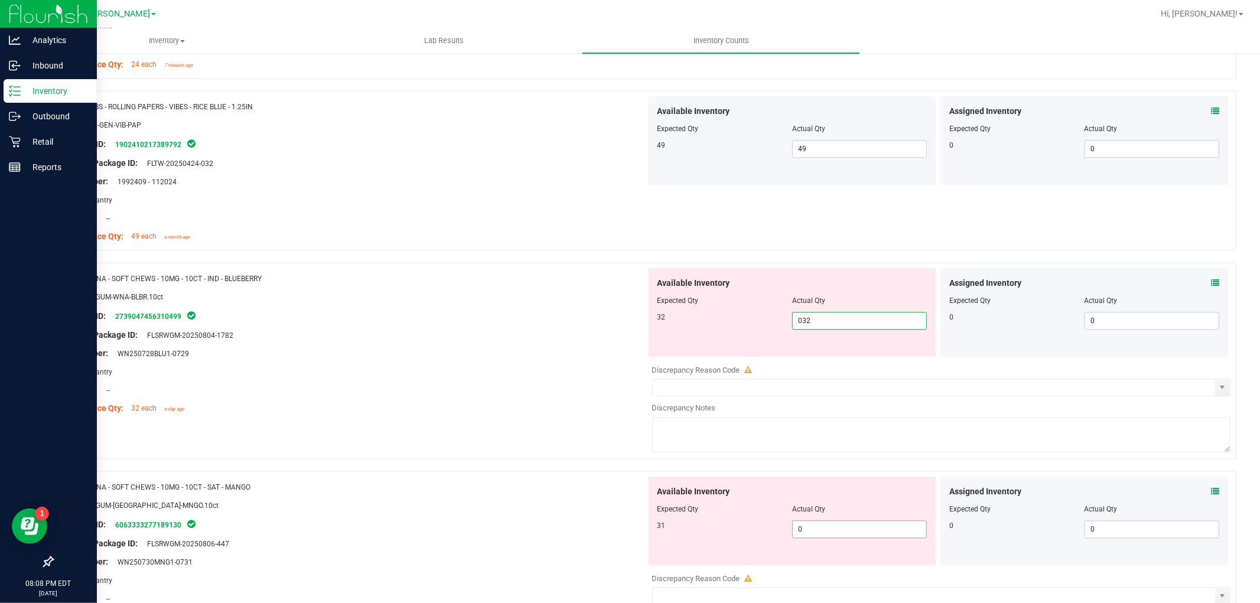
scroll to position [2296, 0]
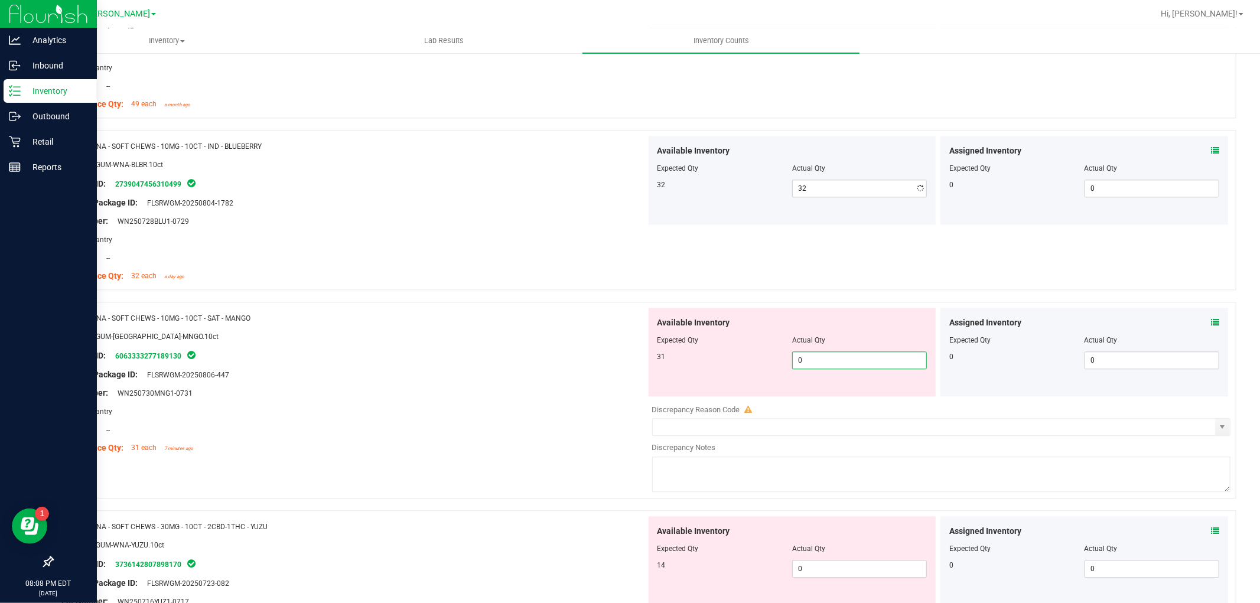
click at [847, 392] on div "Available Inventory Expected Qty Actual Qty 31 0 0" at bounding box center [792, 352] width 288 height 89
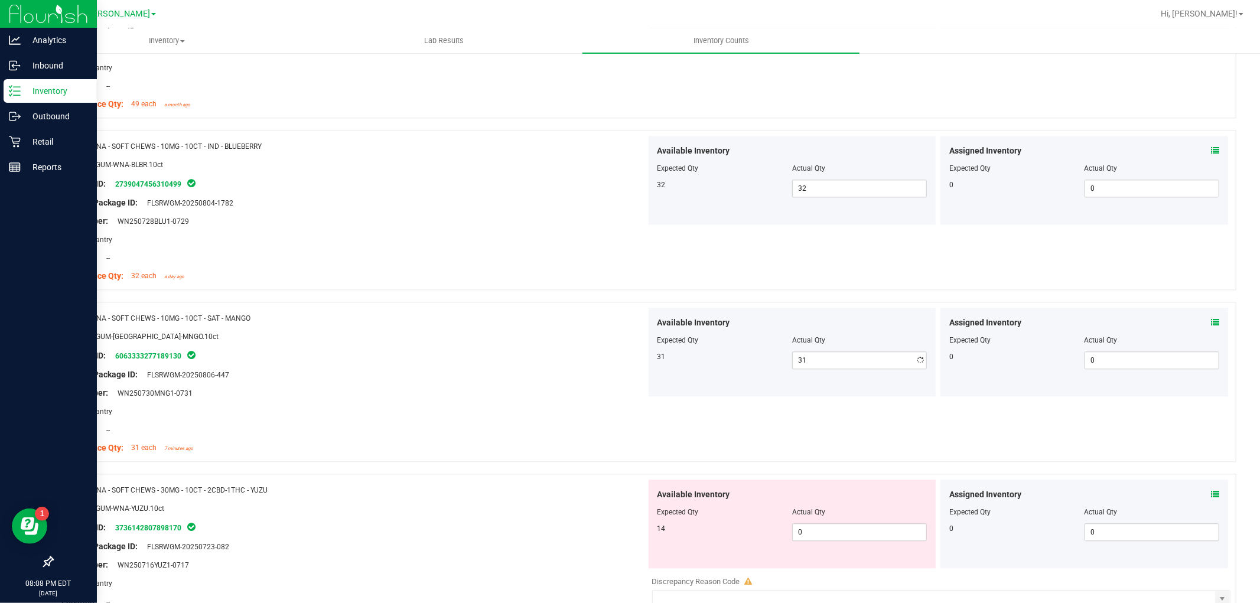
click at [831, 568] on div "Available Inventory Expected Qty Actual Qty 14 0 0" at bounding box center [792, 523] width 288 height 89
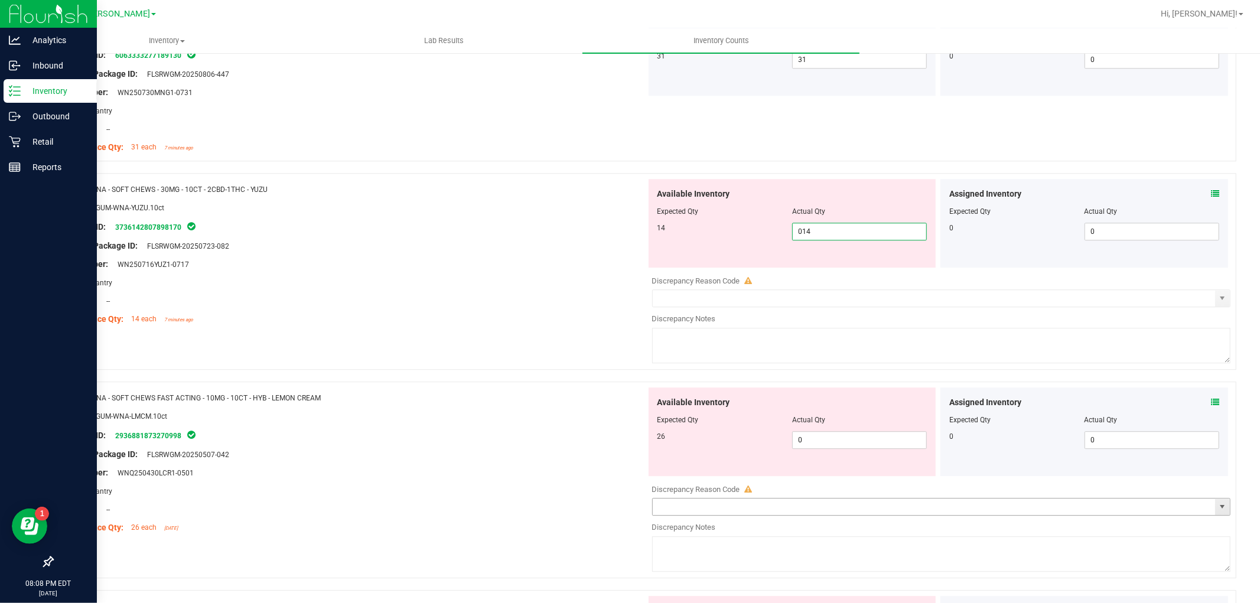
scroll to position [2624, 0]
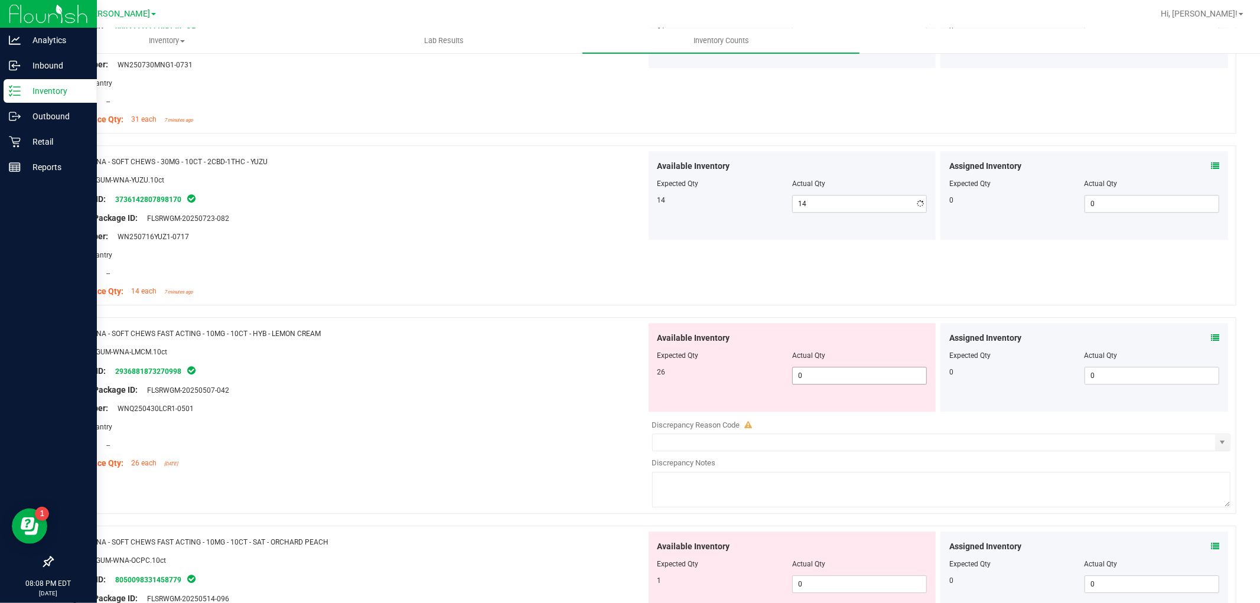
click at [847, 404] on div "Available Inventory Expected Qty Actual Qty 26 0 0" at bounding box center [792, 367] width 288 height 89
click at [860, 373] on span "0 0" at bounding box center [859, 376] width 135 height 18
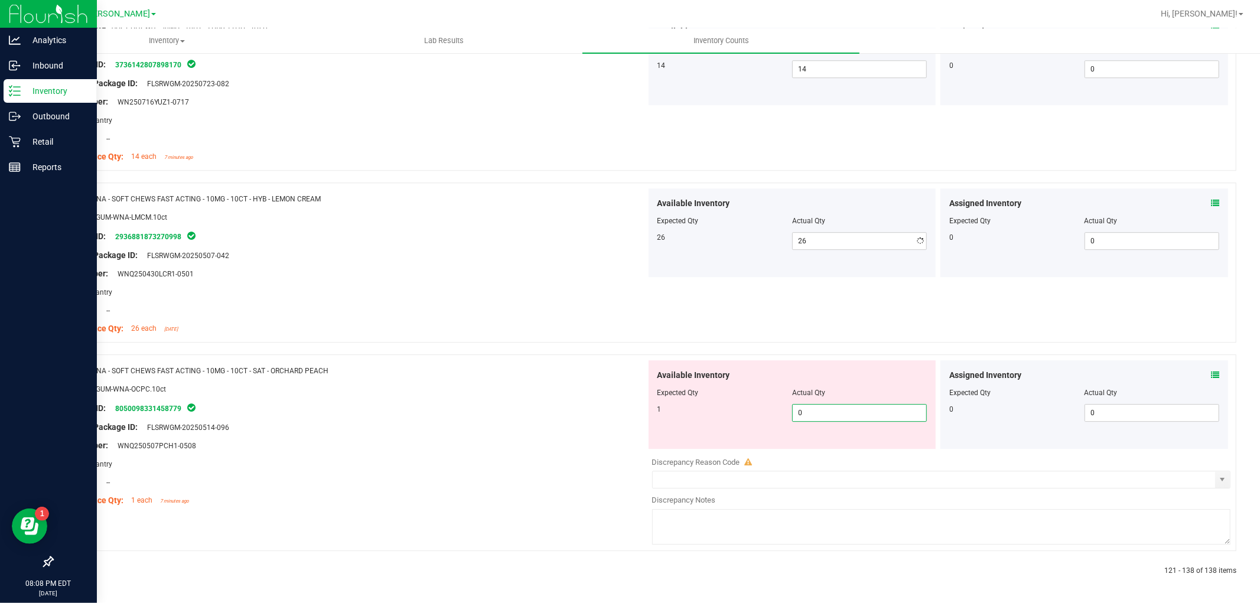
click at [852, 420] on span "0 0" at bounding box center [859, 413] width 135 height 18
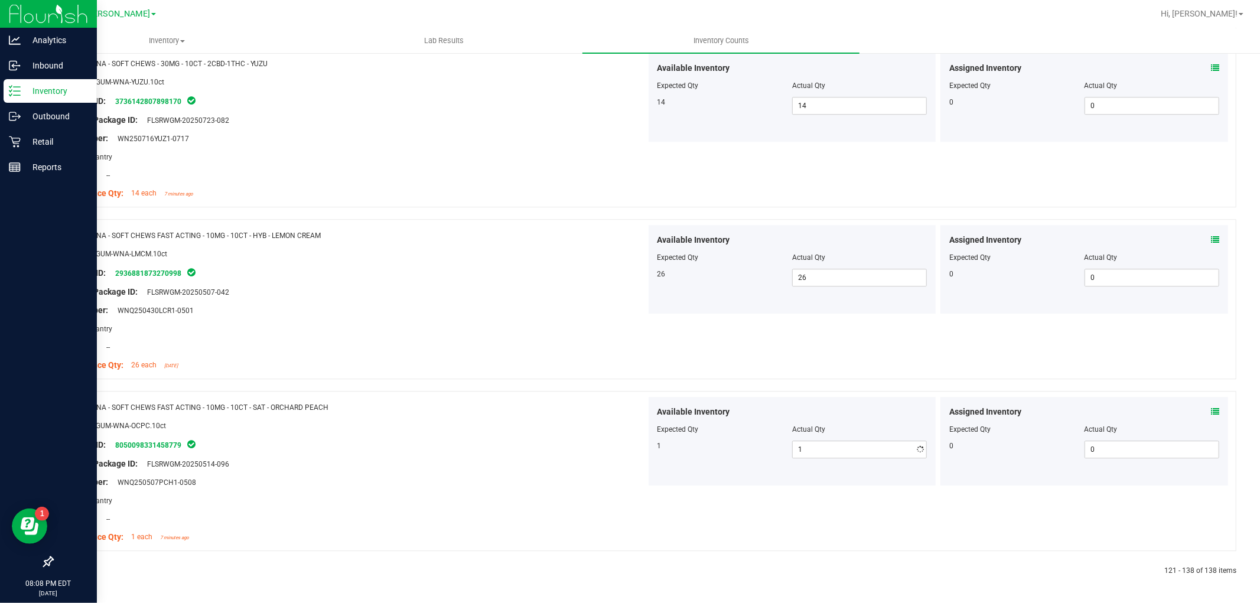
scroll to position [2723, 0]
drag, startPoint x: 765, startPoint y: 465, endPoint x: 762, endPoint y: 474, distance: 9.3
click at [763, 466] on div "Available Inventory Expected Qty Actual Qty 1 1 1" at bounding box center [792, 441] width 288 height 89
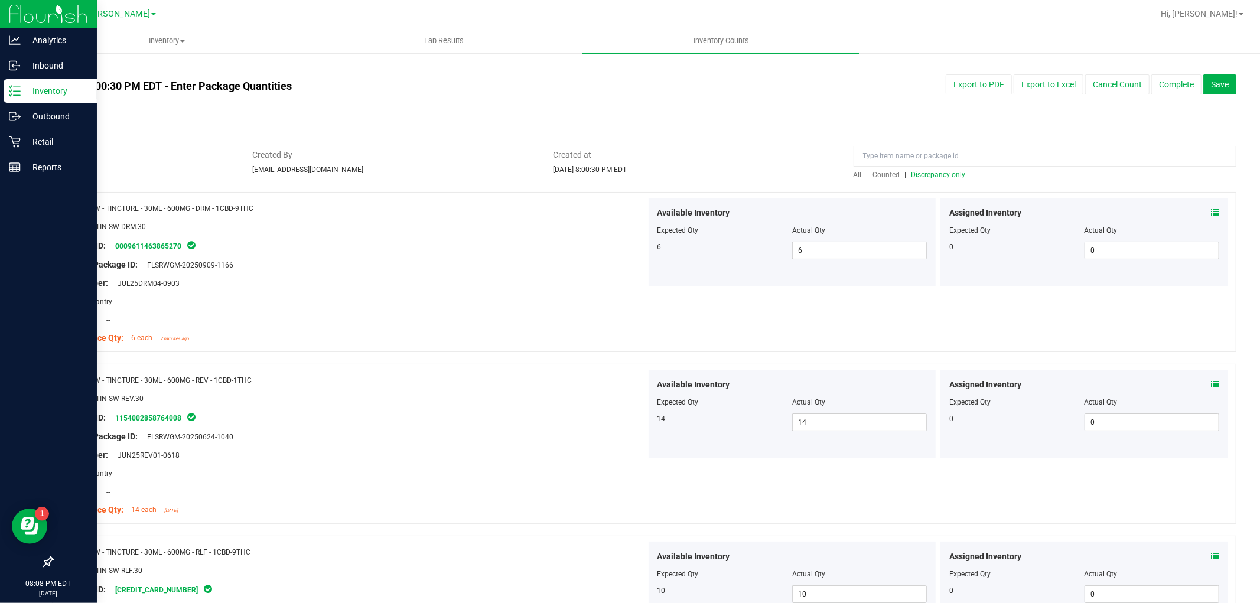
click at [853, 171] on span "All" at bounding box center [857, 175] width 8 height 8
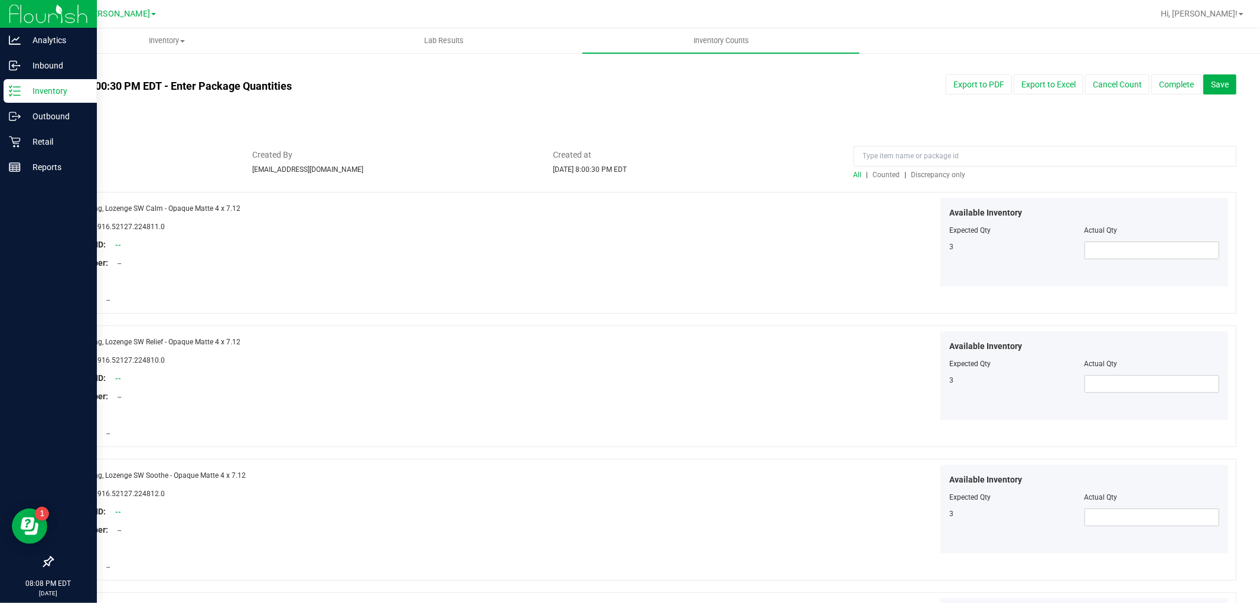
click at [923, 178] on span "Discrepancy only" at bounding box center [938, 175] width 54 height 8
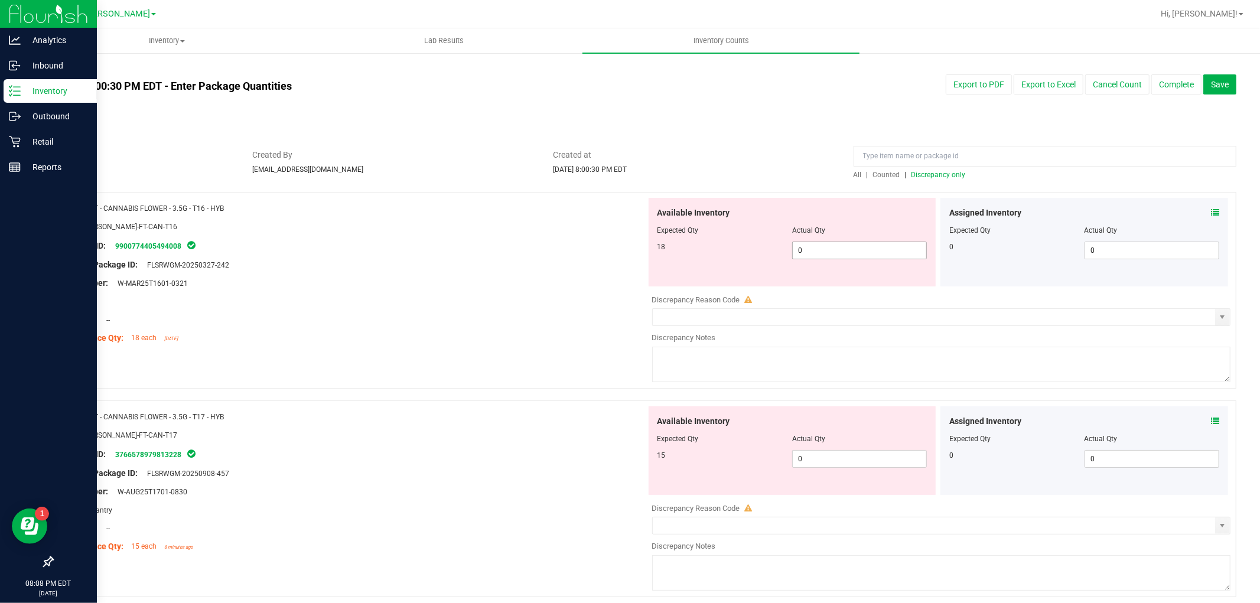
click at [893, 253] on span "0 0" at bounding box center [859, 251] width 135 height 18
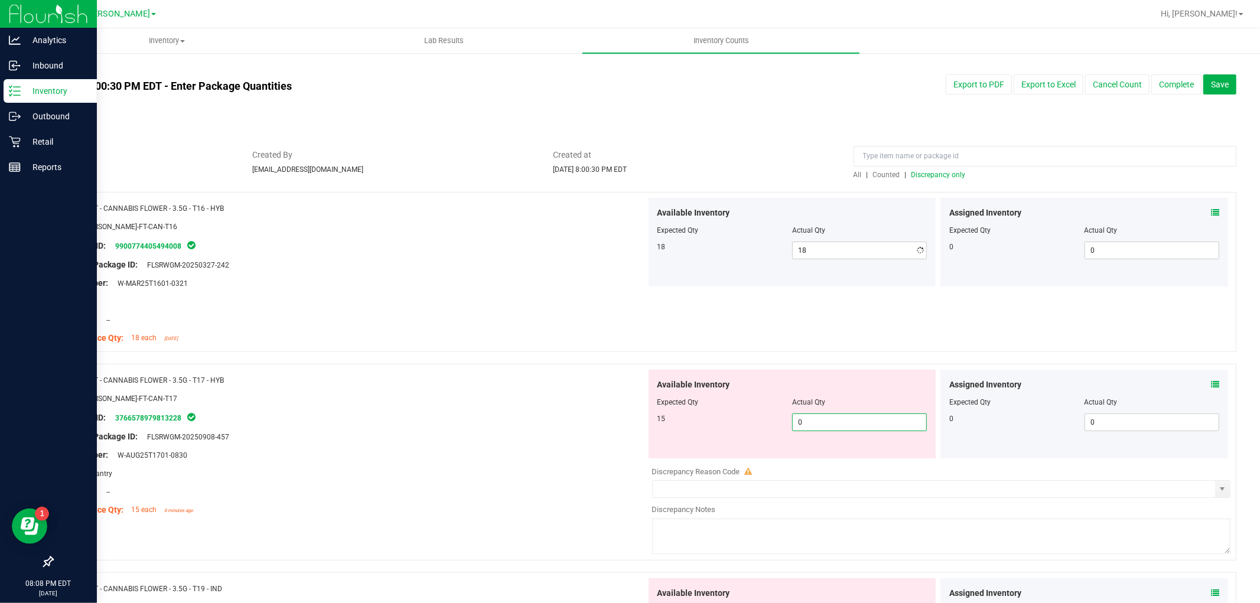
click at [859, 459] on div "Available Inventory Expected Qty Actual Qty 15 0 0" at bounding box center [938, 463] width 585 height 187
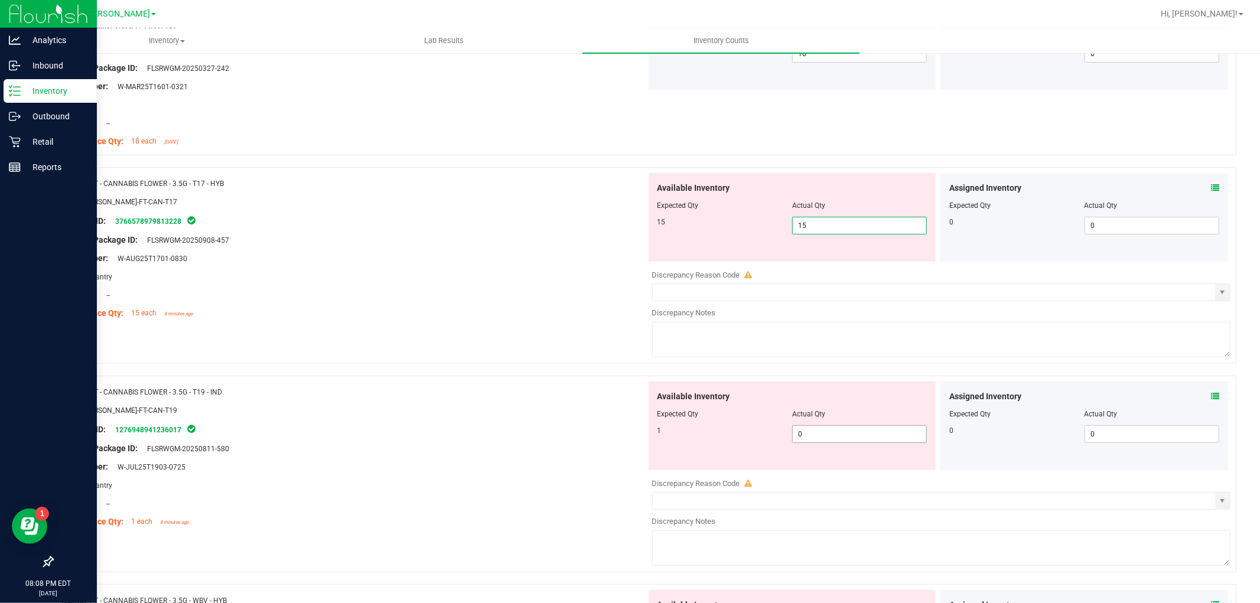
click at [844, 433] on div "Available Inventory Expected Qty Actual Qty 1 0 0" at bounding box center [792, 425] width 288 height 89
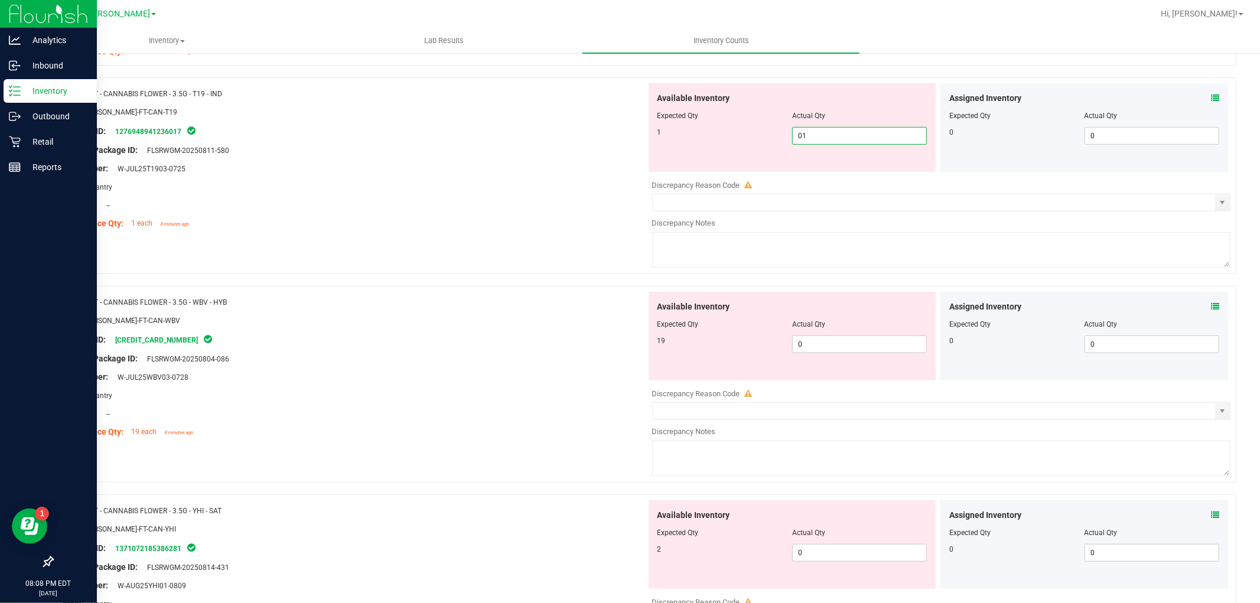
scroll to position [459, 0]
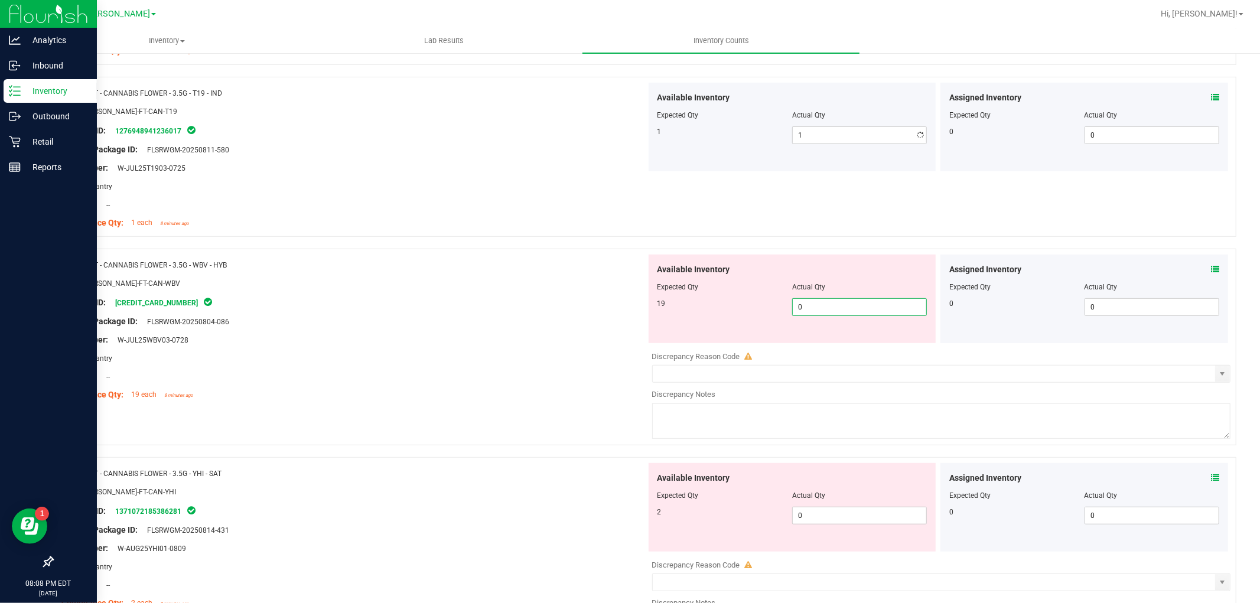
click at [859, 338] on div "Available Inventory Expected Qty Actual Qty 19 0 0" at bounding box center [792, 299] width 288 height 89
click at [846, 515] on div "Available Inventory Expected Qty Actual Qty 2 0 0" at bounding box center [938, 556] width 585 height 187
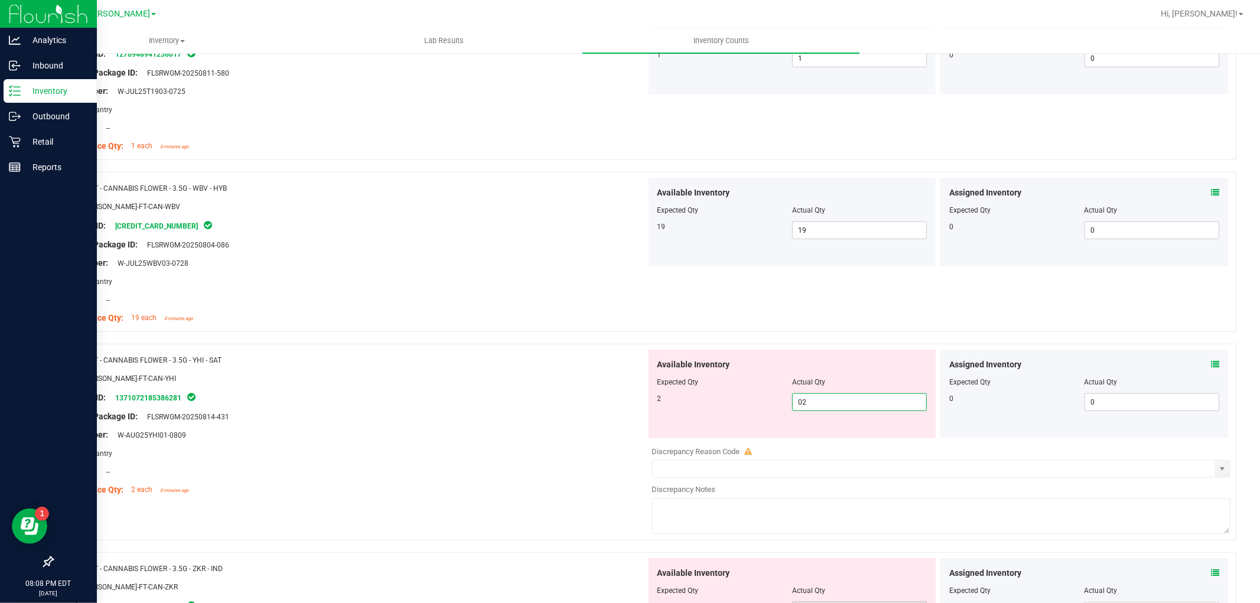
scroll to position [722, 0]
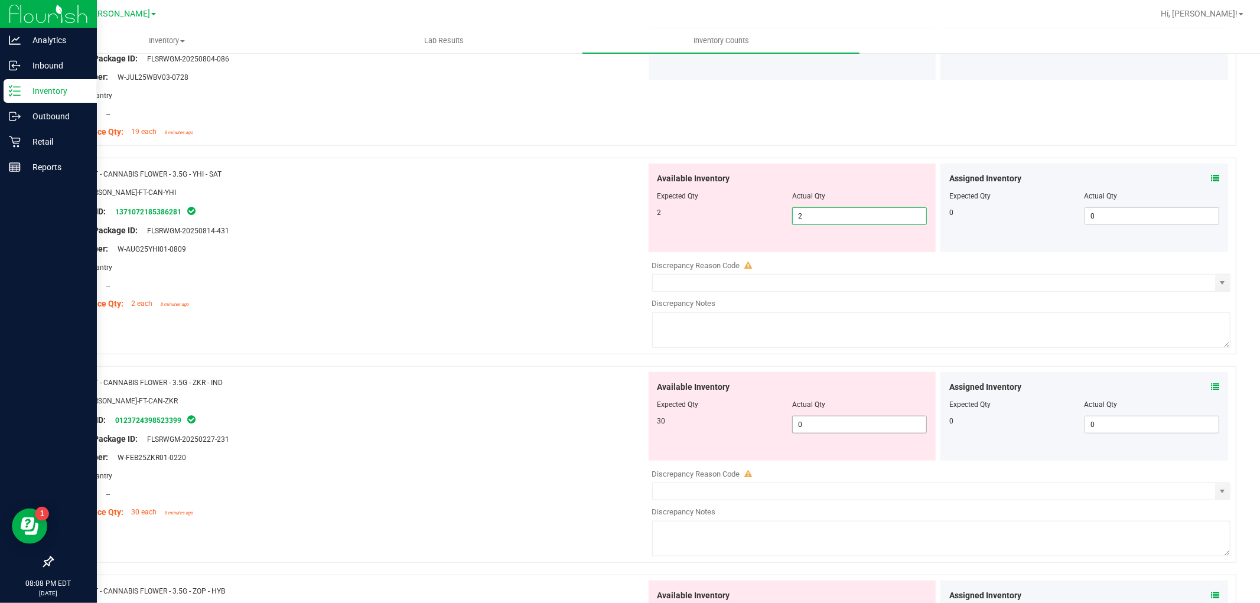
click at [864, 416] on div "Available Inventory Expected Qty Actual Qty 30 0 0" at bounding box center [792, 416] width 288 height 89
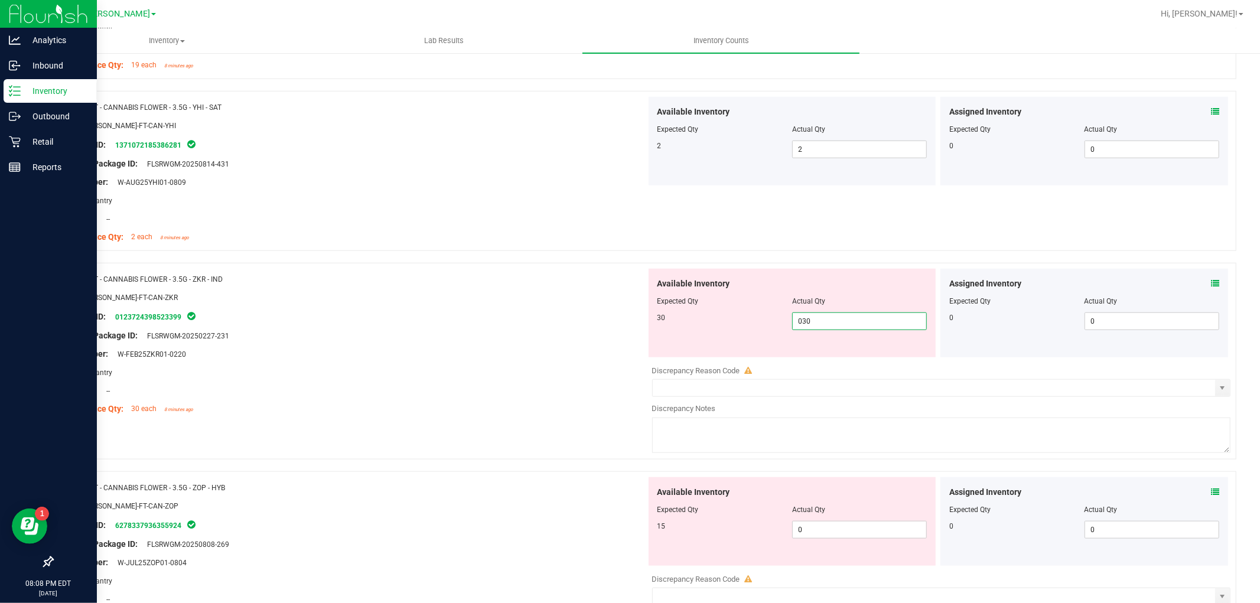
scroll to position [918, 0]
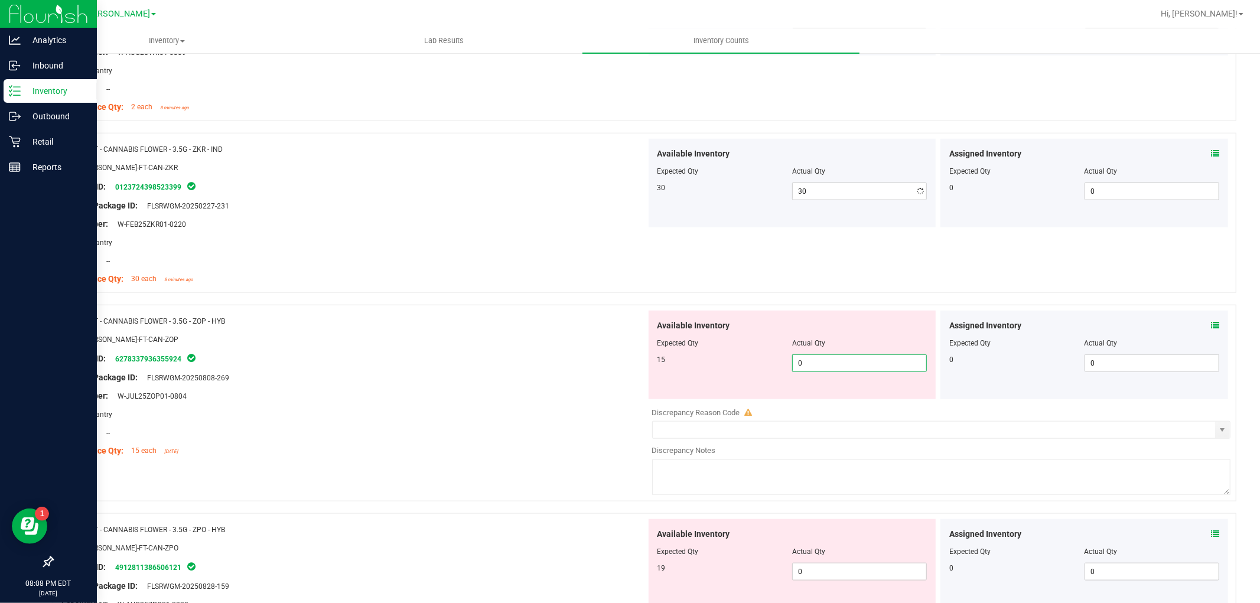
click at [863, 397] on div "Available Inventory Expected Qty Actual Qty 15 0 0" at bounding box center [792, 355] width 288 height 89
click at [864, 562] on div "Available Inventory Expected Qty Actual Qty 19 0 0" at bounding box center [792, 563] width 288 height 89
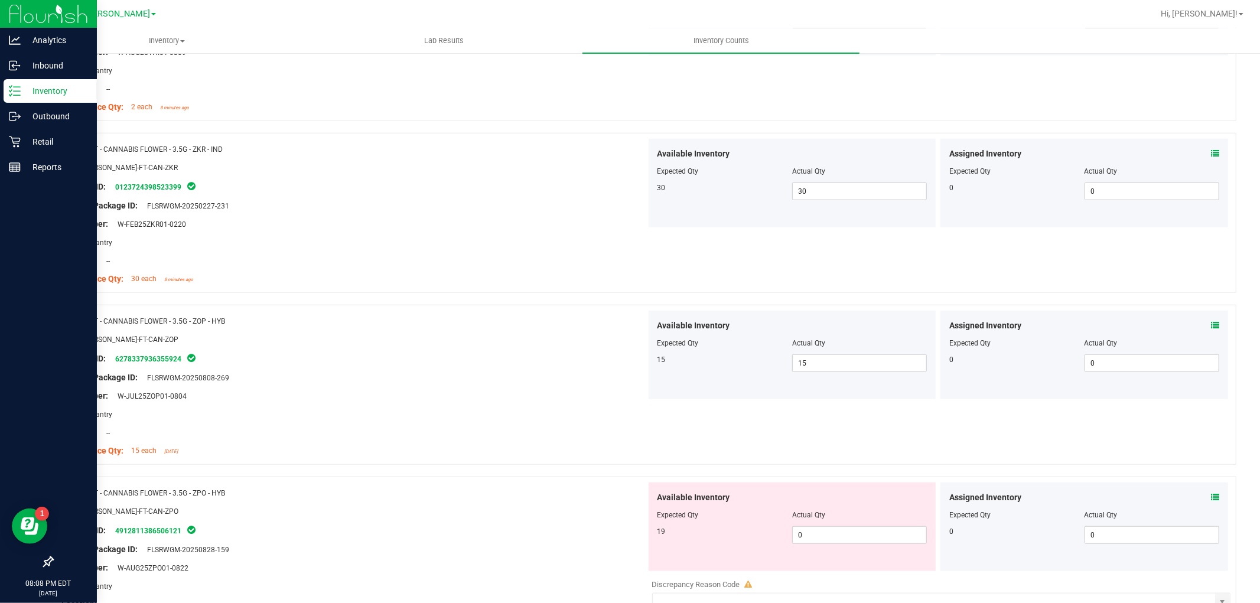
click at [856, 524] on div at bounding box center [792, 523] width 270 height 6
click at [858, 530] on span "0 0" at bounding box center [859, 535] width 135 height 18
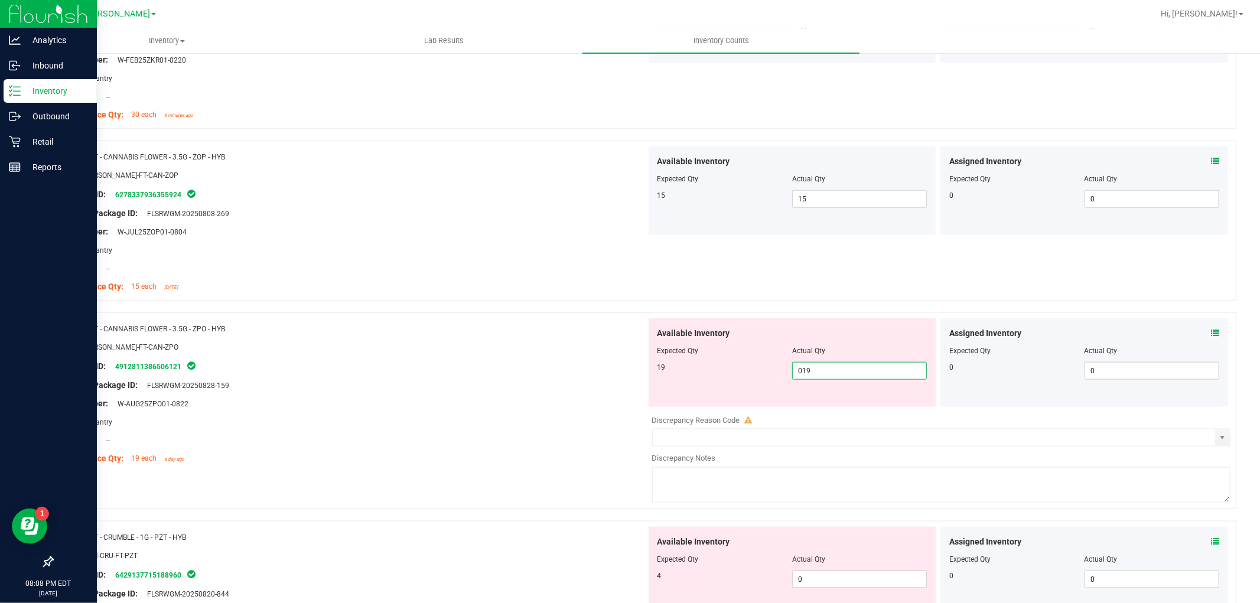
scroll to position [1181, 0]
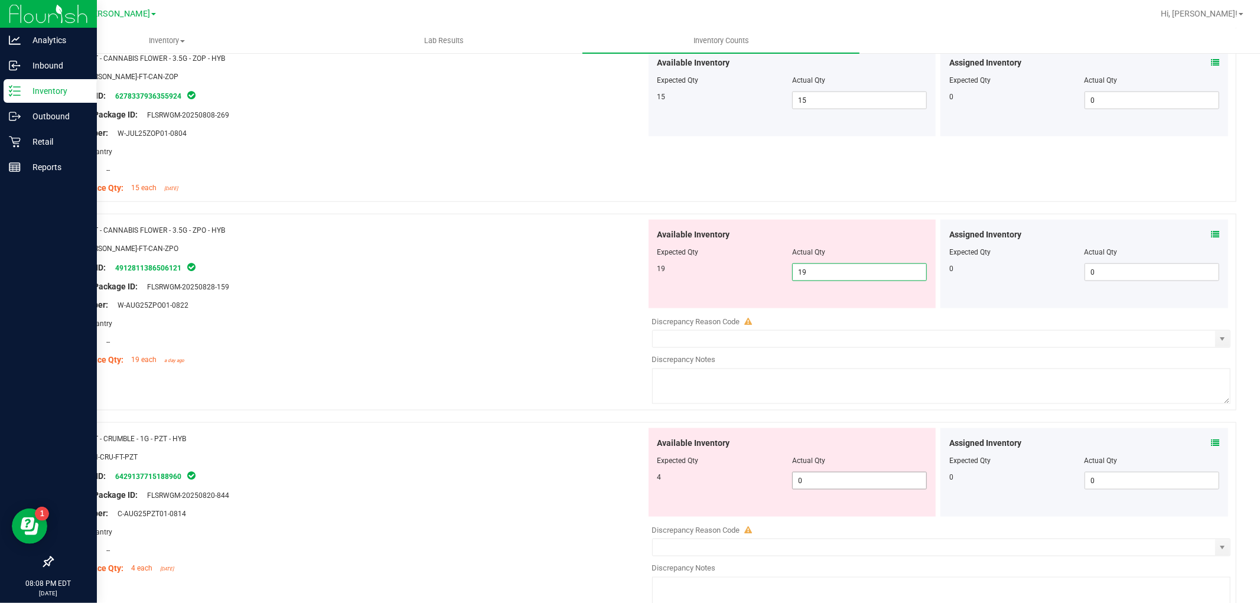
click at [850, 474] on div "Available Inventory Expected Qty Actual Qty 4 0 0" at bounding box center [792, 472] width 288 height 89
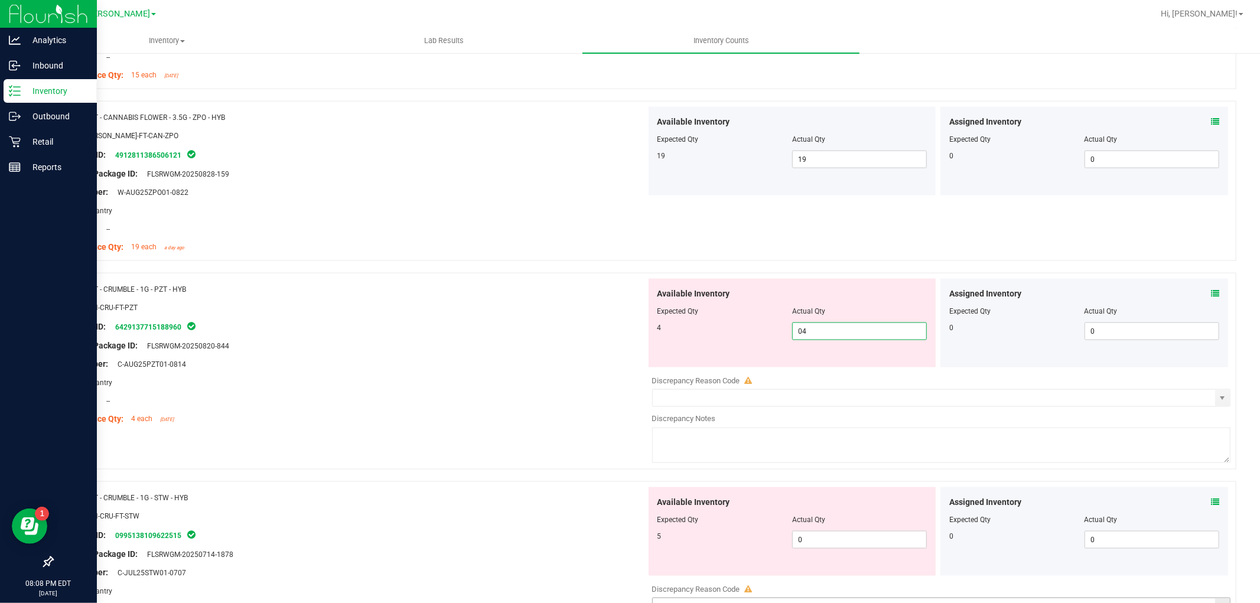
scroll to position [1443, 0]
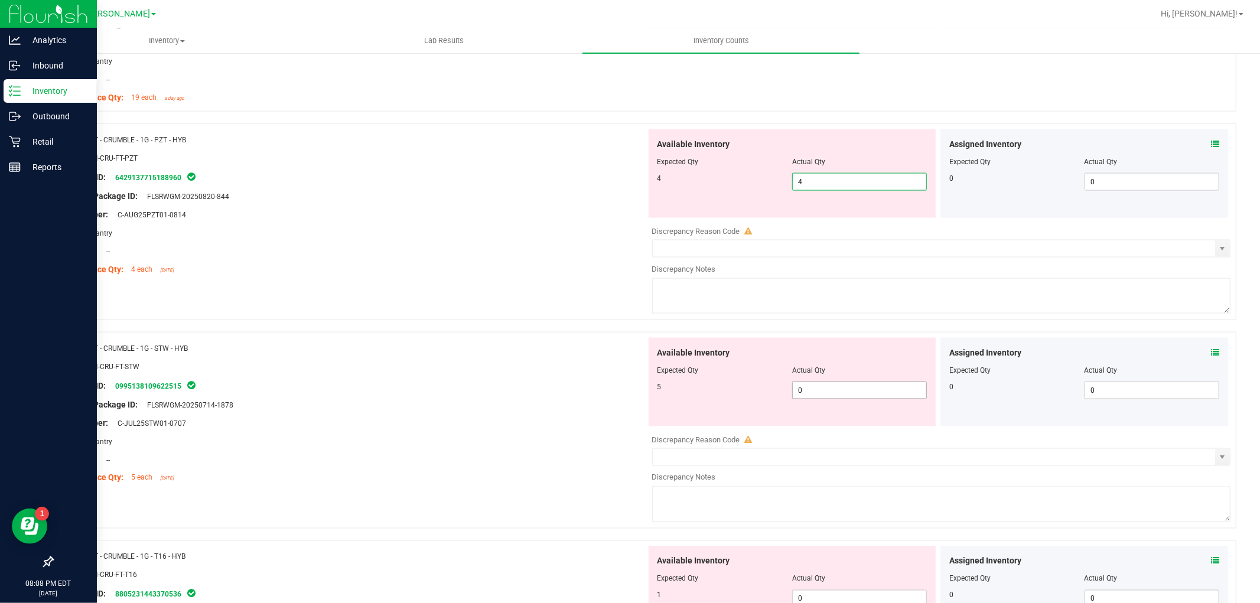
click at [849, 402] on div "Available Inventory Expected Qty Actual Qty 5 0 0" at bounding box center [938, 431] width 585 height 187
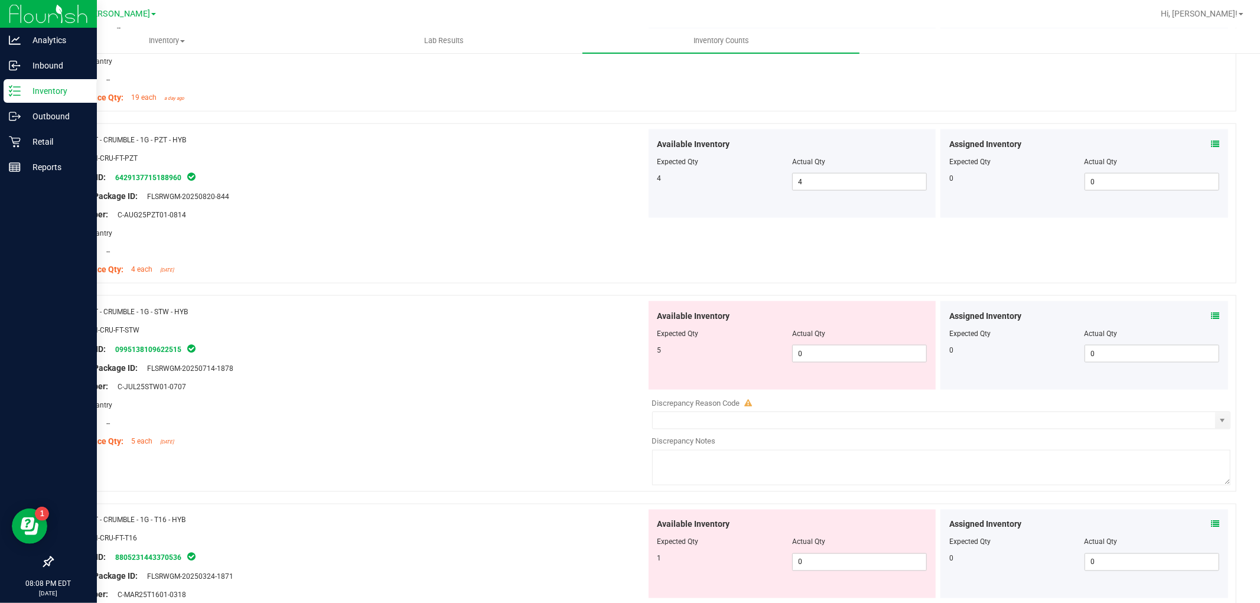
drag, startPoint x: 833, startPoint y: 386, endPoint x: 830, endPoint y: 369, distance: 17.4
click at [834, 386] on div "Available Inventory Expected Qty Actual Qty 5 0 0" at bounding box center [792, 345] width 288 height 89
click at [831, 354] on span "0 0" at bounding box center [859, 354] width 135 height 18
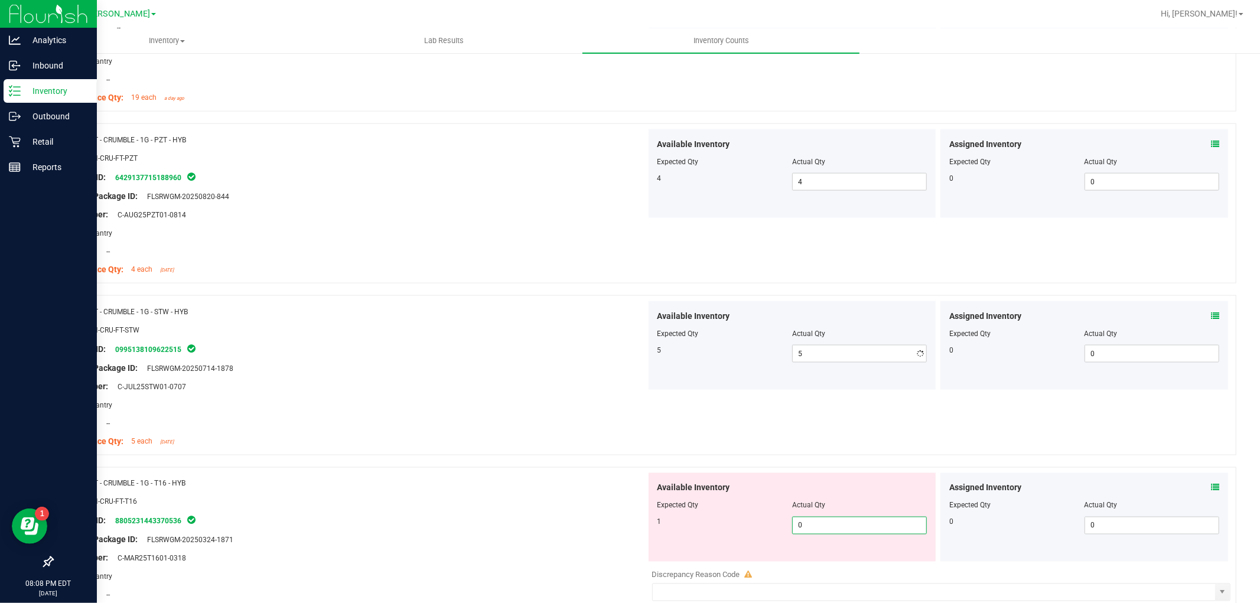
click at [843, 568] on div "Available Inventory Expected Qty Actual Qty 1 0 0" at bounding box center [938, 566] width 585 height 187
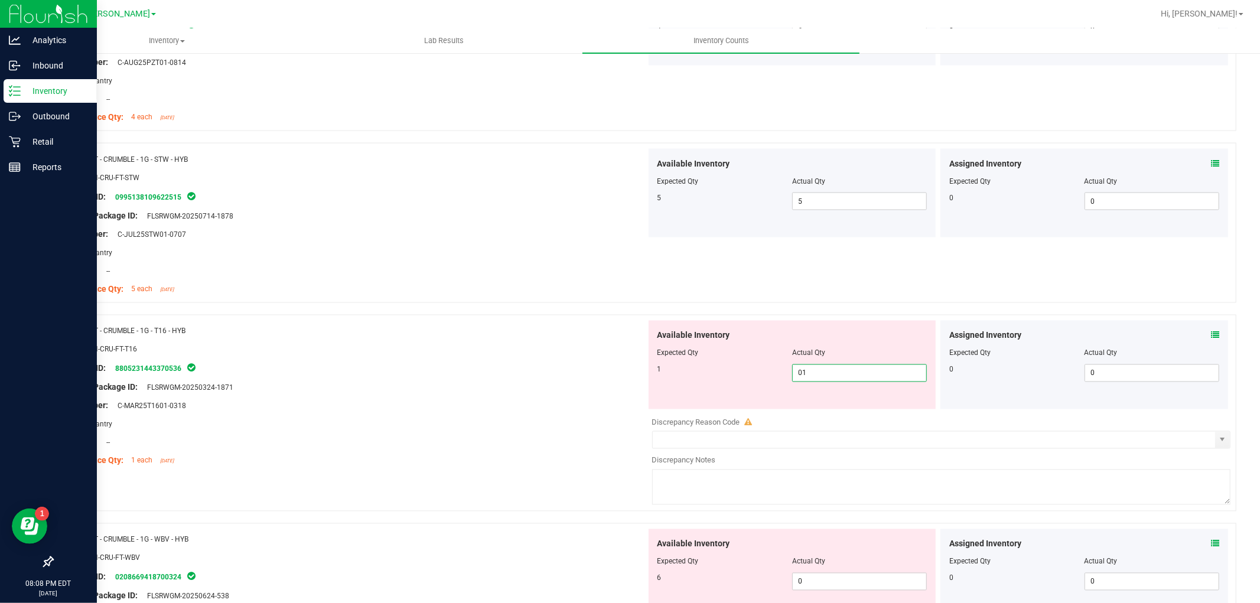
scroll to position [1772, 0]
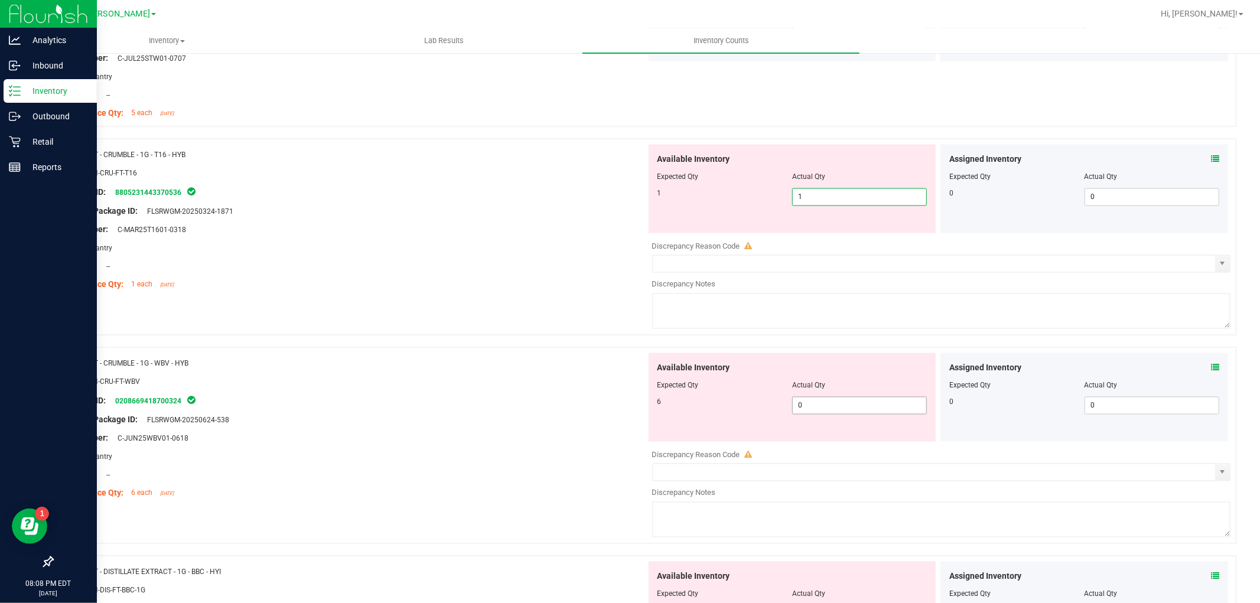
click at [860, 410] on div "Available Inventory Expected Qty Actual Qty 6 0 0" at bounding box center [938, 446] width 585 height 187
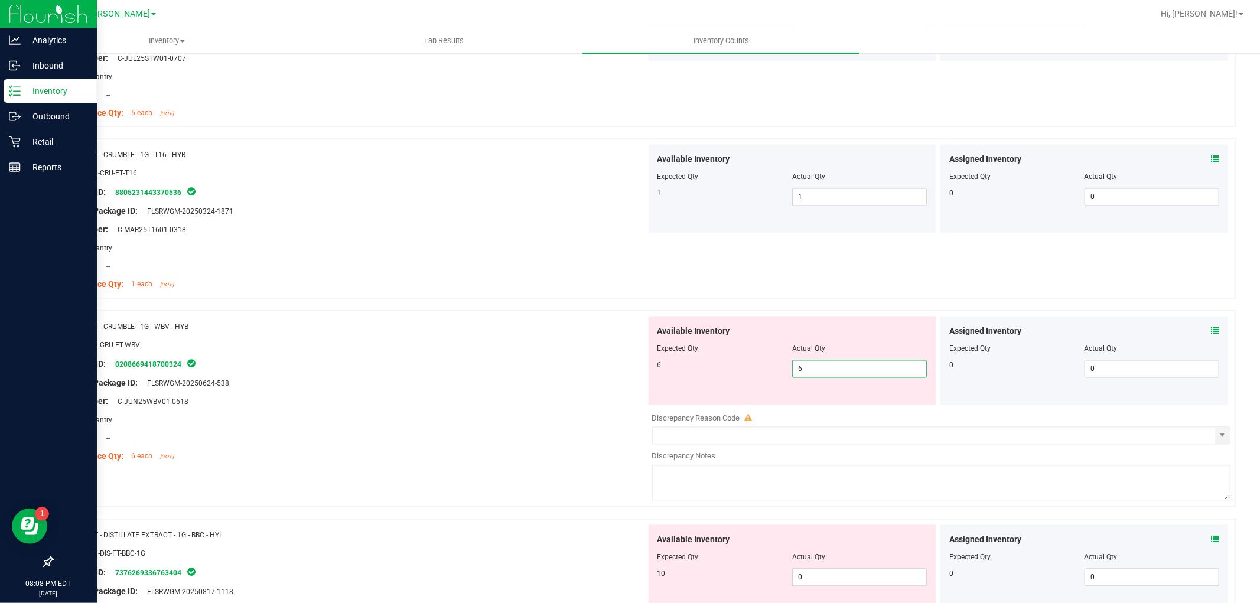
click at [864, 569] on div "Available Inventory Expected Qty Actual Qty 10 0 0" at bounding box center [792, 569] width 288 height 89
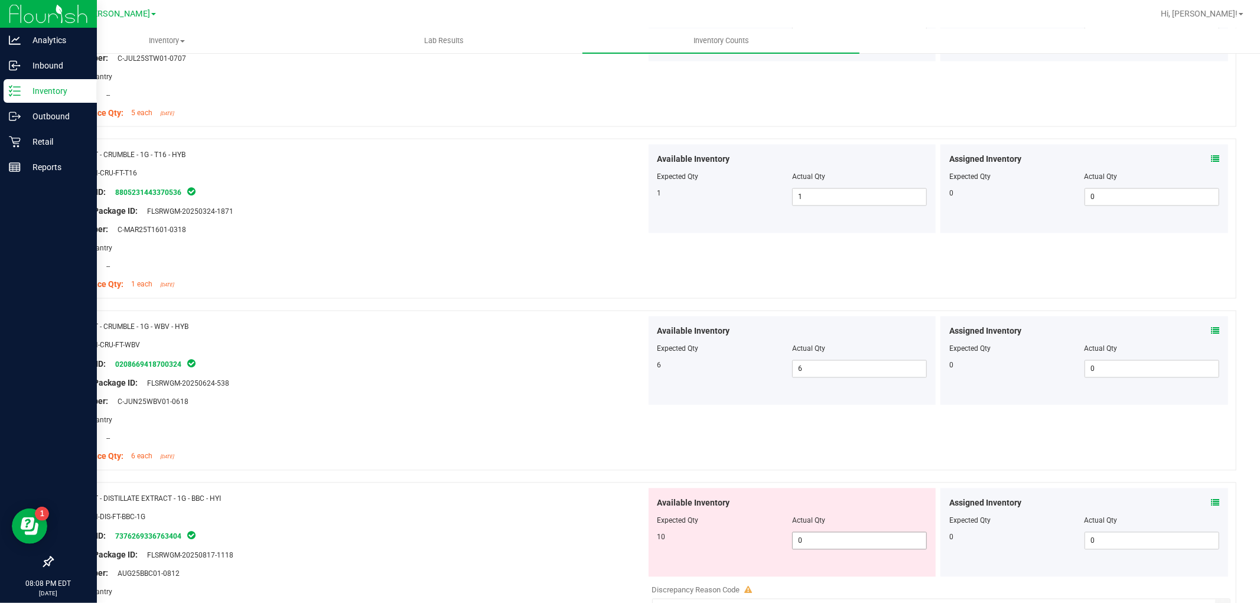
click at [865, 550] on span "0 0" at bounding box center [859, 541] width 135 height 18
click at [866, 541] on span "0 0" at bounding box center [859, 541] width 135 height 18
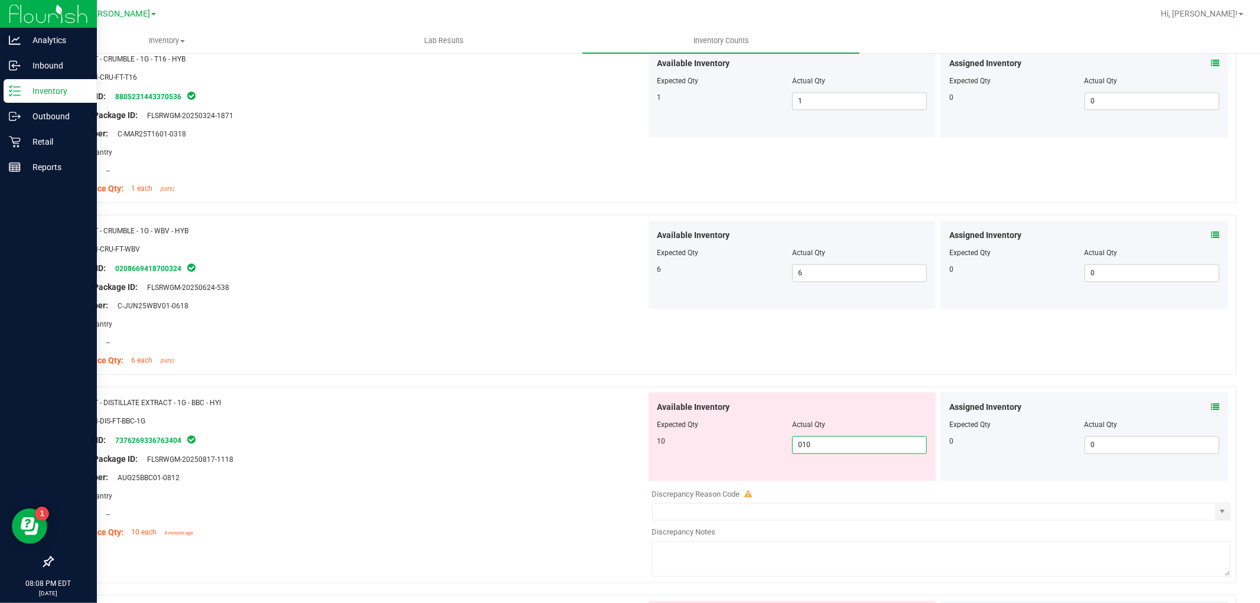
scroll to position [2034, 0]
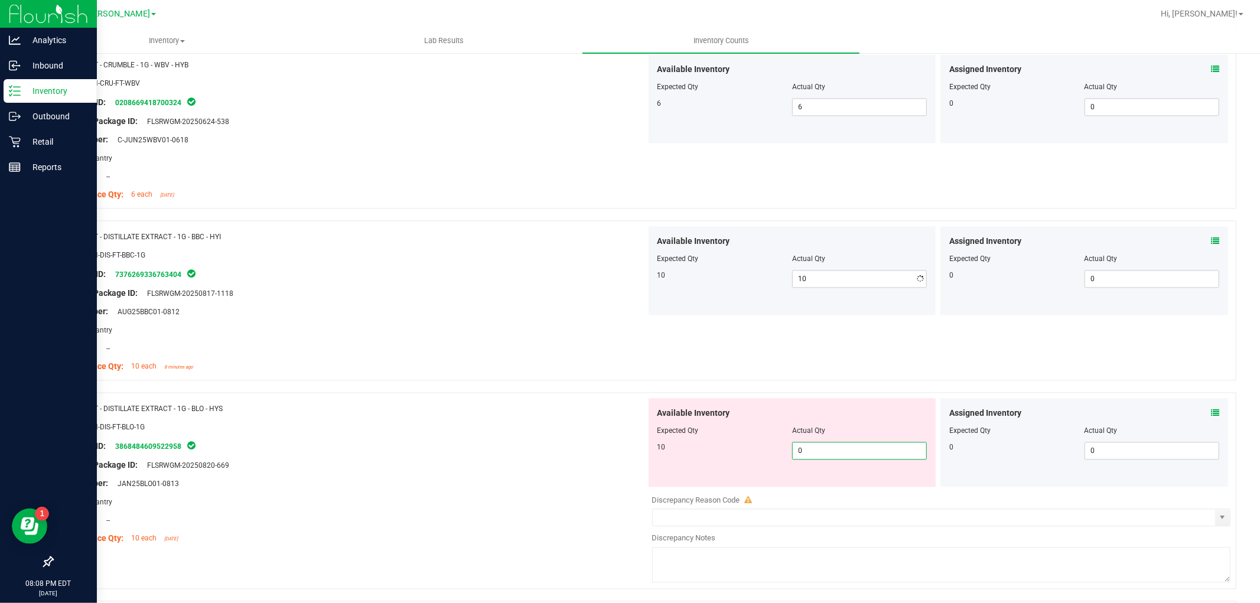
click at [851, 482] on div "Available Inventory Expected Qty Actual Qty 10 0 0" at bounding box center [792, 442] width 288 height 89
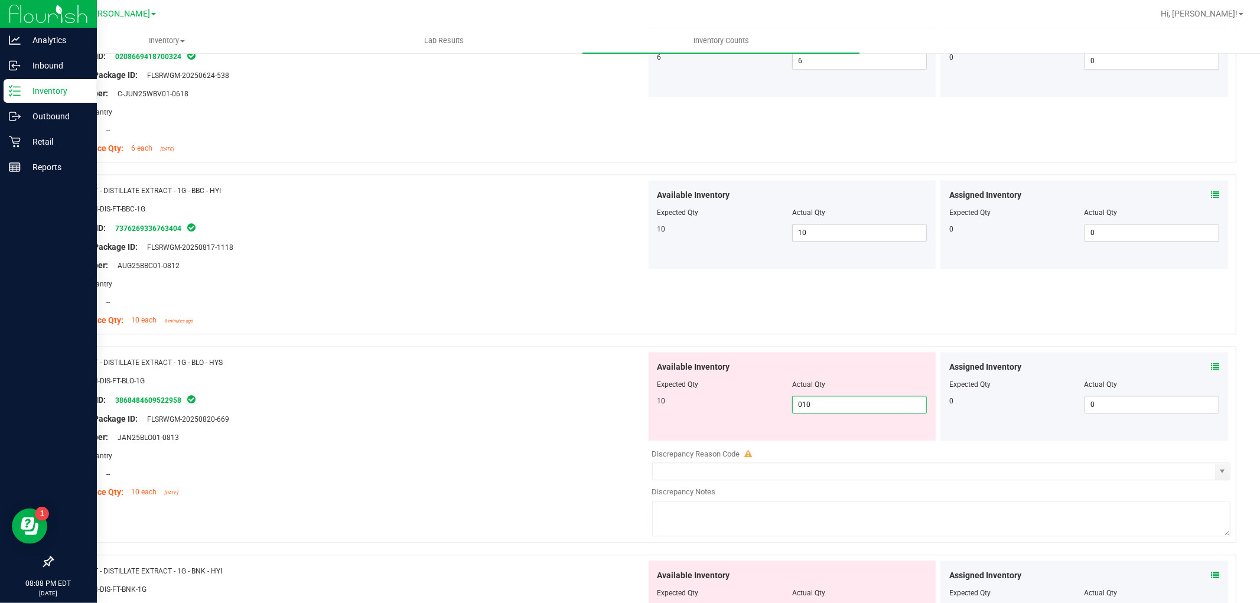
scroll to position [2165, 0]
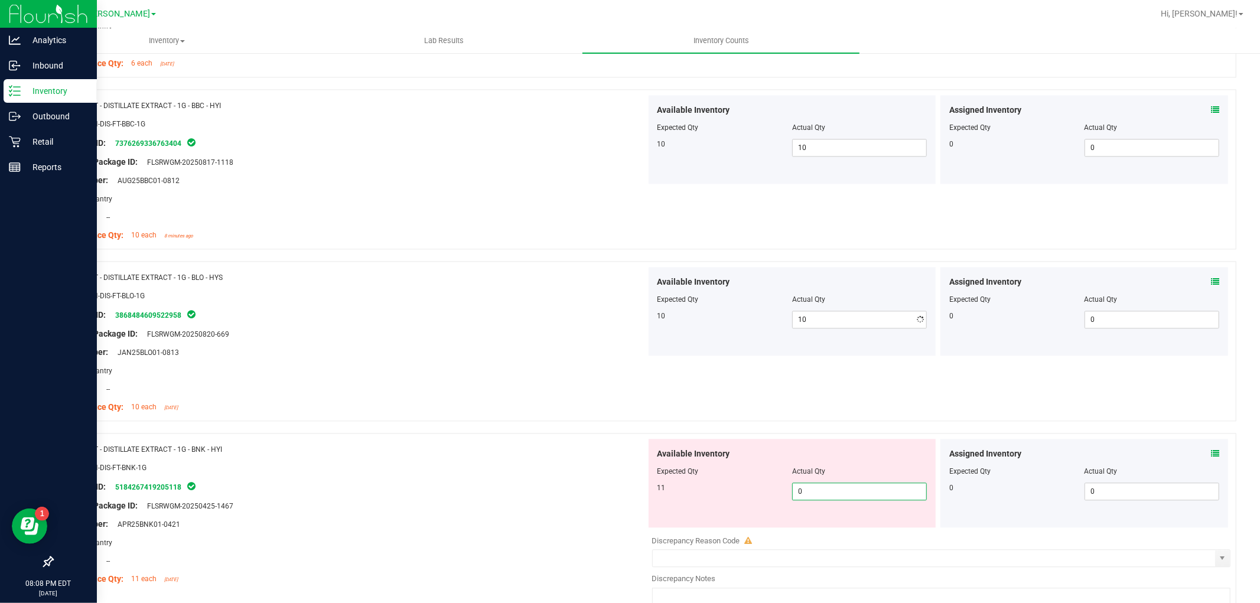
click at [856, 523] on div "Available Inventory Expected Qty Actual Qty 11 0 0" at bounding box center [792, 483] width 288 height 89
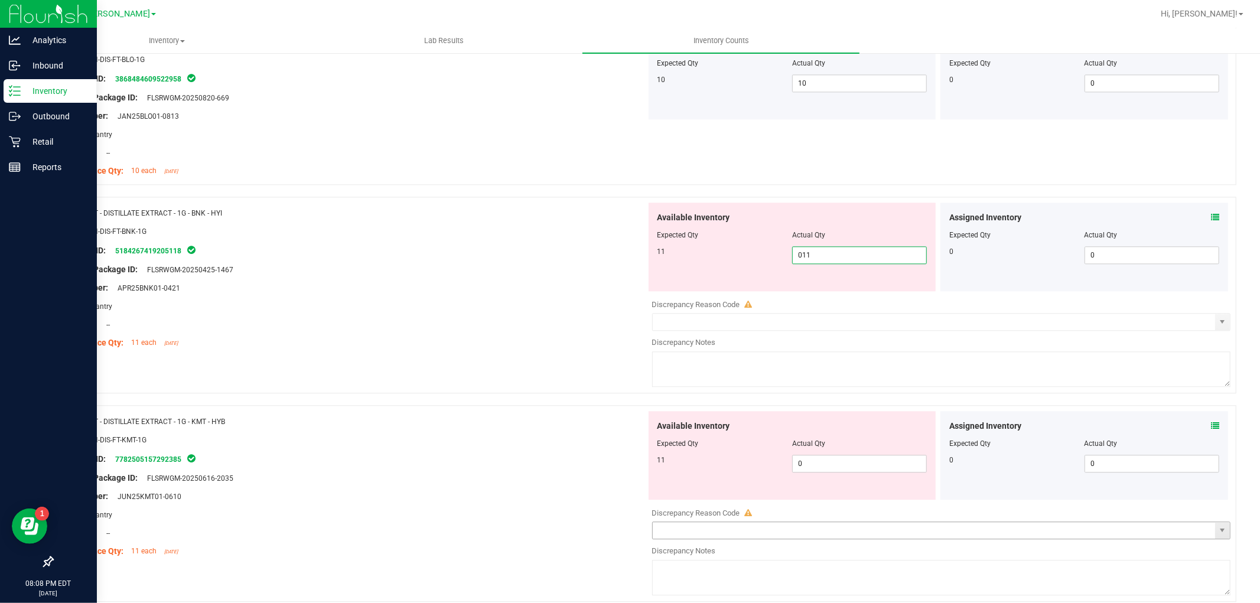
scroll to position [2428, 0]
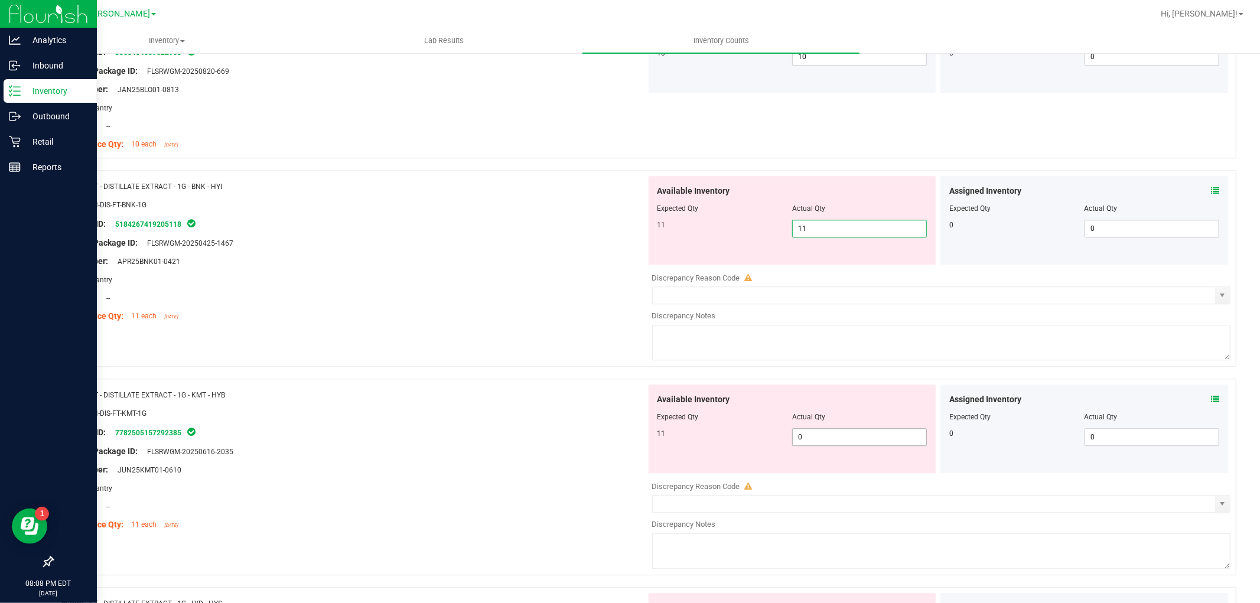
click at [836, 431] on div "Available Inventory Expected Qty Actual Qty 11 0 0" at bounding box center [792, 428] width 288 height 89
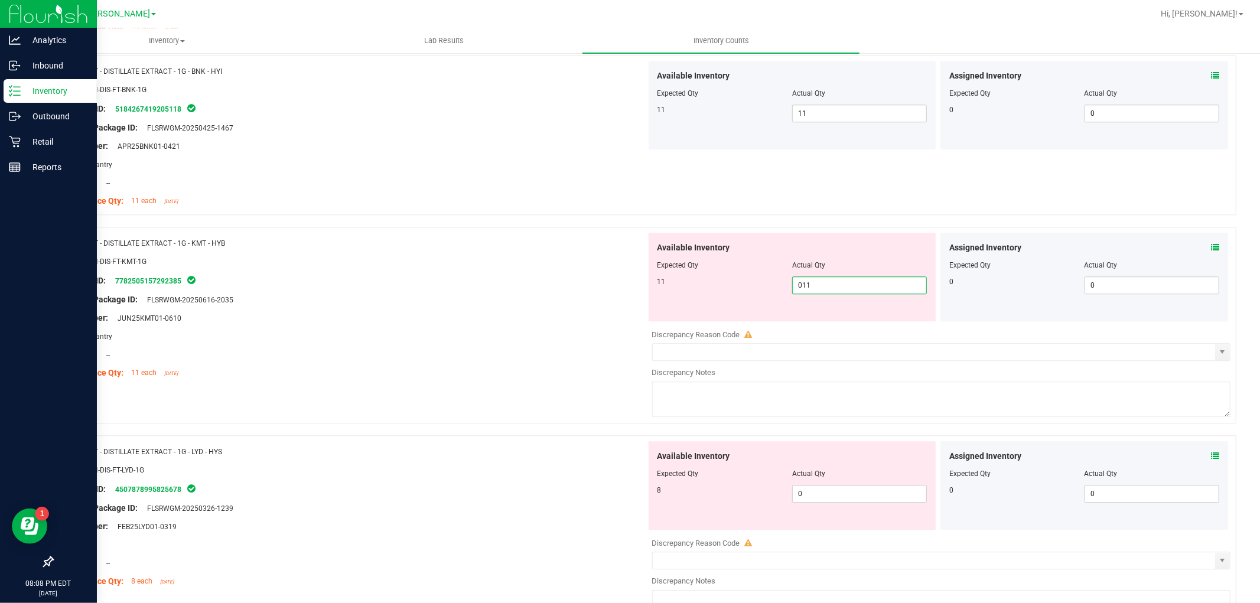
scroll to position [2690, 0]
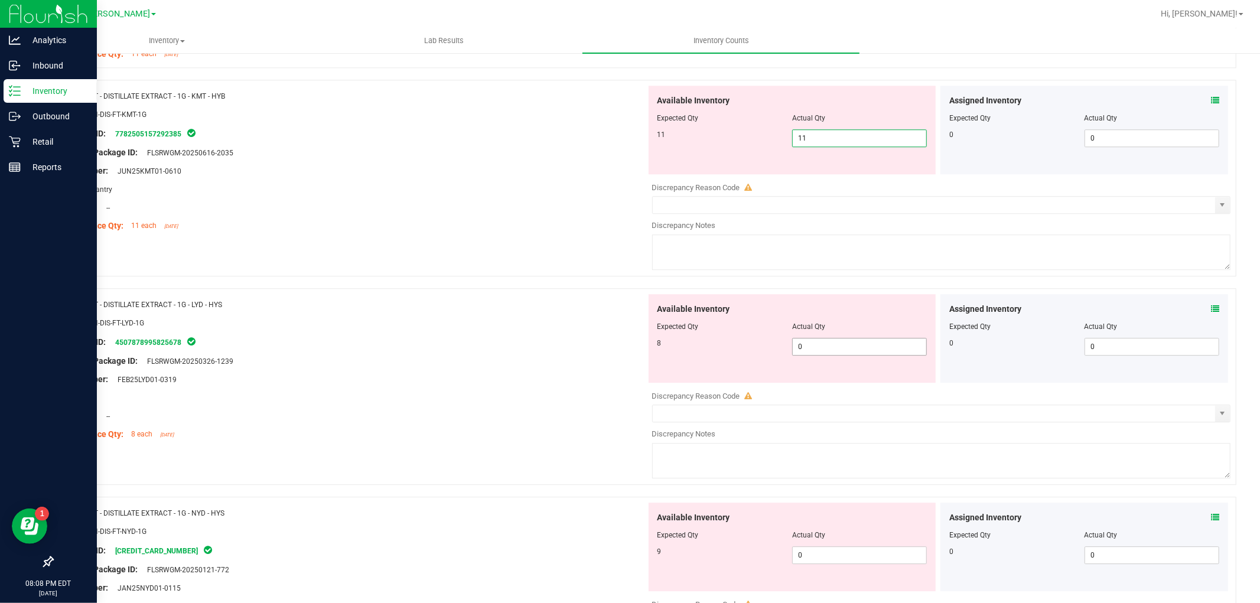
click at [848, 353] on div "Available Inventory Expected Qty Actual Qty 8 0 0" at bounding box center [938, 387] width 585 height 187
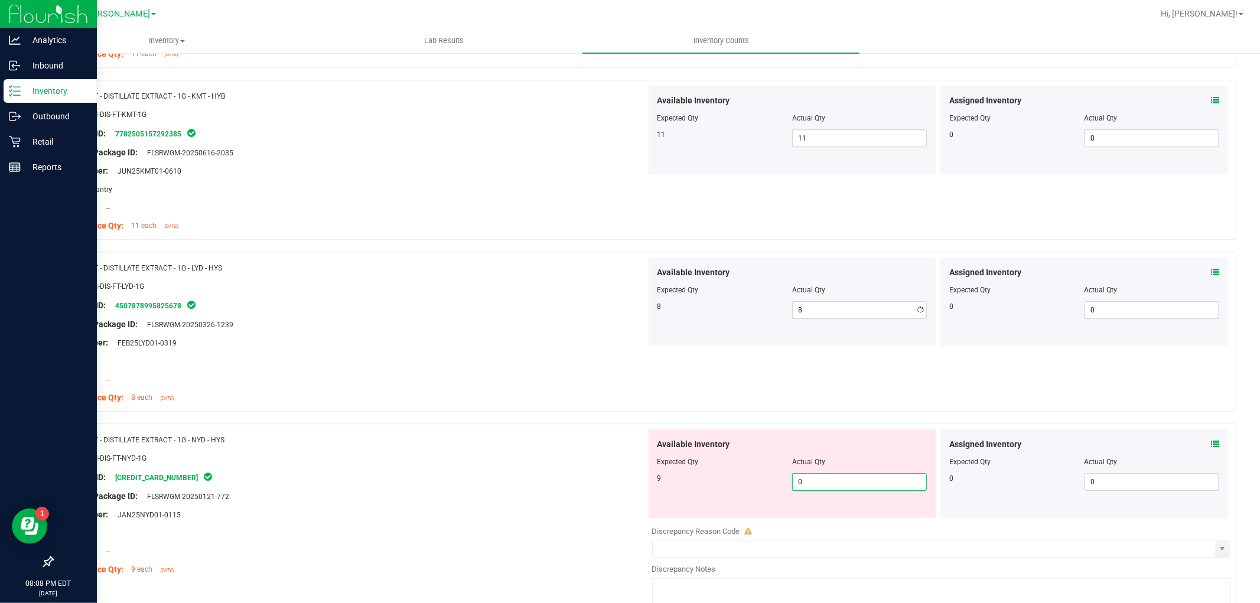
click at [859, 516] on div "Available Inventory Expected Qty Actual Qty 9 0 0" at bounding box center [792, 473] width 288 height 89
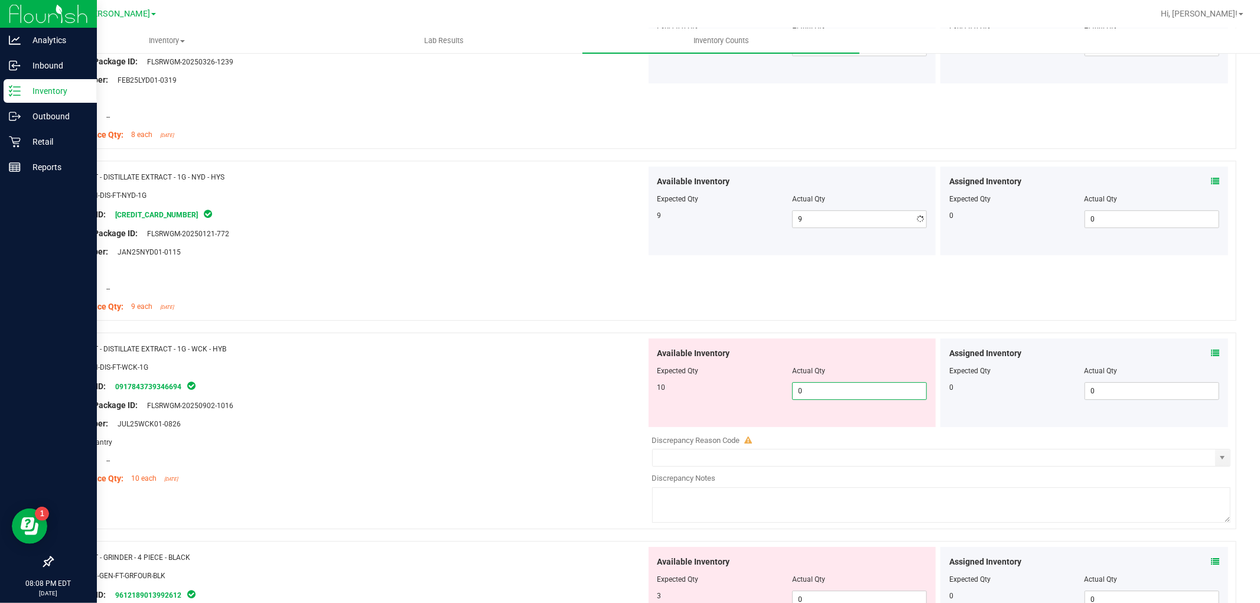
click at [862, 429] on div "Available Inventory Expected Qty Actual Qty 10 0 0" at bounding box center [938, 431] width 585 height 187
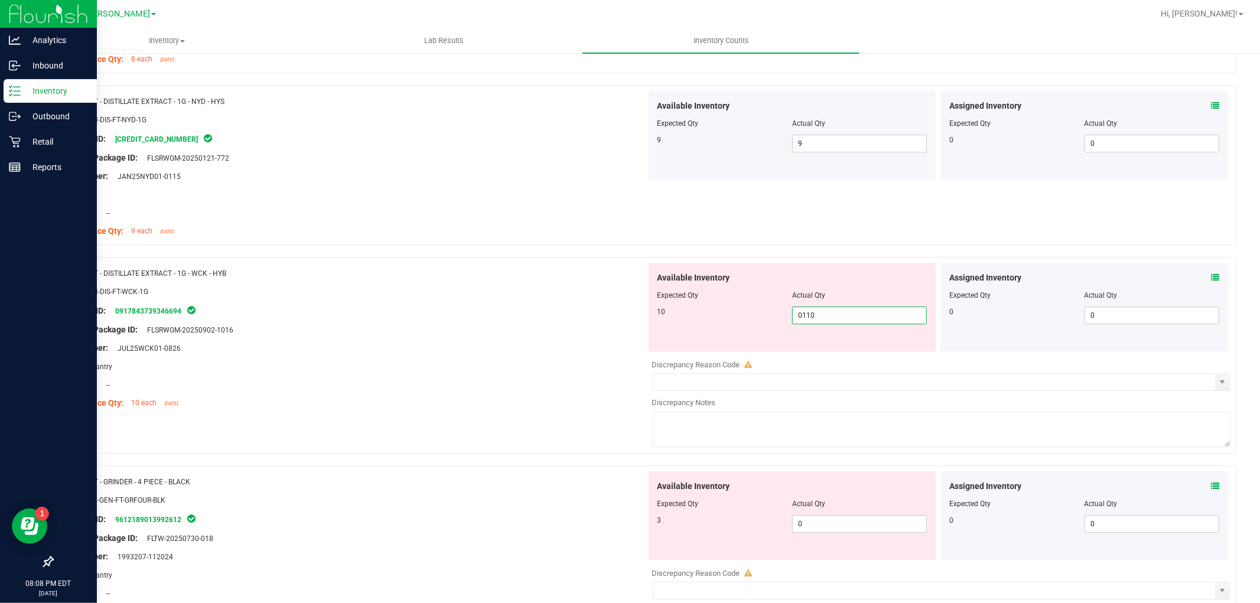
scroll to position [3141, 0]
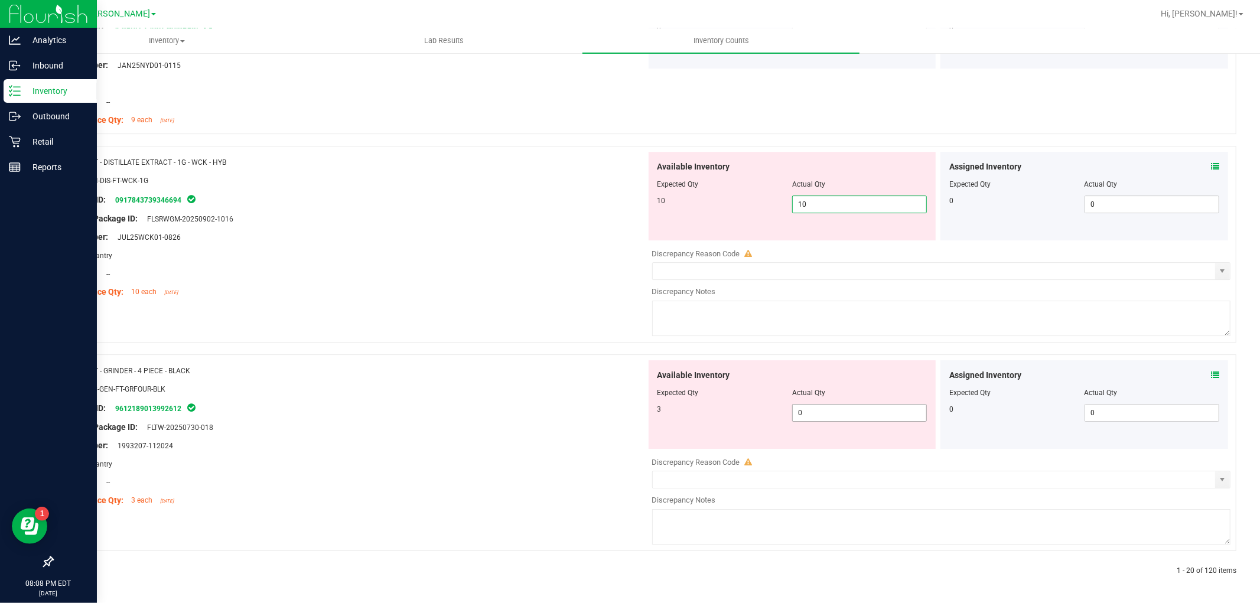
click at [866, 406] on span "0 0" at bounding box center [859, 413] width 135 height 18
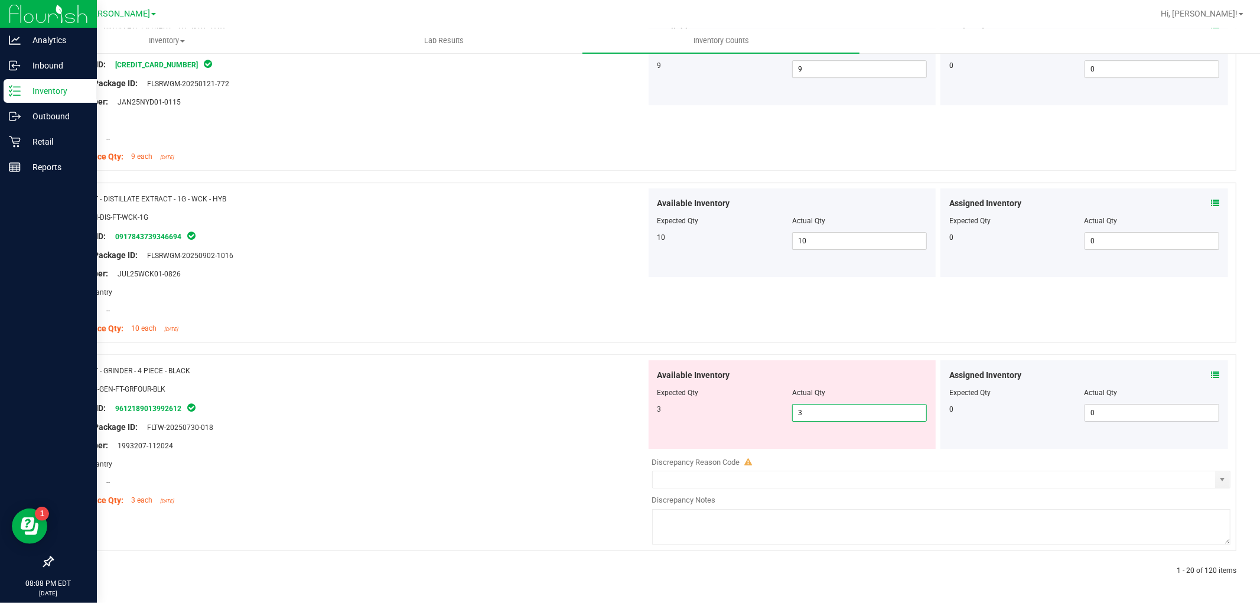
click at [655, 404] on div "Available Inventory Expected Qty Actual Qty 3 3 3" at bounding box center [792, 404] width 288 height 89
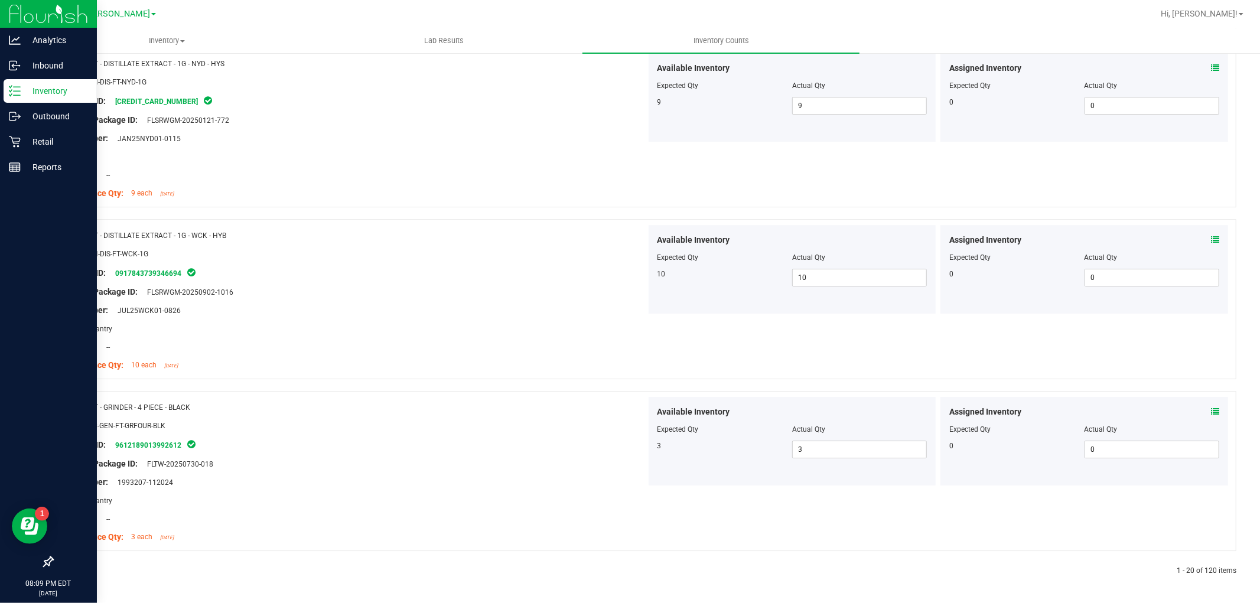
click at [81, 572] on link at bounding box center [81, 571] width 5 height 8
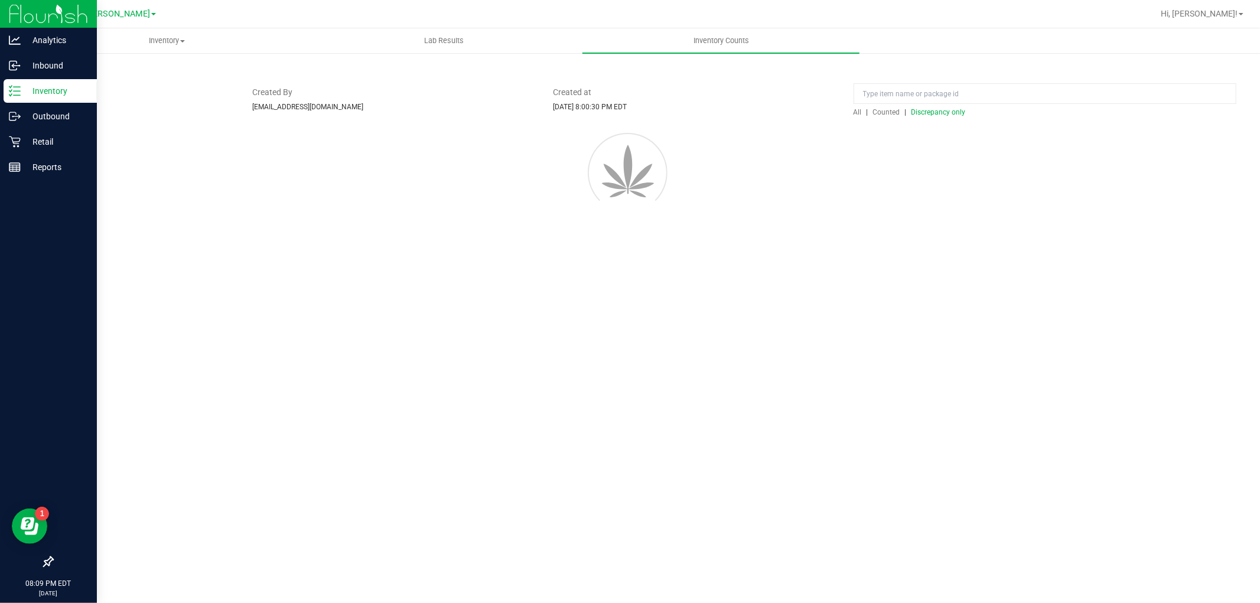
scroll to position [0, 0]
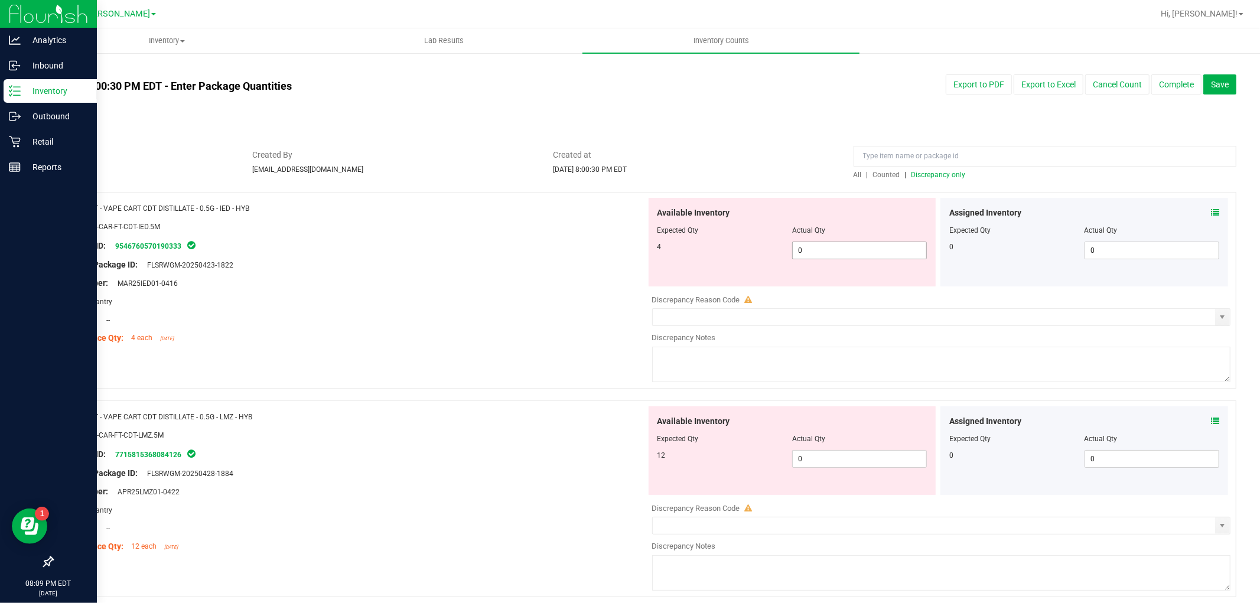
click at [824, 258] on span "0 0" at bounding box center [859, 251] width 135 height 18
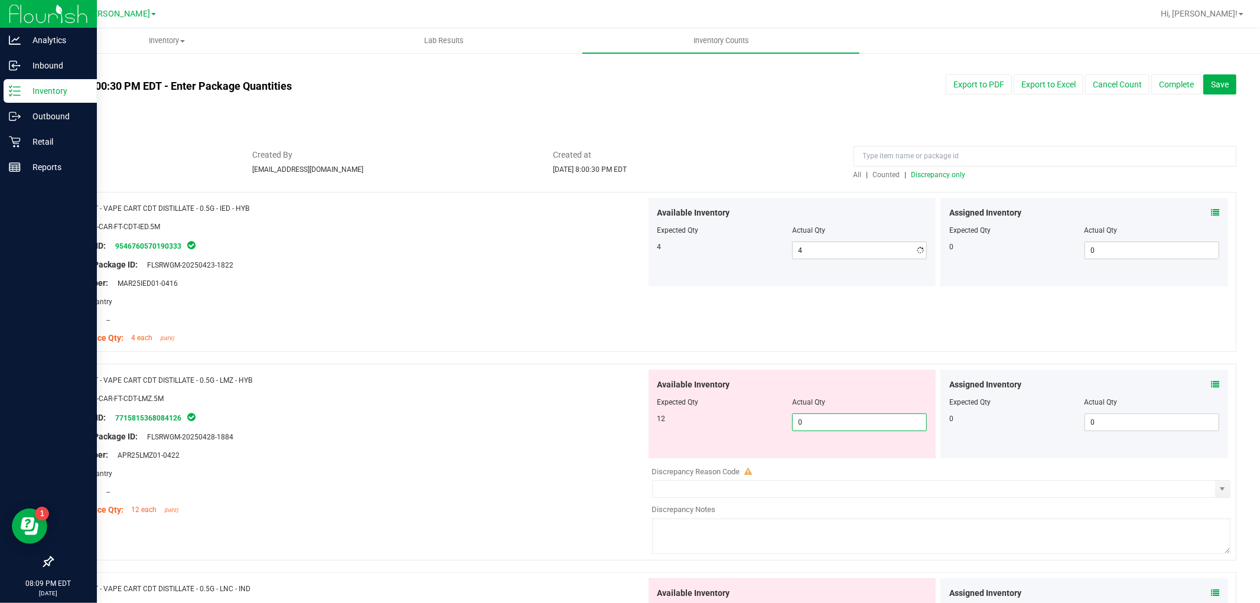
click at [805, 455] on div "Available Inventory Expected Qty Actual Qty 12 0 0" at bounding box center [792, 414] width 288 height 89
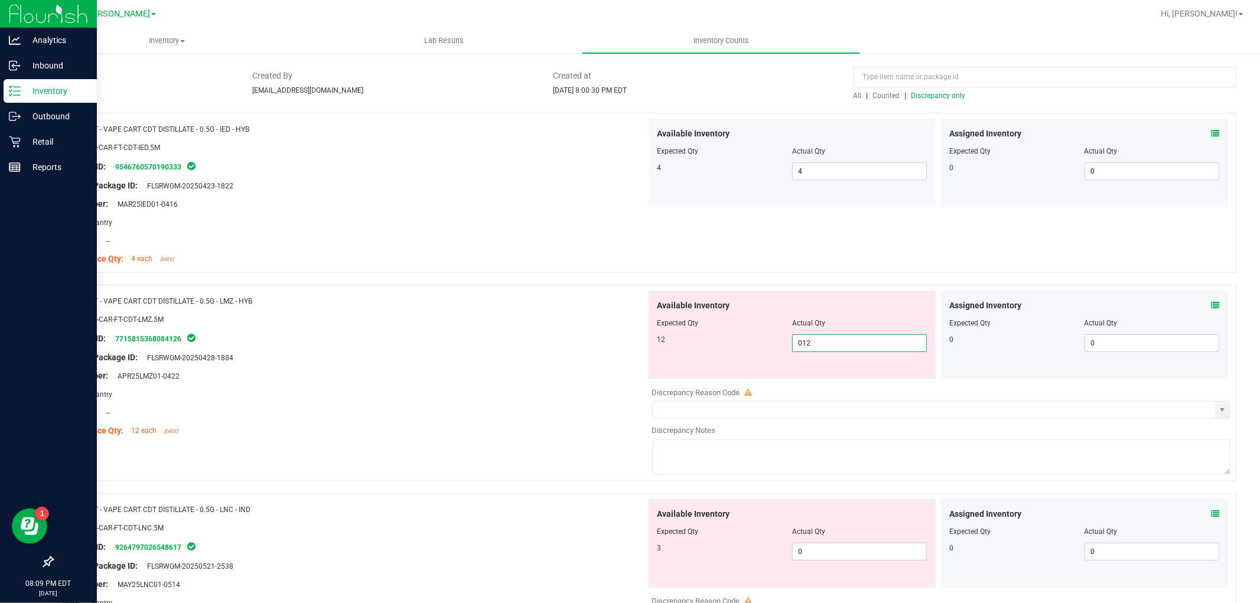
scroll to position [262, 0]
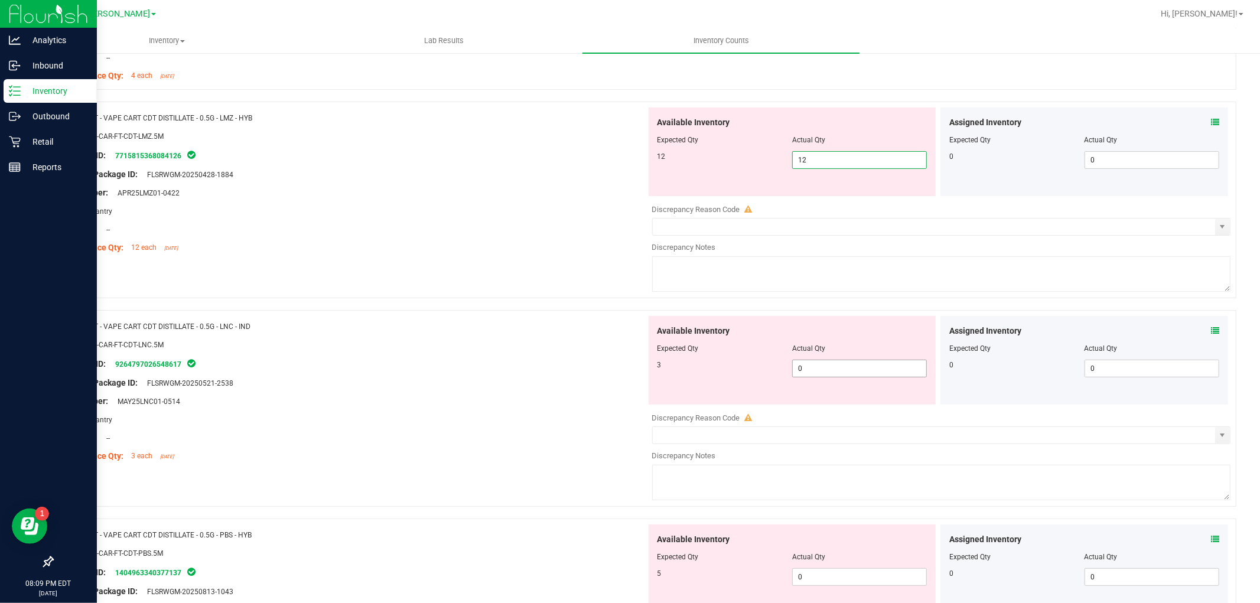
click at [852, 368] on div "Available Inventory Expected Qty Actual Qty 3 0 0" at bounding box center [938, 409] width 585 height 187
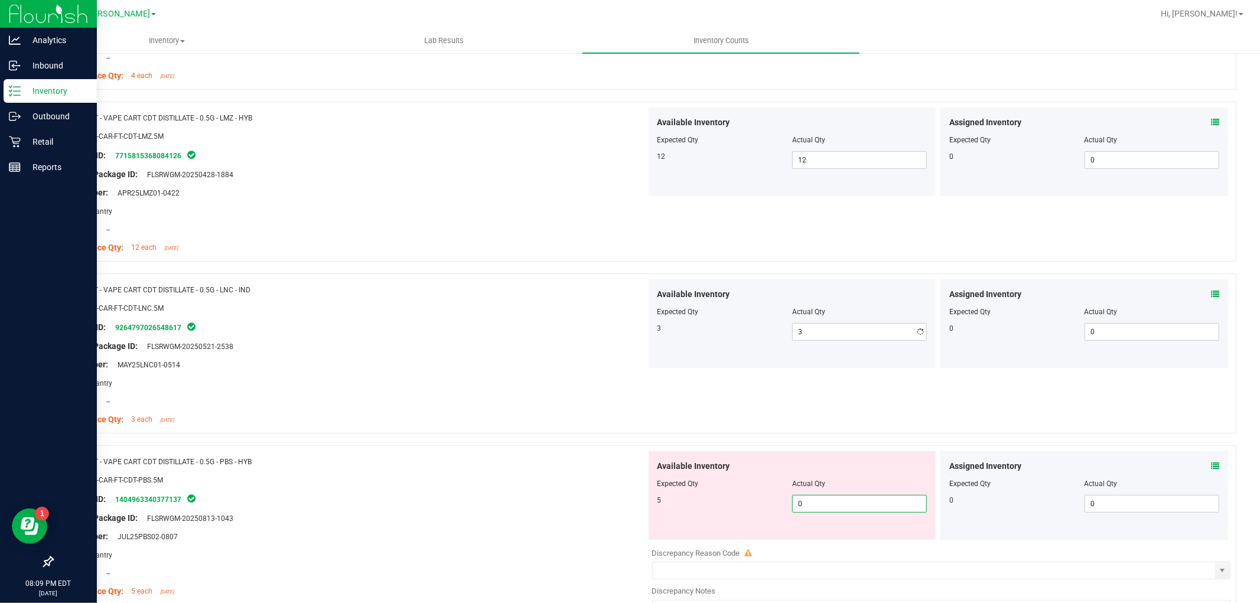
drag, startPoint x: 810, startPoint y: 596, endPoint x: 811, endPoint y: 568, distance: 28.4
click at [810, 596] on div "Available Inventory Expected Qty Actual Qty 5 0 0" at bounding box center [938, 544] width 585 height 187
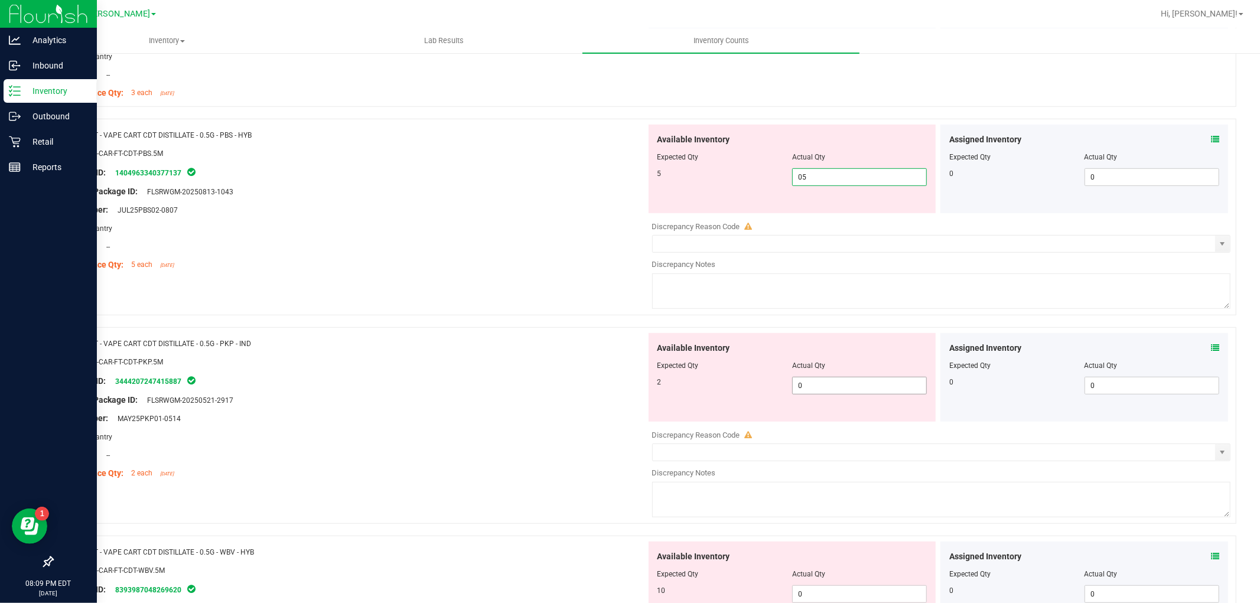
scroll to position [591, 0]
click at [857, 386] on div "Available Inventory Expected Qty Actual Qty 2 0 0" at bounding box center [938, 424] width 585 height 187
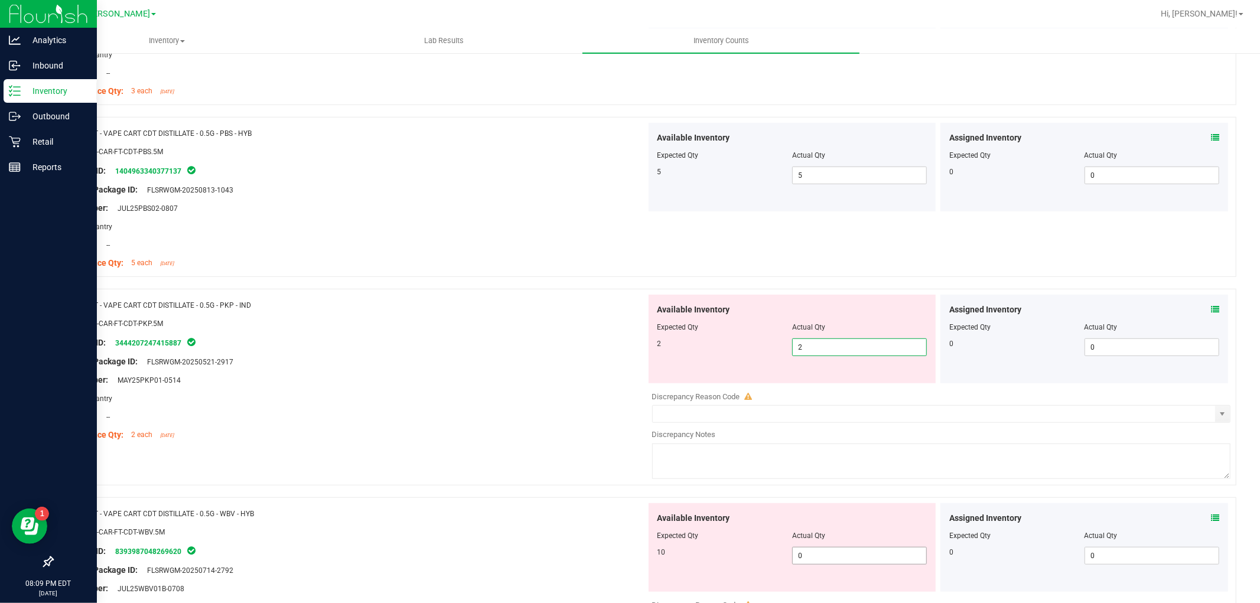
click at [825, 558] on div "Available Inventory Expected Qty Actual Qty 10 0 0" at bounding box center [938, 596] width 585 height 187
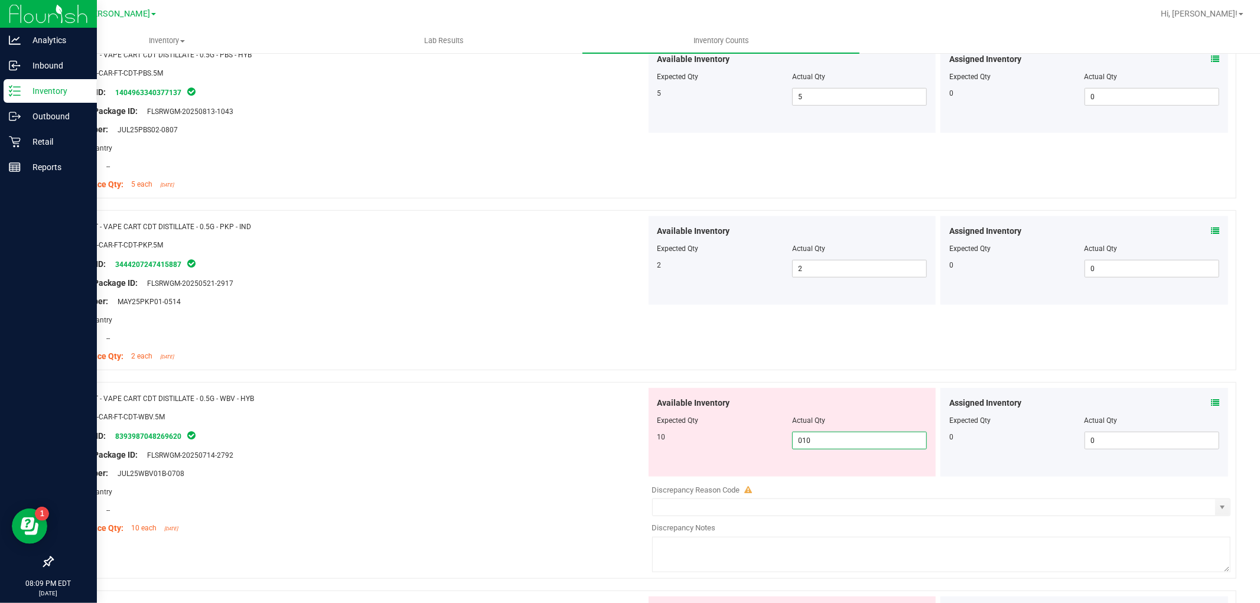
scroll to position [918, 0]
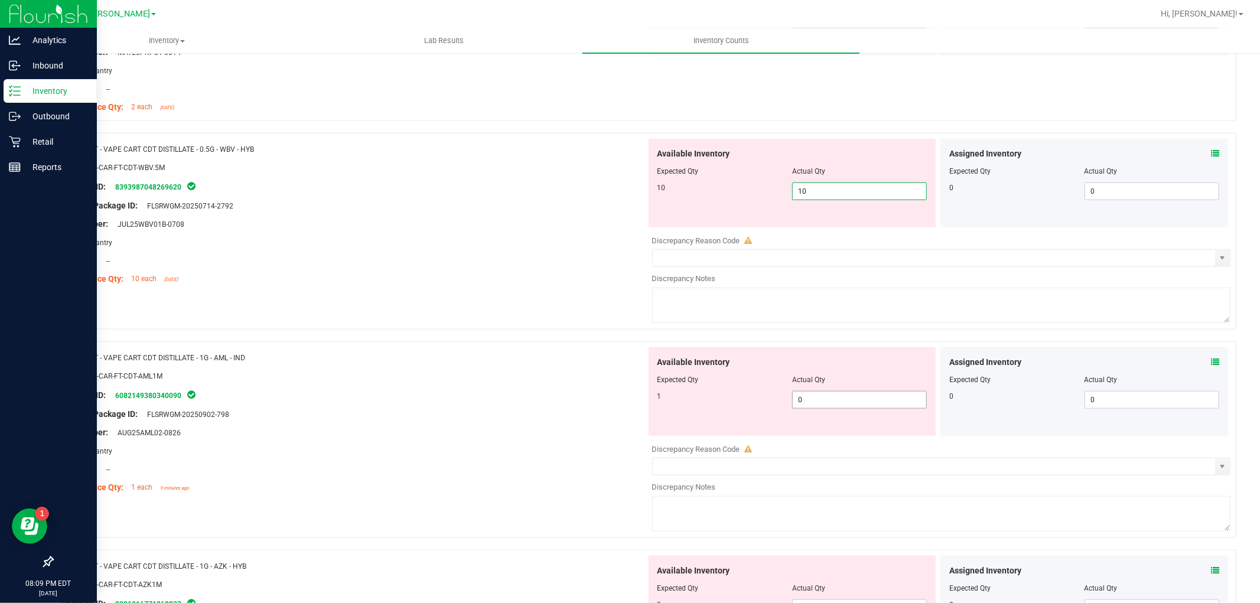
click at [837, 397] on div "Available Inventory Expected Qty Actual Qty 1 0 0" at bounding box center [792, 391] width 288 height 89
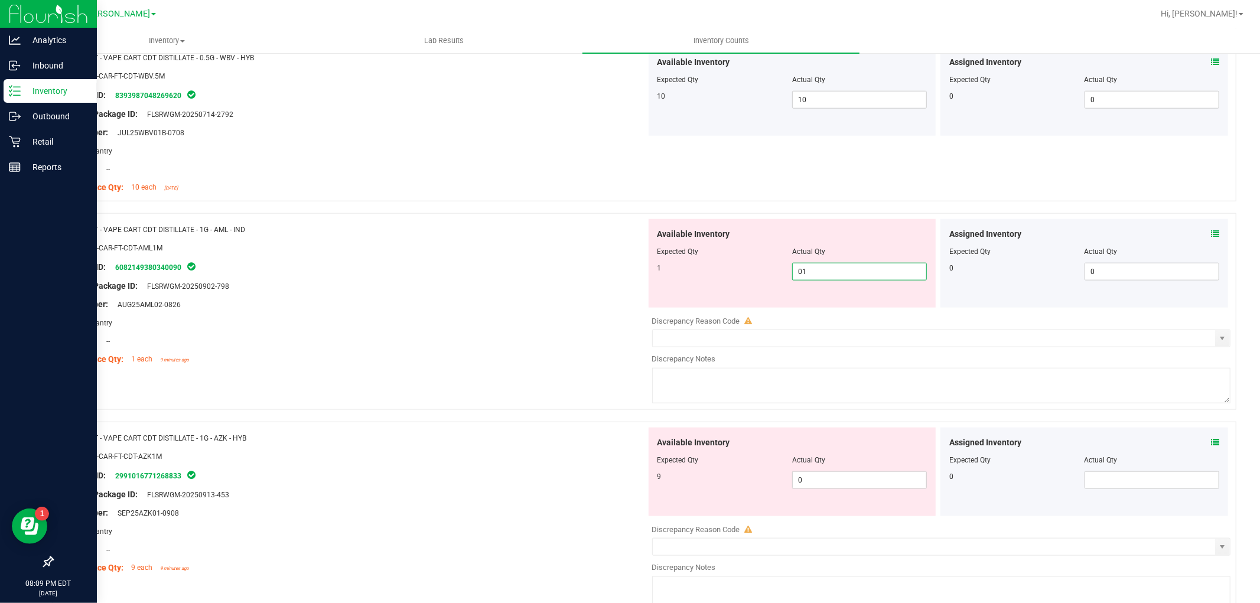
scroll to position [1247, 0]
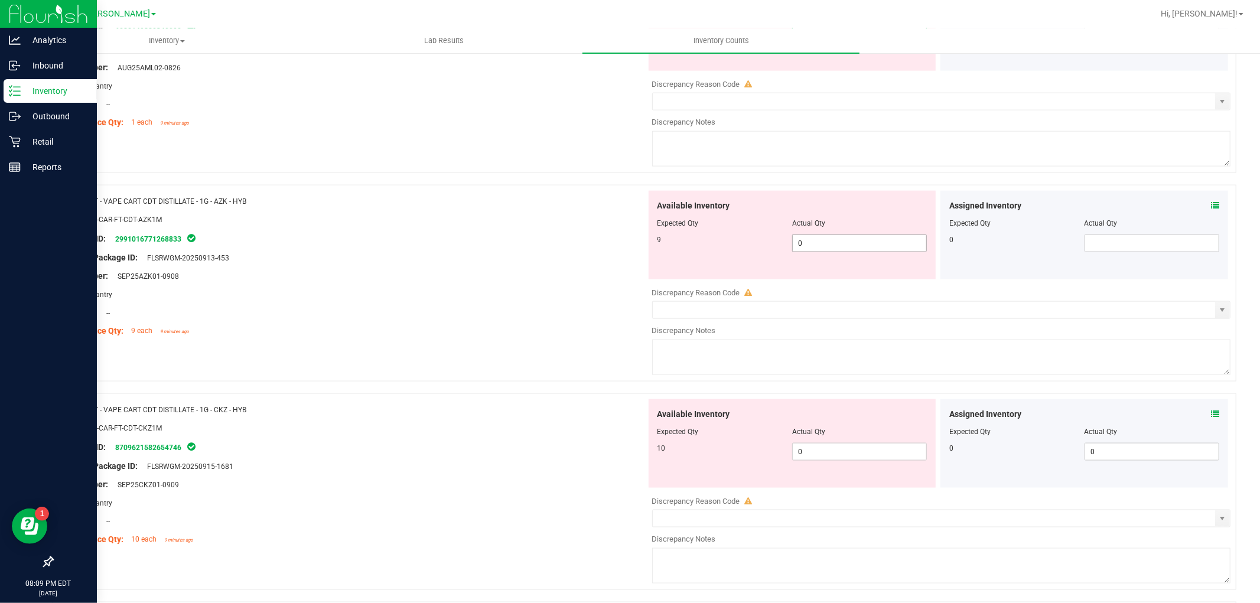
drag, startPoint x: 871, startPoint y: 246, endPoint x: 878, endPoint y: 248, distance: 7.5
click at [872, 246] on div "Available Inventory Expected Qty Actual Qty 9 0 0" at bounding box center [938, 284] width 585 height 187
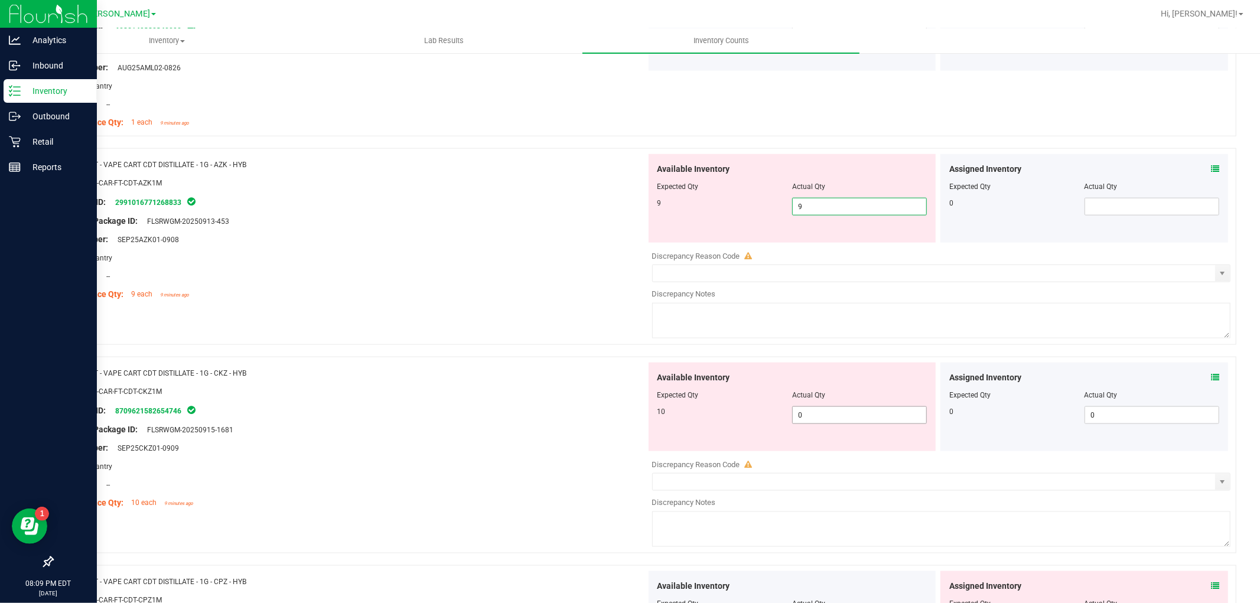
click at [834, 415] on div "Available Inventory Expected Qty Actual Qty 10 0 0" at bounding box center [938, 456] width 585 height 187
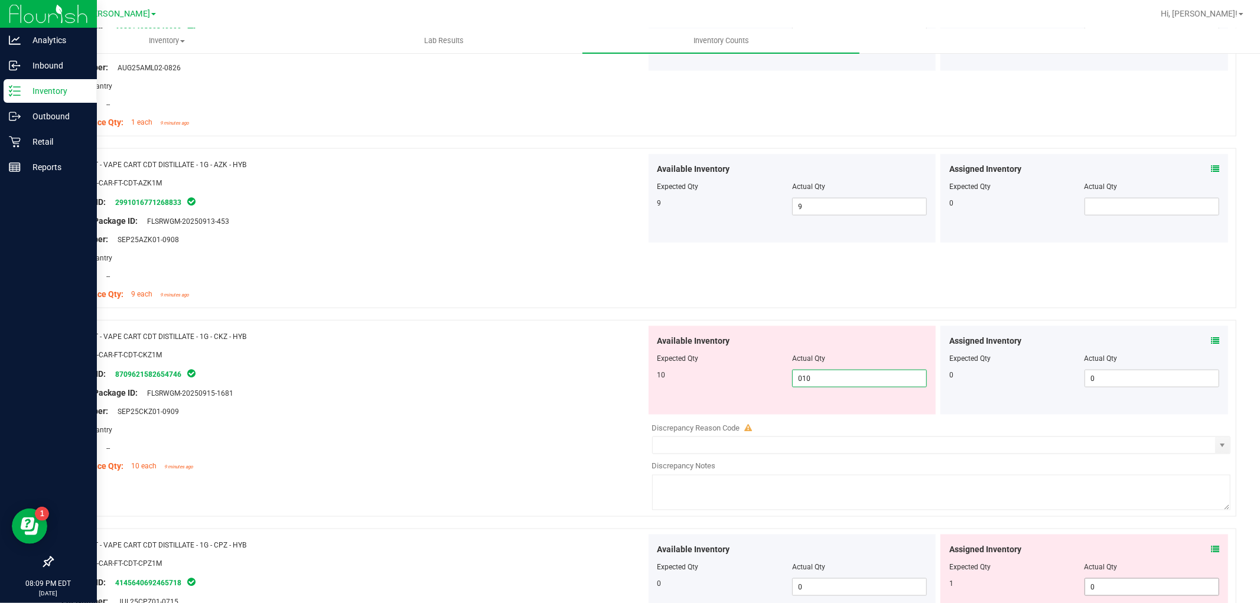
click at [1146, 583] on div "Assigned Inventory Expected Qty Actual Qty 1 0 0" at bounding box center [1084, 578] width 288 height 89
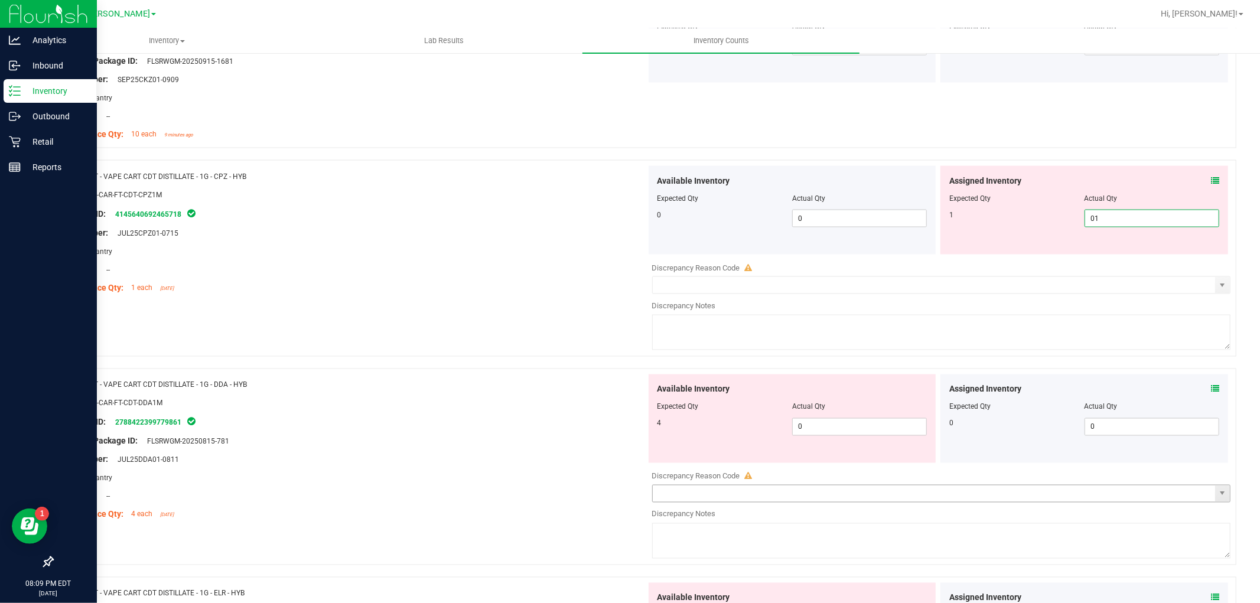
scroll to position [1640, 0]
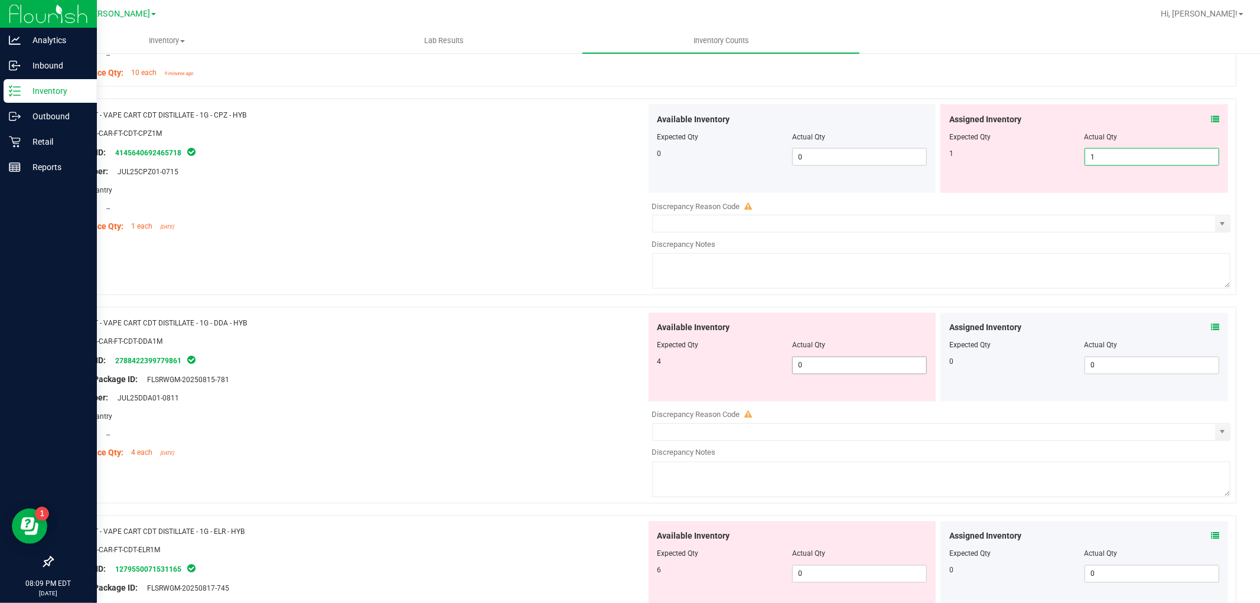
click at [871, 364] on div "Available Inventory Expected Qty Actual Qty 4 0 0" at bounding box center [938, 406] width 585 height 187
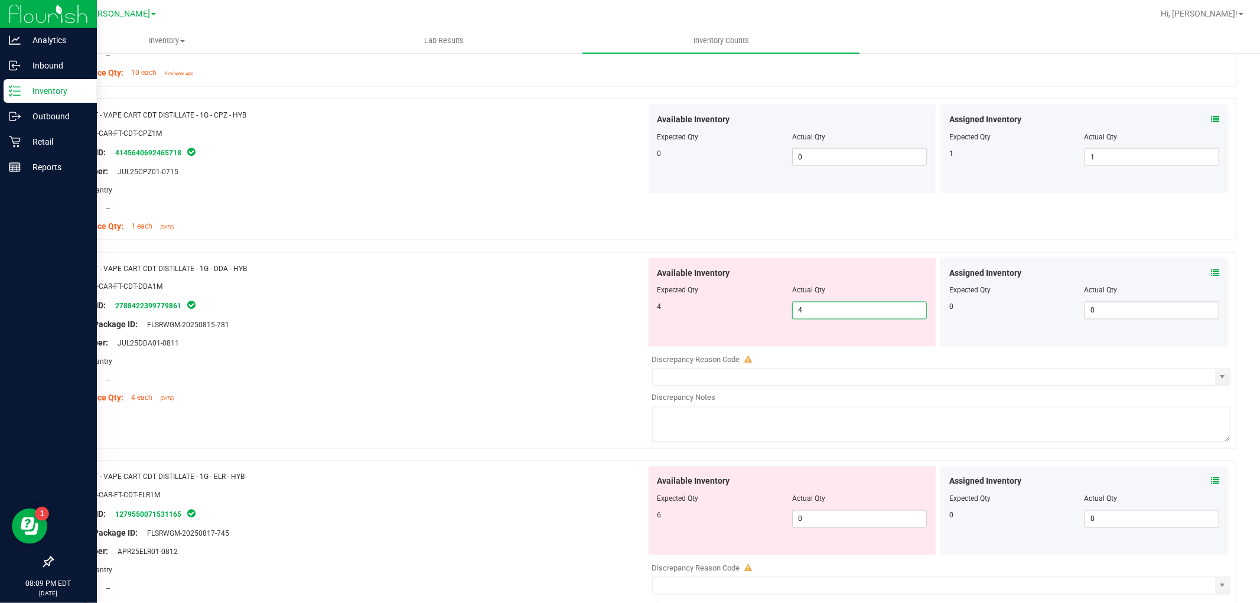
click at [841, 515] on div "Available Inventory Expected Qty Actual Qty 6 0 0" at bounding box center [792, 510] width 288 height 89
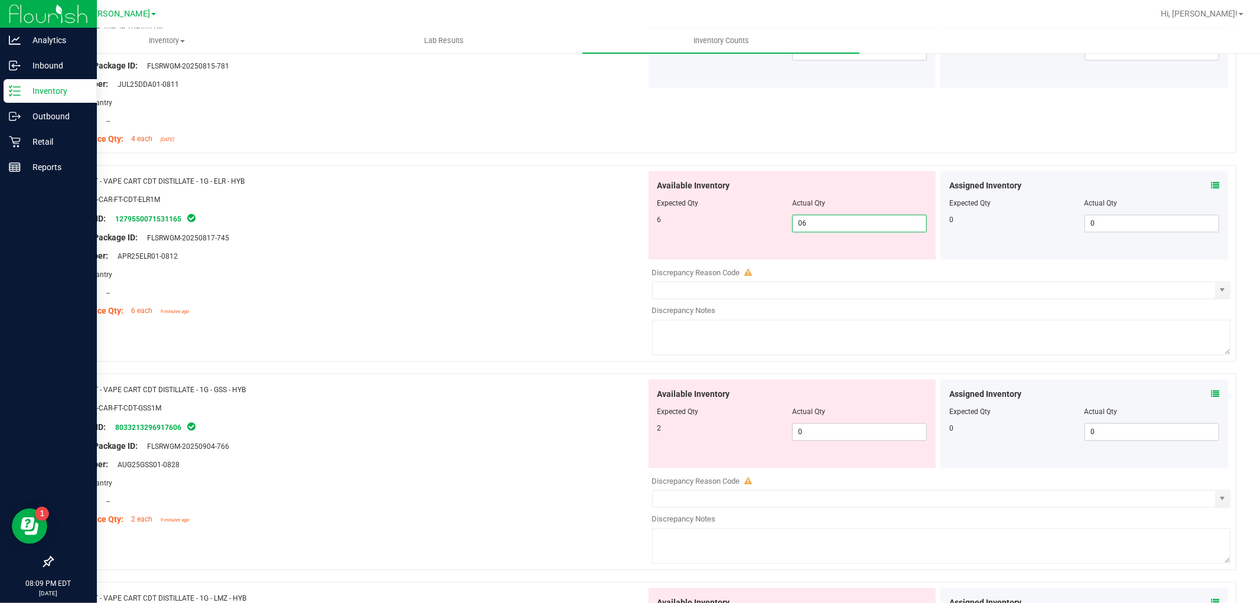
scroll to position [1903, 0]
click at [839, 438] on div "Available Inventory Expected Qty Actual Qty 2 0 0" at bounding box center [938, 469] width 585 height 187
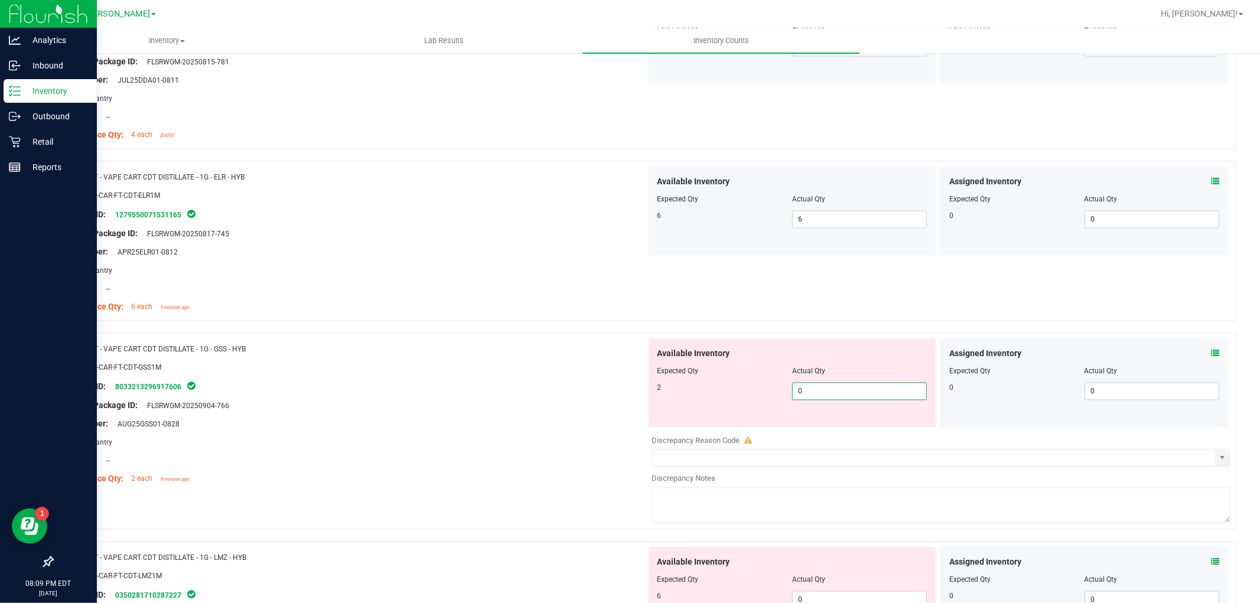
click at [835, 394] on span "0 0" at bounding box center [859, 392] width 135 height 18
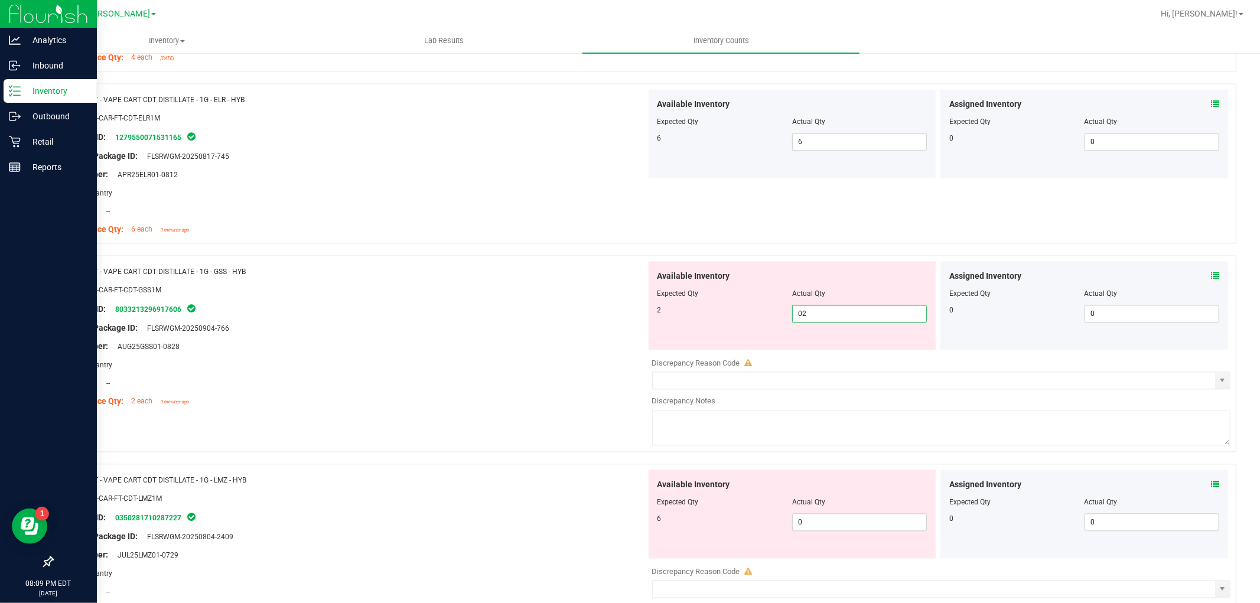
scroll to position [2099, 0]
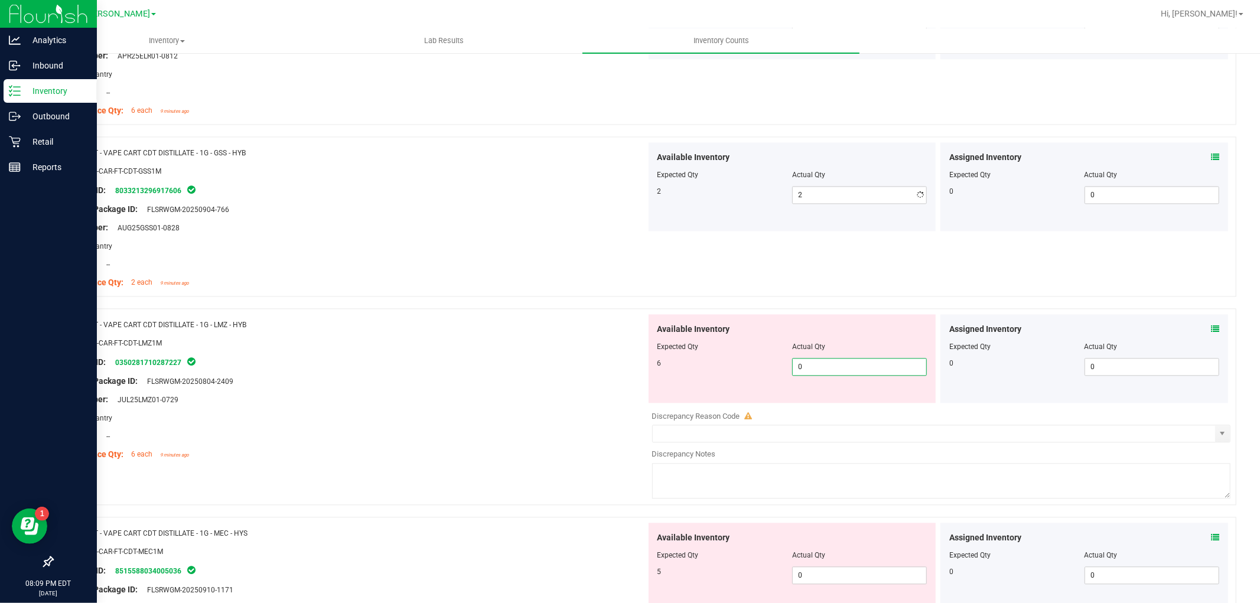
click at [815, 407] on div "Available Inventory Expected Qty Actual Qty 6 0 0" at bounding box center [938, 407] width 585 height 187
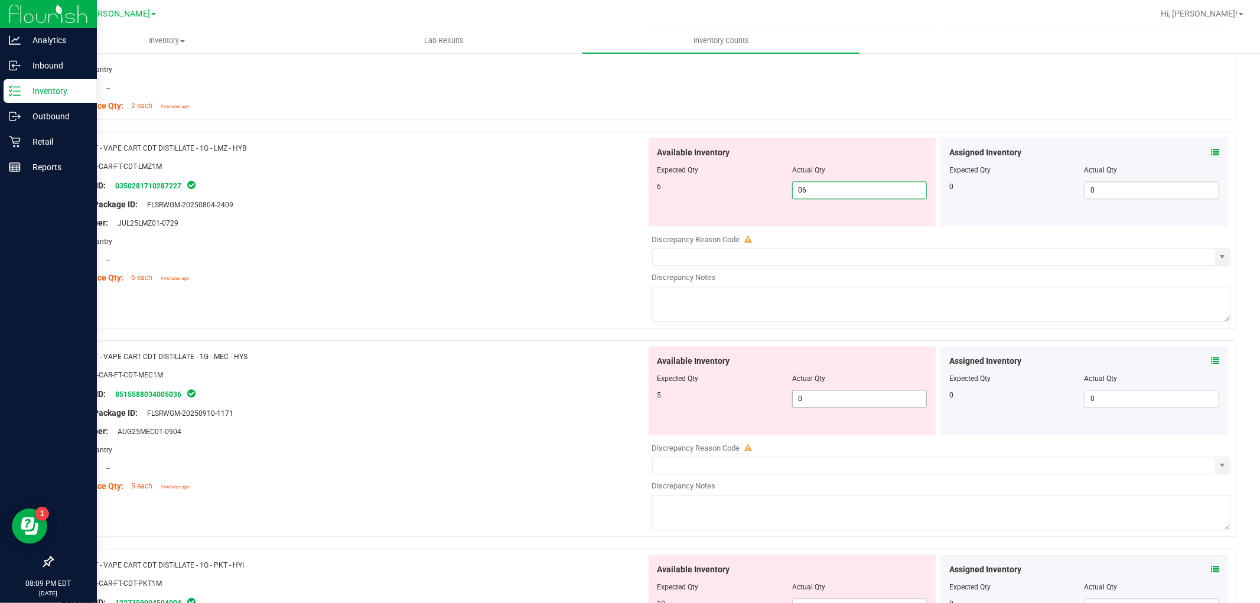
scroll to position [2362, 0]
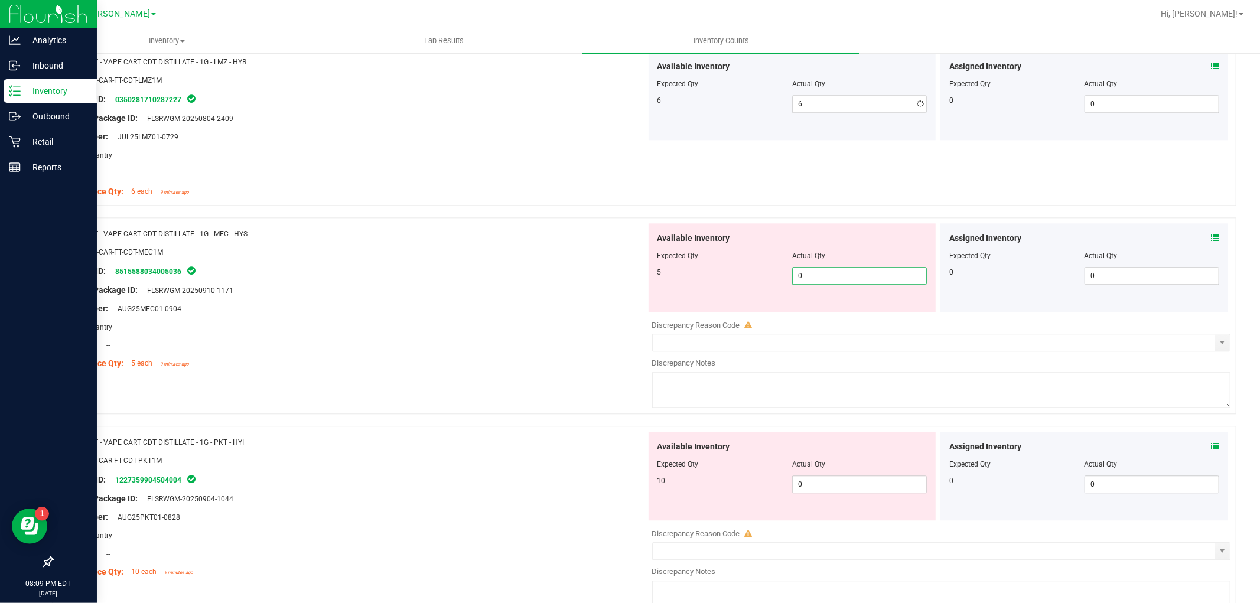
click at [845, 317] on div "Available Inventory Expected Qty Actual Qty 5 0 0" at bounding box center [938, 316] width 585 height 187
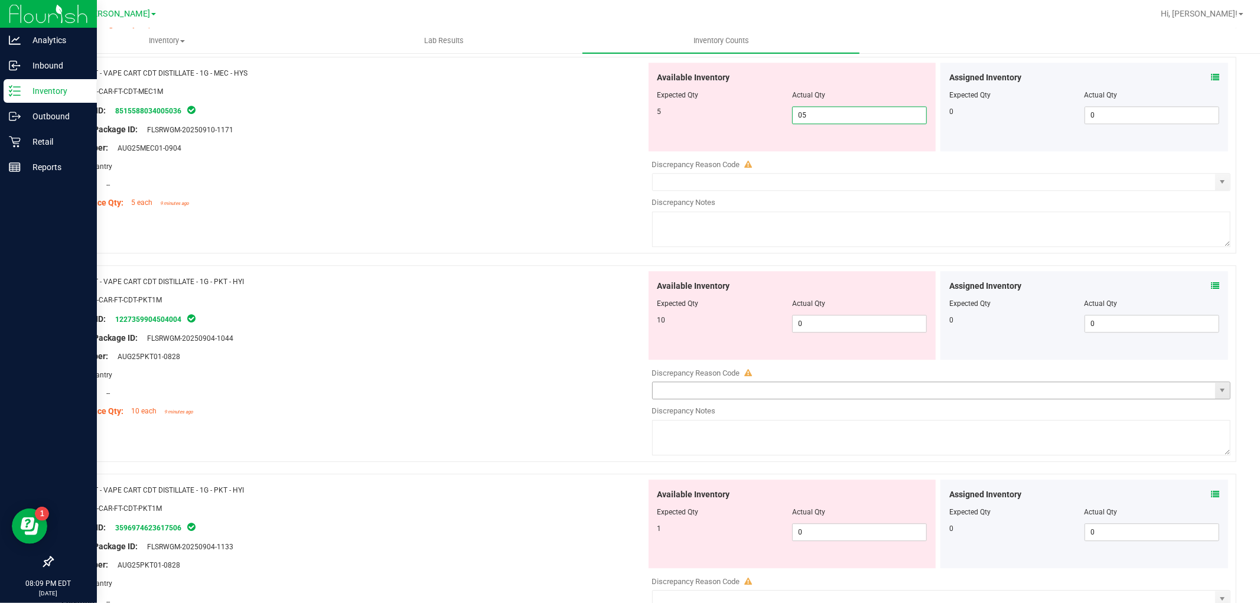
scroll to position [2624, 0]
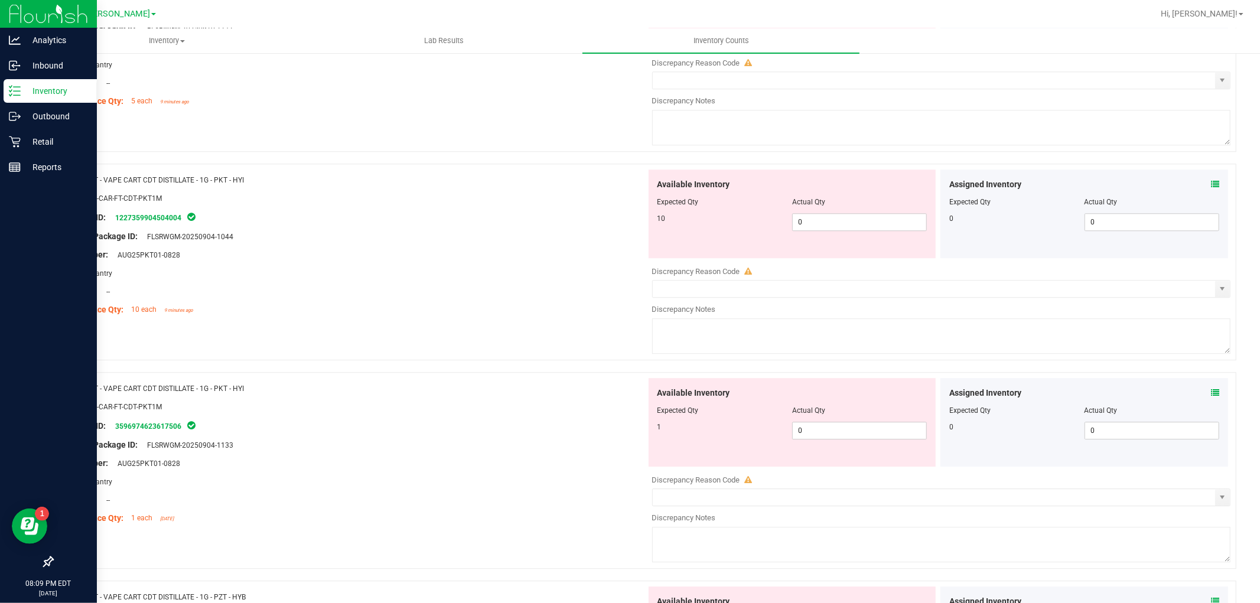
drag, startPoint x: 843, startPoint y: 233, endPoint x: 854, endPoint y: 220, distance: 17.2
click at [843, 233] on div "Available Inventory Expected Qty Actual Qty 10 0 0" at bounding box center [938, 262] width 585 height 187
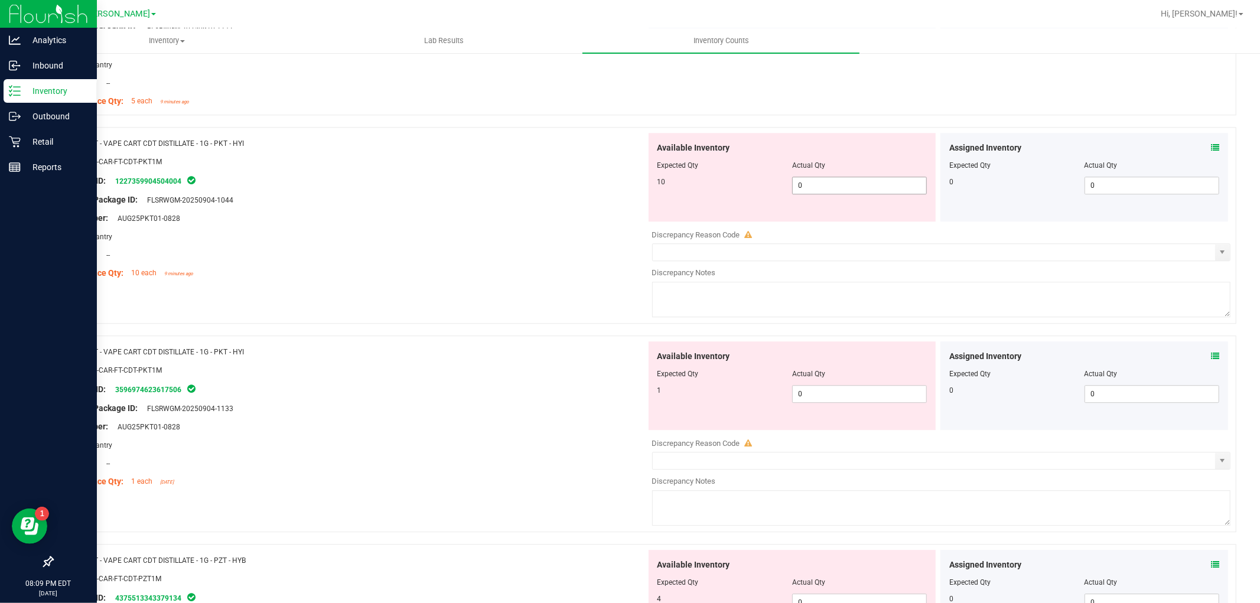
click at [898, 187] on span "0 0" at bounding box center [859, 186] width 135 height 18
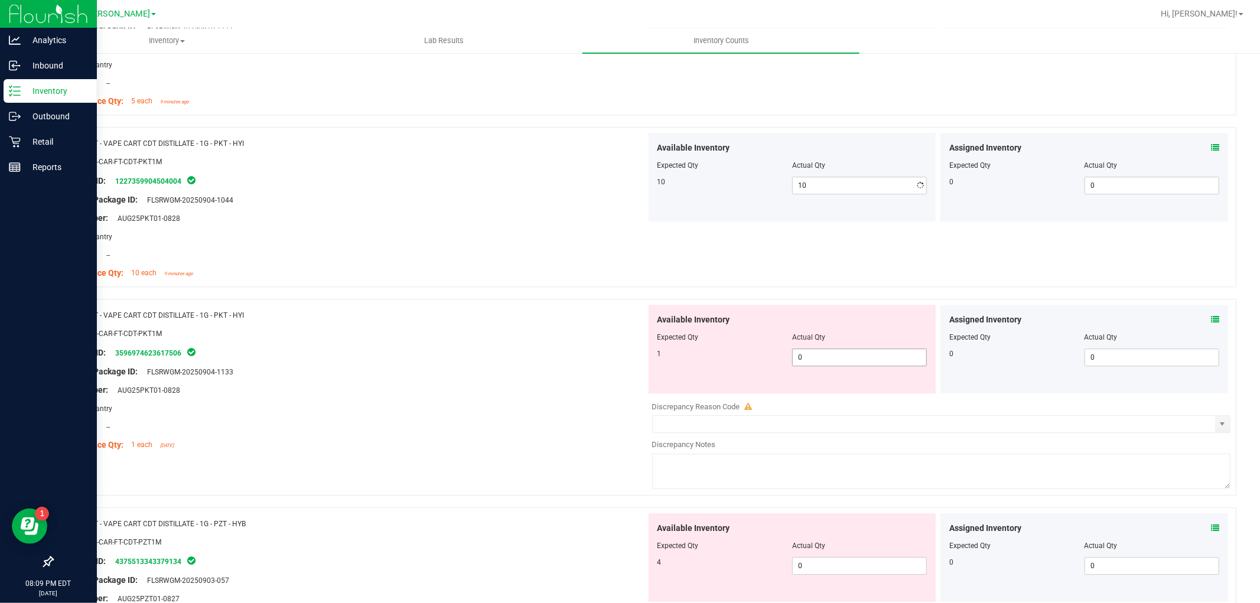
click at [813, 390] on div "Available Inventory Expected Qty Actual Qty 1 0 0" at bounding box center [792, 349] width 288 height 89
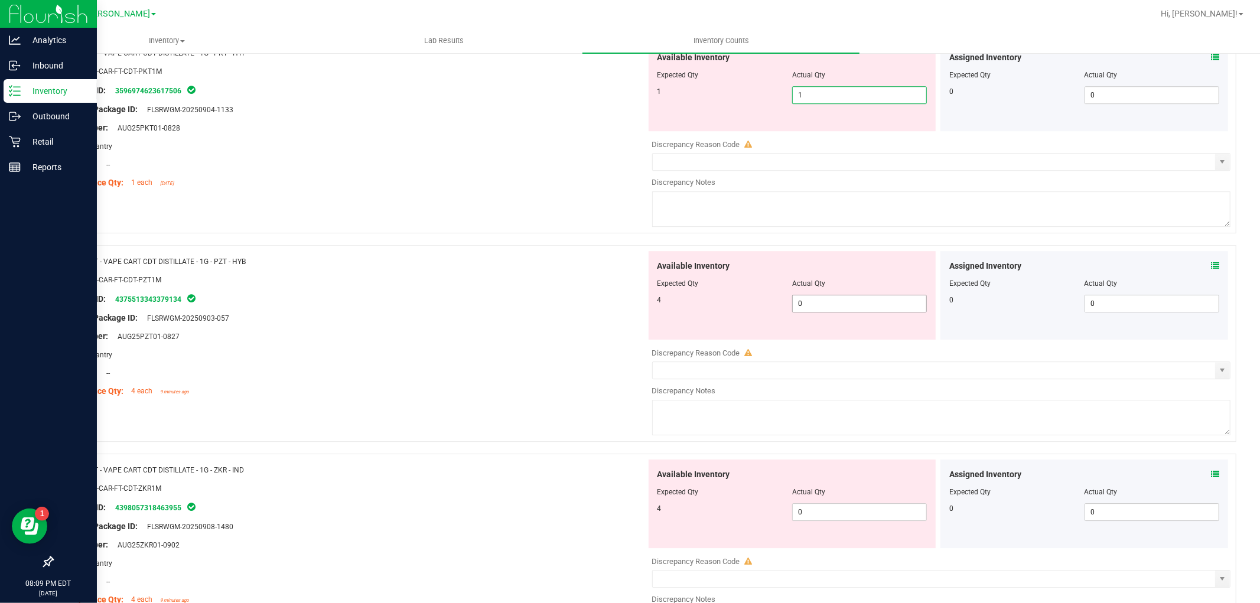
click at [806, 304] on div "Available Inventory Expected Qty Actual Qty 4 0 0" at bounding box center [938, 344] width 585 height 187
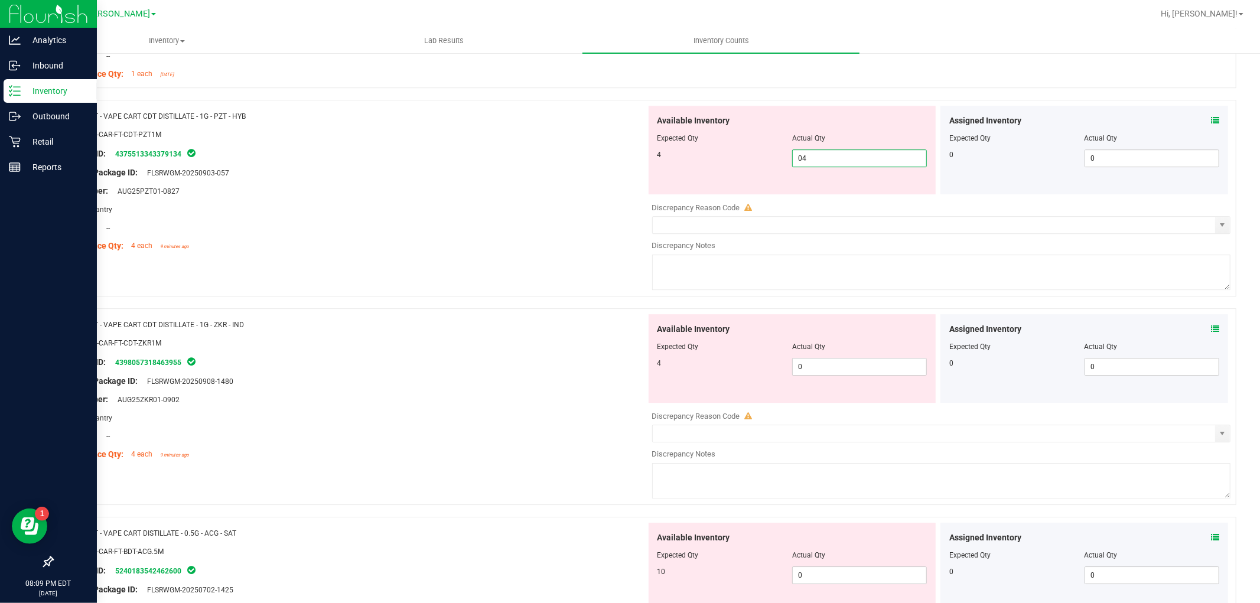
scroll to position [3084, 0]
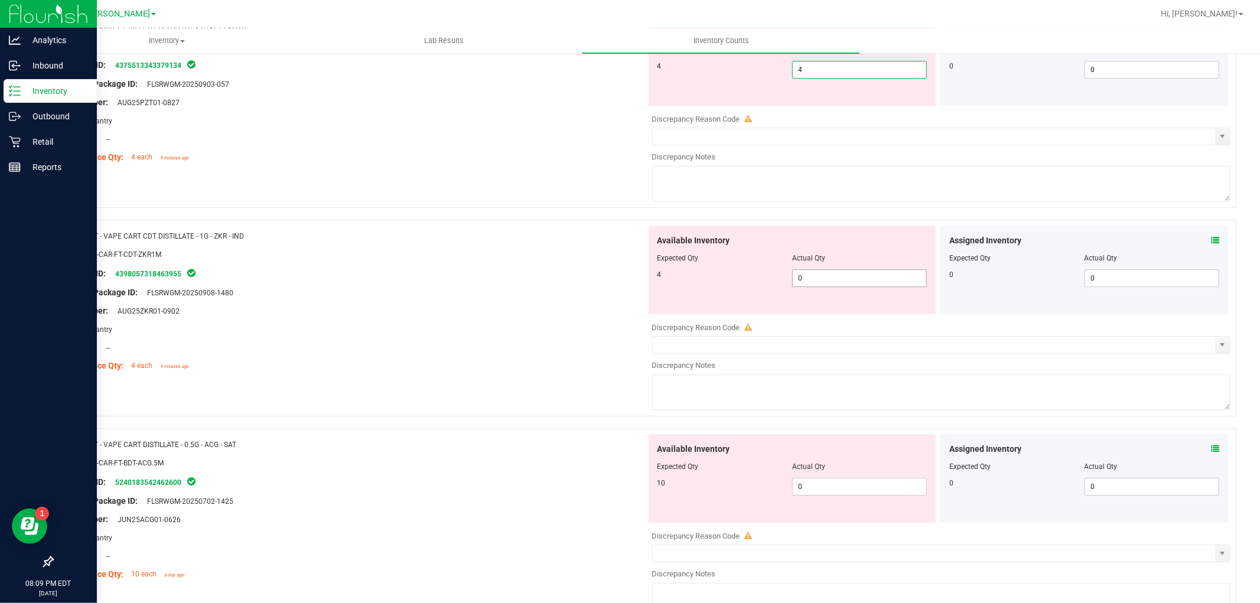
click at [841, 285] on div "Available Inventory Expected Qty Actual Qty 4 0 0" at bounding box center [938, 319] width 585 height 187
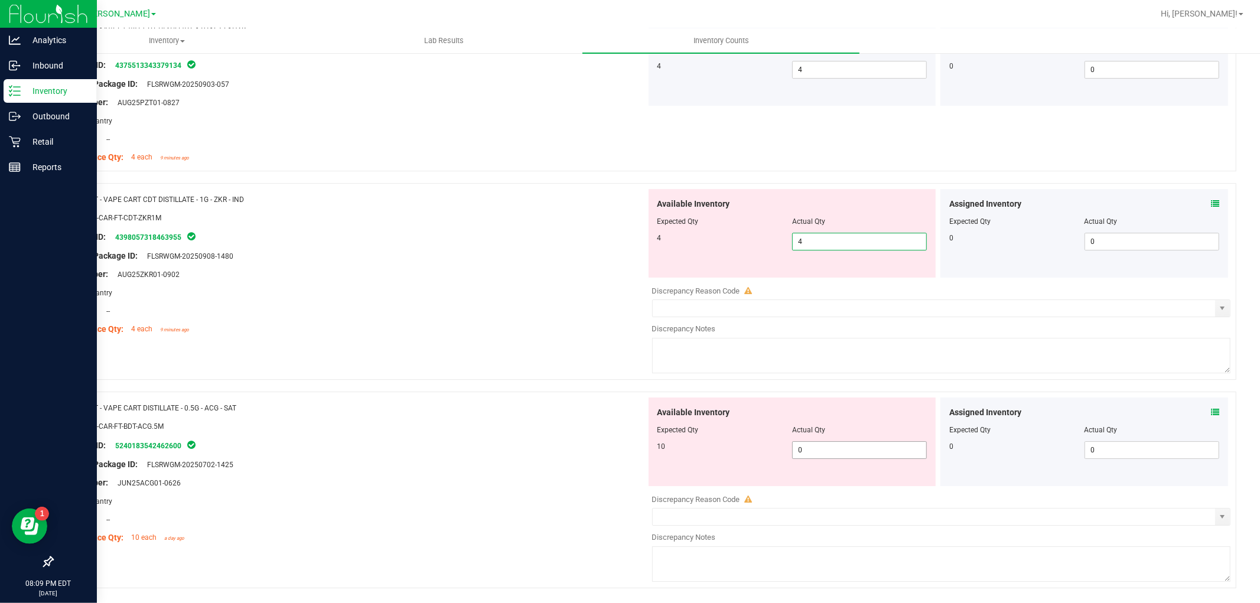
click at [831, 454] on div "Available Inventory Expected Qty Actual Qty 10 0 0" at bounding box center [938, 490] width 585 height 187
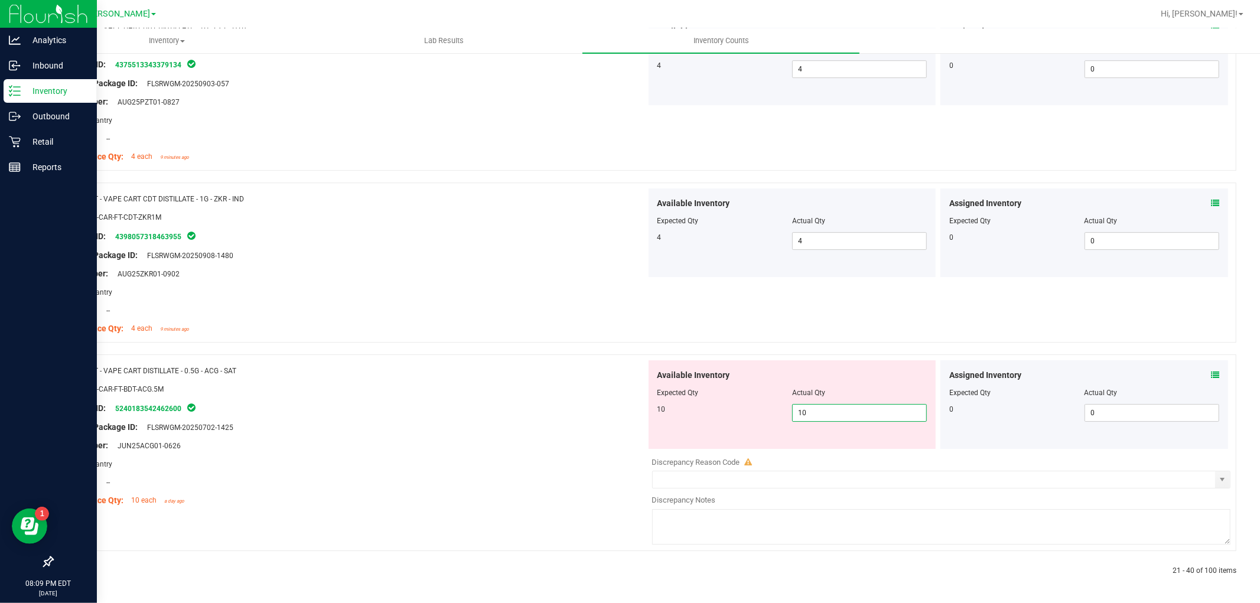
drag, startPoint x: 540, startPoint y: 381, endPoint x: 497, endPoint y: 439, distance: 72.2
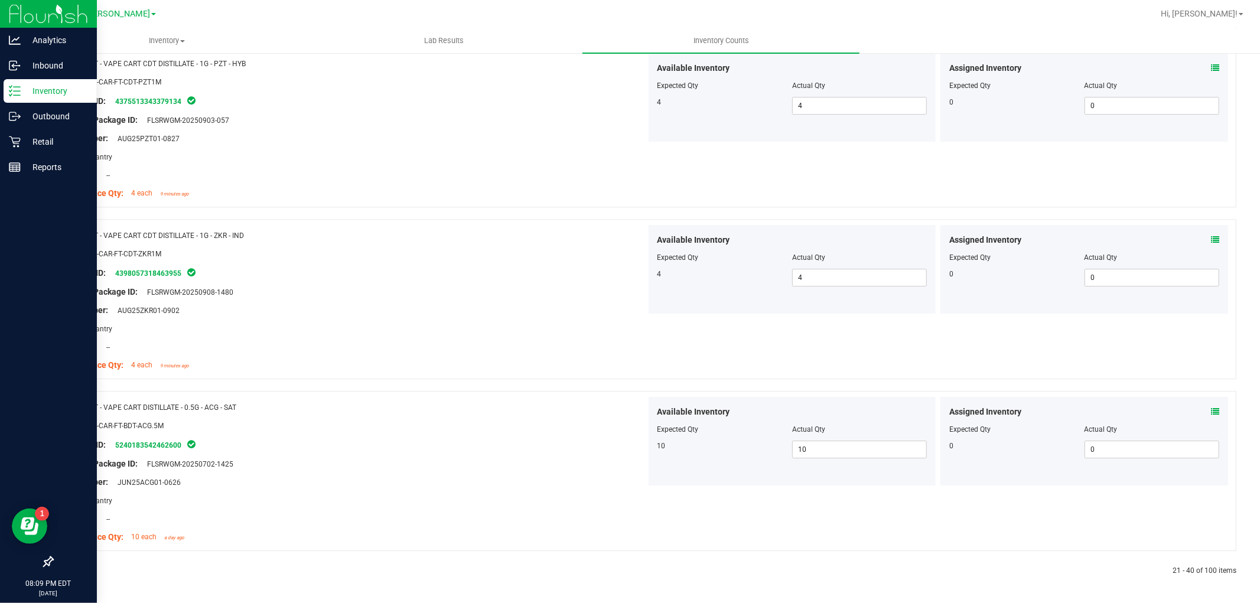
click at [84, 573] on div at bounding box center [348, 571] width 592 height 11
click at [81, 567] on icon at bounding box center [81, 570] width 4 height 7
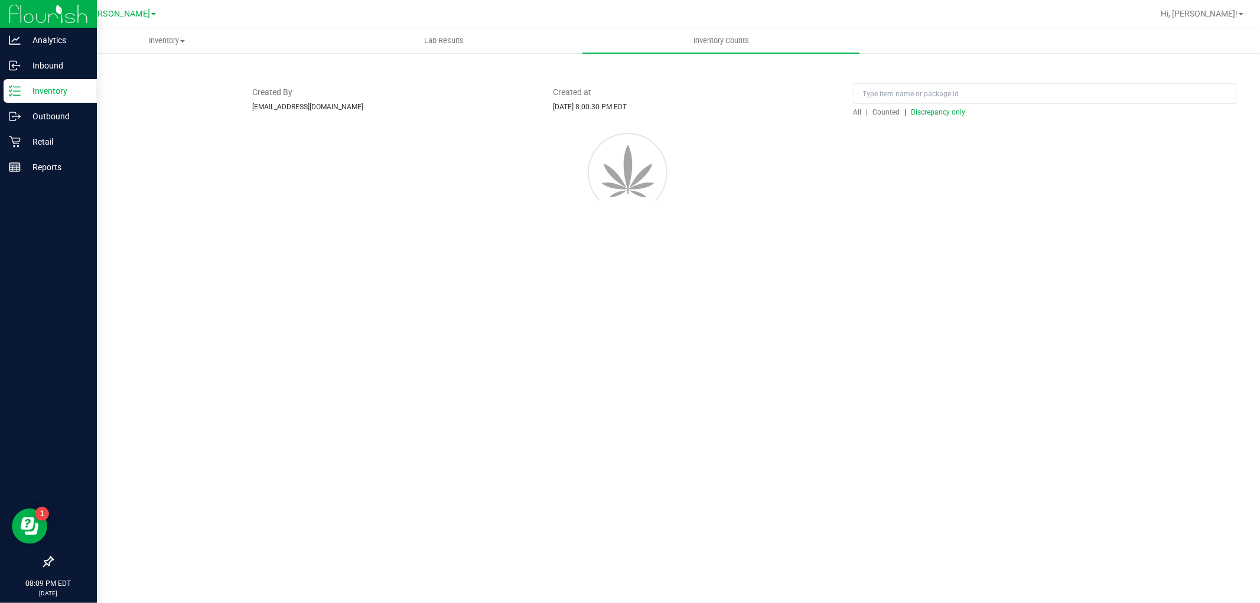
scroll to position [0, 0]
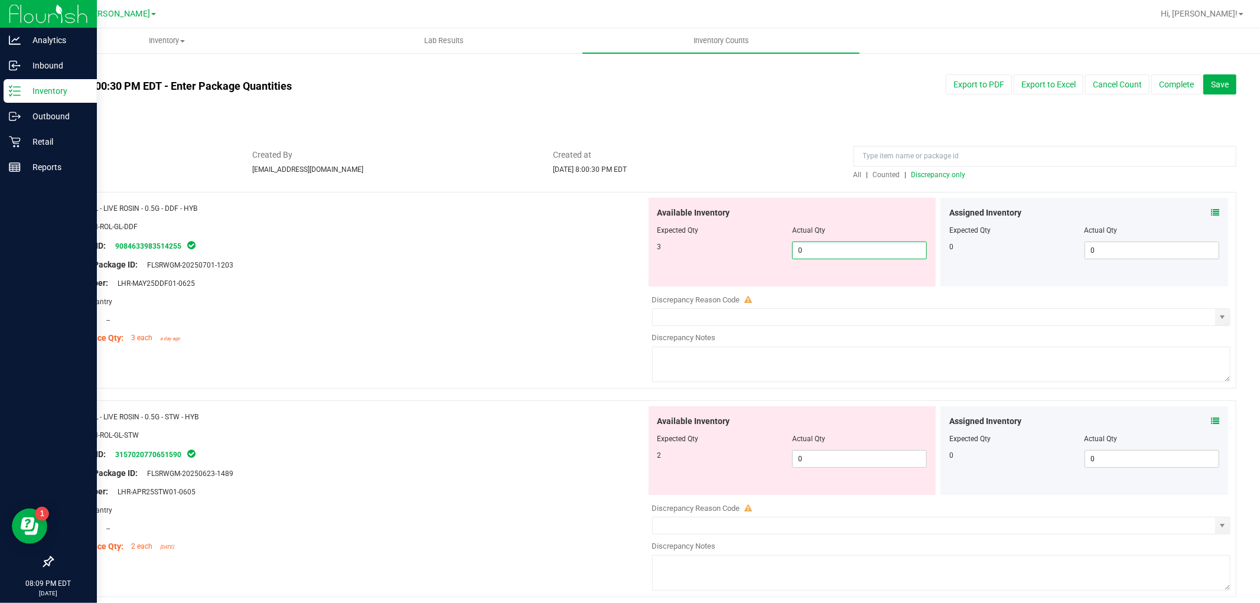
click at [807, 247] on span "0 0" at bounding box center [859, 251] width 135 height 18
click at [846, 457] on div "Available Inventory Expected Qty Actual Qty 2 0 0" at bounding box center [792, 450] width 288 height 89
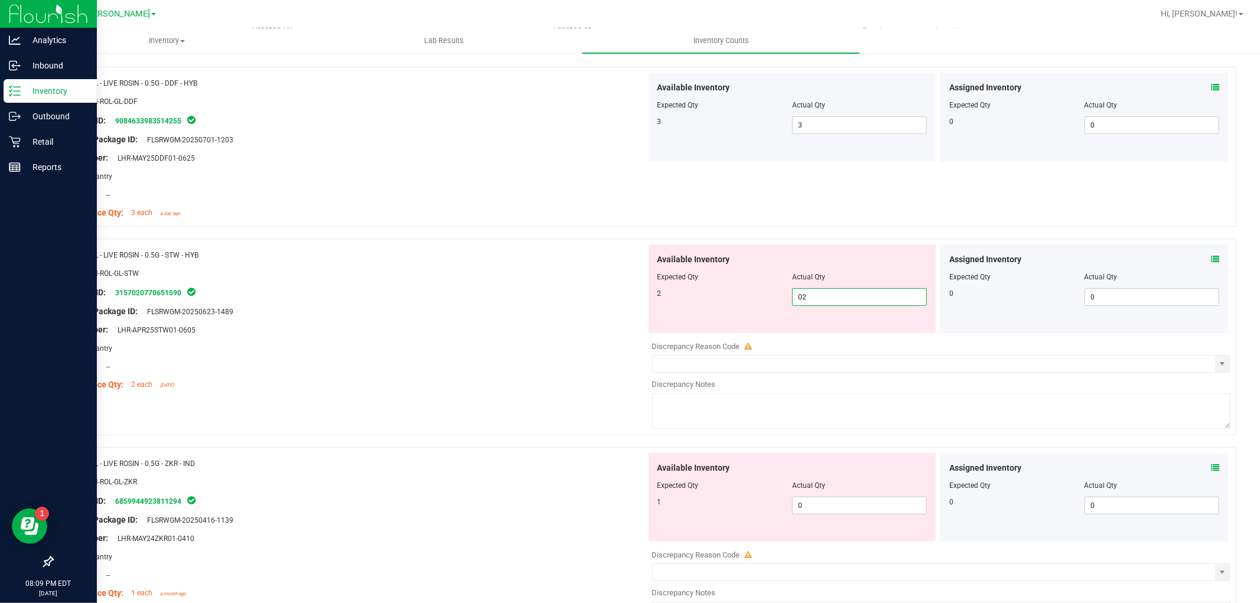
scroll to position [328, 0]
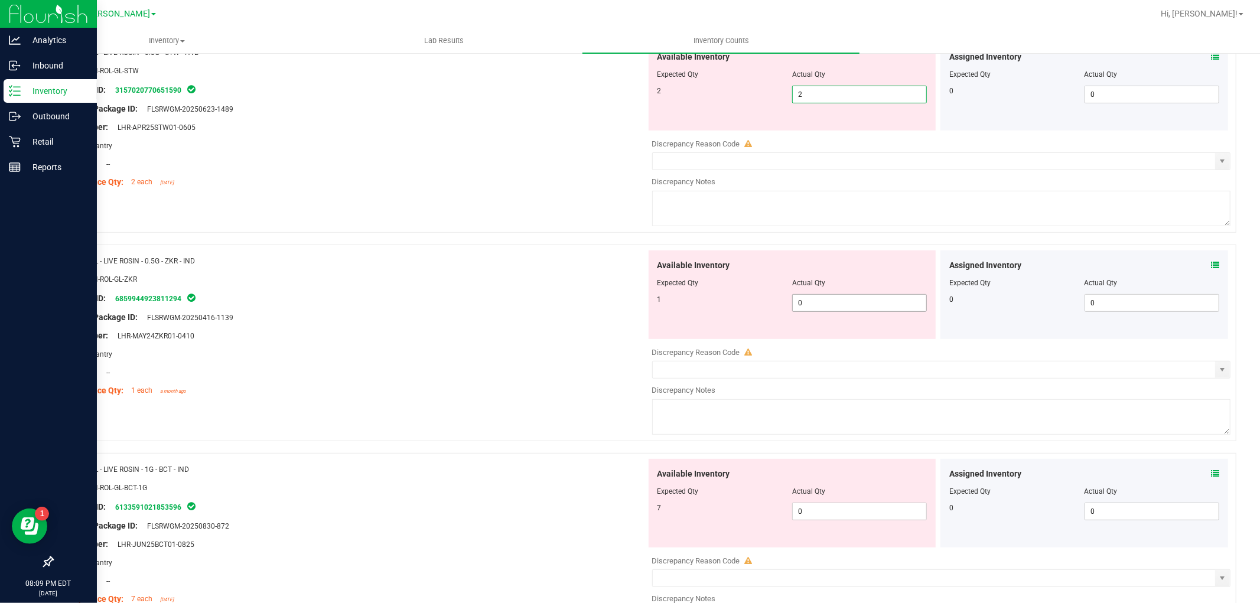
click at [824, 298] on div "Available Inventory Expected Qty Actual Qty 1 0 0" at bounding box center [792, 294] width 288 height 89
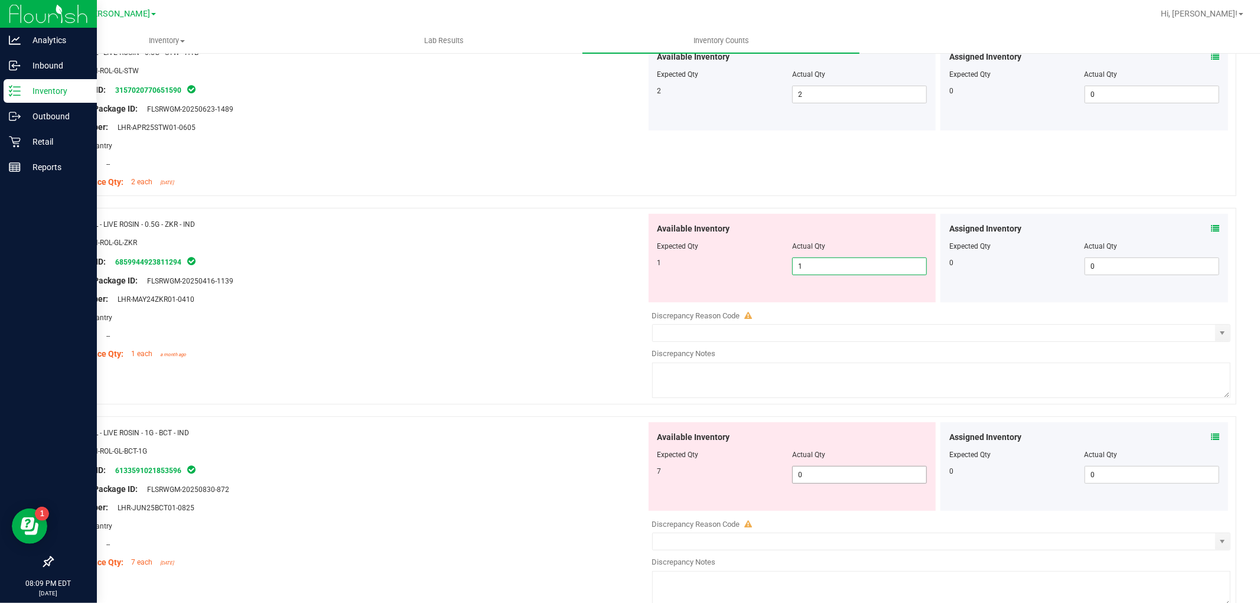
click at [822, 475] on div "Available Inventory Expected Qty Actual Qty 7 0 0" at bounding box center [938, 515] width 585 height 187
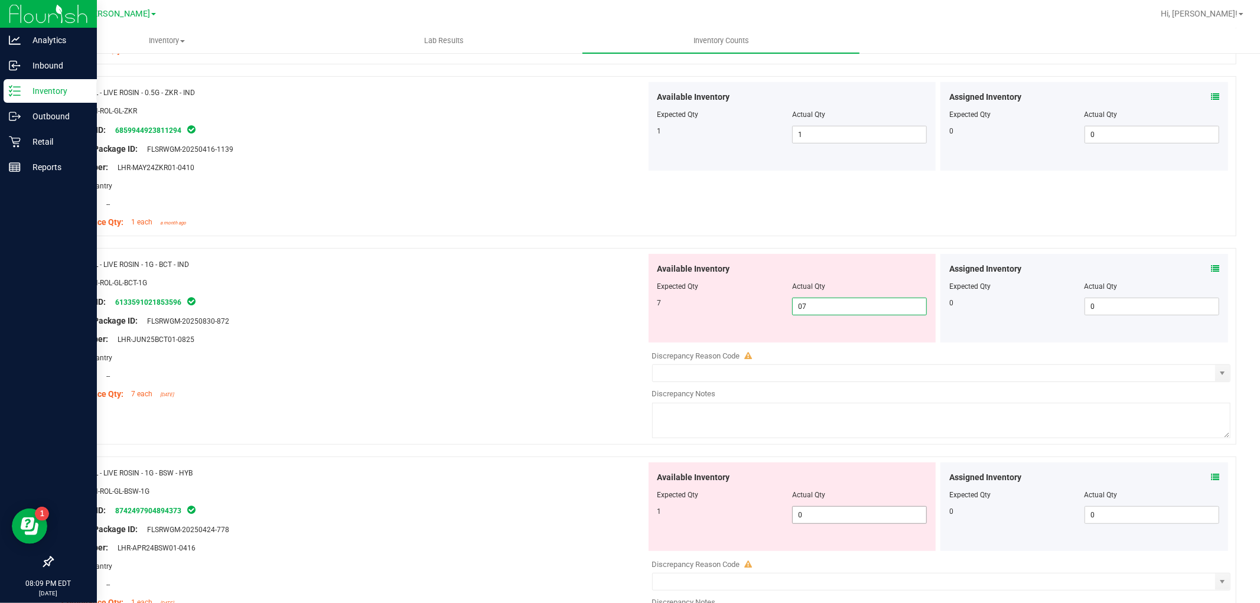
scroll to position [591, 0]
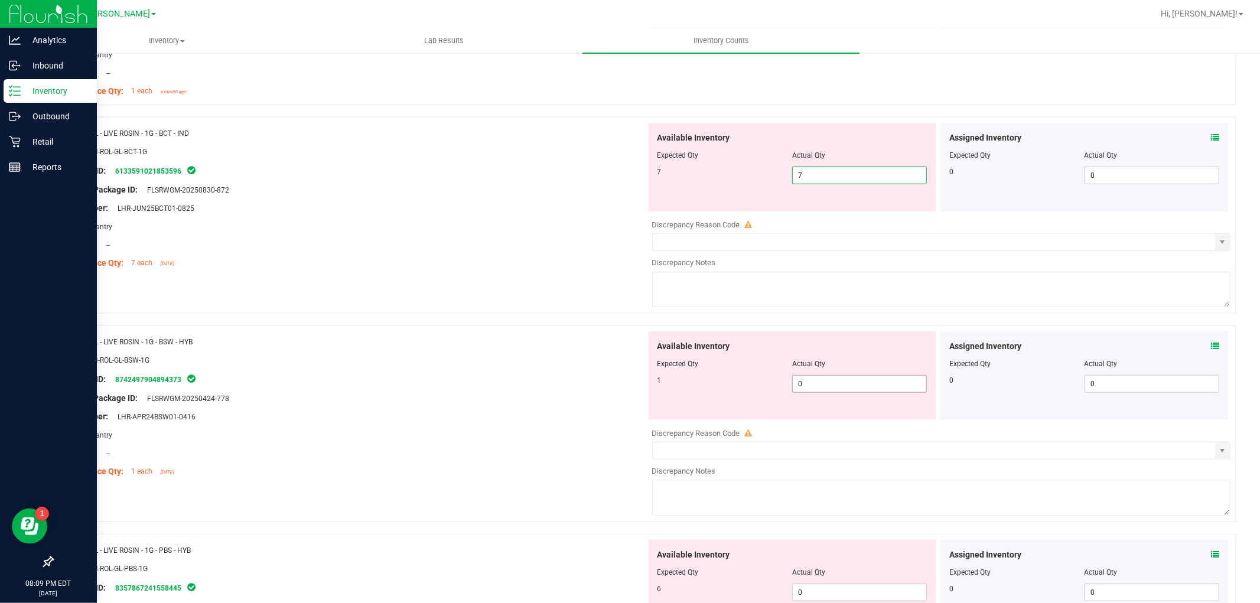
click at [845, 384] on div "Available Inventory Expected Qty Actual Qty 1 0 0" at bounding box center [938, 424] width 585 height 187
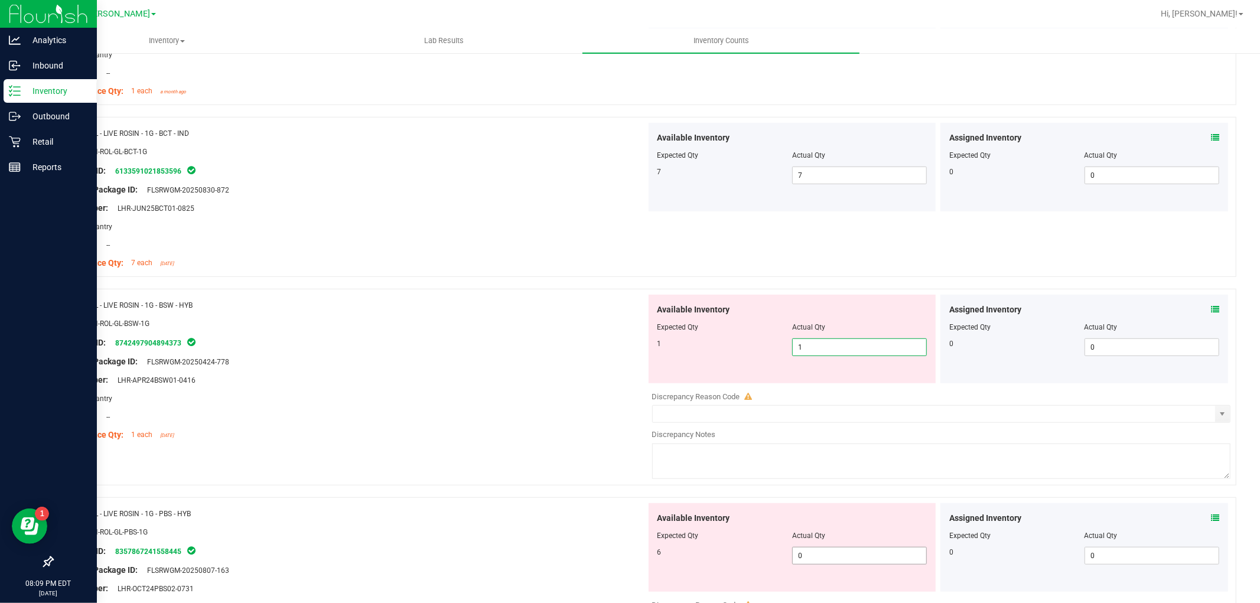
click at [813, 550] on div "Available Inventory Expected Qty Actual Qty 6 0 0" at bounding box center [792, 547] width 288 height 89
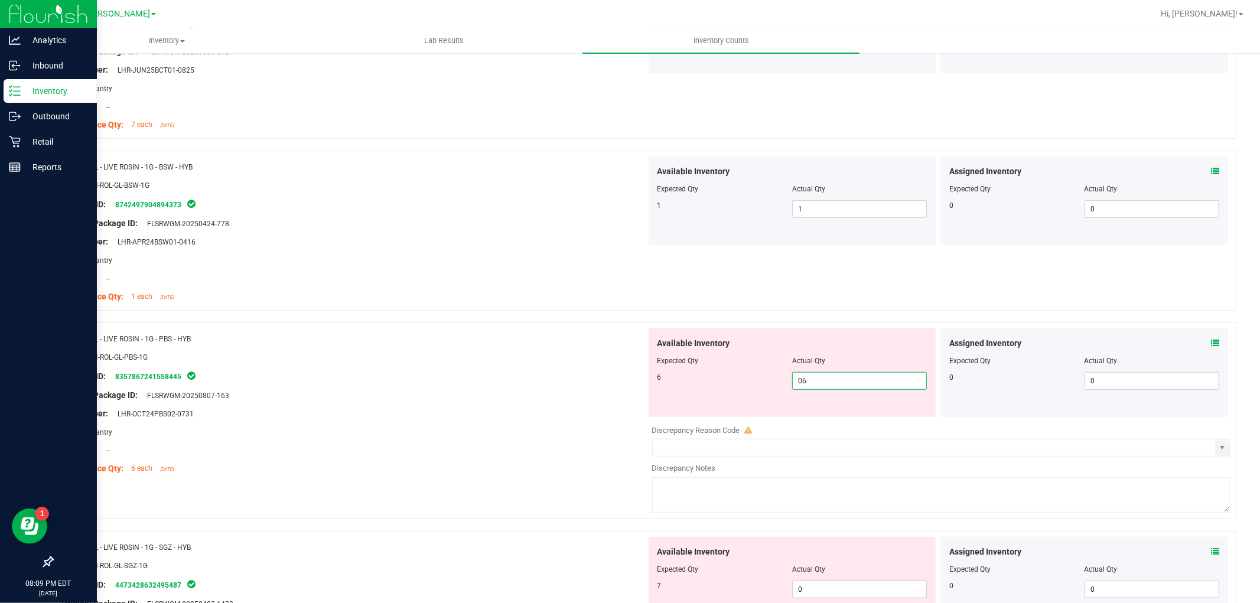
scroll to position [918, 0]
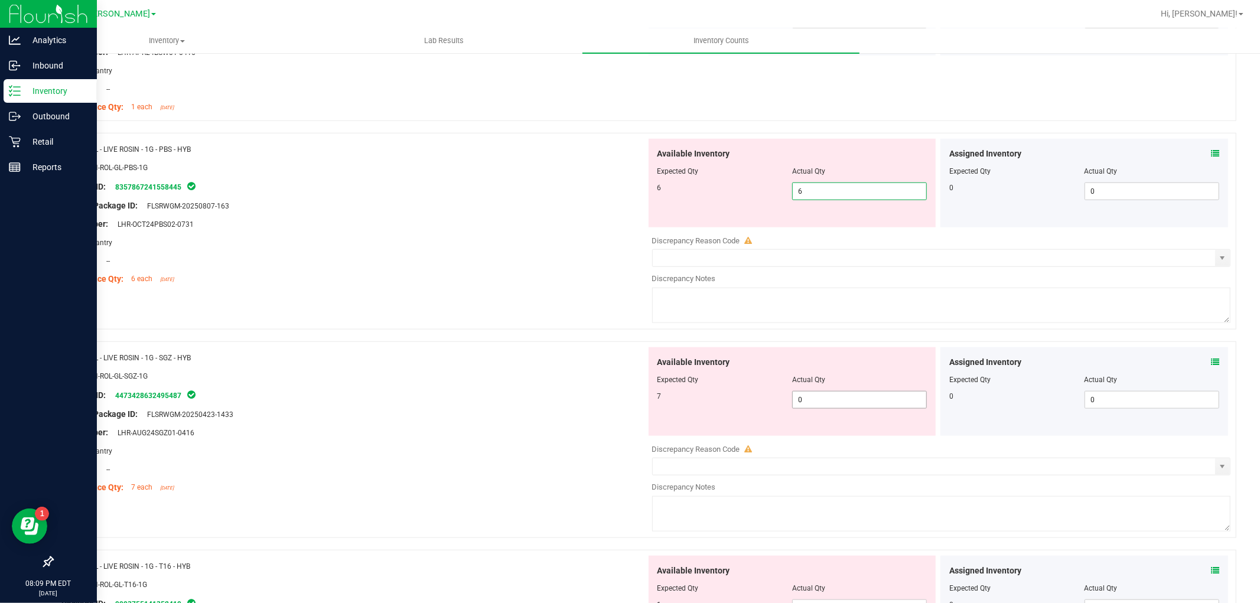
click at [833, 396] on div "Available Inventory Expected Qty Actual Qty 7 0 0" at bounding box center [792, 391] width 288 height 89
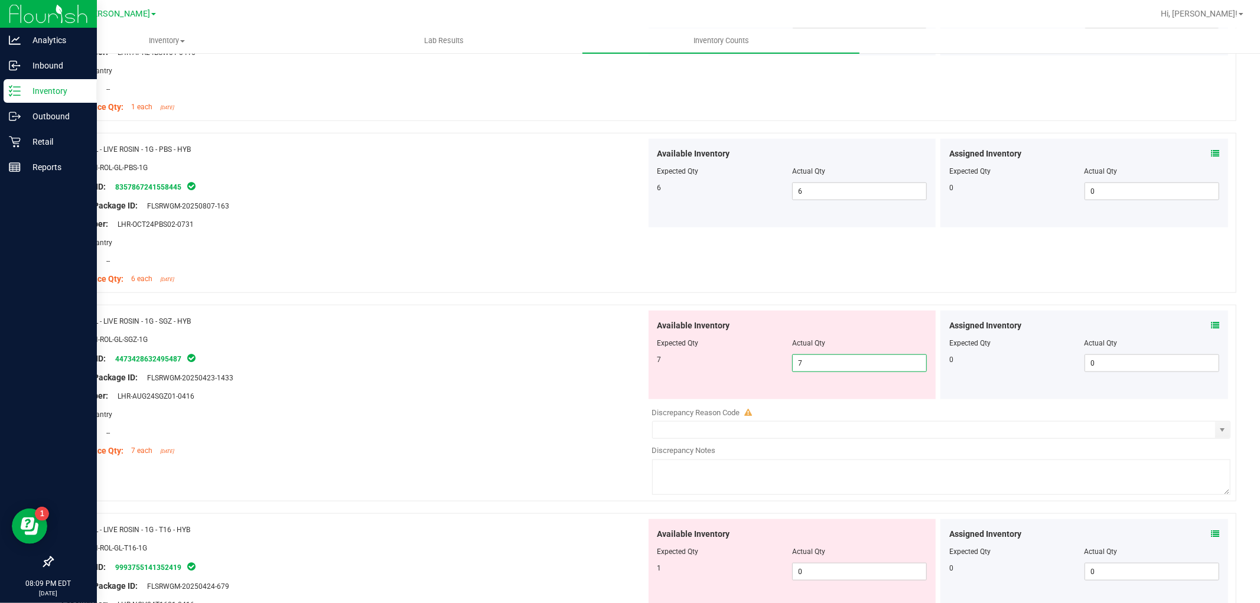
click at [818, 559] on div "Available Inventory Expected Qty Actual Qty 1 0 0" at bounding box center [792, 563] width 288 height 89
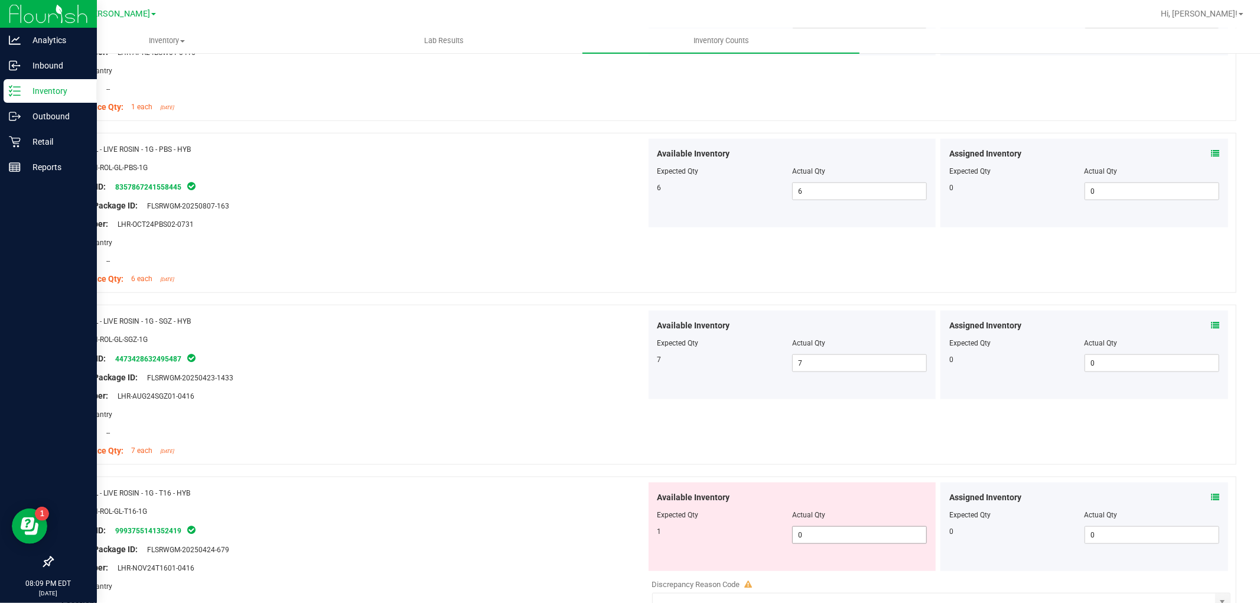
click at [815, 527] on span "0 0" at bounding box center [859, 535] width 135 height 18
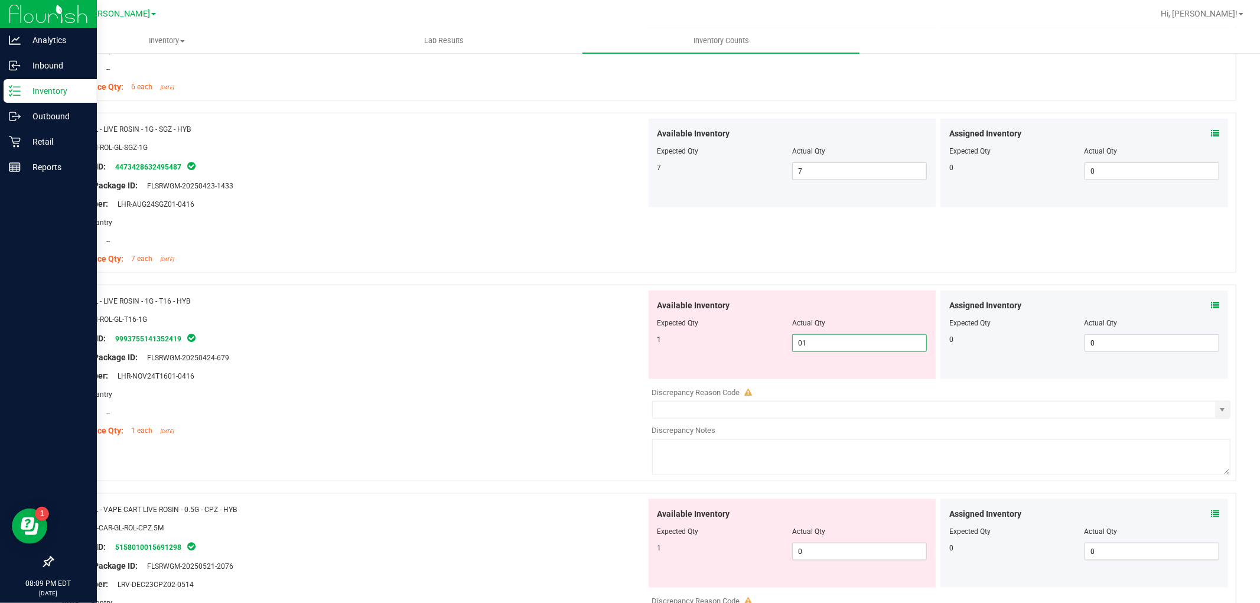
scroll to position [1247, 0]
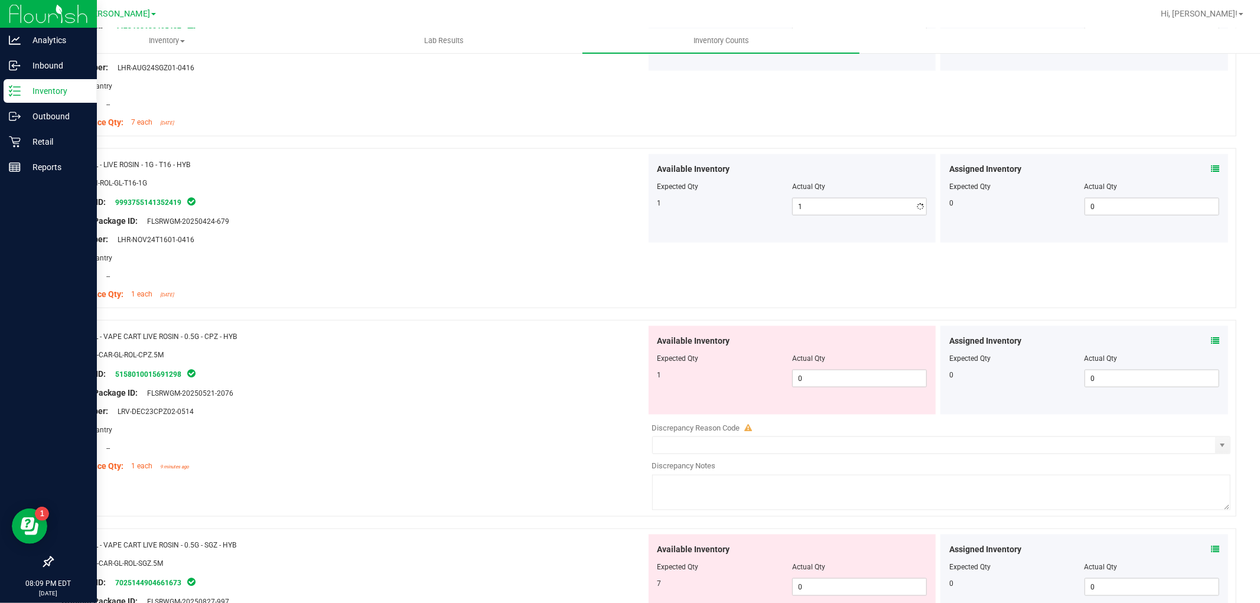
click at [835, 428] on div "Available Inventory Expected Qty Actual Qty 1 0 0" at bounding box center [938, 419] width 585 height 187
click at [865, 380] on span "0 0" at bounding box center [859, 379] width 135 height 18
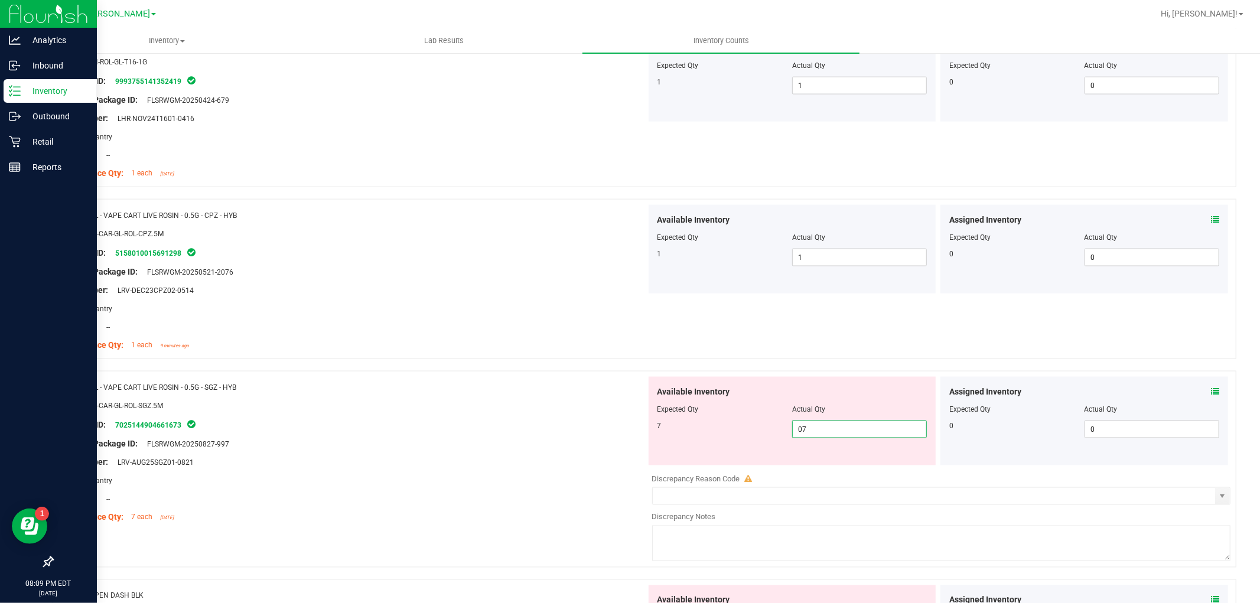
scroll to position [1509, 0]
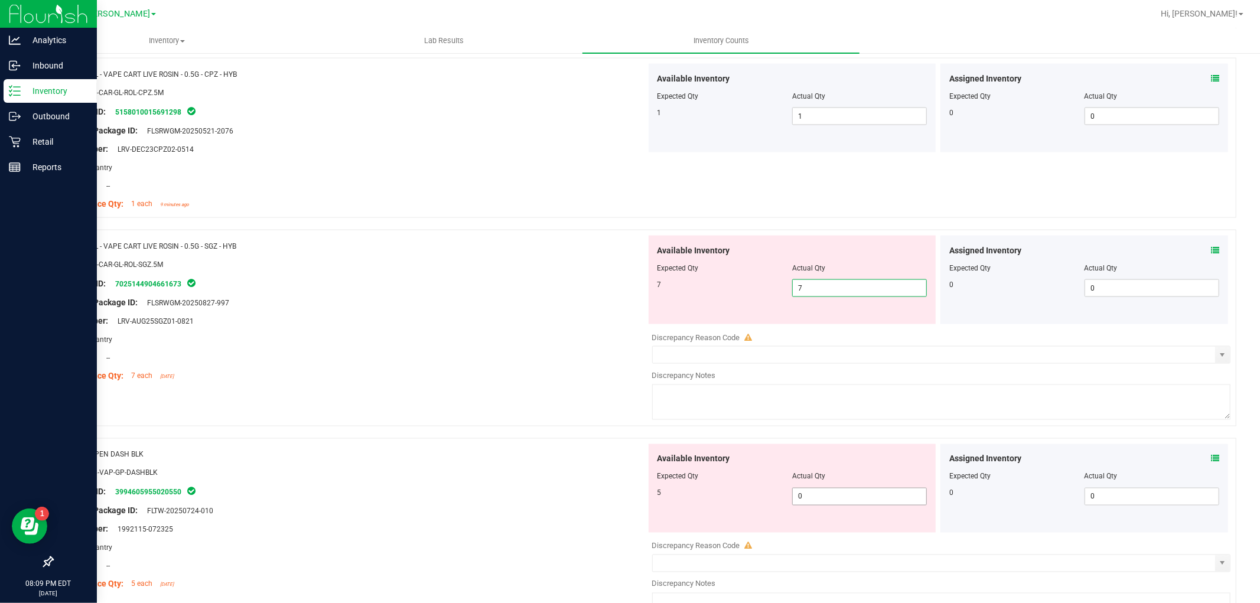
click at [849, 503] on div "Available Inventory Expected Qty Actual Qty 5 0 0" at bounding box center [938, 537] width 585 height 187
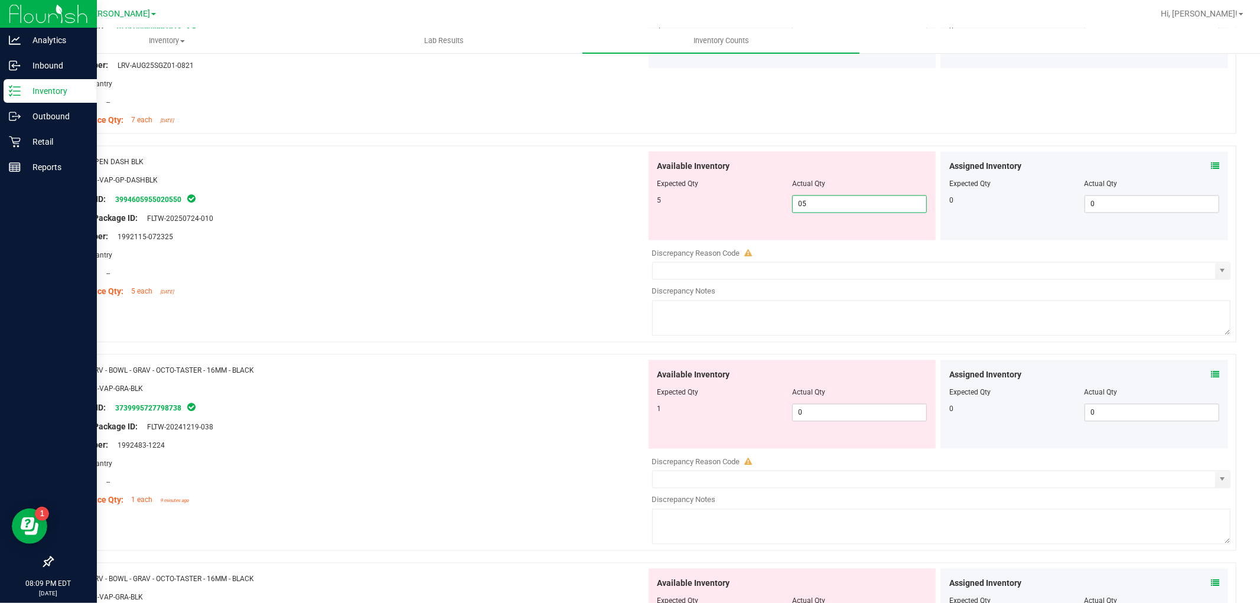
scroll to position [1772, 0]
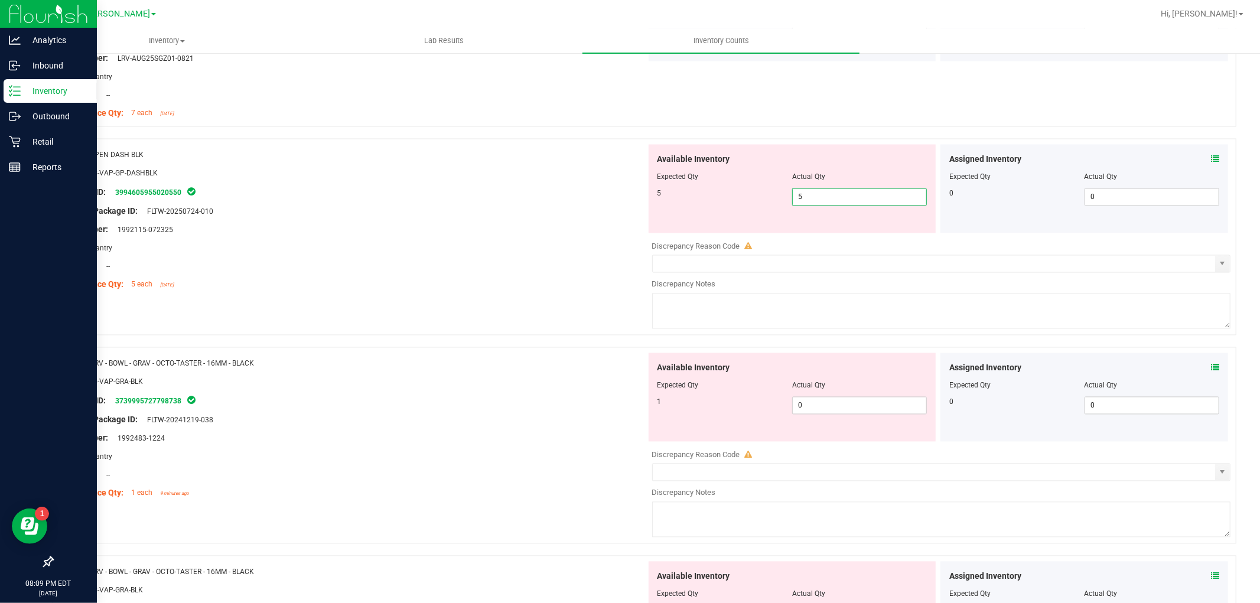
click at [880, 416] on div "Available Inventory Expected Qty Actual Qty 1 0 0" at bounding box center [938, 446] width 585 height 187
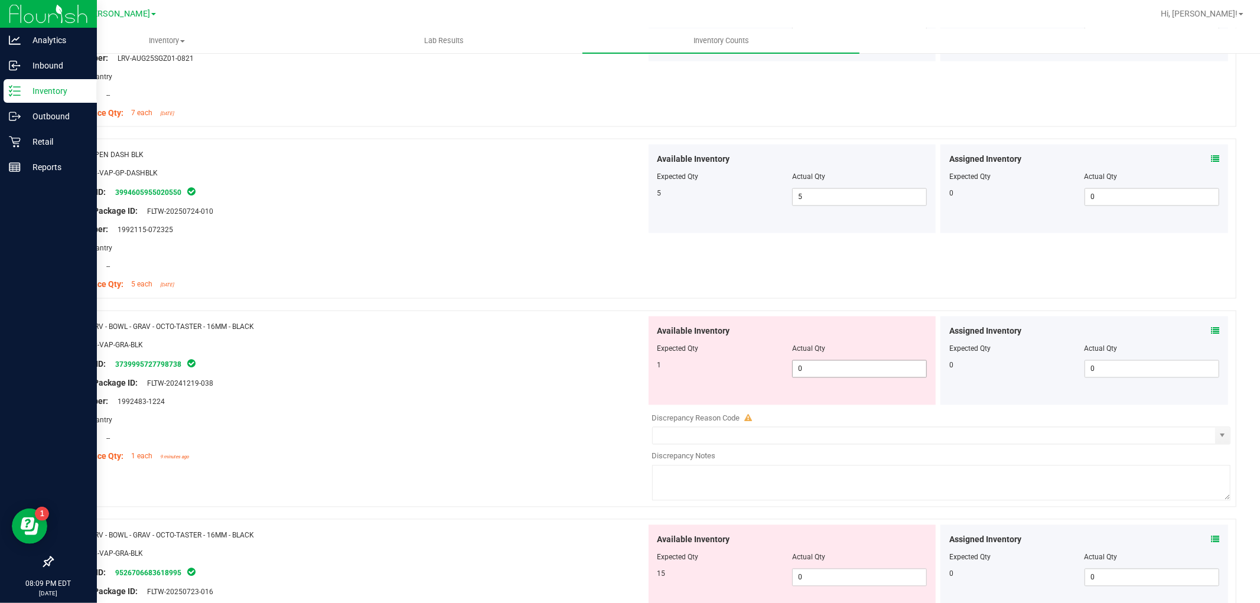
click at [877, 369] on span "0 0" at bounding box center [859, 369] width 135 height 18
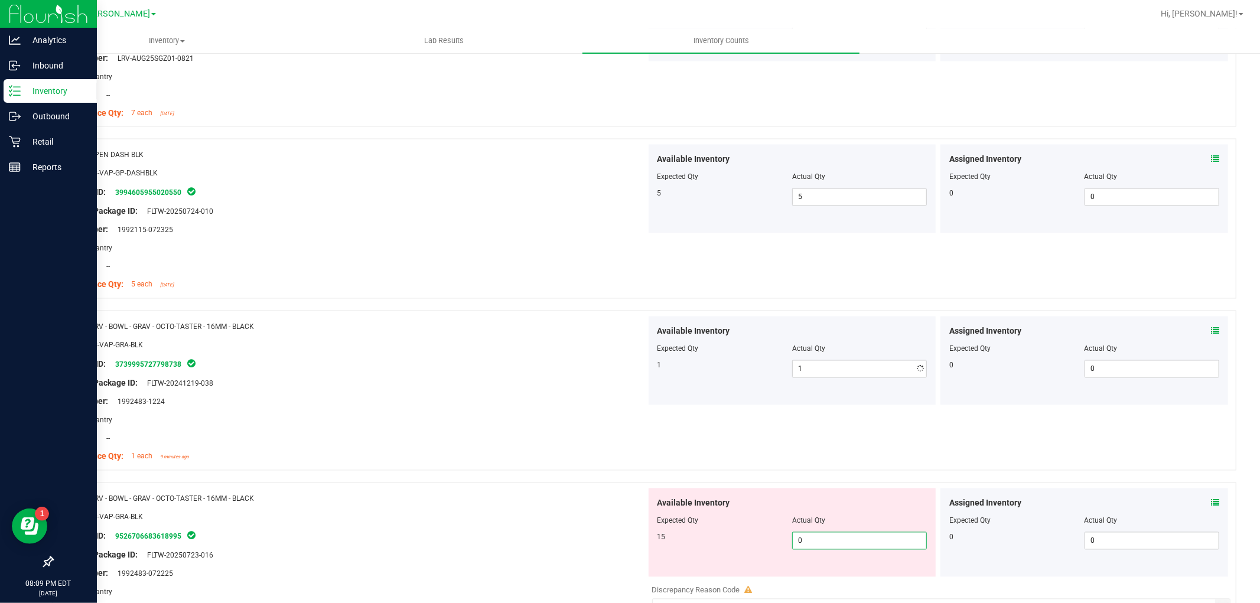
click at [846, 574] on div "Available Inventory Expected Qty Actual Qty 15 0 0" at bounding box center [792, 532] width 288 height 89
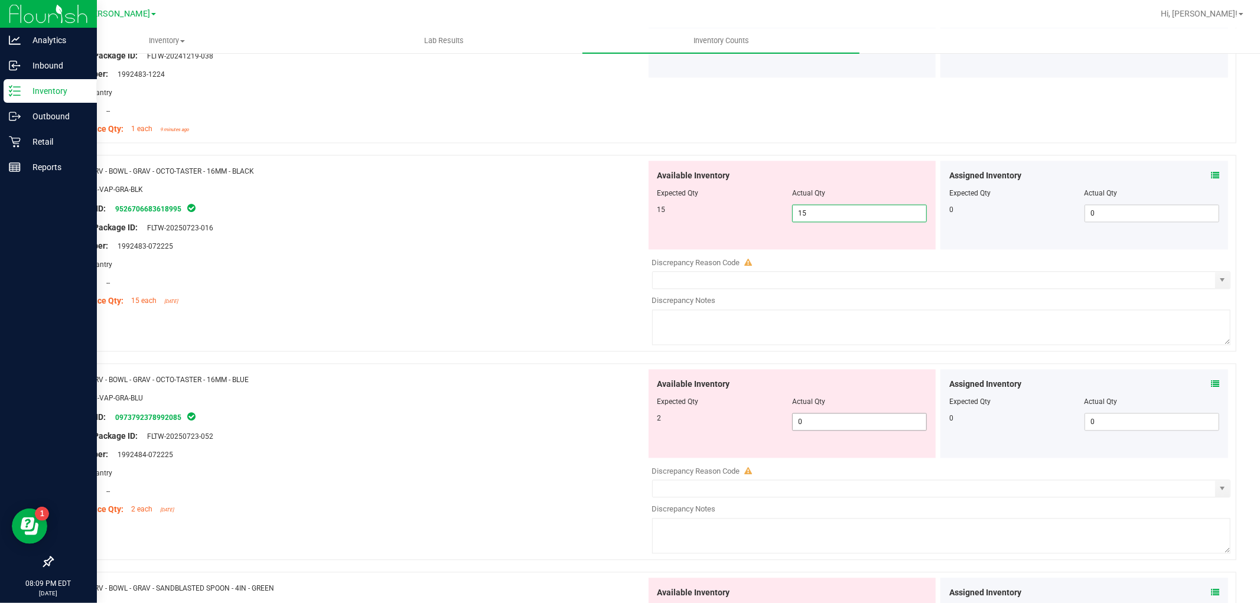
click at [869, 418] on div "Available Inventory Expected Qty Actual Qty 2 0 0" at bounding box center [792, 413] width 288 height 89
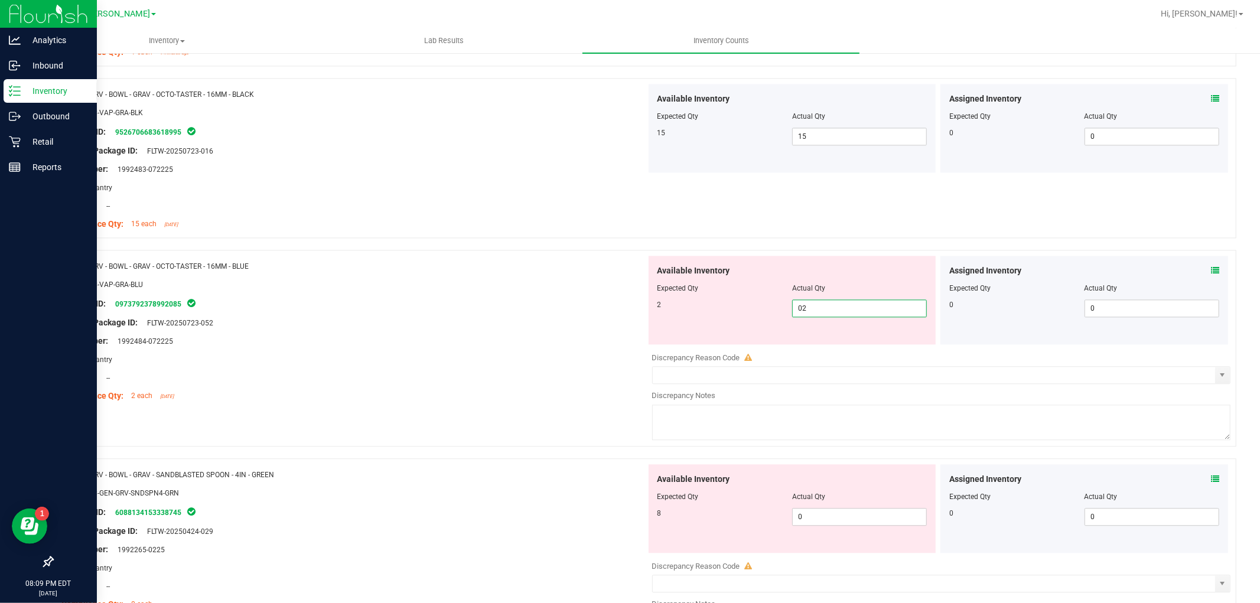
scroll to position [2296, 0]
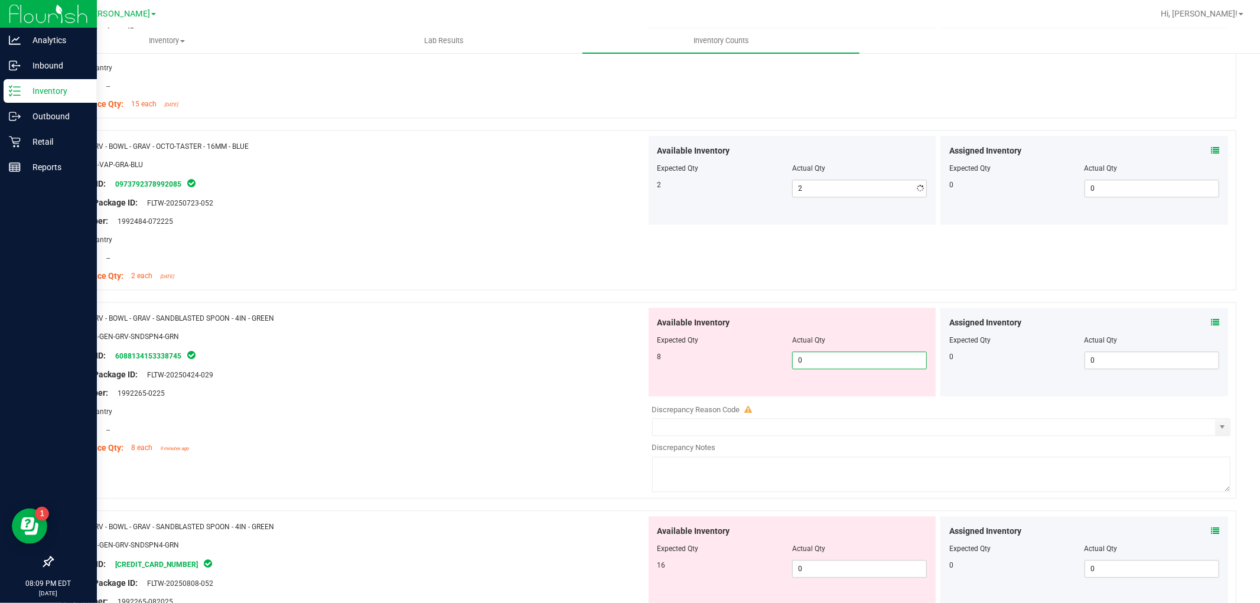
click at [863, 403] on div "Available Inventory Expected Qty Actual Qty 8 0 0" at bounding box center [938, 401] width 585 height 187
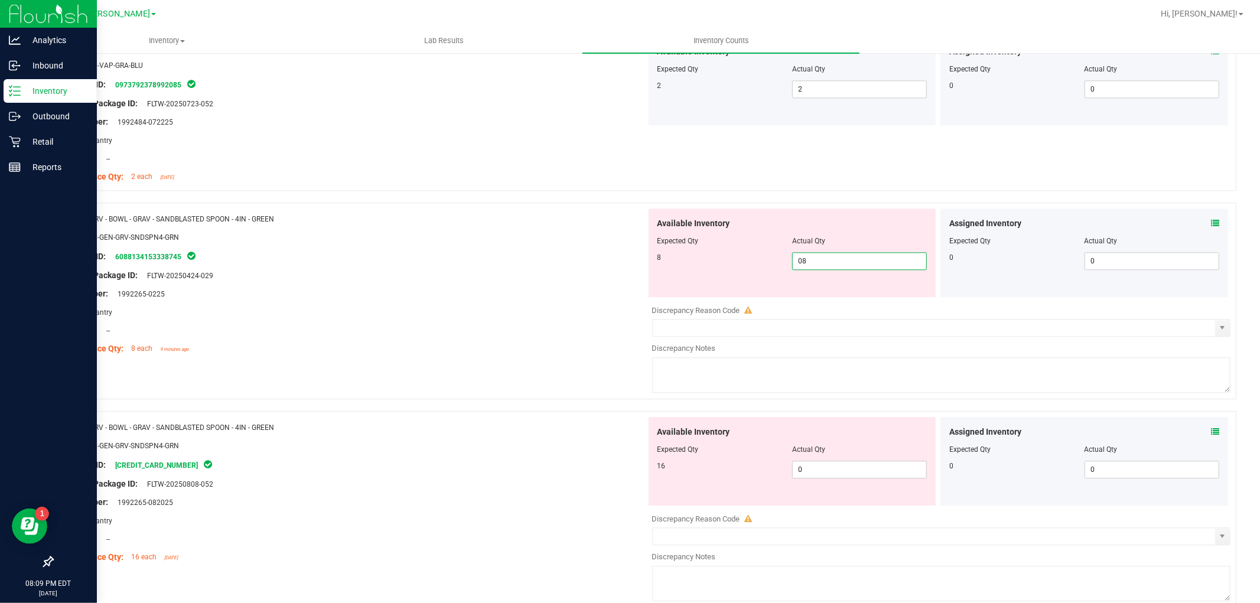
scroll to position [2493, 0]
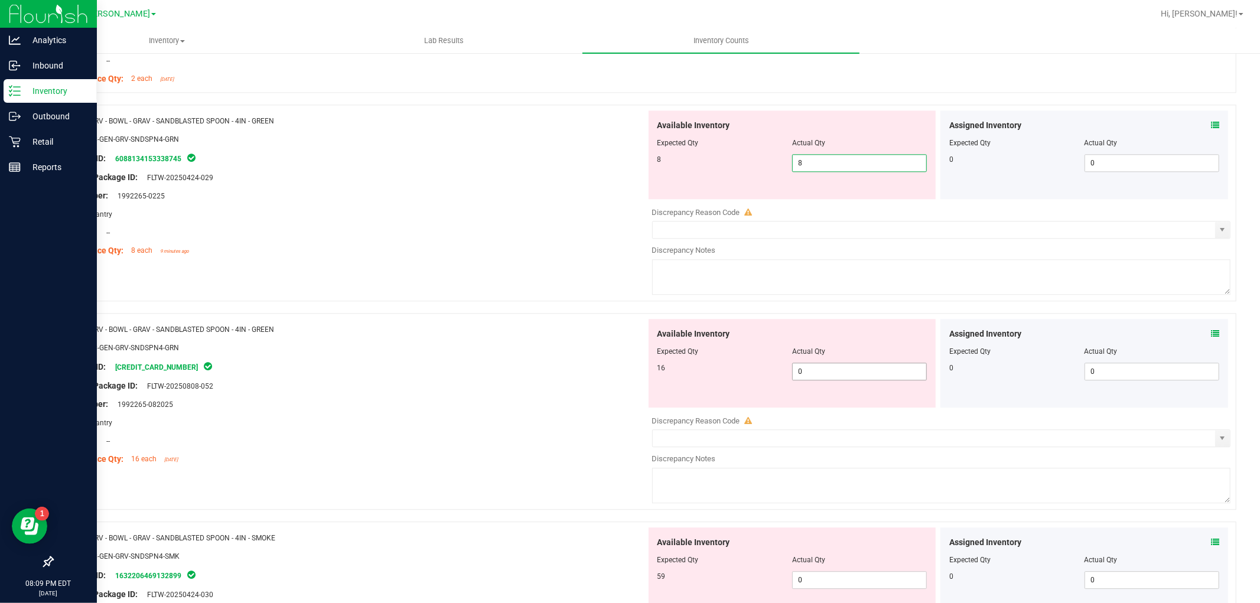
click at [828, 379] on div "Available Inventory Expected Qty Actual Qty 16 0 0" at bounding box center [938, 412] width 585 height 187
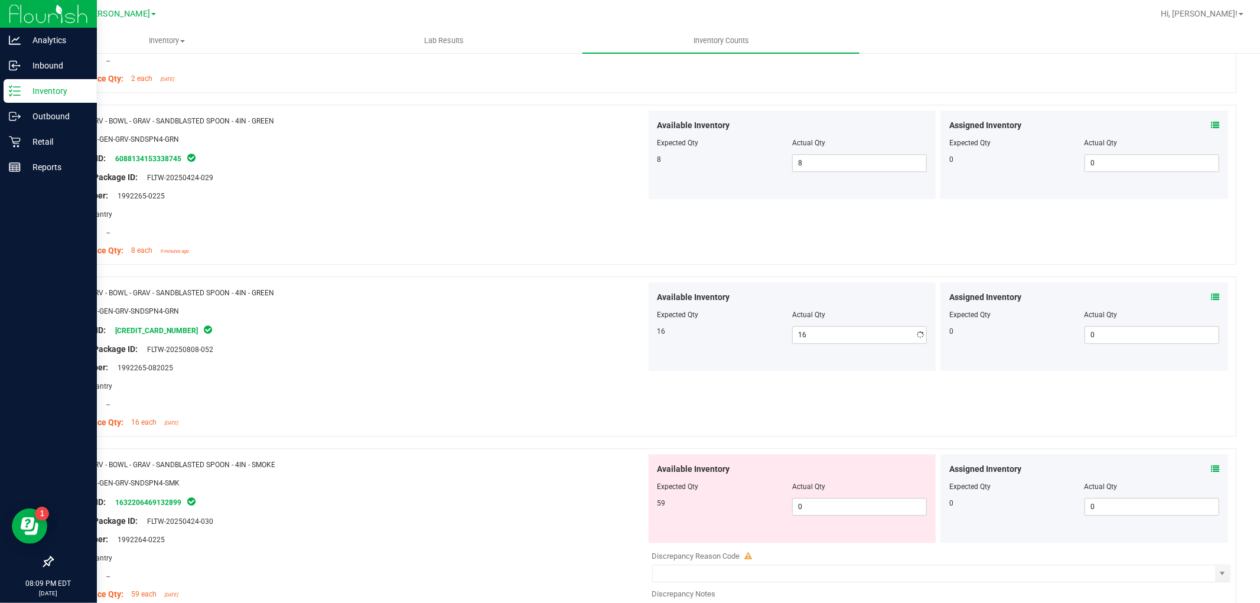
click at [836, 536] on div "Available Inventory Expected Qty Actual Qty 59 0 0" at bounding box center [792, 498] width 288 height 89
click at [846, 508] on span "0 0" at bounding box center [859, 507] width 135 height 18
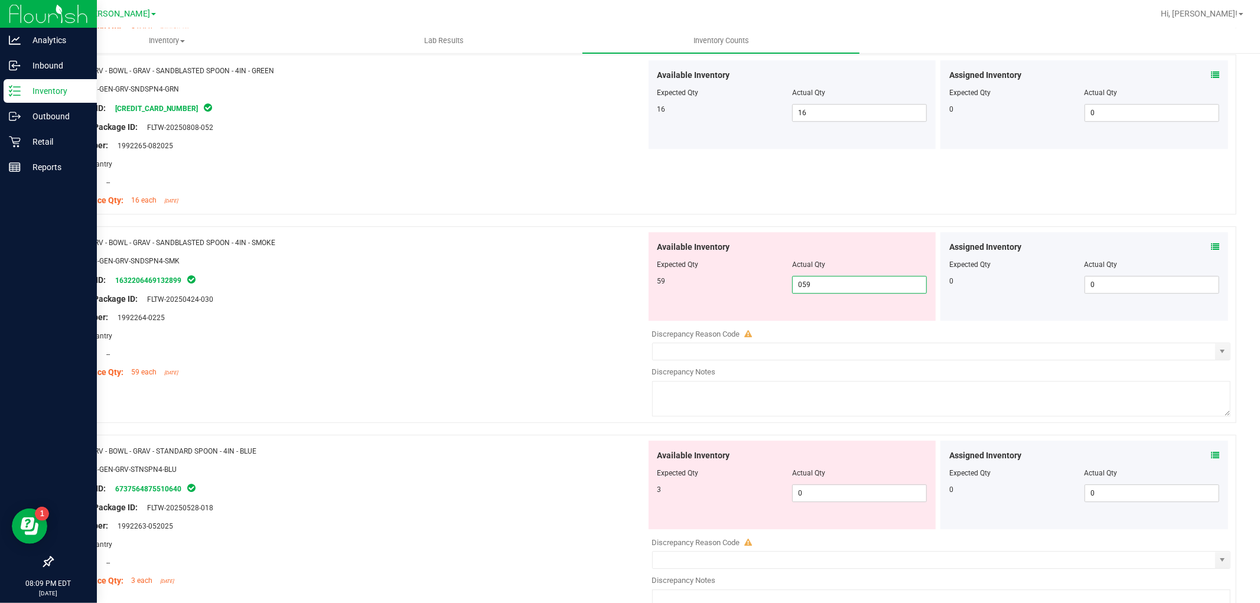
scroll to position [2755, 0]
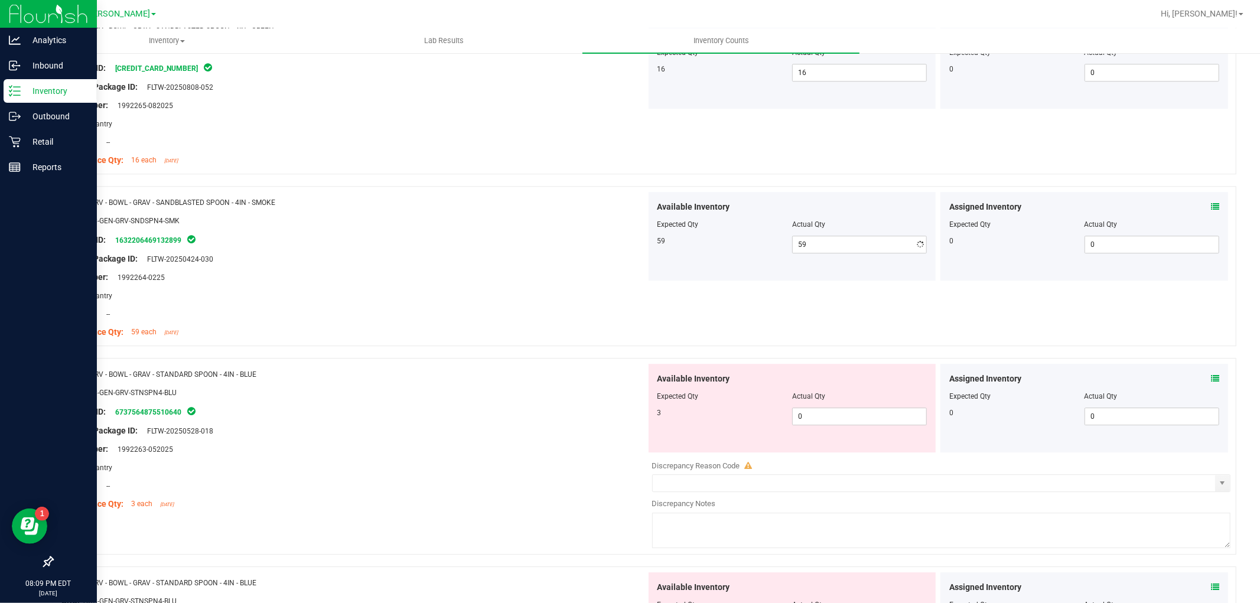
click at [872, 443] on div "Available Inventory Expected Qty Actual Qty 3 0 0" at bounding box center [792, 408] width 288 height 89
drag, startPoint x: 862, startPoint y: 433, endPoint x: 862, endPoint y: 422, distance: 11.2
click at [861, 433] on div "Available Inventory Expected Qty Actual Qty 3 0 0" at bounding box center [792, 408] width 288 height 89
click at [864, 418] on span "0 0" at bounding box center [859, 416] width 135 height 18
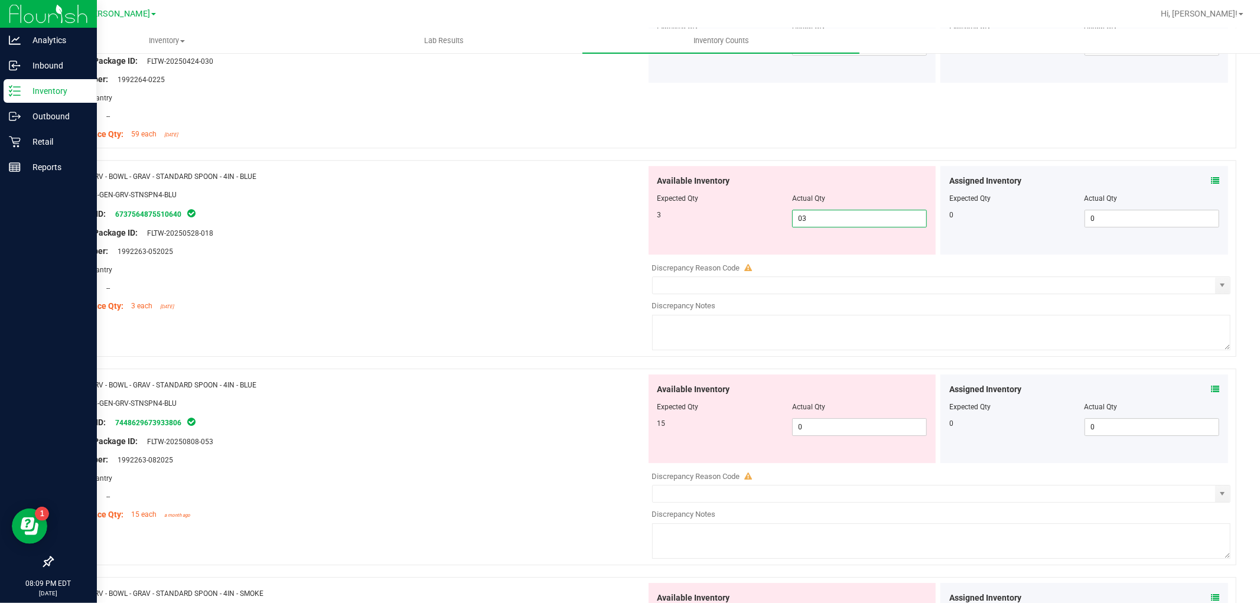
scroll to position [3084, 0]
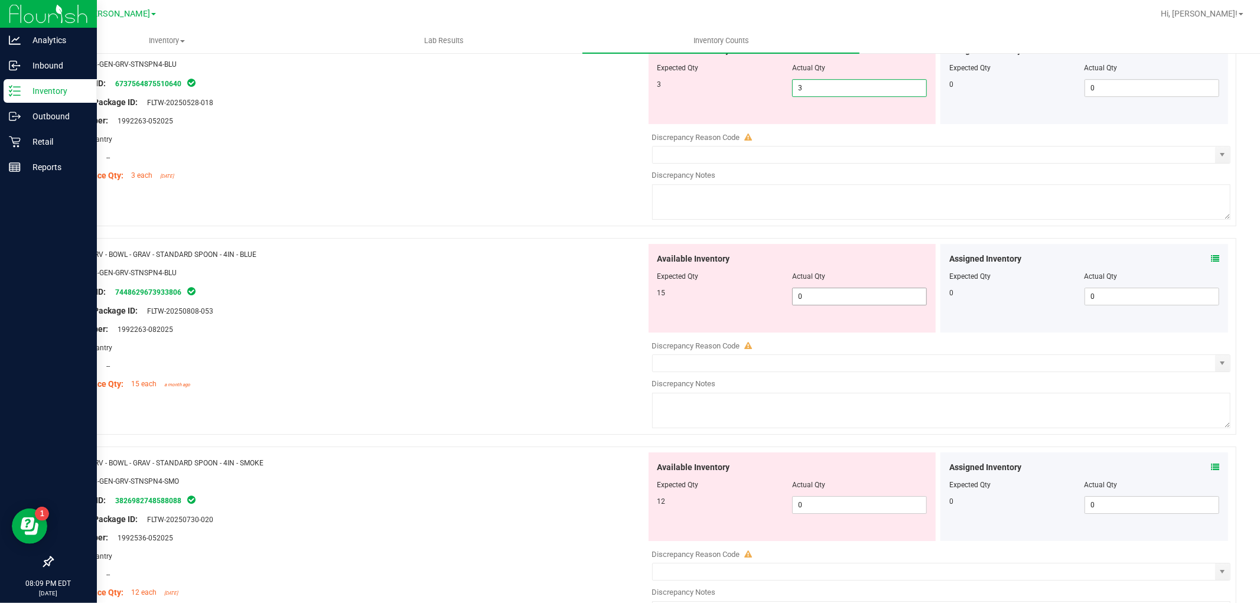
click at [859, 299] on div "Available Inventory Expected Qty Actual Qty 15 0 0" at bounding box center [938, 337] width 585 height 187
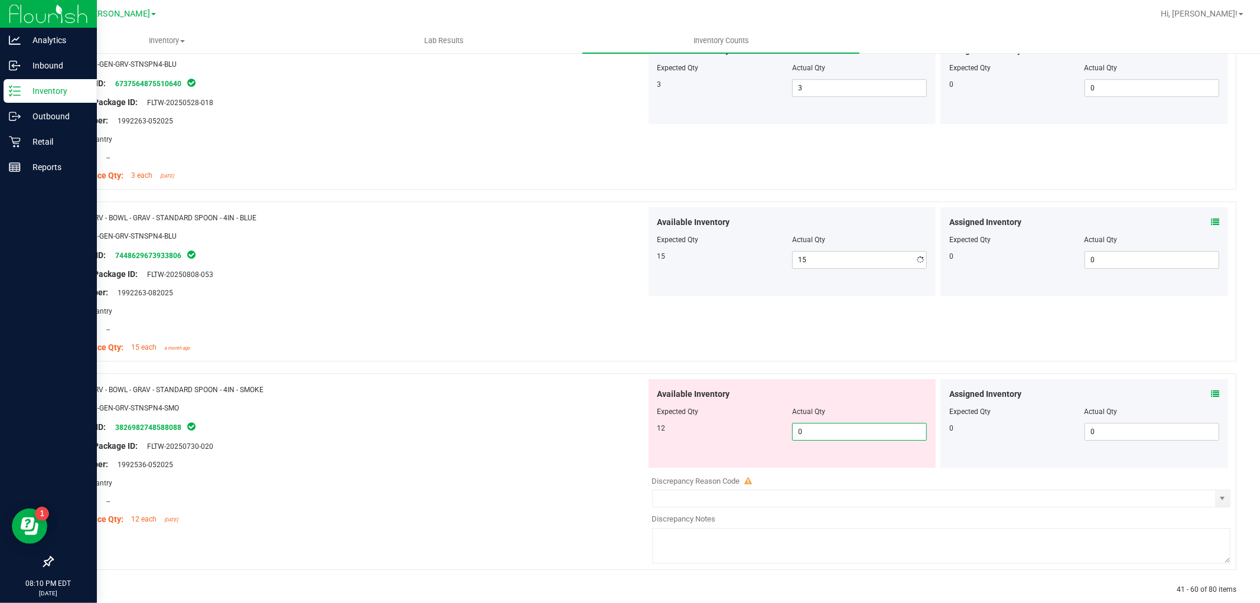
click at [836, 465] on div "Available Inventory Expected Qty Actual Qty 12 0 0" at bounding box center [792, 423] width 288 height 89
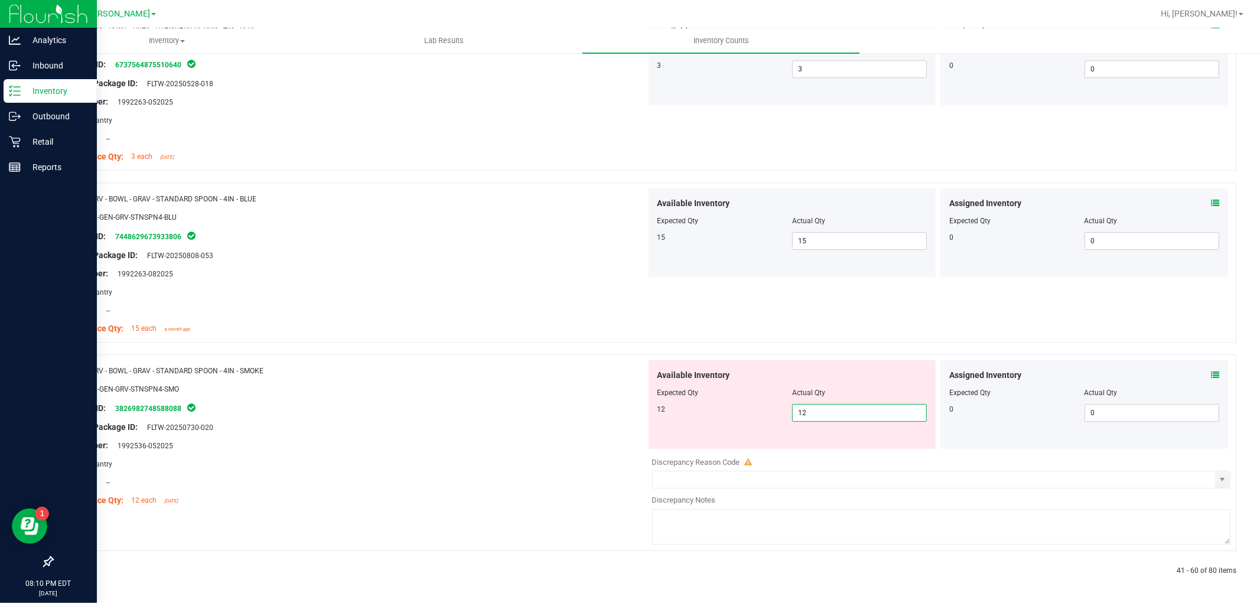
click at [583, 465] on div "Name: GRV - BOWL - GRAV - STANDARD SPOON - 4IN - SMOKE SKU: ACC-GEN-GRV-STNSPN4…" at bounding box center [353, 435] width 585 height 151
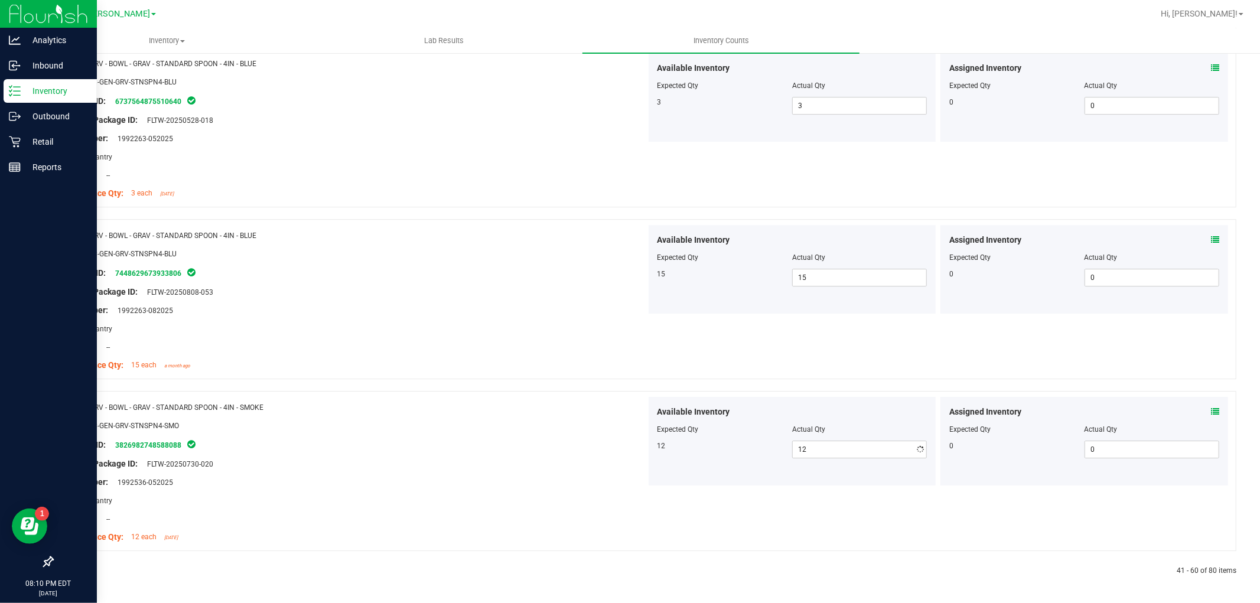
scroll to position [3067, 0]
click at [80, 573] on icon at bounding box center [81, 570] width 4 height 7
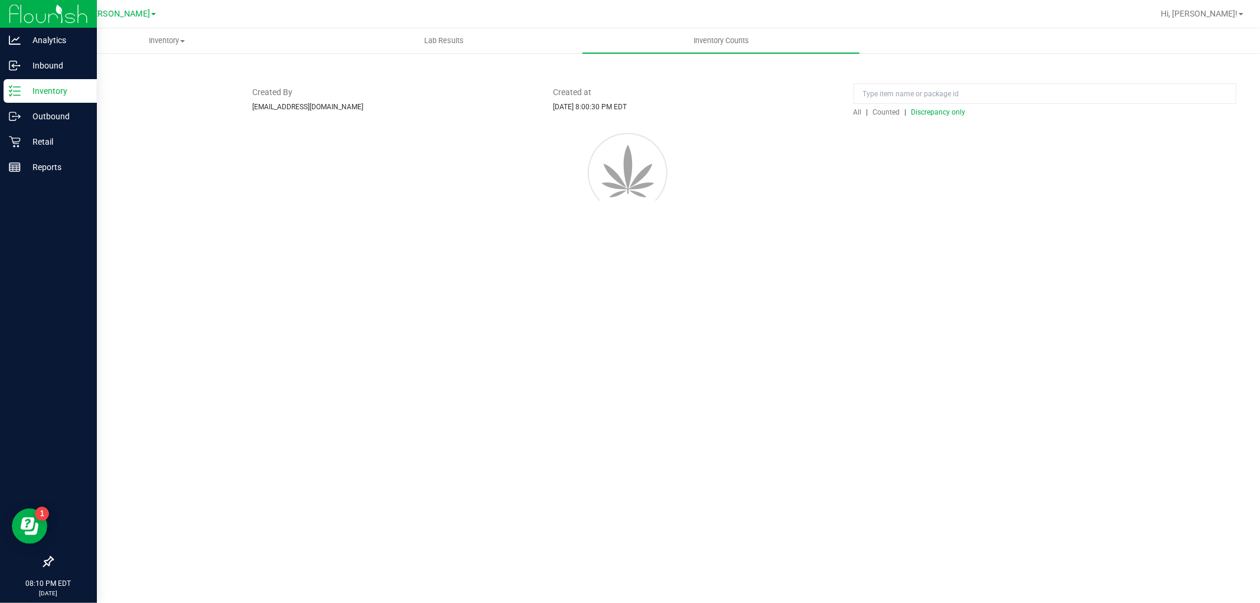
scroll to position [0, 0]
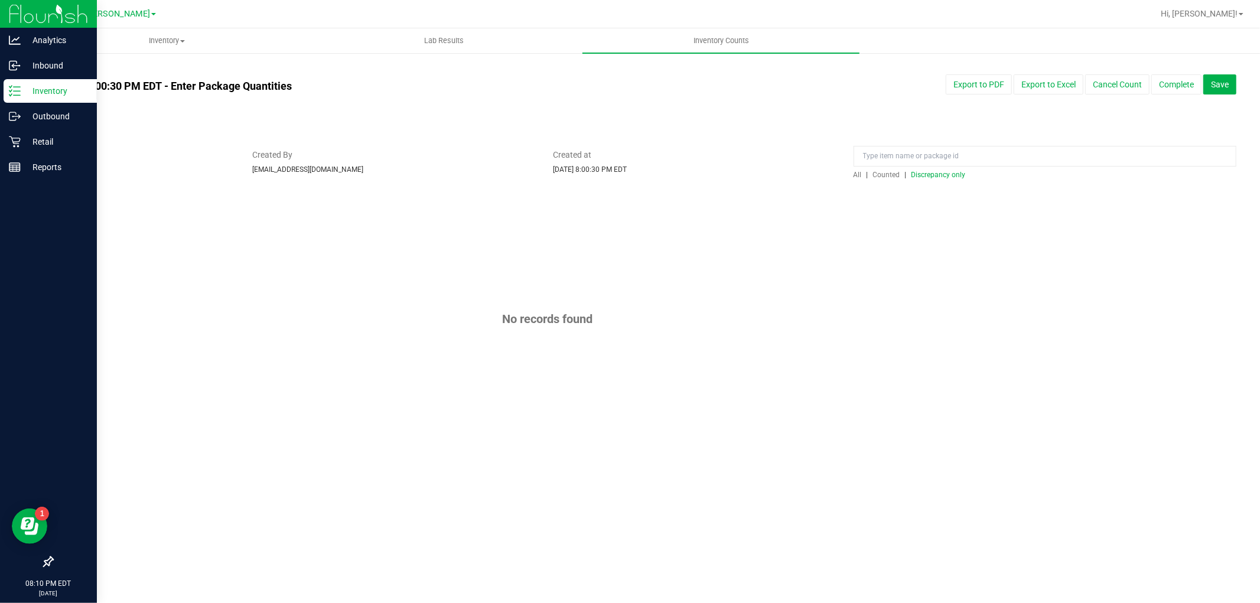
click at [852, 175] on div "All | Counted | Discrepancy only" at bounding box center [1044, 164] width 400 height 31
click at [856, 174] on span "All" at bounding box center [857, 175] width 8 height 8
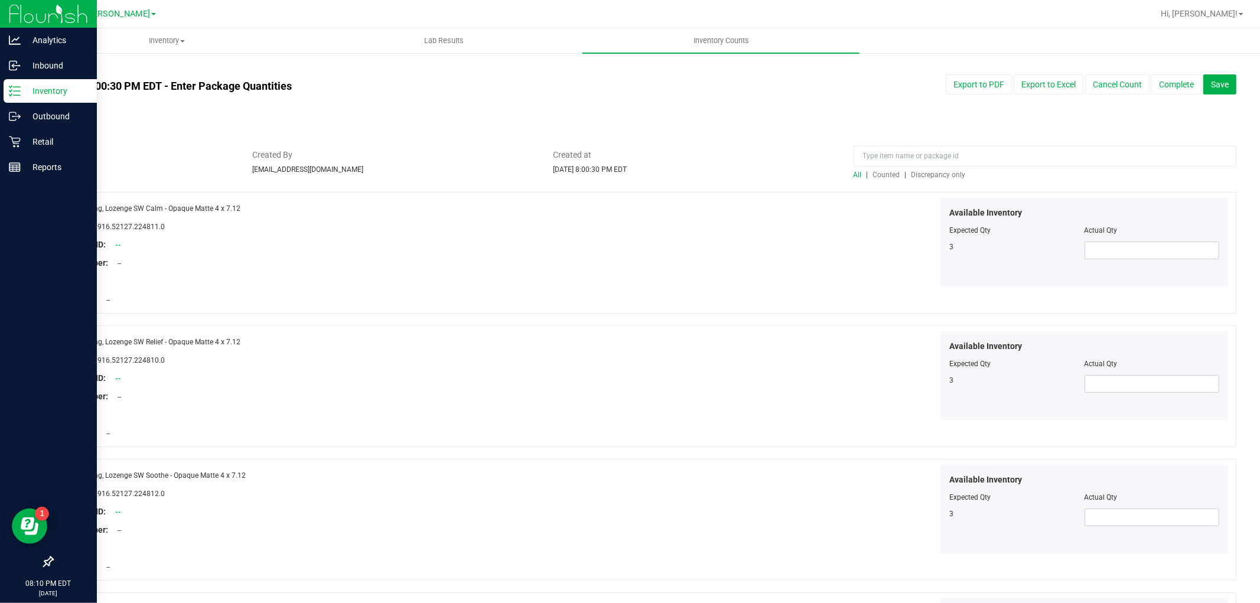
click at [930, 175] on span "Discrepancy only" at bounding box center [938, 175] width 54 height 8
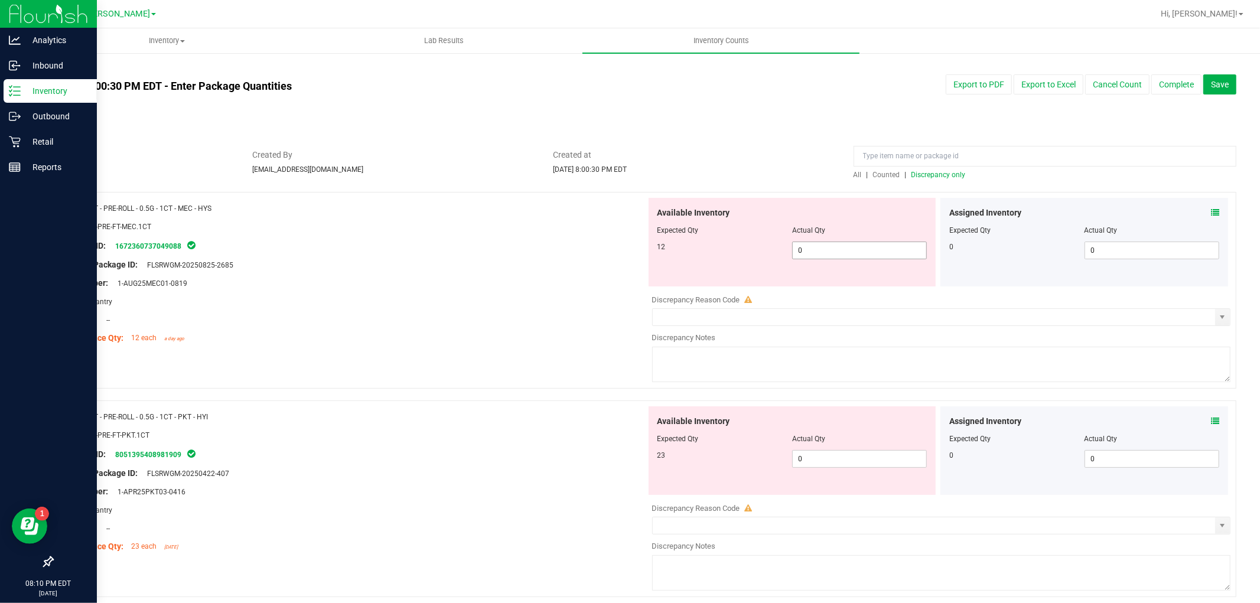
click at [882, 240] on div "Available Inventory Expected Qty Actual Qty 12 0 0" at bounding box center [792, 242] width 288 height 89
click at [882, 242] on span "0 0" at bounding box center [859, 251] width 135 height 18
click at [877, 246] on span "0 0" at bounding box center [859, 251] width 135 height 18
click at [846, 457] on div "Available Inventory Expected Qty Actual Qty 23 0 0" at bounding box center [792, 450] width 288 height 89
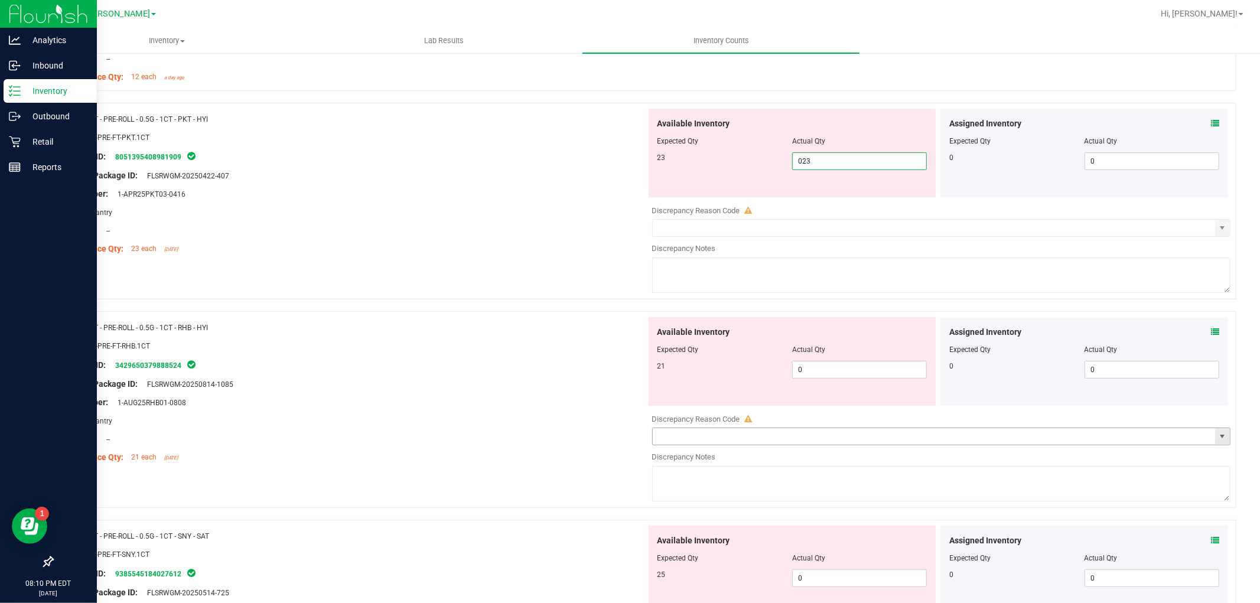
scroll to position [262, 0]
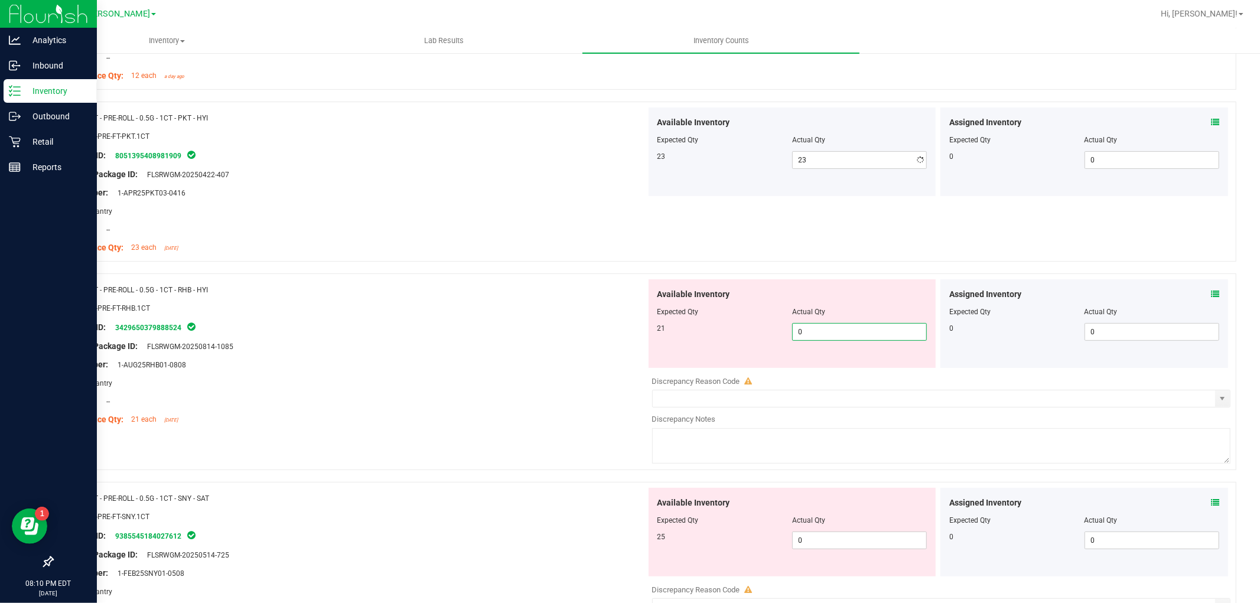
click at [851, 373] on div "Available Inventory Expected Qty Actual Qty 21 0 0" at bounding box center [938, 372] width 585 height 187
click at [836, 547] on div "Available Inventory Expected Qty Actual Qty 25 02 0" at bounding box center [938, 581] width 585 height 187
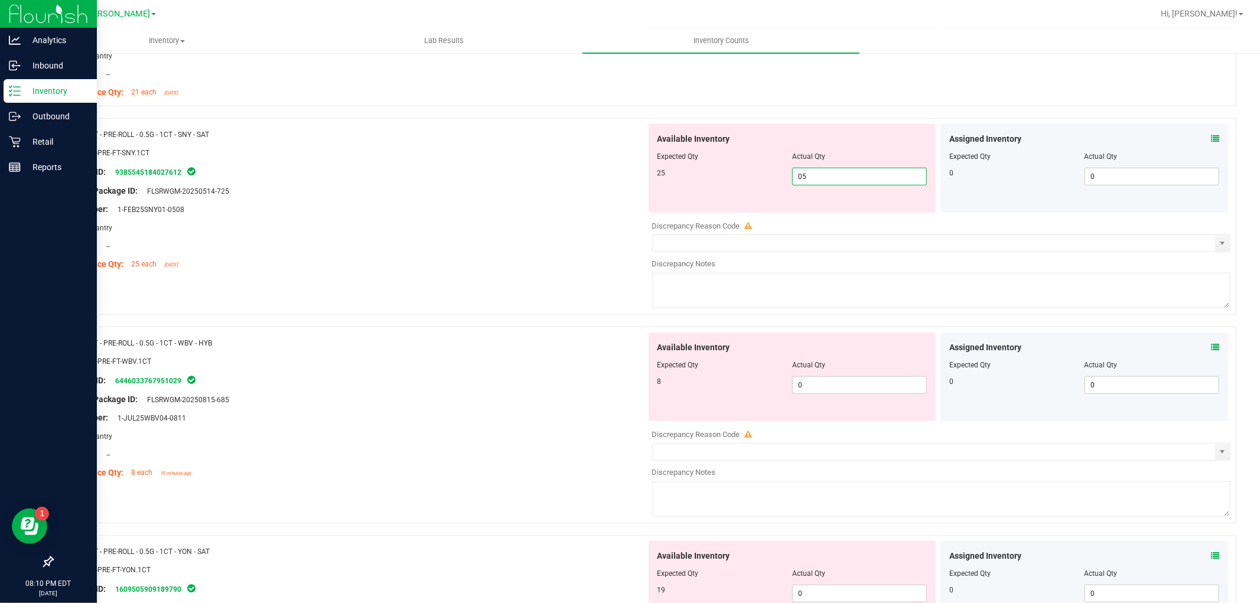
scroll to position [591, 0]
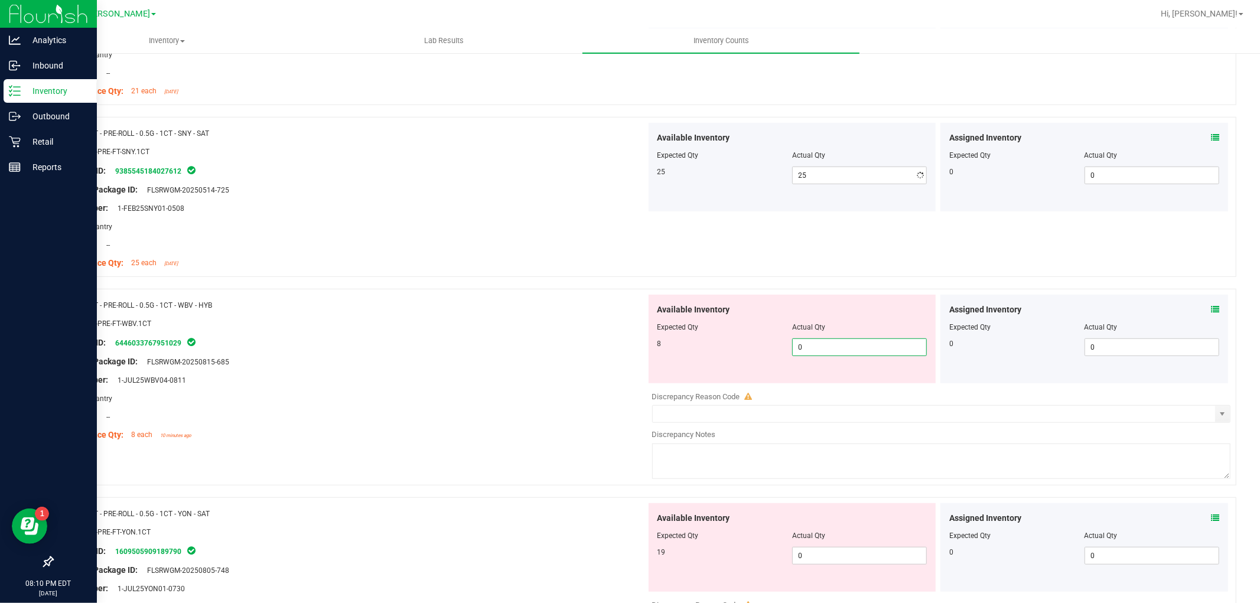
click at [837, 386] on div "Available Inventory Expected Qty Actual Qty 8 0 0" at bounding box center [938, 388] width 585 height 187
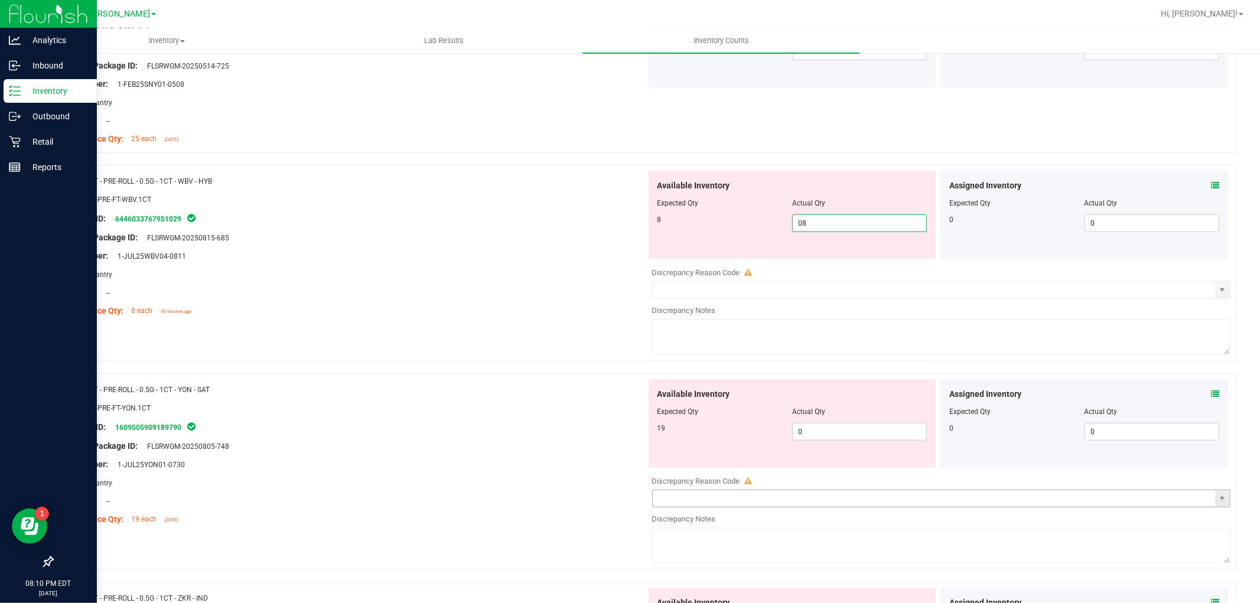
scroll to position [853, 0]
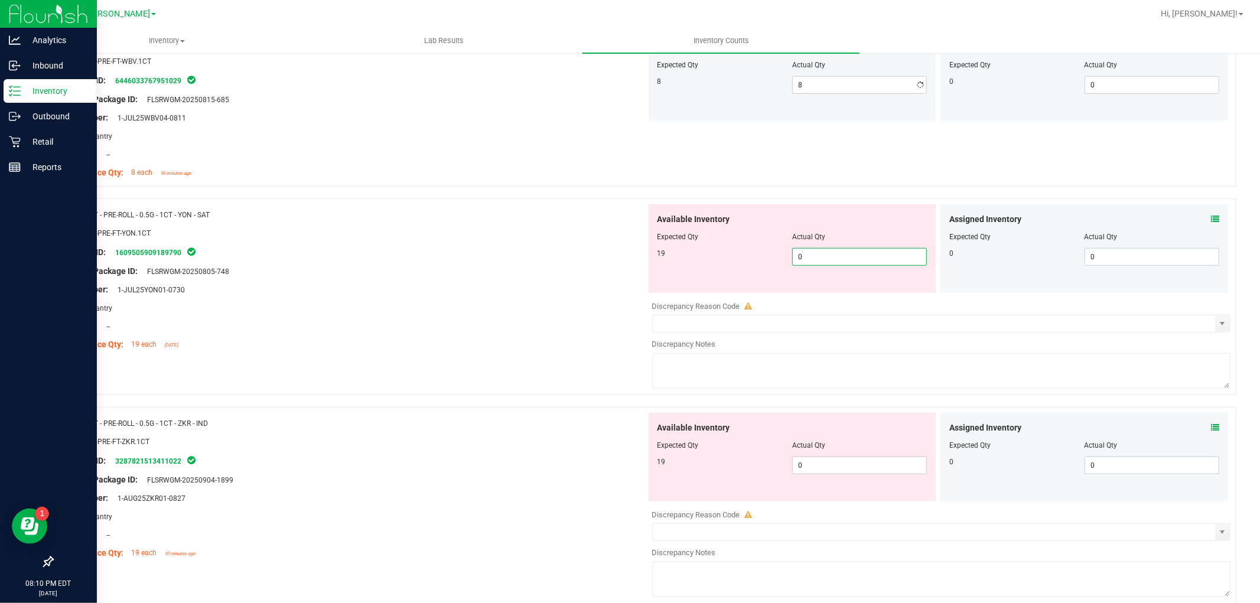
click at [830, 290] on div "Available Inventory Expected Qty Actual Qty 19 0 0" at bounding box center [792, 248] width 288 height 89
click at [846, 466] on div "Available Inventory Expected Qty Actual Qty 19 0 0" at bounding box center [938, 506] width 585 height 187
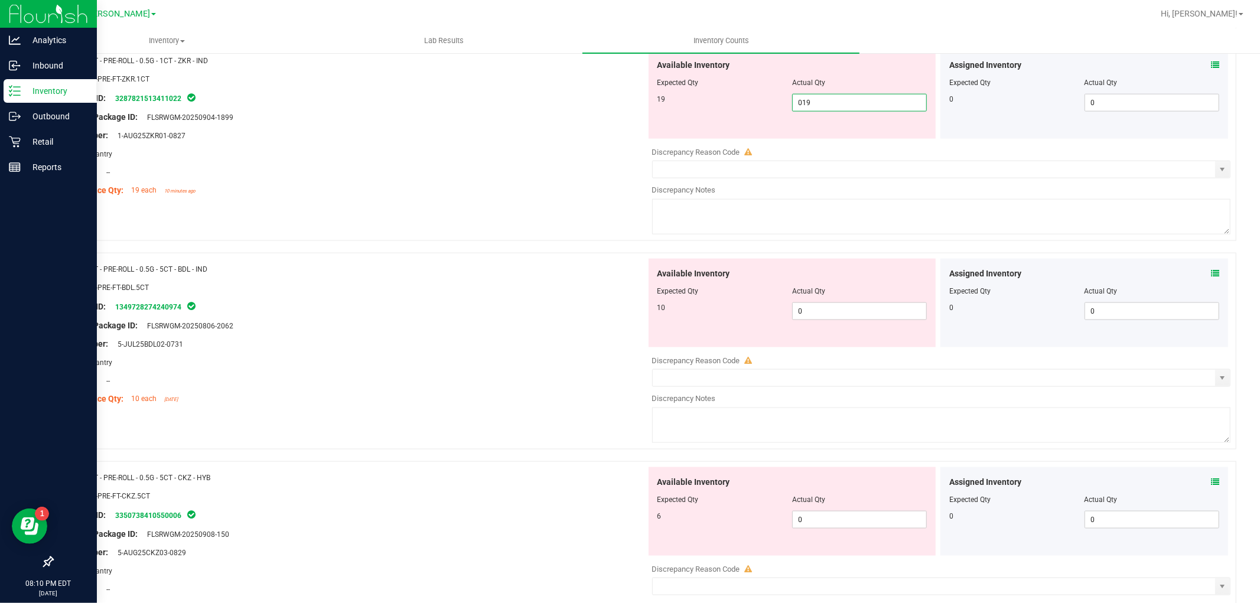
scroll to position [1181, 0]
click at [822, 318] on div "Available Inventory Expected Qty Actual Qty 10 0 0" at bounding box center [938, 349] width 585 height 187
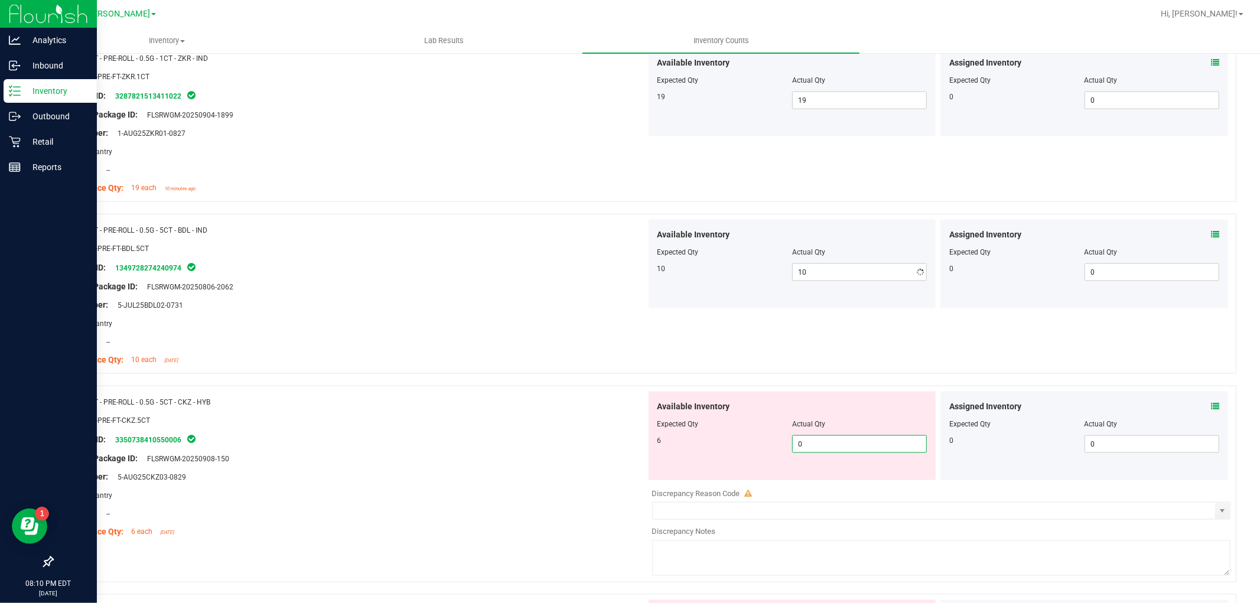
click at [826, 475] on div "Available Inventory Expected Qty Actual Qty 6 0 0" at bounding box center [792, 436] width 288 height 89
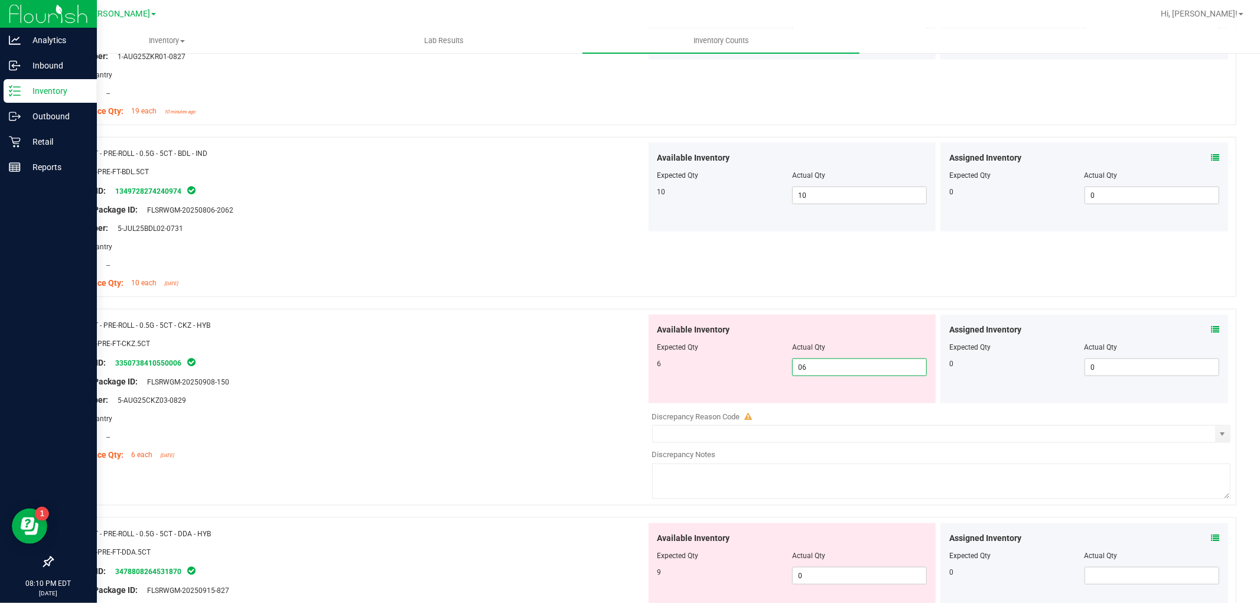
scroll to position [1509, 0]
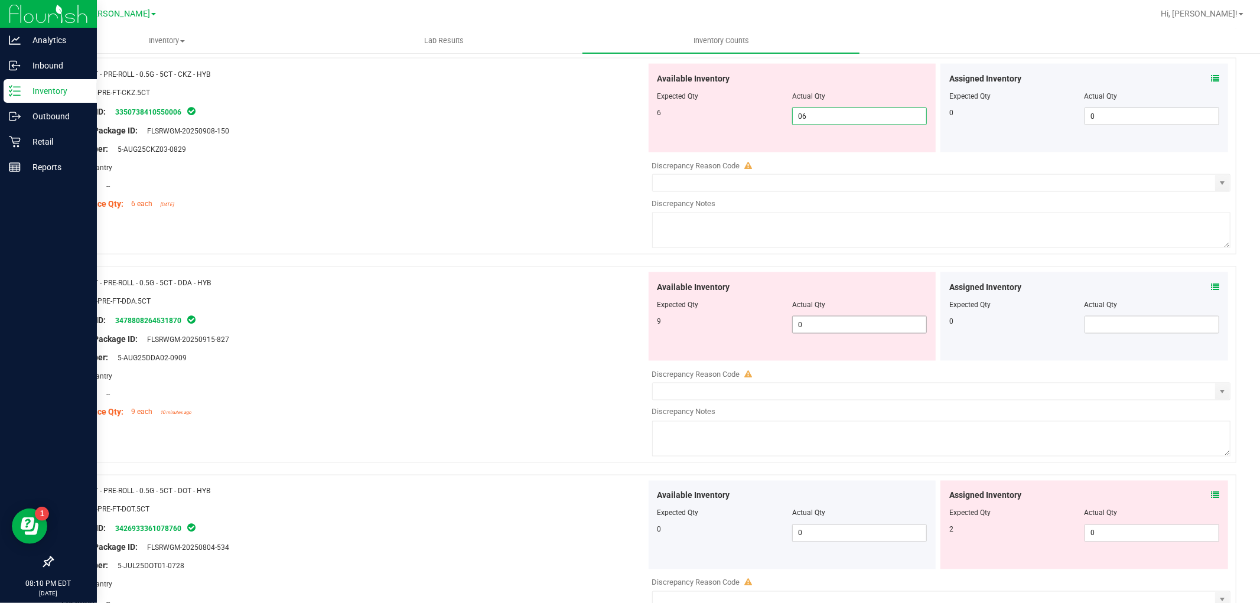
click at [823, 322] on div "Available Inventory Expected Qty Actual Qty 9 0 0" at bounding box center [792, 316] width 288 height 89
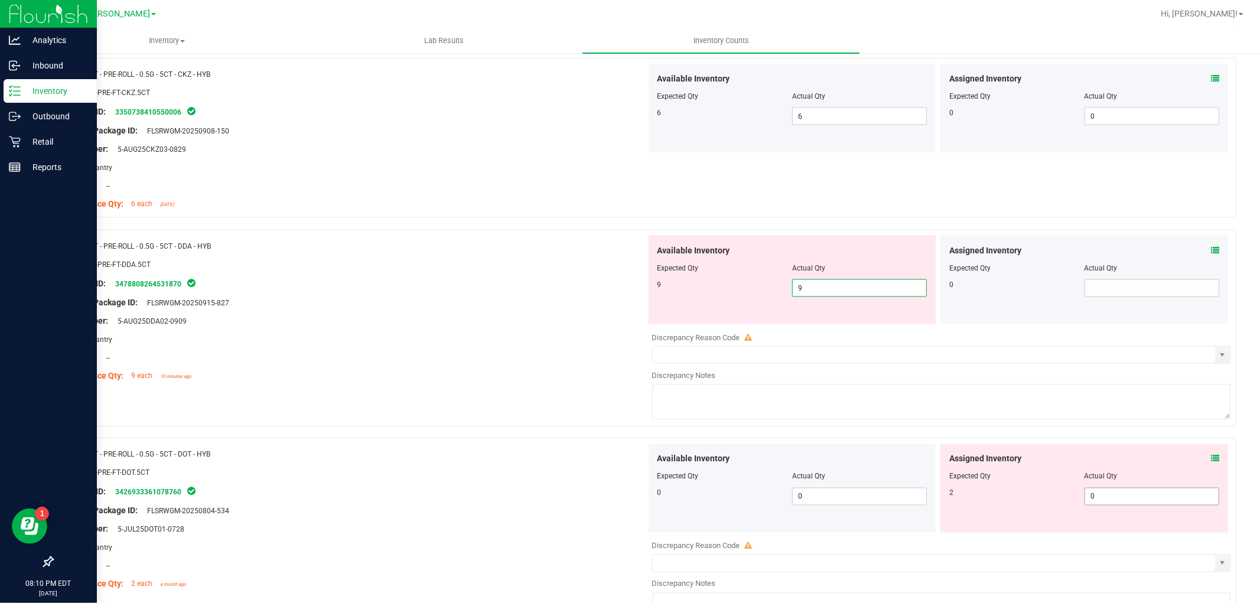
click at [1101, 495] on div "Assigned Inventory Expected Qty Actual Qty 2 0 0" at bounding box center [1084, 488] width 288 height 89
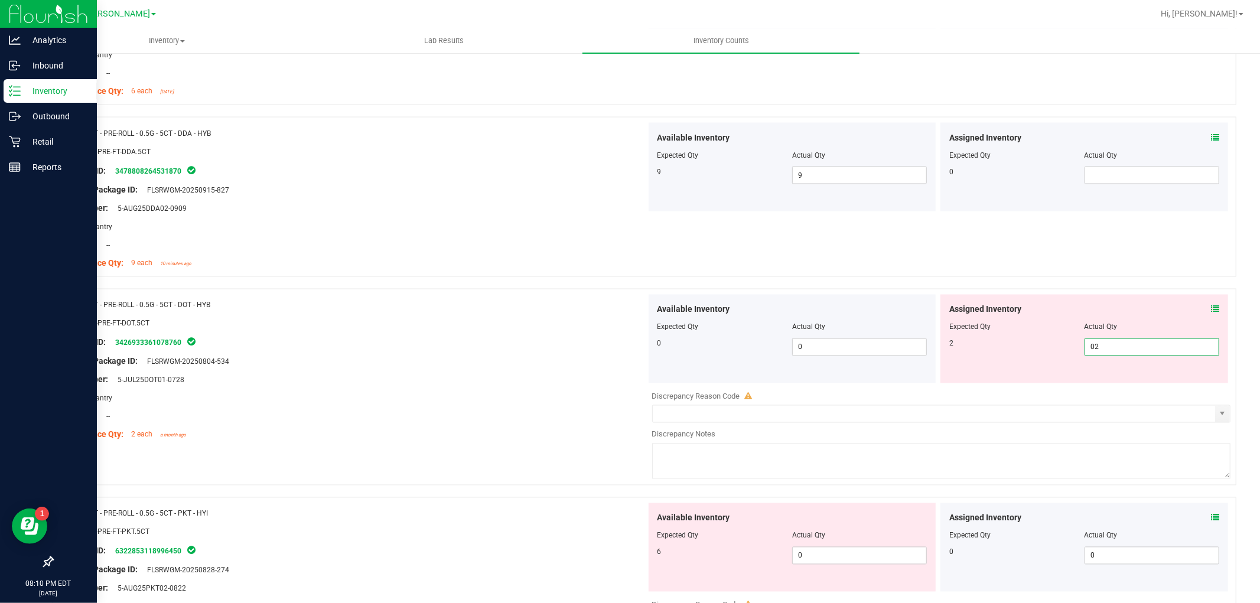
scroll to position [1772, 0]
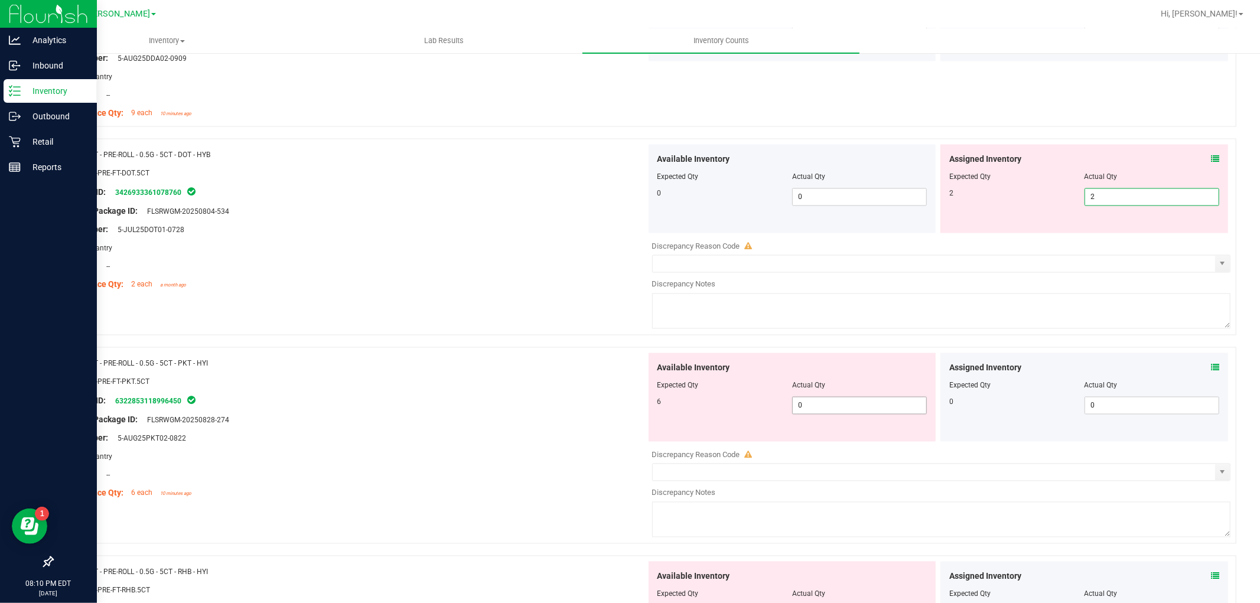
click at [846, 400] on div "Available Inventory Expected Qty Actual Qty 6 0 0" at bounding box center [792, 397] width 288 height 89
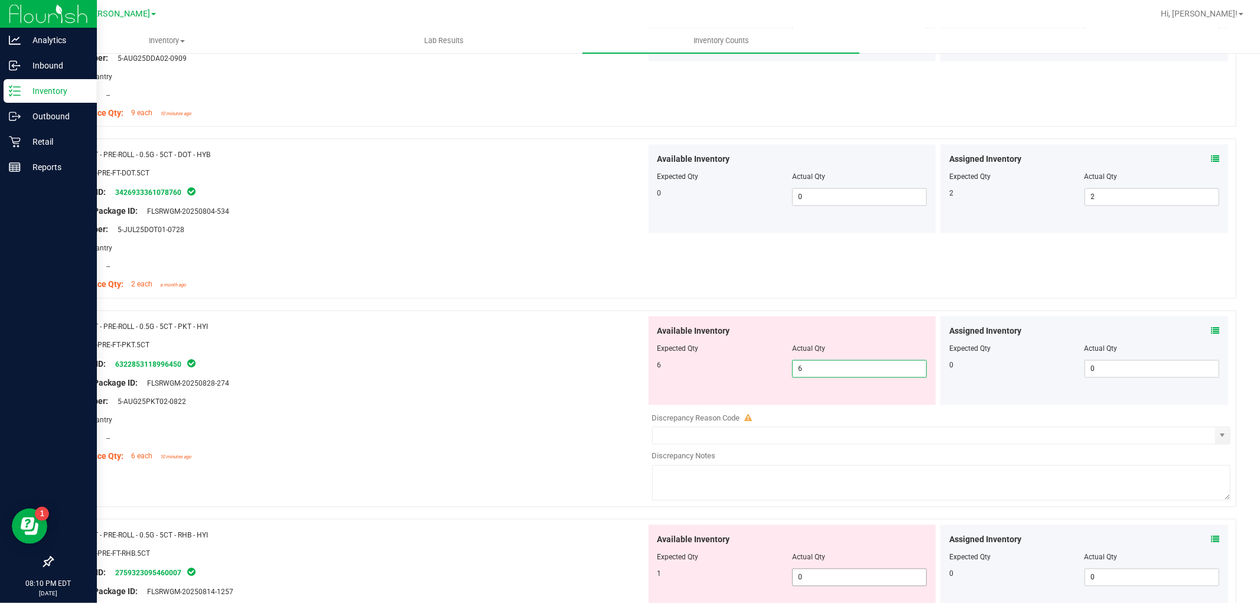
click at [841, 573] on div "Available Inventory Expected Qty Actual Qty 1 0 0" at bounding box center [792, 569] width 288 height 89
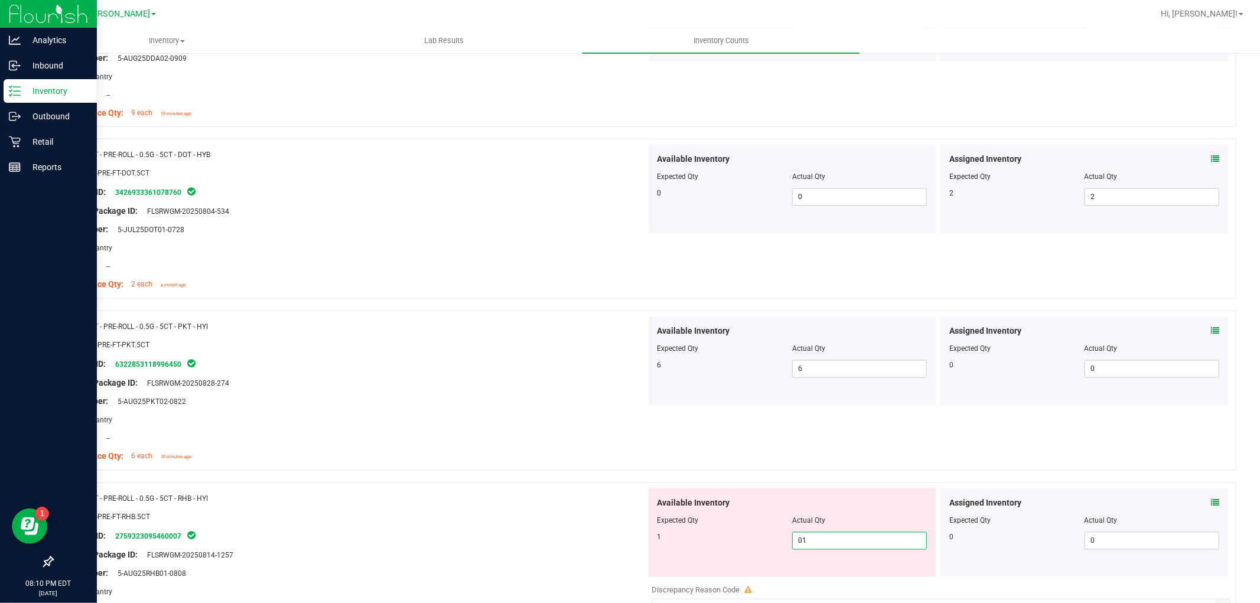
scroll to position [2099, 0]
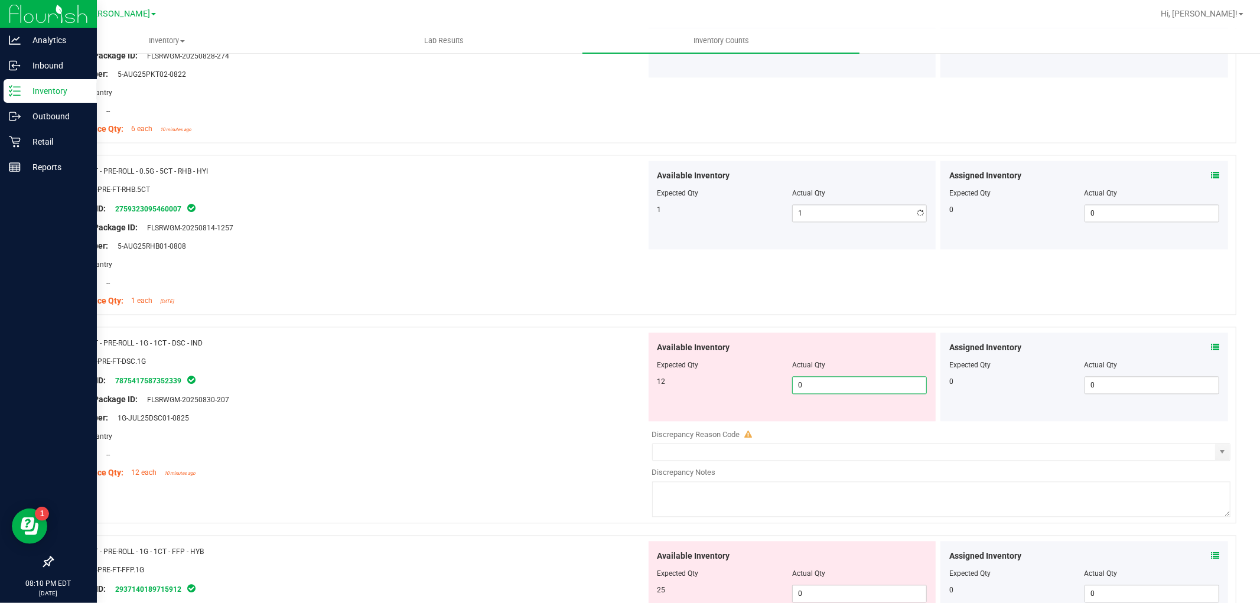
click at [870, 428] on div "Available Inventory Expected Qty Actual Qty 12 0 0" at bounding box center [938, 425] width 585 height 187
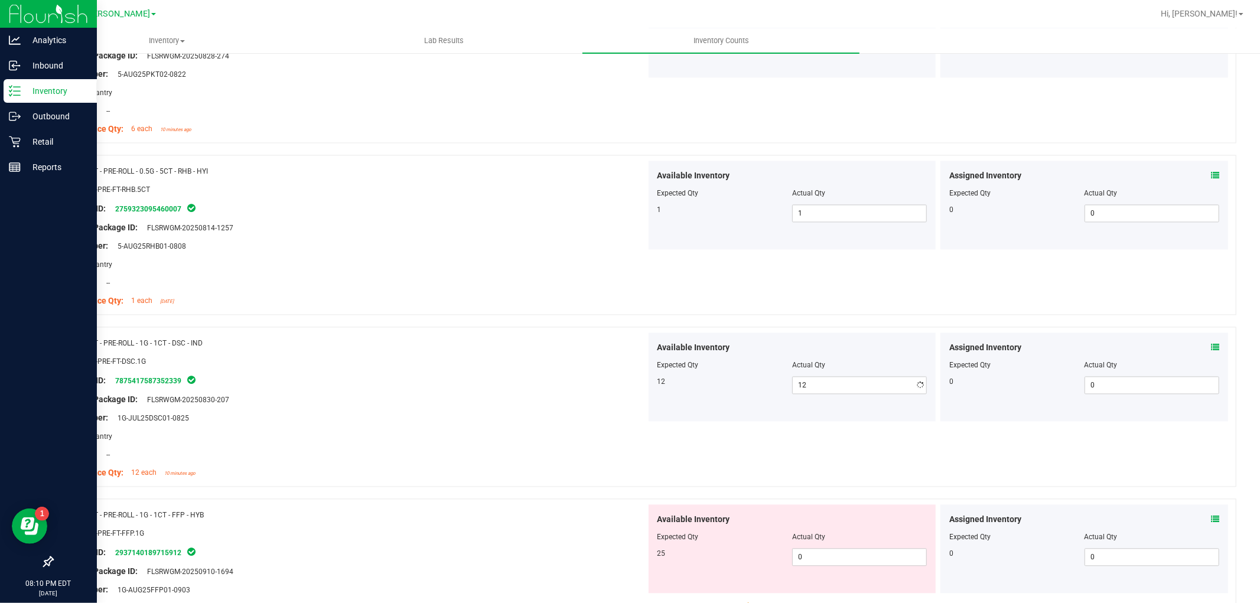
click at [843, 582] on div "Available Inventory Expected Qty Actual Qty 25 0 0" at bounding box center [792, 548] width 288 height 89
click at [840, 562] on span "0 0" at bounding box center [859, 557] width 135 height 18
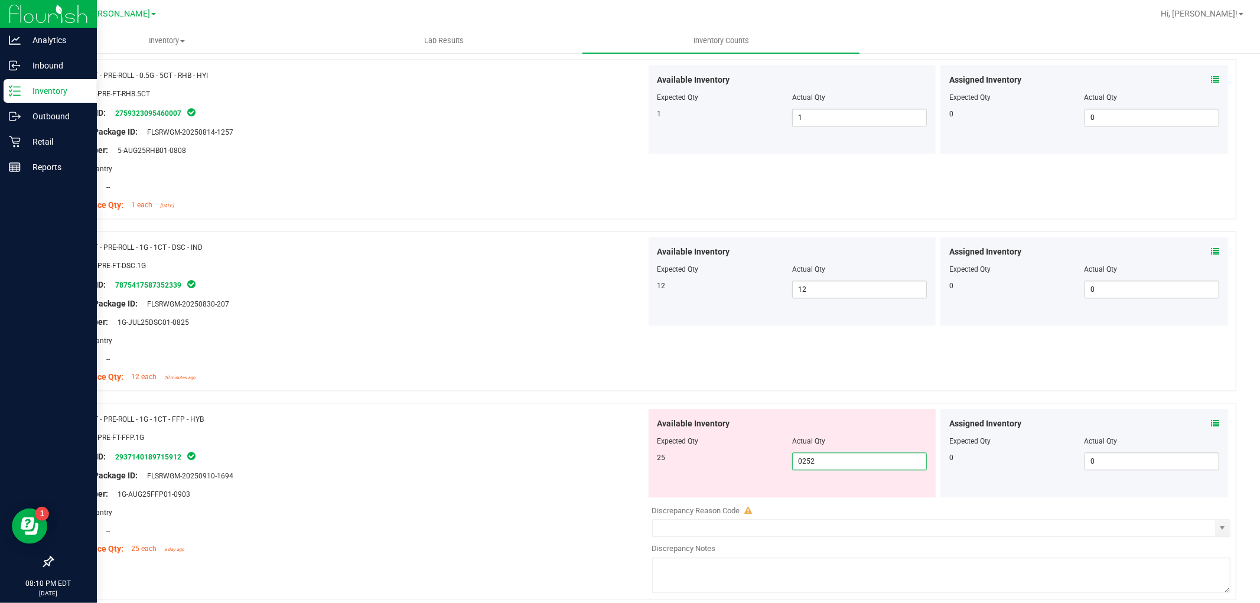
scroll to position [2296, 0]
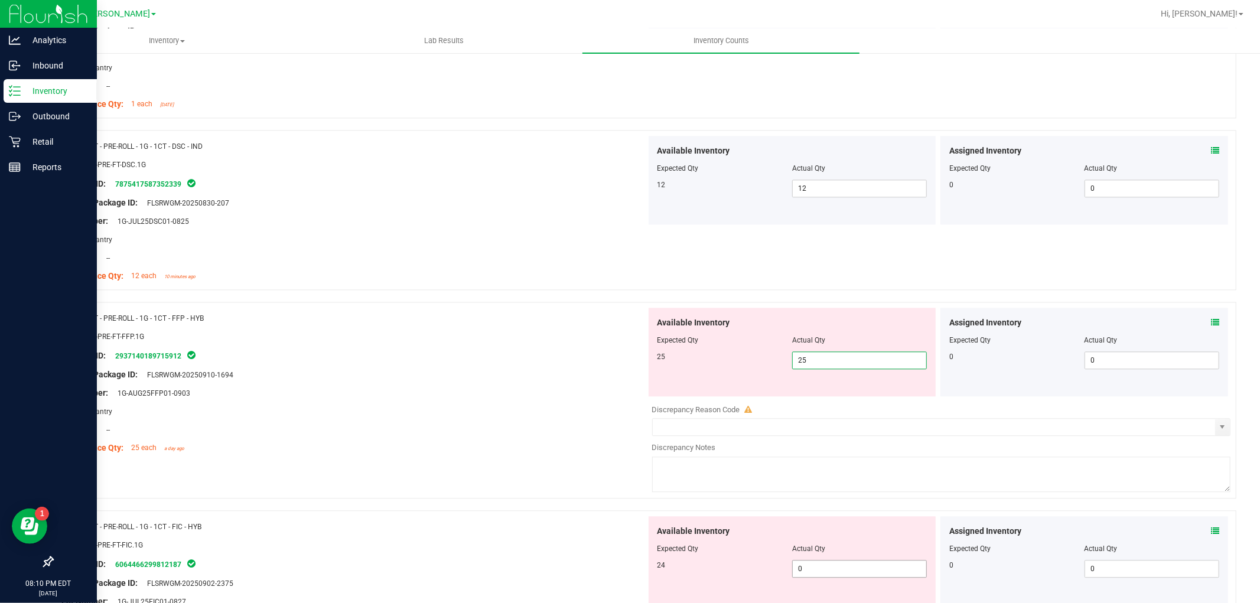
click at [821, 563] on div "Available Inventory Expected Qty Actual Qty 24 0 0" at bounding box center [792, 560] width 288 height 89
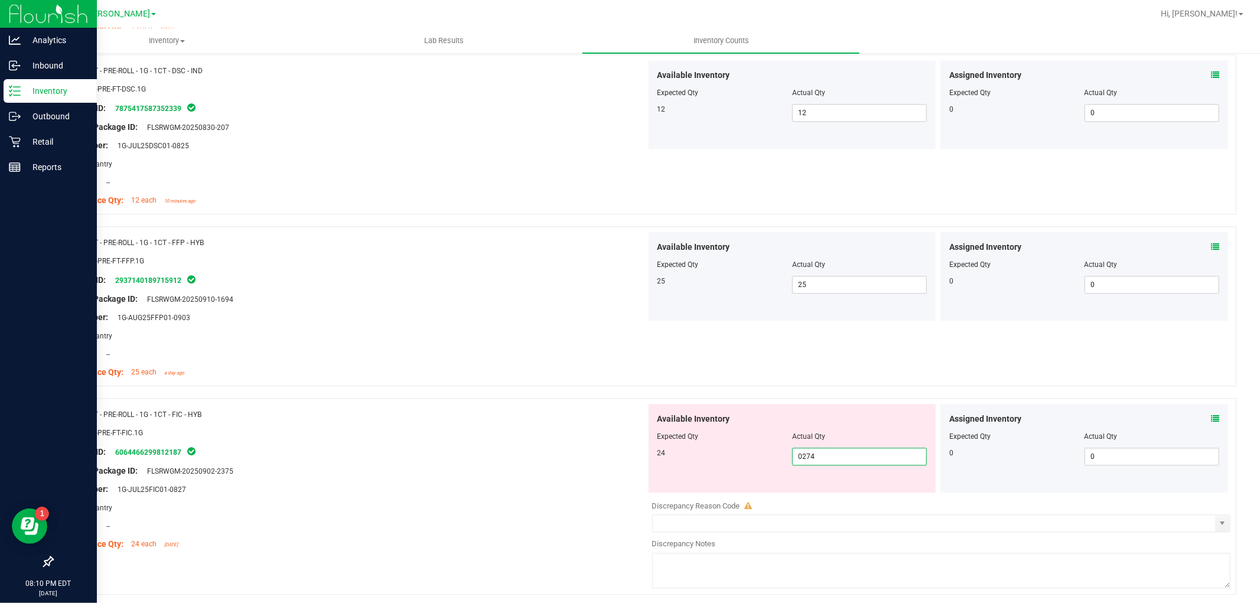
scroll to position [2559, 0]
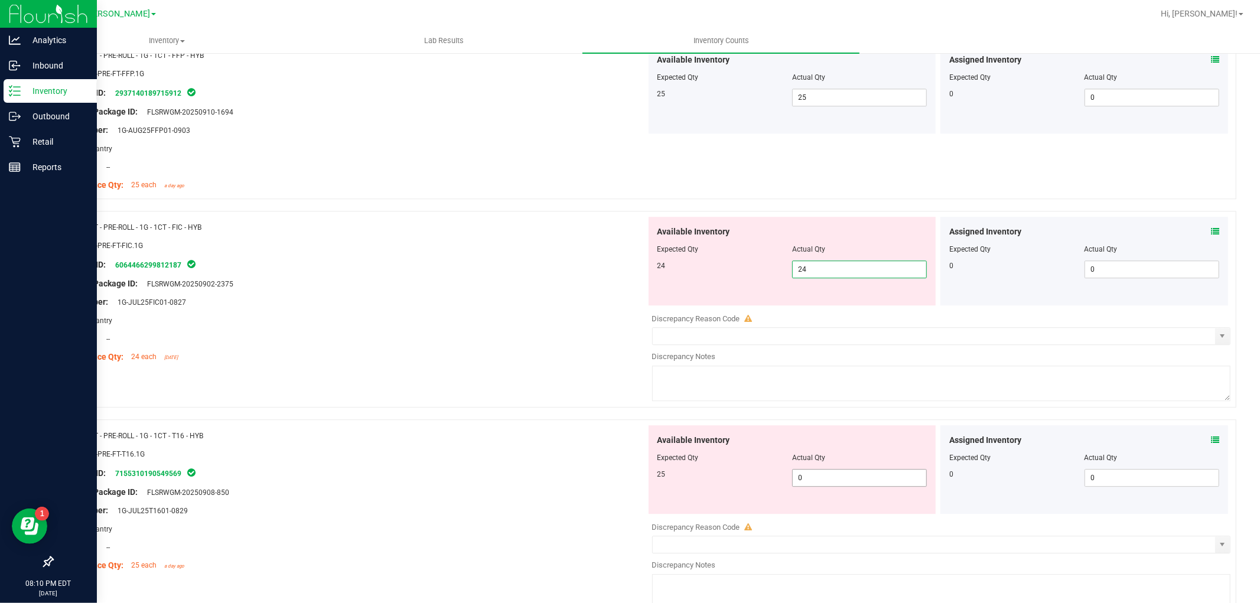
click at [862, 481] on div "Available Inventory Expected Qty Actual Qty 25 0 0" at bounding box center [938, 518] width 585 height 187
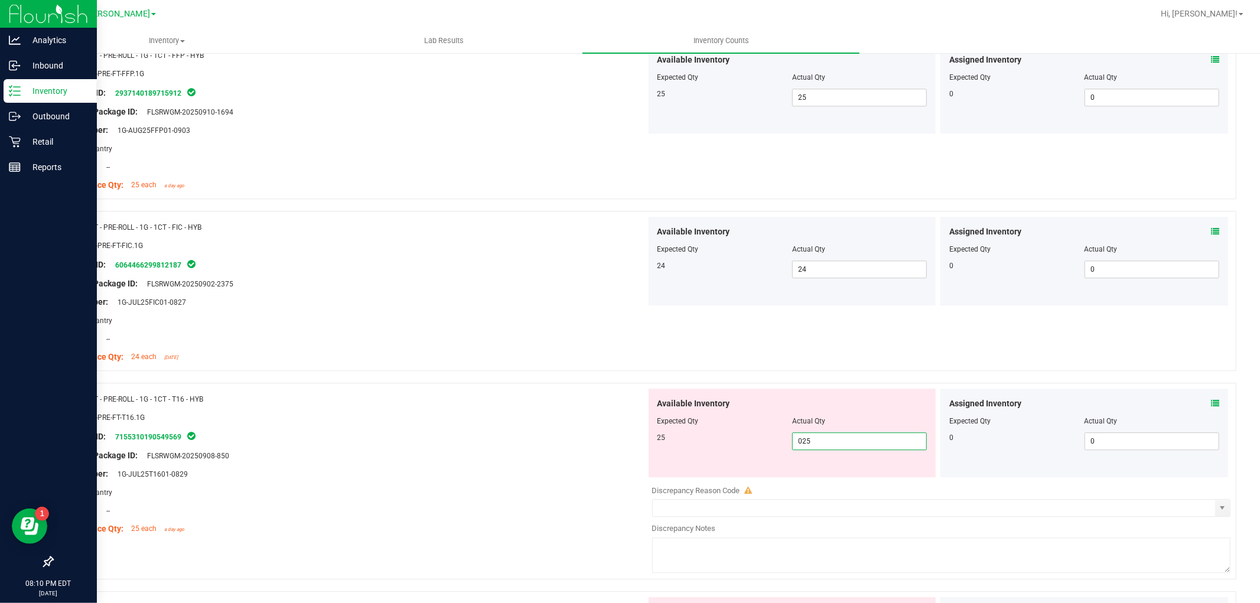
scroll to position [2821, 0]
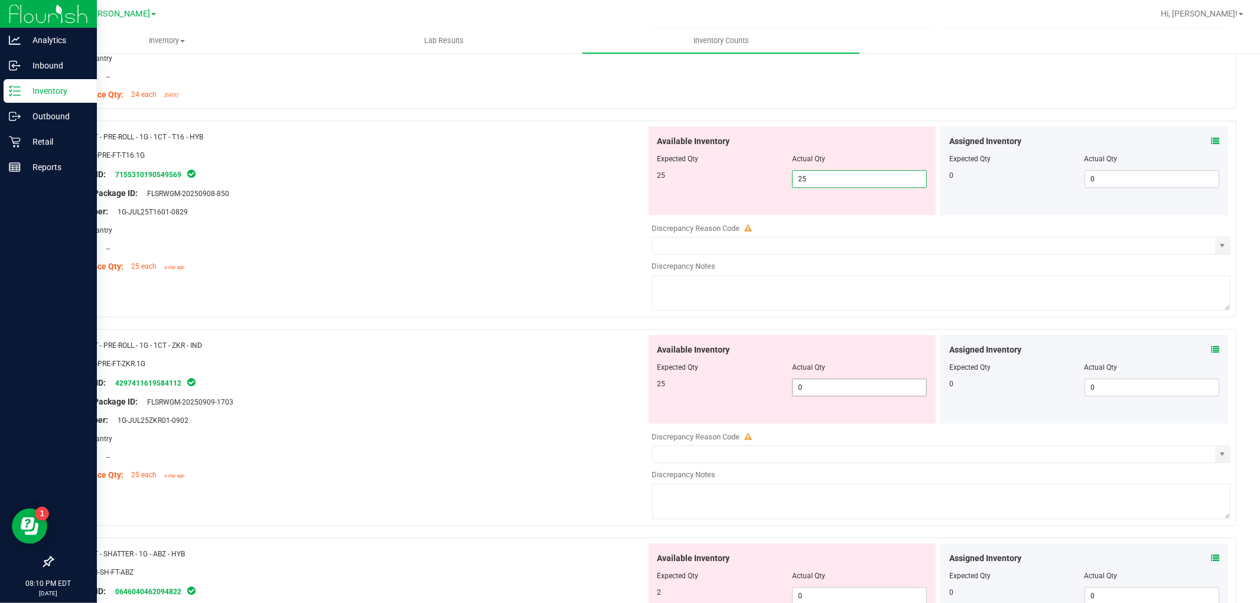
click at [830, 388] on div "Available Inventory Expected Qty Actual Qty 25 0 0" at bounding box center [938, 428] width 585 height 187
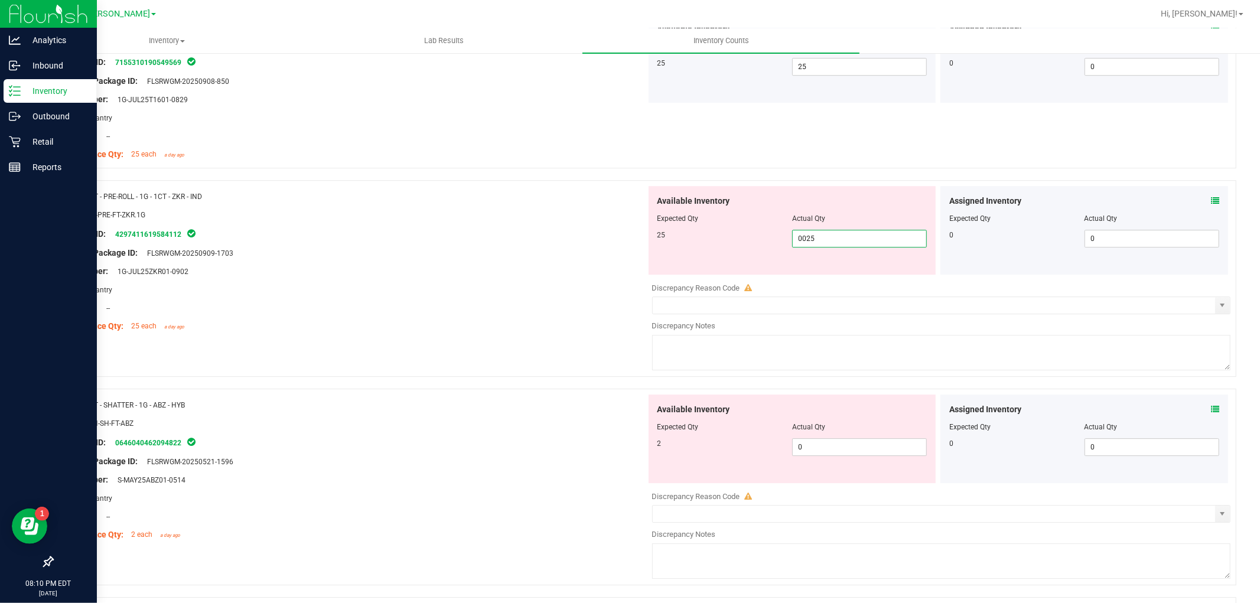
scroll to position [3084, 0]
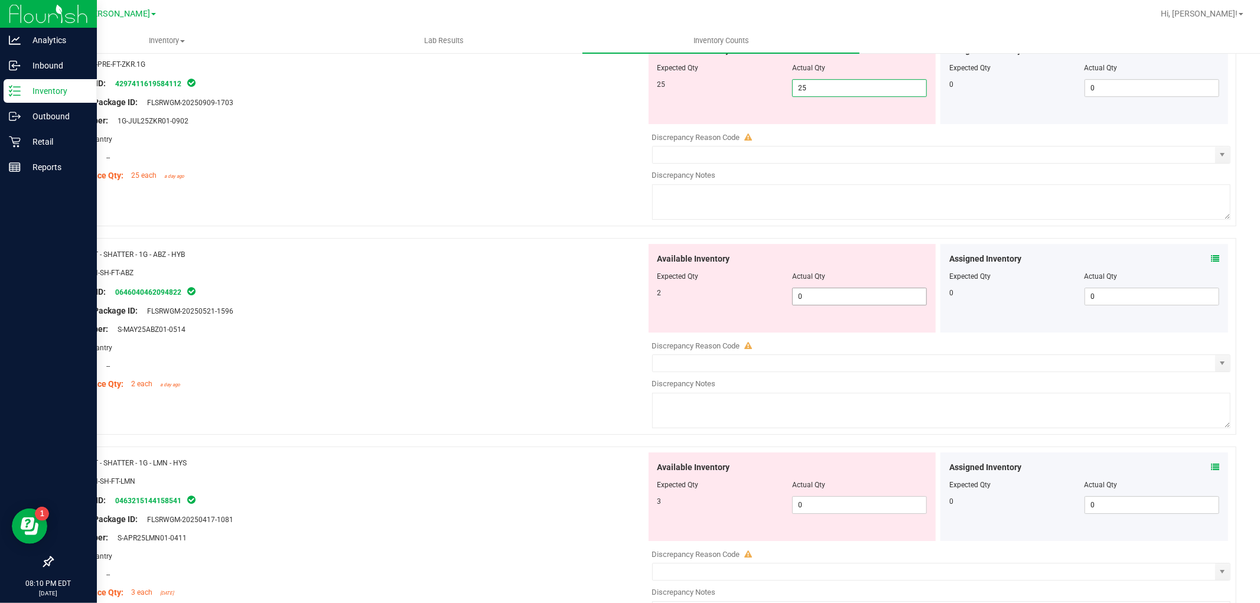
click at [837, 297] on div "Available Inventory Expected Qty Actual Qty 2 0 0" at bounding box center [938, 337] width 585 height 187
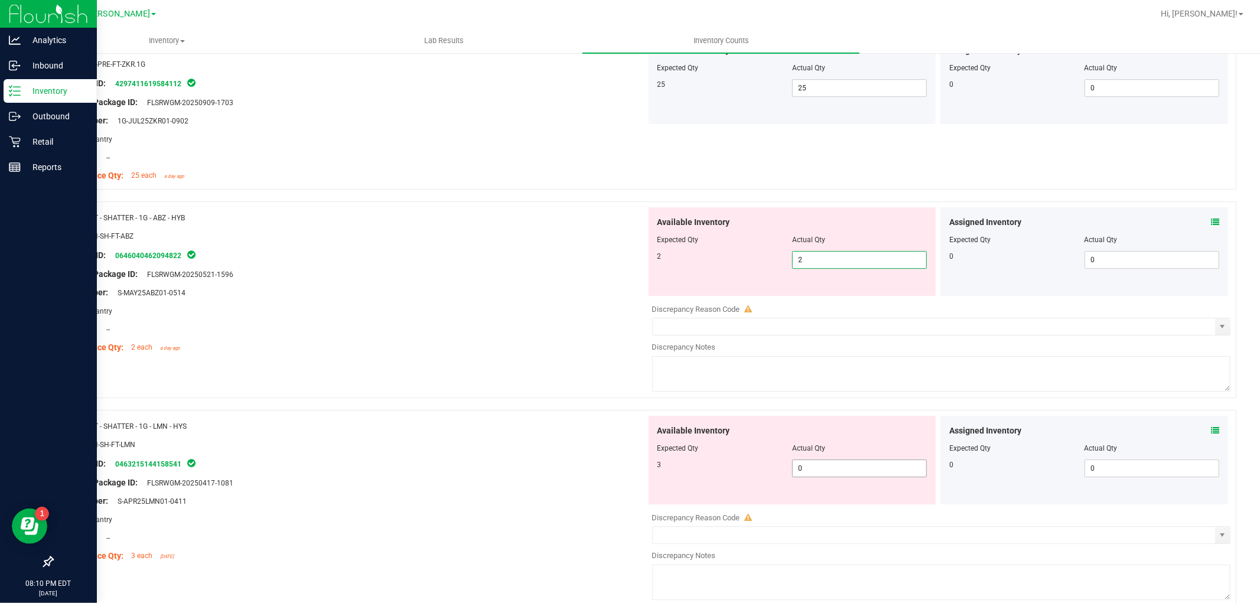
click at [827, 465] on div "Available Inventory Expected Qty Actual Qty 3 0 0" at bounding box center [792, 460] width 288 height 89
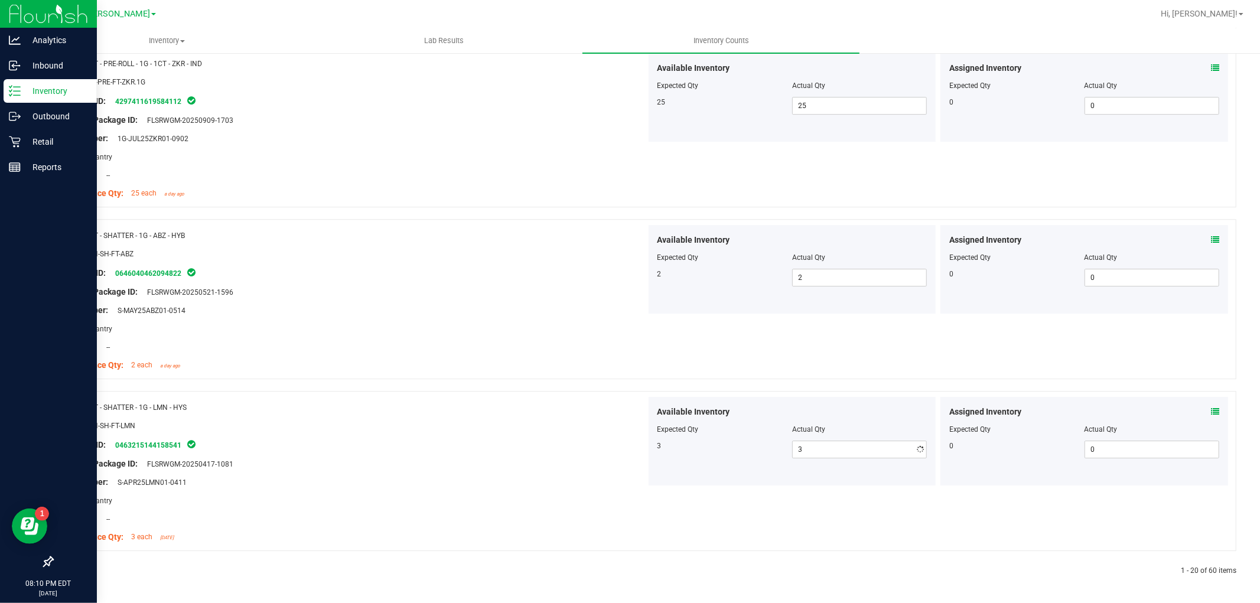
scroll to position [3067, 0]
click at [81, 573] on icon at bounding box center [81, 570] width 4 height 7
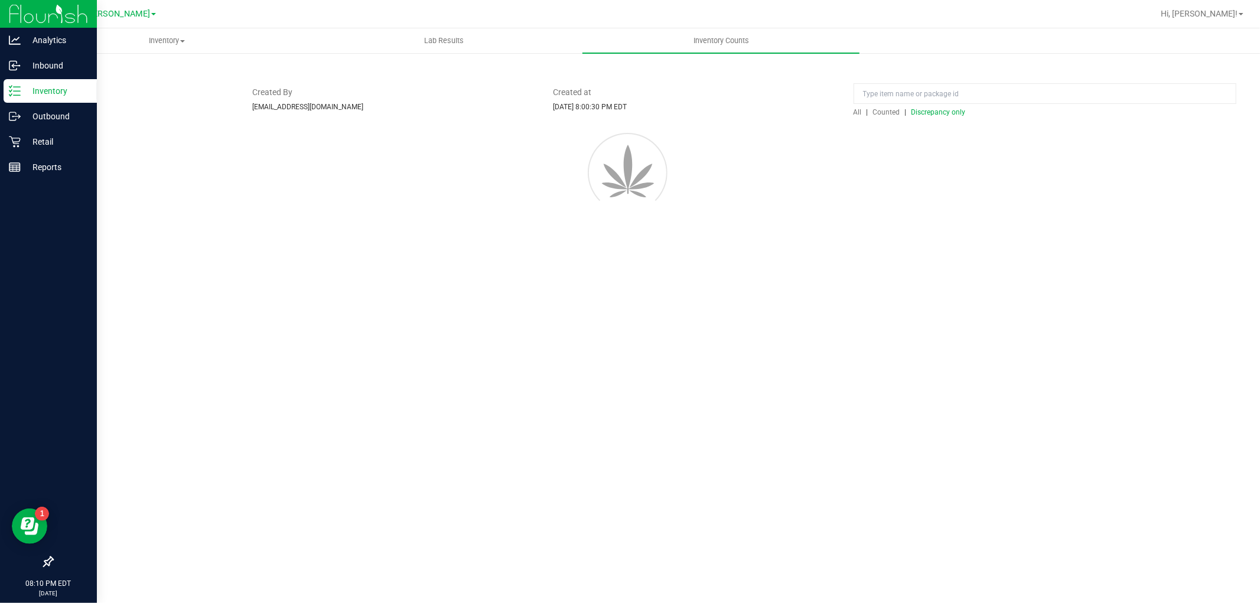
scroll to position [0, 0]
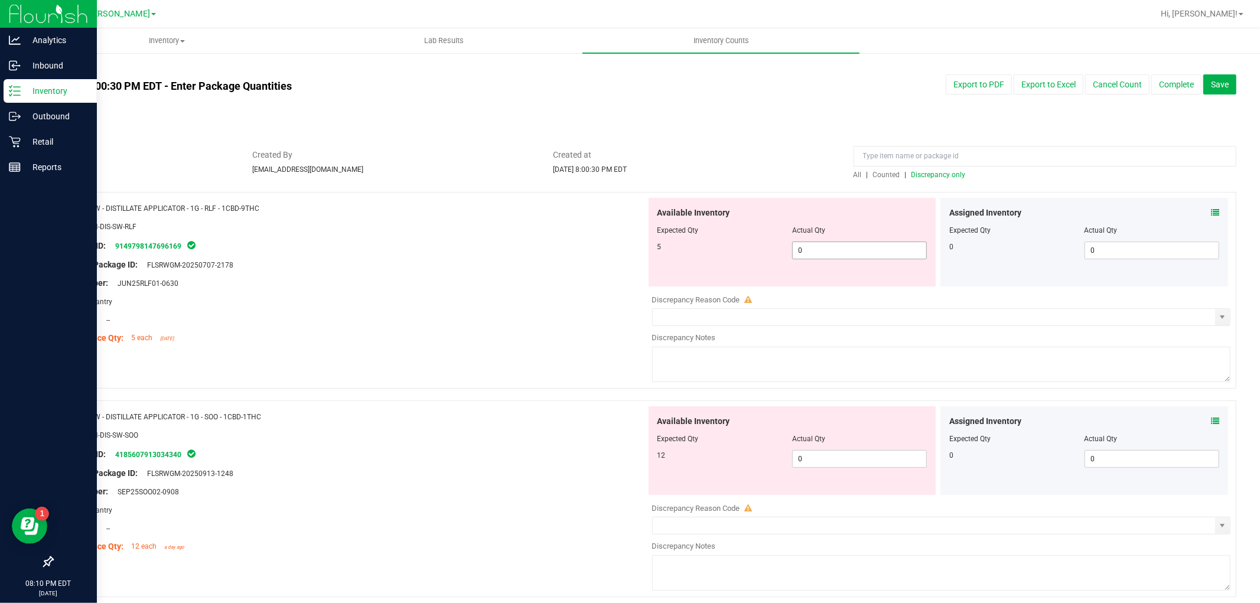
click at [841, 259] on span "0 0" at bounding box center [859, 251] width 135 height 18
click at [843, 244] on span "0 0" at bounding box center [859, 251] width 135 height 18
click at [815, 458] on div "Available Inventory Expected Qty Actual Qty 12 0 0" at bounding box center [792, 450] width 288 height 89
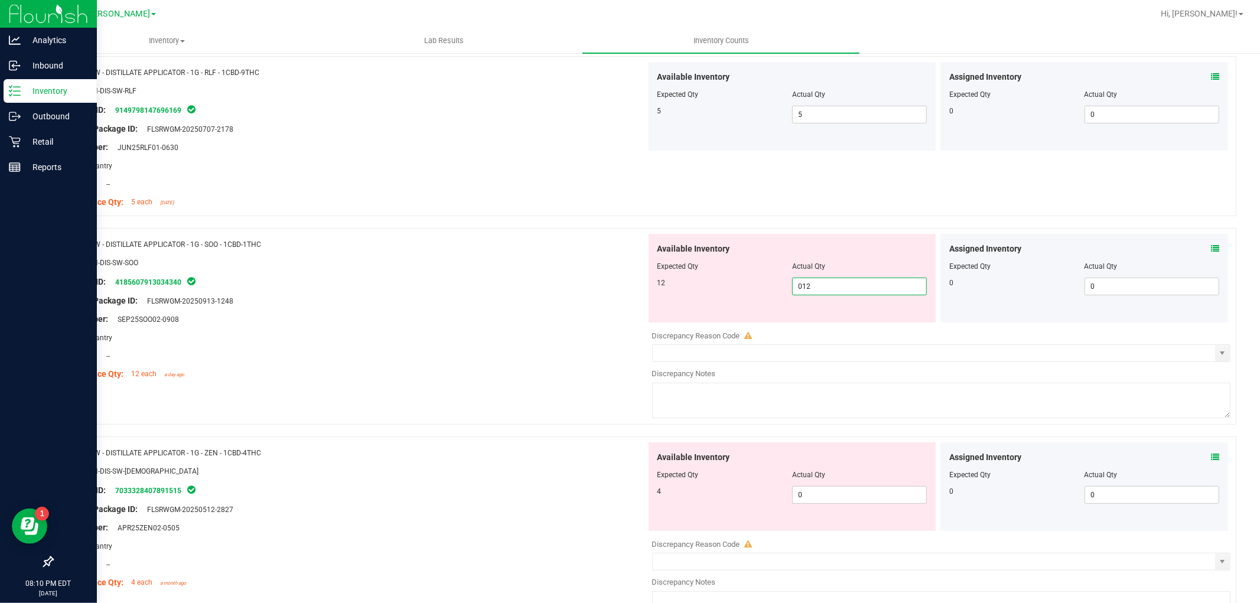
scroll to position [328, 0]
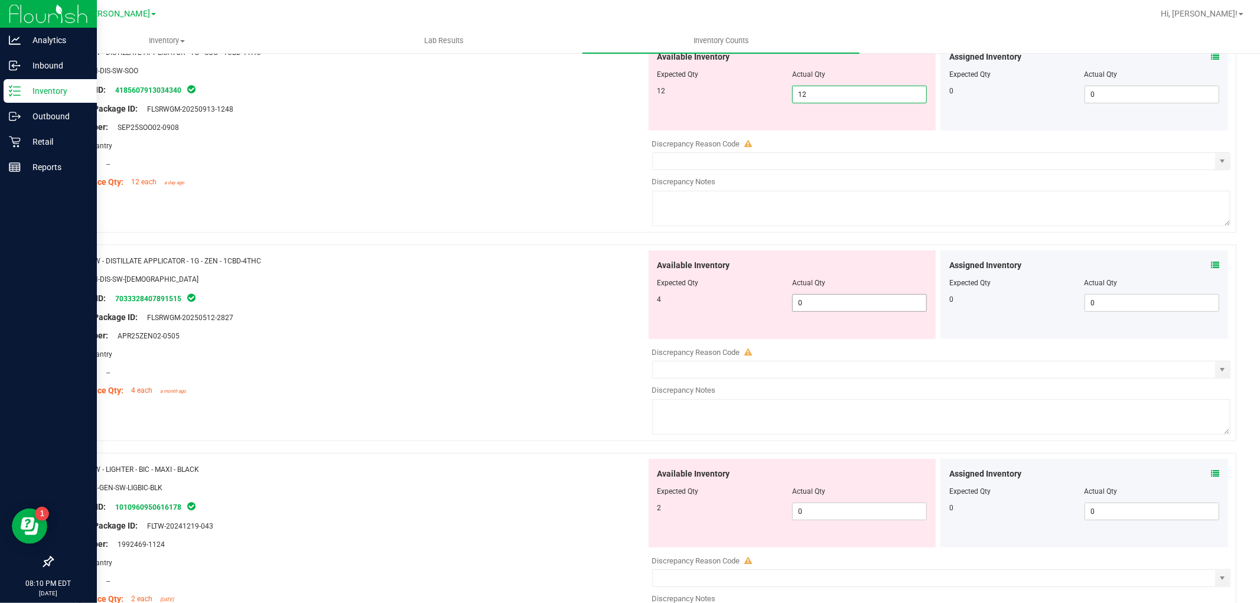
click at [830, 296] on div "Available Inventory Expected Qty Actual Qty 4 0 0" at bounding box center [792, 294] width 288 height 89
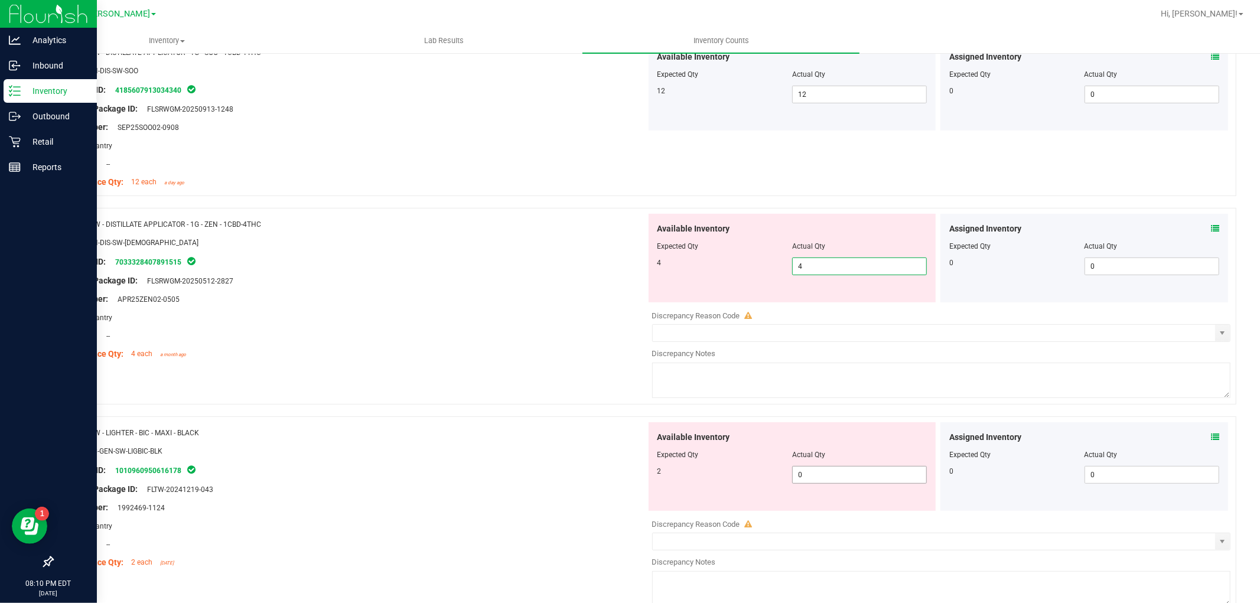
click at [833, 472] on div "Available Inventory Expected Qty Actual Qty 2 0 0" at bounding box center [792, 466] width 288 height 89
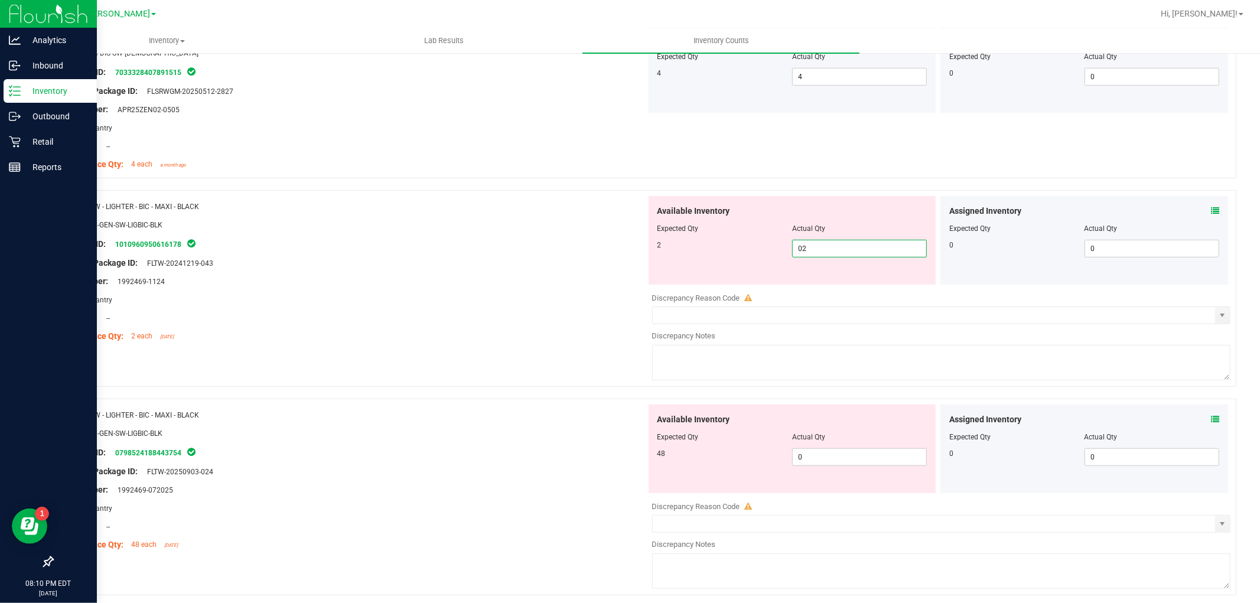
scroll to position [656, 0]
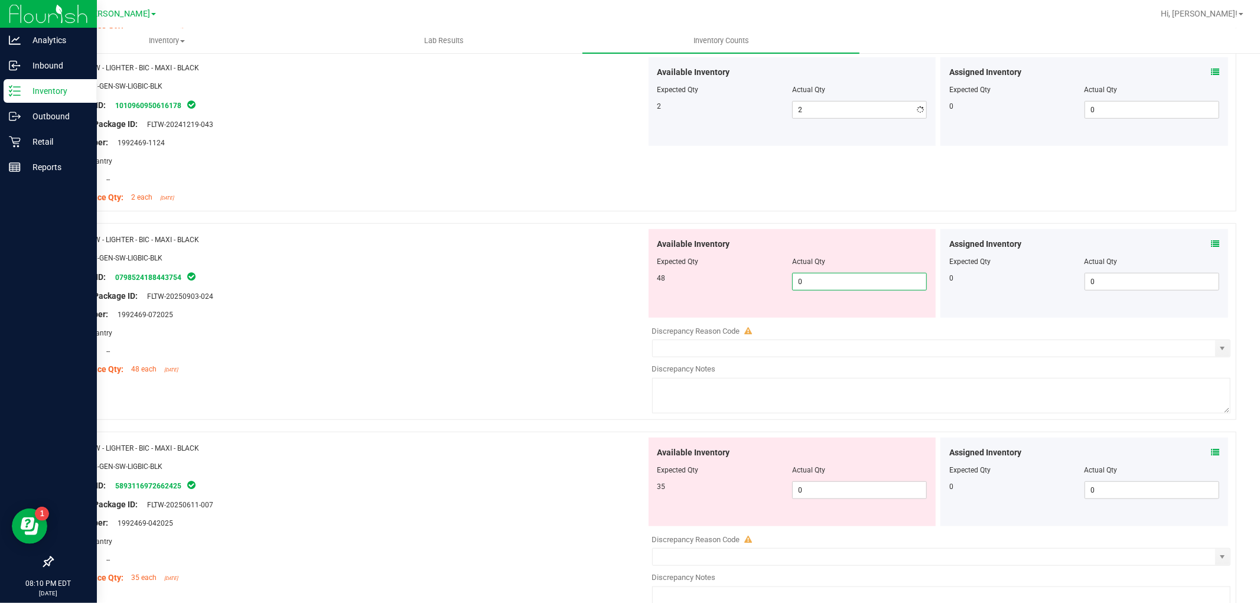
click at [839, 317] on div "Available Inventory Expected Qty Actual Qty 48 0 0" at bounding box center [792, 273] width 288 height 89
click at [828, 497] on div "Available Inventory Expected Qty Actual Qty 35 0 0" at bounding box center [938, 531] width 585 height 187
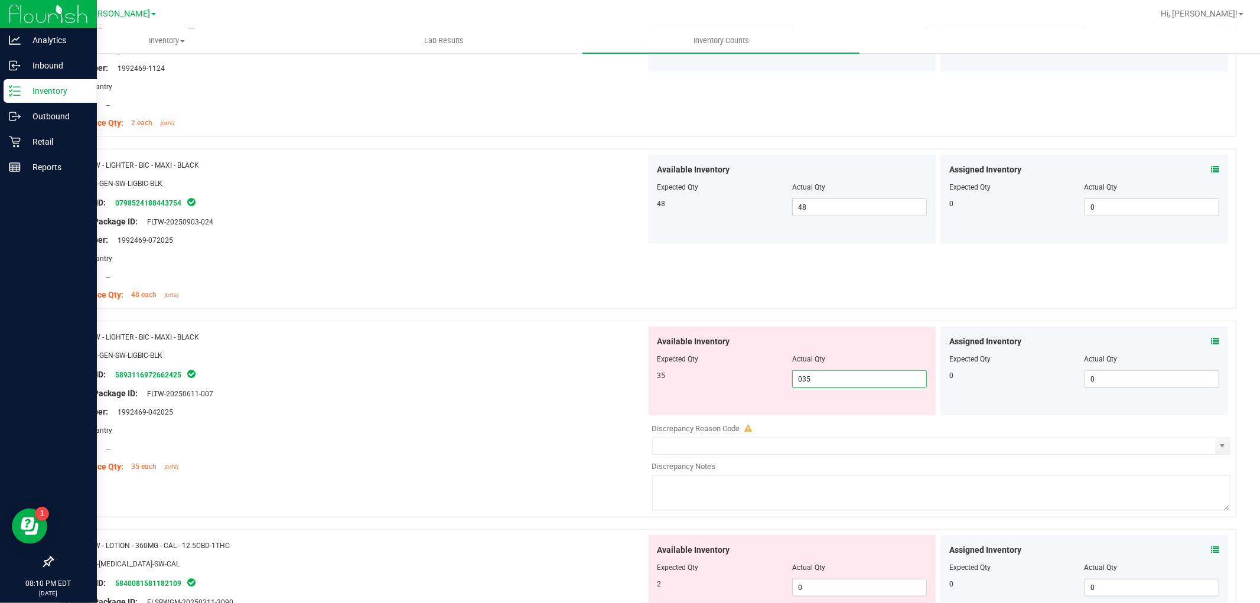
scroll to position [918, 0]
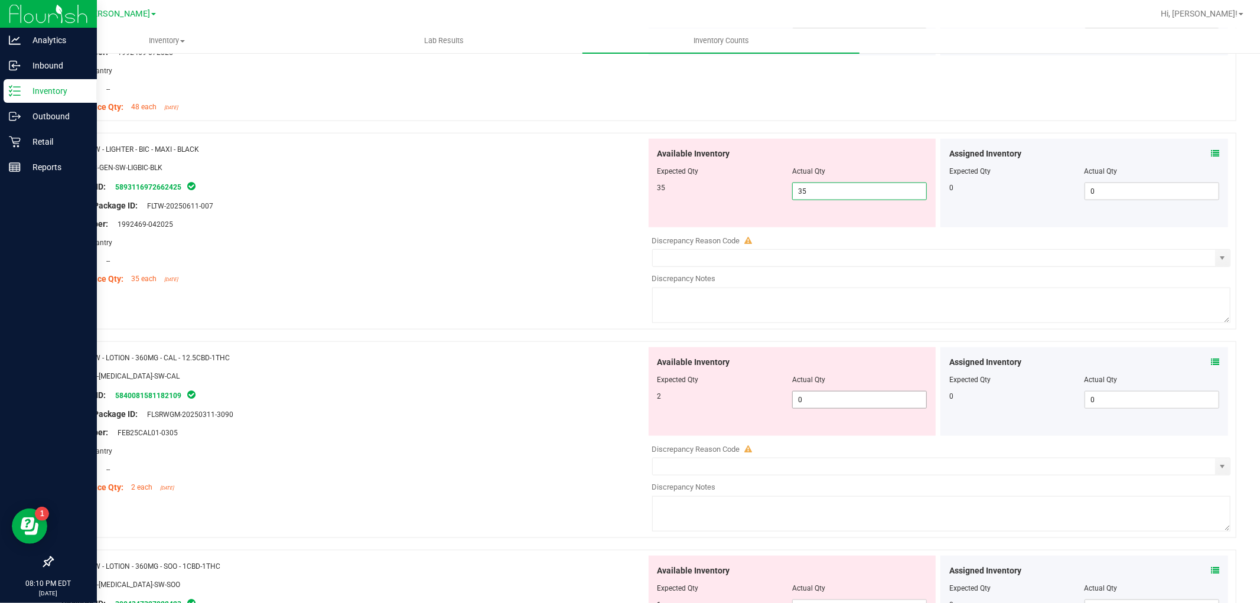
click at [834, 392] on div "Available Inventory Expected Qty Actual Qty 2 0 0" at bounding box center [792, 391] width 288 height 89
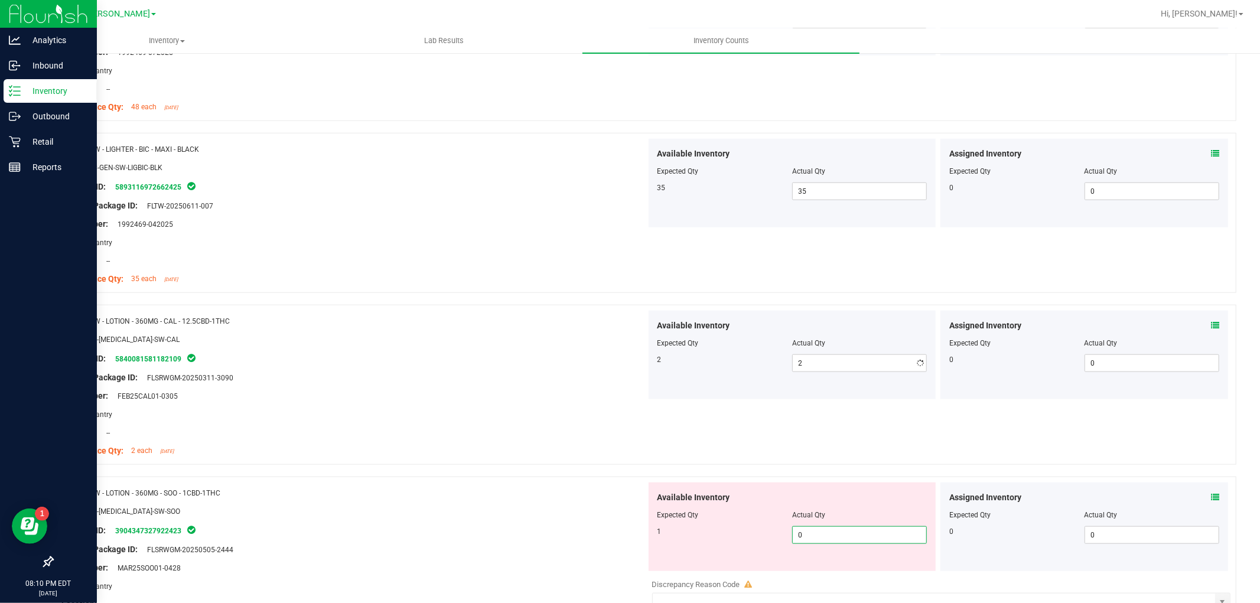
click at [827, 573] on div "Available Inventory Expected Qty Actual Qty 1 0 0" at bounding box center [938, 575] width 585 height 187
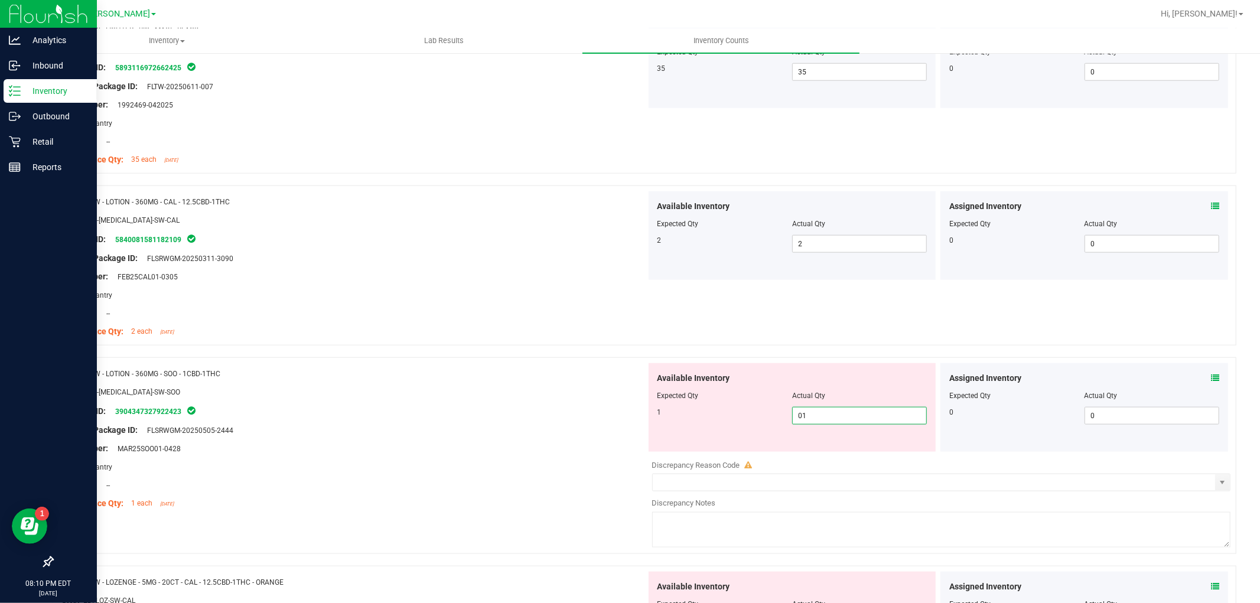
scroll to position [1247, 0]
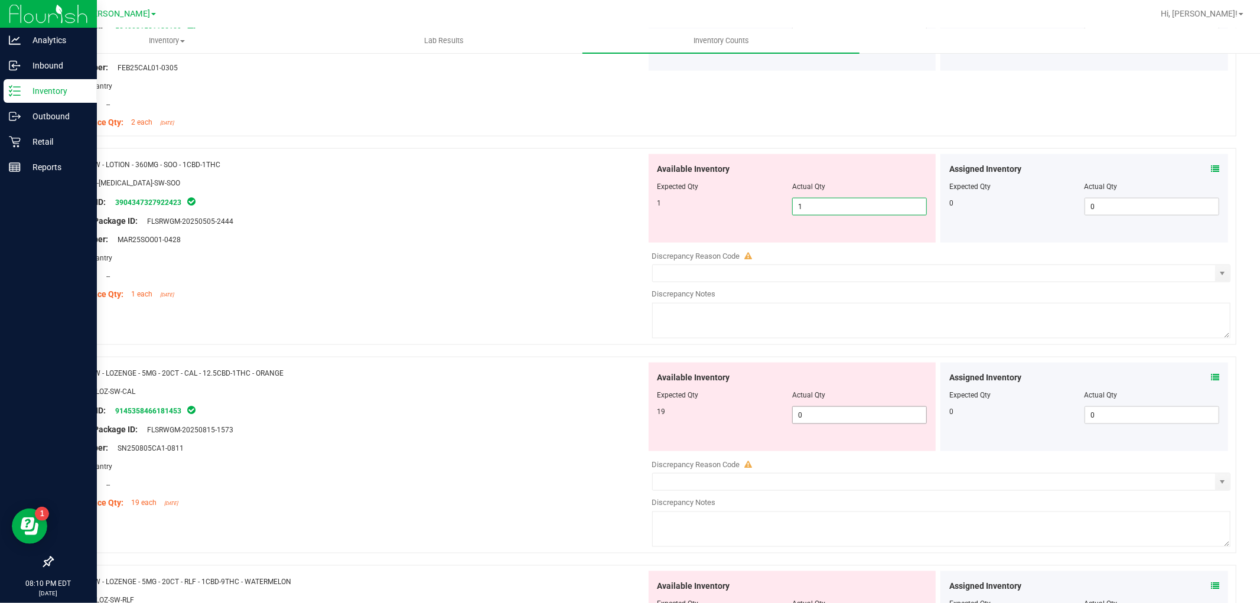
click at [827, 409] on div "Available Inventory Expected Qty Actual Qty 19 0 0" at bounding box center [792, 407] width 288 height 89
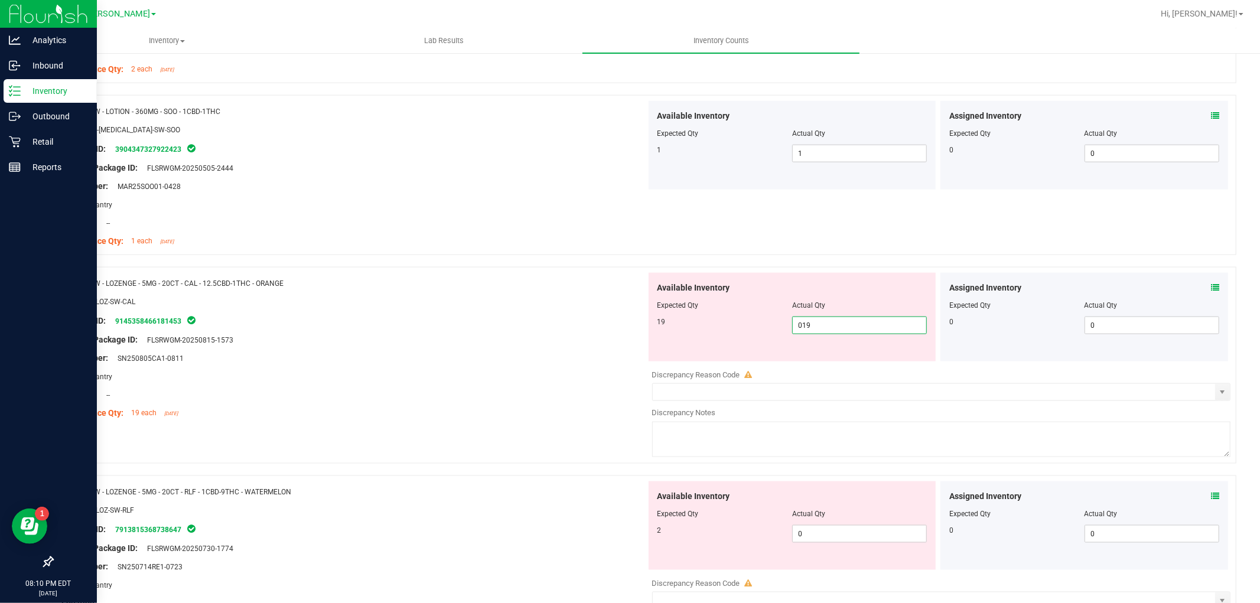
scroll to position [1378, 0]
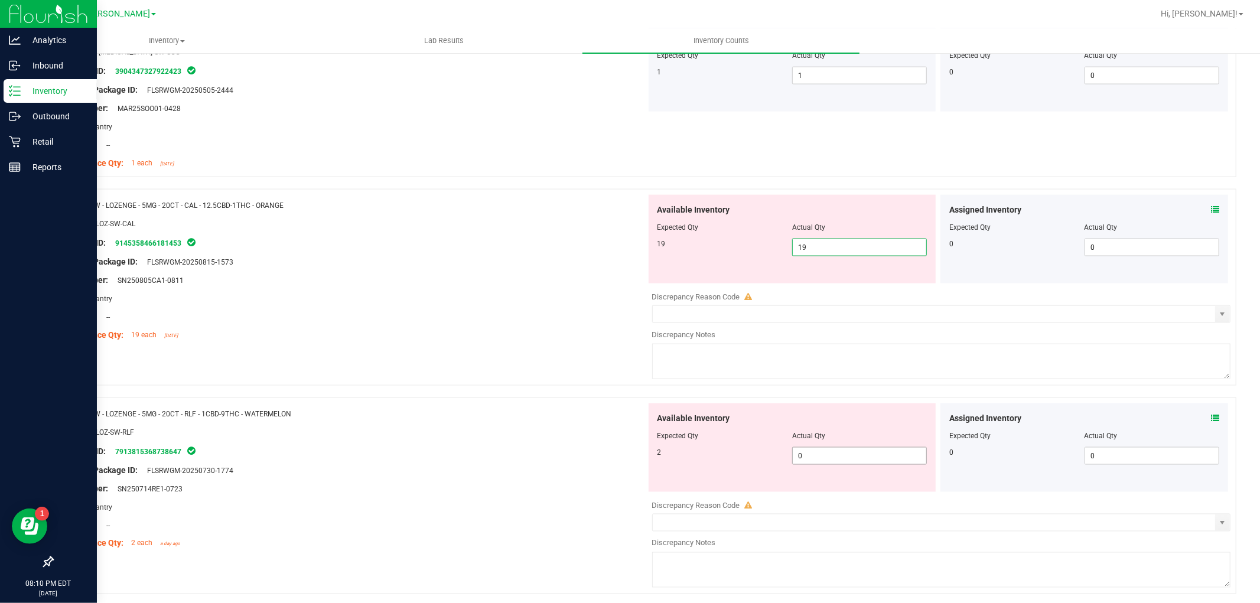
drag, startPoint x: 828, startPoint y: 455, endPoint x: 839, endPoint y: 452, distance: 11.0
click at [839, 452] on div "Available Inventory Expected Qty Actual Qty 2 0 0" at bounding box center [792, 447] width 288 height 89
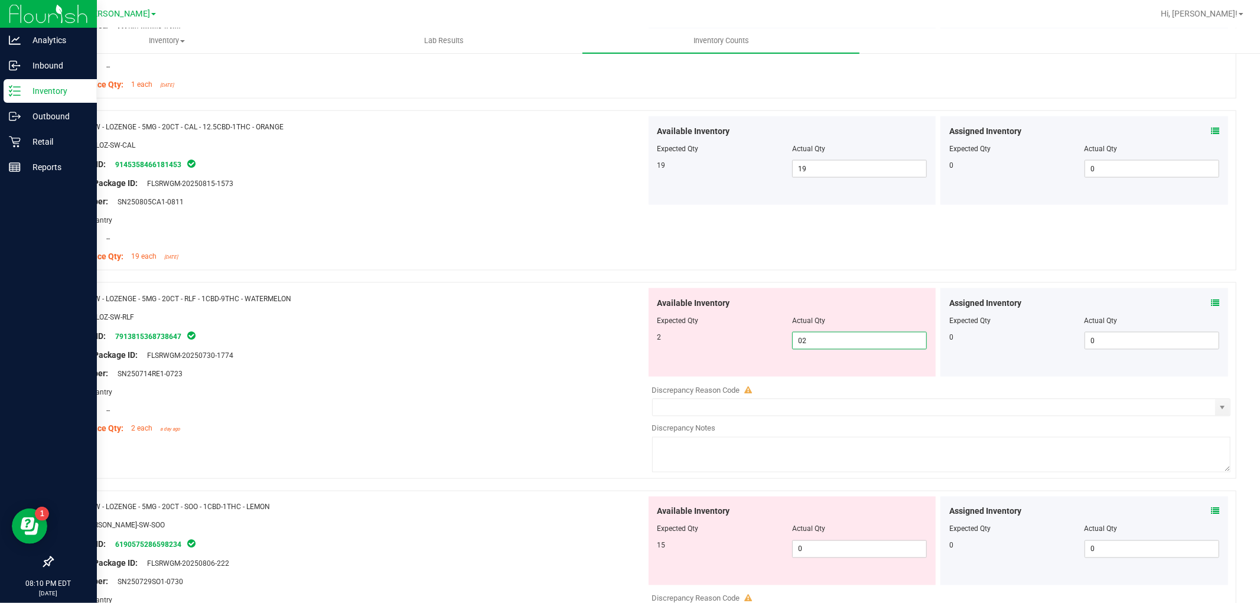
scroll to position [1640, 0]
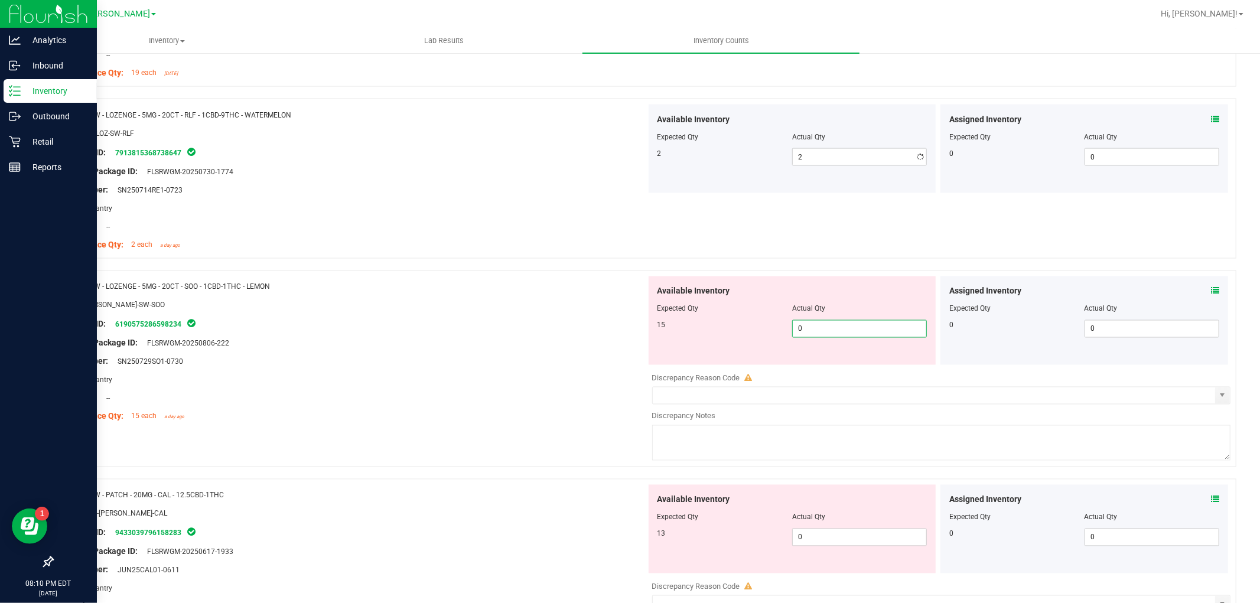
click at [856, 371] on div "Available Inventory Expected Qty Actual Qty 15 0 0" at bounding box center [938, 369] width 585 height 187
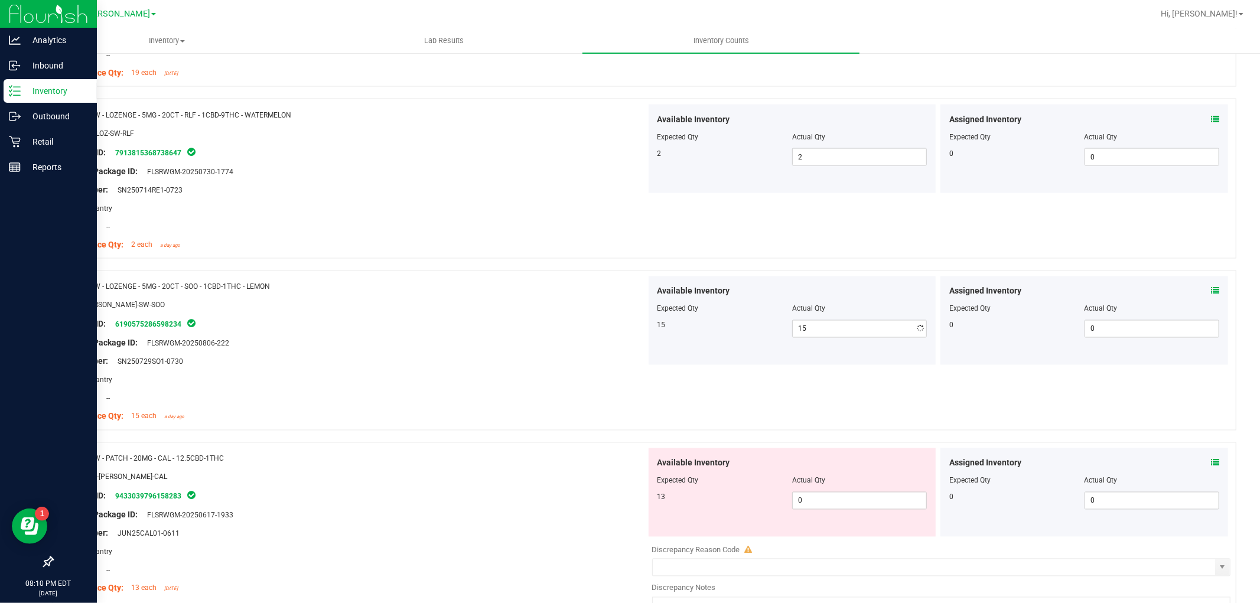
click at [852, 514] on div "Available Inventory Expected Qty Actual Qty 13 0 0" at bounding box center [792, 492] width 288 height 89
click at [850, 485] on div "Actual Qty" at bounding box center [859, 480] width 135 height 11
click at [850, 501] on span "0 0" at bounding box center [859, 501] width 135 height 18
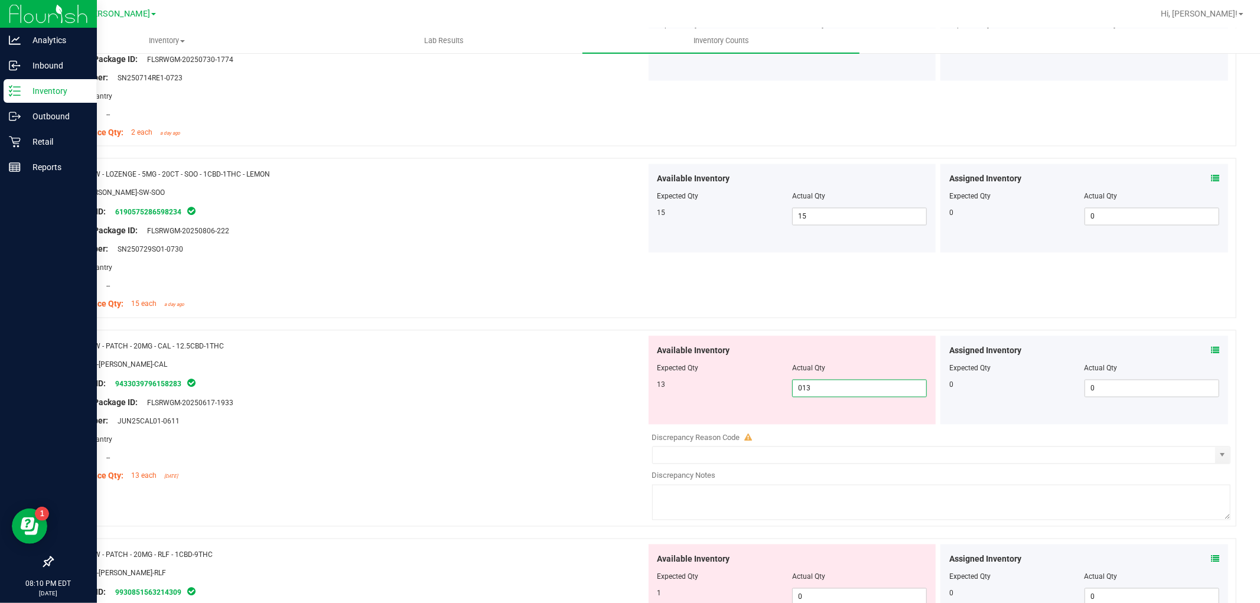
scroll to position [1968, 0]
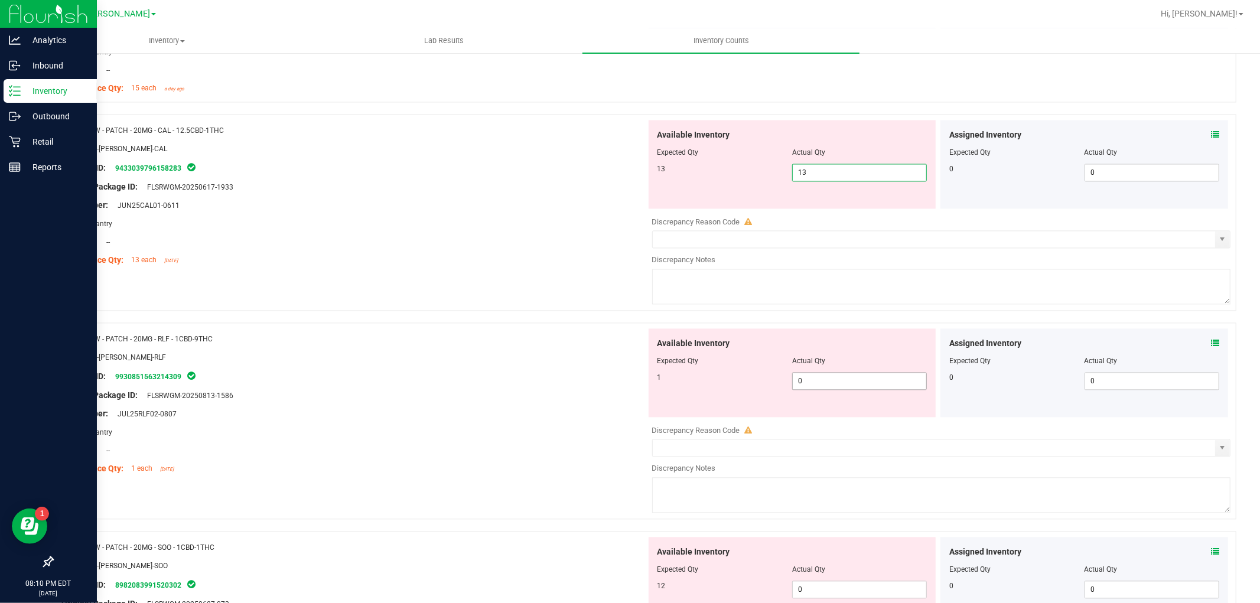
click at [828, 383] on div "Available Inventory Expected Qty Actual Qty 1 0 0" at bounding box center [938, 421] width 585 height 187
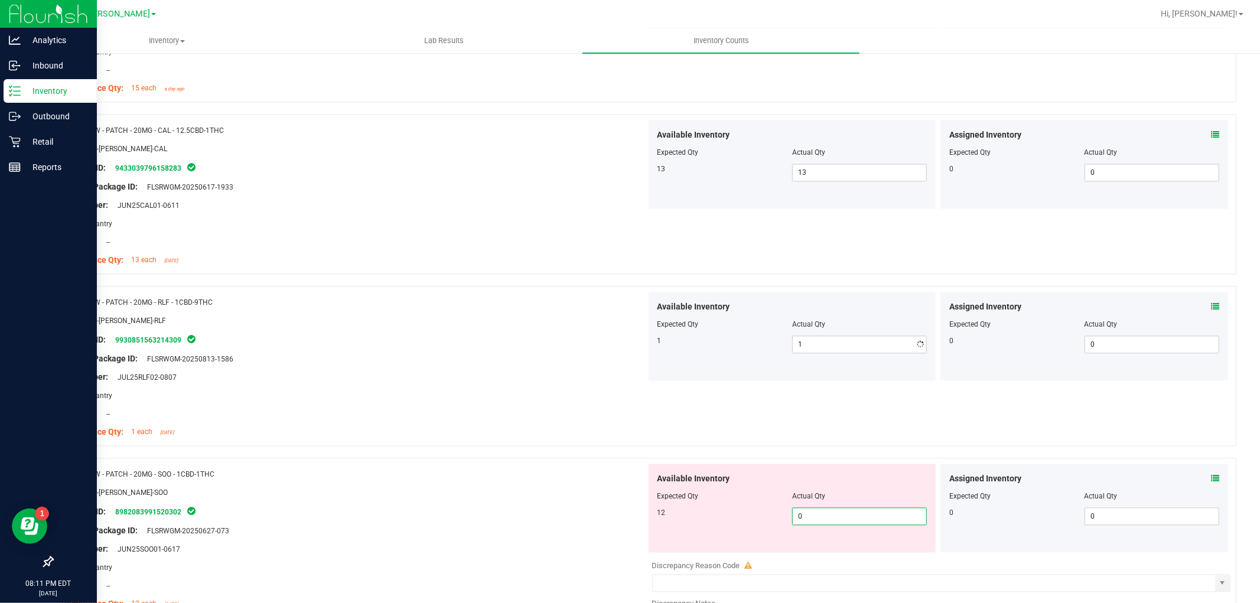
click at [805, 556] on div "Available Inventory Expected Qty Actual Qty 12 0 0" at bounding box center [938, 557] width 585 height 187
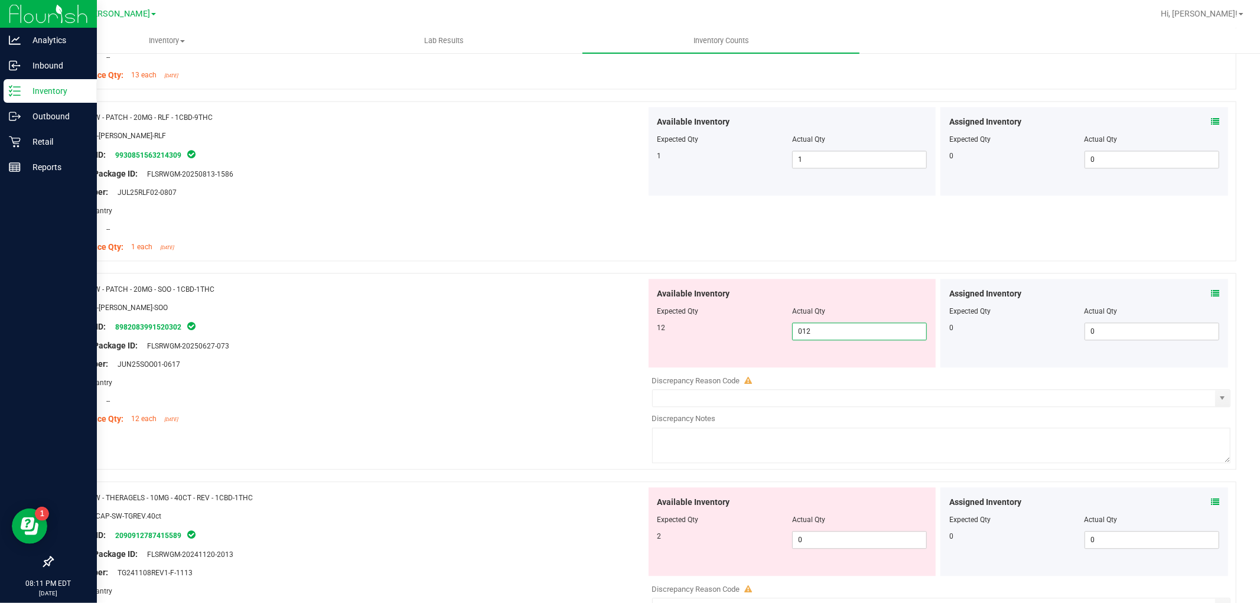
scroll to position [2296, 0]
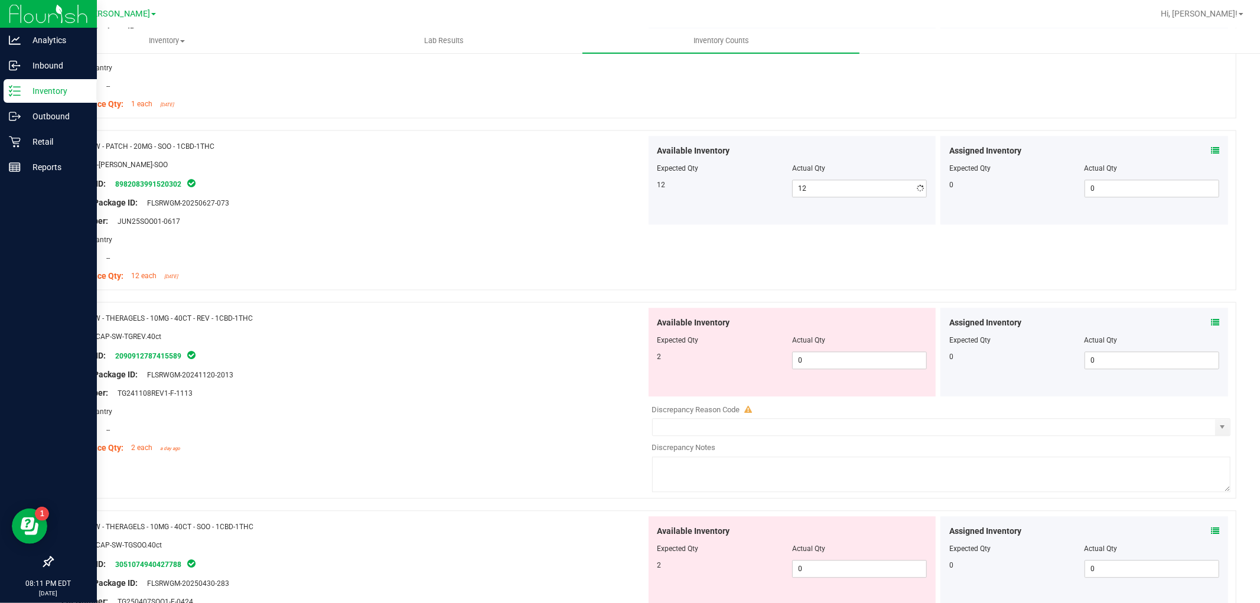
click at [827, 407] on div "Available Inventory Expected Qty Actual Qty 2 0 0" at bounding box center [938, 401] width 585 height 187
click at [834, 361] on span "0 0" at bounding box center [859, 360] width 135 height 18
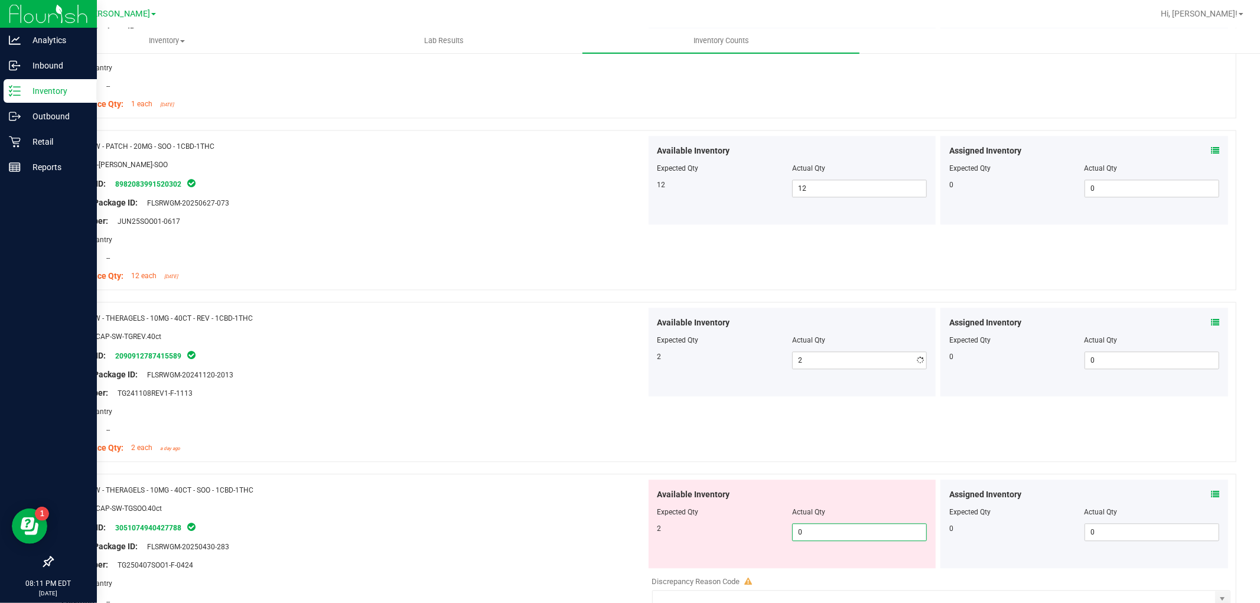
click at [808, 574] on div "Available Inventory Expected Qty Actual Qty 2 0 0" at bounding box center [938, 572] width 585 height 187
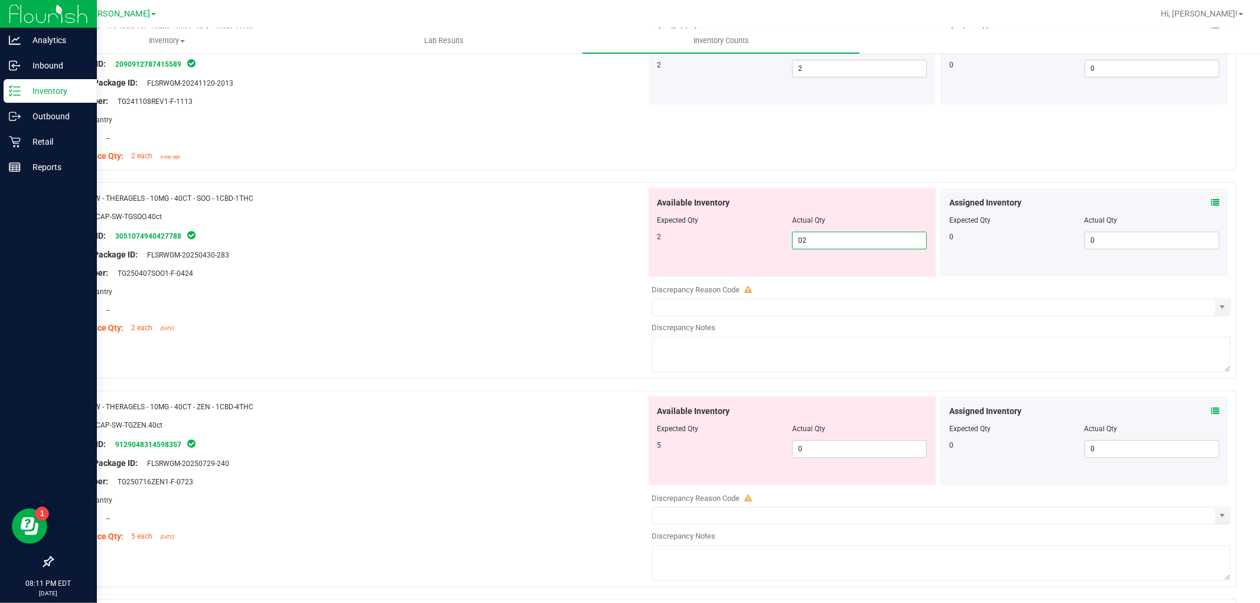
scroll to position [2690, 0]
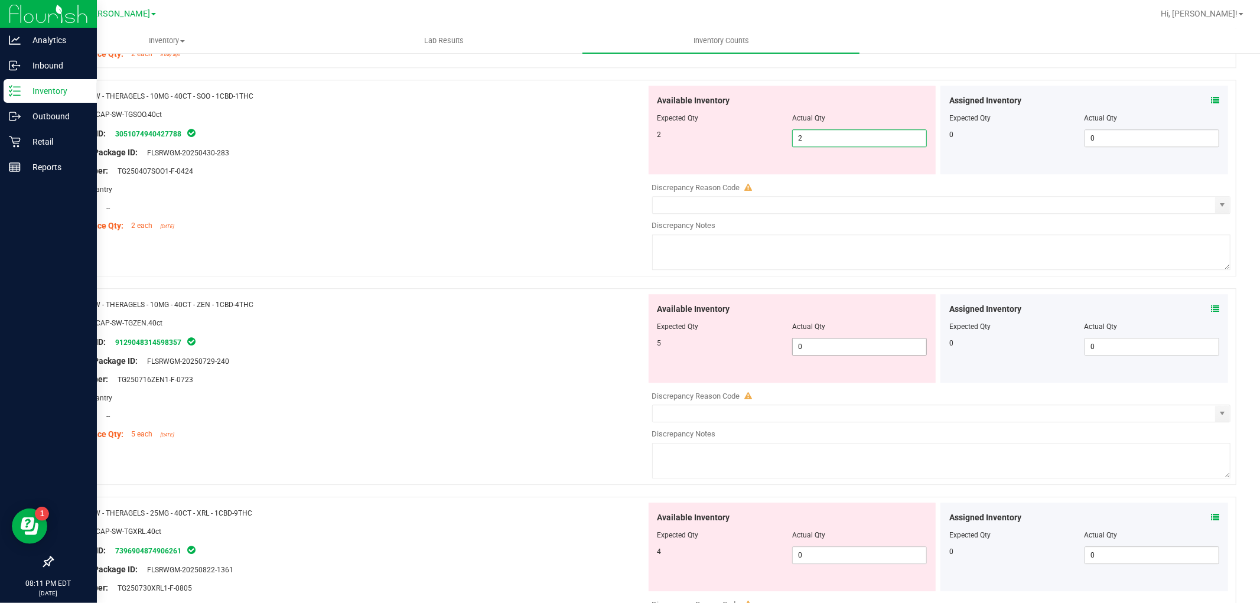
click at [852, 350] on div "Available Inventory Expected Qty Actual Qty 5 0 0" at bounding box center [938, 387] width 585 height 187
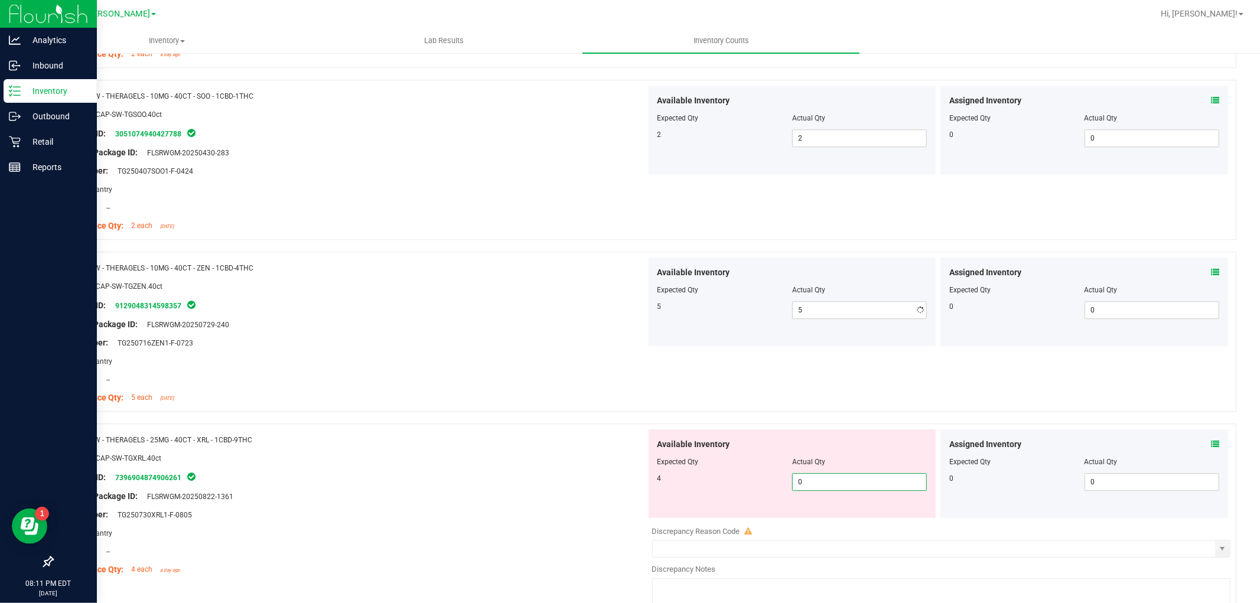
click at [857, 516] on div "Available Inventory Expected Qty Actual Qty 4 0 0" at bounding box center [792, 473] width 288 height 89
drag, startPoint x: 479, startPoint y: 444, endPoint x: 567, endPoint y: 439, distance: 87.5
click at [486, 442] on div "Name: SW - THERAGELS - 25MG - 40CT - XRL - 1CBD-9THC" at bounding box center [353, 439] width 585 height 12
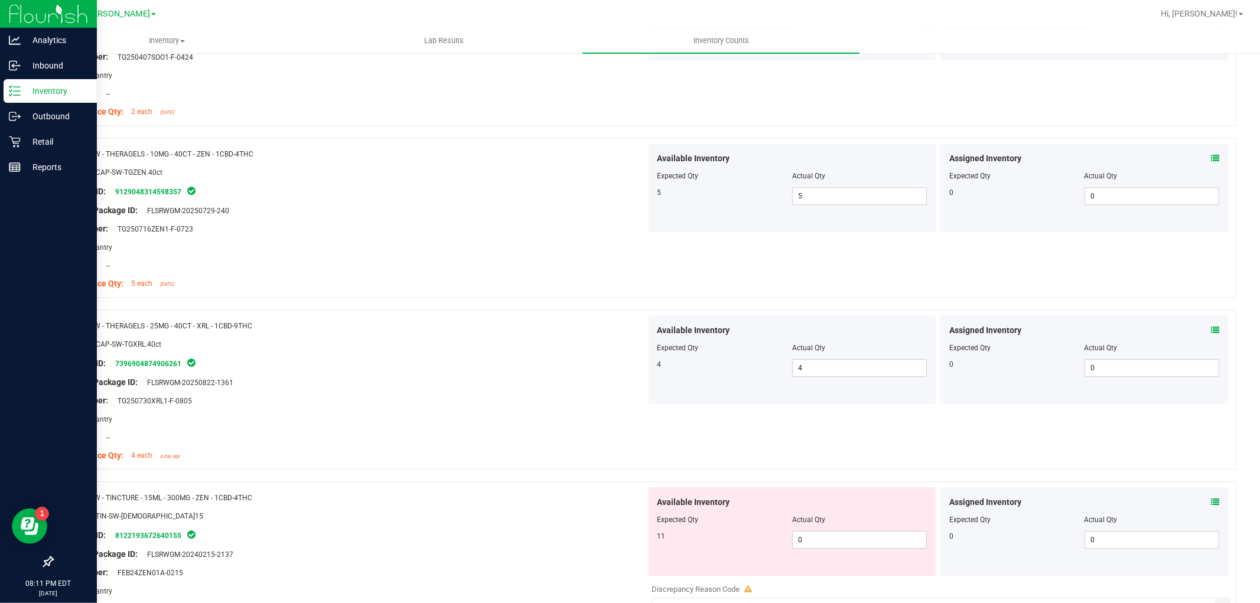
scroll to position [2953, 0]
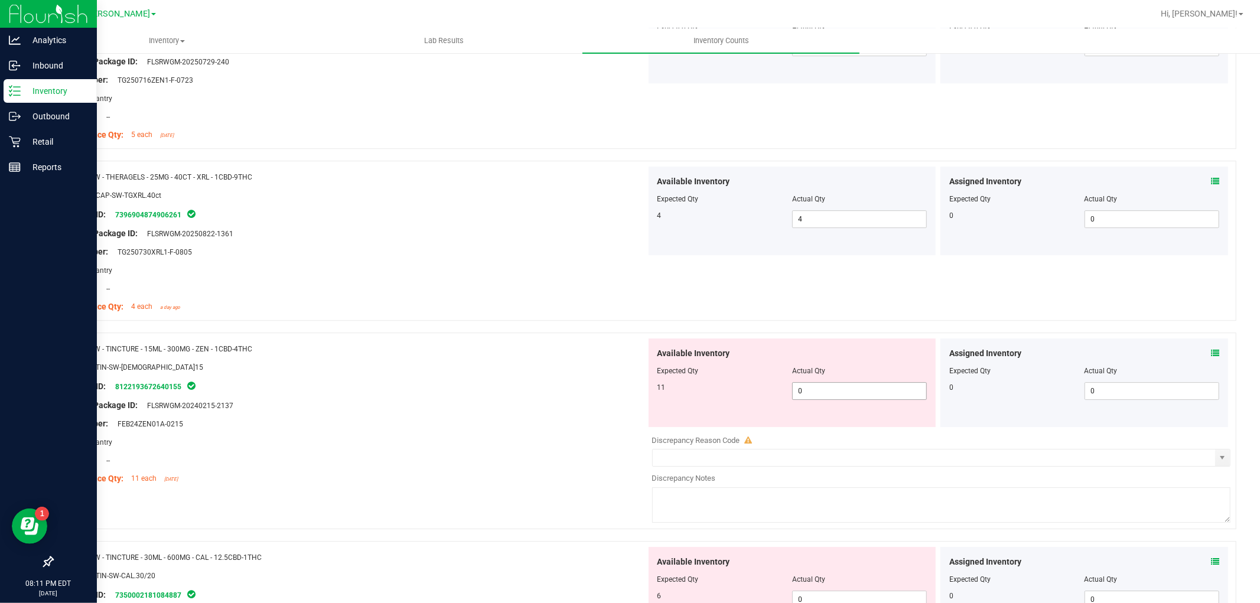
click at [852, 397] on span "0 0" at bounding box center [859, 391] width 135 height 18
click at [557, 417] on div at bounding box center [353, 415] width 585 height 6
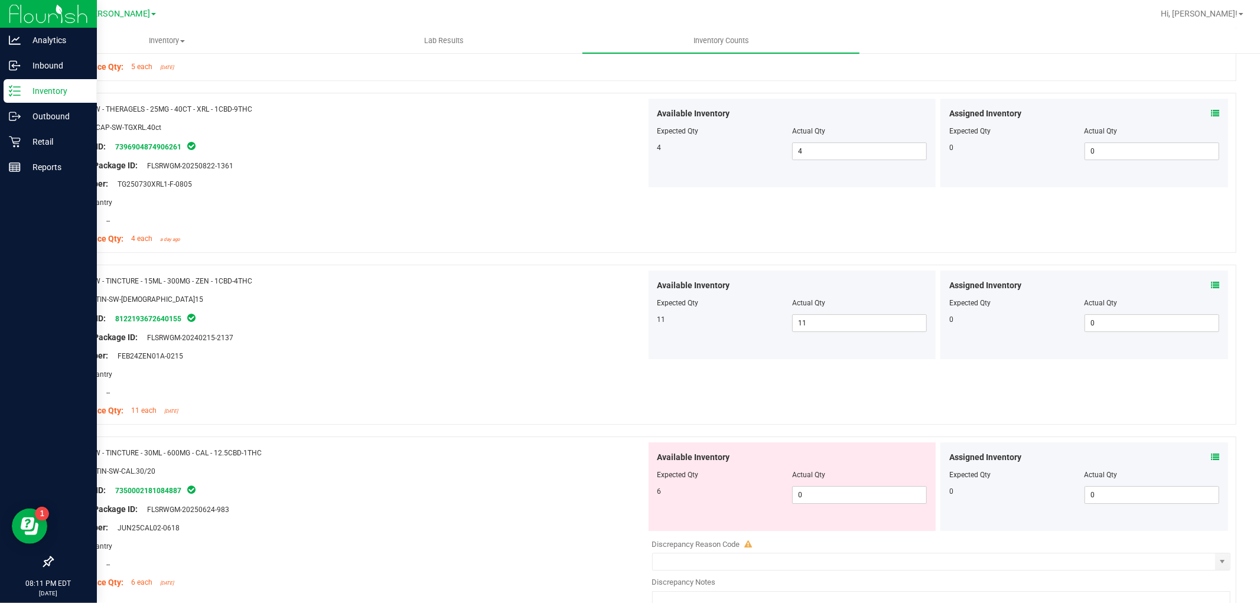
scroll to position [3104, 0]
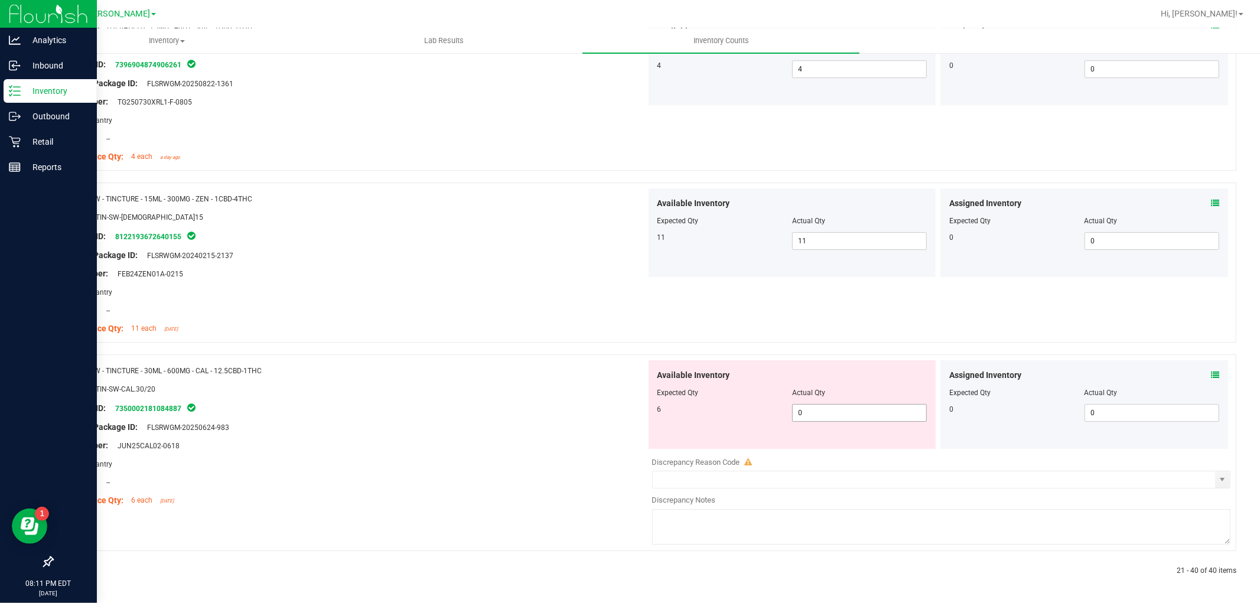
click at [852, 408] on span "0 0" at bounding box center [859, 413] width 135 height 18
drag, startPoint x: 541, startPoint y: 423, endPoint x: 562, endPoint y: 420, distance: 21.4
click at [541, 423] on div "Name: SW - TINCTURE - 30ML - 600MG - CAL - 12.5CBD-1THC SKU: EDI-TIN-SW-CAL.30/…" at bounding box center [353, 435] width 585 height 151
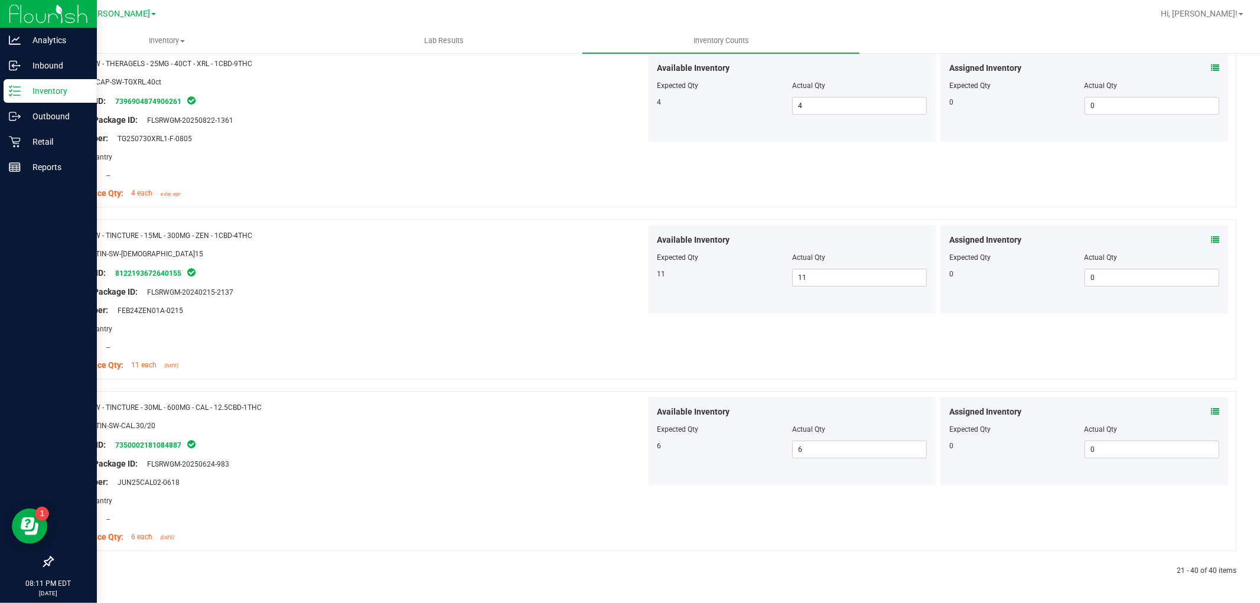
scroll to position [0, 0]
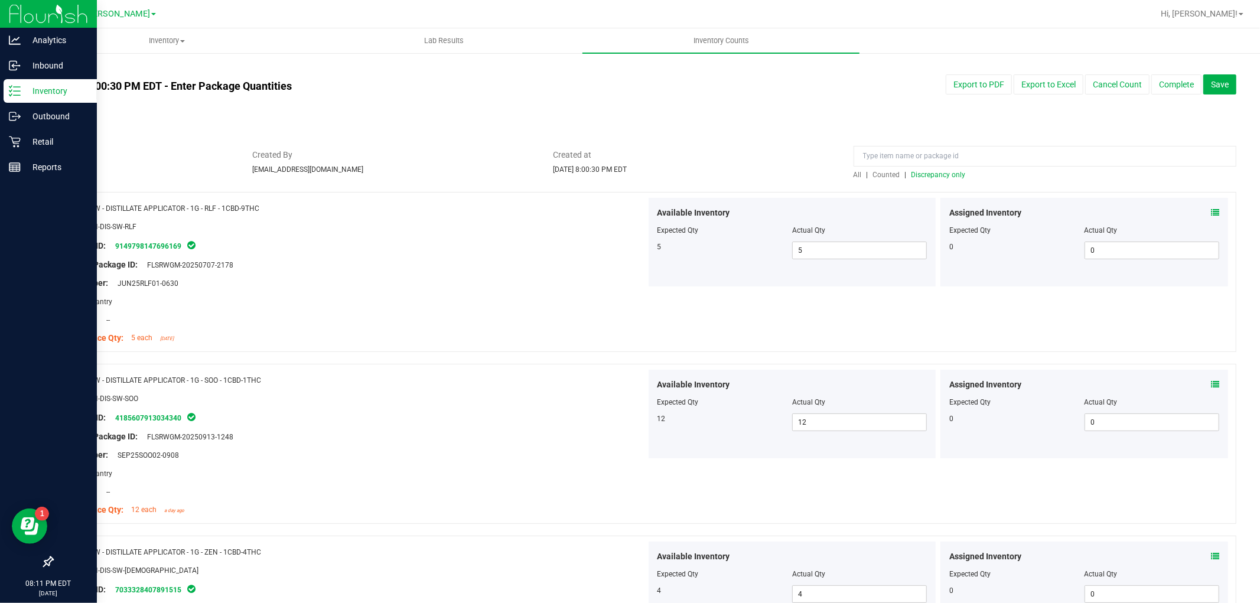
click at [854, 176] on span "All" at bounding box center [857, 175] width 8 height 8
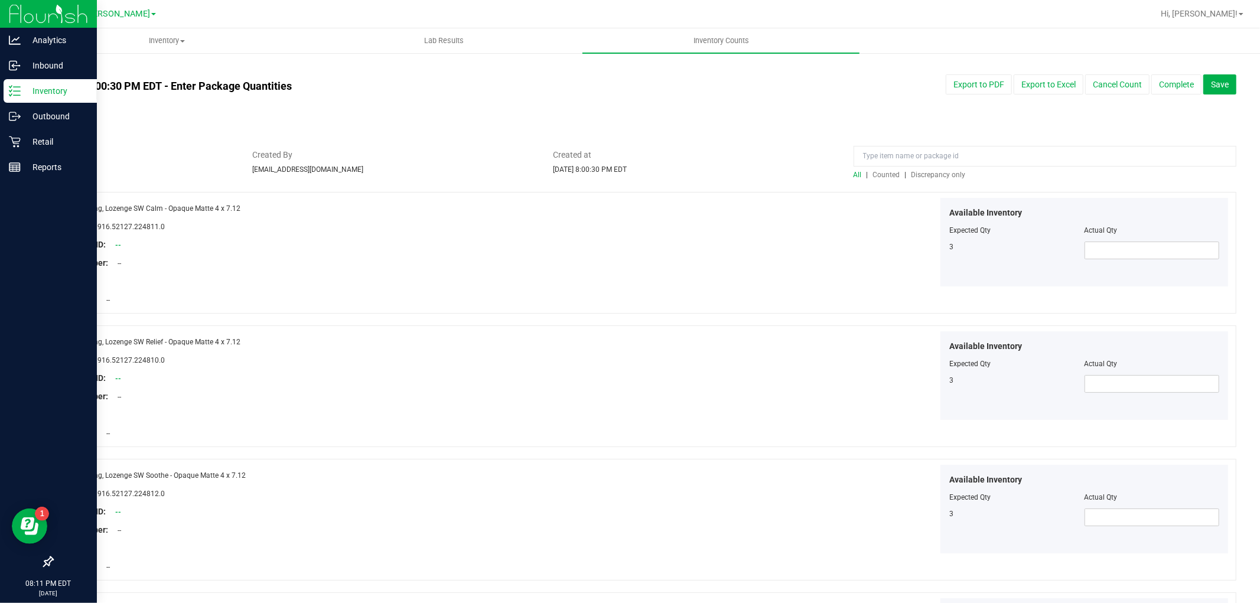
click at [931, 176] on span "Discrepancy only" at bounding box center [938, 175] width 54 height 8
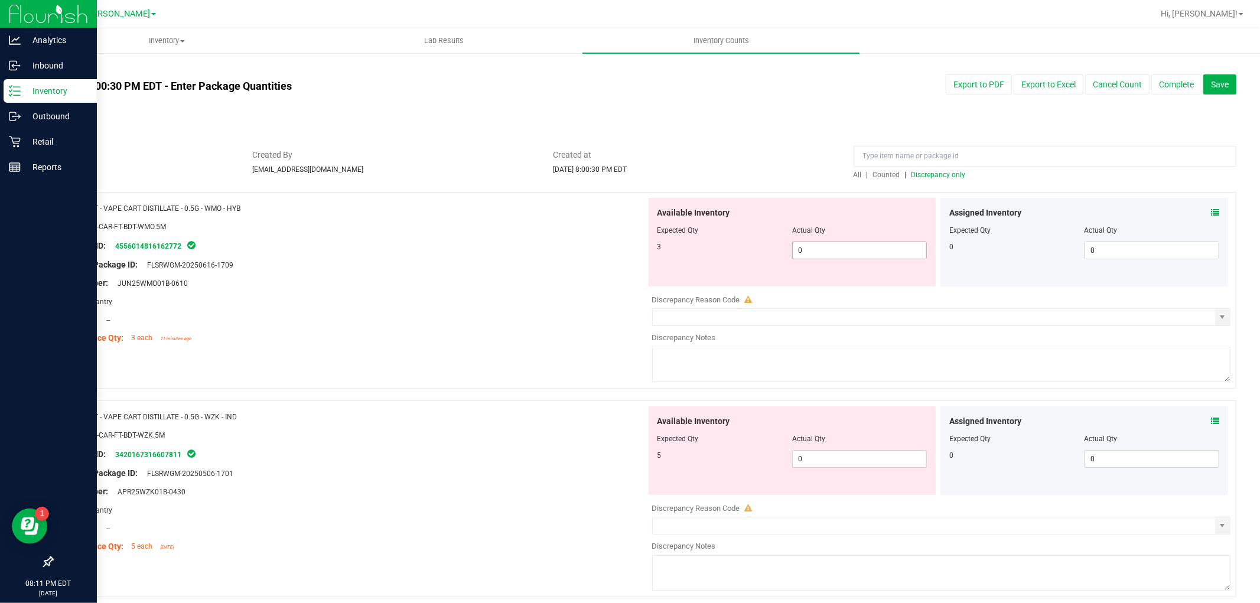
click at [890, 242] on span "0 0" at bounding box center [859, 251] width 135 height 18
click at [894, 254] on span "0 0" at bounding box center [859, 251] width 135 height 18
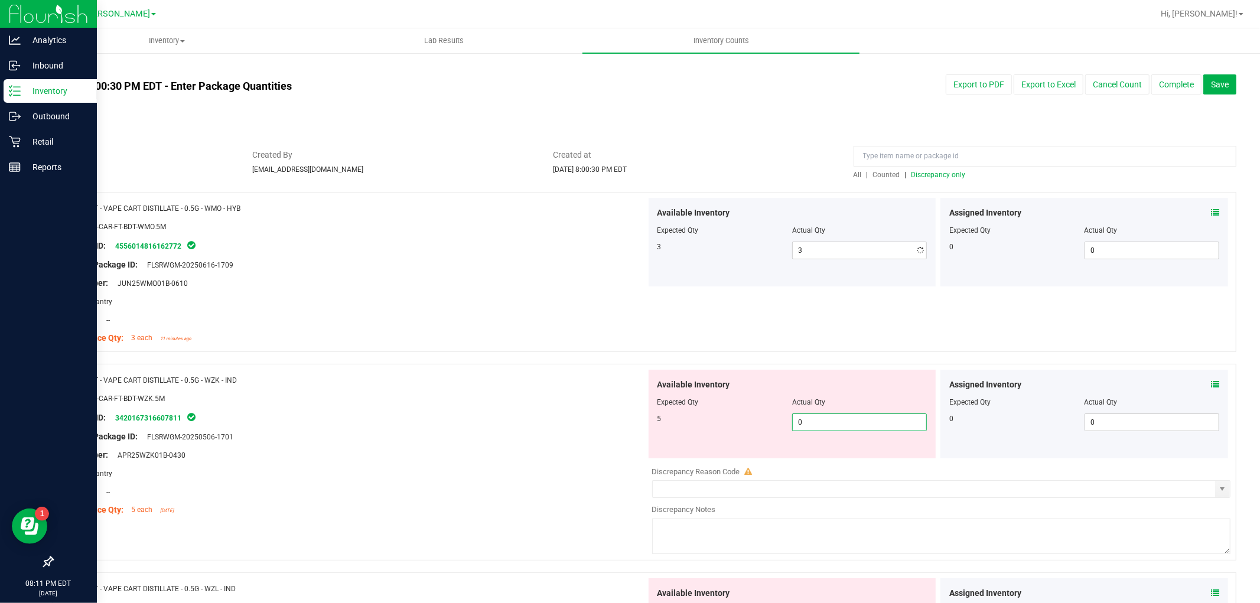
click at [845, 454] on div "Available Inventory Expected Qty Actual Qty 5 0 0" at bounding box center [792, 414] width 288 height 89
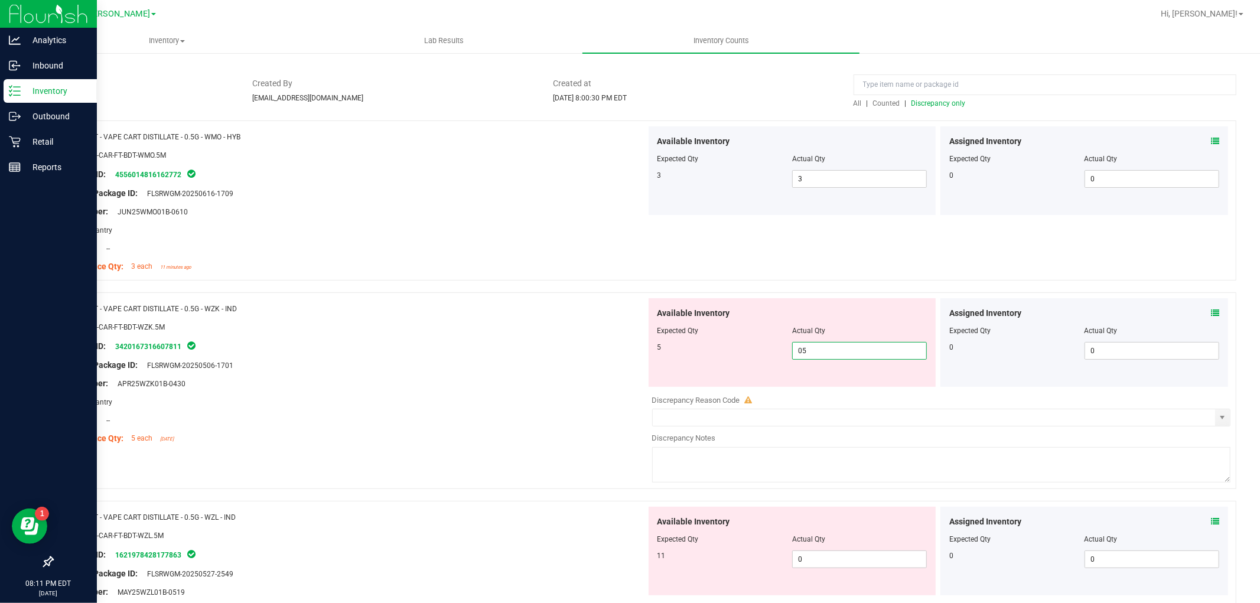
scroll to position [262, 0]
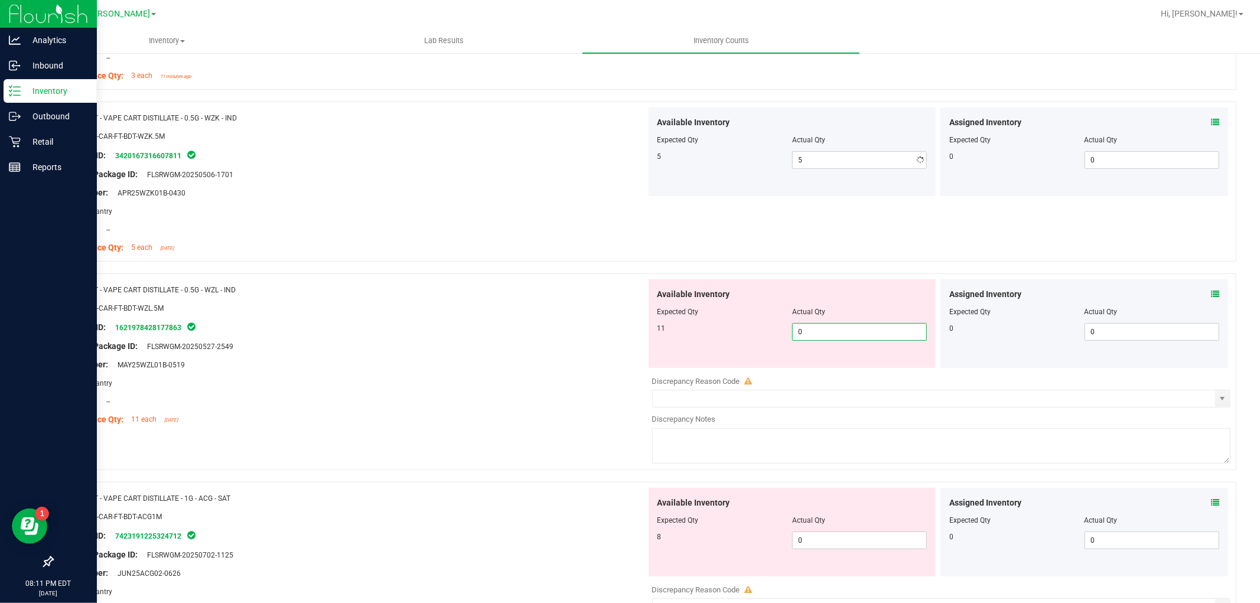
click at [862, 374] on div "Available Inventory Expected Qty Actual Qty 11 0 0" at bounding box center [938, 372] width 585 height 187
click at [826, 544] on div "Available Inventory Expected Qty Actual Qty 8 0 0" at bounding box center [938, 581] width 585 height 187
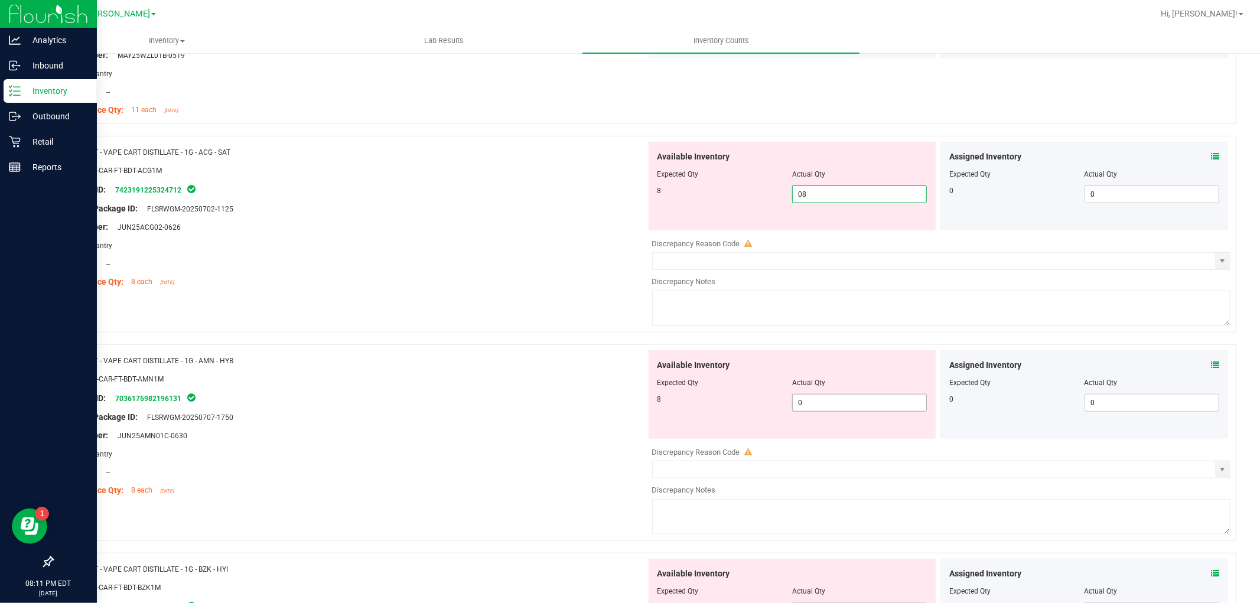
scroll to position [656, 0]
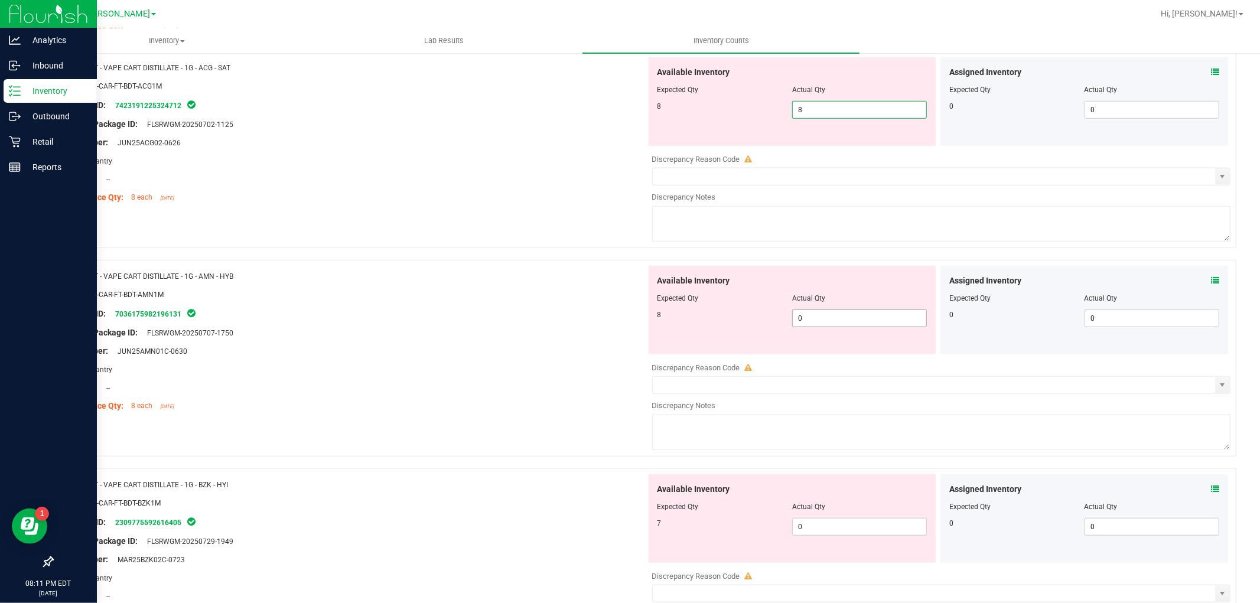
click at [851, 314] on div "Available Inventory Expected Qty Actual Qty 8 0 0" at bounding box center [792, 310] width 288 height 89
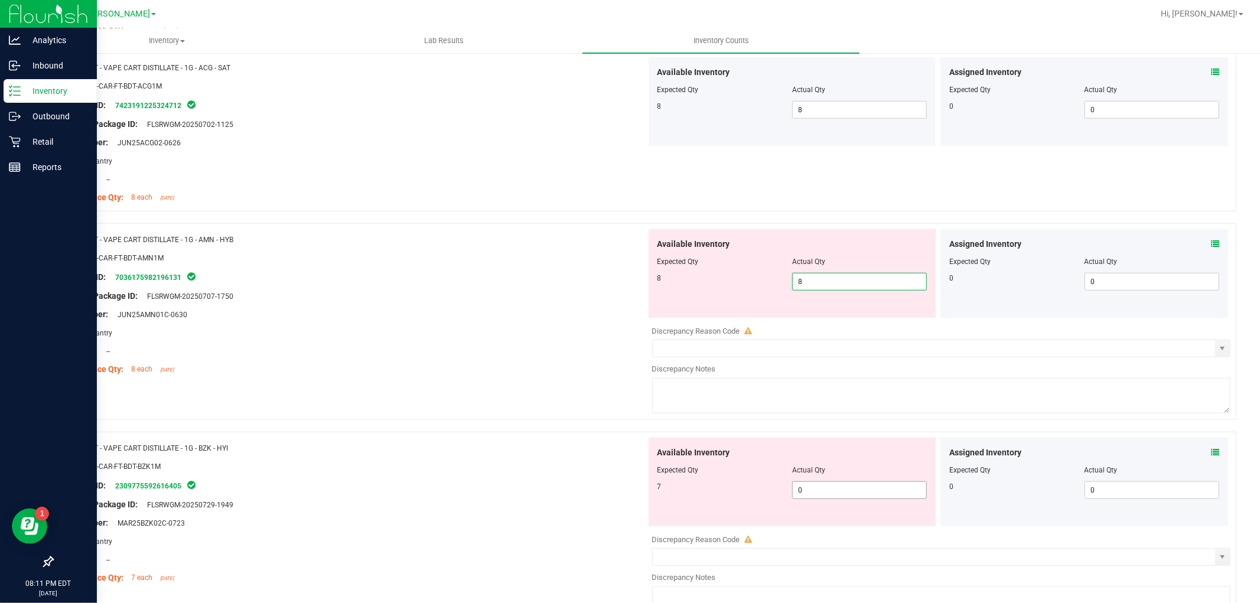
click at [817, 487] on div "Available Inventory Expected Qty Actual Qty 7 0 0" at bounding box center [792, 482] width 288 height 89
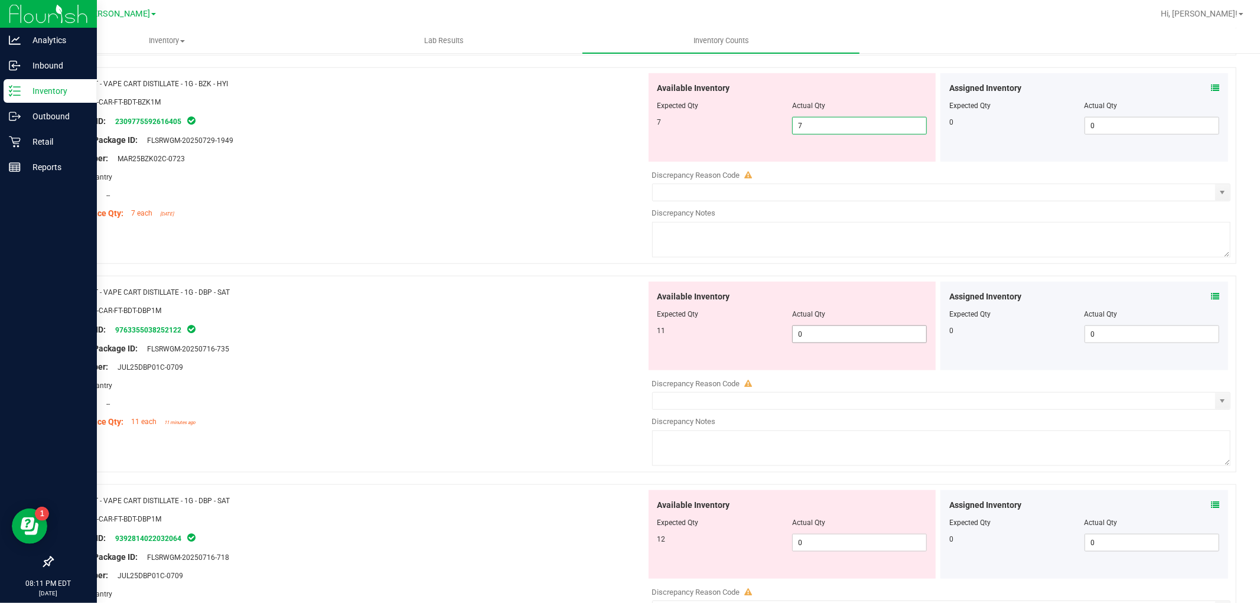
click at [823, 332] on div "Available Inventory Expected Qty Actual Qty 11 0 0" at bounding box center [792, 326] width 288 height 89
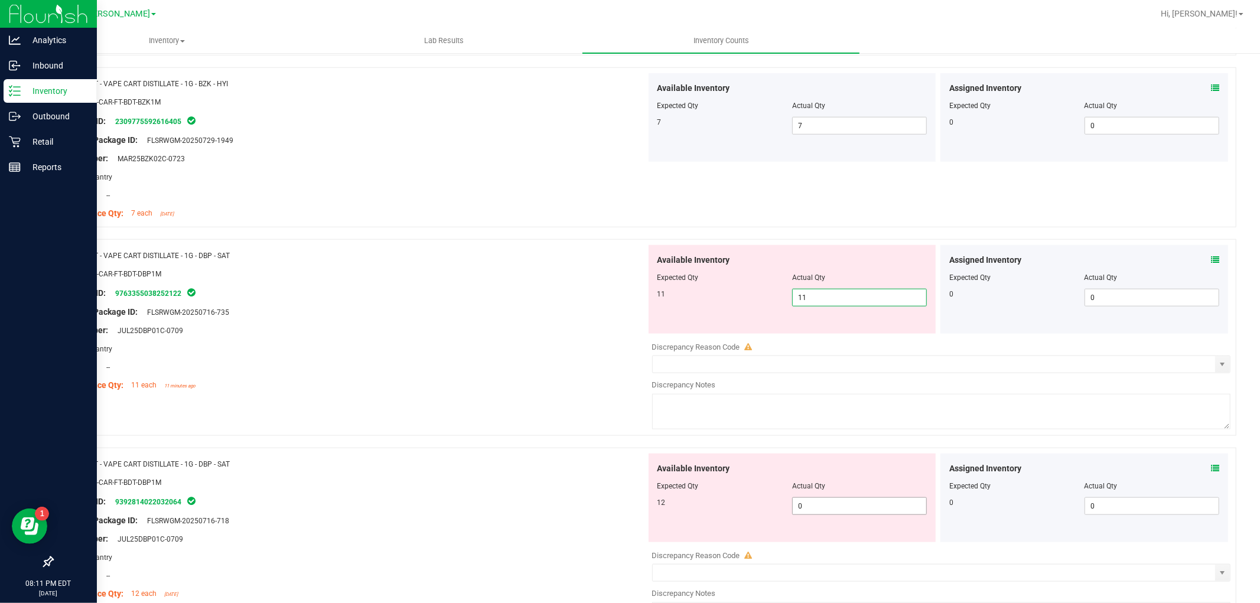
click at [828, 503] on div "Available Inventory Expected Qty Actual Qty 12 0 0" at bounding box center [792, 498] width 288 height 89
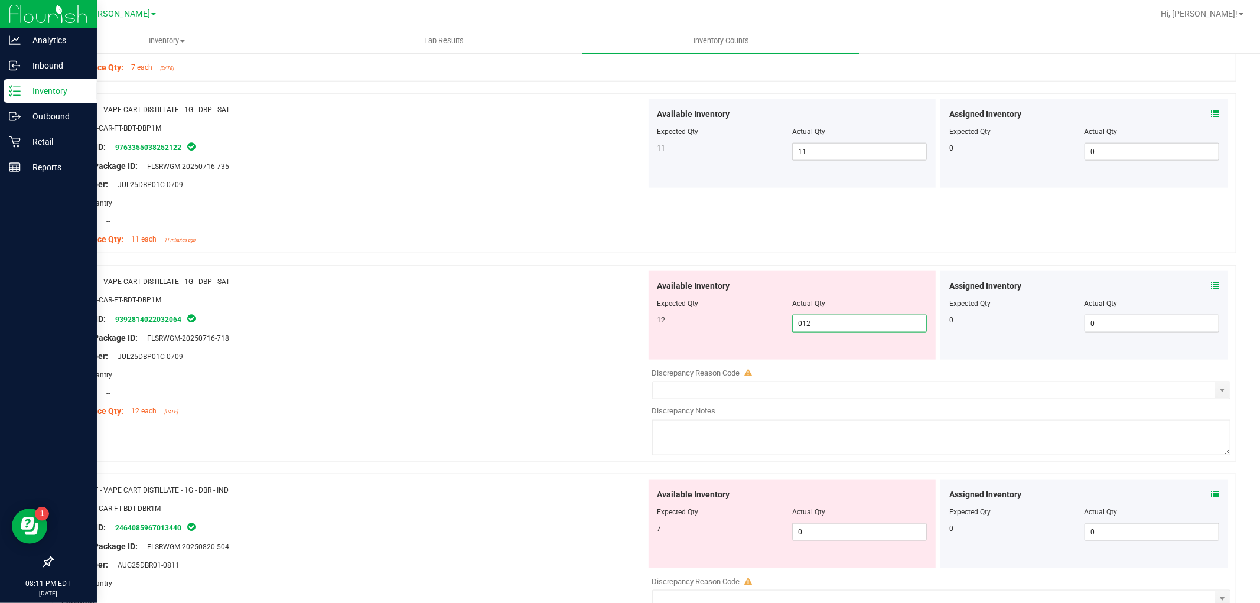
scroll to position [1247, 0]
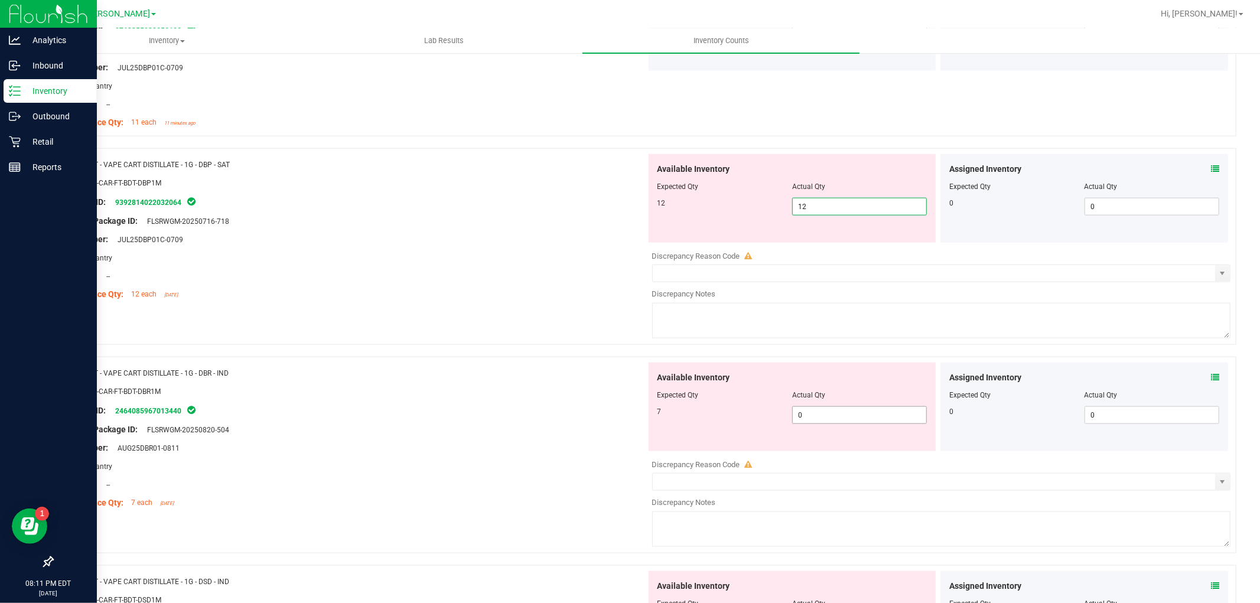
click at [841, 409] on div "Available Inventory Expected Qty Actual Qty 7 0 0" at bounding box center [792, 407] width 288 height 89
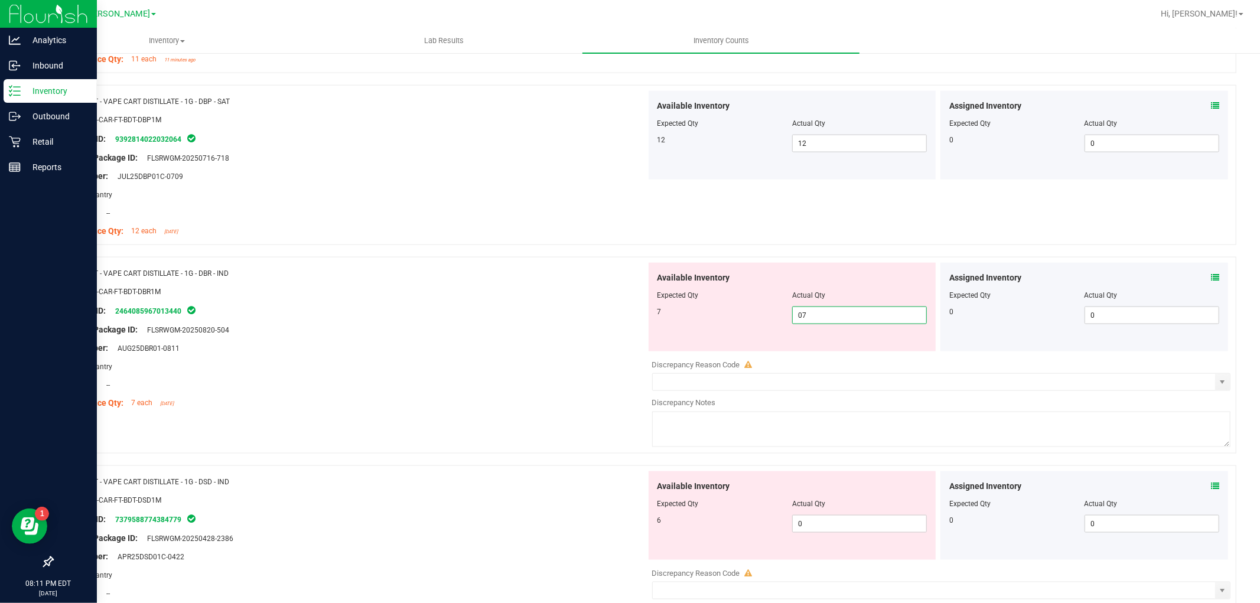
scroll to position [1443, 0]
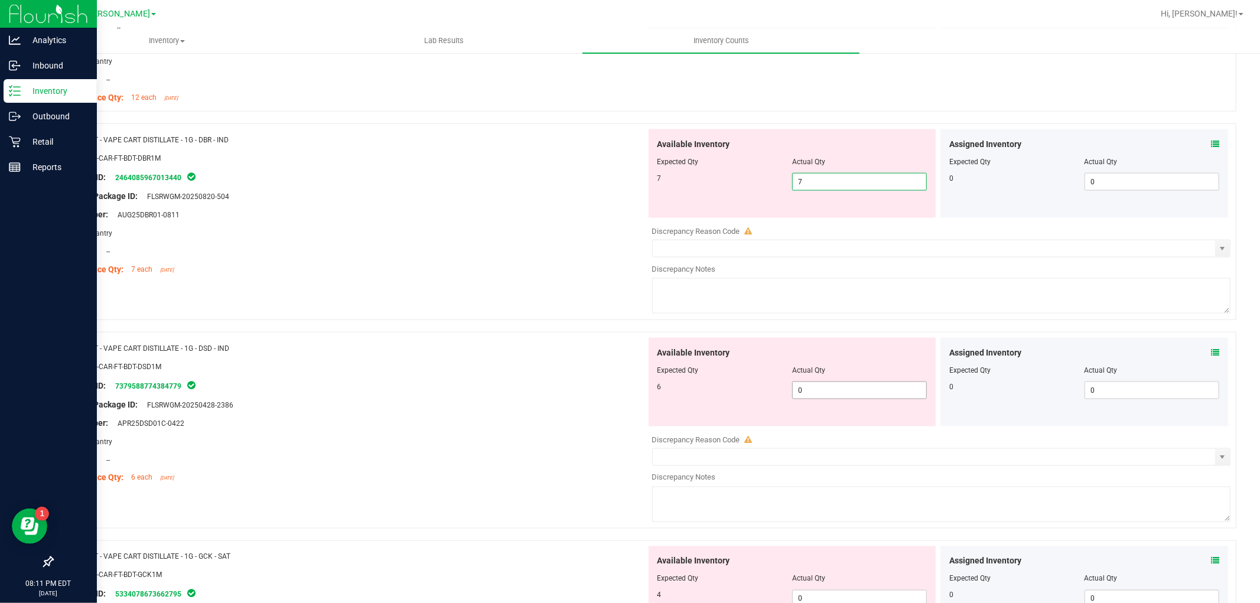
click at [846, 387] on div "Available Inventory Expected Qty Actual Qty 6 0 0" at bounding box center [792, 382] width 288 height 89
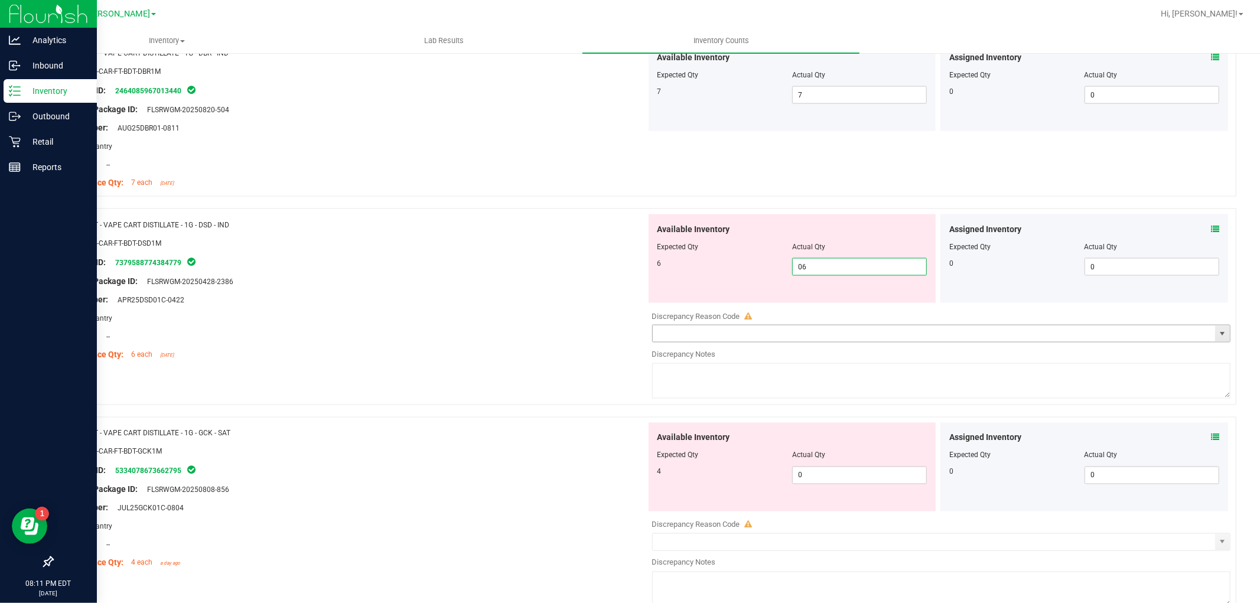
scroll to position [1705, 0]
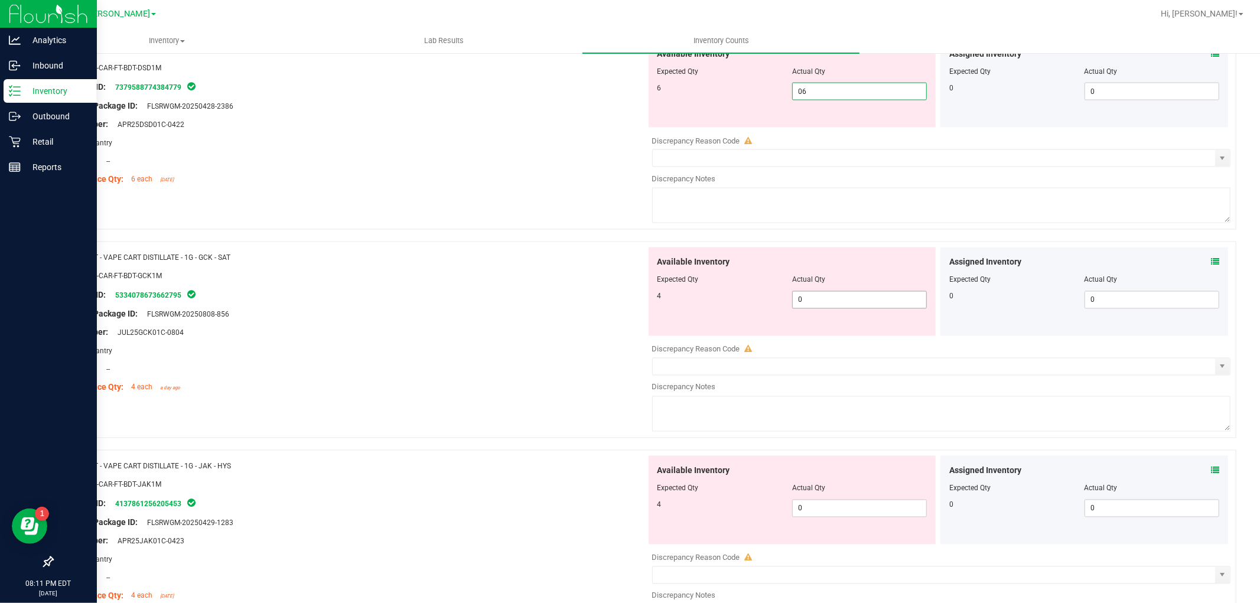
click at [861, 304] on div "Available Inventory Expected Qty Actual Qty 4 0 0" at bounding box center [938, 340] width 585 height 187
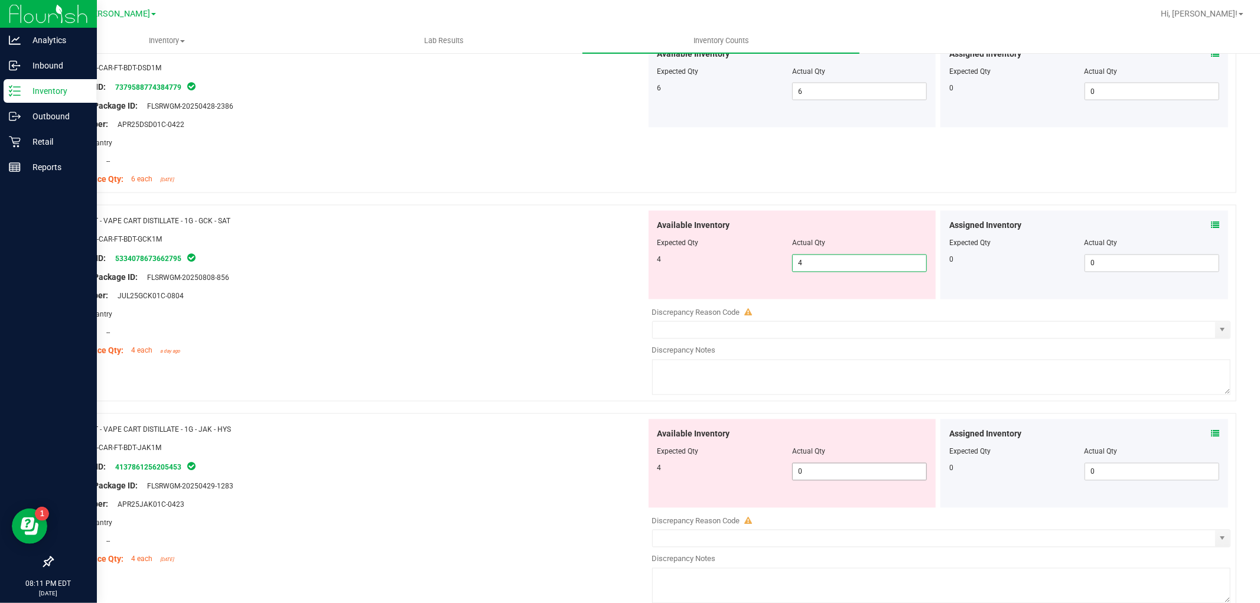
click at [825, 479] on div "Available Inventory Expected Qty Actual Qty 4 0 0" at bounding box center [938, 512] width 585 height 187
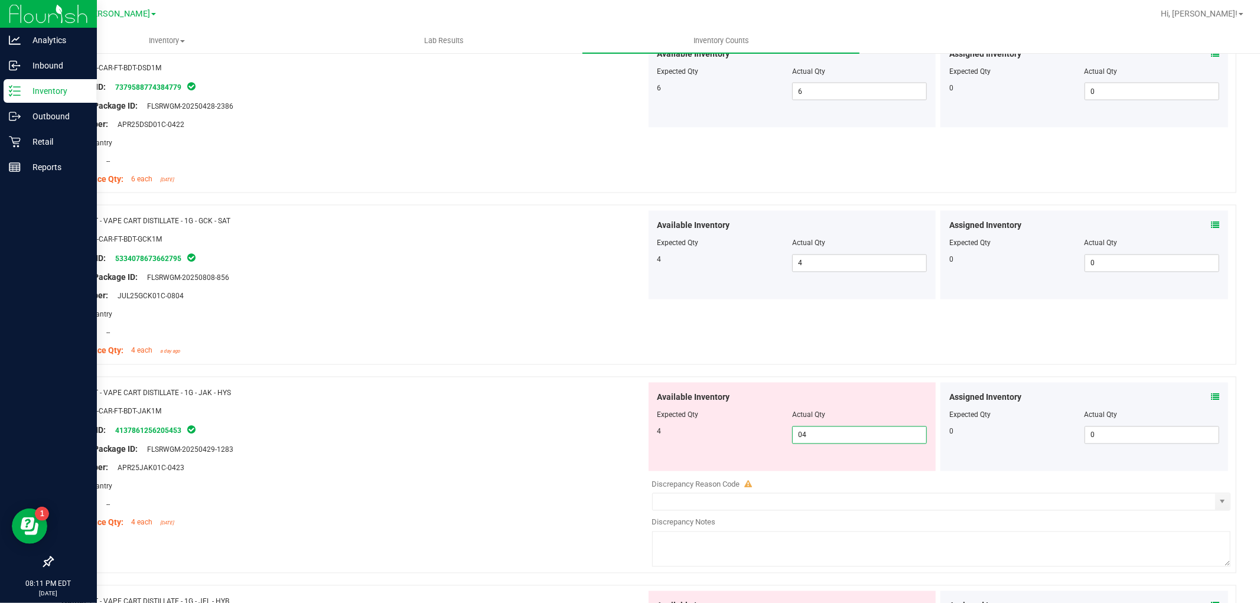
scroll to position [1903, 0]
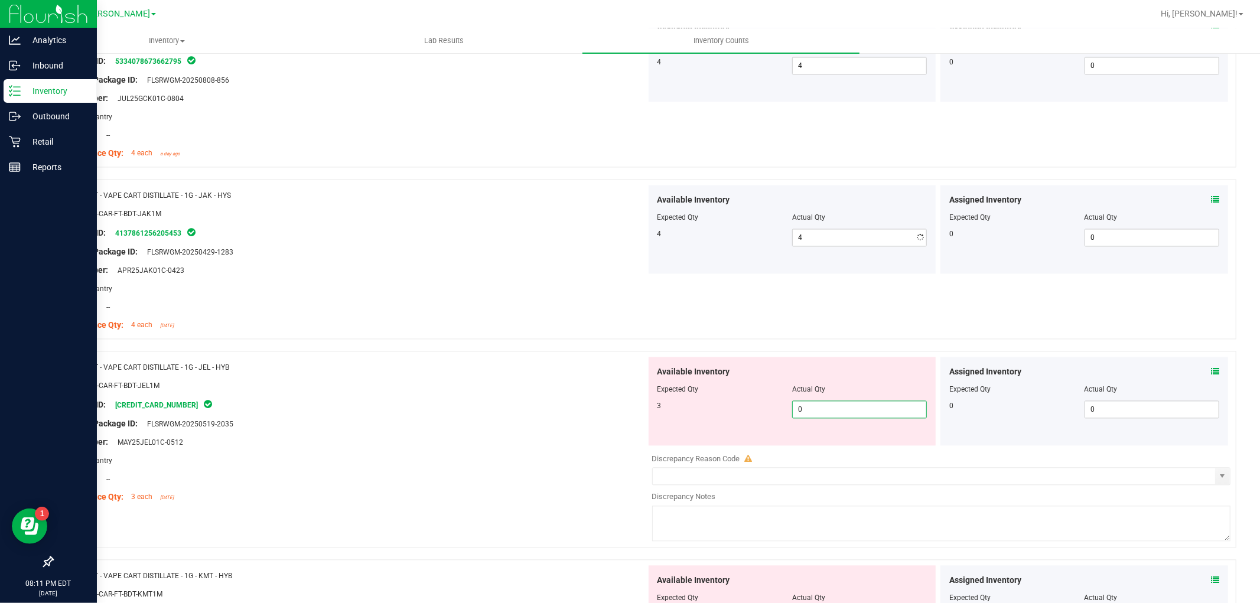
click at [826, 445] on div "Available Inventory Expected Qty Actual Qty 3 0 0" at bounding box center [792, 401] width 288 height 89
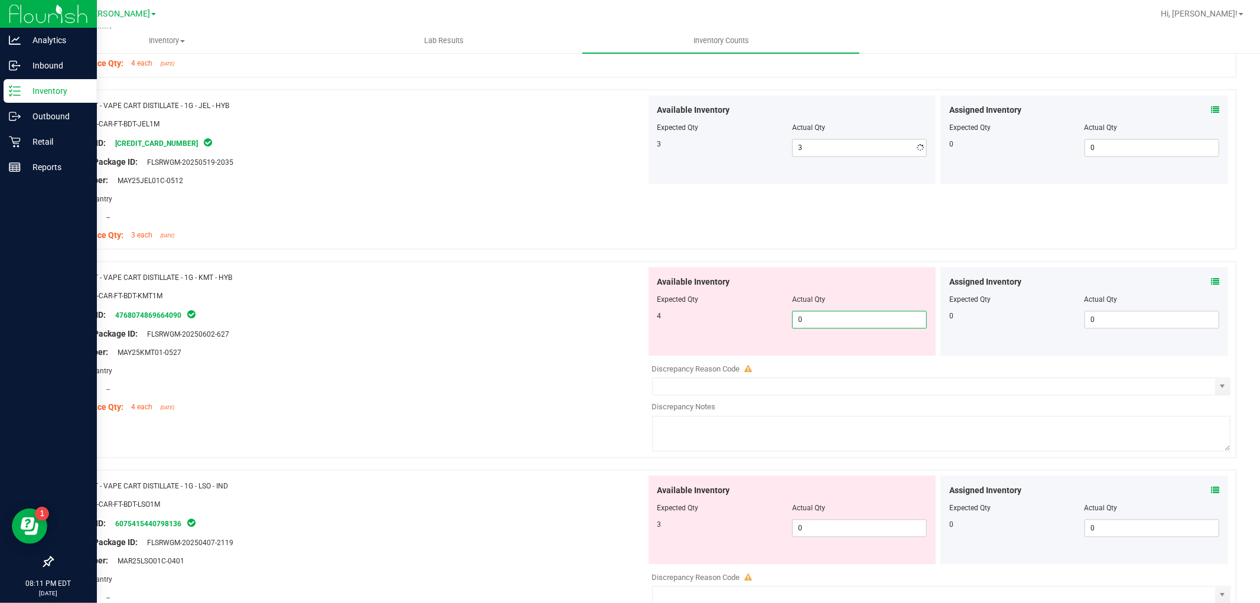
click at [849, 357] on div "Available Inventory Expected Qty Actual Qty 4 0 0" at bounding box center [938, 360] width 585 height 187
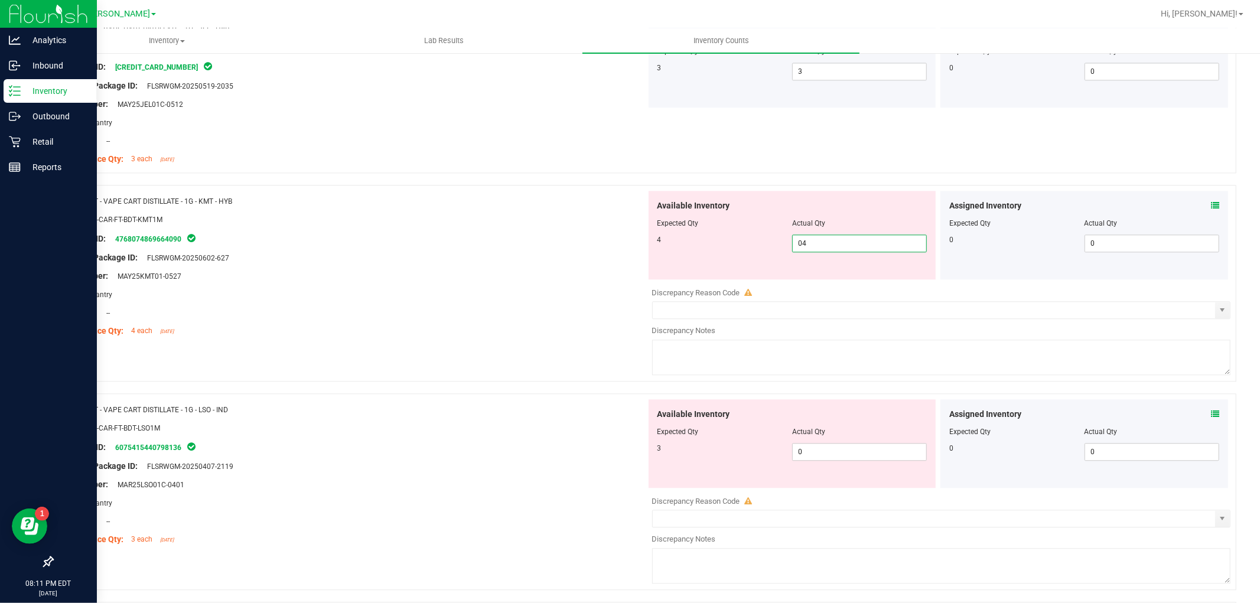
scroll to position [2362, 0]
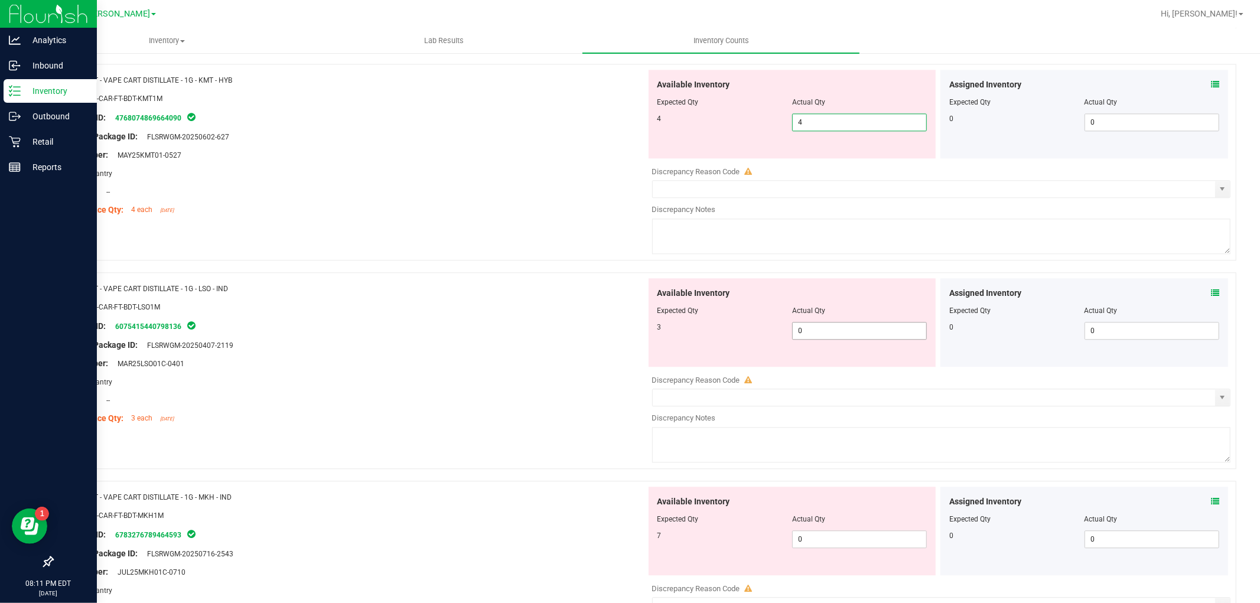
click at [868, 332] on div "Available Inventory Expected Qty Actual Qty 3 0 0" at bounding box center [938, 371] width 585 height 187
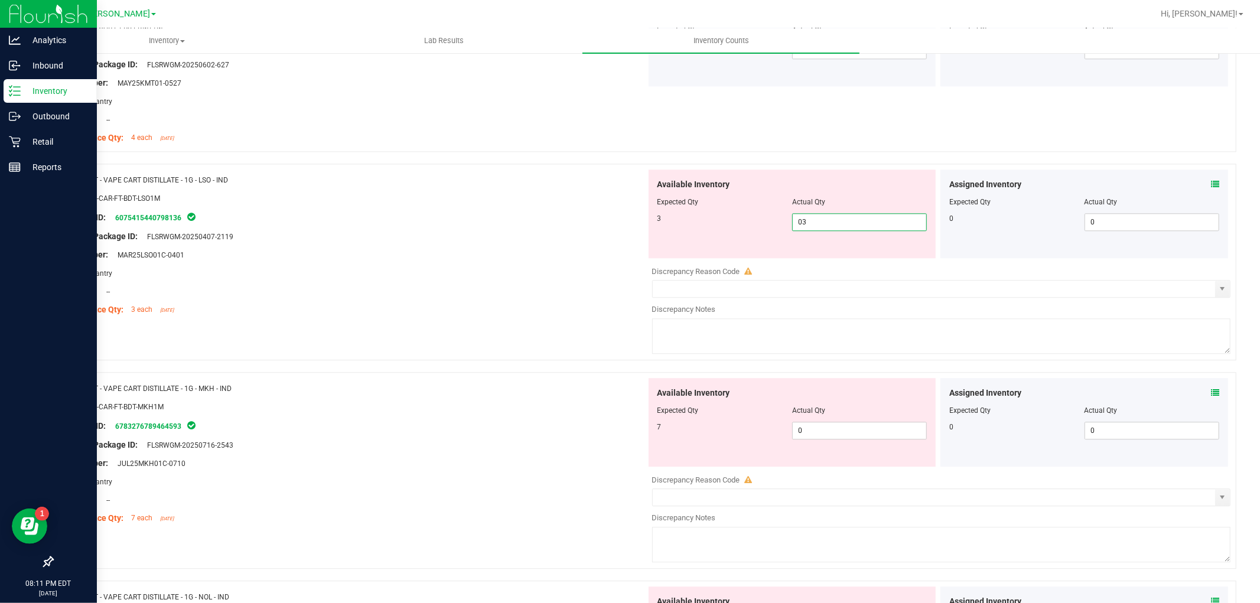
scroll to position [2559, 0]
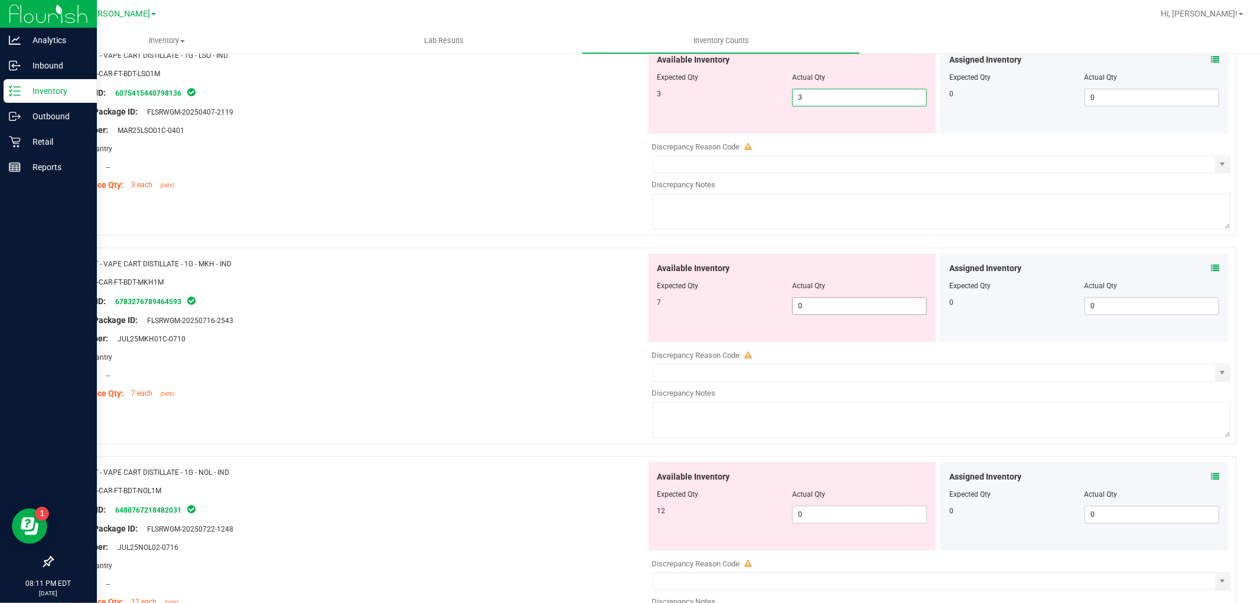
click at [886, 313] on div "Available Inventory Expected Qty Actual Qty 7 0 0" at bounding box center [938, 346] width 585 height 187
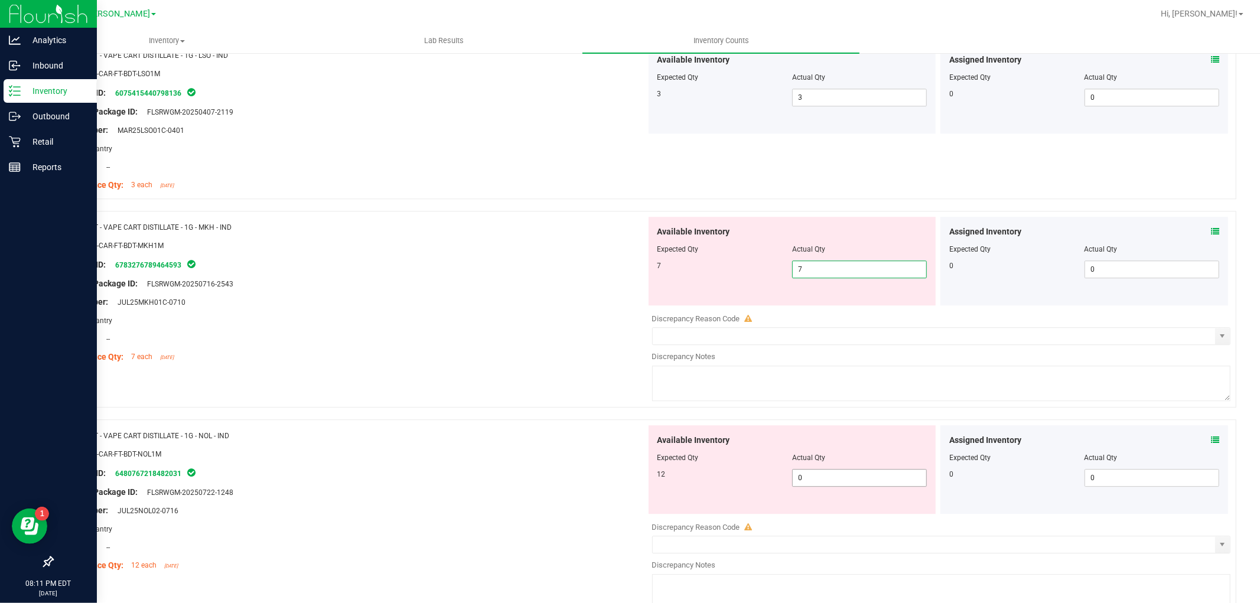
click at [851, 485] on div "Available Inventory Expected Qty Actual Qty 12 0 0" at bounding box center [938, 518] width 585 height 187
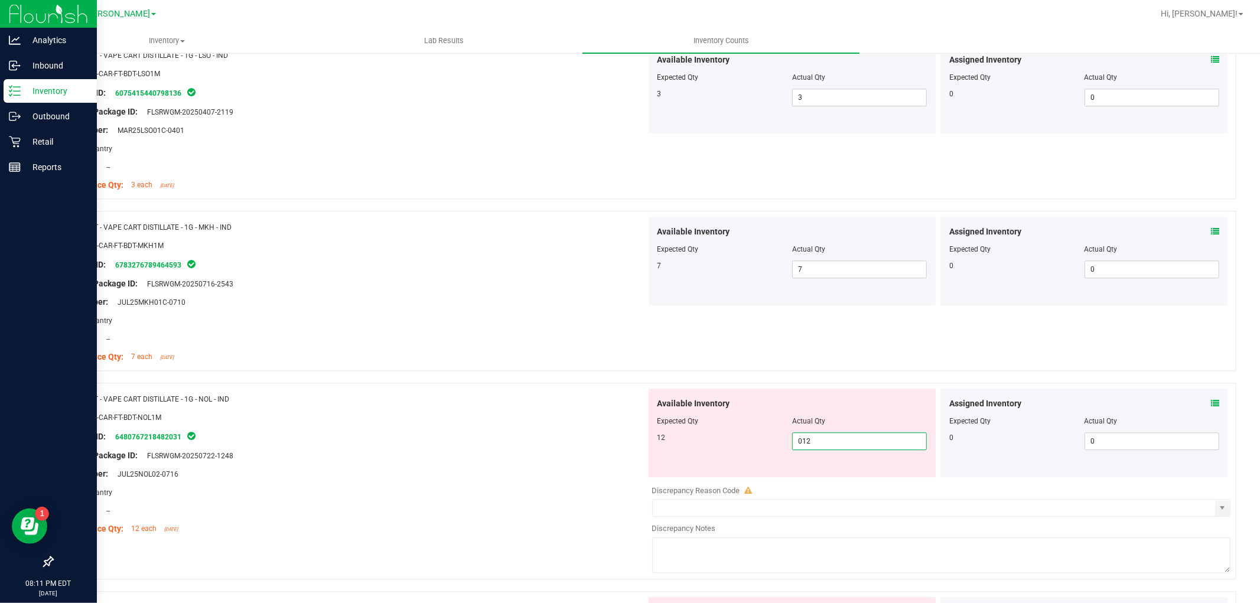
scroll to position [2755, 0]
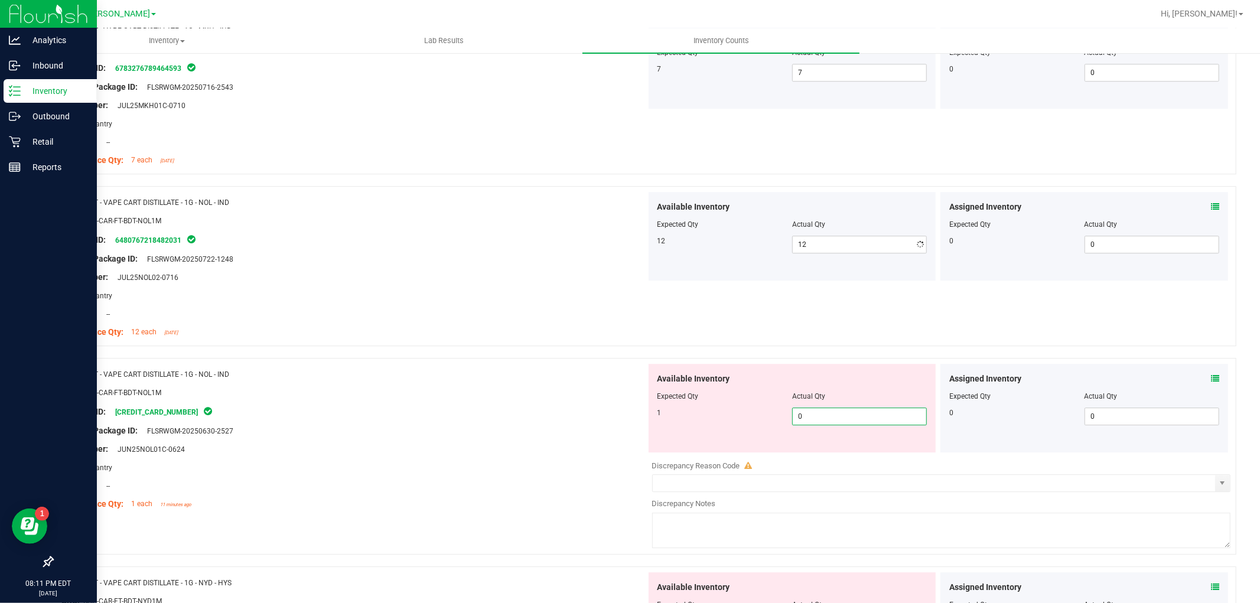
click at [871, 456] on div "Available Inventory Expected Qty Actual Qty 1 0 0" at bounding box center [938, 457] width 585 height 187
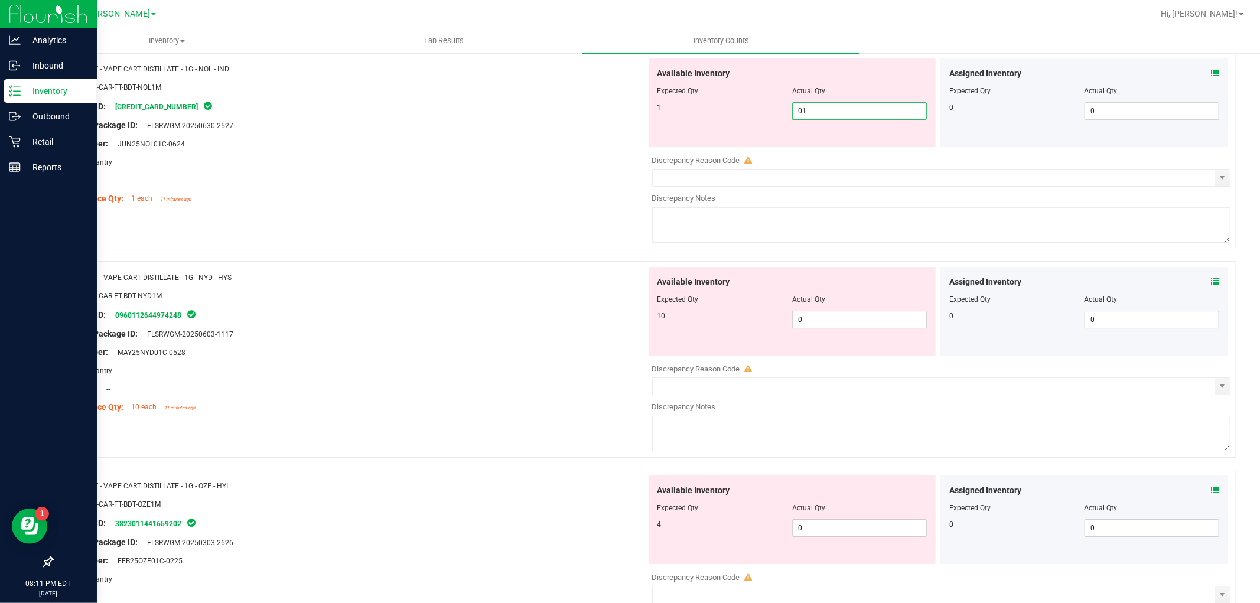
scroll to position [3084, 0]
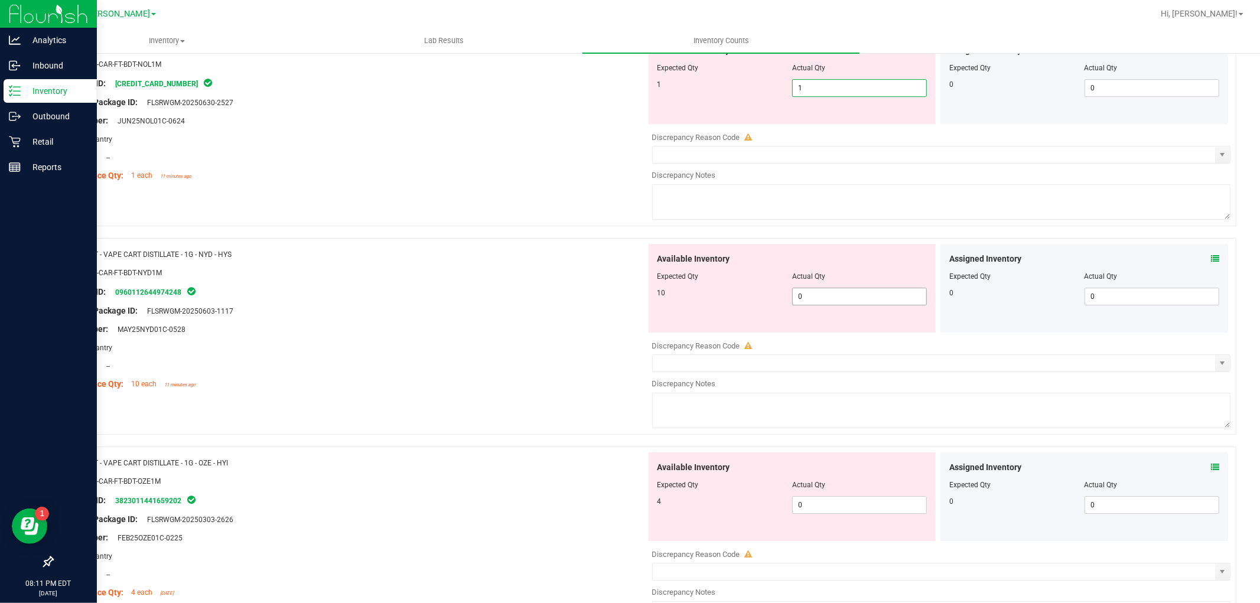
click at [848, 295] on div "Available Inventory Expected Qty Actual Qty 10 0 0" at bounding box center [792, 288] width 288 height 89
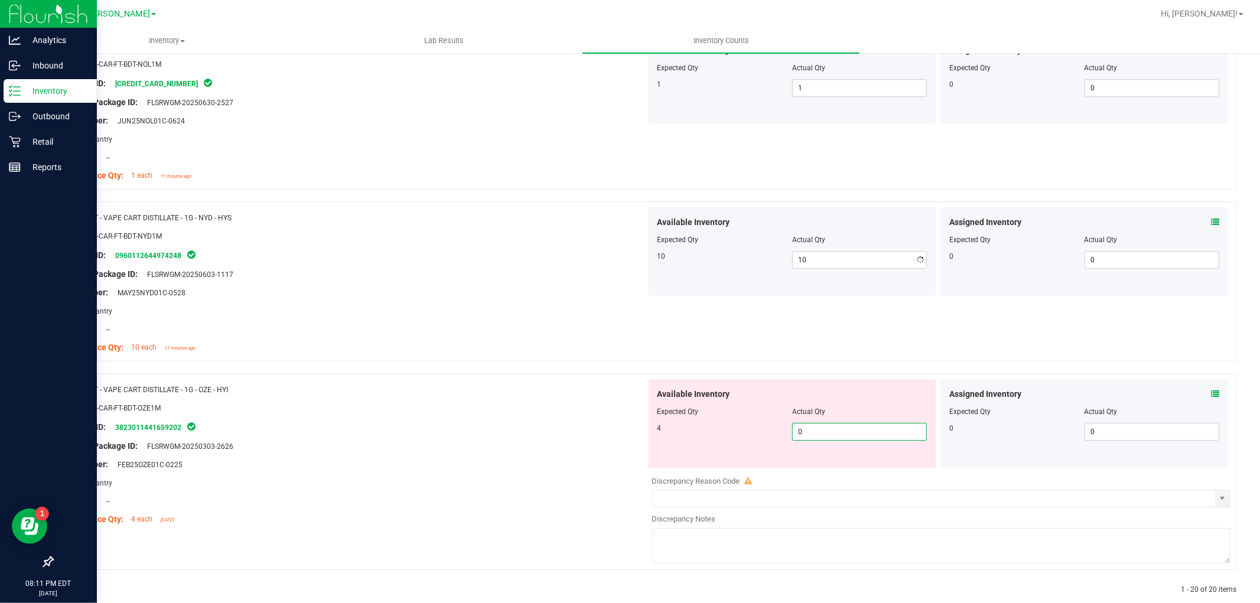
click at [818, 477] on div "Available Inventory Expected Qty Actual Qty 4 0 0" at bounding box center [938, 472] width 585 height 187
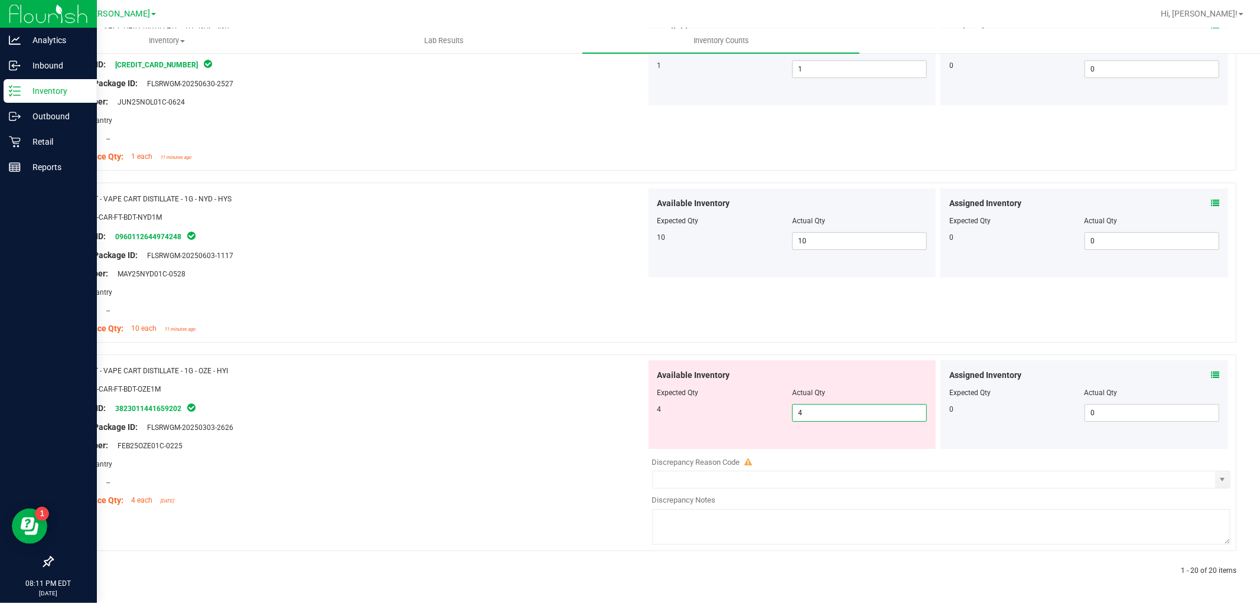
drag, startPoint x: 497, startPoint y: 539, endPoint x: 379, endPoint y: 531, distance: 118.9
click at [496, 539] on div "Name: FT - VAPE CART DISTILLATE - 1G - OZE - HYI SKU: BAP-CAR-FT-BDT-OZE1M Pack…" at bounding box center [644, 452] width 1184 height 197
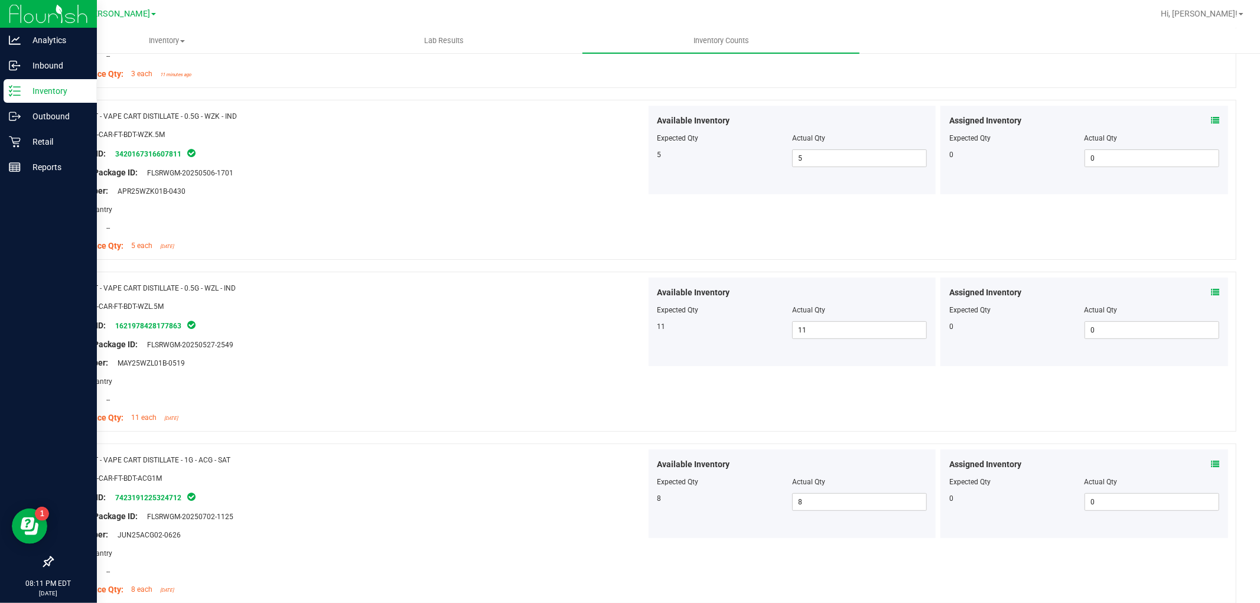
scroll to position [0, 0]
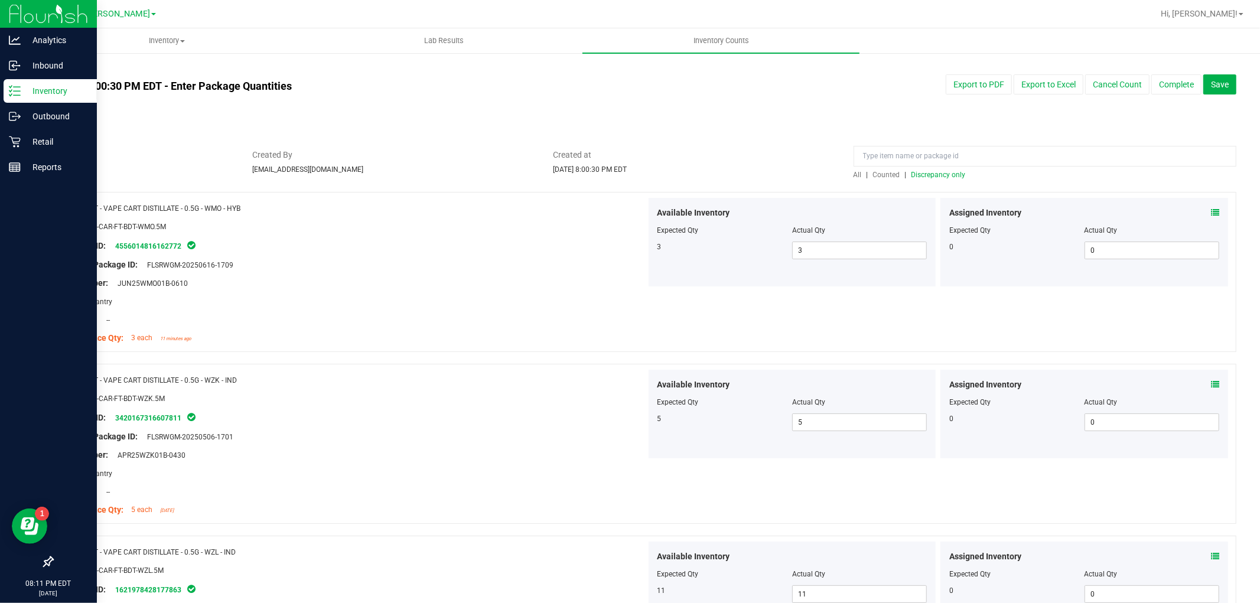
click at [853, 168] on div at bounding box center [1044, 159] width 383 height 21
click at [853, 174] on span "All" at bounding box center [857, 175] width 8 height 8
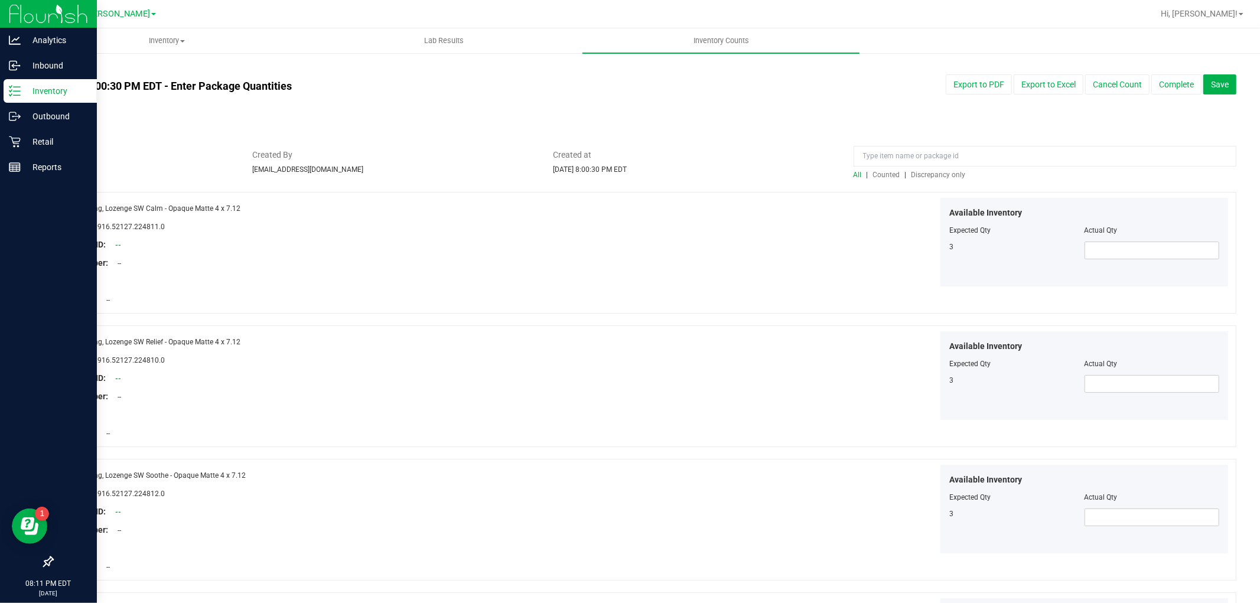
click at [932, 175] on span "Discrepancy only" at bounding box center [938, 175] width 54 height 8
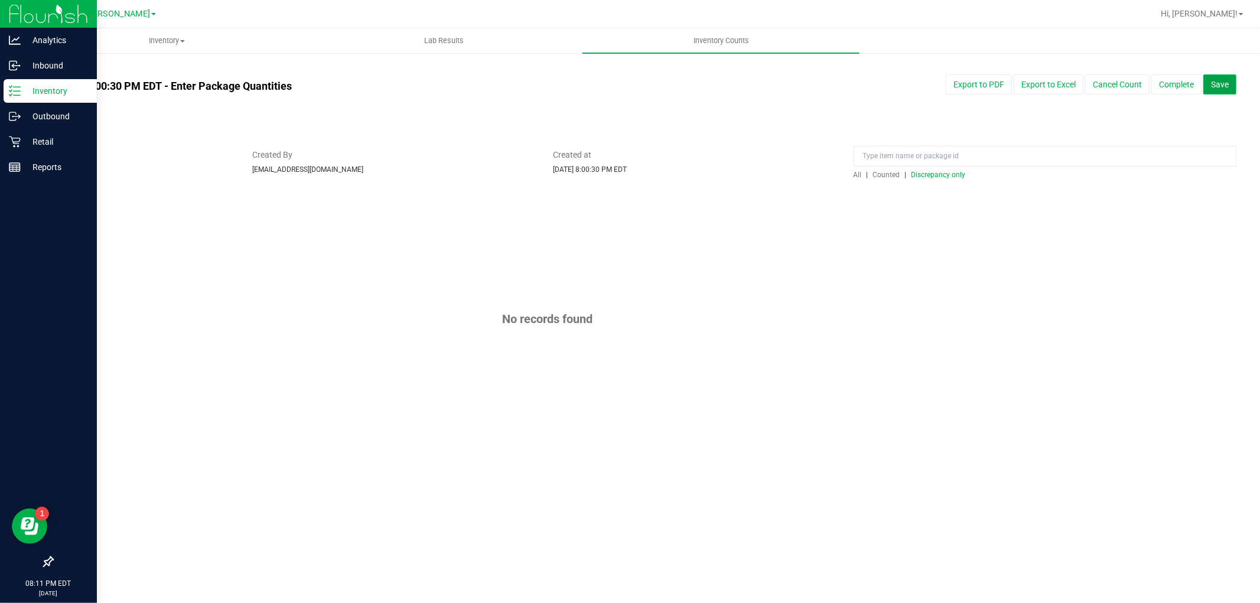
click at [1232, 77] on button "Save" at bounding box center [1219, 84] width 33 height 20
